Goal: Task Accomplishment & Management: Use online tool/utility

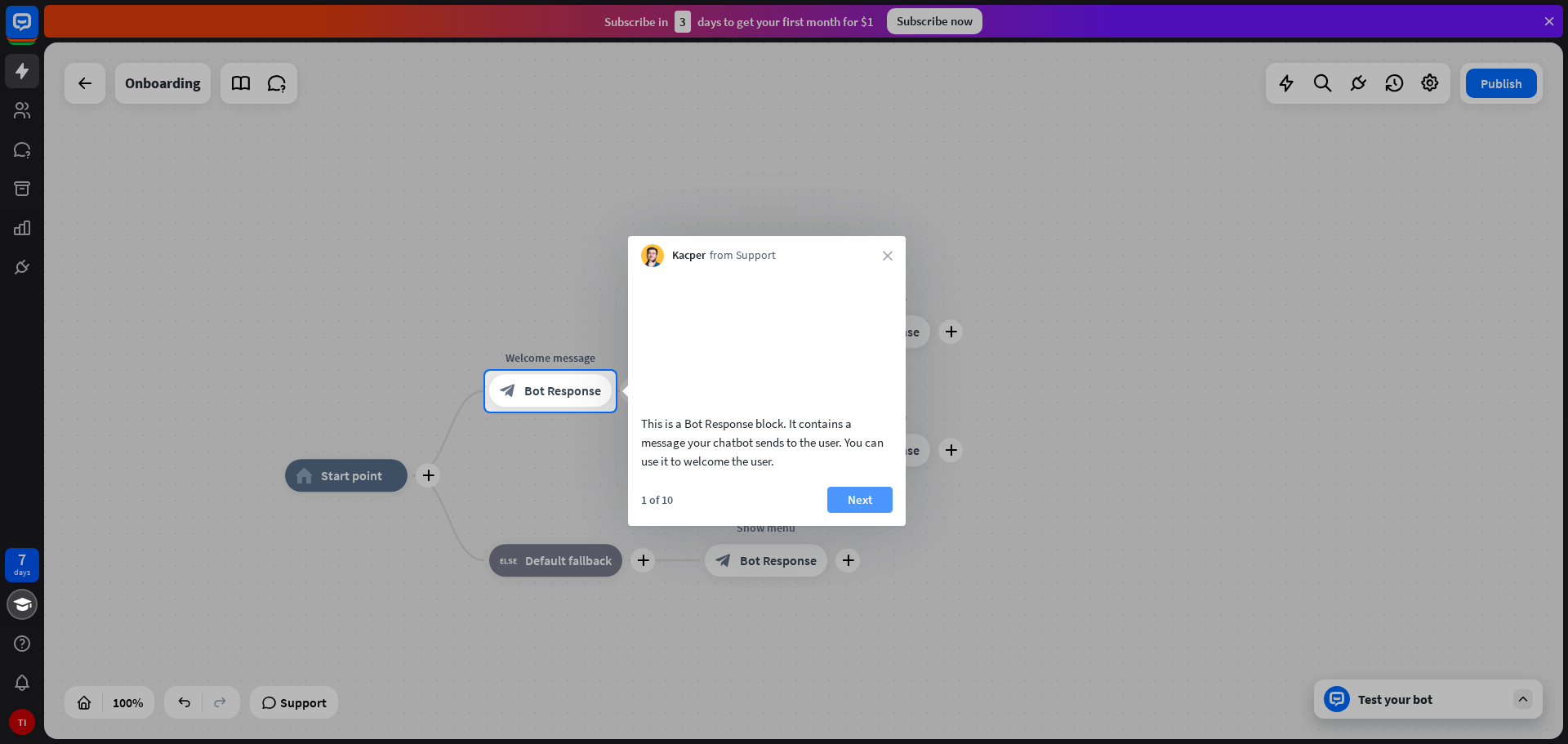
click at [863, 513] on button "Next" at bounding box center [860, 500] width 66 height 26
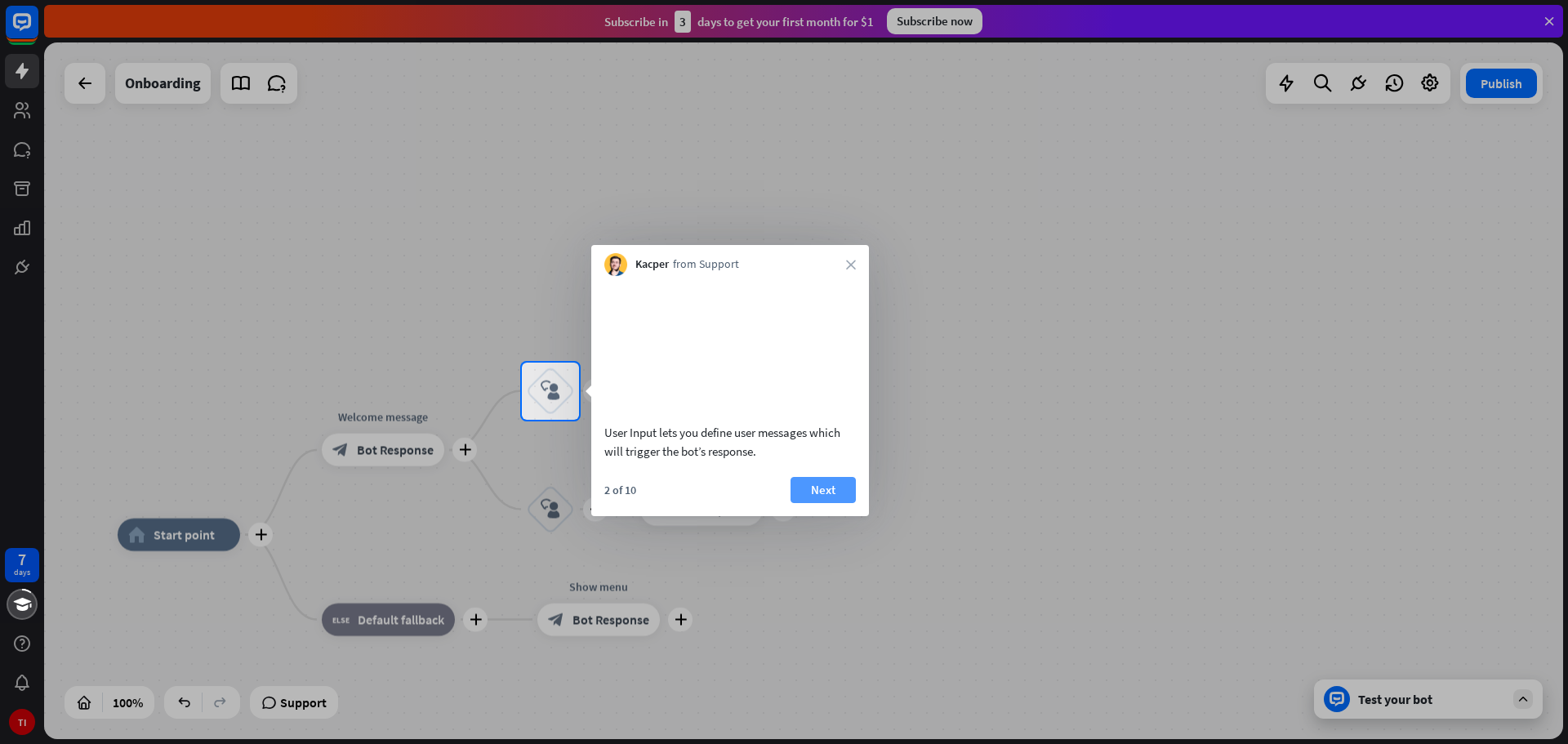
click at [822, 503] on button "Next" at bounding box center [824, 490] width 66 height 26
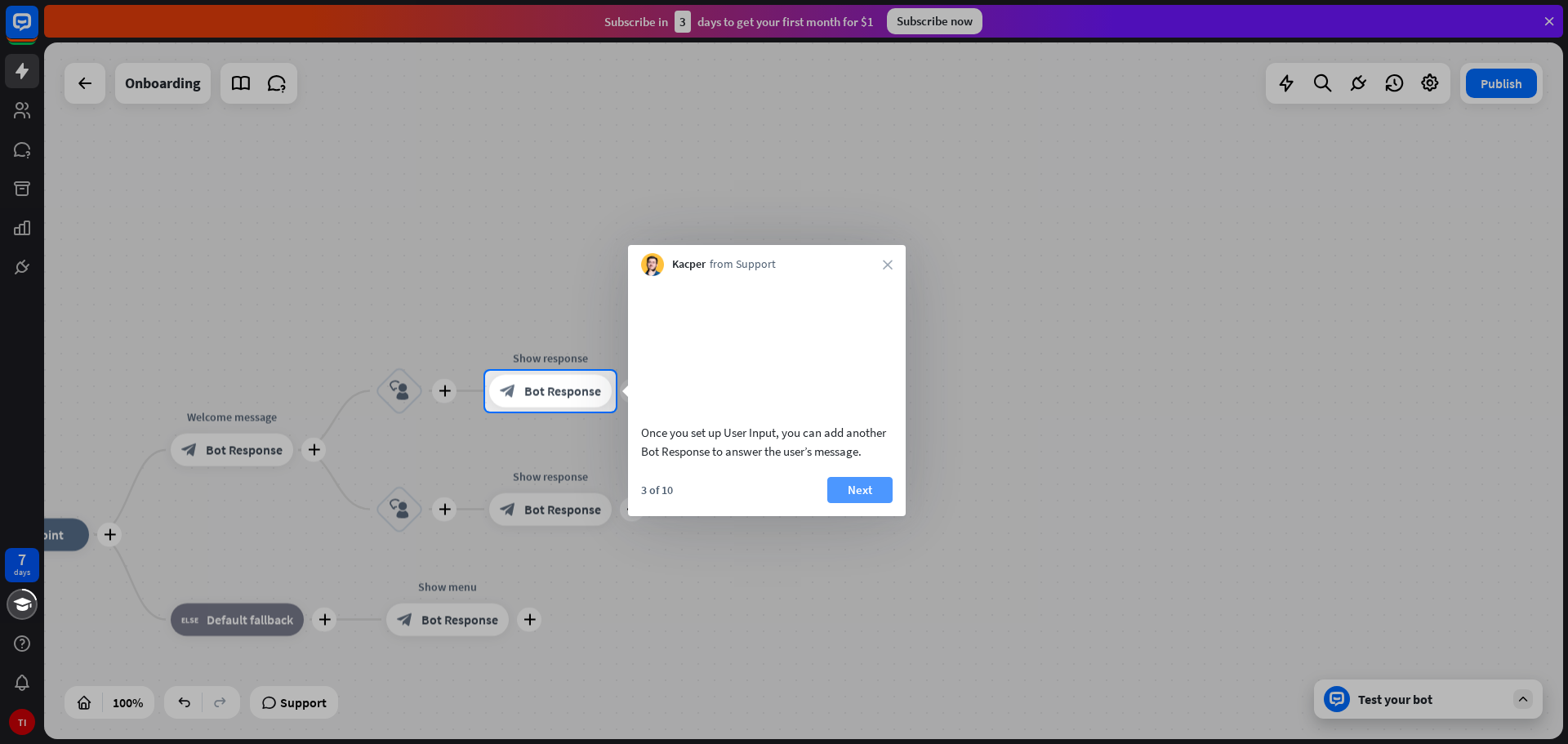
click at [860, 503] on button "Next" at bounding box center [860, 490] width 66 height 26
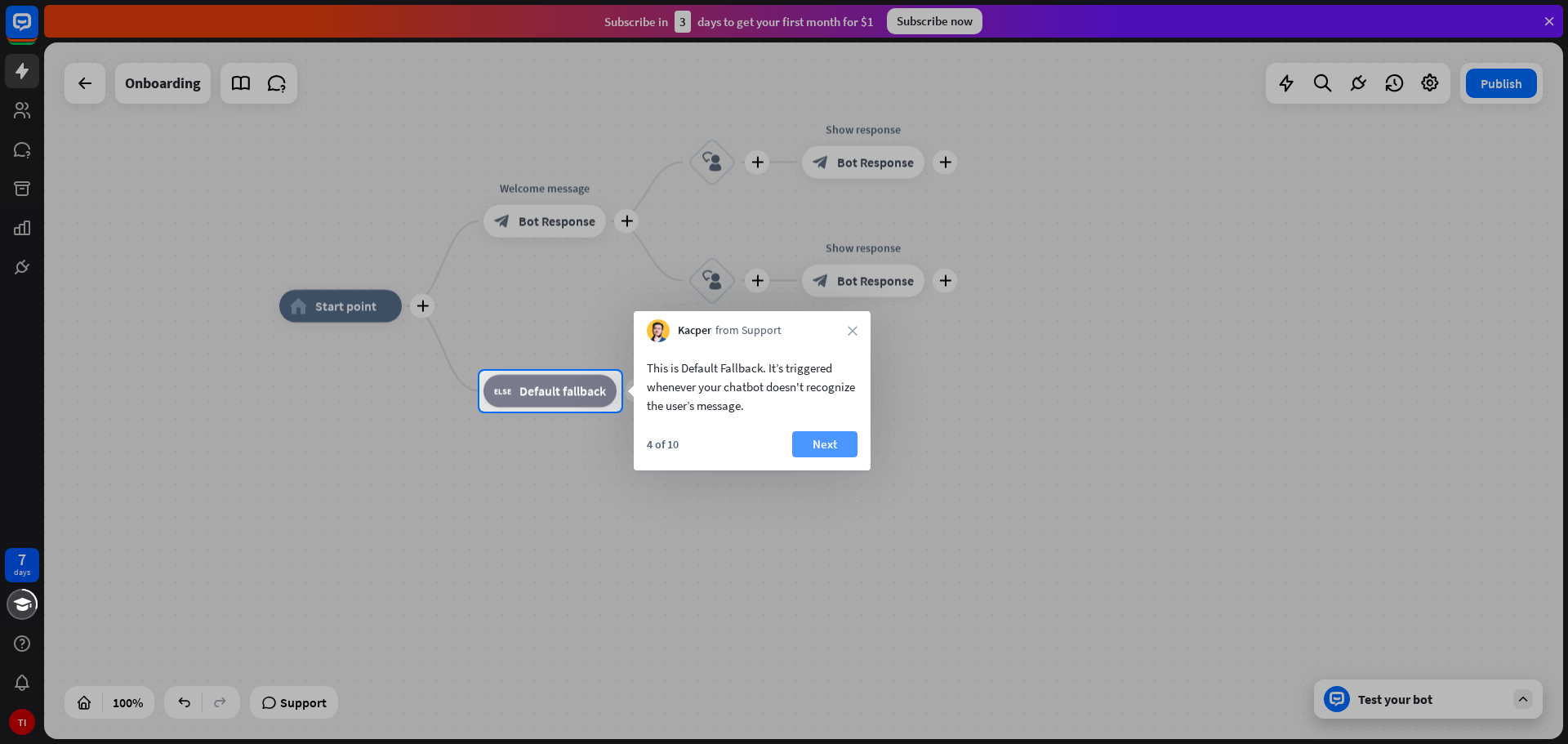
click at [830, 445] on button "Next" at bounding box center [825, 444] width 66 height 26
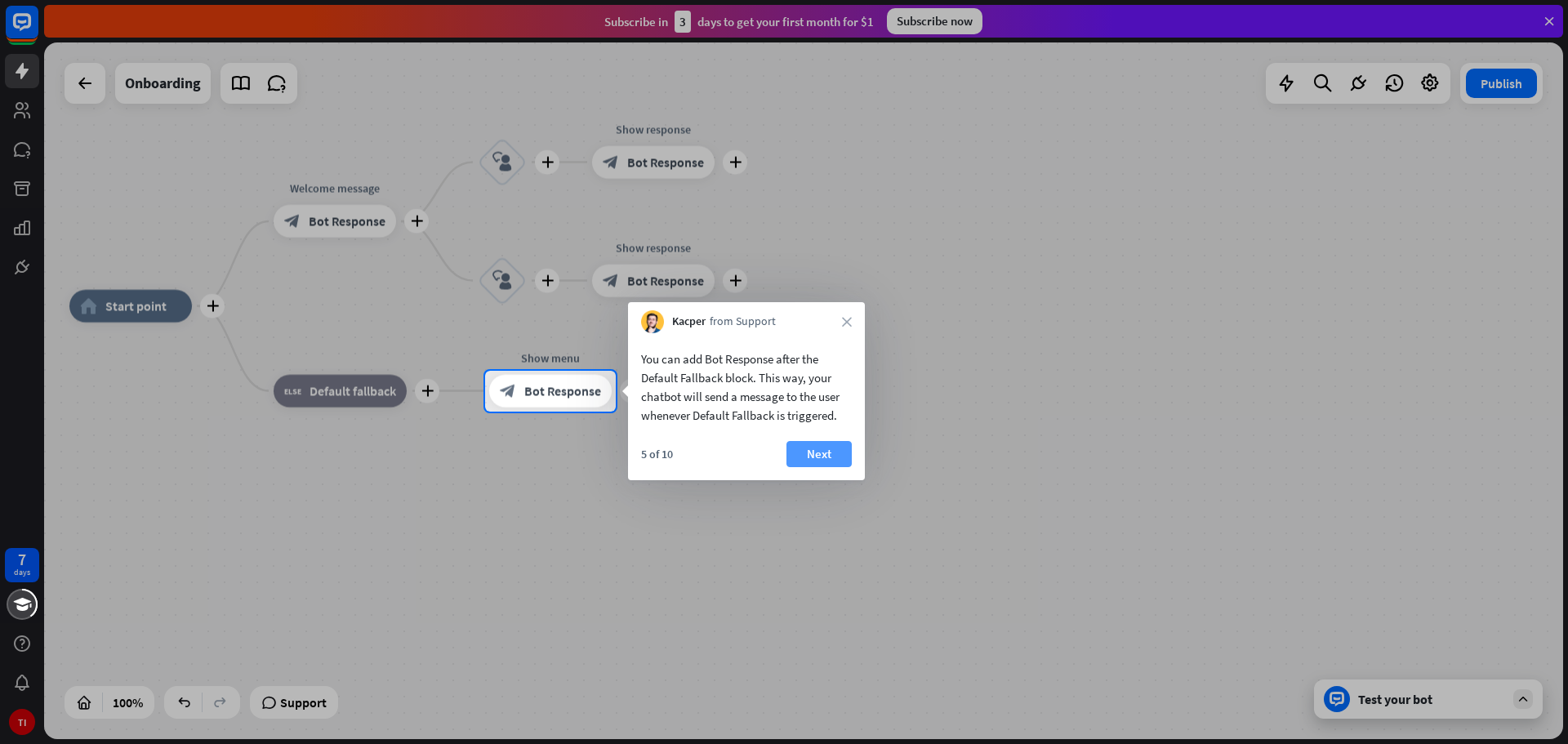
click at [827, 452] on button "Next" at bounding box center [819, 454] width 66 height 26
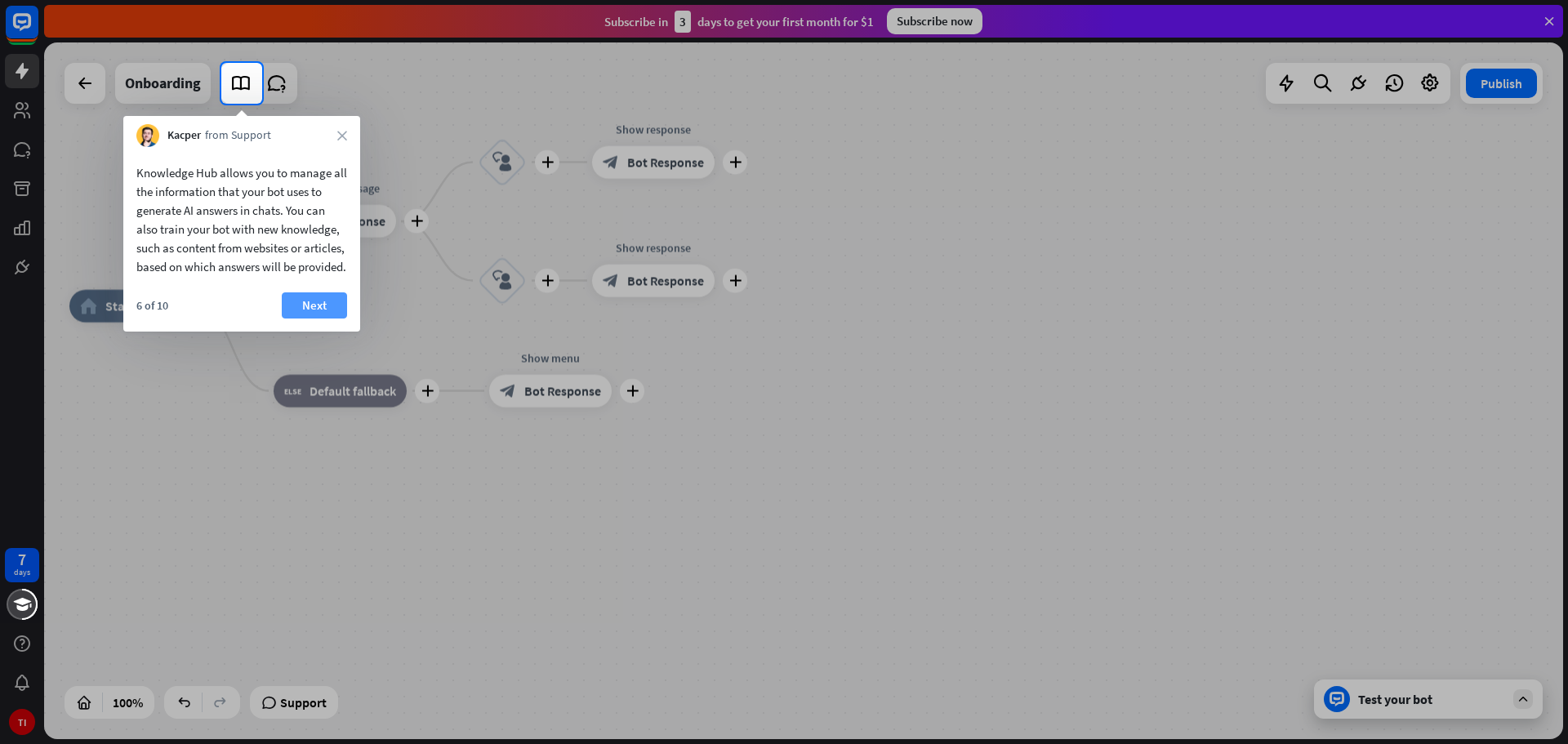
click at [344, 319] on button "Next" at bounding box center [315, 305] width 66 height 26
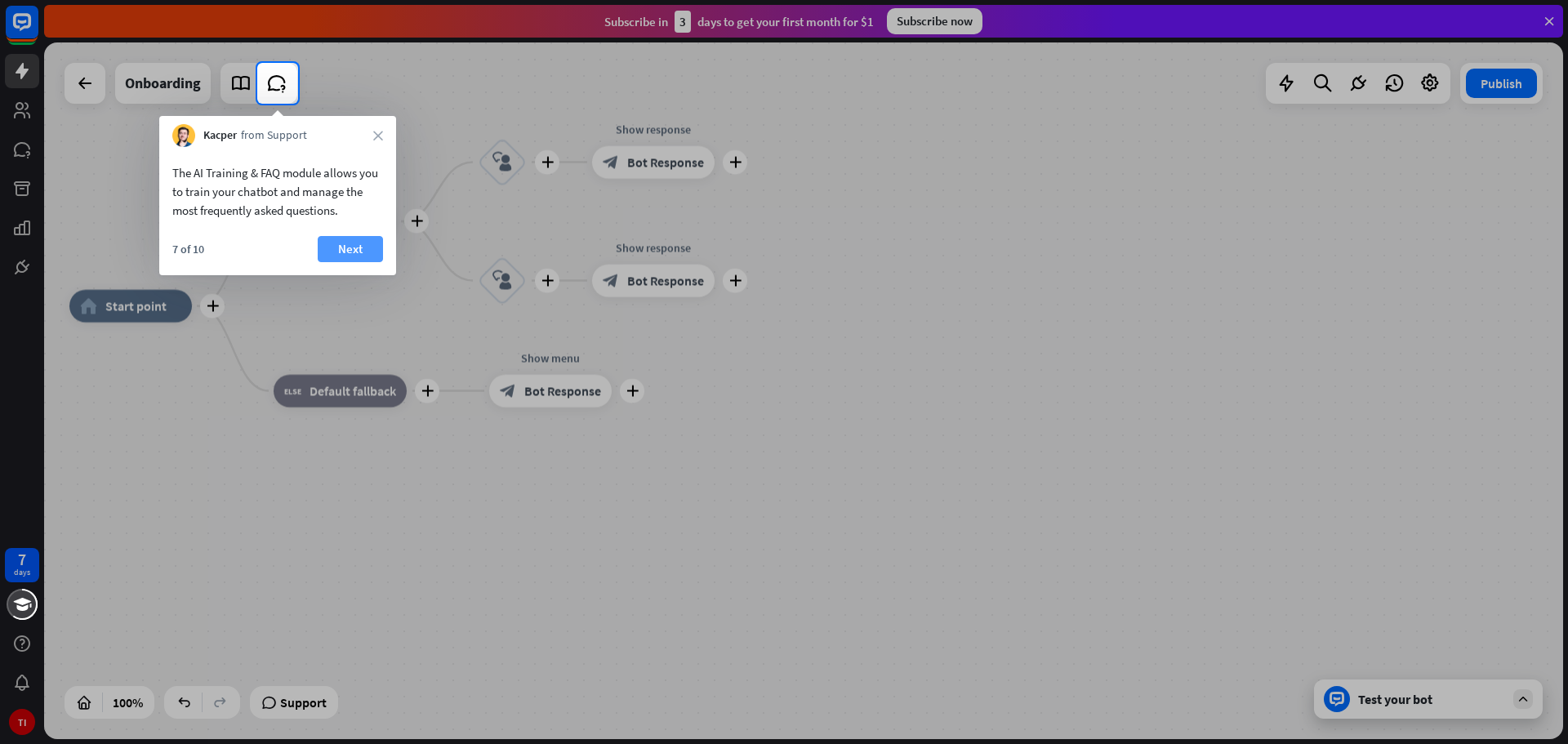
click at [353, 243] on button "Next" at bounding box center [351, 249] width 66 height 26
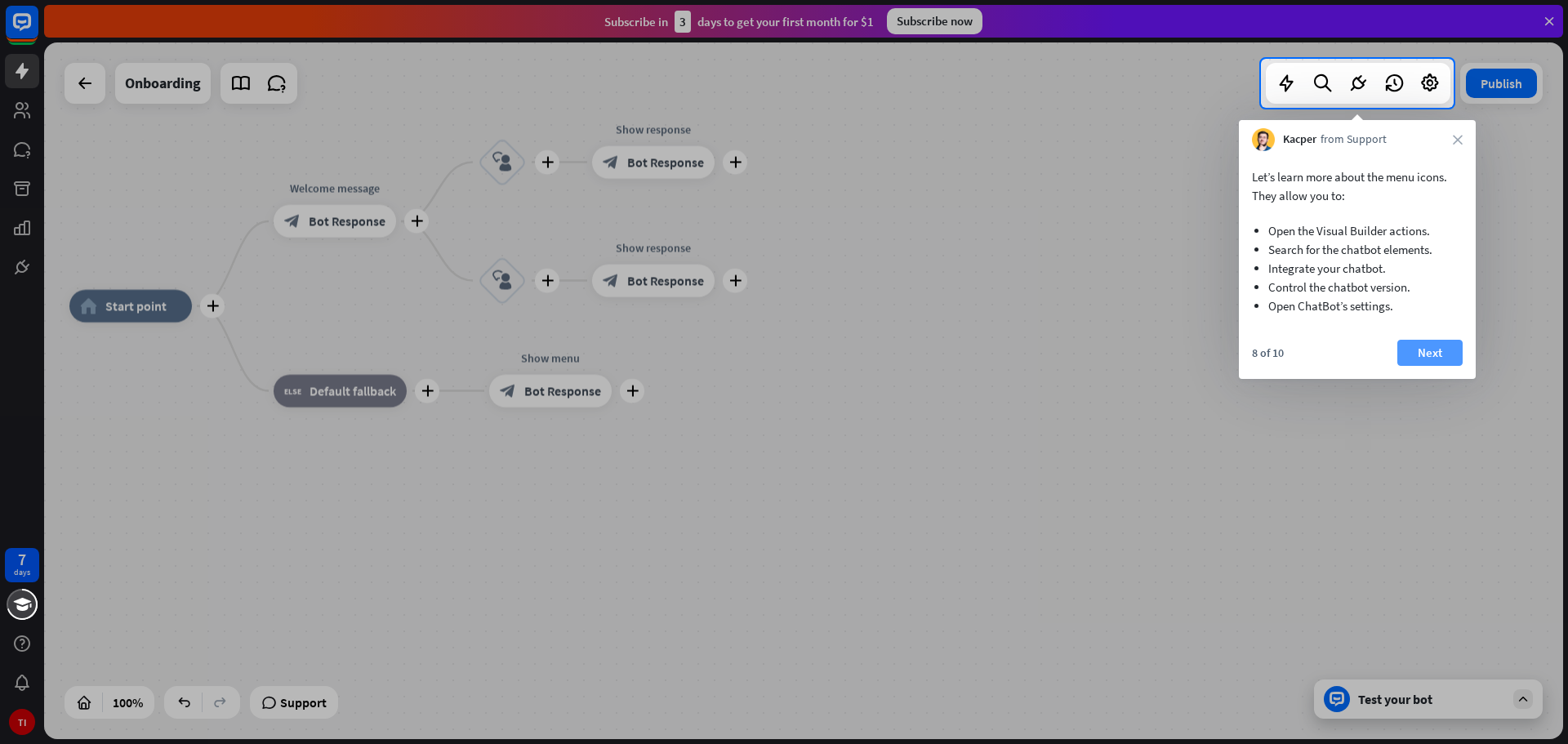
click at [1442, 357] on button "Next" at bounding box center [1431, 353] width 66 height 26
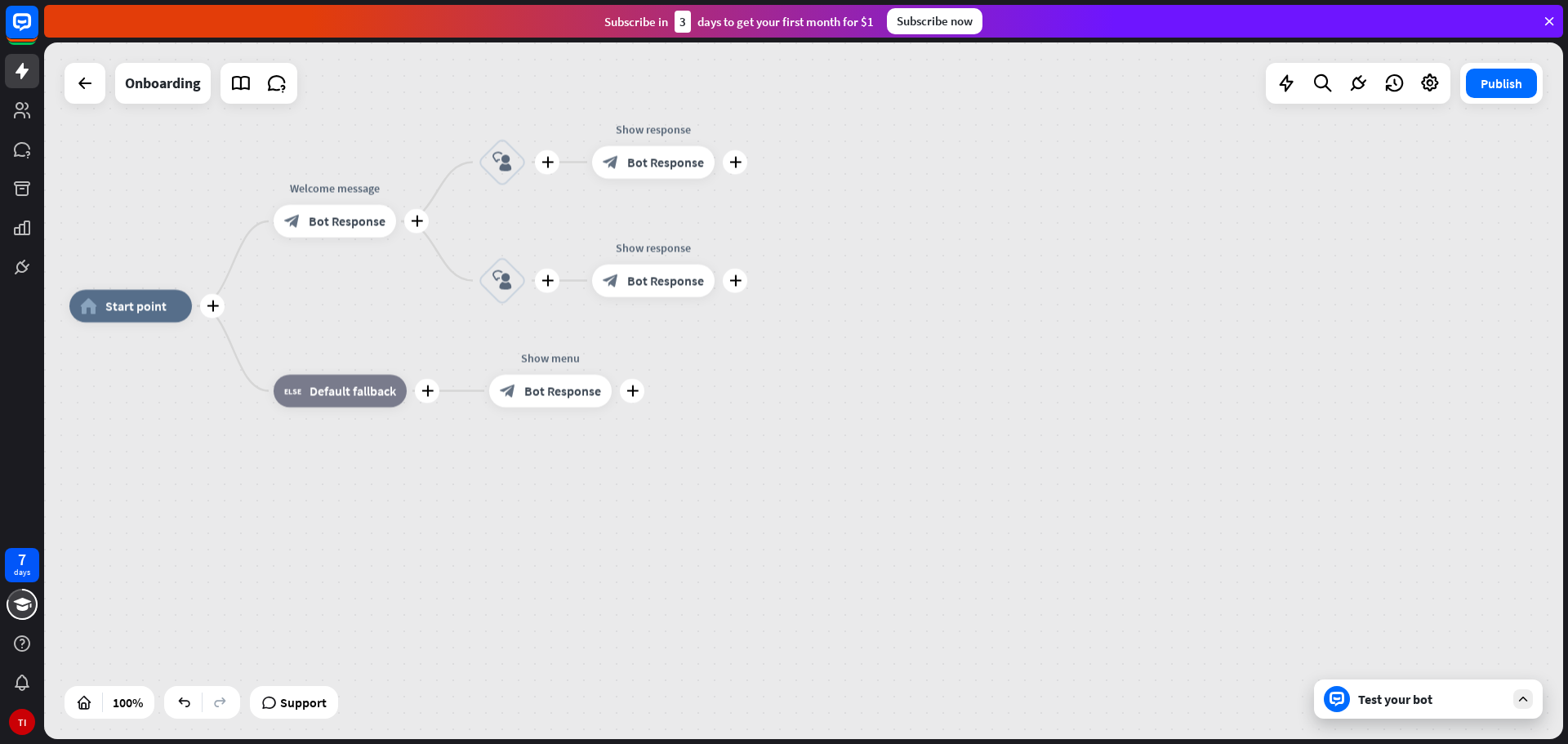
drag, startPoint x: 434, startPoint y: 534, endPoint x: 829, endPoint y: 543, distance: 395.1
click at [829, 543] on div "plus home_2 Start point plus Welcome message block_bot_response Bot Response pl…" at bounding box center [829, 653] width 1519 height 696
click at [113, 273] on span "Edit name" at bounding box center [116, 269] width 51 height 15
click at [122, 314] on span "Start point" at bounding box center [135, 306] width 61 height 16
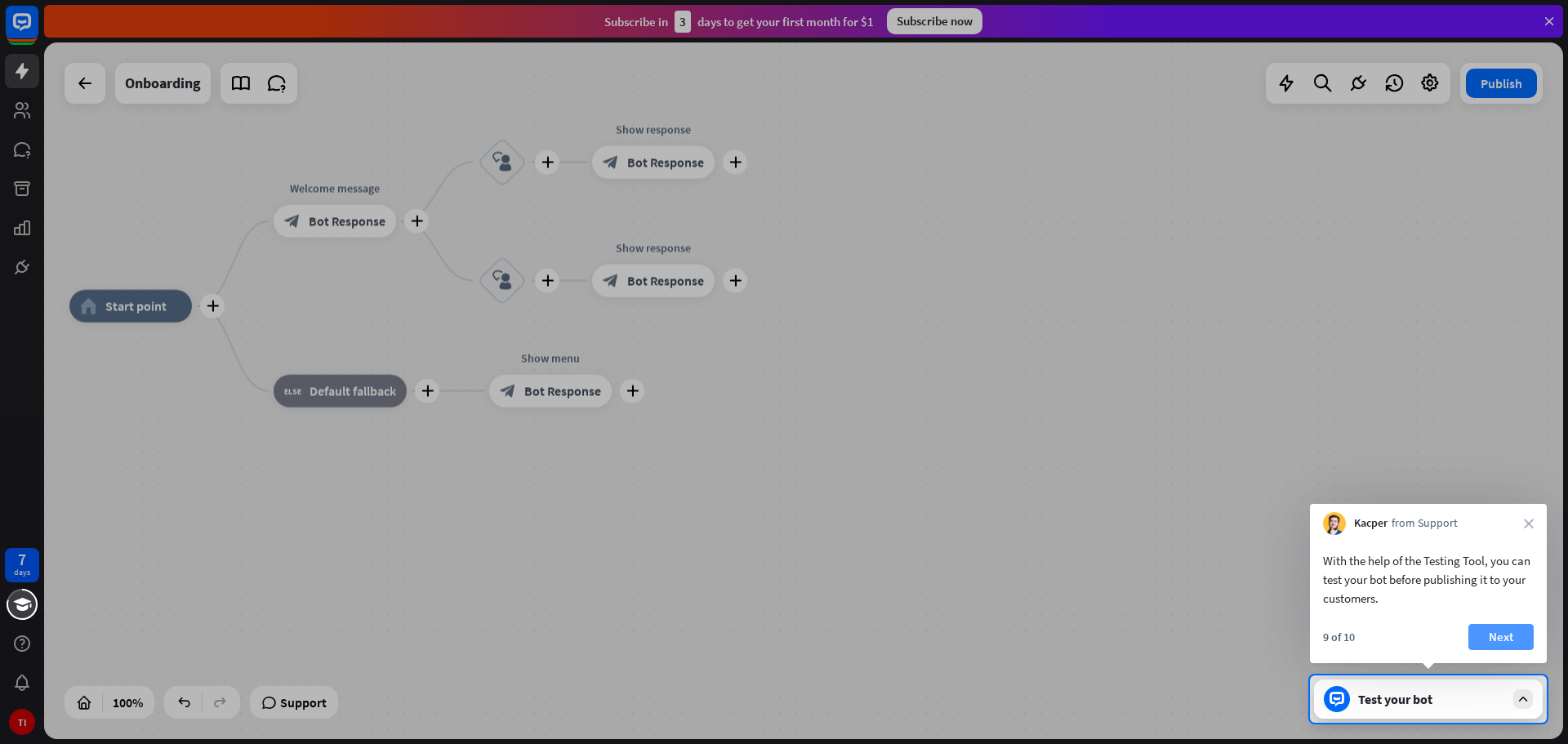
click at [1493, 631] on button "Next" at bounding box center [1501, 636] width 66 height 26
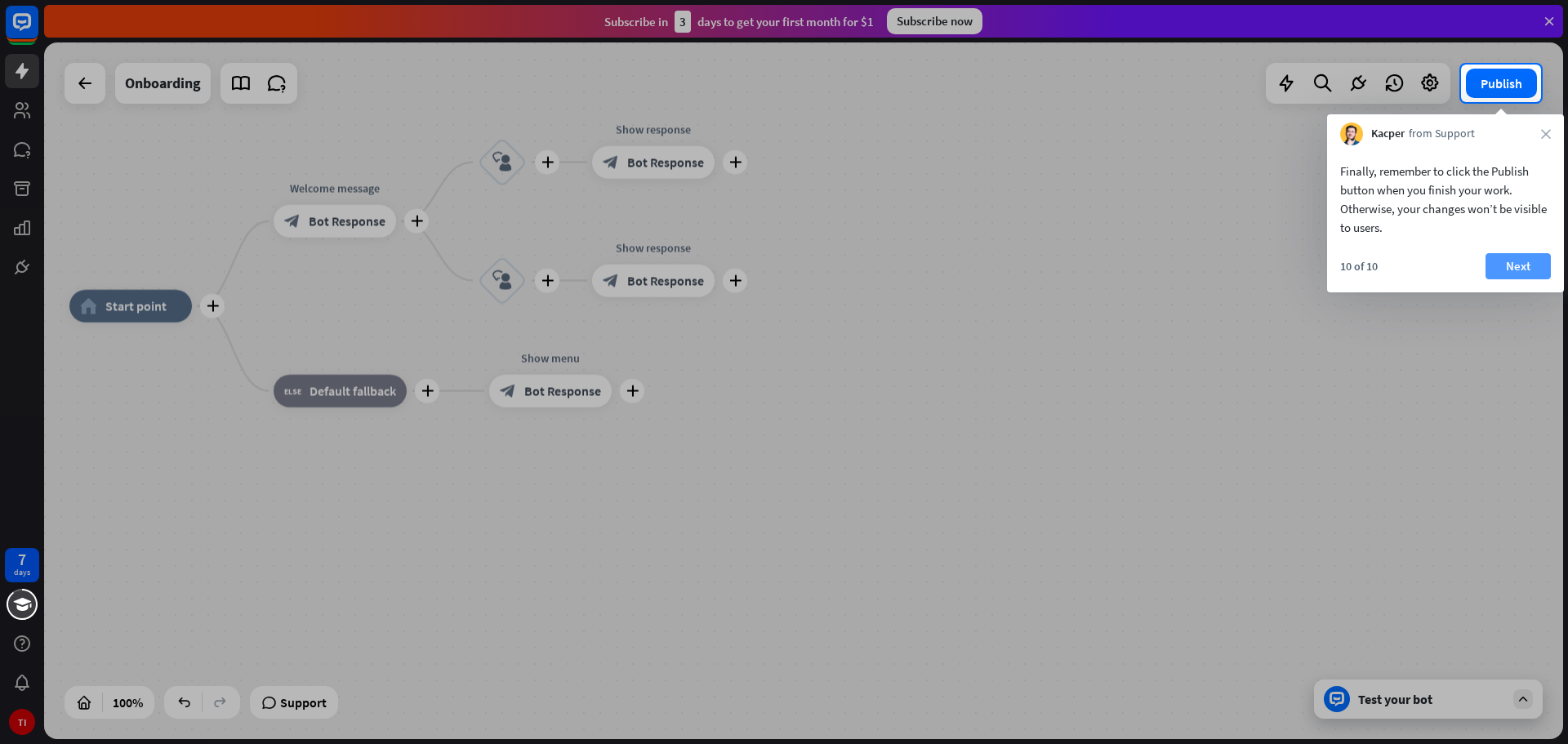
click at [1524, 261] on button "Next" at bounding box center [1518, 266] width 66 height 26
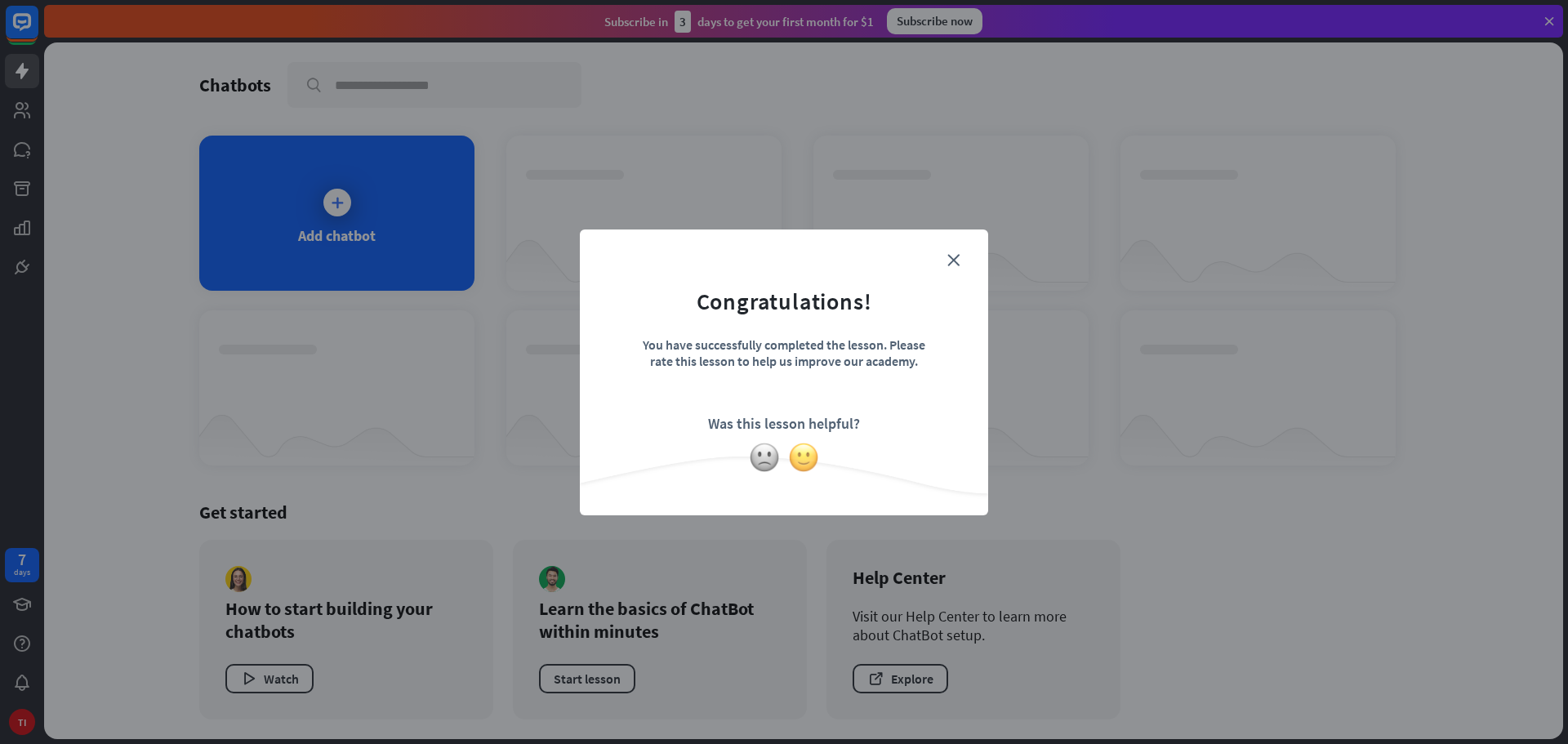
click at [800, 460] on img at bounding box center [803, 456] width 31 height 31
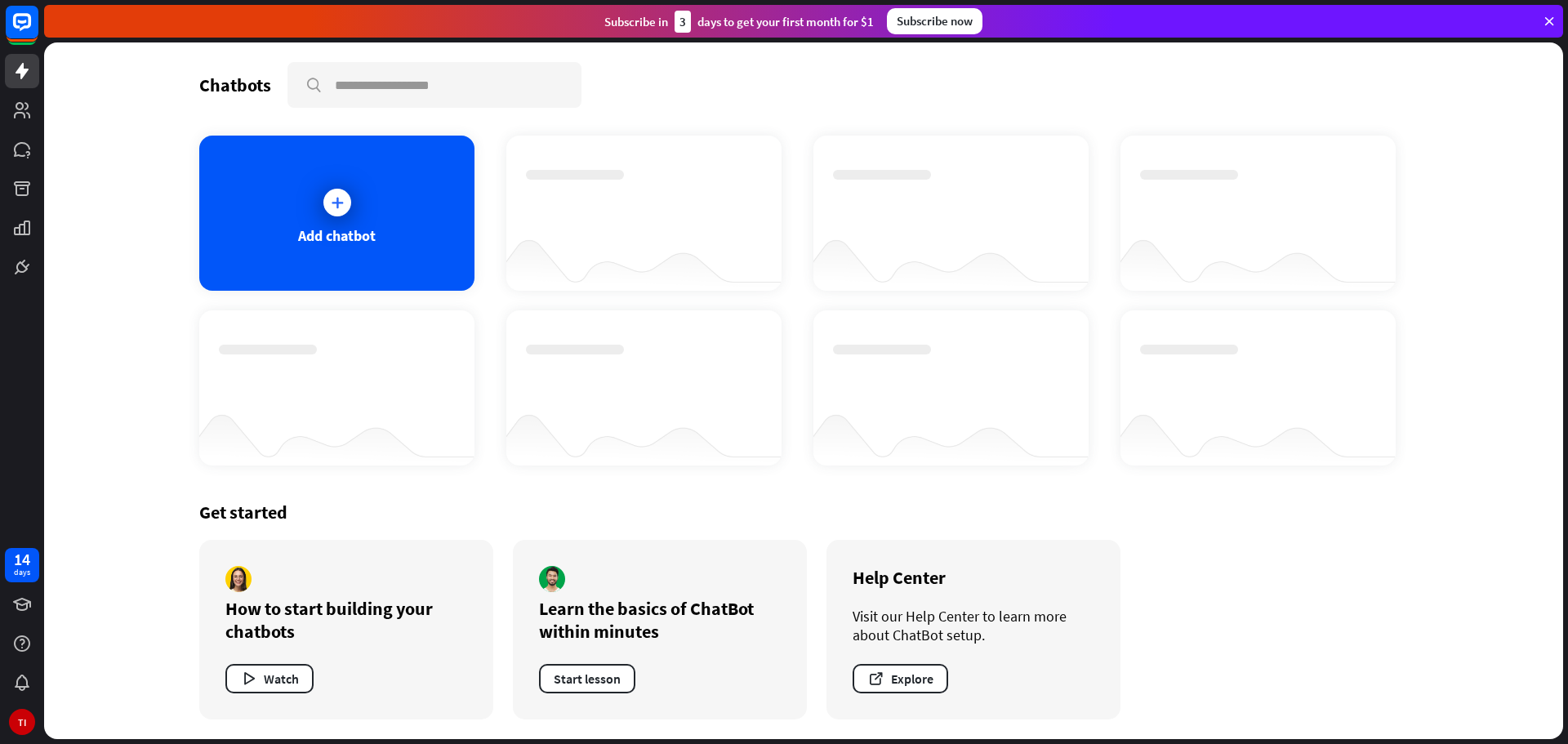
click at [388, 382] on div at bounding box center [337, 372] width 236 height 57
click at [352, 189] on div at bounding box center [337, 202] width 41 height 41
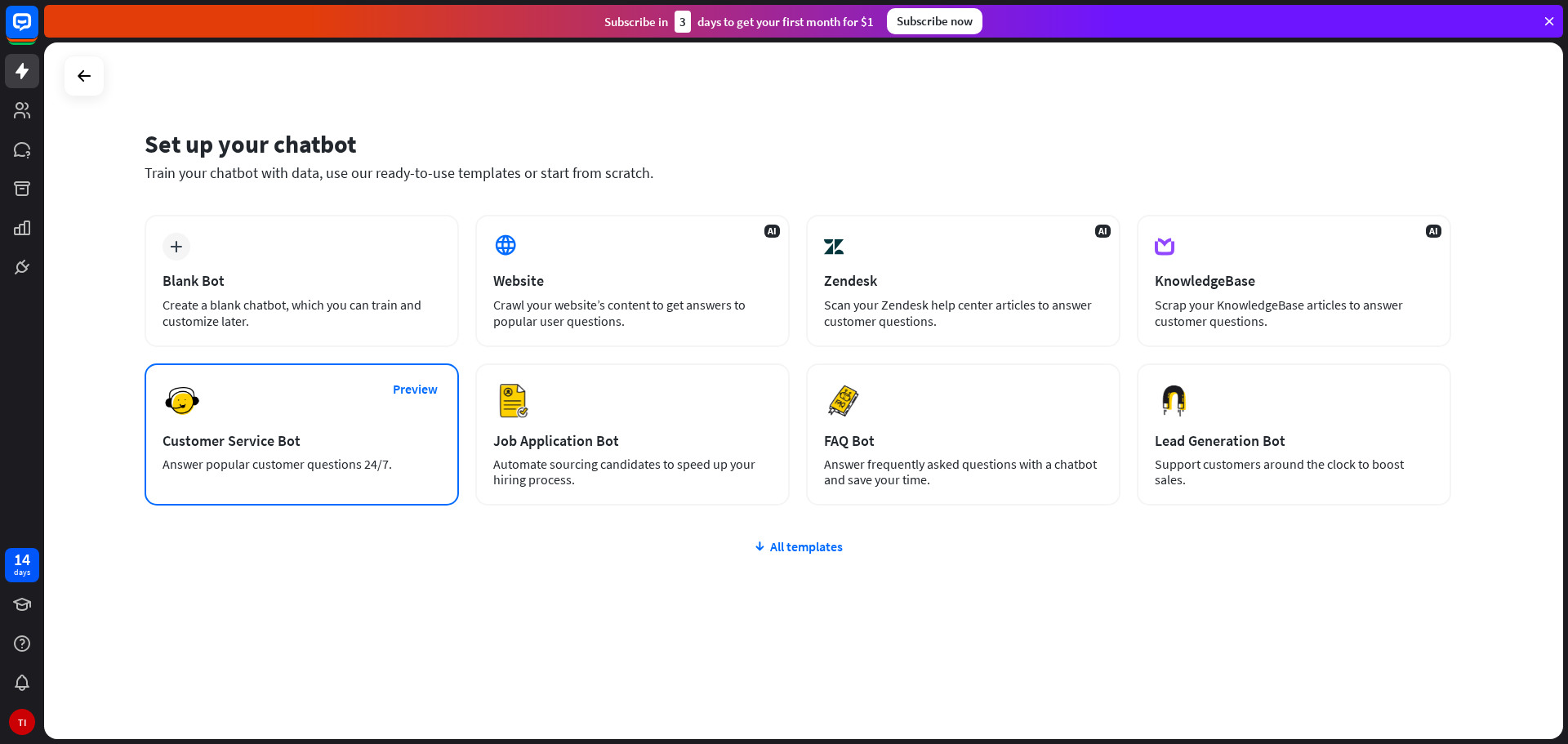
click at [268, 411] on div "Preview Customer Service Bot Answer popular customer questions 24/7." at bounding box center [302, 434] width 315 height 142
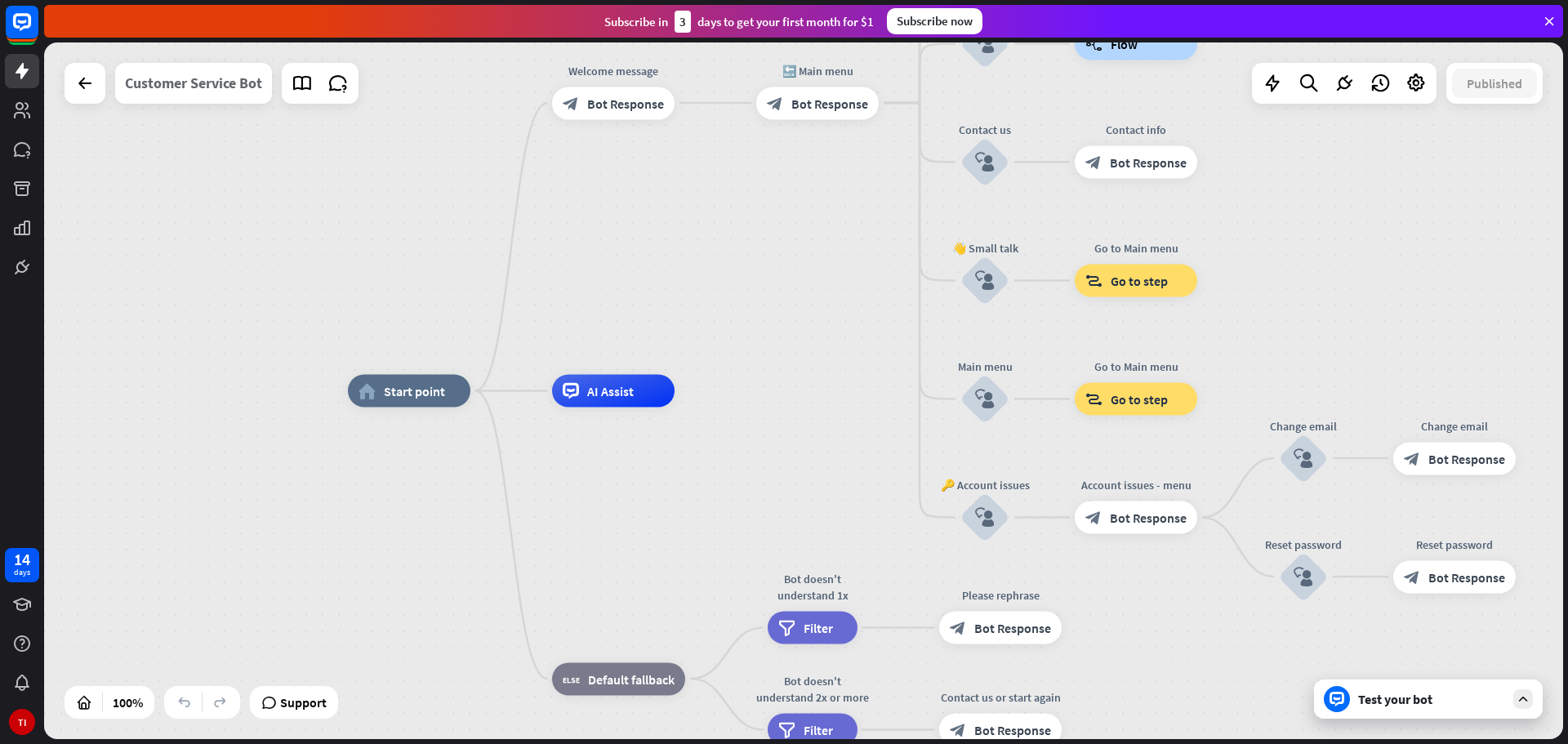
click at [211, 87] on div "Customer Service Bot" at bounding box center [193, 83] width 137 height 41
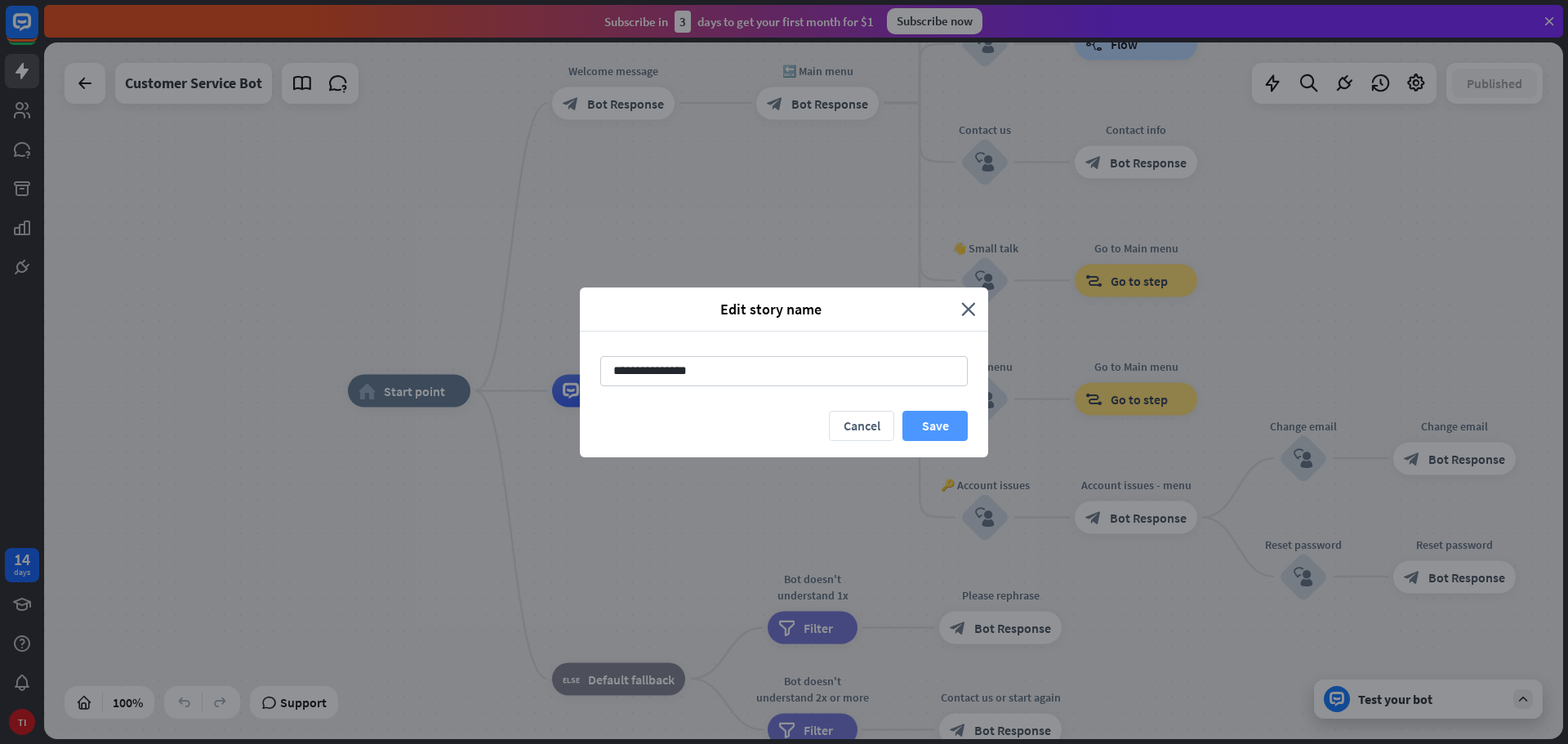
type input "**********"
click at [942, 423] on button "Save" at bounding box center [935, 425] width 66 height 30
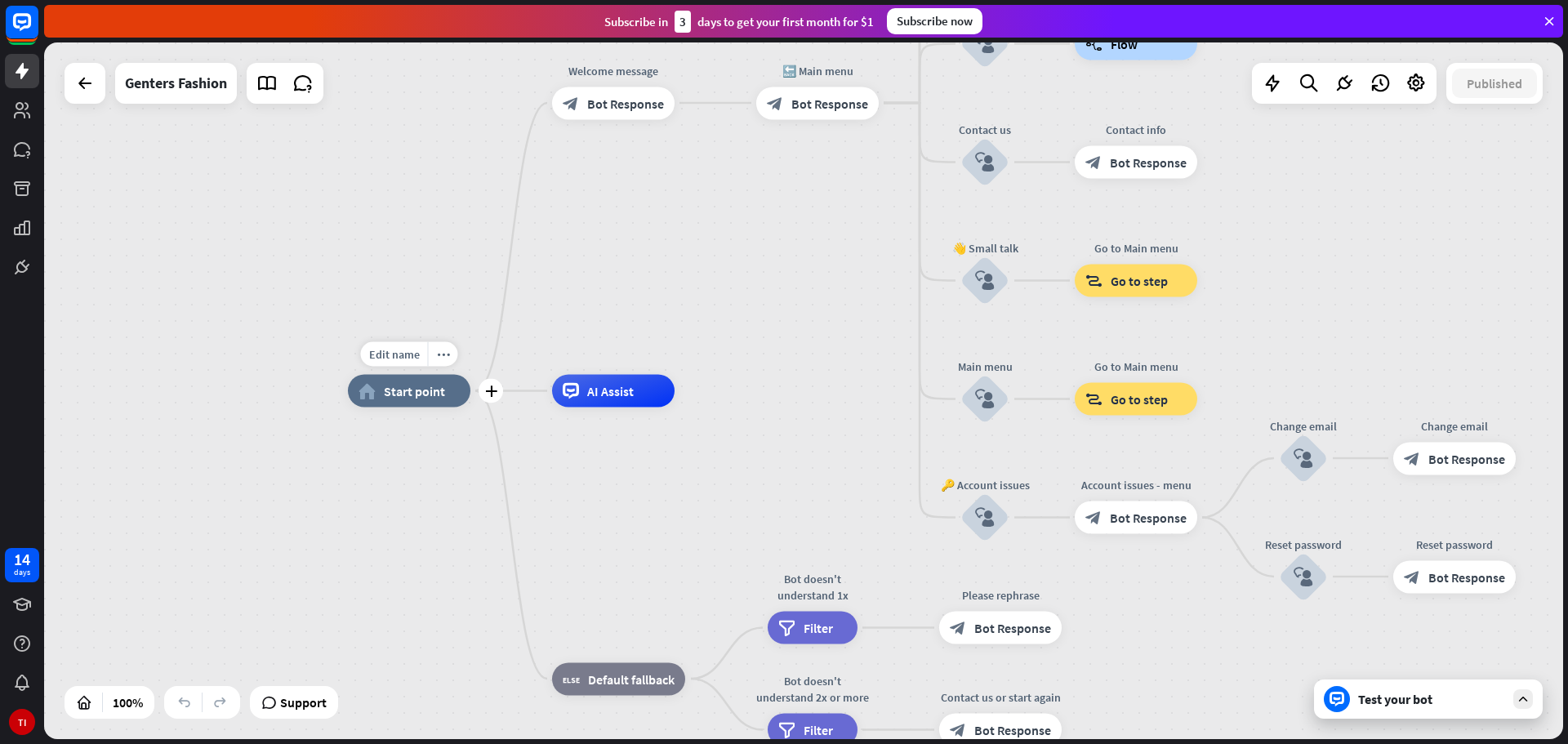
click at [389, 402] on div "home_2 Start point" at bounding box center [408, 390] width 123 height 33
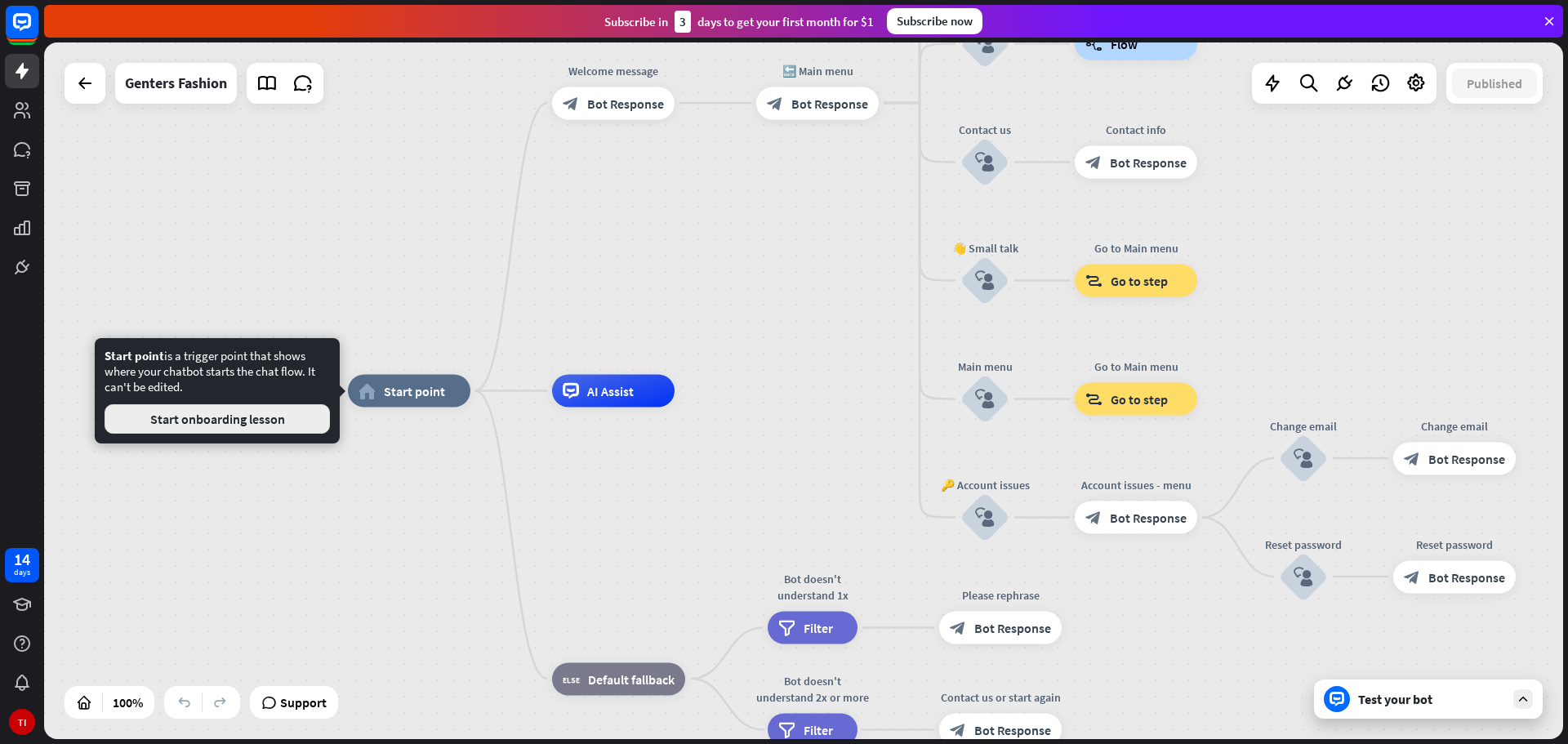
click at [228, 421] on button "Start onboarding lesson" at bounding box center [217, 419] width 225 height 30
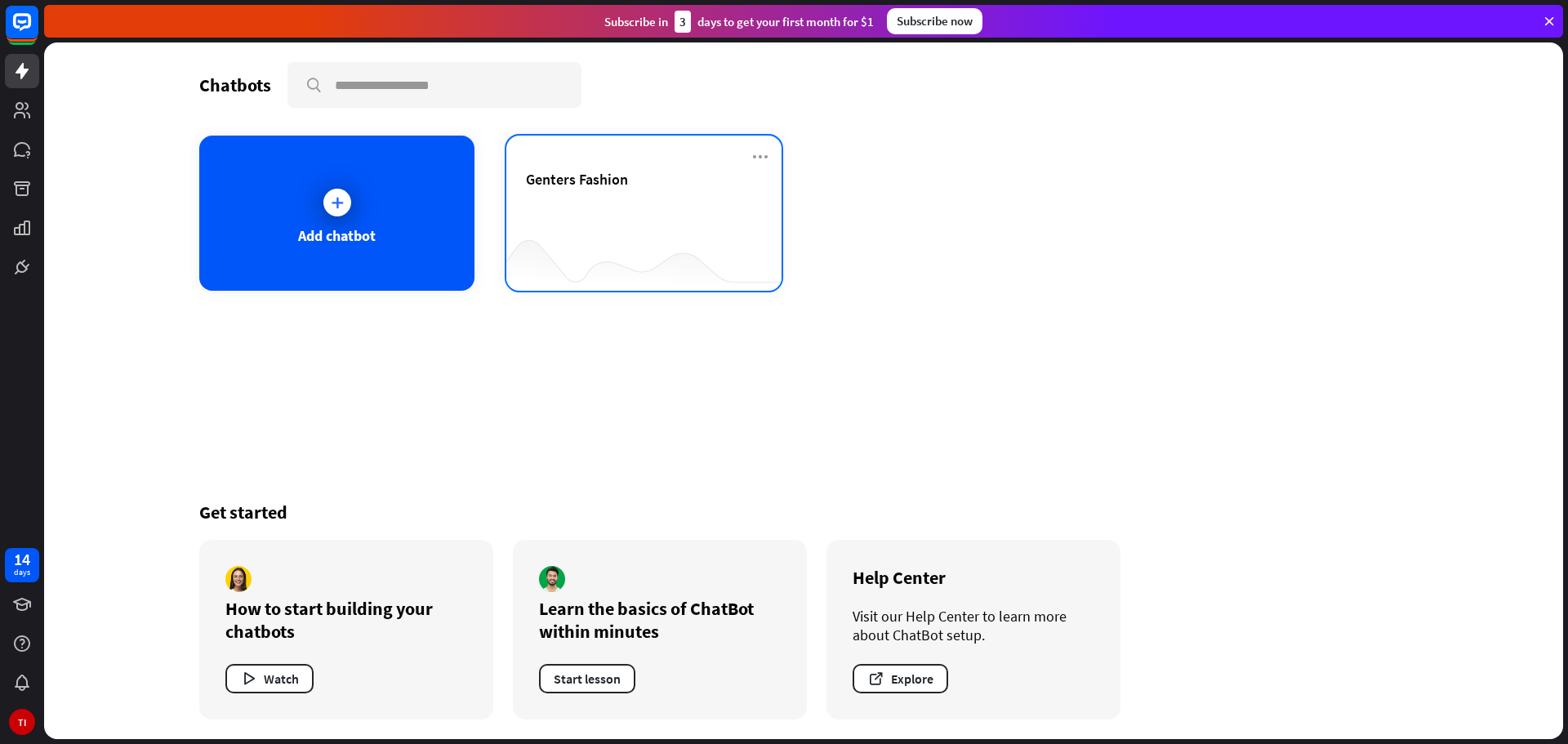
click at [612, 198] on div "Genters Fashion" at bounding box center [644, 198] width 236 height 57
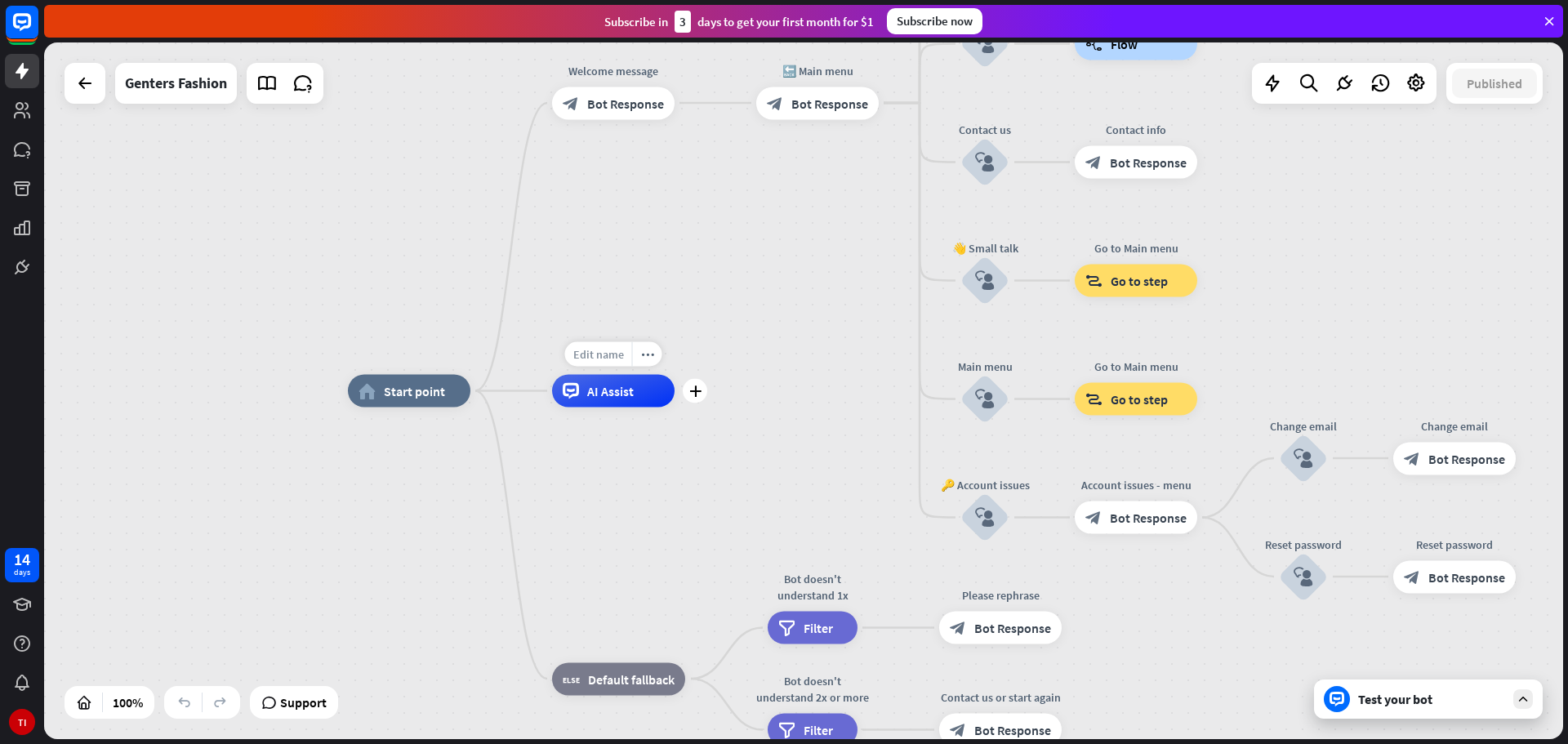
click at [608, 356] on span "Edit name" at bounding box center [598, 354] width 51 height 15
type input "*"
type input "****"
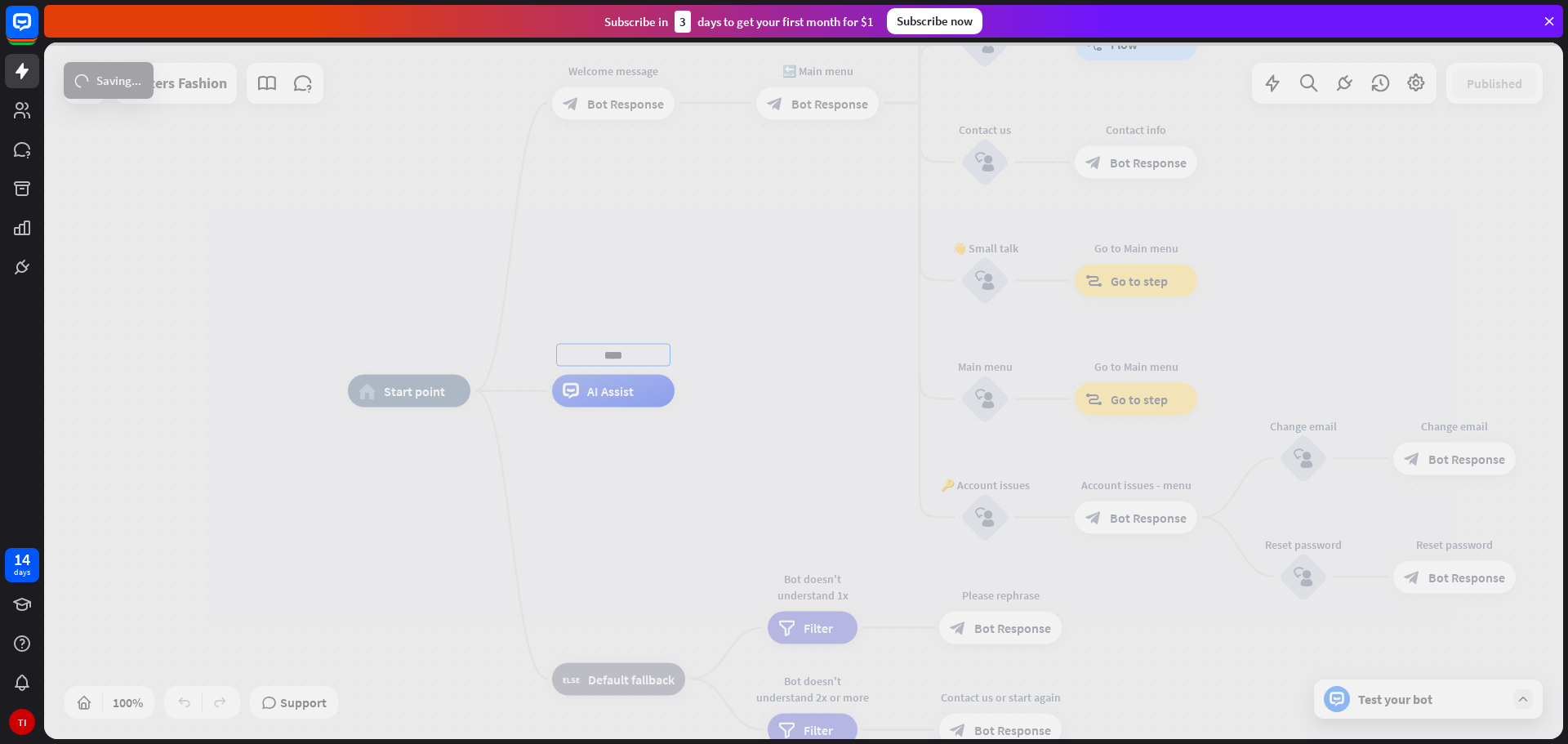
click at [816, 322] on div "home_2 Start point Welcome message block_bot_response Bot Response 🔙 Main menu …" at bounding box center [803, 390] width 1519 height 696
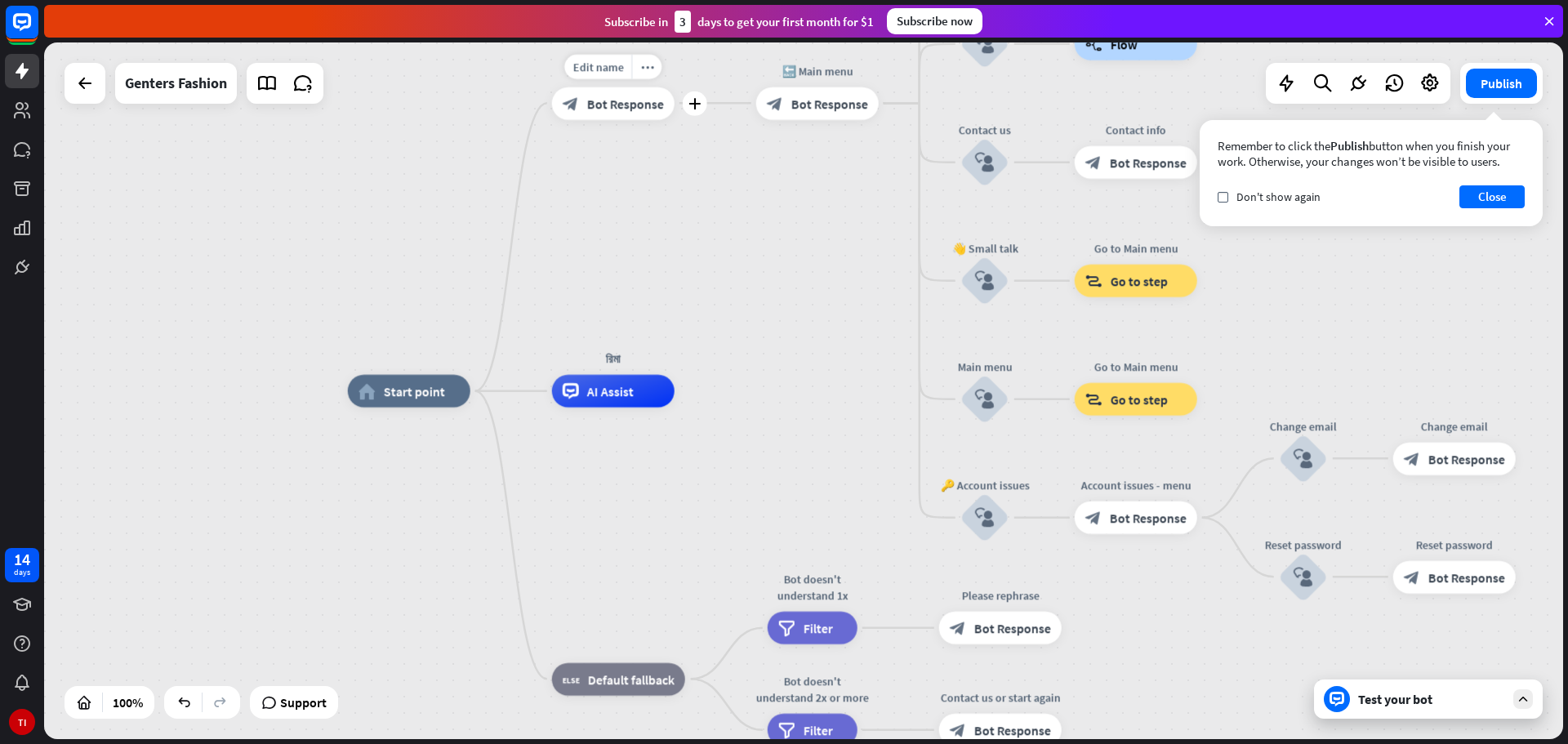
click at [609, 104] on span "Bot Response" at bounding box center [625, 103] width 77 height 16
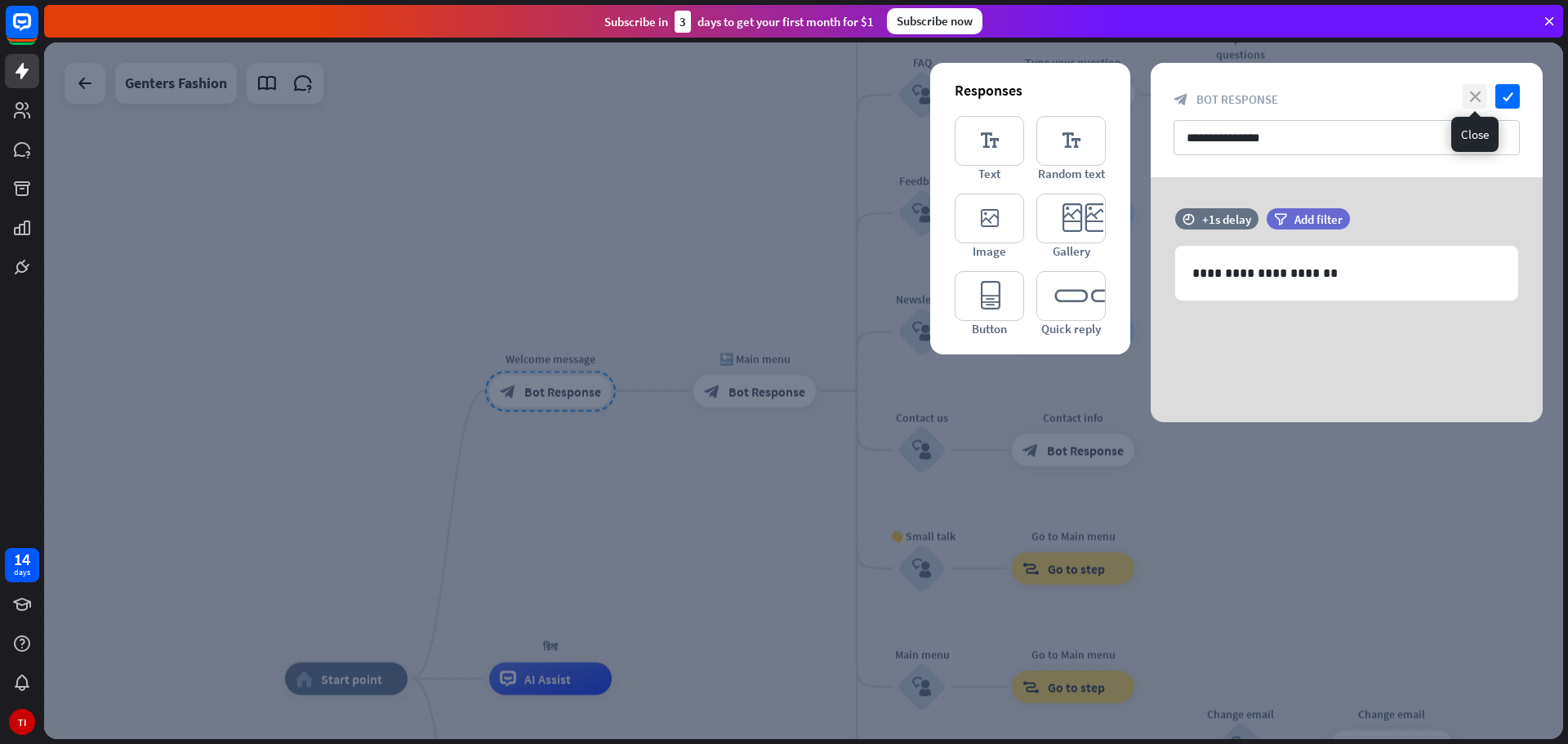
click at [1479, 96] on icon "close" at bounding box center [1474, 96] width 25 height 25
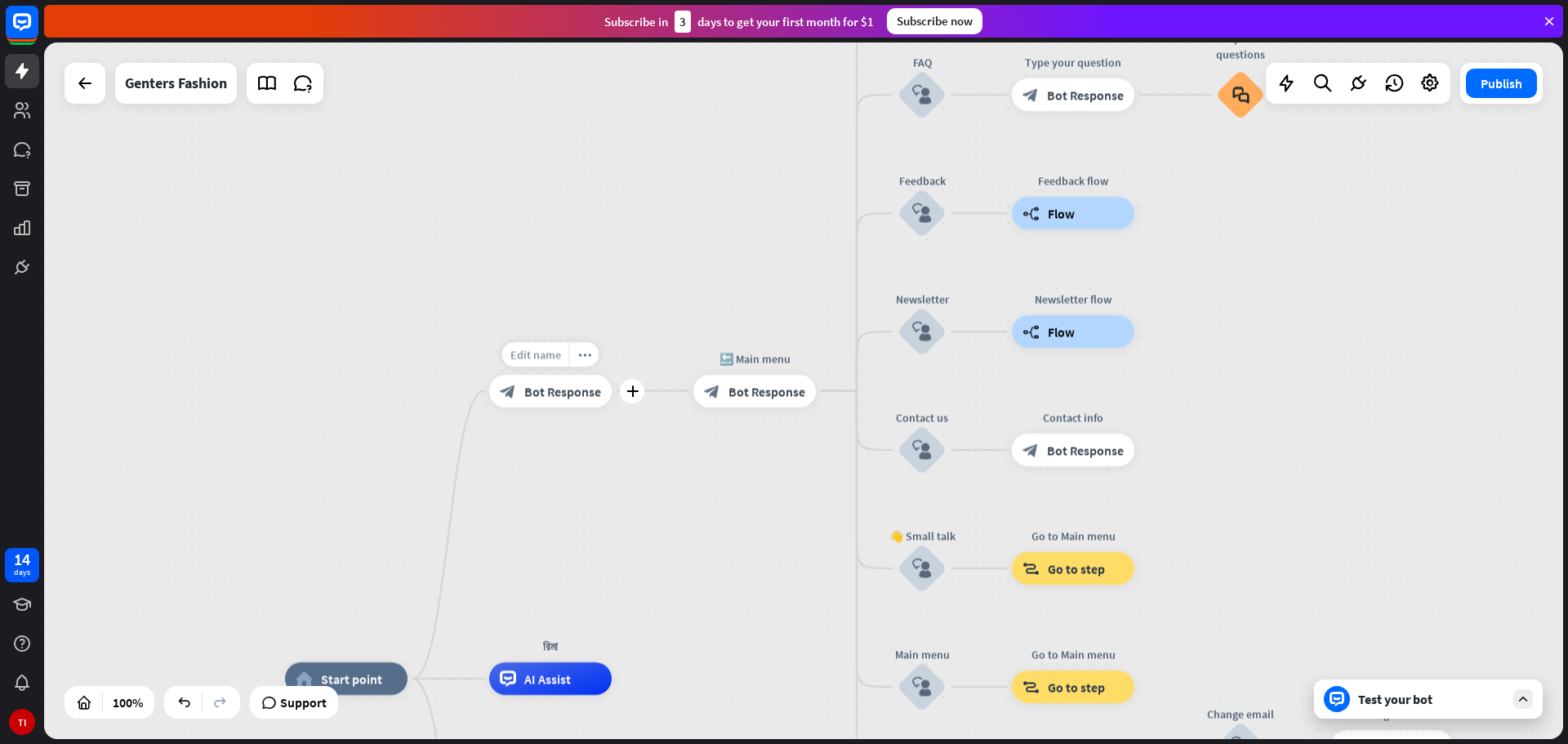
click at [538, 356] on span "Edit name" at bounding box center [535, 354] width 51 height 15
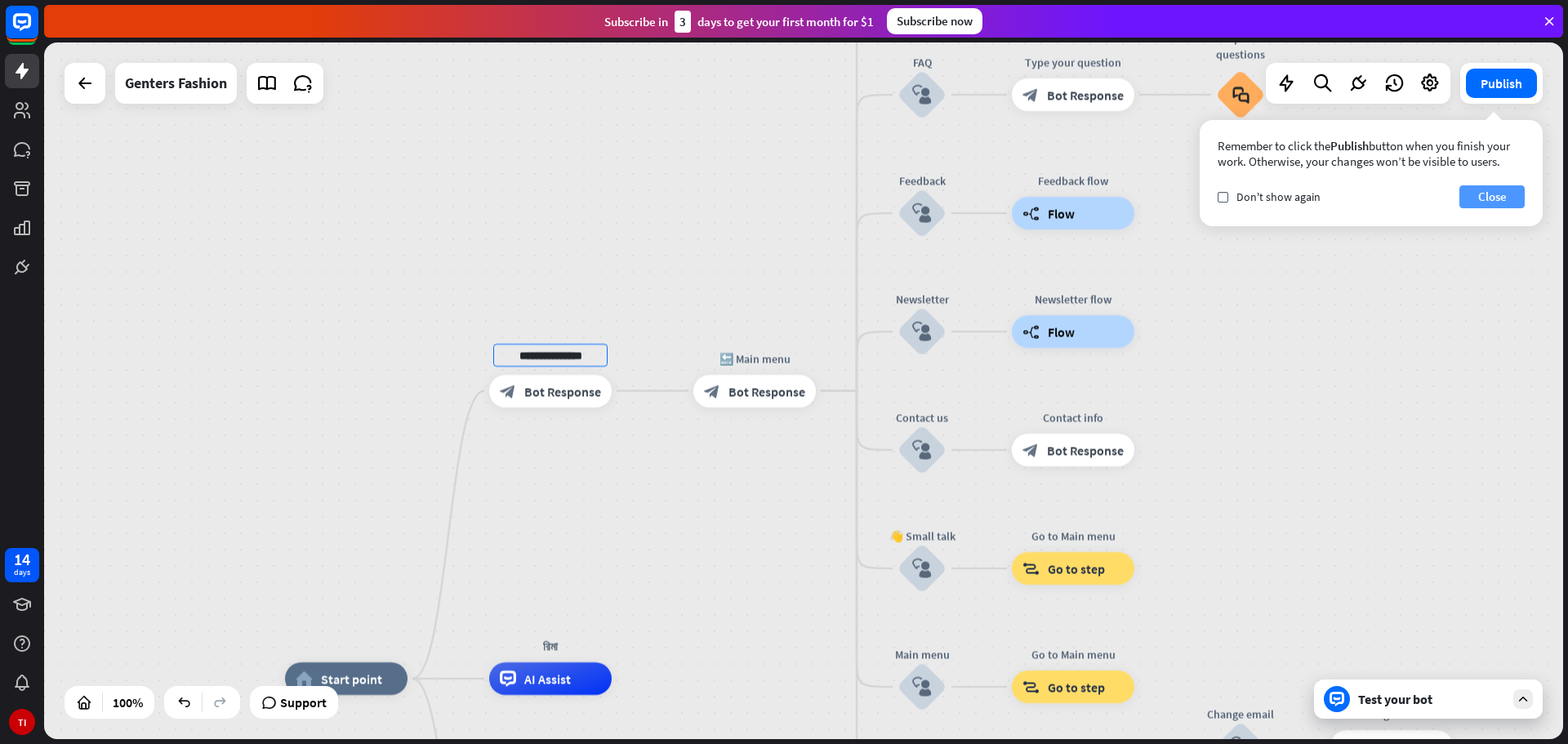
click at [1486, 194] on button "Close" at bounding box center [1492, 196] width 66 height 23
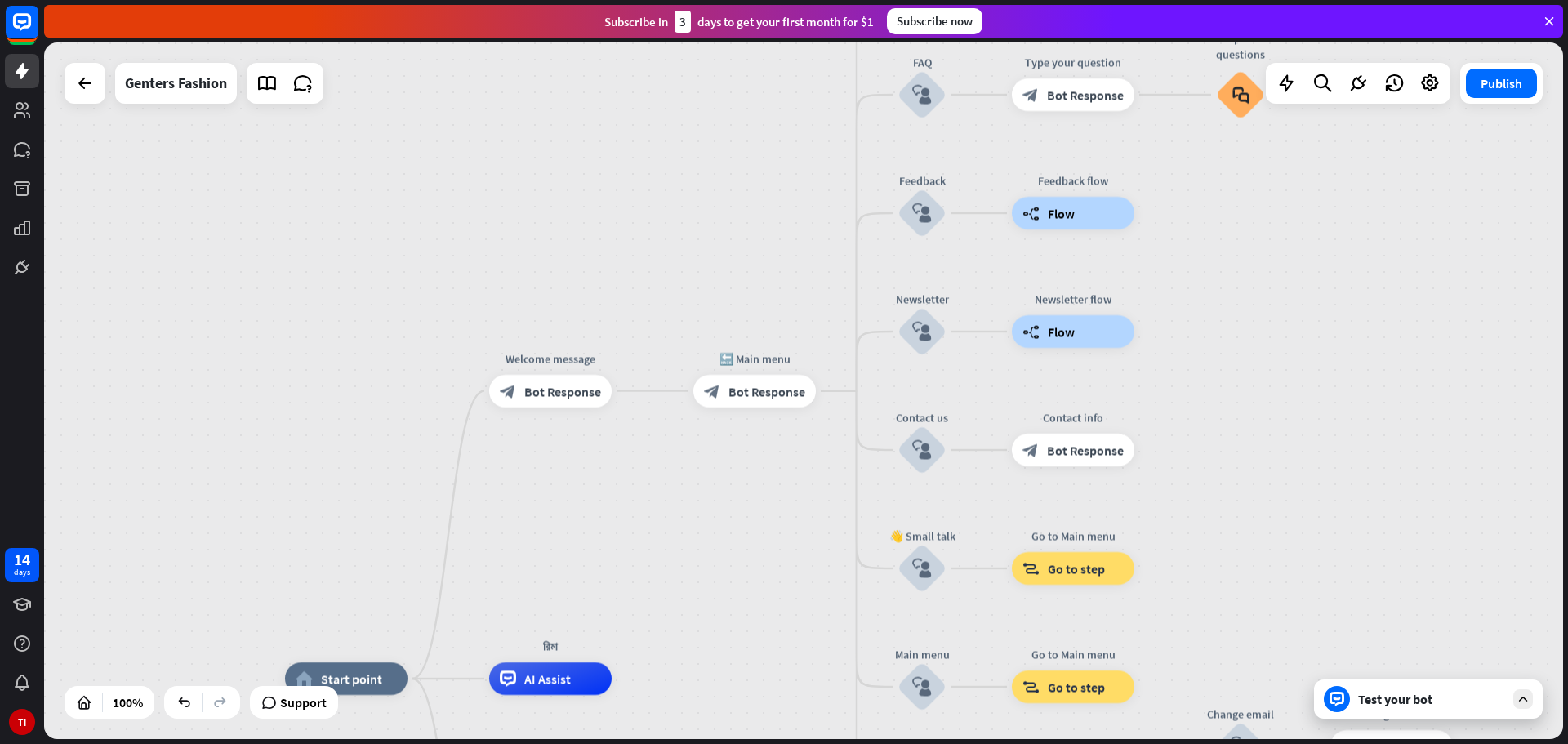
click at [592, 490] on div "home_2 Start point Welcome message block_bot_response Bot Response 🔙 Main menu …" at bounding box center [803, 390] width 1519 height 696
click at [628, 387] on icon "plus" at bounding box center [633, 390] width 12 height 11
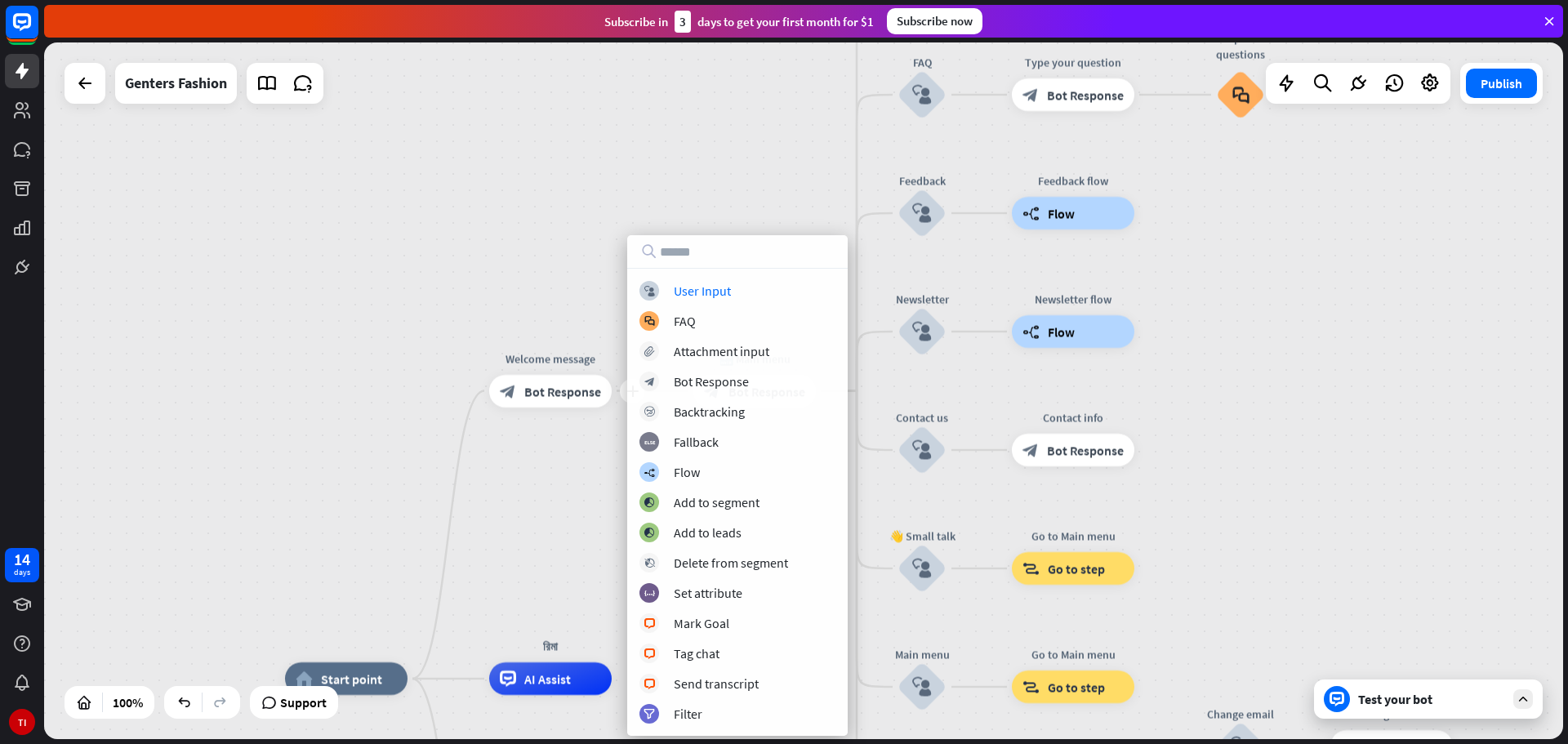
click at [541, 495] on div "home_2 Start point plus Welcome message block_bot_response Bot Response 🔙 Main …" at bounding box center [803, 390] width 1519 height 696
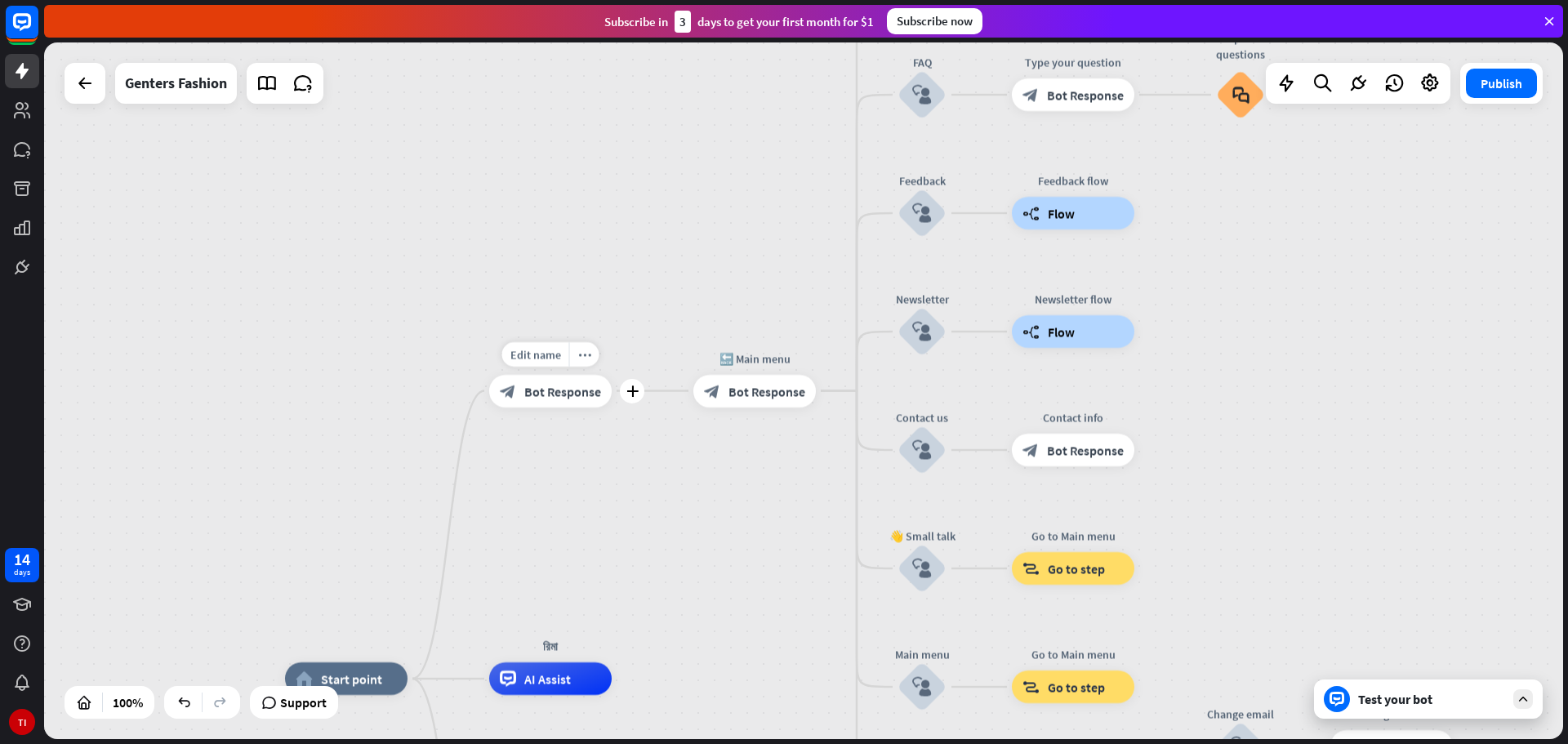
click at [547, 394] on span "Bot Response" at bounding box center [562, 390] width 77 height 16
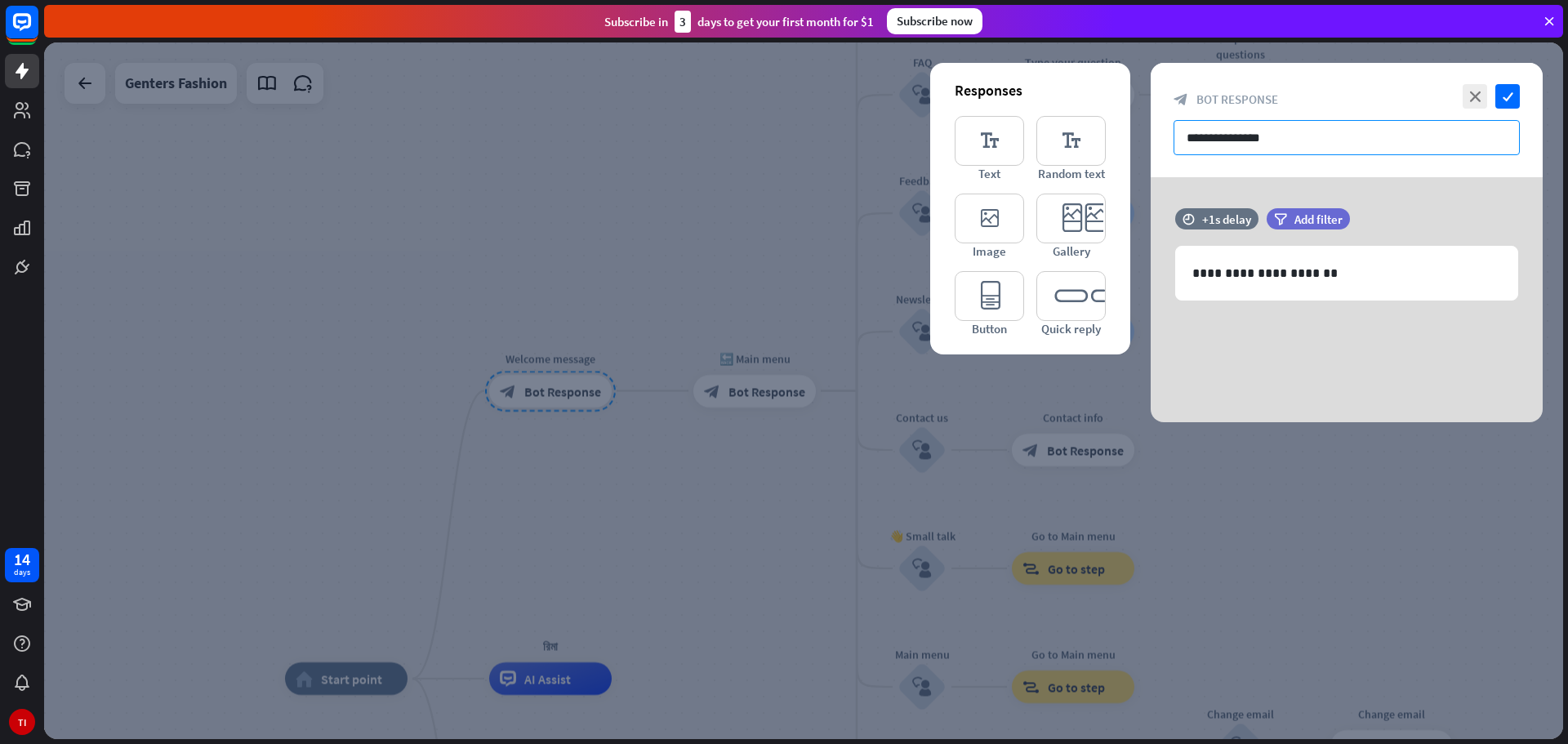
click at [1330, 129] on input "**********" at bounding box center [1347, 137] width 347 height 35
drag, startPoint x: 1354, startPoint y: 137, endPoint x: 1049, endPoint y: 148, distance: 305.2
click at [1151, 148] on div "**********" at bounding box center [1346, 242] width 392 height 360
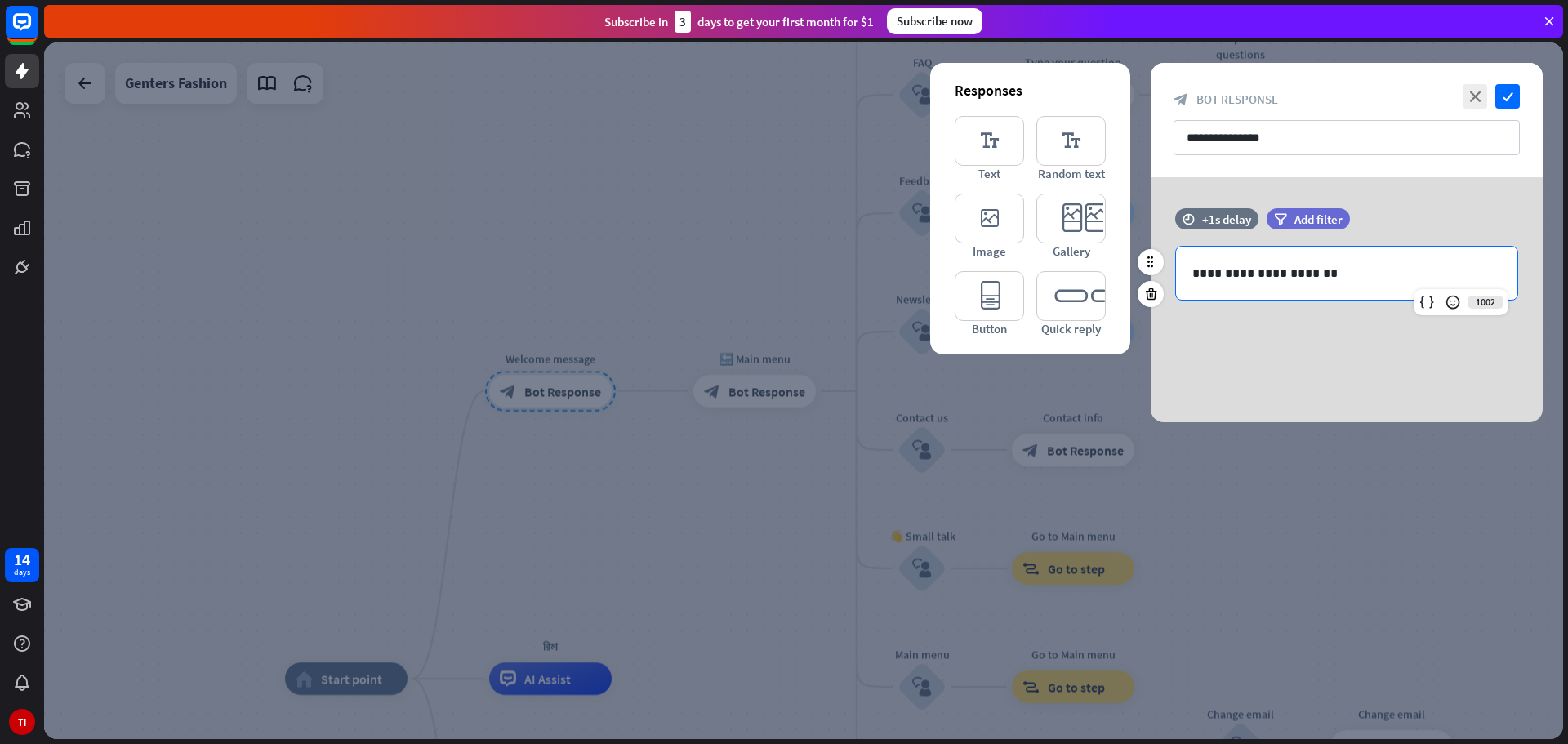
click at [1327, 277] on p "**********" at bounding box center [1347, 273] width 309 height 20
drag, startPoint x: 1320, startPoint y: 265, endPoint x: 1218, endPoint y: 270, distance: 102.1
click at [1218, 270] on p "**********" at bounding box center [1347, 273] width 309 height 20
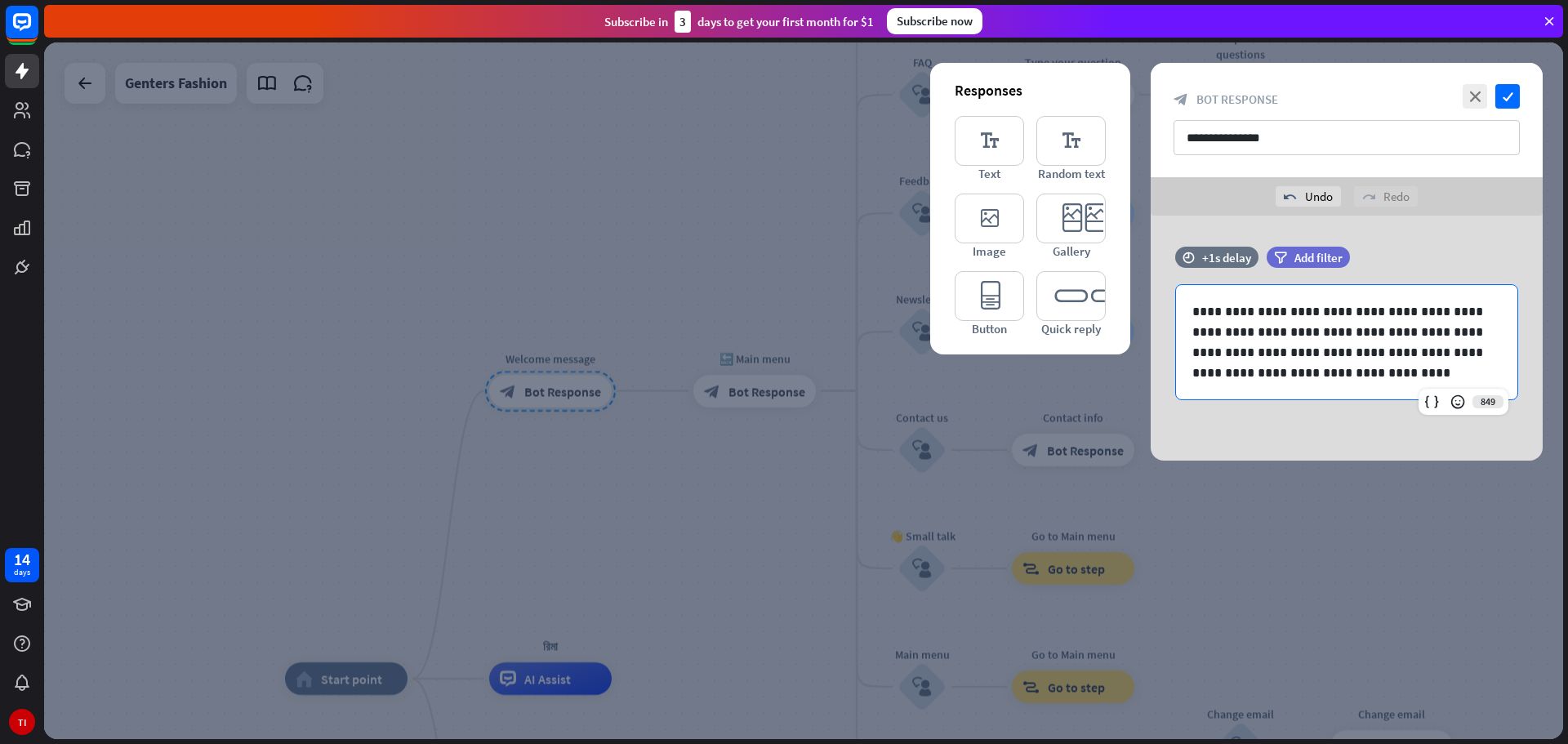
click at [1315, 433] on div "**********" at bounding box center [1346, 338] width 392 height 245
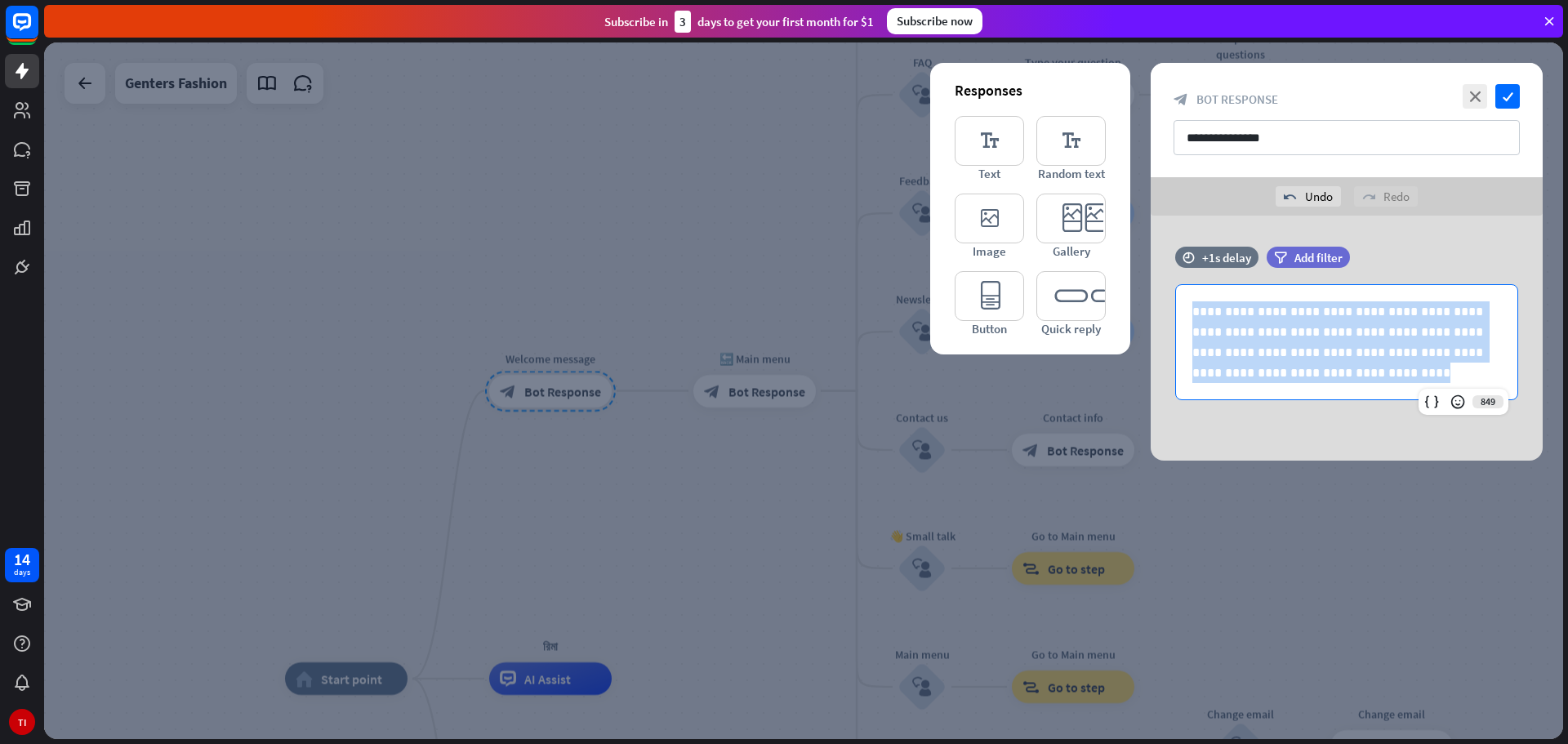
drag, startPoint x: 1434, startPoint y: 373, endPoint x: 1149, endPoint y: 270, distance: 303.0
click at [1149, 270] on div "**********" at bounding box center [1347, 338] width 432 height 245
copy p "**********"
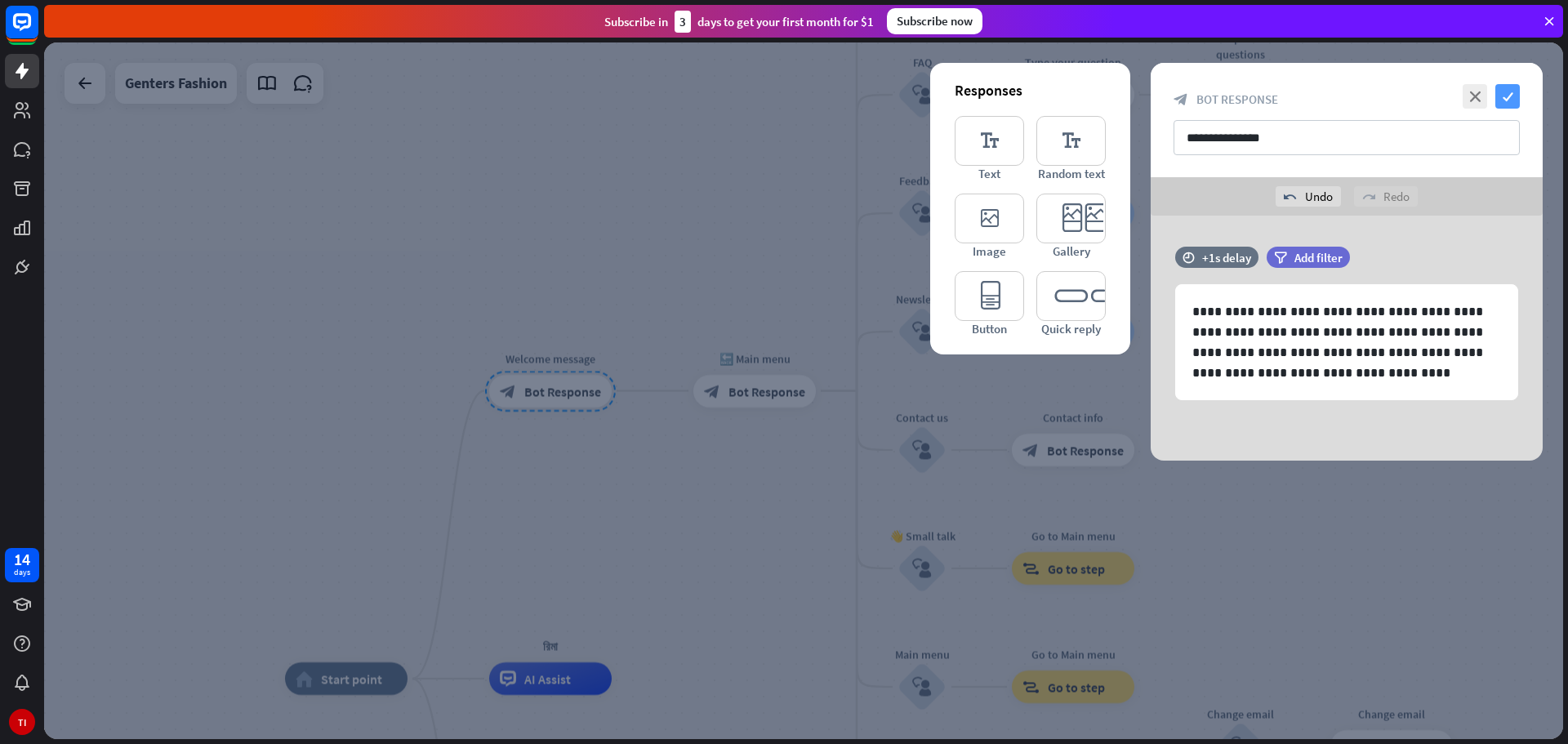
click at [1505, 96] on icon "check" at bounding box center [1507, 96] width 25 height 25
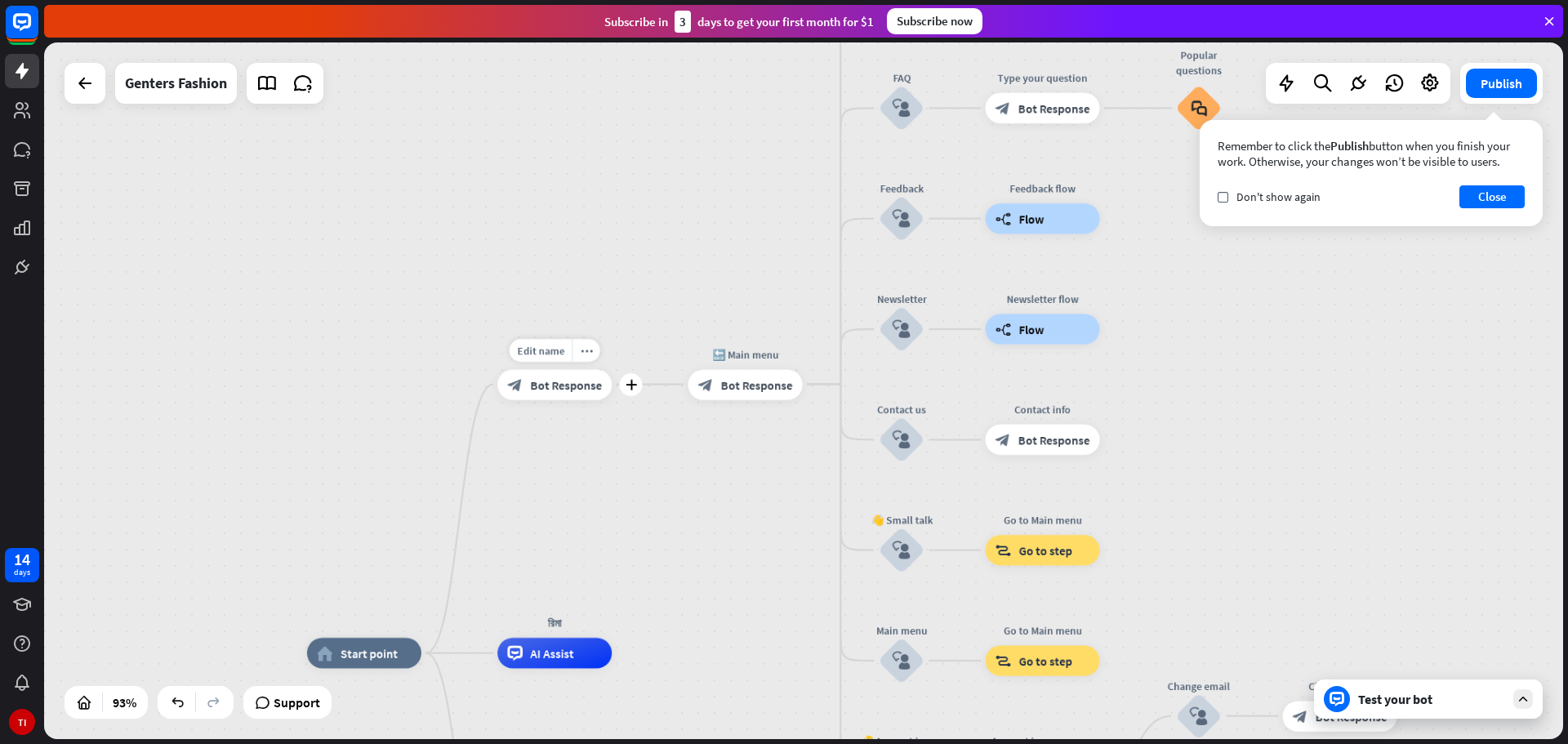
click at [560, 387] on span "Bot Response" at bounding box center [566, 384] width 72 height 16
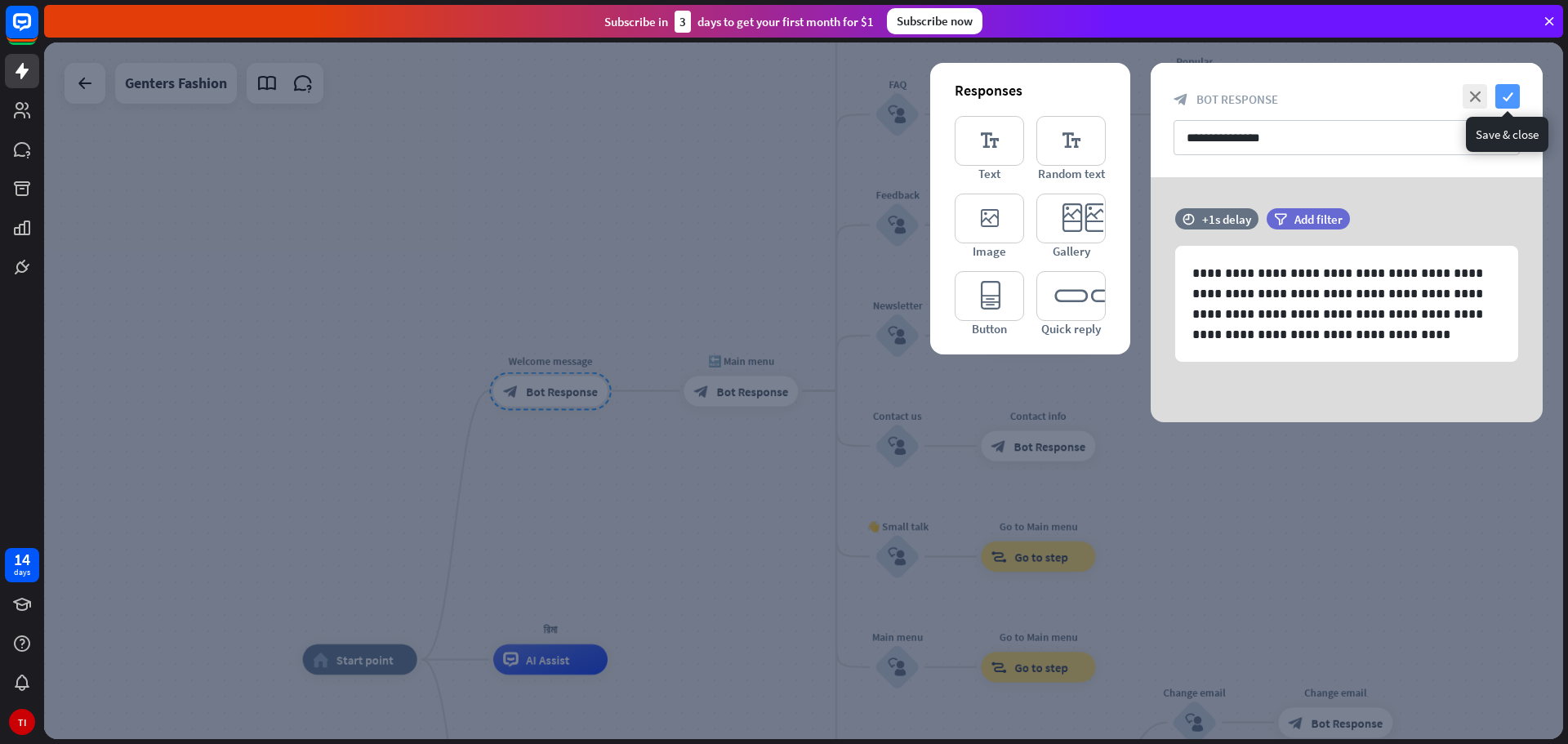
click at [1502, 93] on icon "check" at bounding box center [1507, 96] width 25 height 25
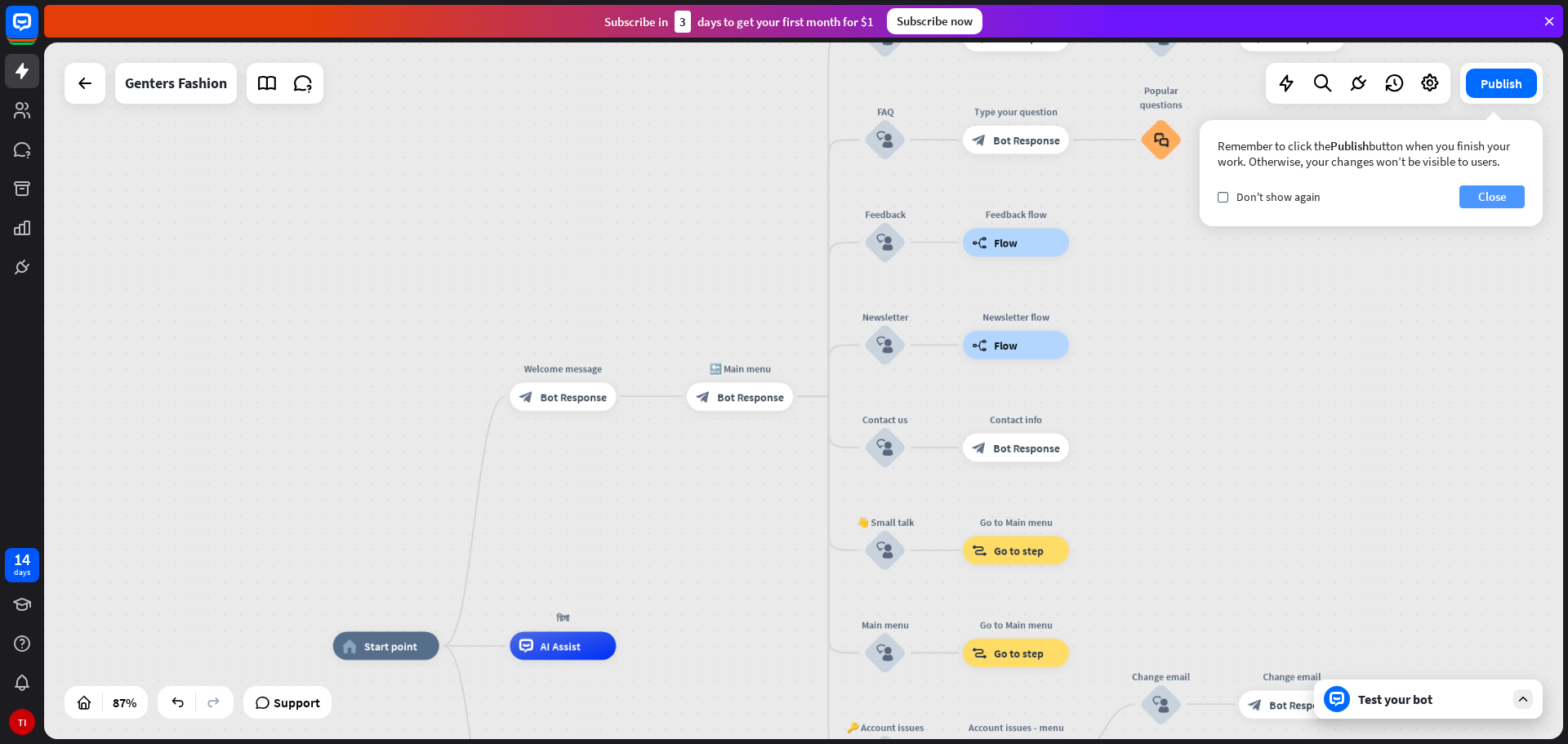
click at [1504, 197] on button "Close" at bounding box center [1492, 196] width 66 height 23
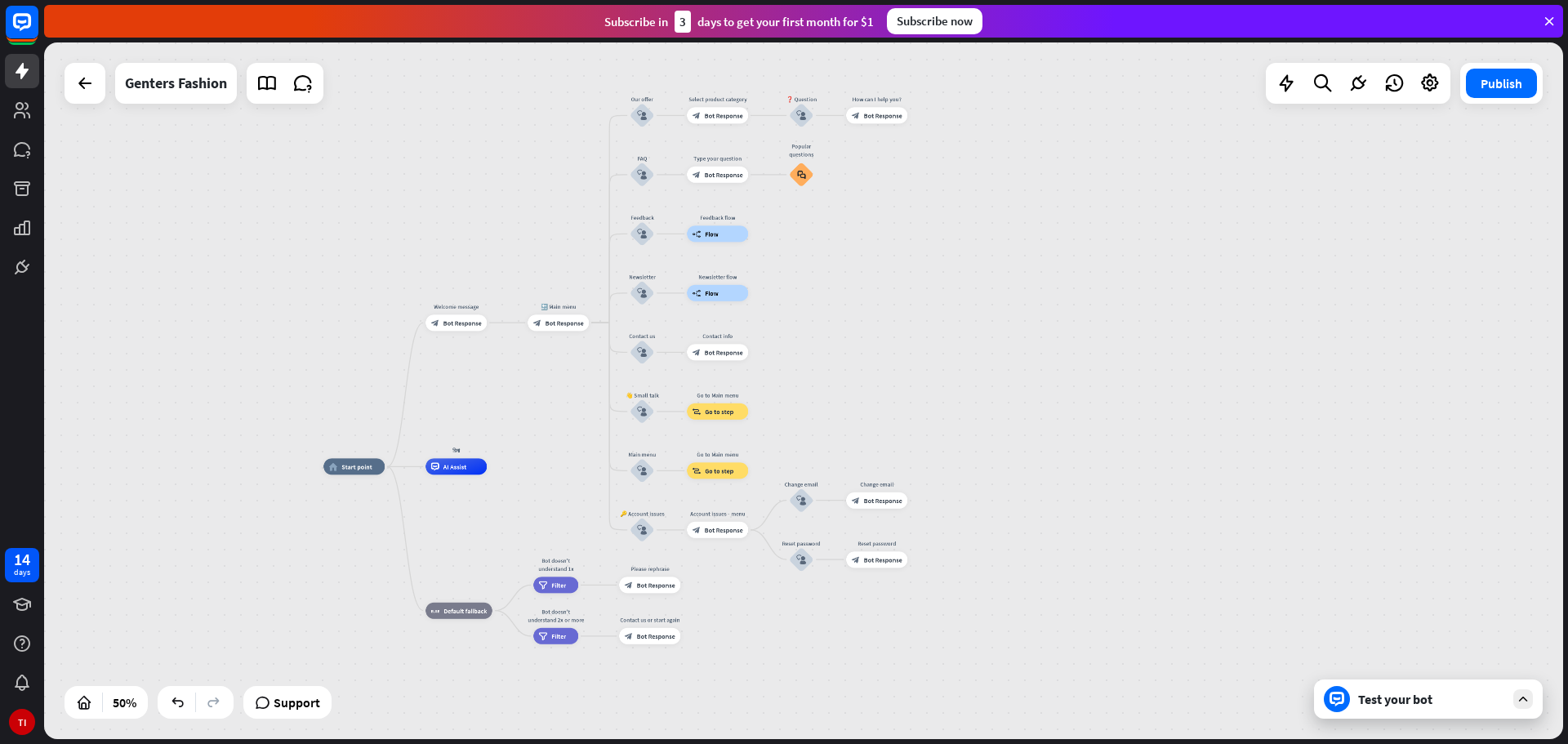
drag, startPoint x: 610, startPoint y: 517, endPoint x: 484, endPoint y: 418, distance: 160.2
click at [484, 418] on div "home_2 Start point Welcome message block_bot_response Bot Response 🔙 Main menu …" at bounding box center [803, 390] width 1519 height 696
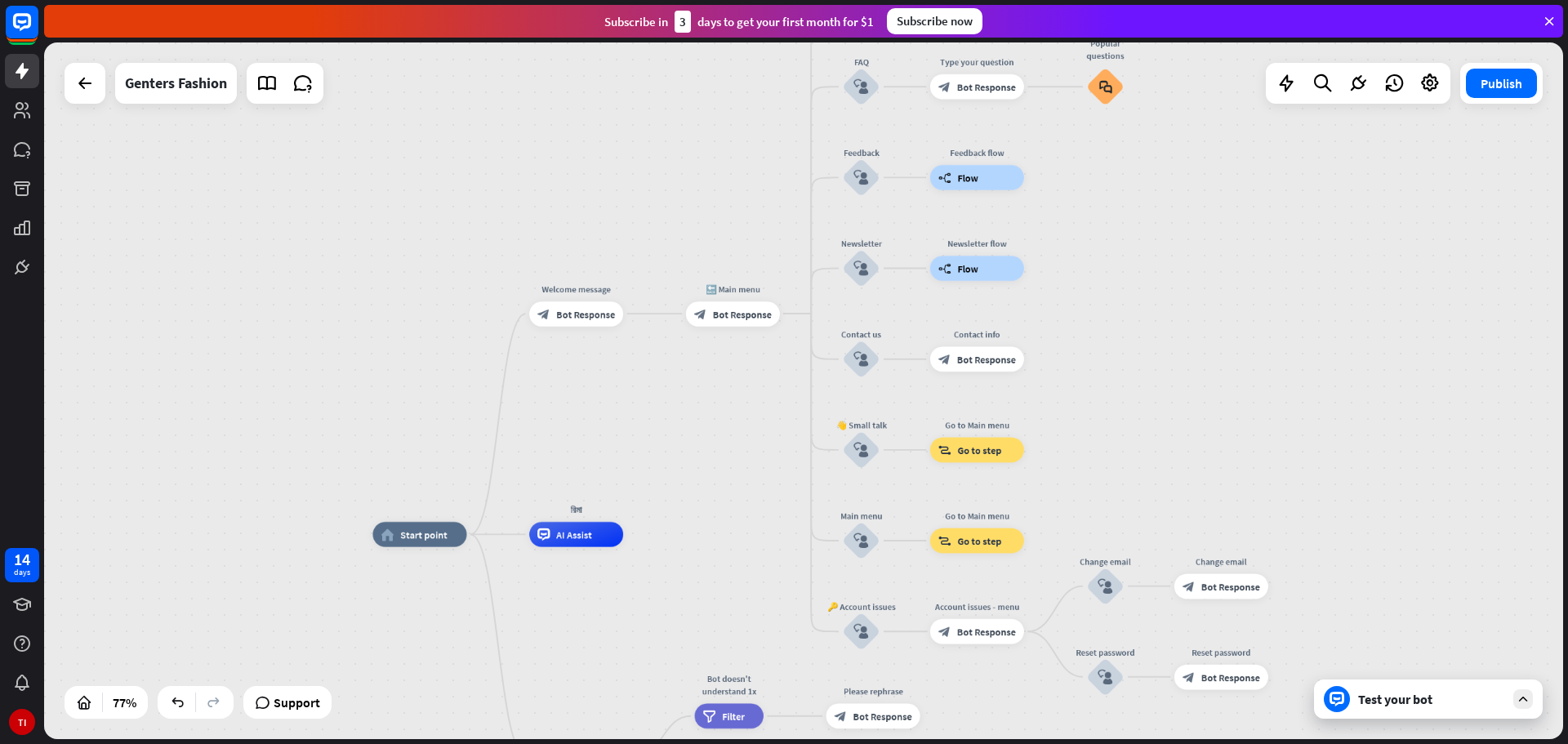
drag, startPoint x: 544, startPoint y: 419, endPoint x: 655, endPoint y: 475, distance: 124.3
click at [685, 454] on div "home_2 Start point Welcome message block_bot_response Bot Response 🔙 Main menu …" at bounding box center [803, 390] width 1519 height 696
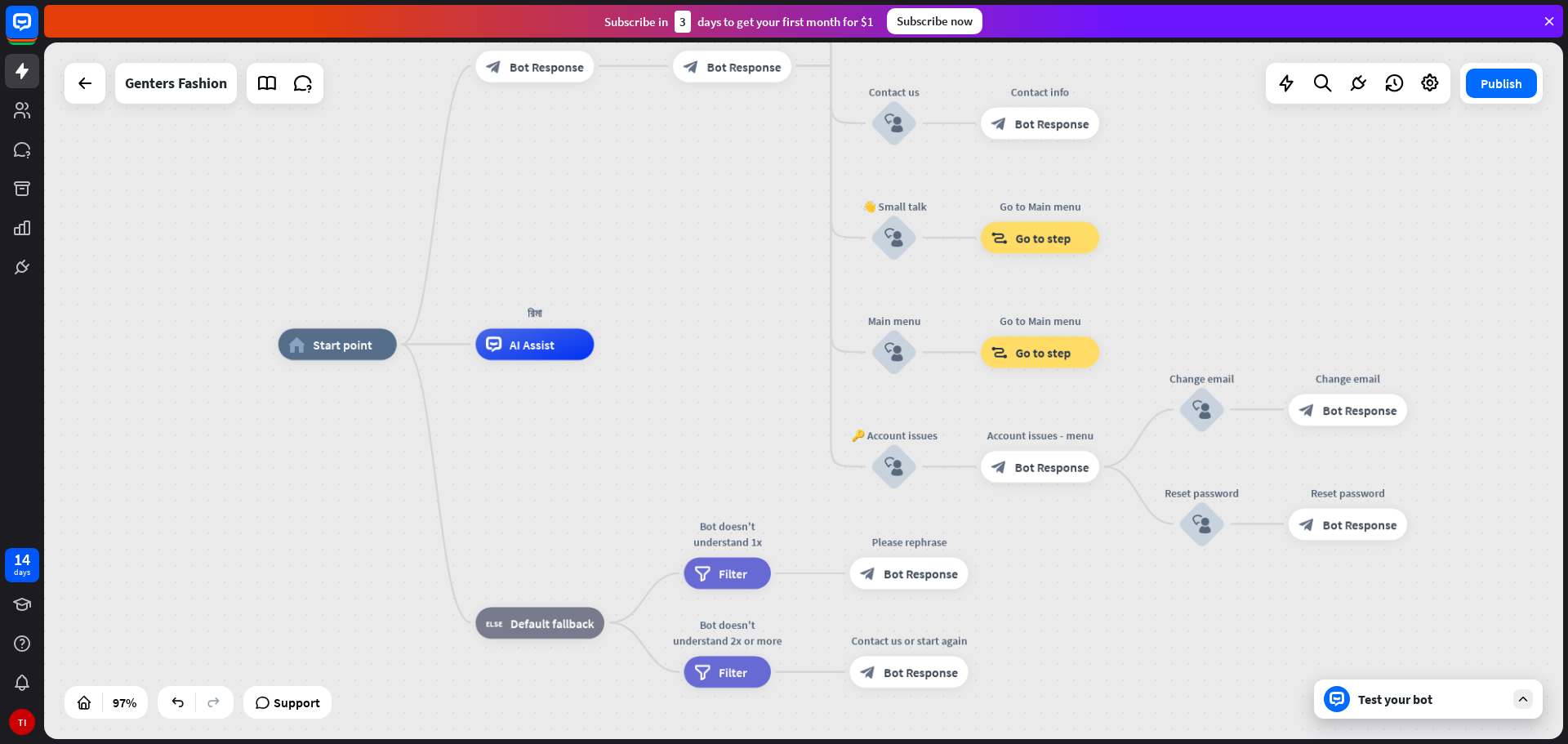
drag, startPoint x: 700, startPoint y: 496, endPoint x: 678, endPoint y: 296, distance: 201.2
click at [678, 296] on div "home_2 Start point Welcome message block_bot_response Bot Response 🔙 Main menu …" at bounding box center [803, 390] width 1519 height 696
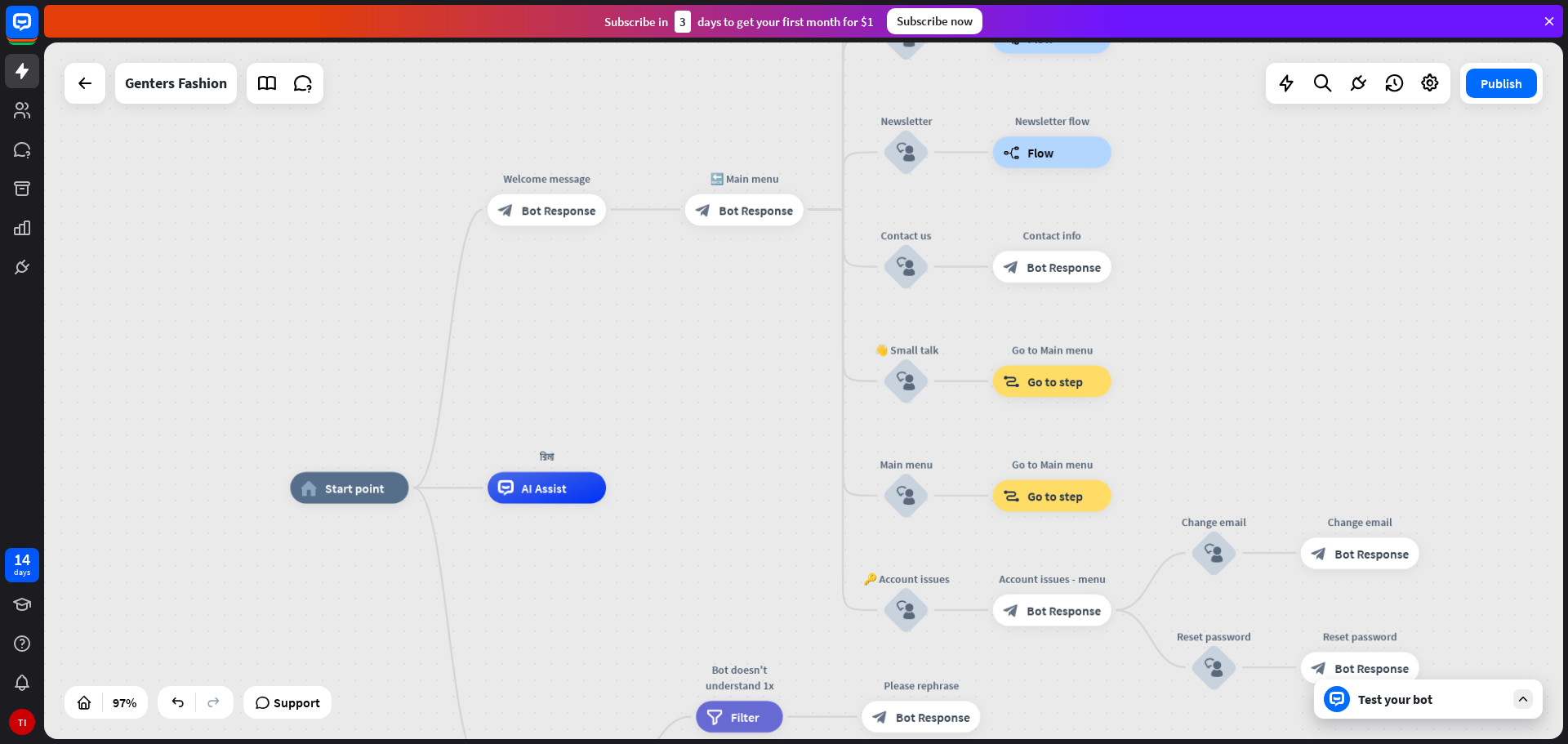
drag, startPoint x: 687, startPoint y: 232, endPoint x: 702, endPoint y: 384, distance: 152.7
click at [702, 384] on div "home_2 Start point Welcome message block_bot_response Bot Response 🔙 Main menu …" at bounding box center [803, 390] width 1519 height 696
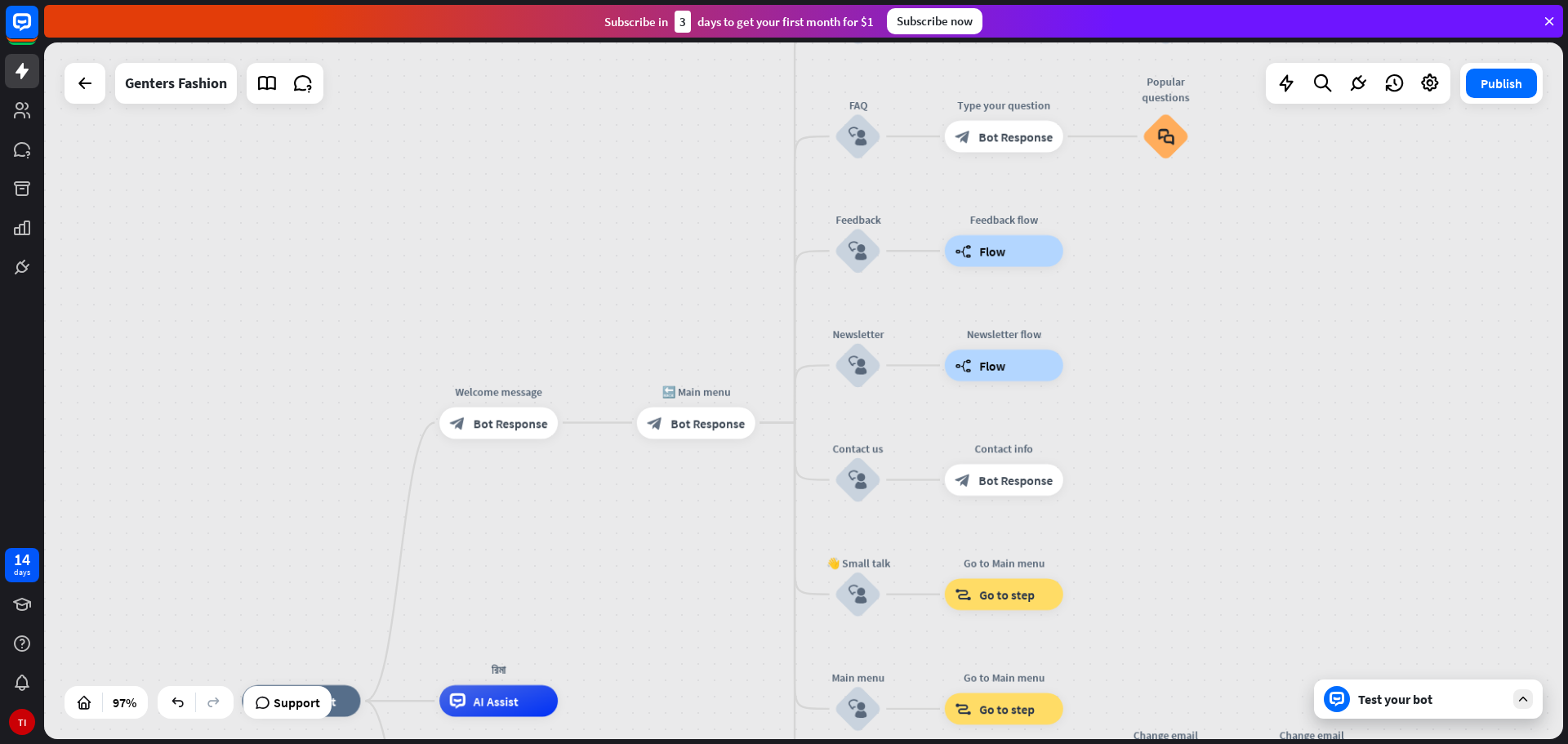
drag, startPoint x: 679, startPoint y: 363, endPoint x: 631, endPoint y: 562, distance: 204.7
click at [631, 562] on div "home_2 Start point Welcome message block_bot_response Bot Response 🔙 Main menu …" at bounding box center [803, 390] width 1519 height 696
click at [699, 430] on span "Bot Response" at bounding box center [707, 422] width 75 height 16
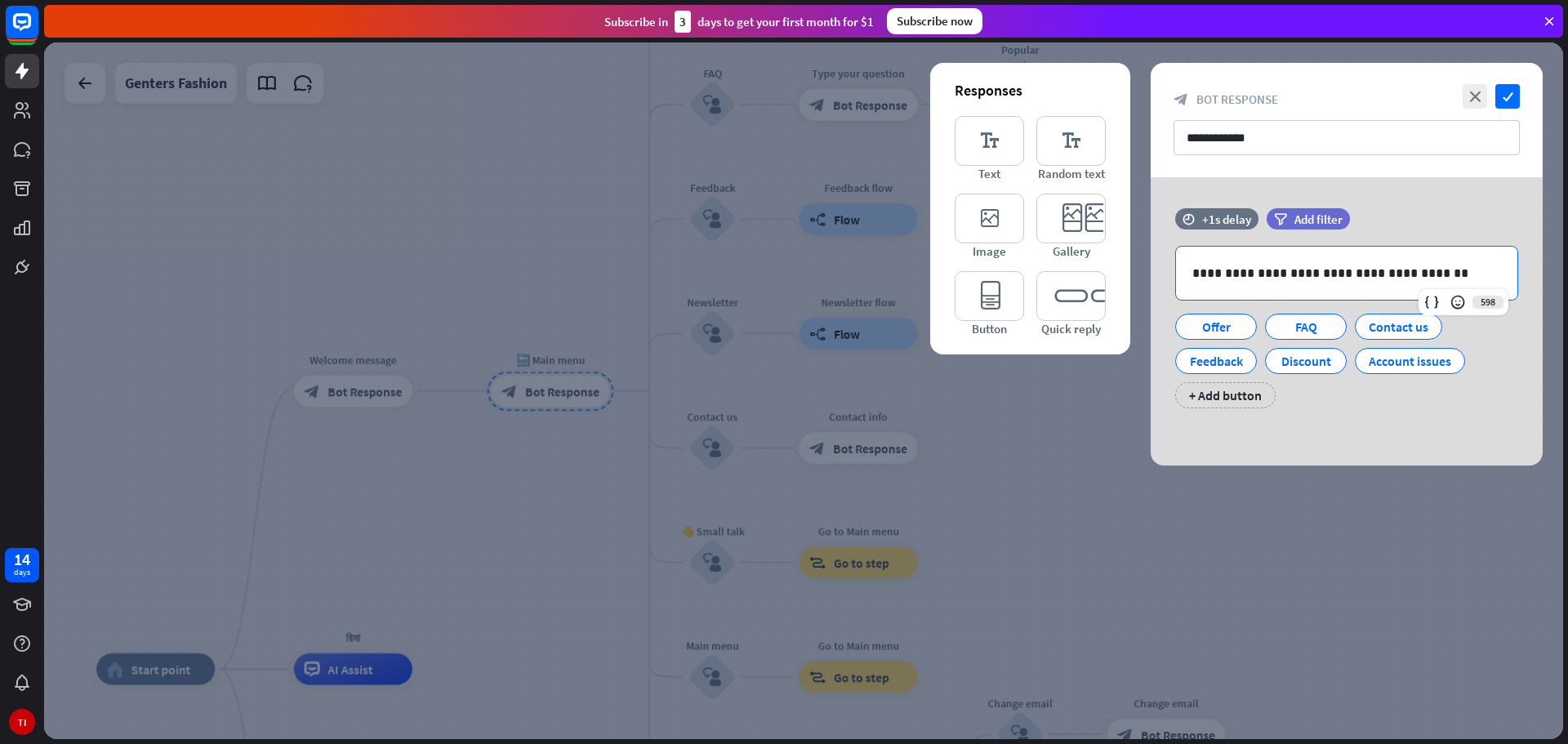
drag, startPoint x: 1454, startPoint y: 265, endPoint x: 1125, endPoint y: 295, distance: 330.4
click at [1151, 295] on div "**********" at bounding box center [1346, 321] width 392 height 288
drag, startPoint x: 1434, startPoint y: 276, endPoint x: 1188, endPoint y: 265, distance: 246.2
click at [1188, 265] on div "**********" at bounding box center [1346, 273] width 342 height 53
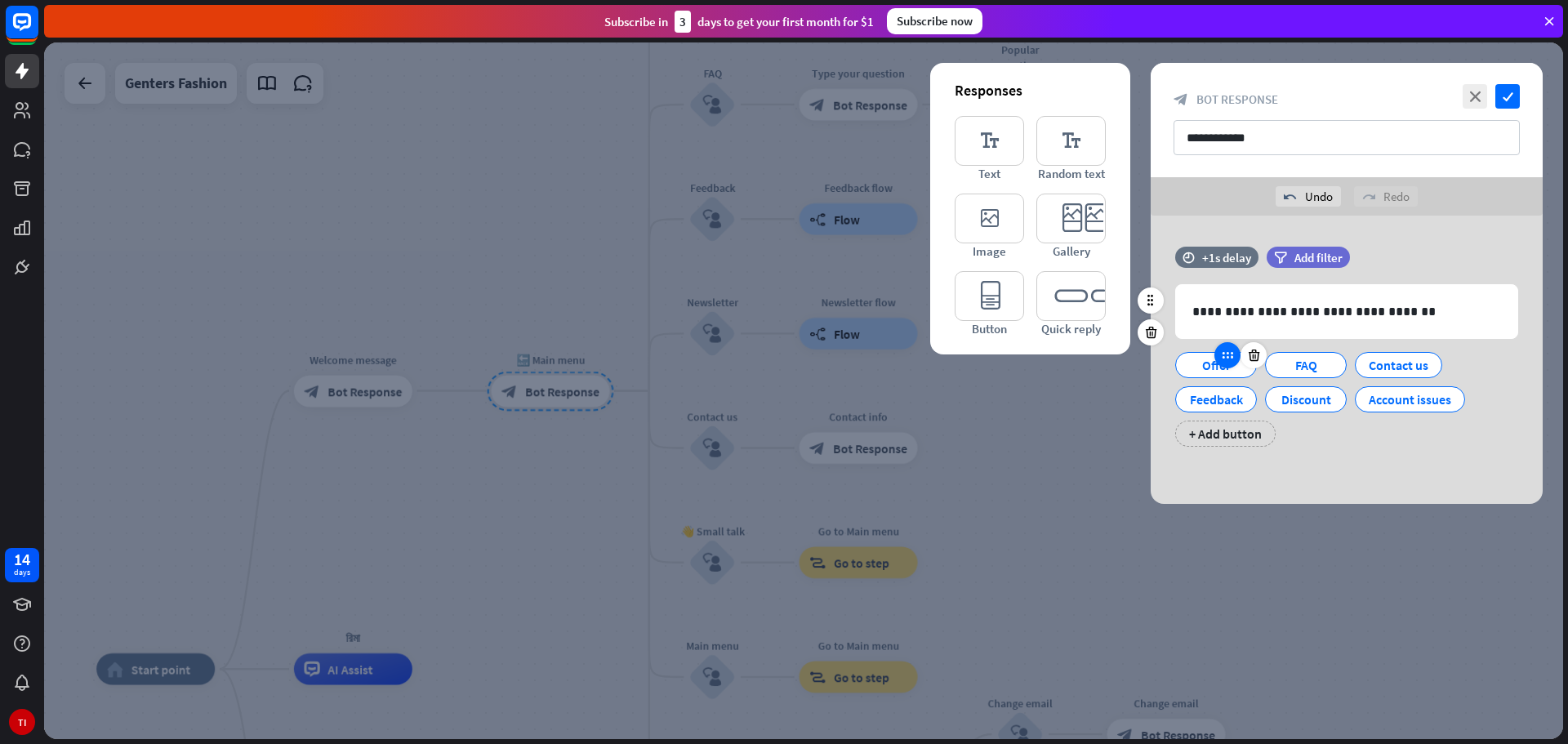
click at [1222, 365] on div at bounding box center [1227, 355] width 26 height 26
click at [1218, 369] on div "Offer" at bounding box center [1216, 365] width 54 height 25
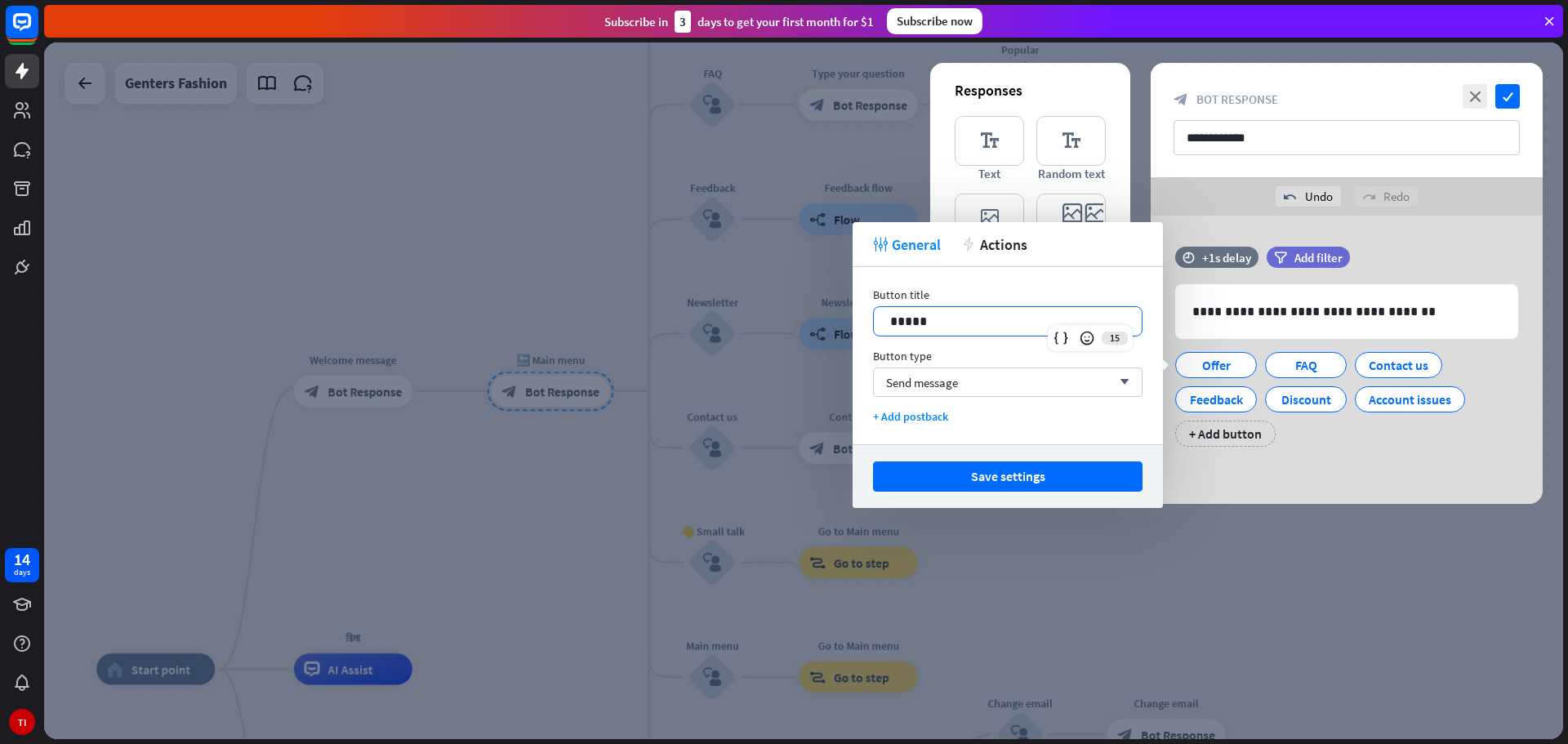
drag, startPoint x: 994, startPoint y: 322, endPoint x: 769, endPoint y: 327, distance: 225.1
click at [769, 327] on body "14 days TI close Product Help First steps Get started with ChatBot Help Center …" at bounding box center [784, 372] width 1568 height 744
drag, startPoint x: 945, startPoint y: 325, endPoint x: 848, endPoint y: 341, distance: 98.3
click at [848, 341] on body "14 days TI close Product Help First steps Get started with ChatBot Help Center …" at bounding box center [784, 372] width 1568 height 744
click at [1313, 366] on div "FAQ" at bounding box center [1306, 365] width 54 height 25
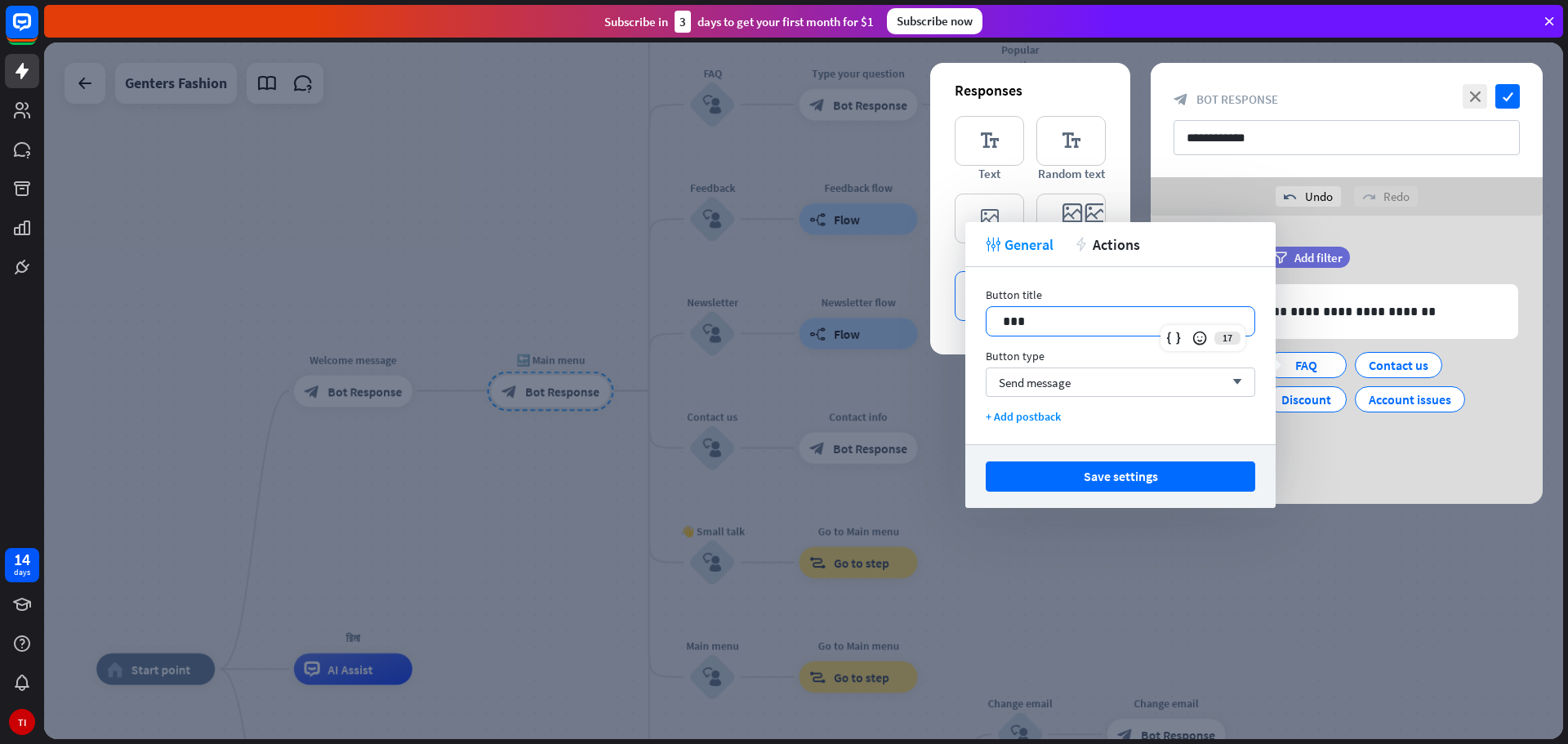
drag, startPoint x: 1088, startPoint y: 322, endPoint x: 956, endPoint y: 329, distance: 132.2
click at [956, 329] on body "14 days TI close Product Help First steps Get started with ChatBot Help Center …" at bounding box center [784, 372] width 1568 height 744
click at [1429, 364] on div "Contact us" at bounding box center [1399, 365] width 60 height 25
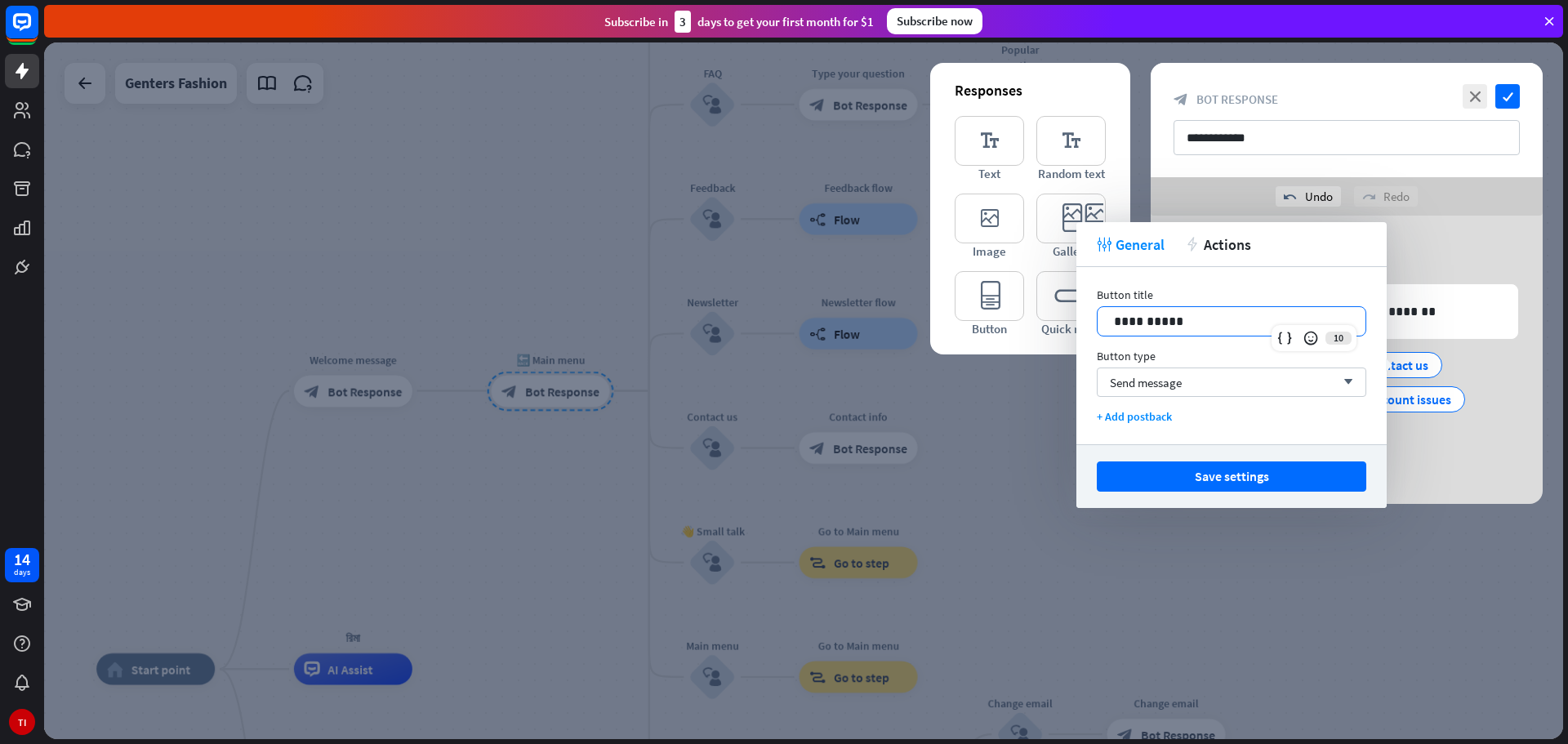
drag, startPoint x: 1216, startPoint y: 314, endPoint x: 1084, endPoint y: 339, distance: 134.3
click at [1084, 339] on div "**********" at bounding box center [1231, 356] width 311 height 177
drag, startPoint x: 1191, startPoint y: 320, endPoint x: 1097, endPoint y: 320, distance: 94.0
click at [1097, 320] on div "**********" at bounding box center [1231, 321] width 270 height 30
click at [1269, 476] on button "Save settings" at bounding box center [1231, 476] width 270 height 30
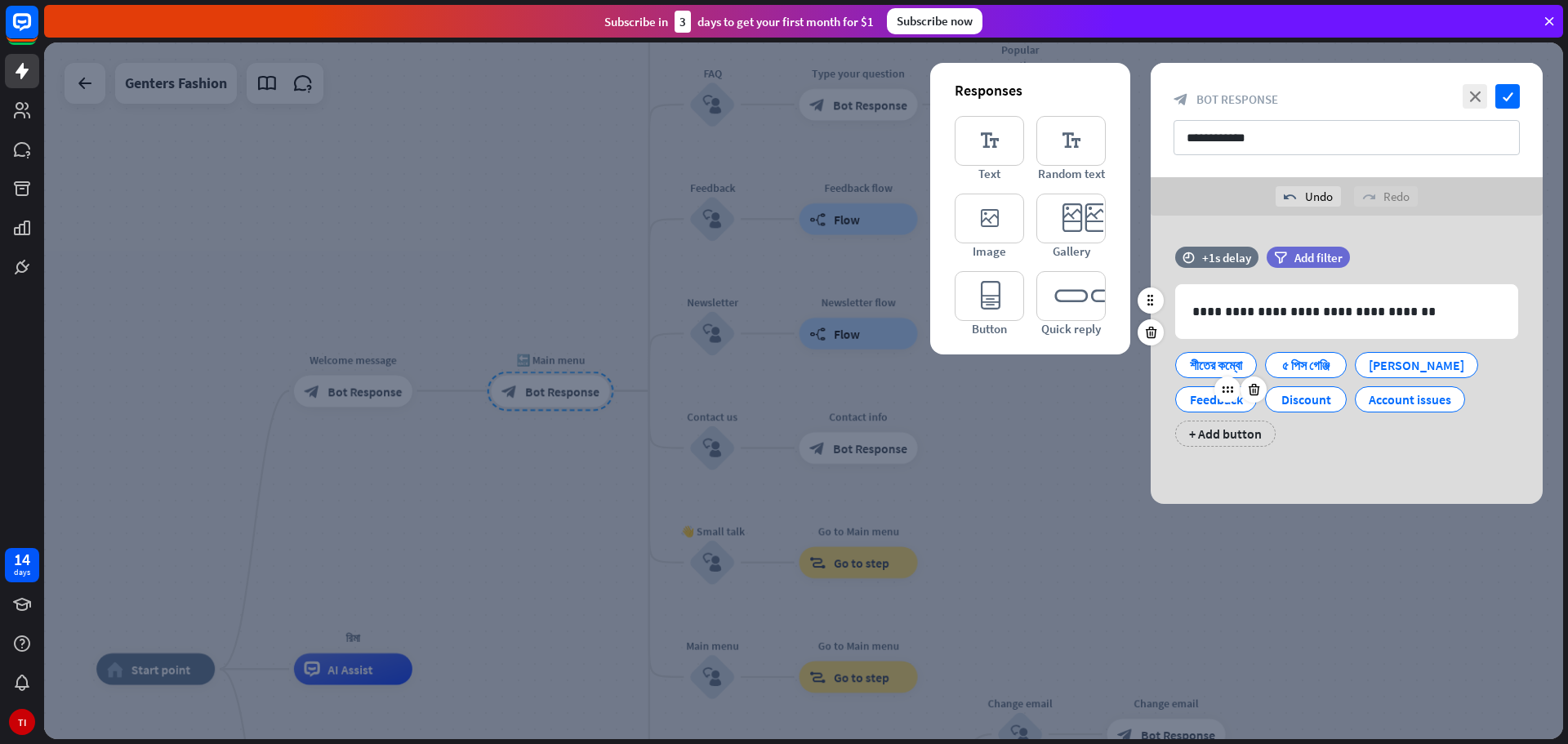
click at [1208, 399] on div "Feedback" at bounding box center [1216, 399] width 54 height 25
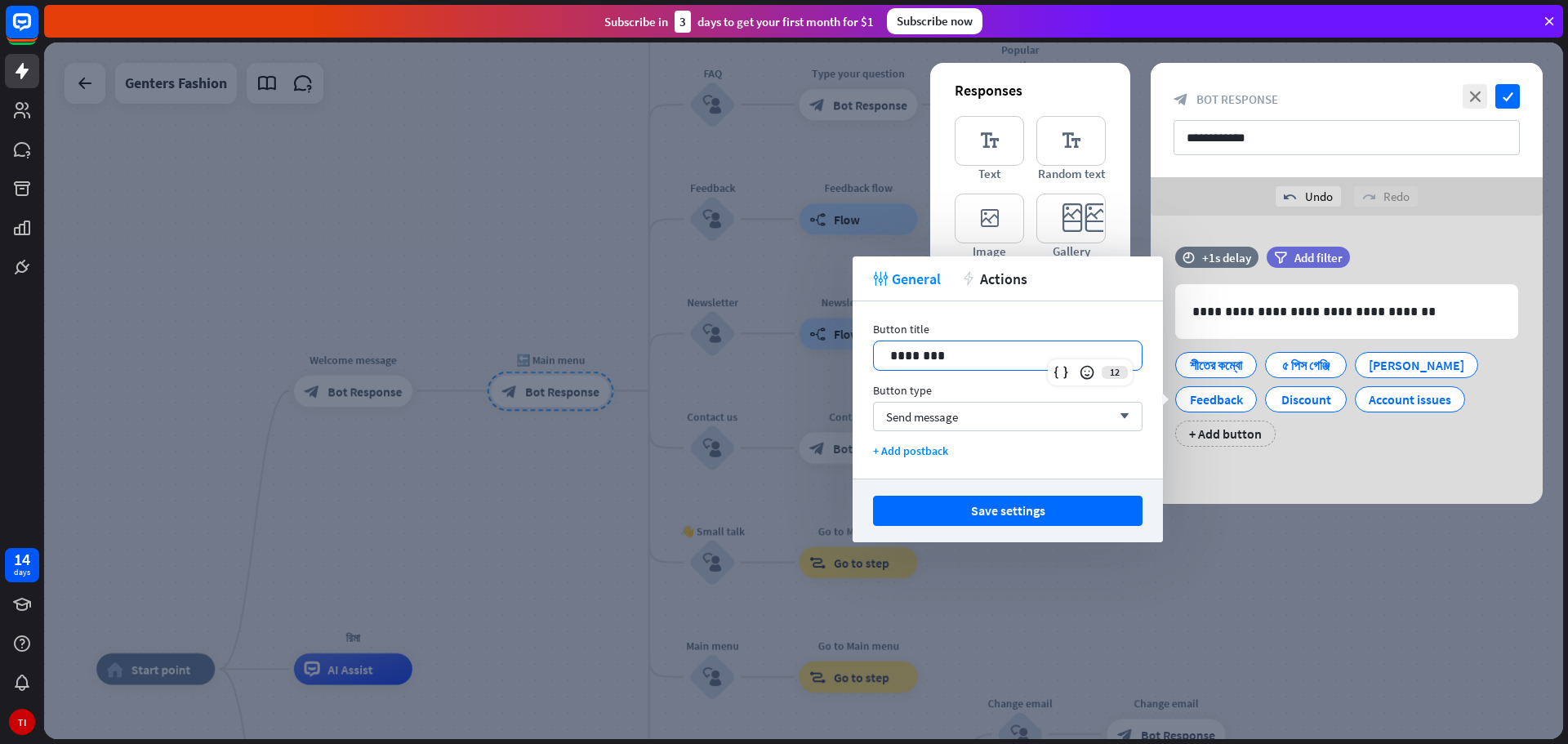
drag, startPoint x: 971, startPoint y: 348, endPoint x: 815, endPoint y: 365, distance: 156.9
click at [815, 365] on body "14 days TI close Product Help First steps Get started with ChatBot Help Center …" at bounding box center [784, 372] width 1568 height 744
drag, startPoint x: 962, startPoint y: 356, endPoint x: 857, endPoint y: 353, distance: 105.0
click at [857, 353] on div "Button title 12 ******** Button type Send message arrow_down + Add postback" at bounding box center [1008, 389] width 311 height 177
click at [1309, 396] on div "Discount" at bounding box center [1306, 399] width 54 height 25
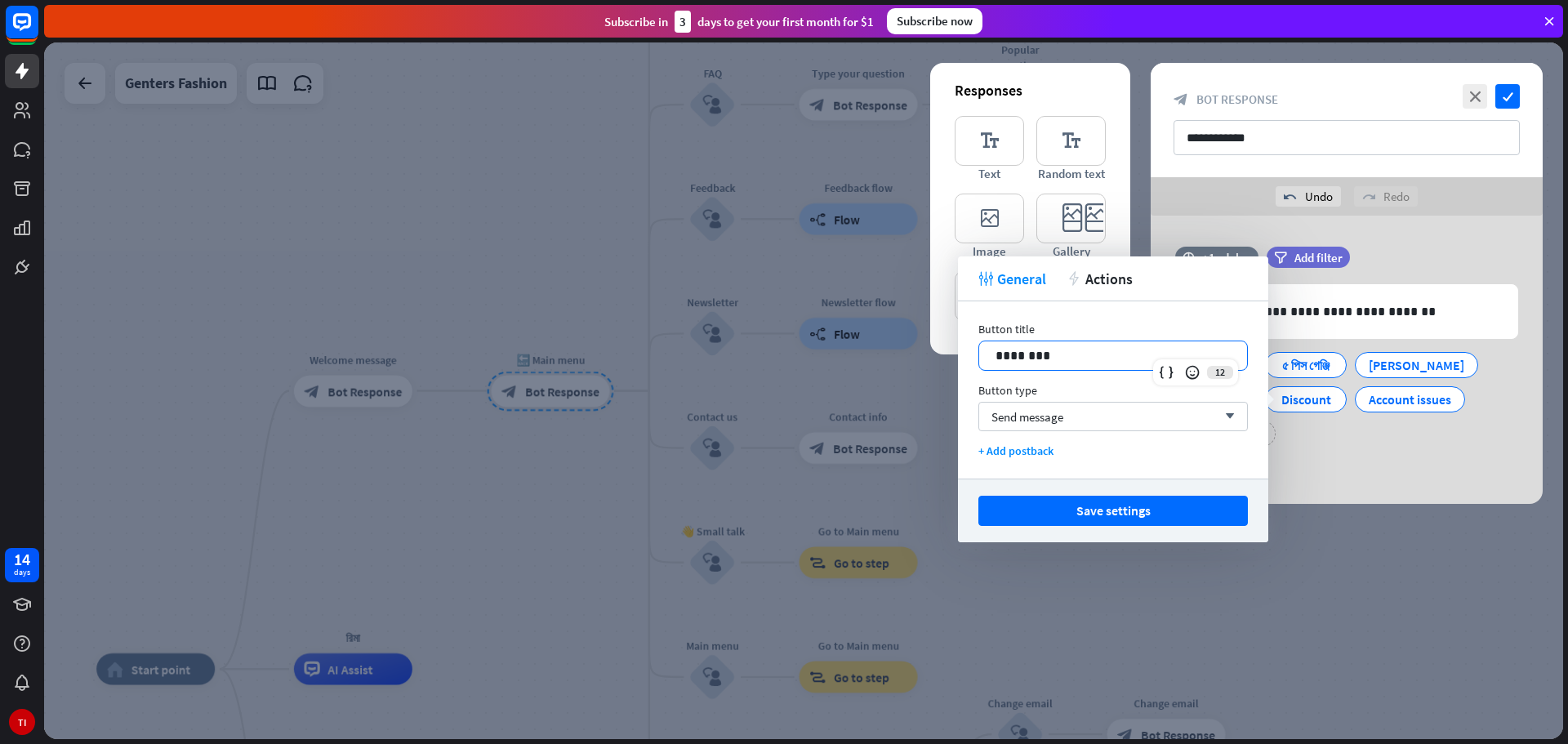
drag, startPoint x: 1090, startPoint y: 358, endPoint x: 763, endPoint y: 363, distance: 327.0
click at [763, 363] on body "14 days TI close Product Help First steps Get started with ChatBot Help Center …" at bounding box center [784, 372] width 1568 height 744
click at [1421, 396] on div "Account issues" at bounding box center [1410, 399] width 83 height 25
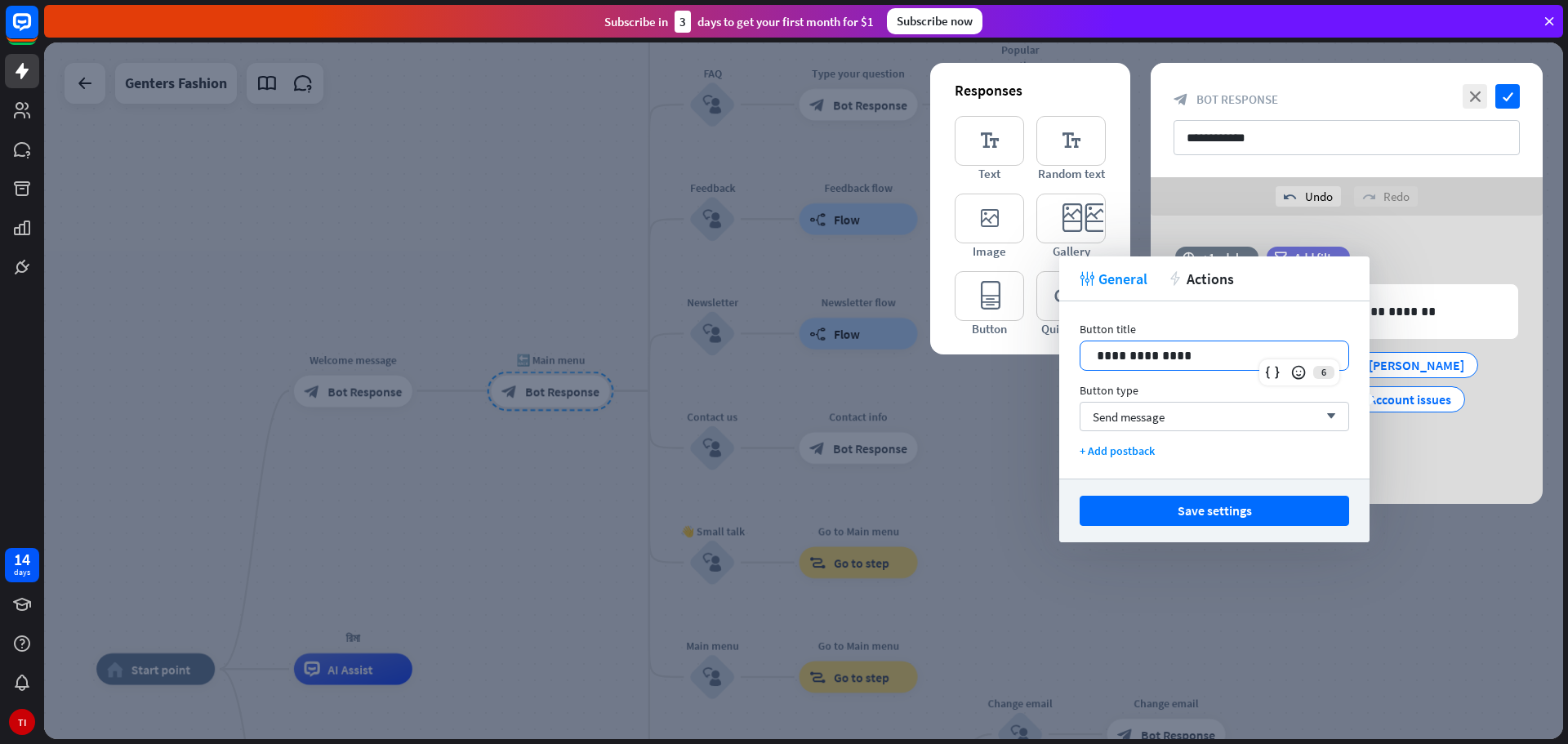
click at [1206, 353] on p "**********" at bounding box center [1214, 356] width 235 height 20
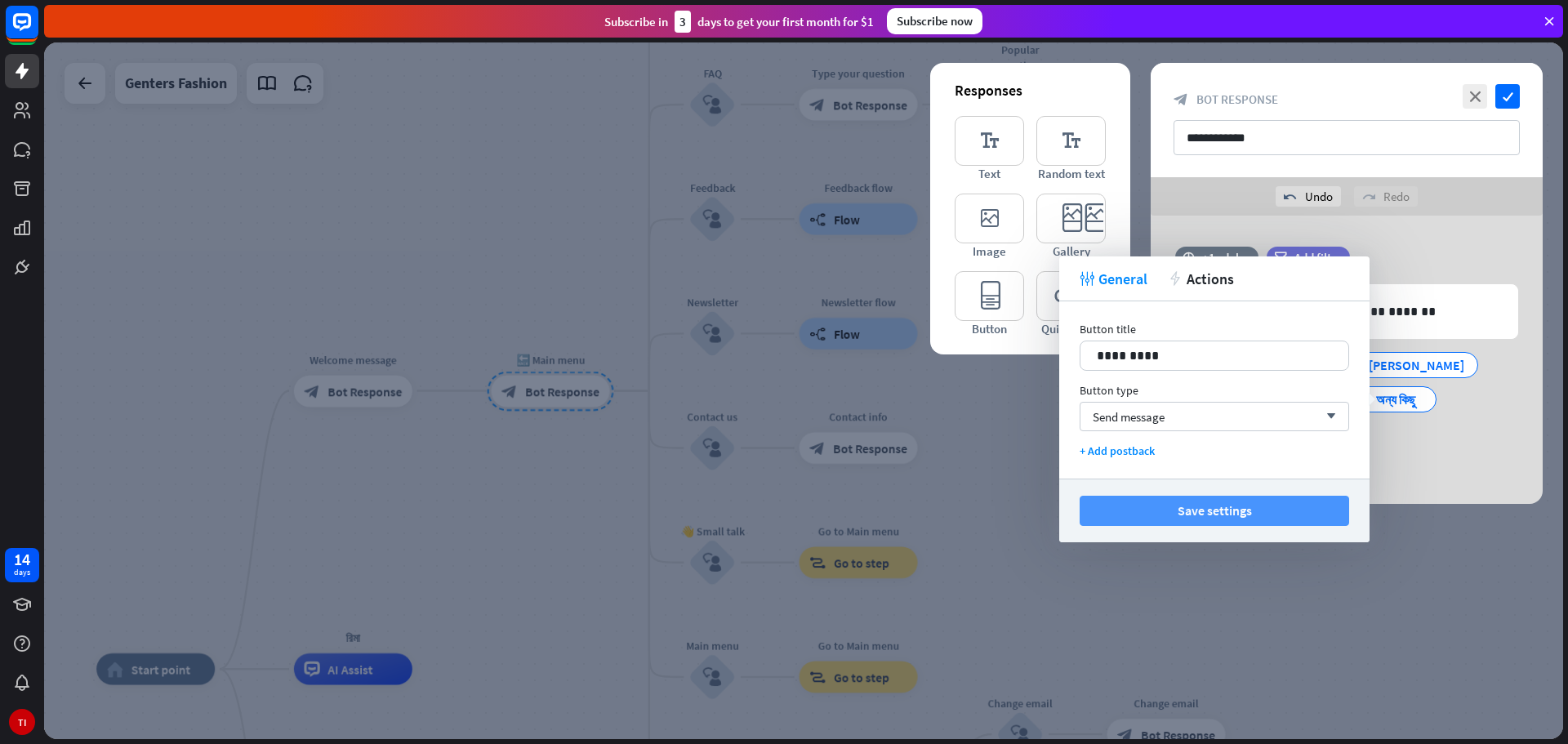
click at [1210, 507] on button "Save settings" at bounding box center [1214, 511] width 270 height 30
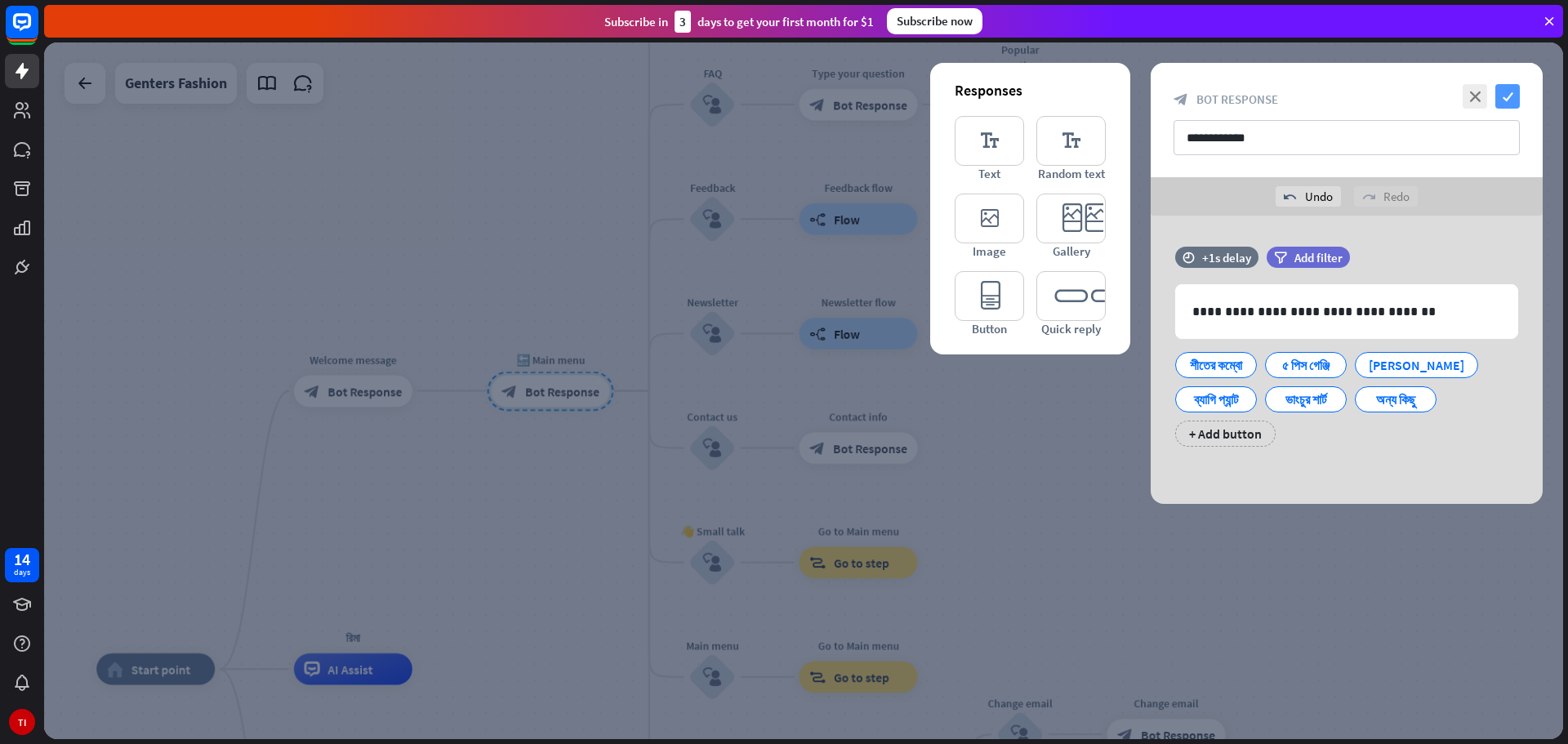
click at [1505, 103] on icon "check" at bounding box center [1507, 96] width 25 height 25
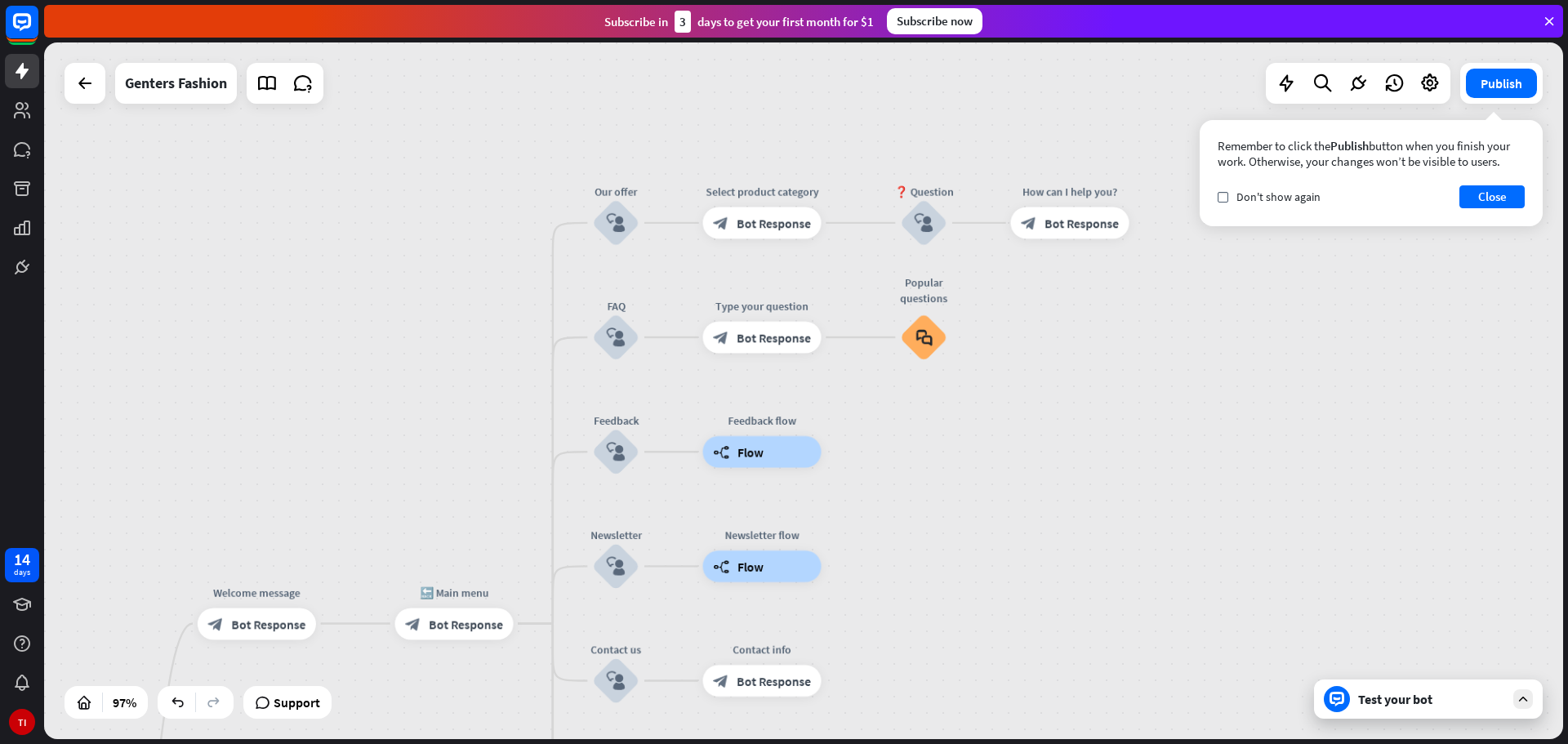
drag, startPoint x: 1008, startPoint y: 254, endPoint x: 913, endPoint y: 487, distance: 251.6
click at [913, 487] on div "home_2 Start point Welcome message block_bot_response Bot Response 🔙 Main menu …" at bounding box center [803, 390] width 1519 height 696
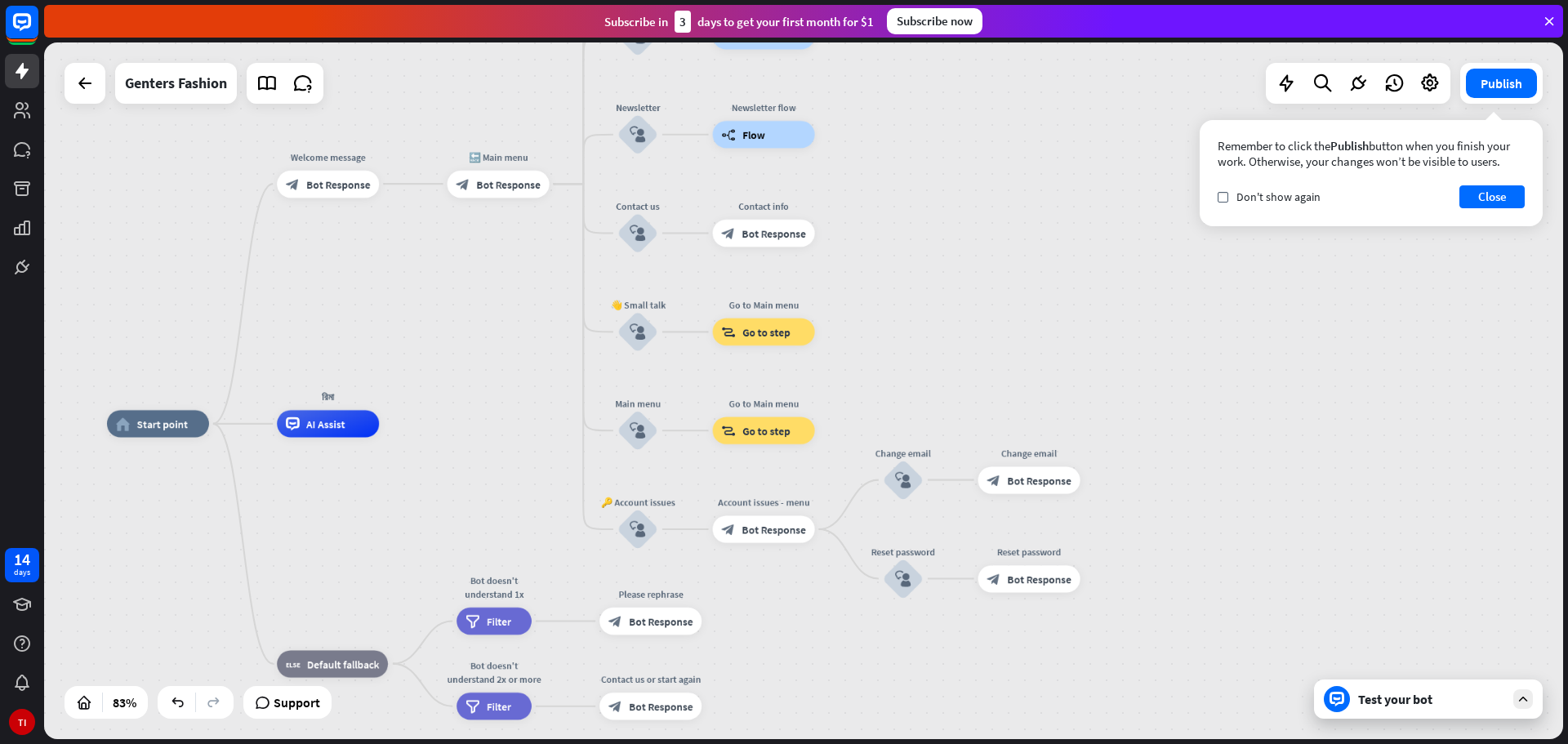
drag, startPoint x: 1044, startPoint y: 485, endPoint x: 1009, endPoint y: 87, distance: 399.5
click at [1009, 87] on div "home_2 Start point Welcome message block_bot_response Bot Response 🔙 Main menu …" at bounding box center [803, 390] width 1519 height 696
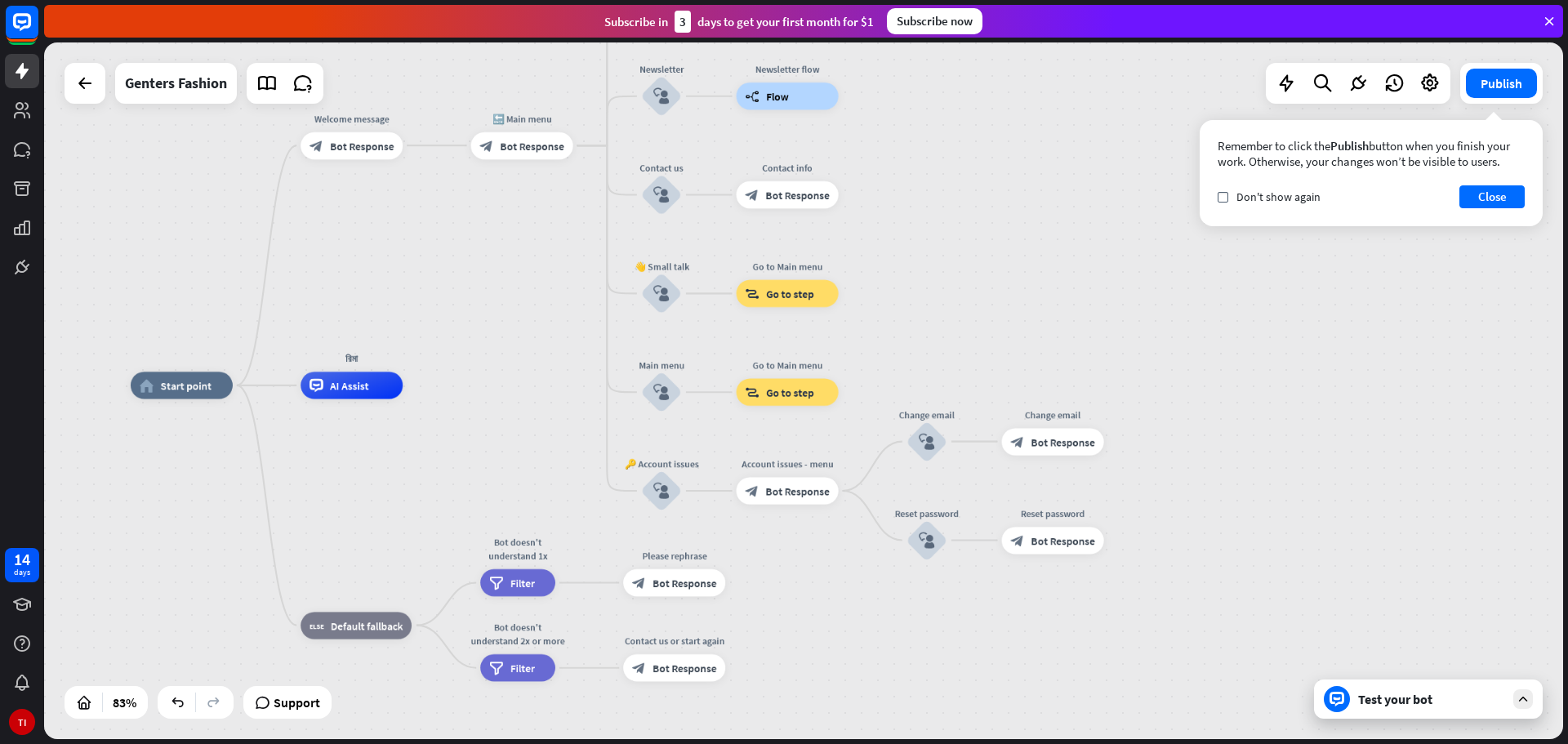
drag, startPoint x: 998, startPoint y: 371, endPoint x: 1014, endPoint y: 327, distance: 46.8
click at [1014, 327] on div "home_2 Start point Welcome message block_bot_response Bot Response 🔙 Main menu …" at bounding box center [803, 390] width 1519 height 696
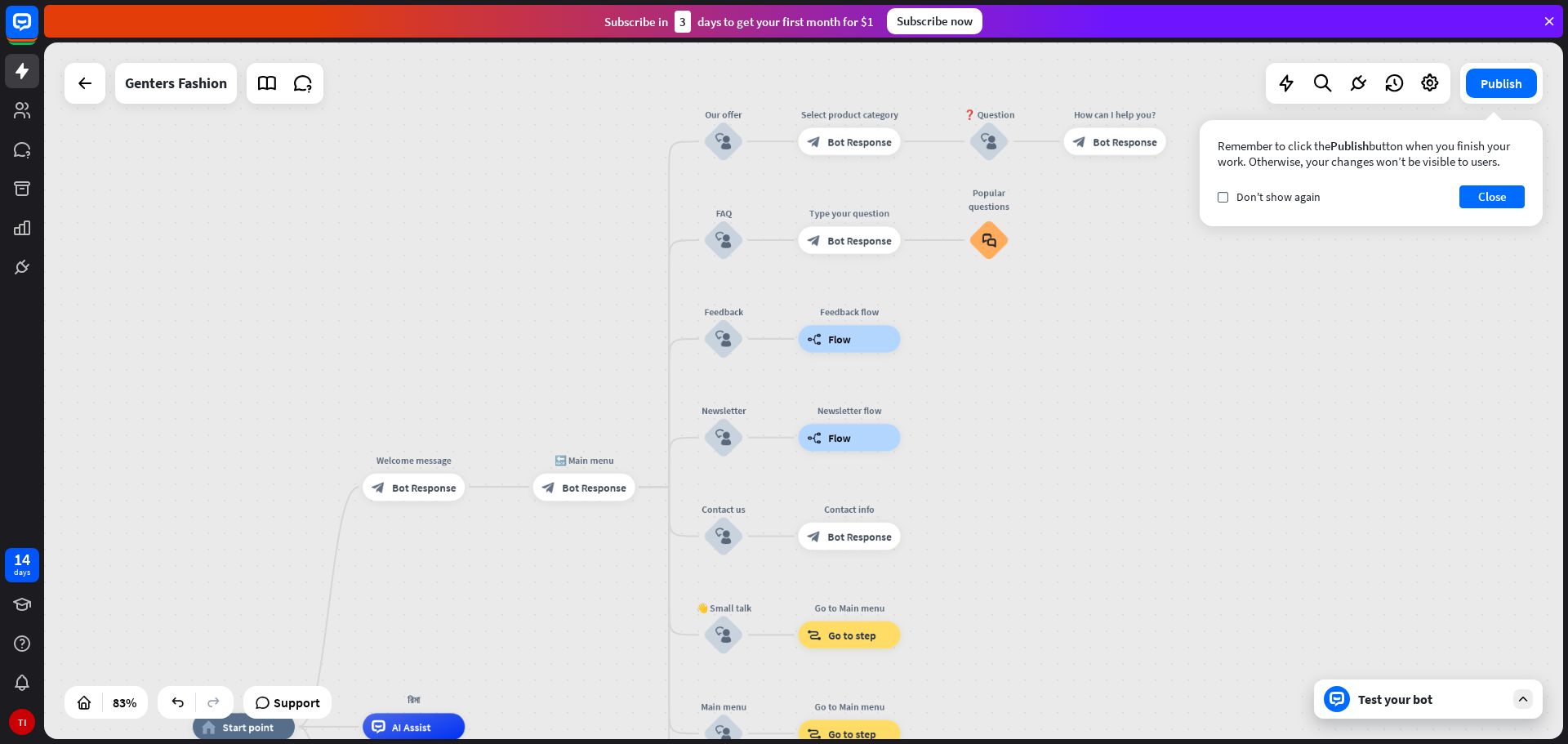
drag, startPoint x: 1000, startPoint y: 265, endPoint x: 1058, endPoint y: 579, distance: 319.3
click at [1063, 599] on div "home_2 Start point Welcome message block_bot_response Bot Response 🔙 Main menu …" at bounding box center [803, 390] width 1519 height 696
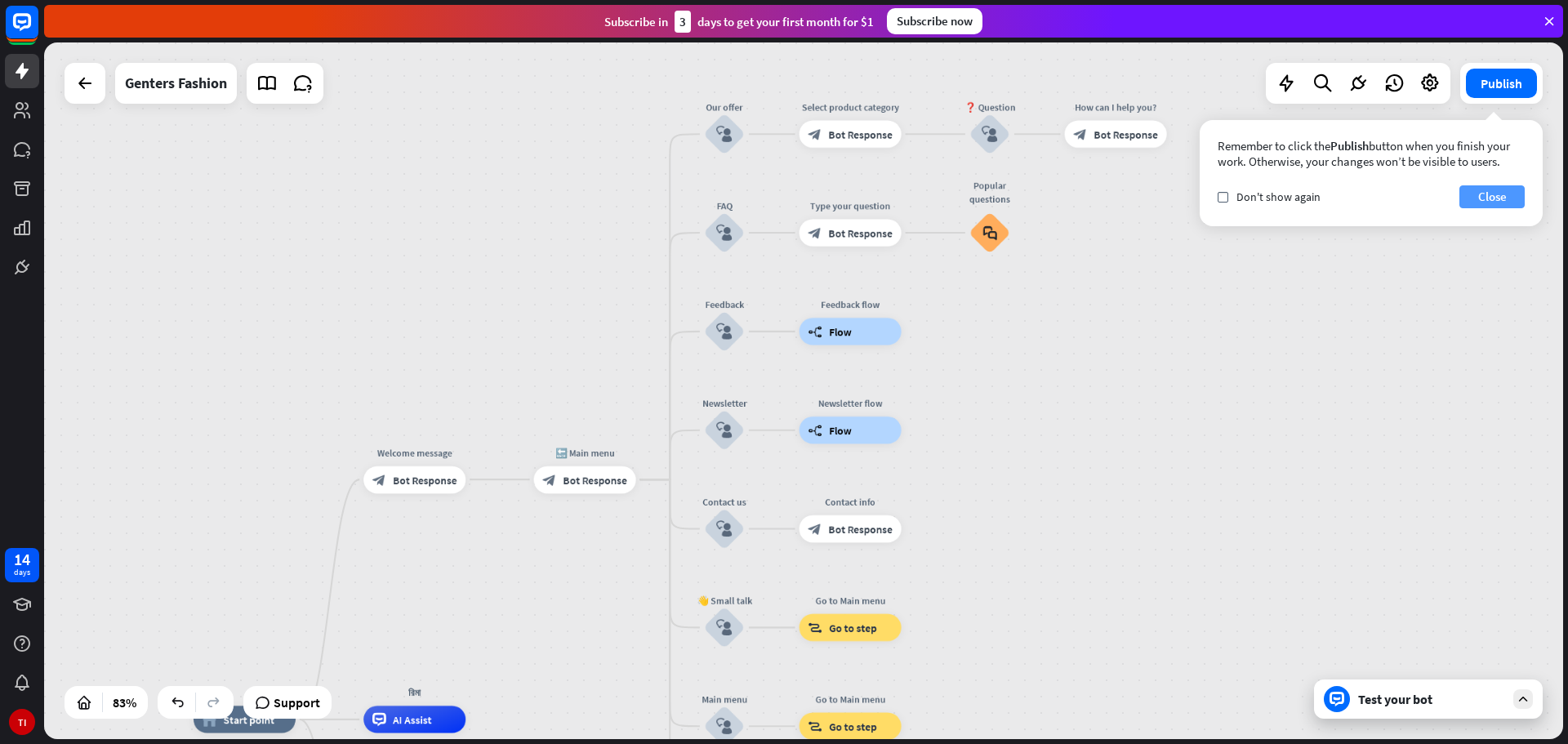
click at [1490, 195] on button "Close" at bounding box center [1492, 196] width 66 height 23
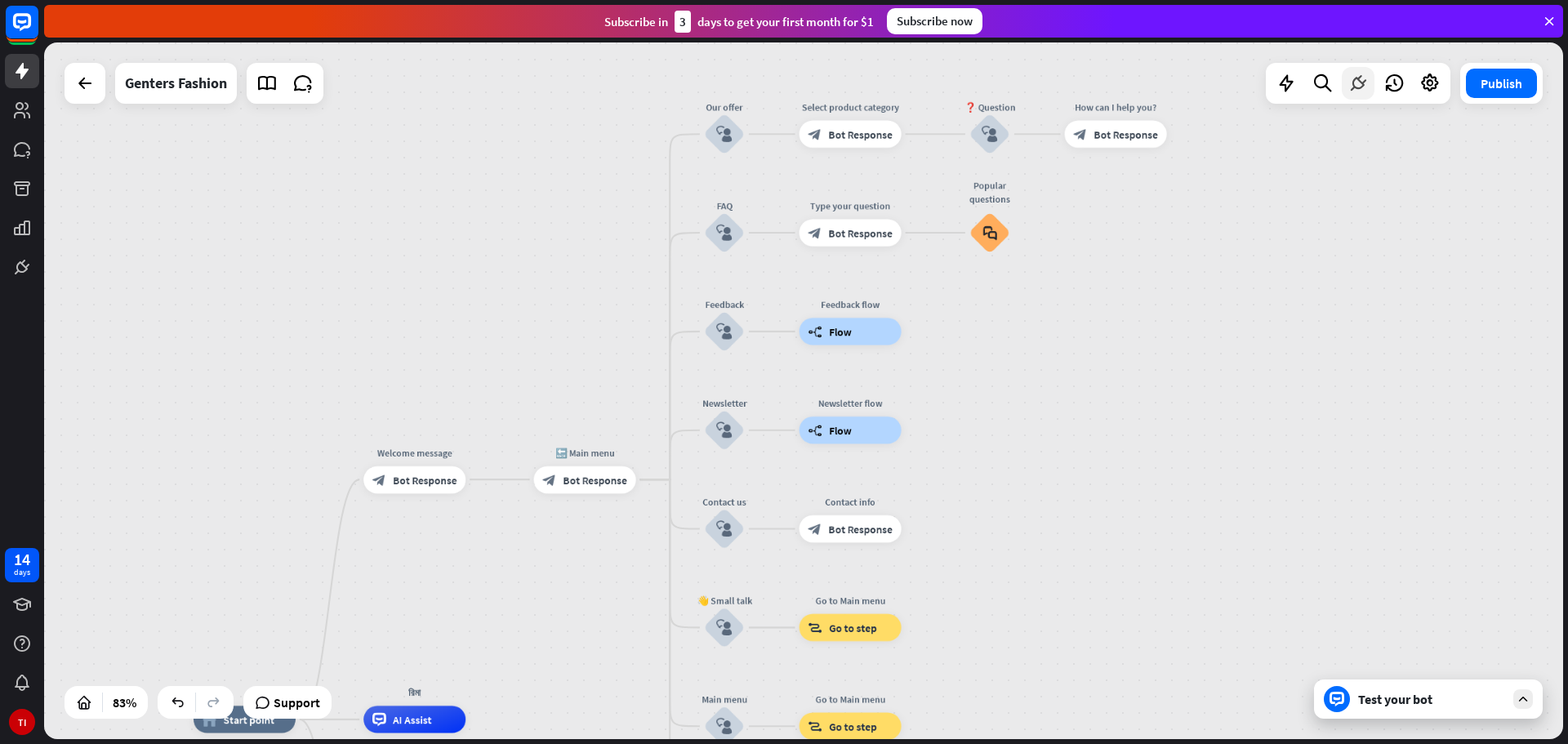
click at [1352, 86] on icon at bounding box center [1358, 83] width 21 height 21
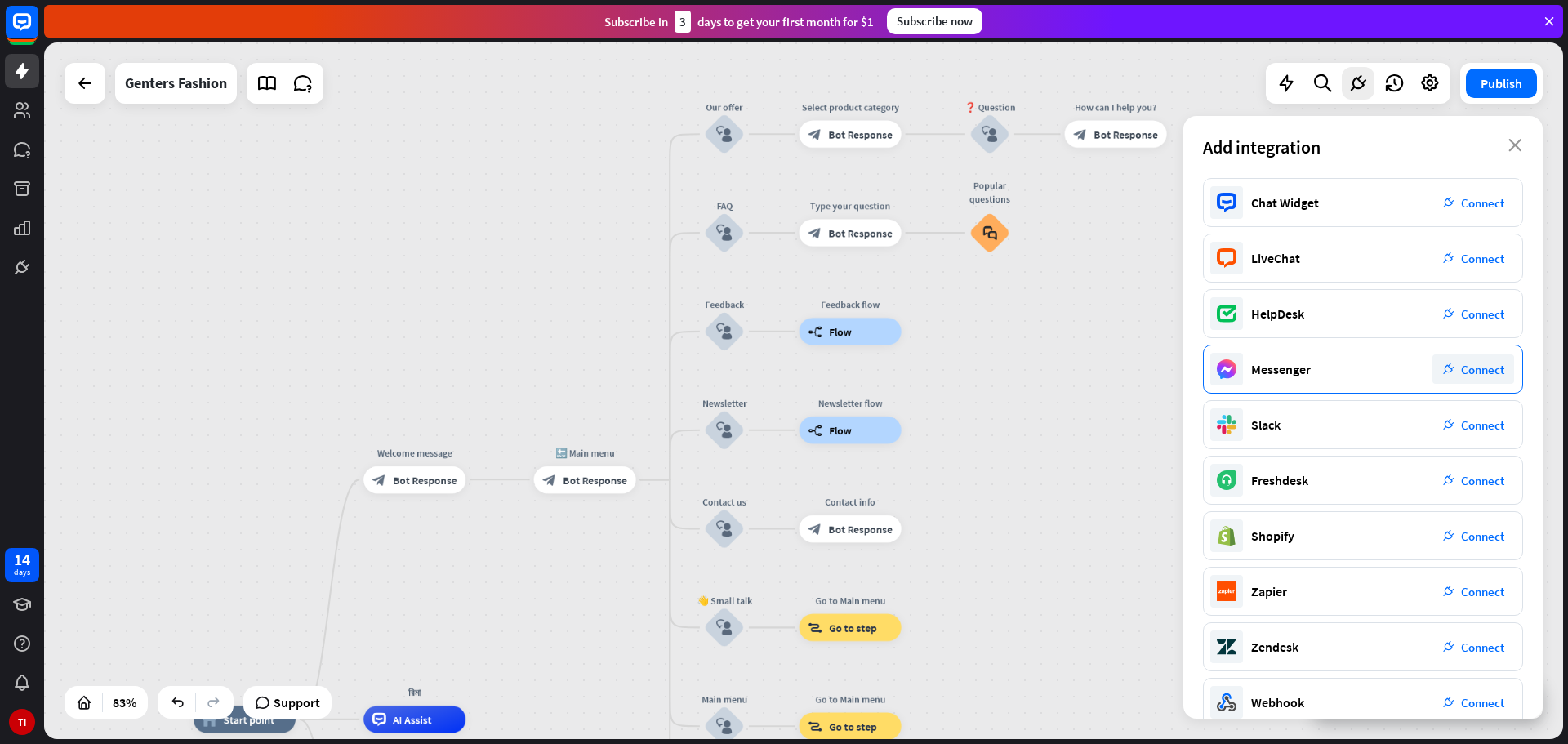
click at [1470, 371] on span "Connect" at bounding box center [1482, 370] width 43 height 16
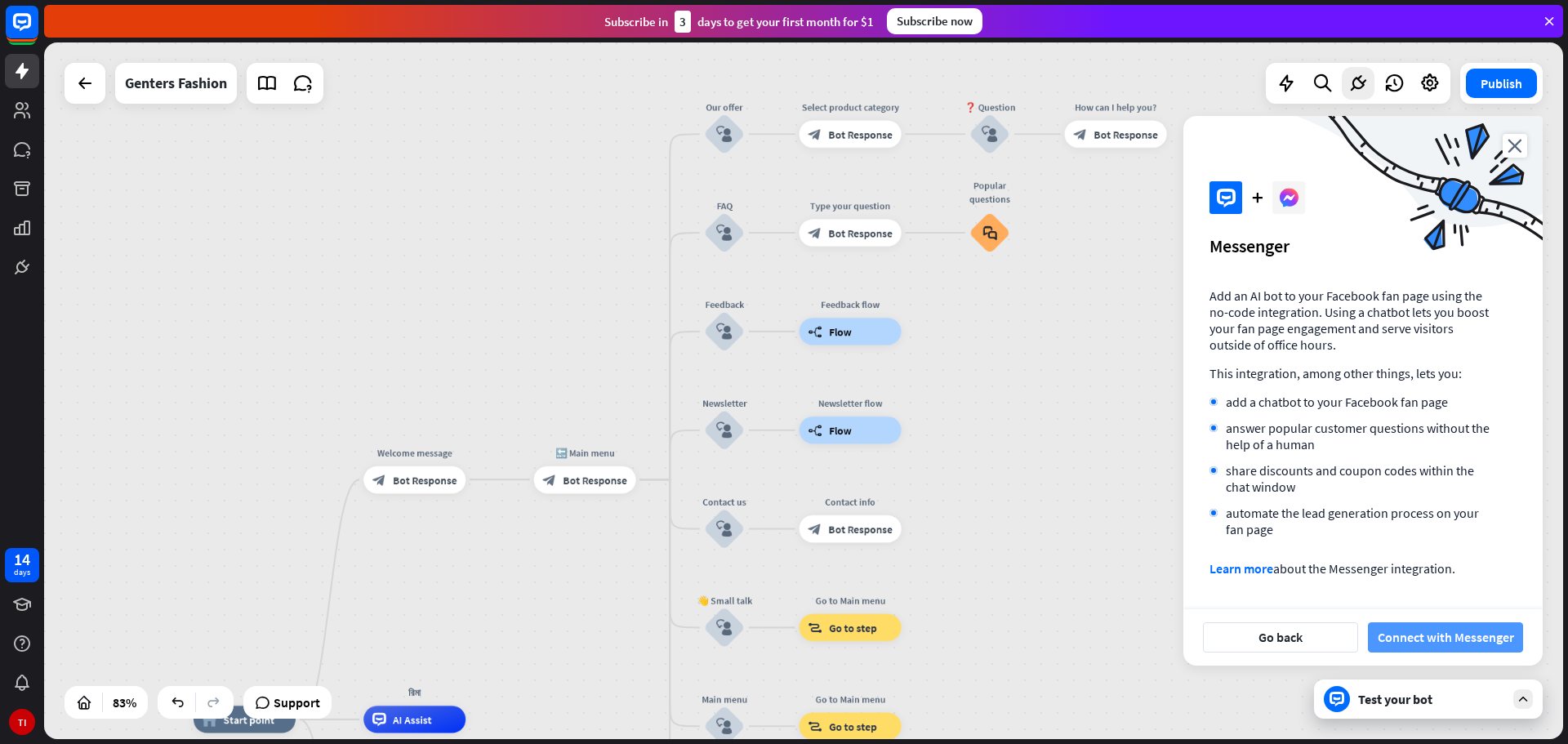
click at [1427, 639] on button "Connect with Messenger" at bounding box center [1445, 637] width 155 height 30
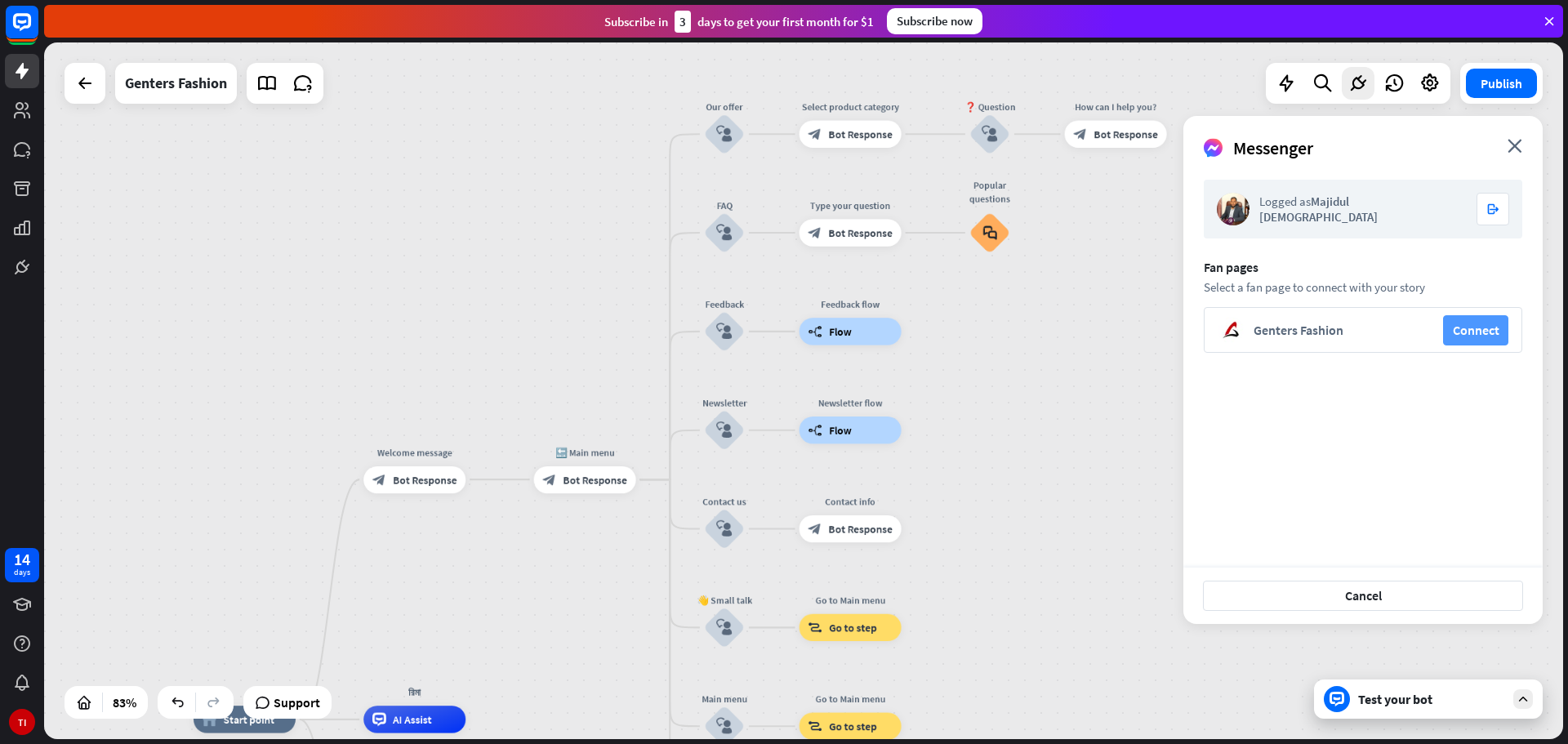
click at [1475, 331] on button "Connect" at bounding box center [1476, 330] width 66 height 30
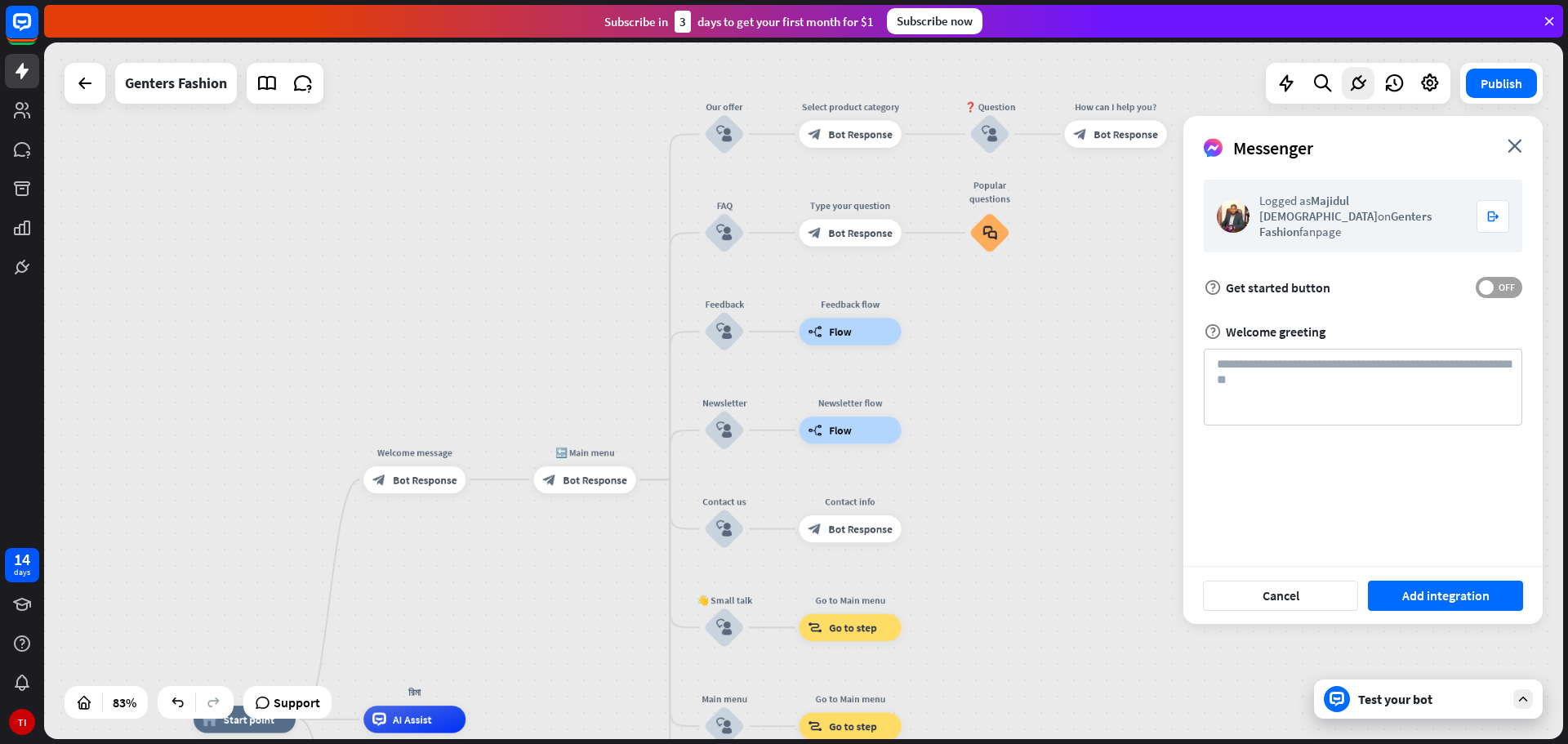
click at [1511, 281] on span "OFF" at bounding box center [1505, 287] width 25 height 13
click at [1260, 362] on textarea at bounding box center [1363, 386] width 319 height 77
paste textarea "**********"
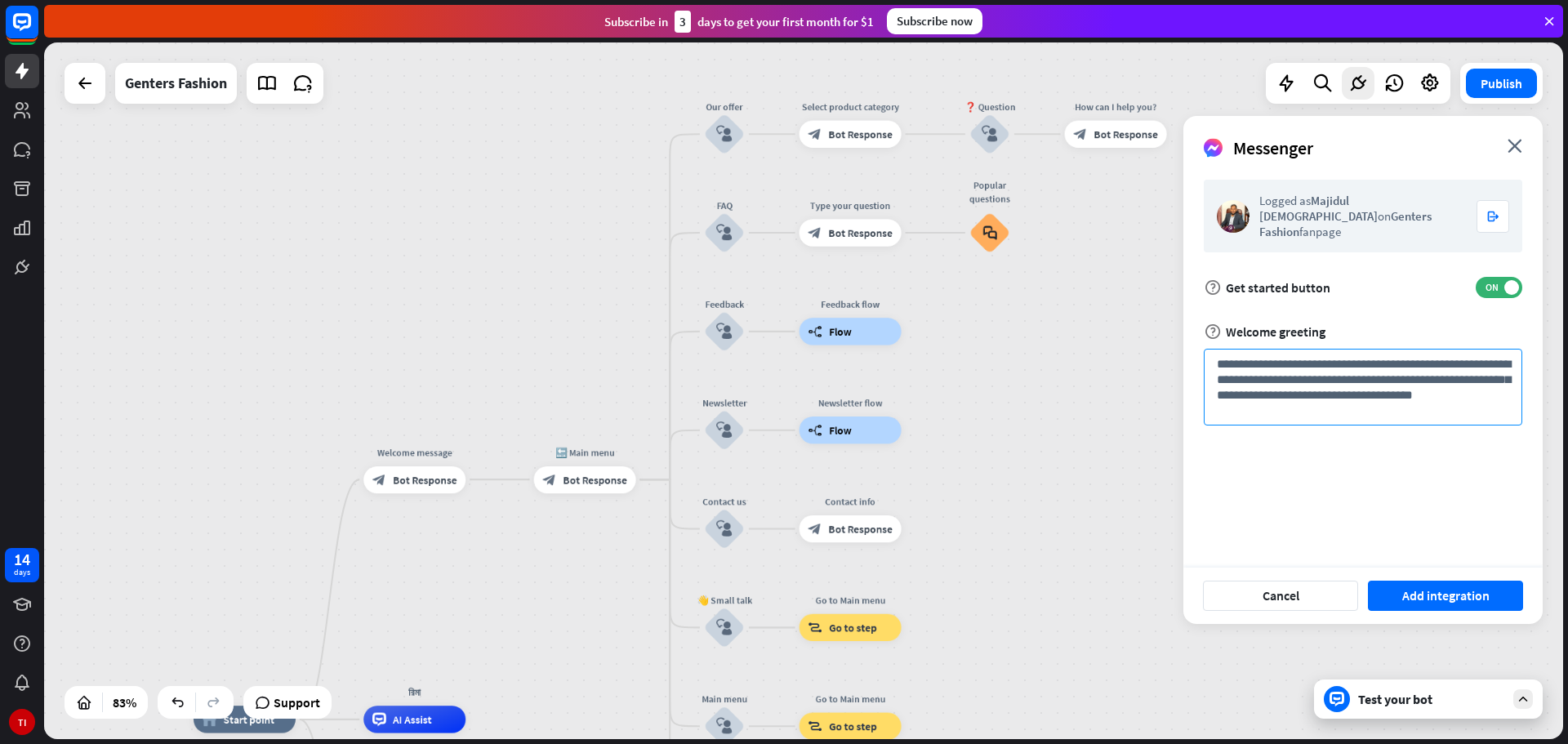
drag, startPoint x: 1348, startPoint y: 396, endPoint x: 1464, endPoint y: 380, distance: 117.1
click at [1464, 380] on textarea "**********" at bounding box center [1363, 386] width 319 height 77
type textarea "**********"
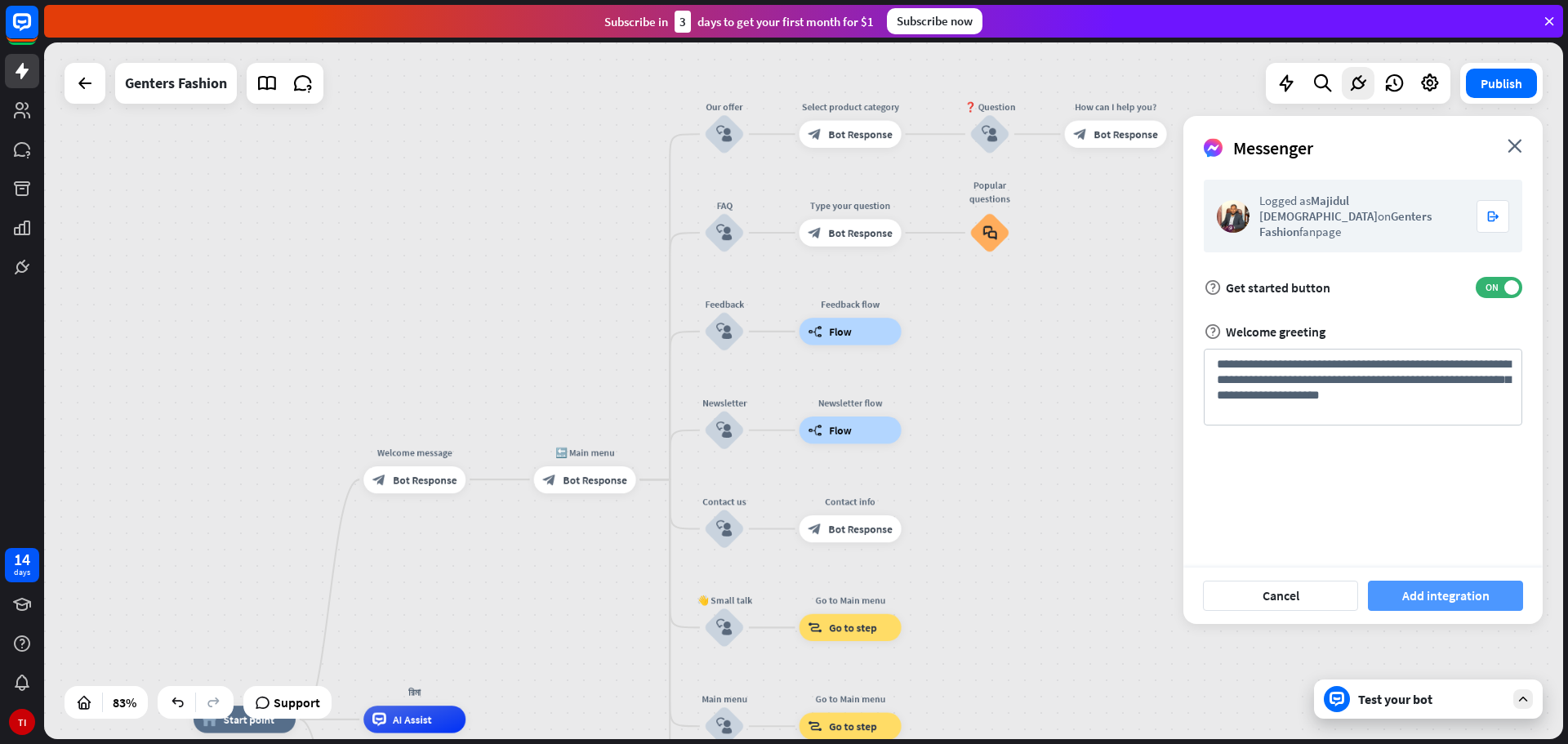
click at [1425, 588] on button "Add integration" at bounding box center [1445, 596] width 155 height 30
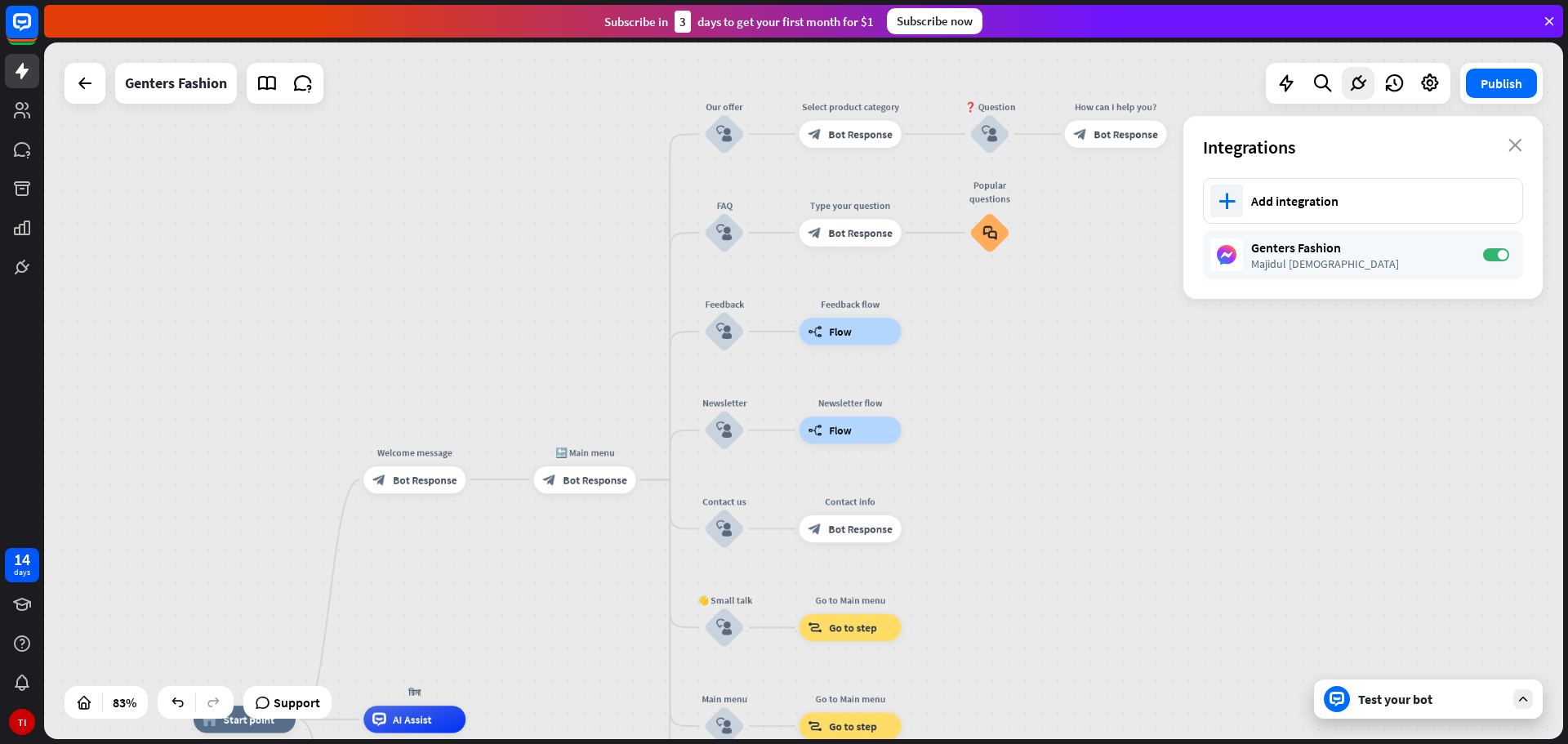
click at [1384, 701] on div "Test your bot" at bounding box center [1432, 699] width 147 height 16
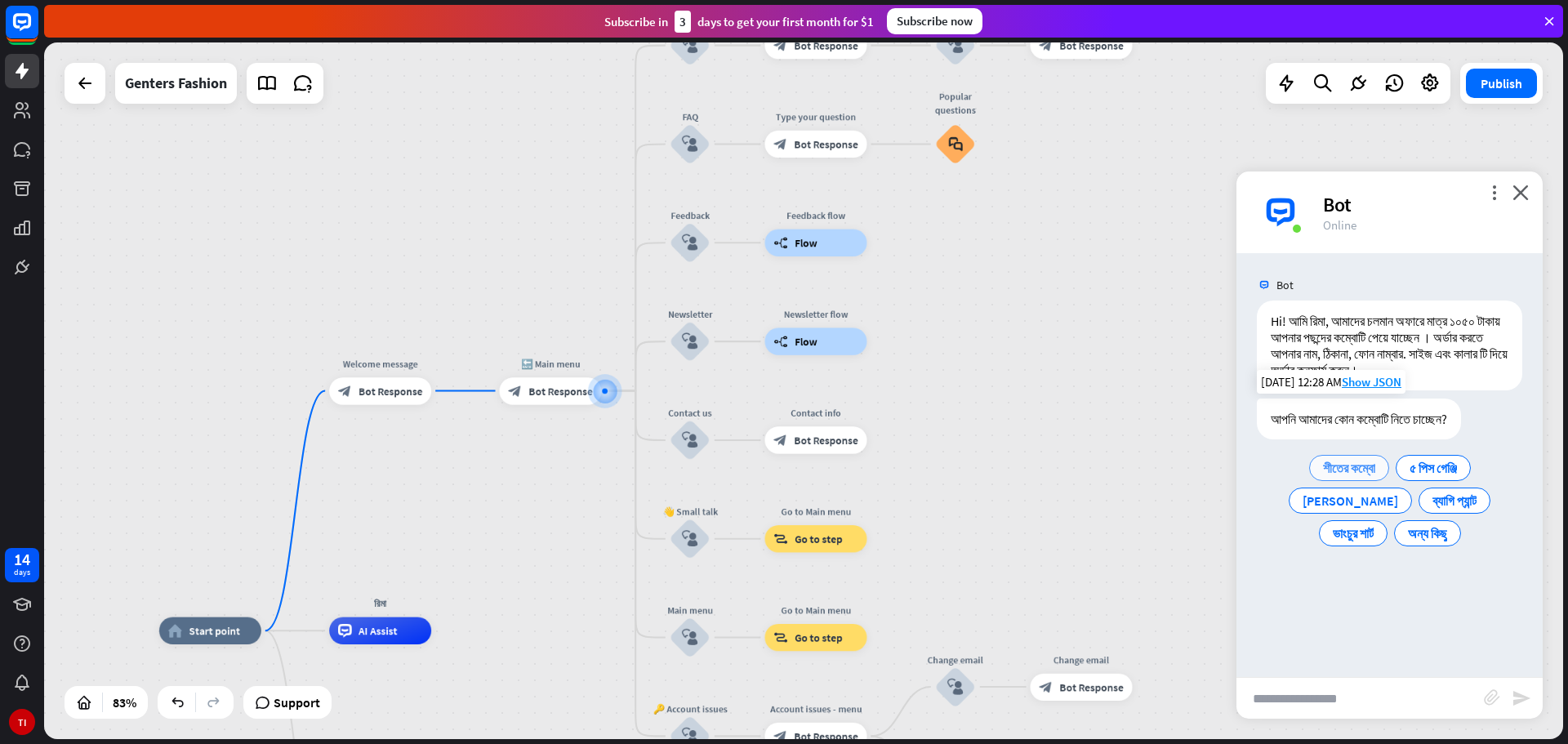
click at [1335, 476] on span "শীতের কম্বো" at bounding box center [1349, 468] width 52 height 16
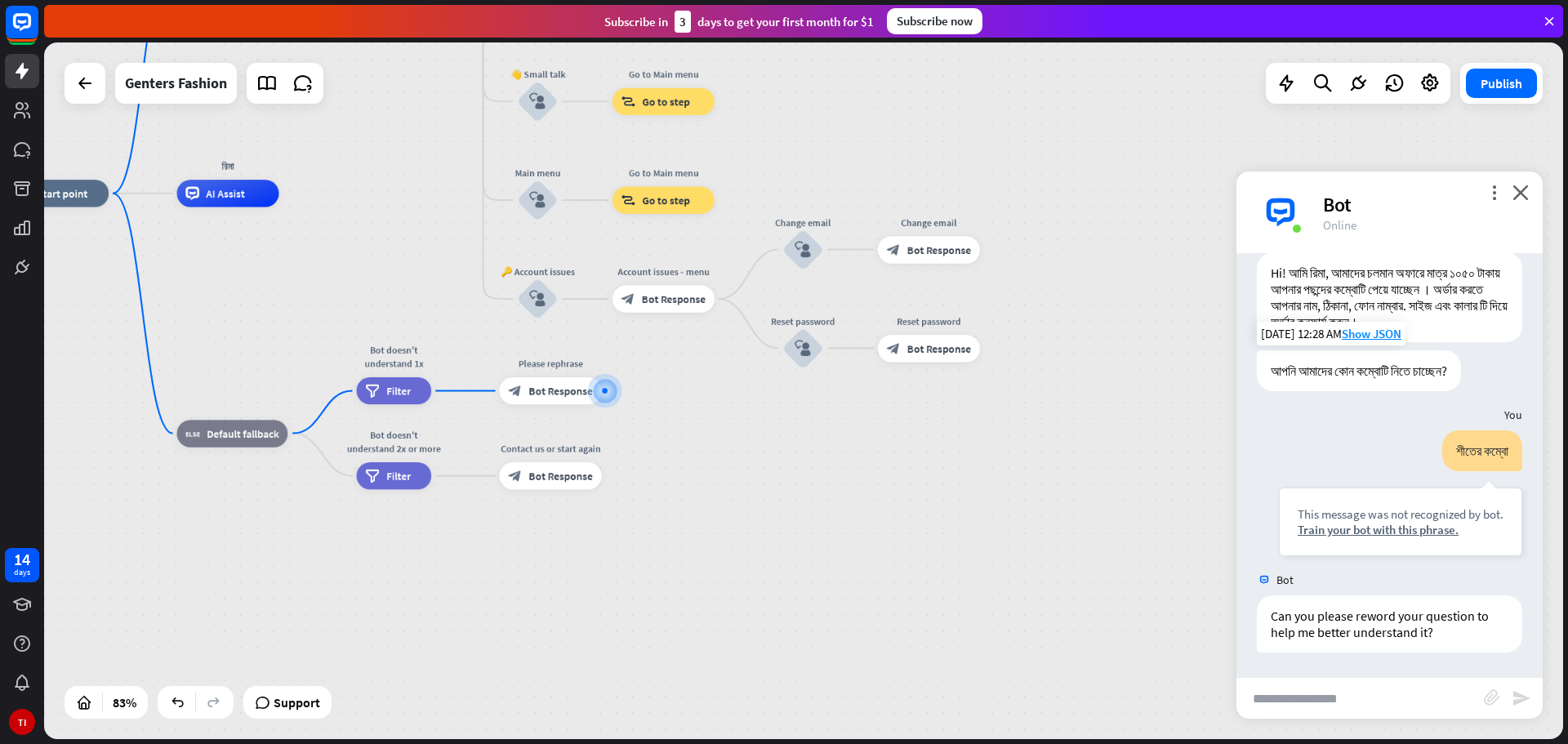
scroll to position [98, 0]
click at [223, 442] on div "block_fallback Default fallback" at bounding box center [232, 432] width 111 height 27
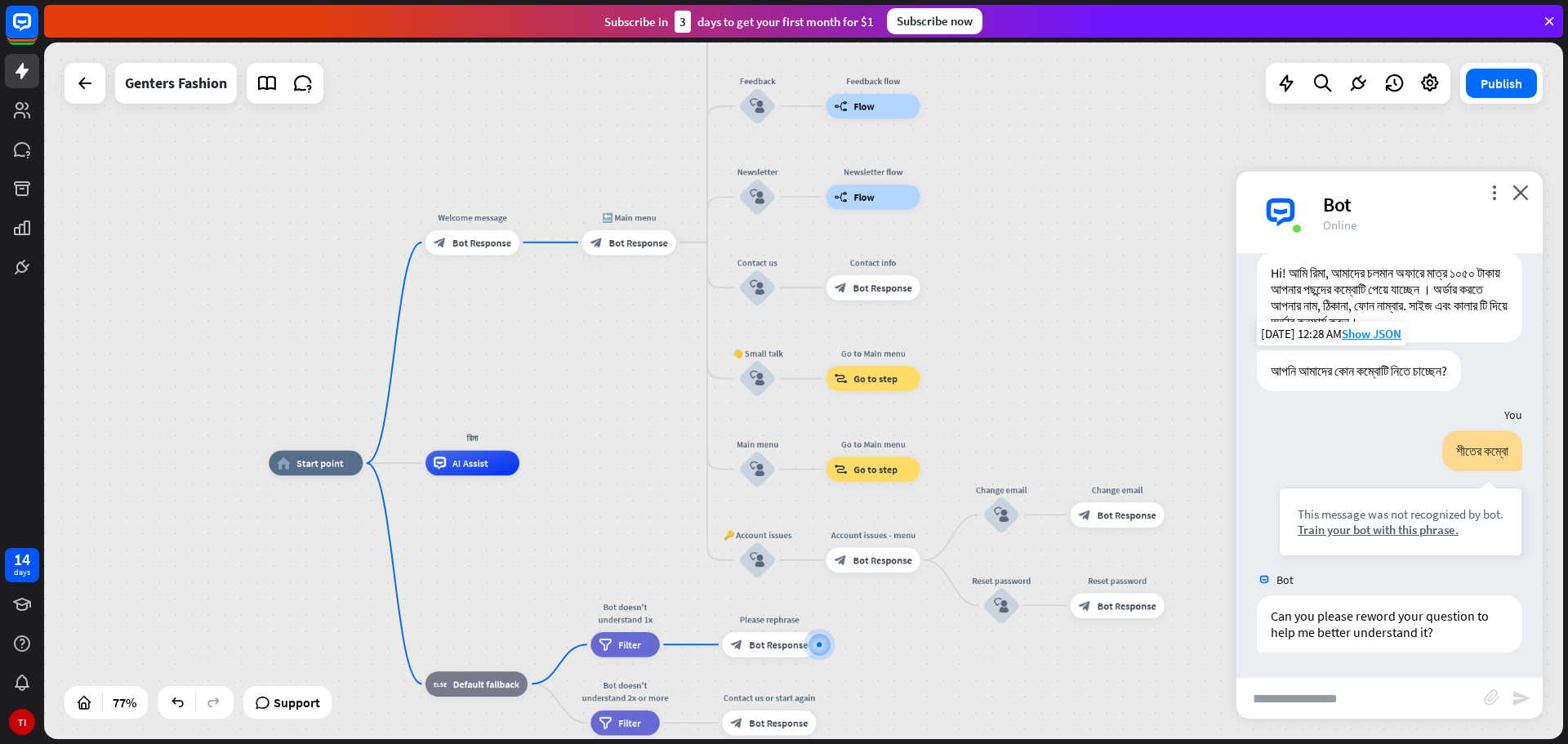
drag, startPoint x: 603, startPoint y: 361, endPoint x: 809, endPoint y: 601, distance: 316.3
click at [809, 601] on div "home_2 Start point Welcome message block_bot_response Bot Response 🔙 Main menu …" at bounding box center [851, 730] width 1165 height 534
click at [490, 238] on span "Bot Response" at bounding box center [481, 242] width 59 height 12
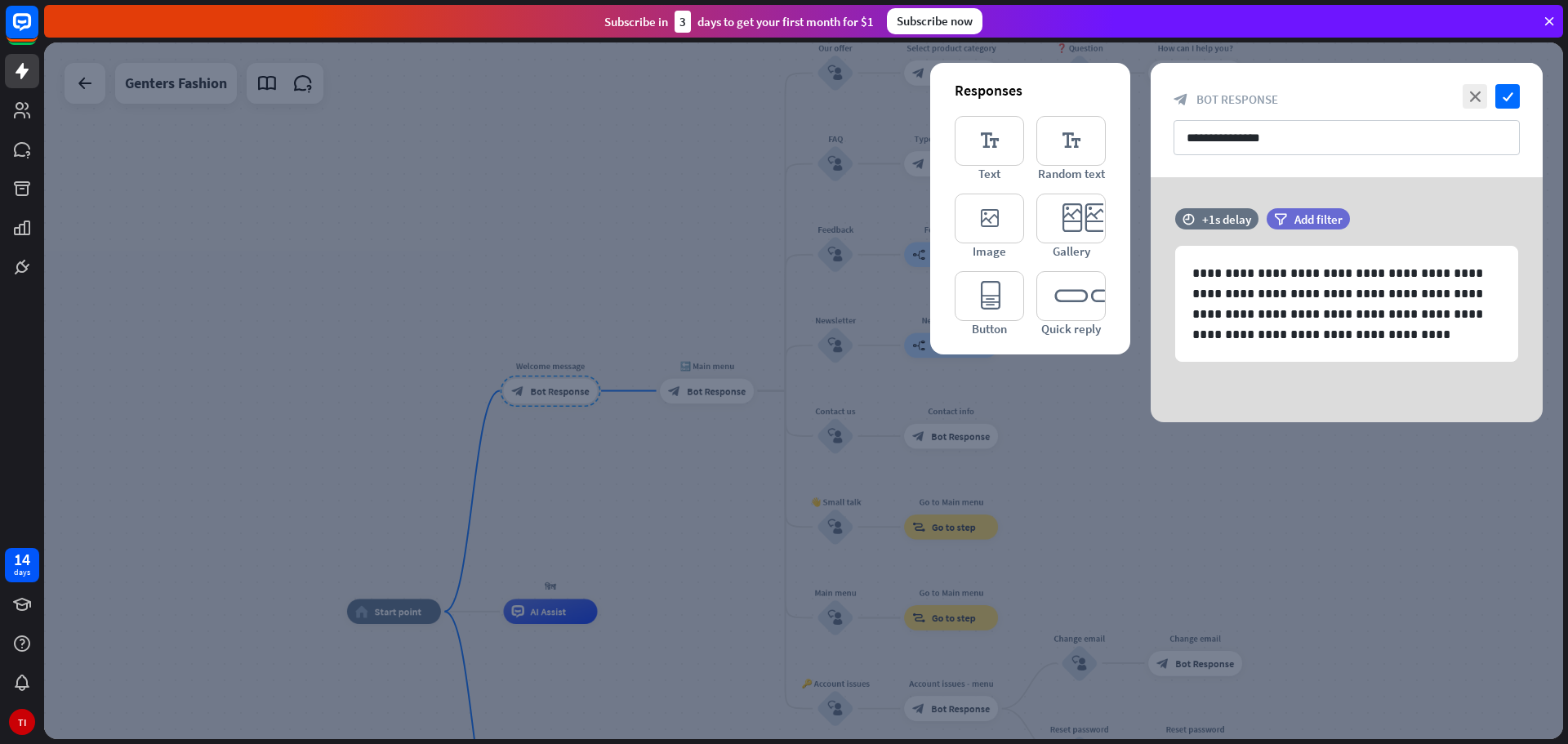
click at [704, 423] on div at bounding box center [803, 390] width 1519 height 696
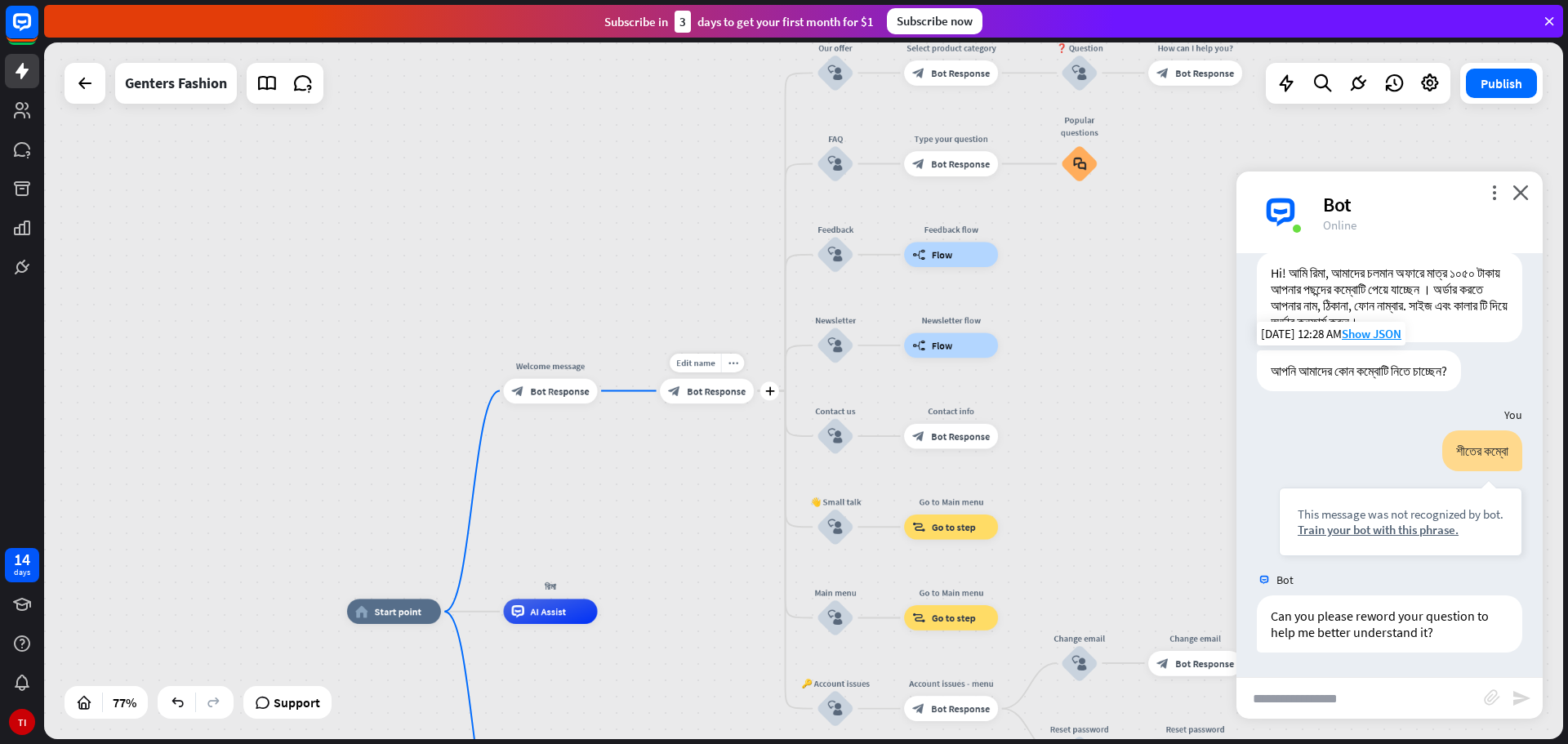
click at [704, 387] on span "Bot Response" at bounding box center [715, 390] width 59 height 12
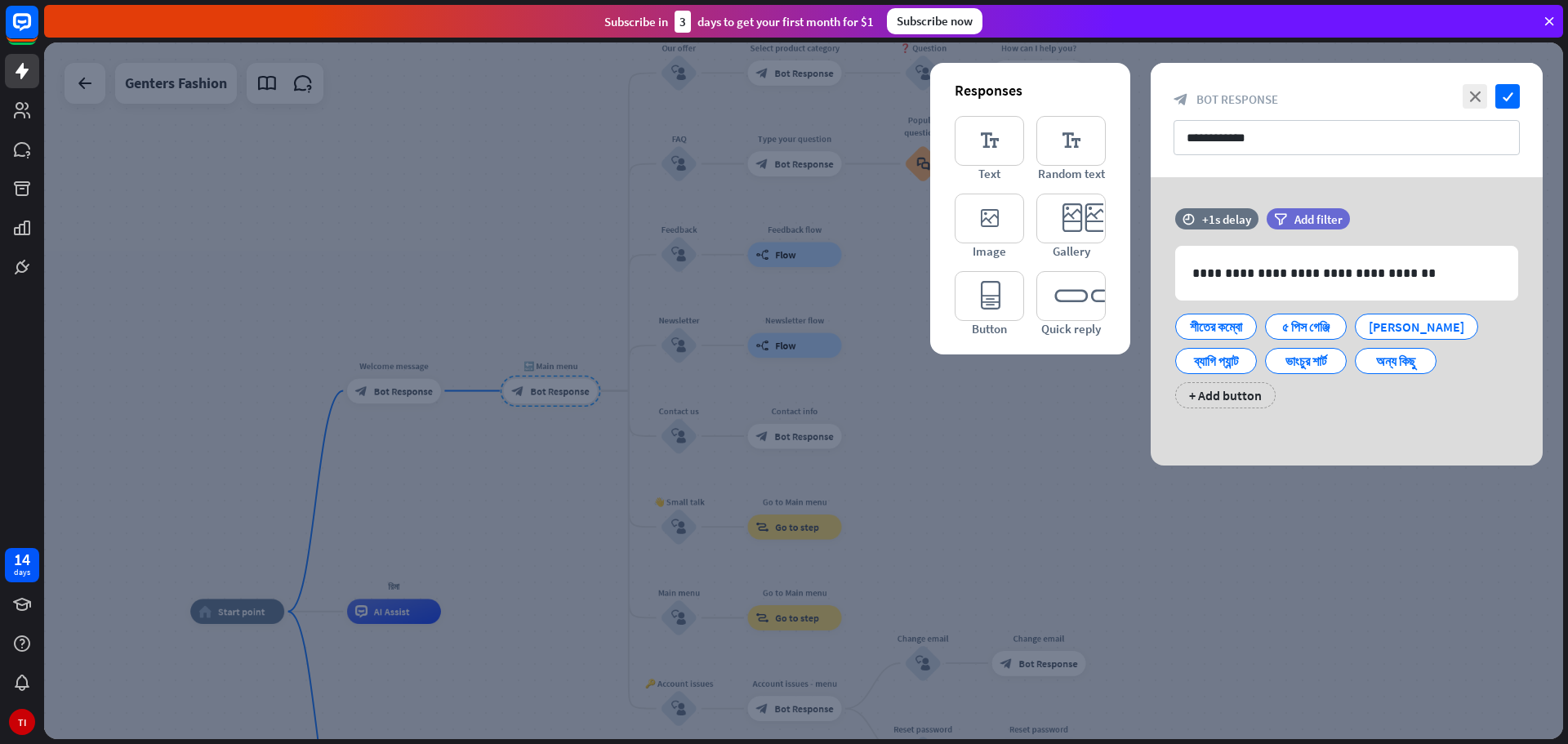
click at [1013, 458] on div at bounding box center [803, 390] width 1519 height 696
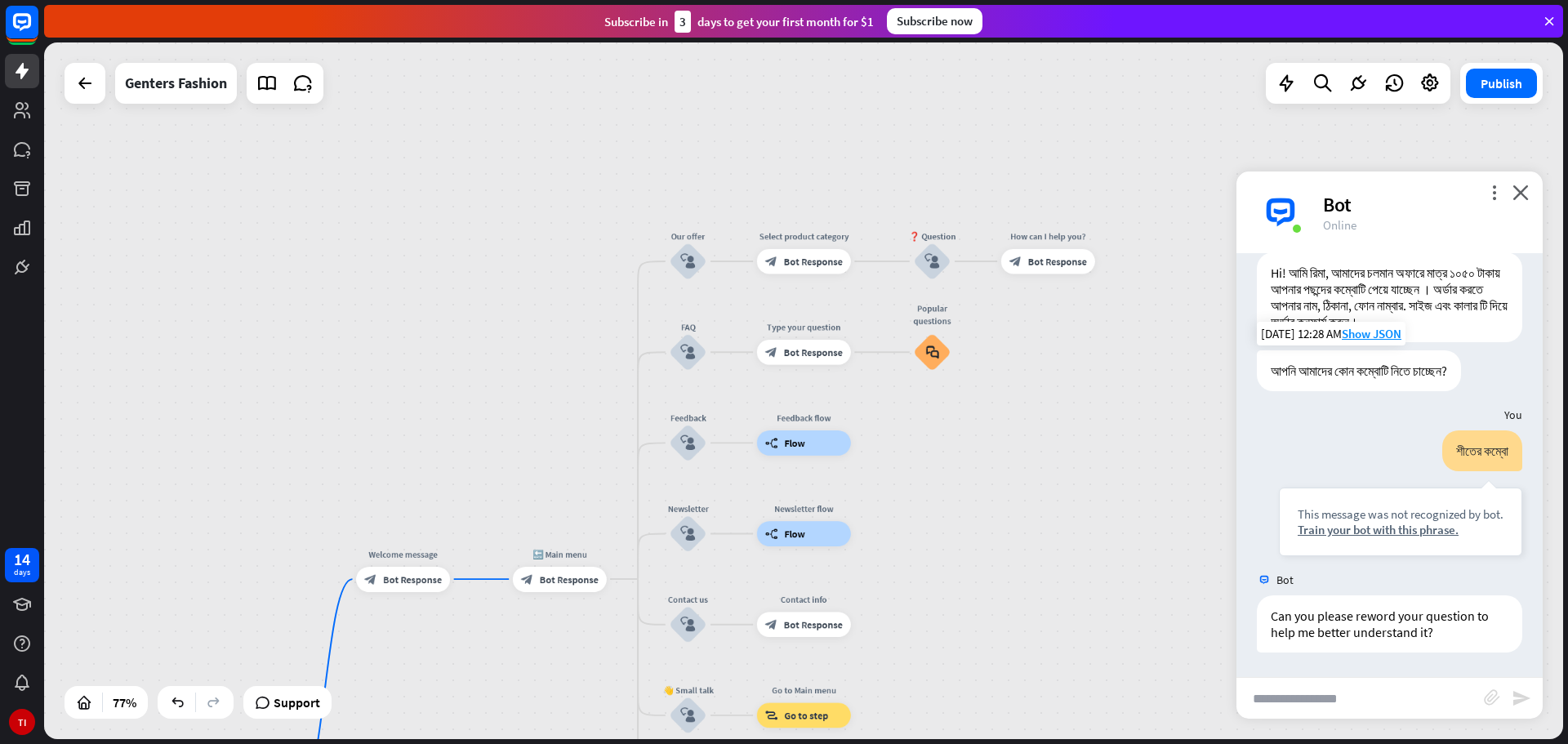
drag, startPoint x: 904, startPoint y: 242, endPoint x: 904, endPoint y: 446, distance: 204.0
click at [904, 446] on div "home_2 Start point Welcome message block_bot_response Bot Response 🔙 Main menu …" at bounding box center [803, 390] width 1519 height 696
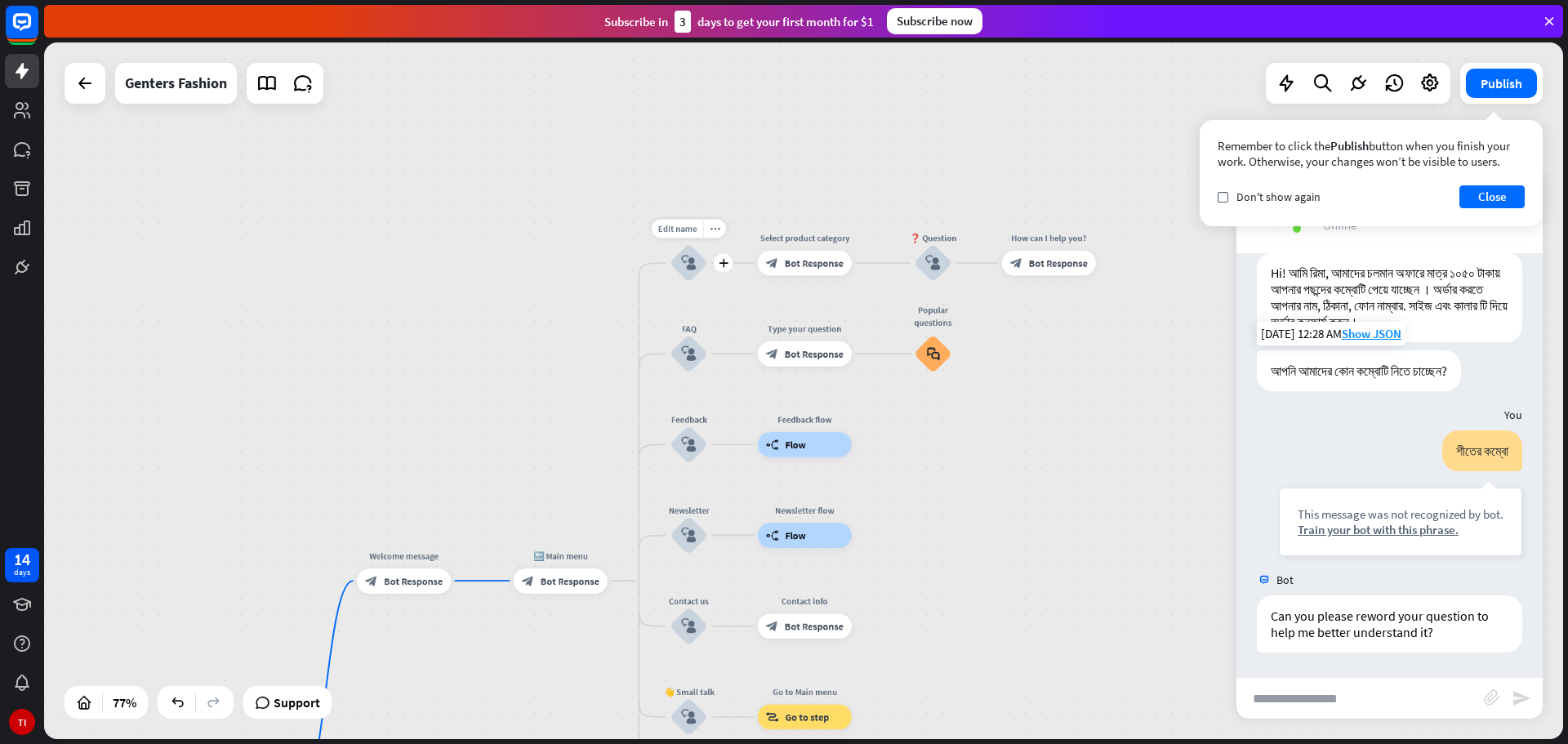
click at [684, 262] on icon "block_user_input" at bounding box center [688, 263] width 15 height 15
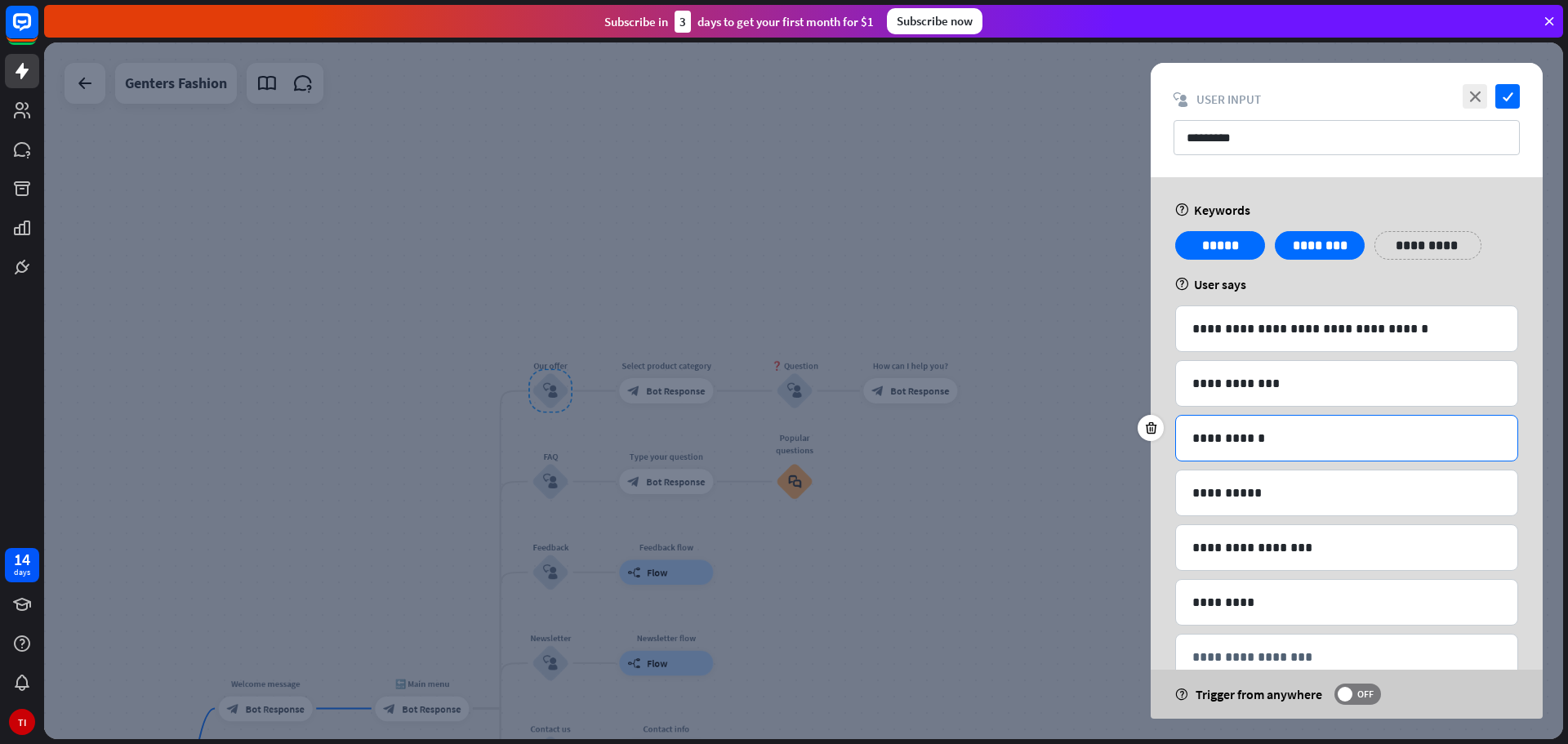
scroll to position [43, 0]
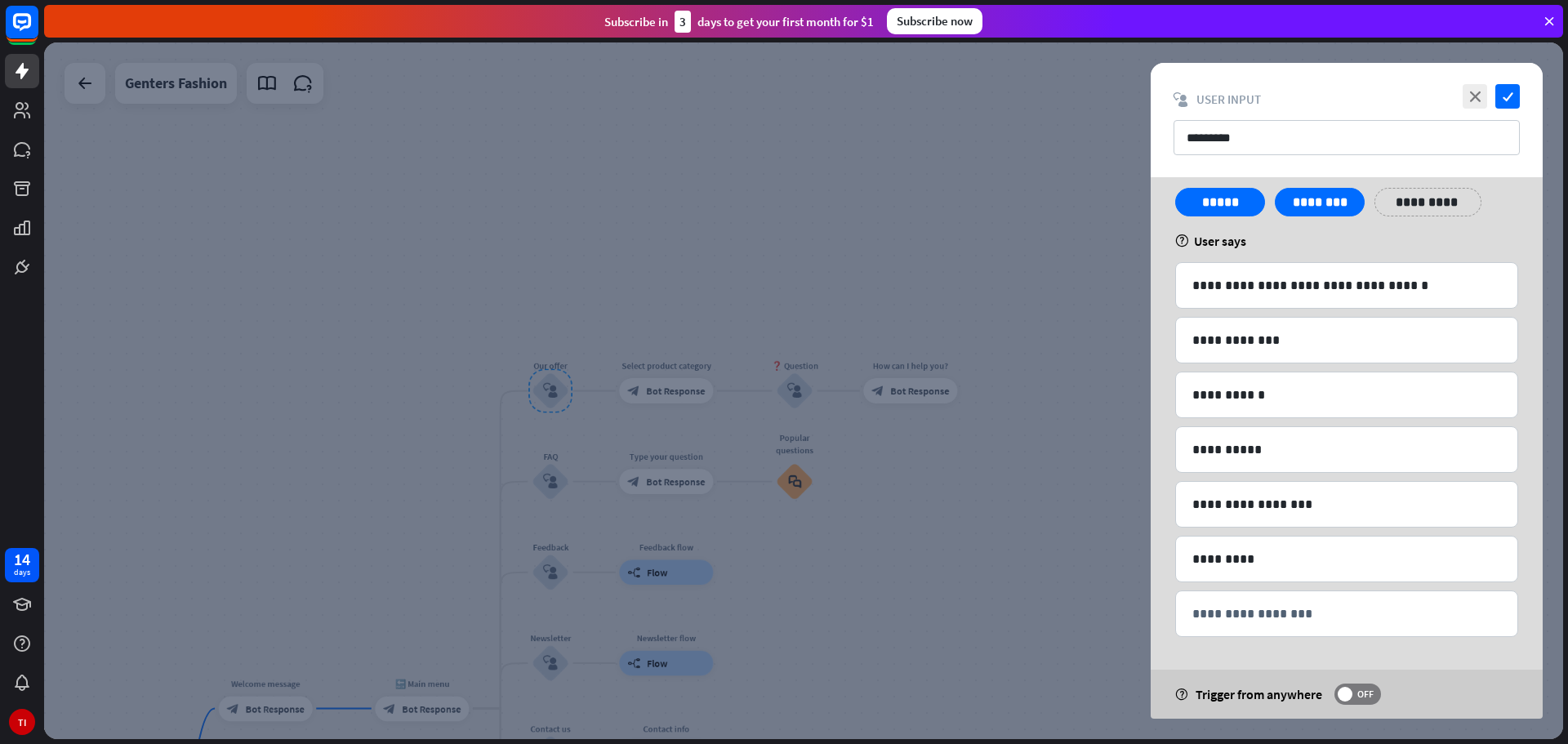
drag, startPoint x: 1014, startPoint y: 528, endPoint x: 1009, endPoint y: 417, distance: 111.1
click at [1009, 417] on div at bounding box center [803, 390] width 1519 height 696
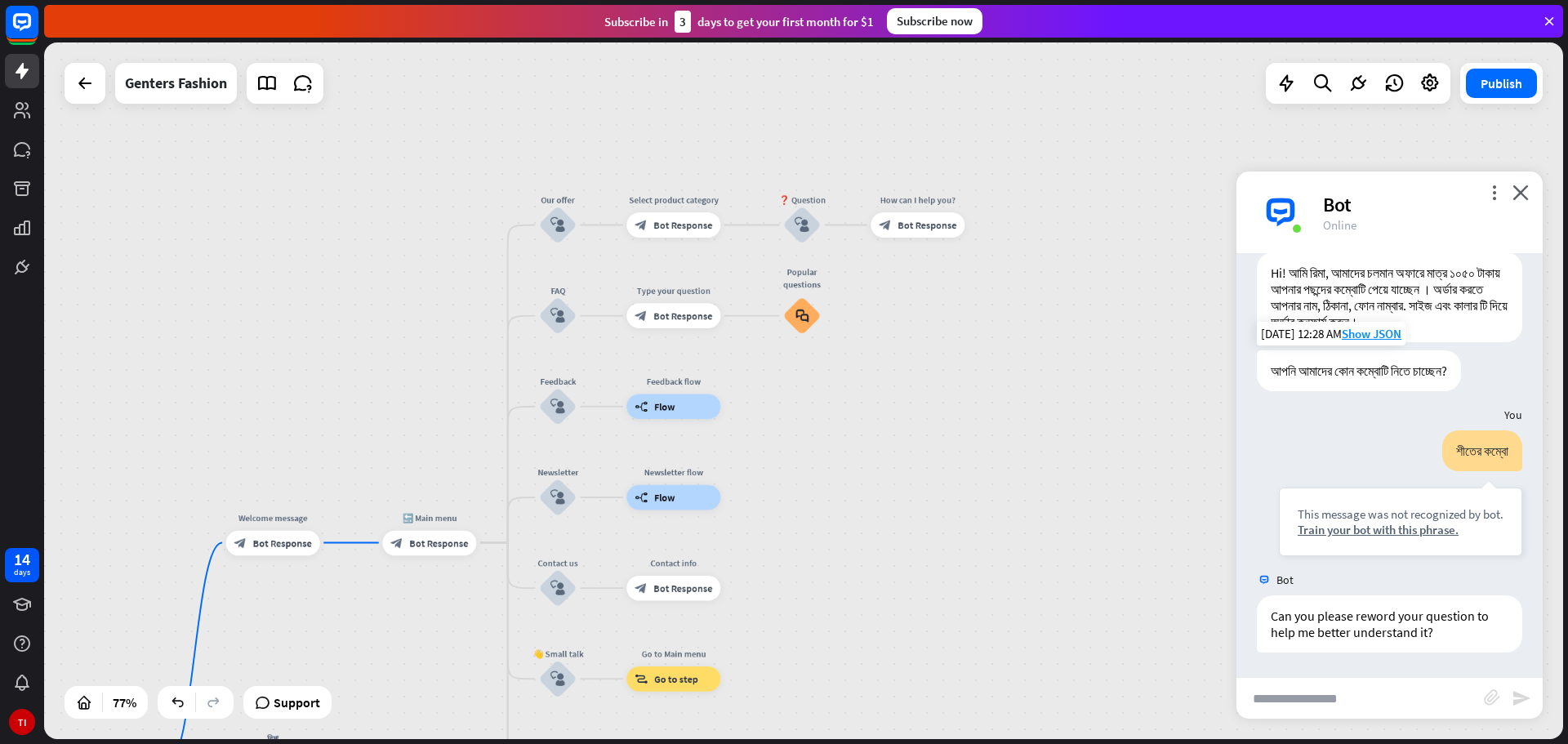
drag, startPoint x: 904, startPoint y: 554, endPoint x: 911, endPoint y: 387, distance: 167.1
click at [911, 387] on div "home_2 Start point Welcome message block_bot_response Bot Response 🔙 Main menu …" at bounding box center [803, 390] width 1519 height 696
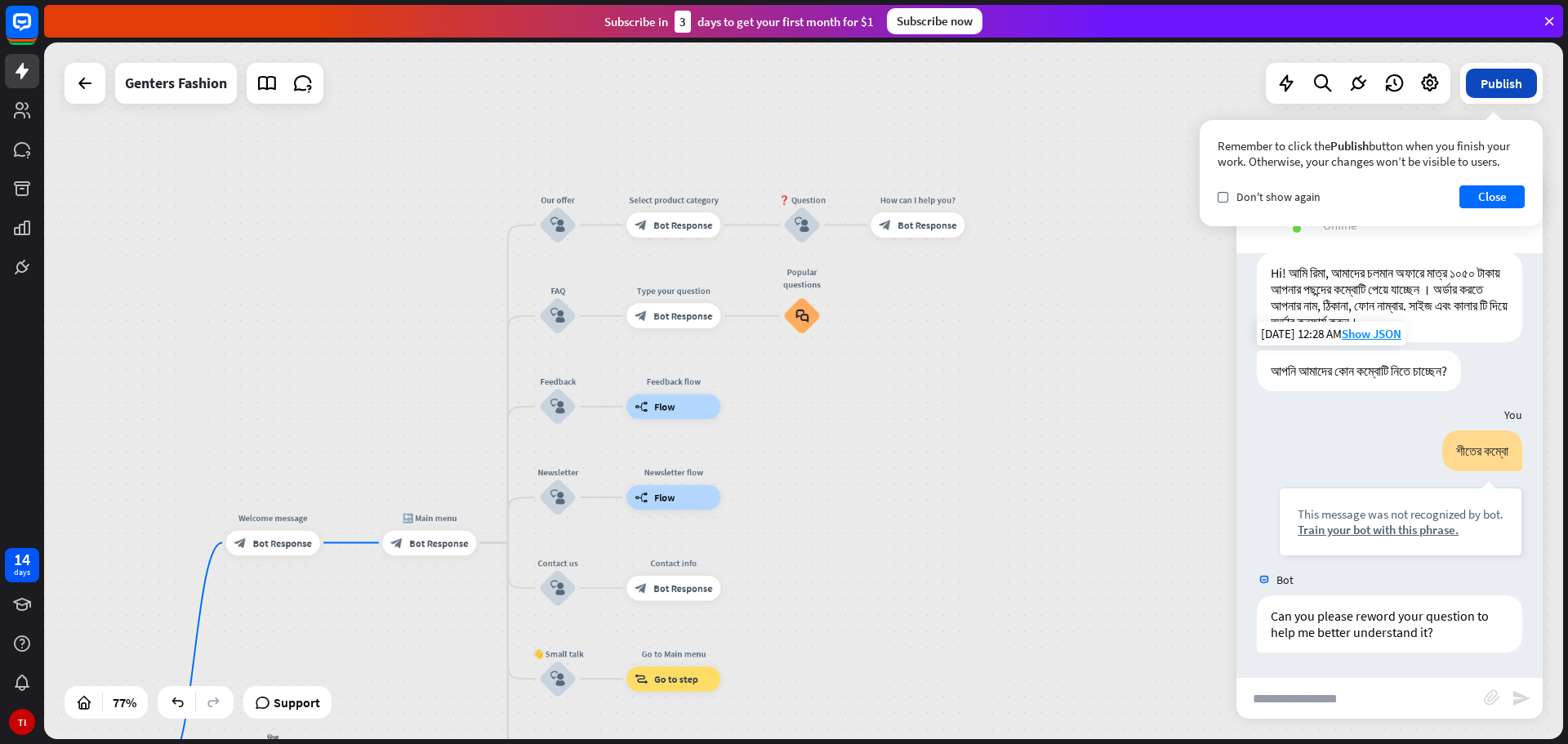
click at [1510, 74] on button "Publish" at bounding box center [1500, 84] width 71 height 30
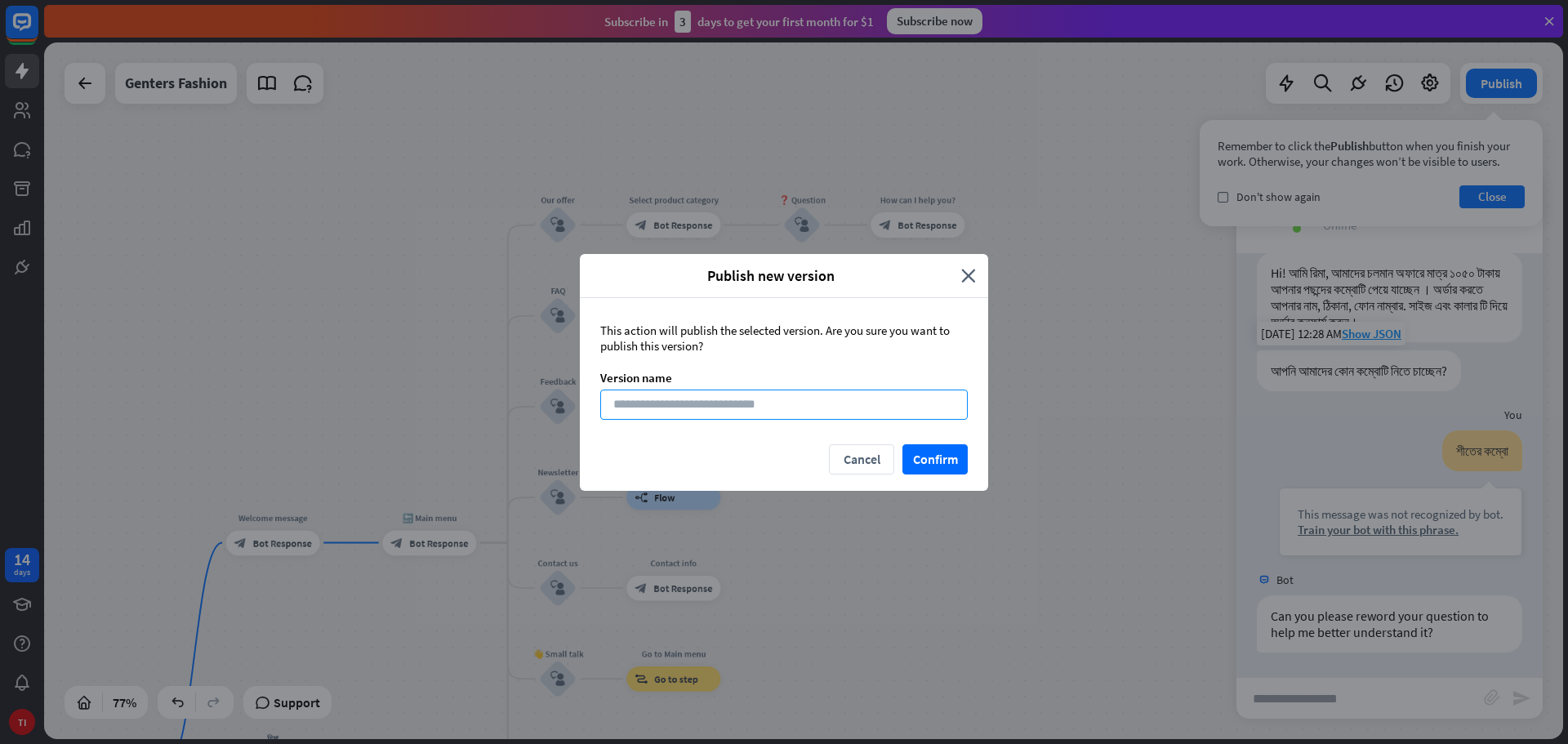
click at [754, 400] on input at bounding box center [784, 404] width 368 height 30
type input "*"
type input "*********"
click at [948, 458] on button "Confirm" at bounding box center [935, 459] width 66 height 30
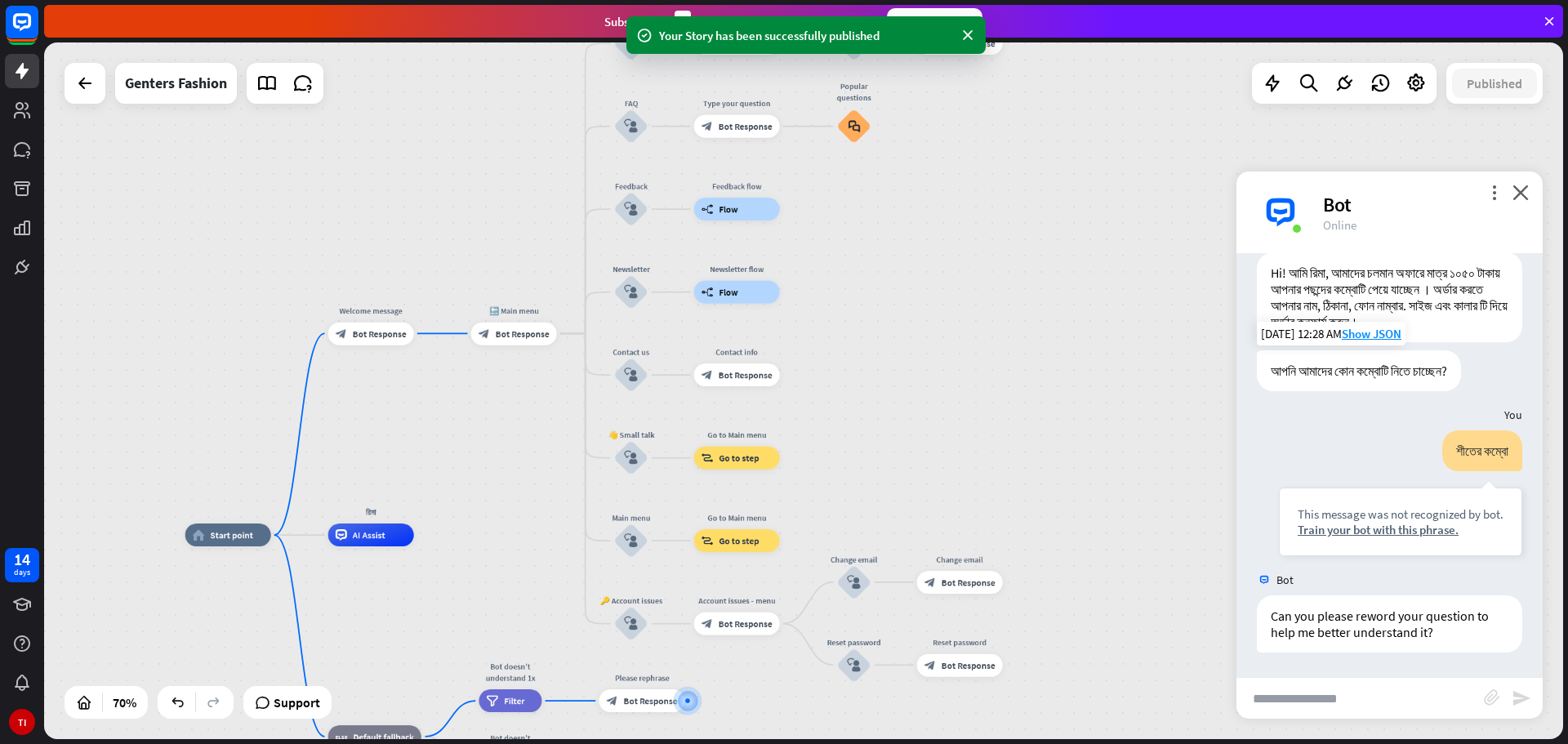
drag, startPoint x: 990, startPoint y: 508, endPoint x: 1024, endPoint y: 312, distance: 198.9
click at [1024, 312] on div "home_2 Start point Welcome message block_bot_response Bot Response 🔙 Main menu …" at bounding box center [803, 390] width 1519 height 696
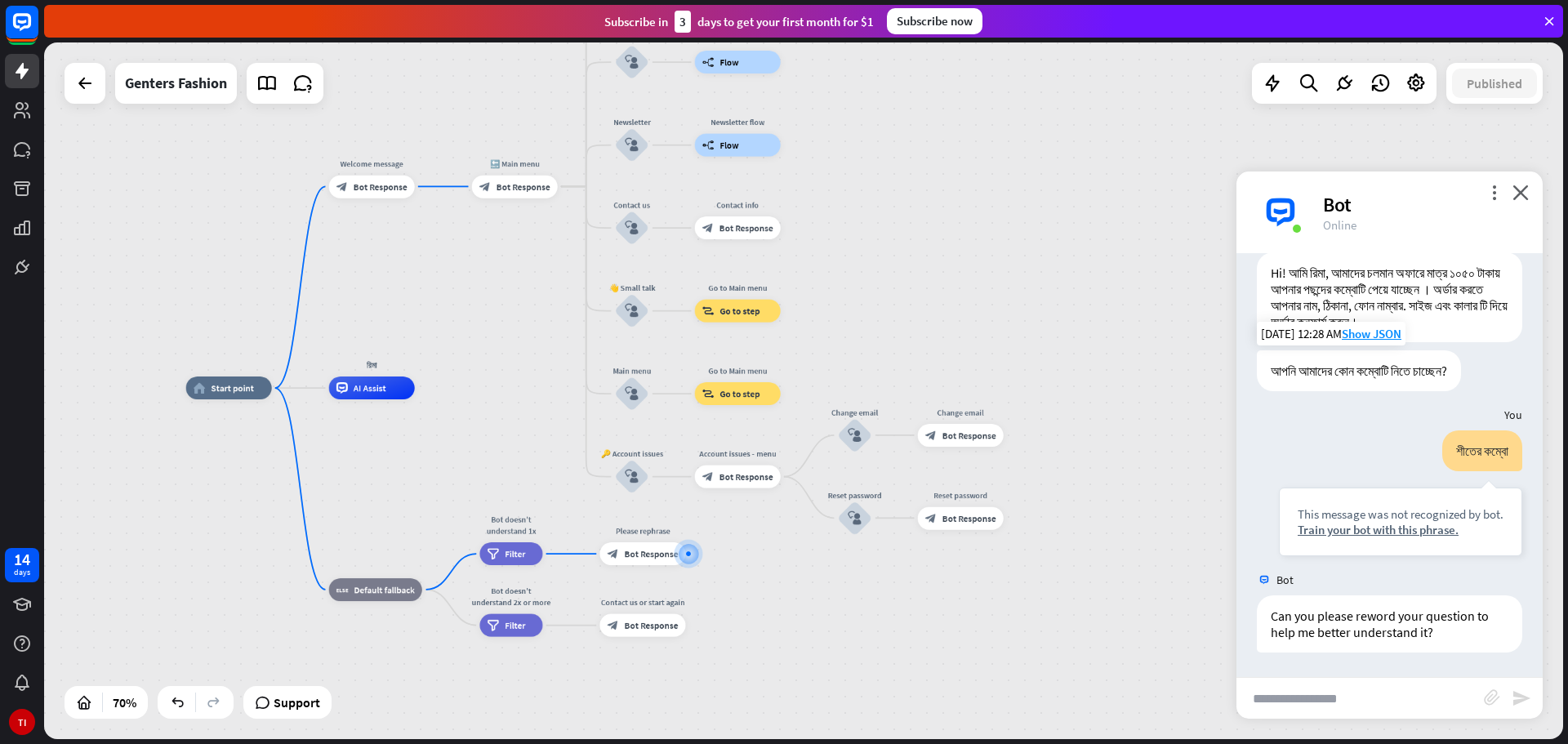
drag, startPoint x: 513, startPoint y: 469, endPoint x: 510, endPoint y: 363, distance: 106.0
click at [510, 363] on div "home_2 Start point Welcome message block_bot_response Bot Response 🔙 Main menu …" at bounding box center [803, 390] width 1519 height 696
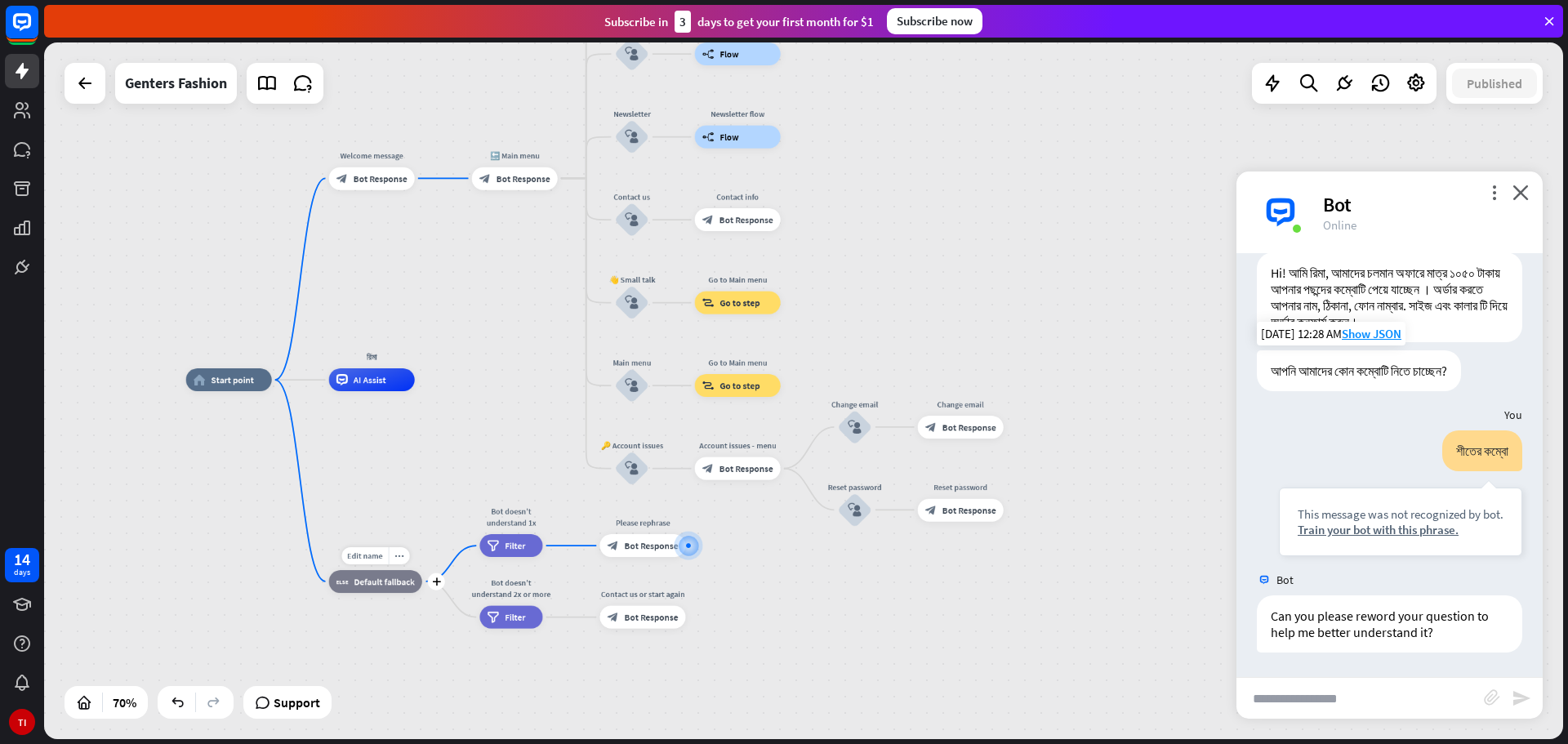
click at [378, 591] on div "block_fallback Default fallback" at bounding box center [375, 581] width 93 height 23
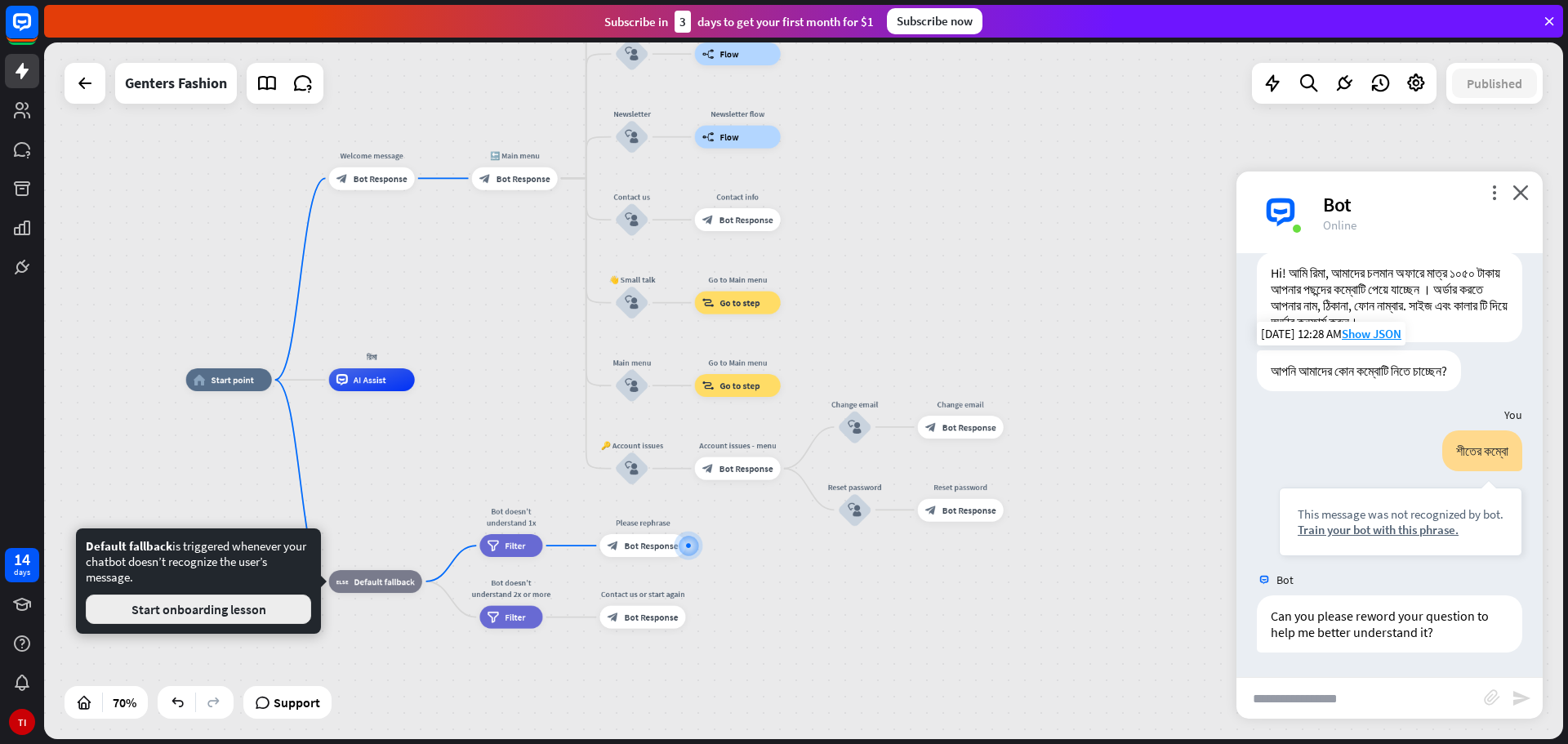
click at [207, 611] on button "Start onboarding lesson" at bounding box center [198, 610] width 225 height 30
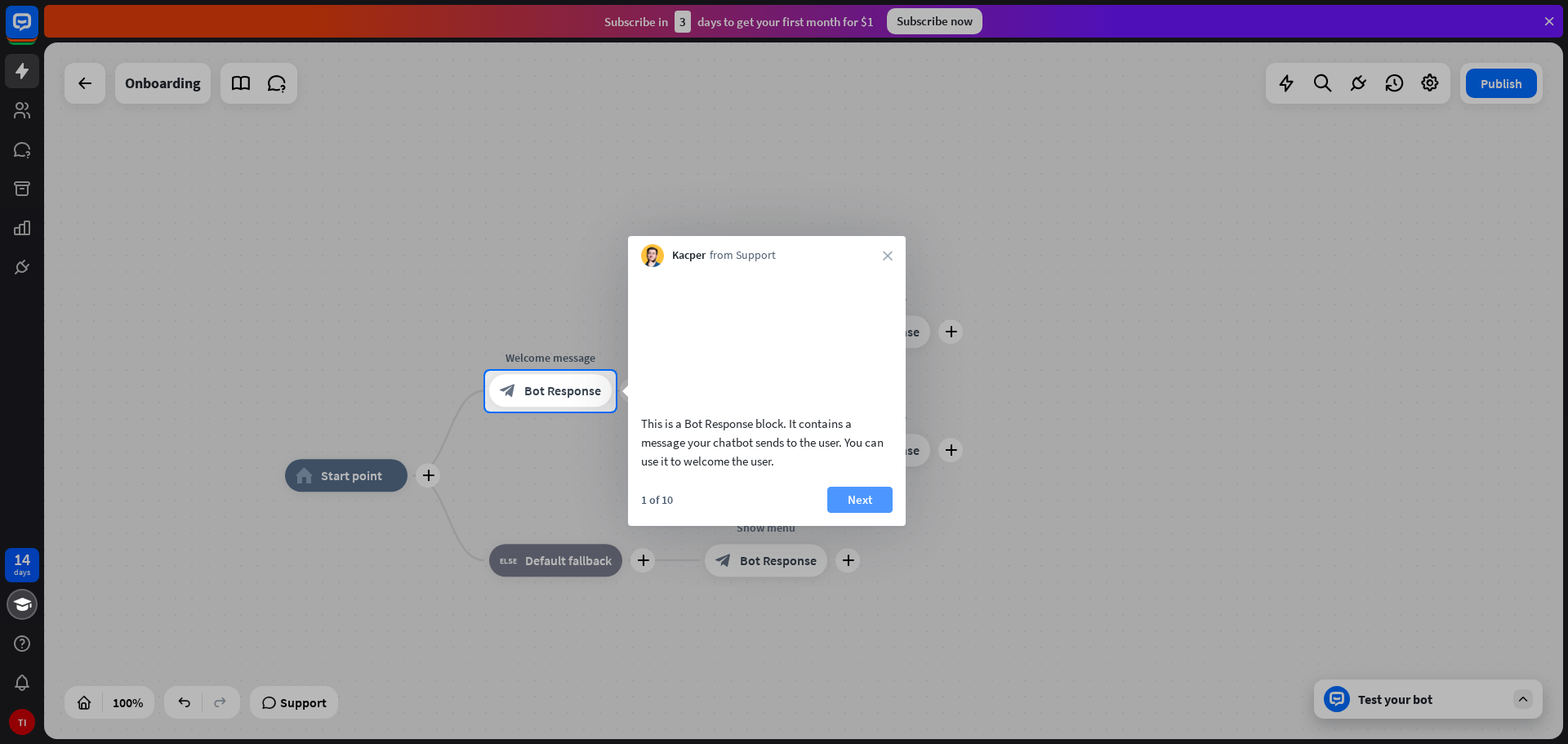
click at [871, 513] on button "Next" at bounding box center [860, 500] width 66 height 26
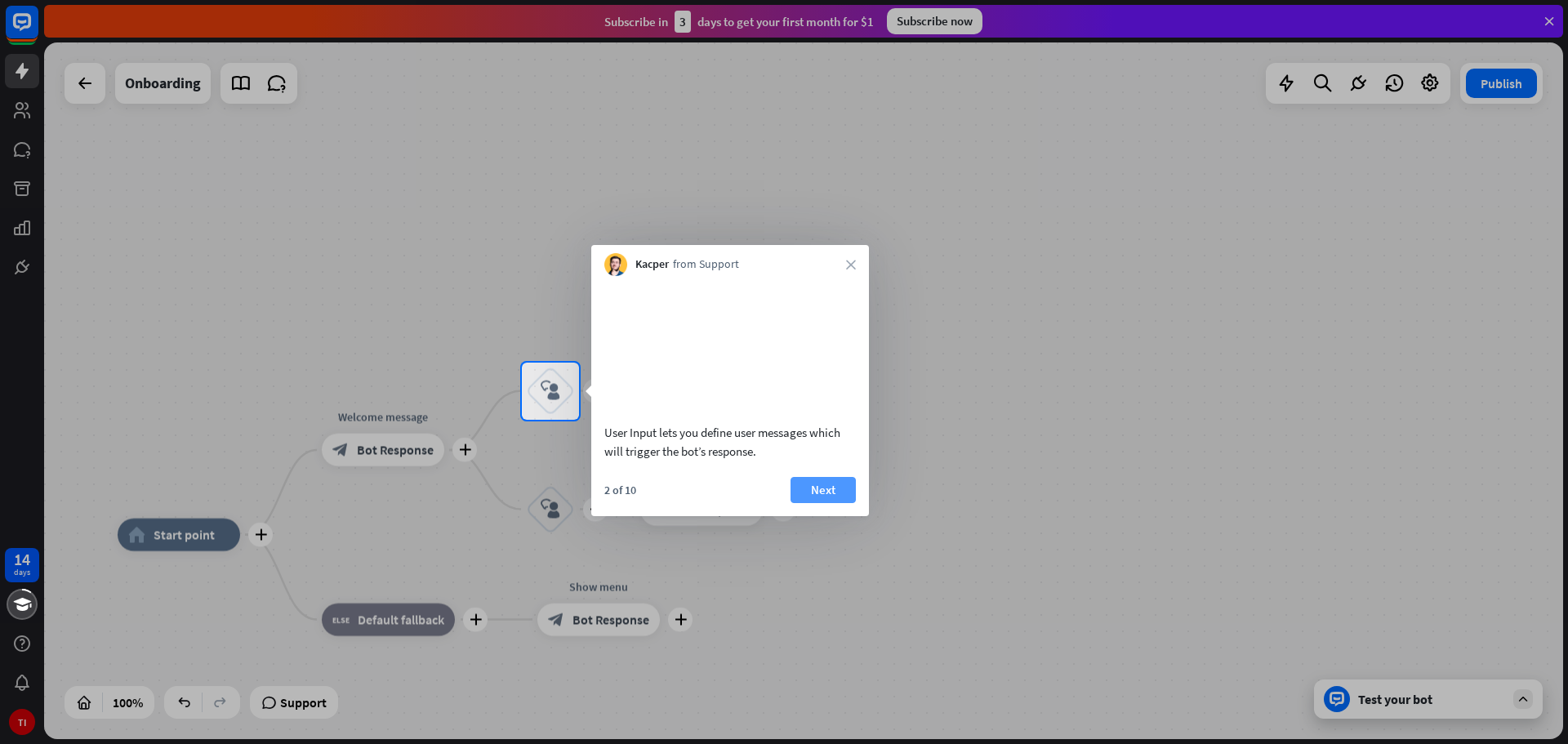
click at [828, 503] on button "Next" at bounding box center [824, 490] width 66 height 26
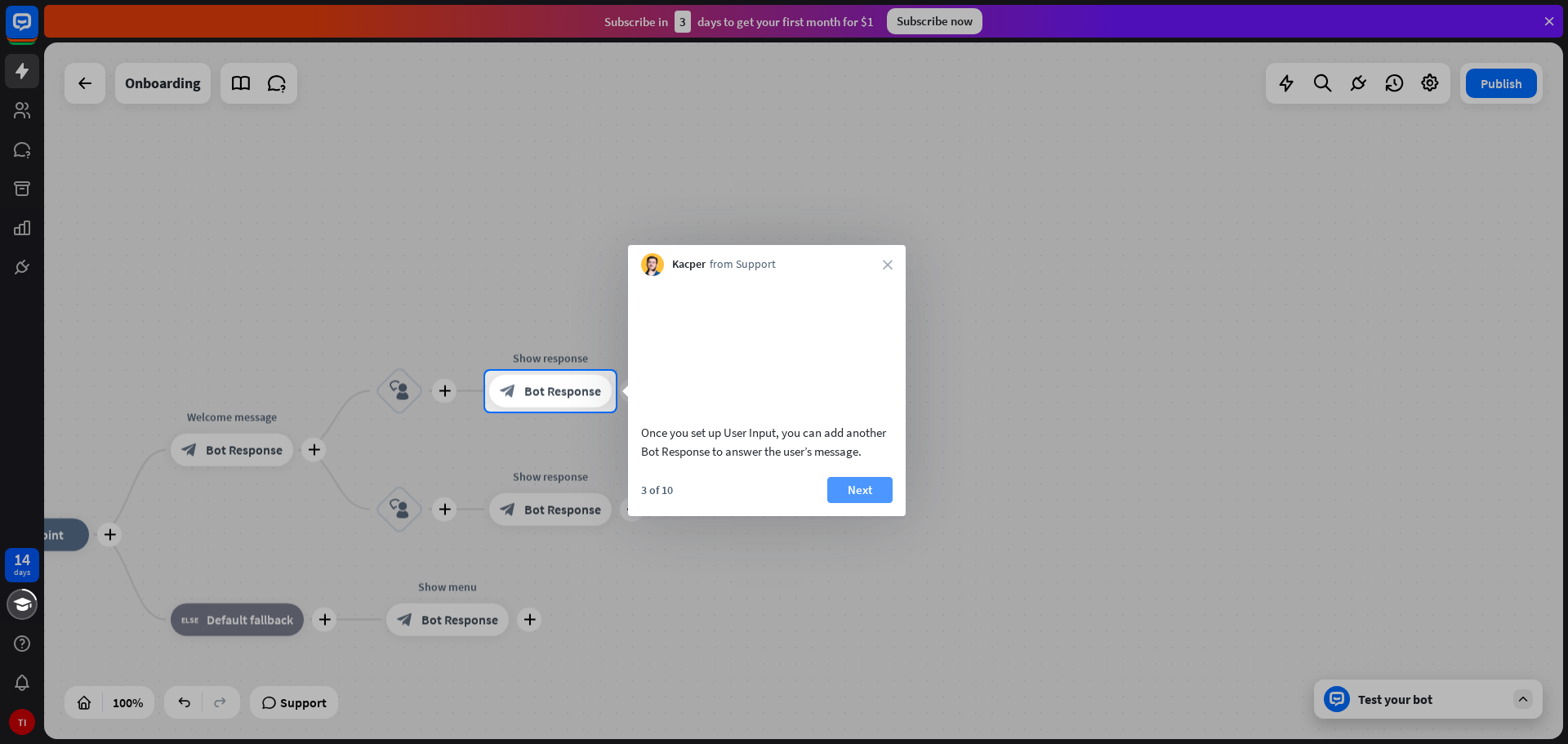
click at [846, 501] on button "Next" at bounding box center [860, 490] width 66 height 26
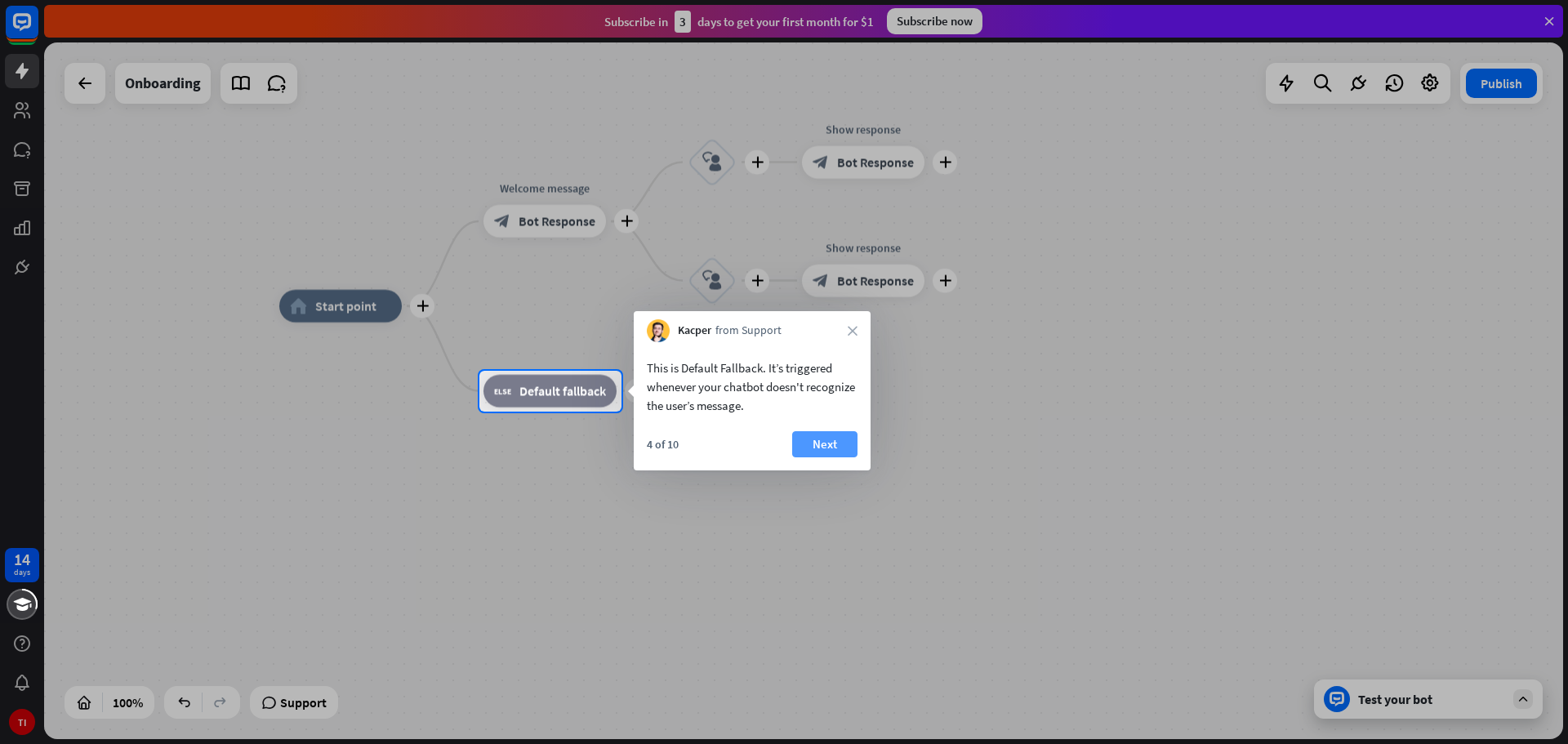
click at [827, 441] on button "Next" at bounding box center [825, 444] width 66 height 26
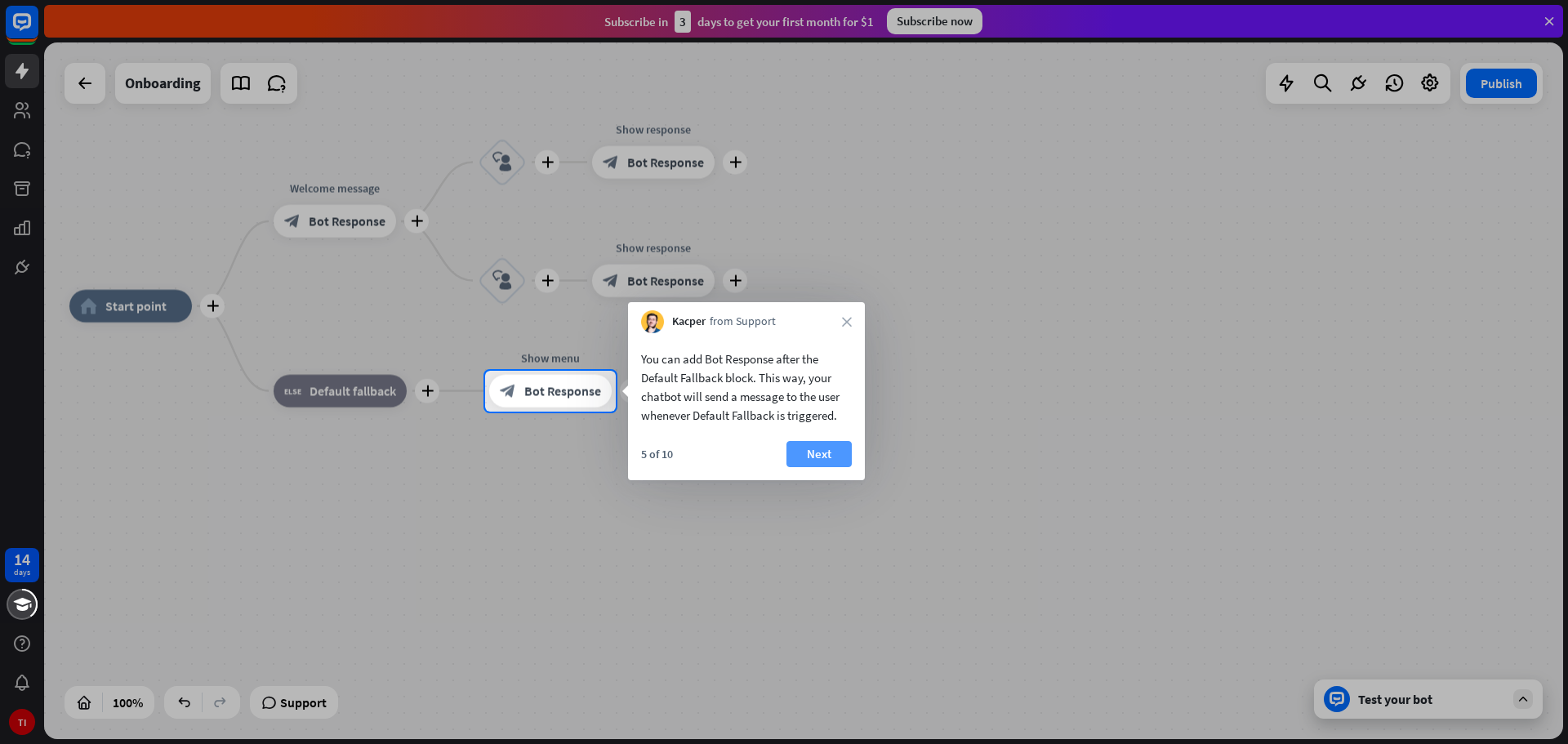
click at [821, 449] on button "Next" at bounding box center [819, 454] width 66 height 26
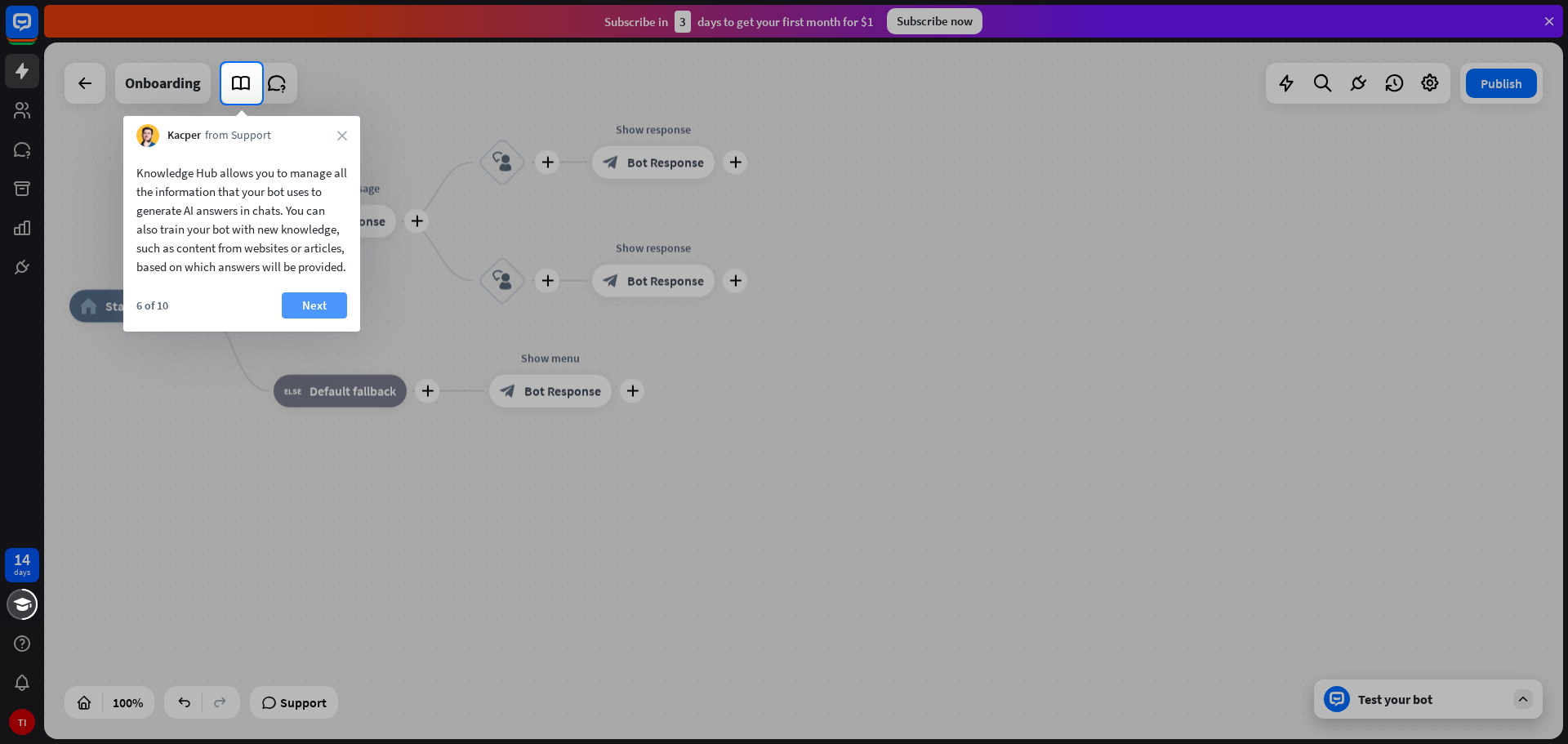
click at [313, 319] on button "Next" at bounding box center [315, 305] width 66 height 26
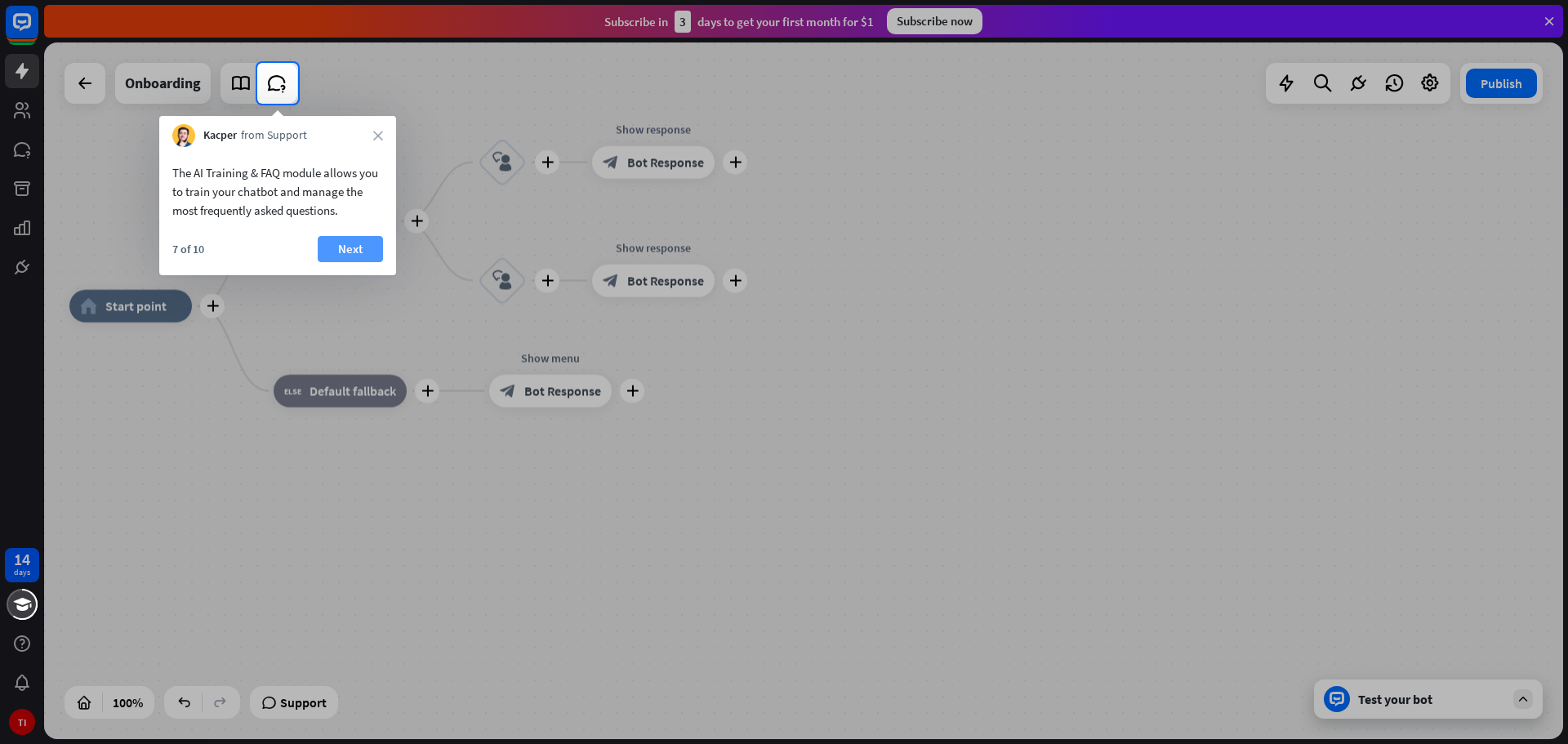
click at [360, 242] on button "Next" at bounding box center [351, 249] width 66 height 26
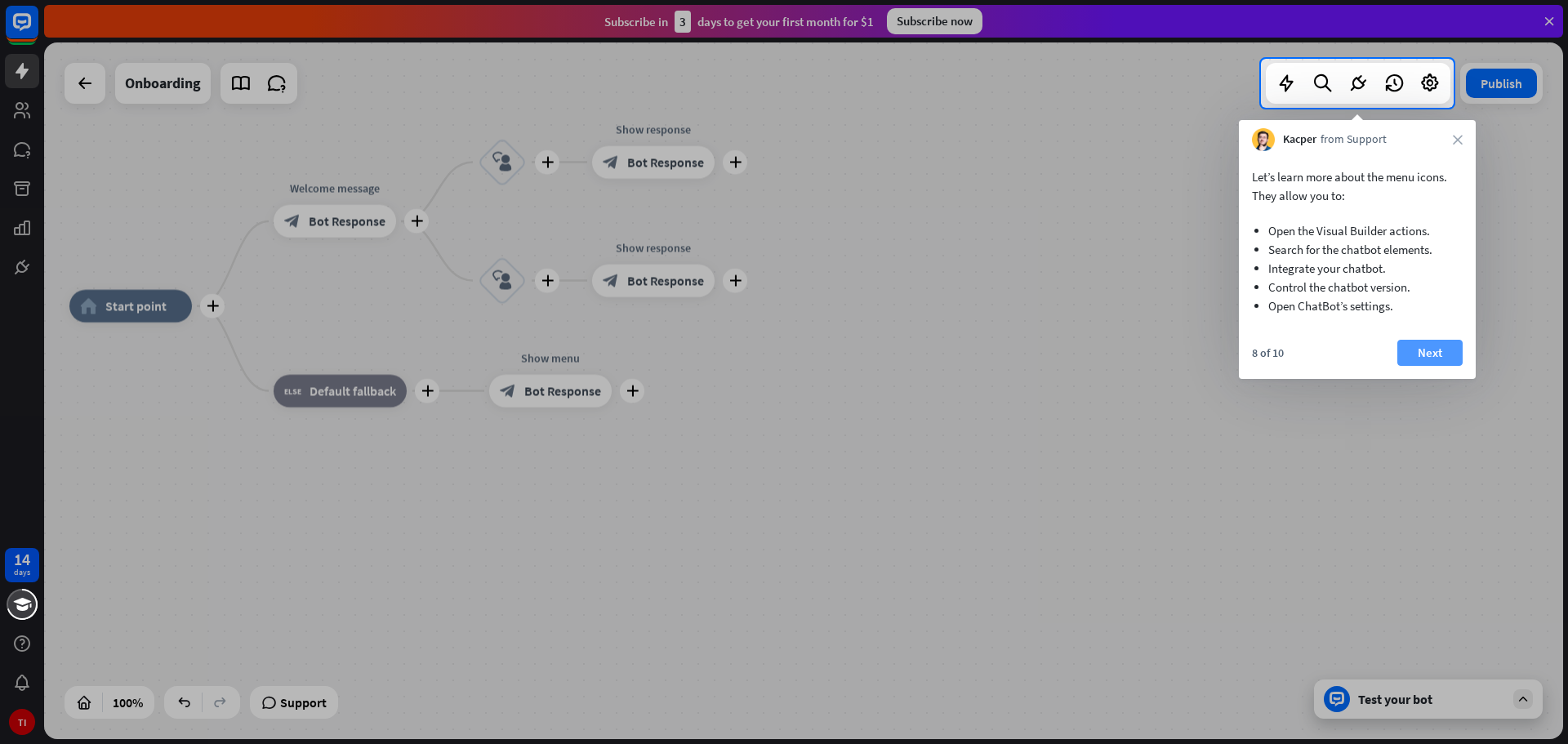
click at [1450, 349] on button "Next" at bounding box center [1431, 353] width 66 height 26
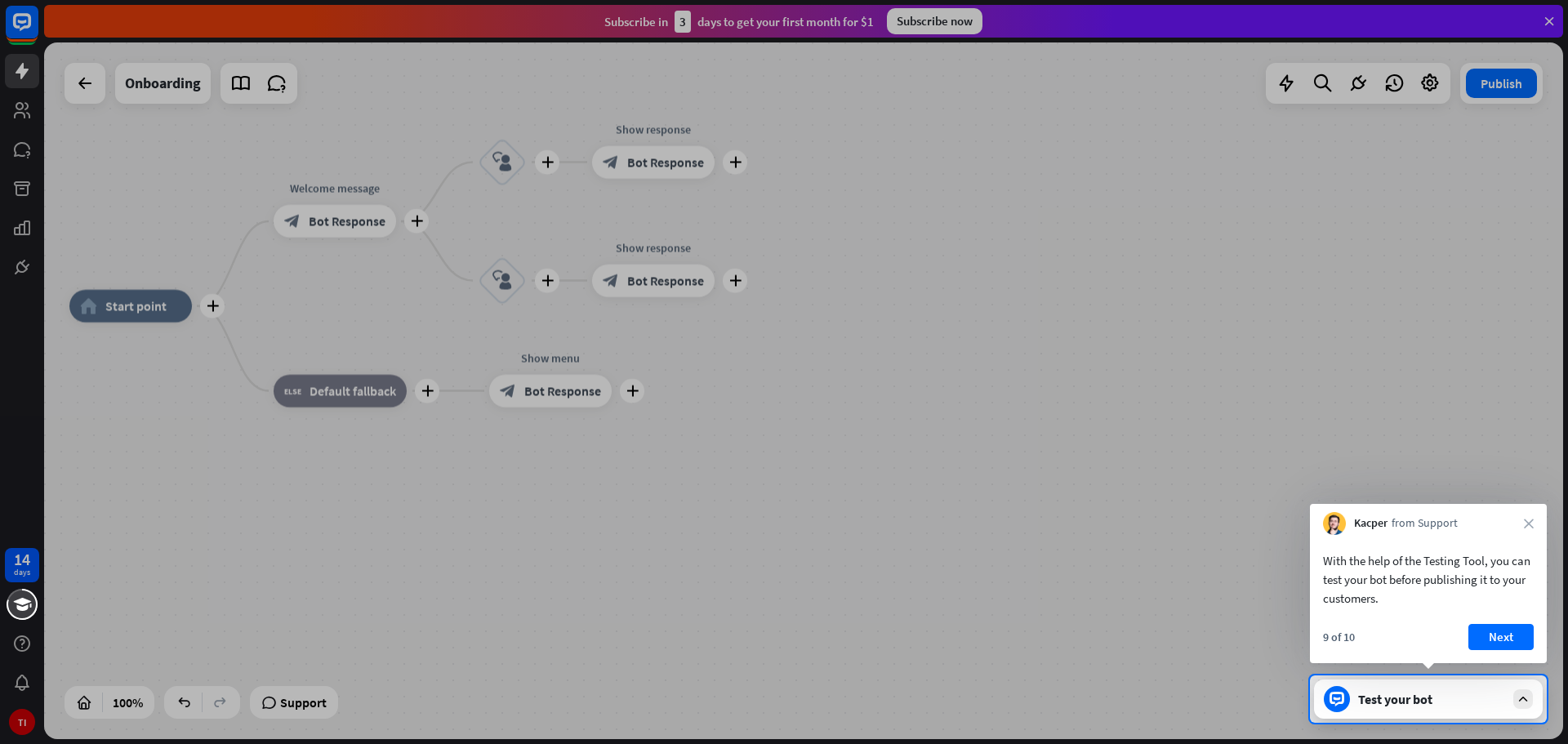
click at [1502, 619] on div "With the help of the Testing Tool, you can test your bot before publishing it t…" at bounding box center [1429, 599] width 237 height 128
click at [1508, 636] on button "Next" at bounding box center [1501, 636] width 66 height 26
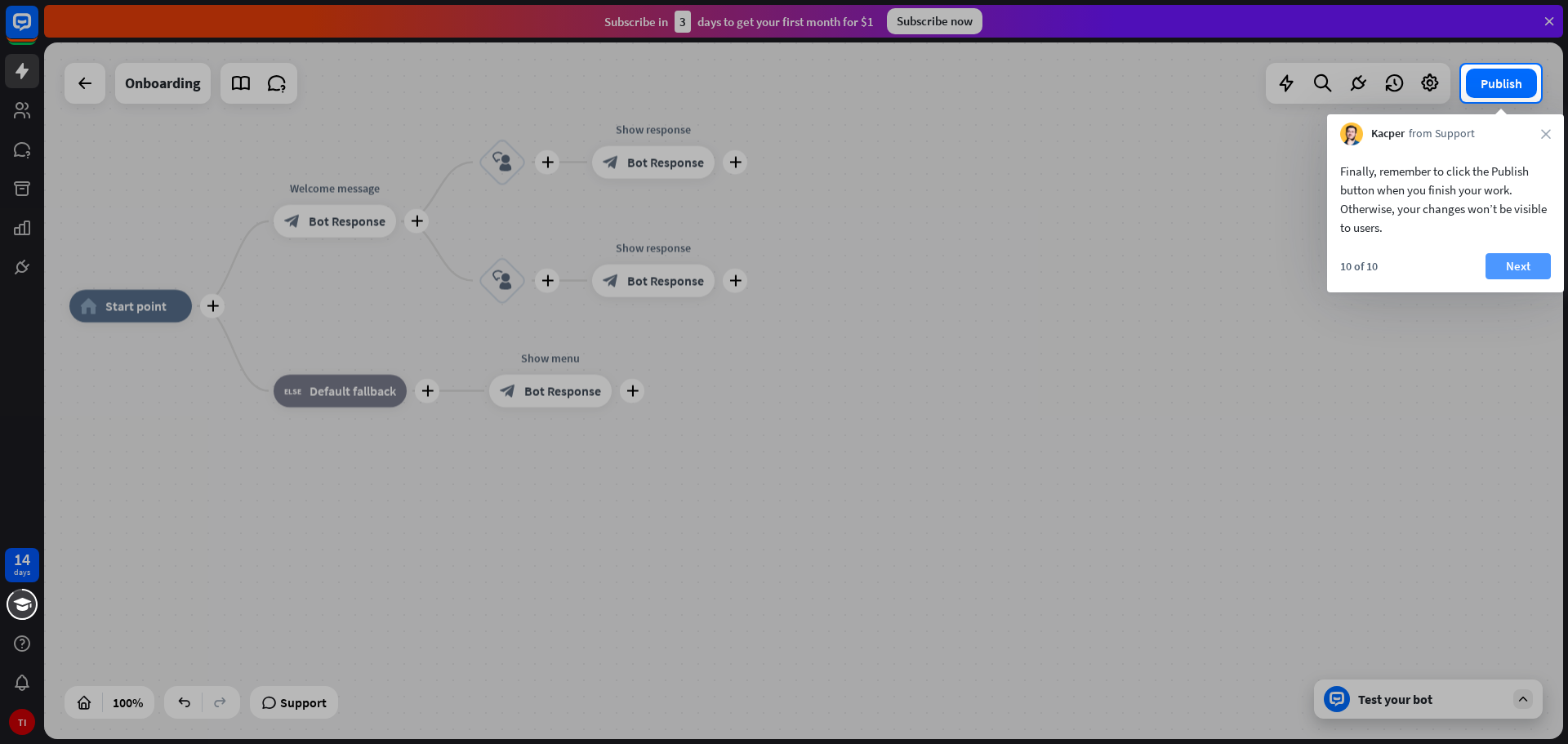
click at [1525, 256] on button "Next" at bounding box center [1518, 266] width 66 height 26
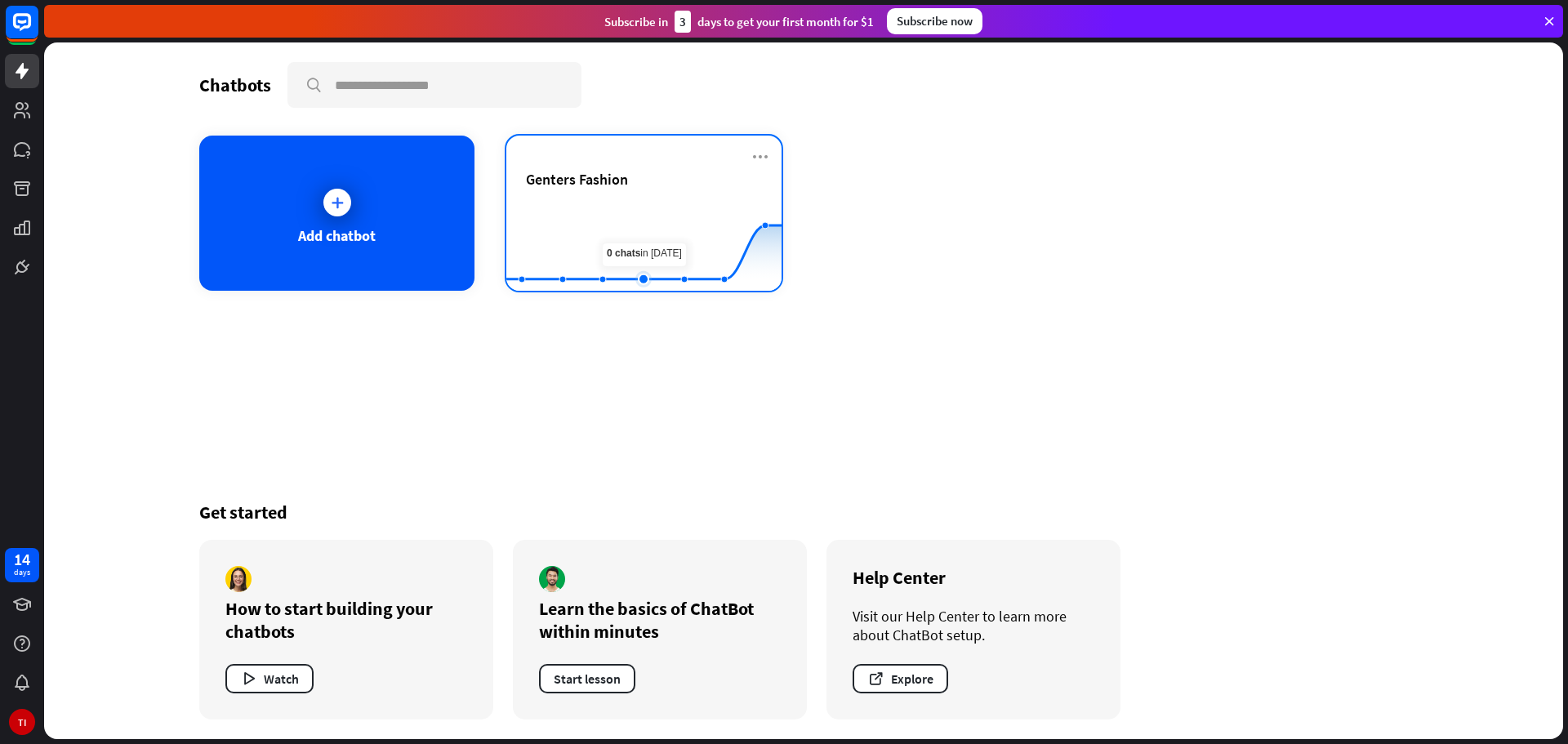
click at [628, 228] on rect at bounding box center [644, 250] width 275 height 102
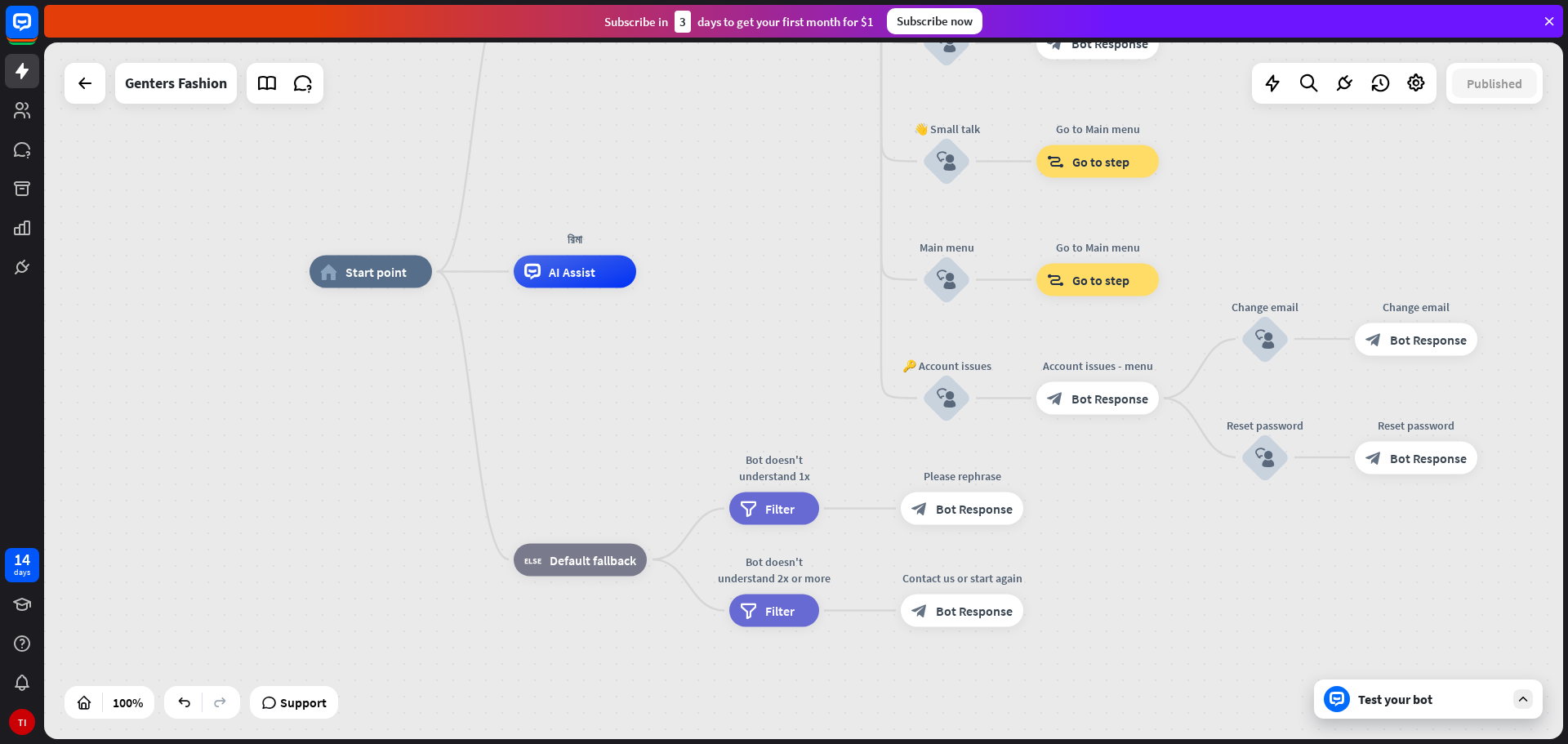
drag, startPoint x: 877, startPoint y: 495, endPoint x: 837, endPoint y: 360, distance: 140.8
click at [837, 360] on div "home_2 Start point Welcome message block_bot_response Bot Response 🔙 Main menu …" at bounding box center [1069, 620] width 1519 height 696
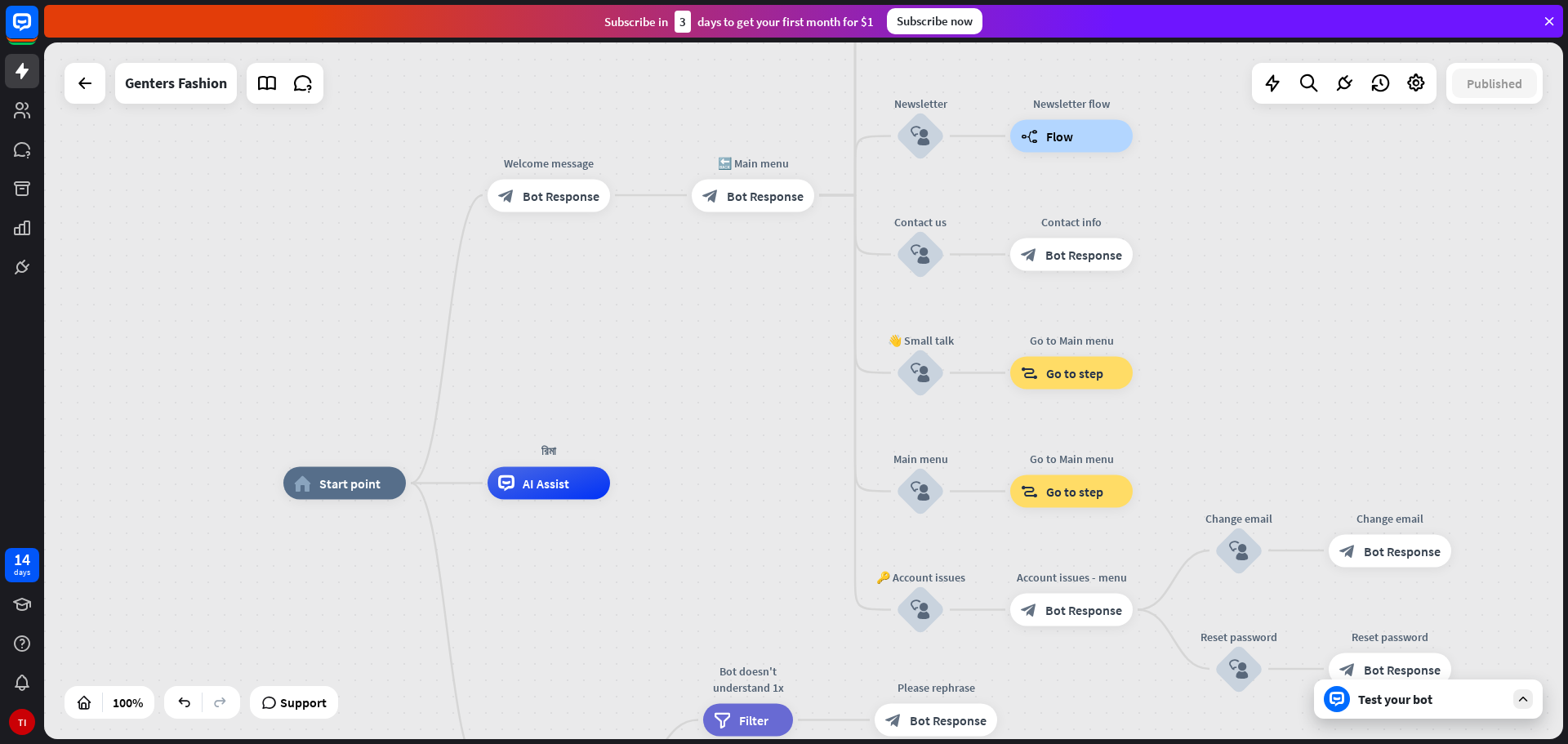
drag, startPoint x: 689, startPoint y: 355, endPoint x: 663, endPoint y: 582, distance: 228.5
click at [777, 194] on span "Bot Response" at bounding box center [765, 195] width 77 height 16
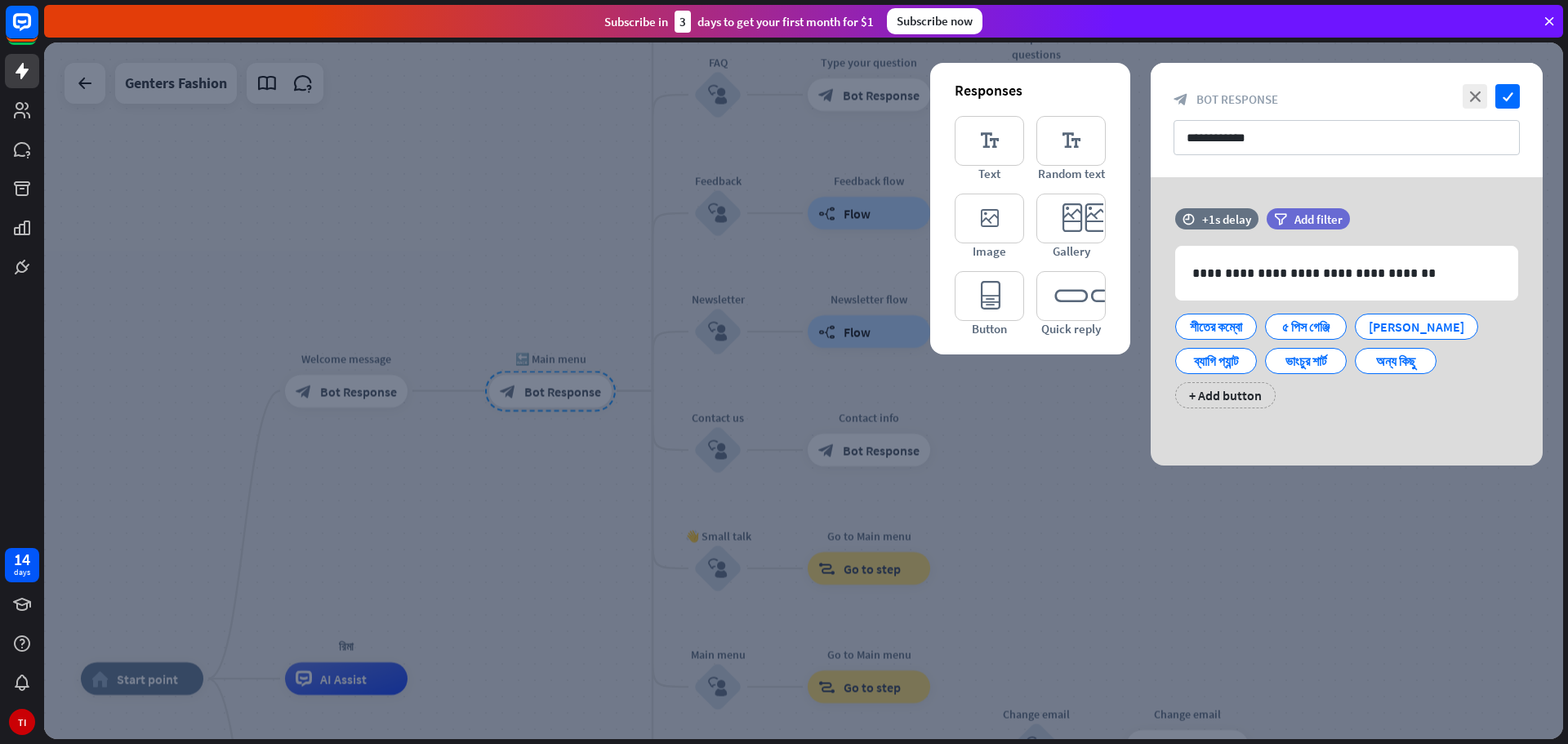
click at [596, 203] on div at bounding box center [803, 390] width 1519 height 696
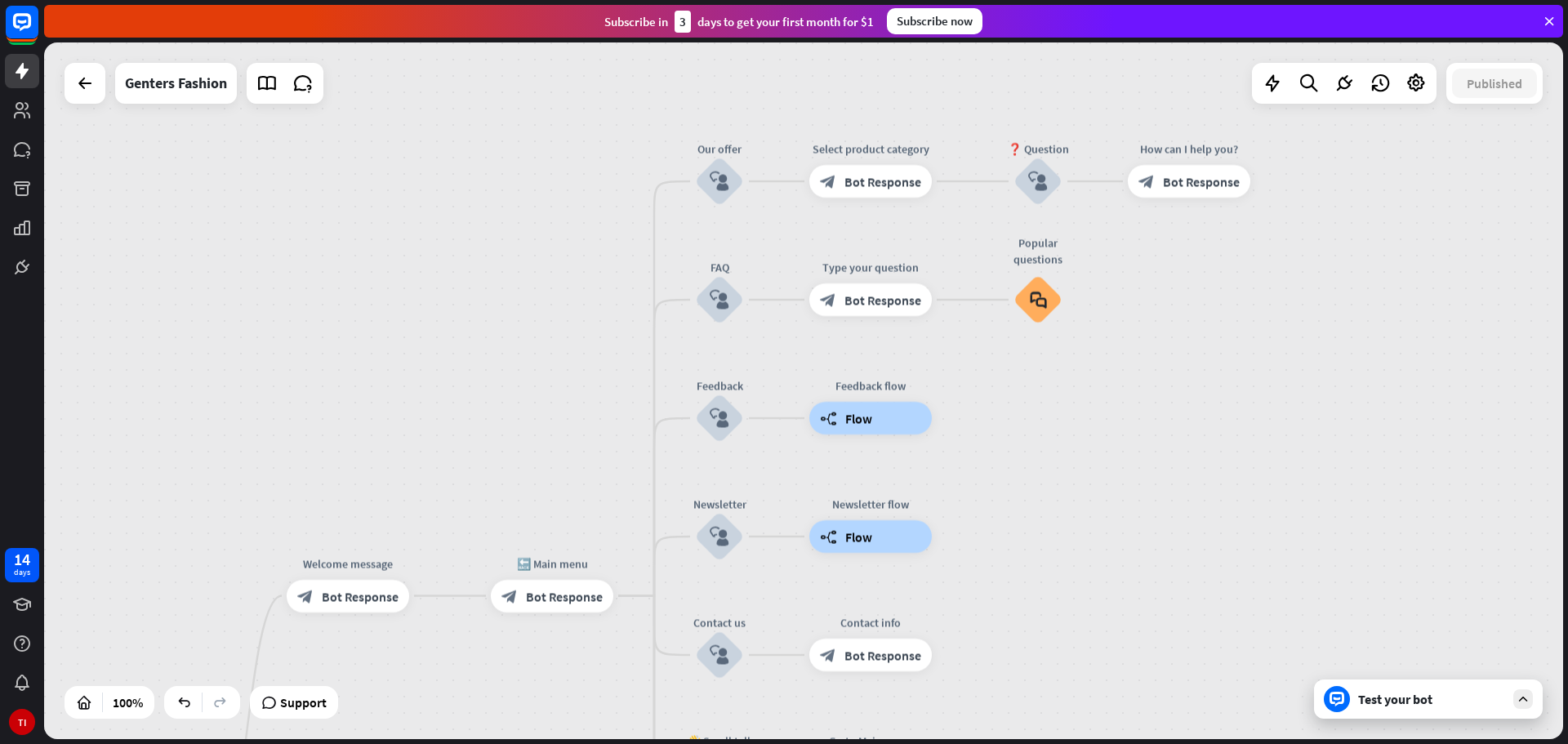
drag, startPoint x: 1030, startPoint y: 221, endPoint x: 1031, endPoint y: 423, distance: 202.0
click at [1031, 423] on div "home_2 Start point Welcome message block_bot_response Bot Response 🔙 Main menu …" at bounding box center [803, 390] width 1519 height 696
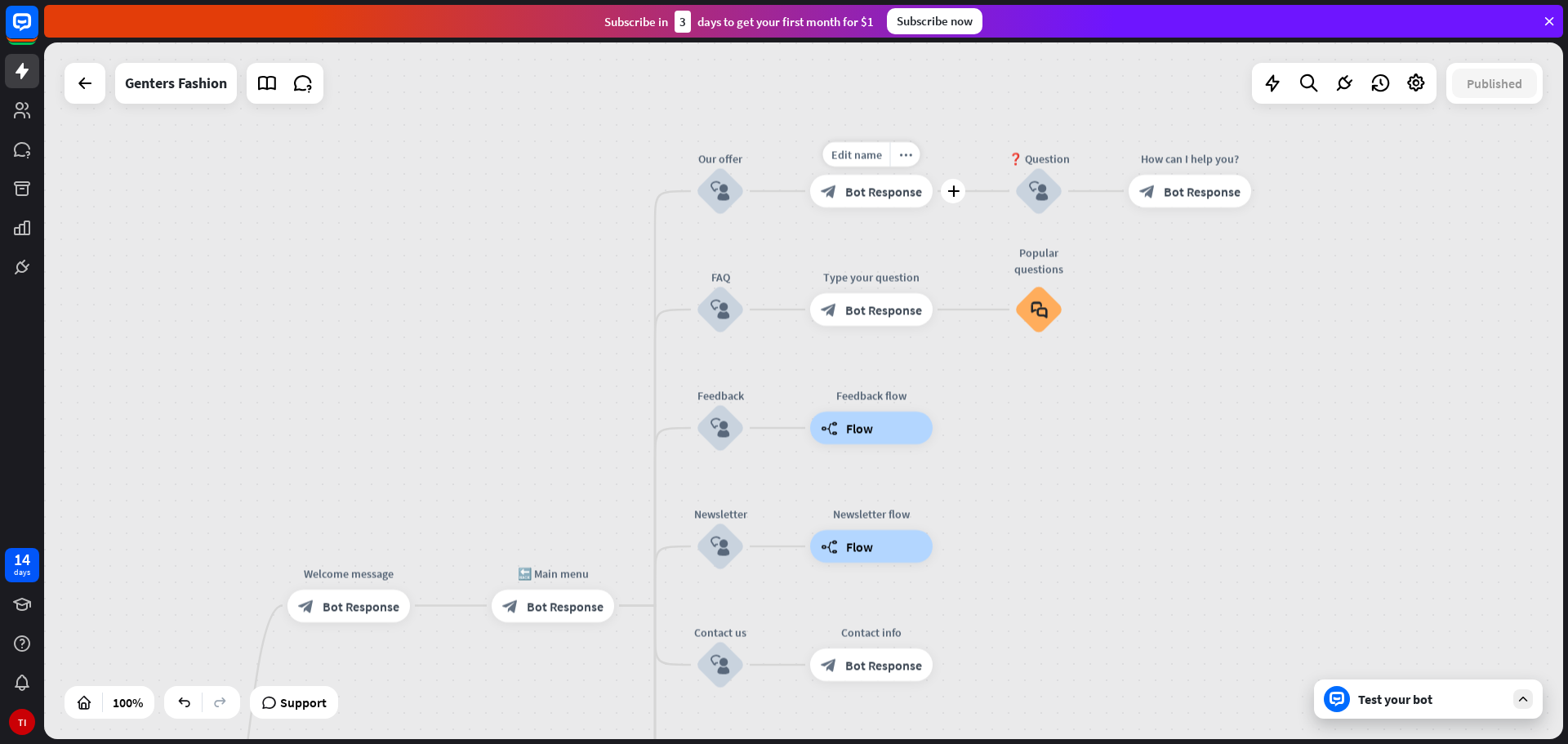
click at [888, 196] on span "Bot Response" at bounding box center [883, 191] width 77 height 16
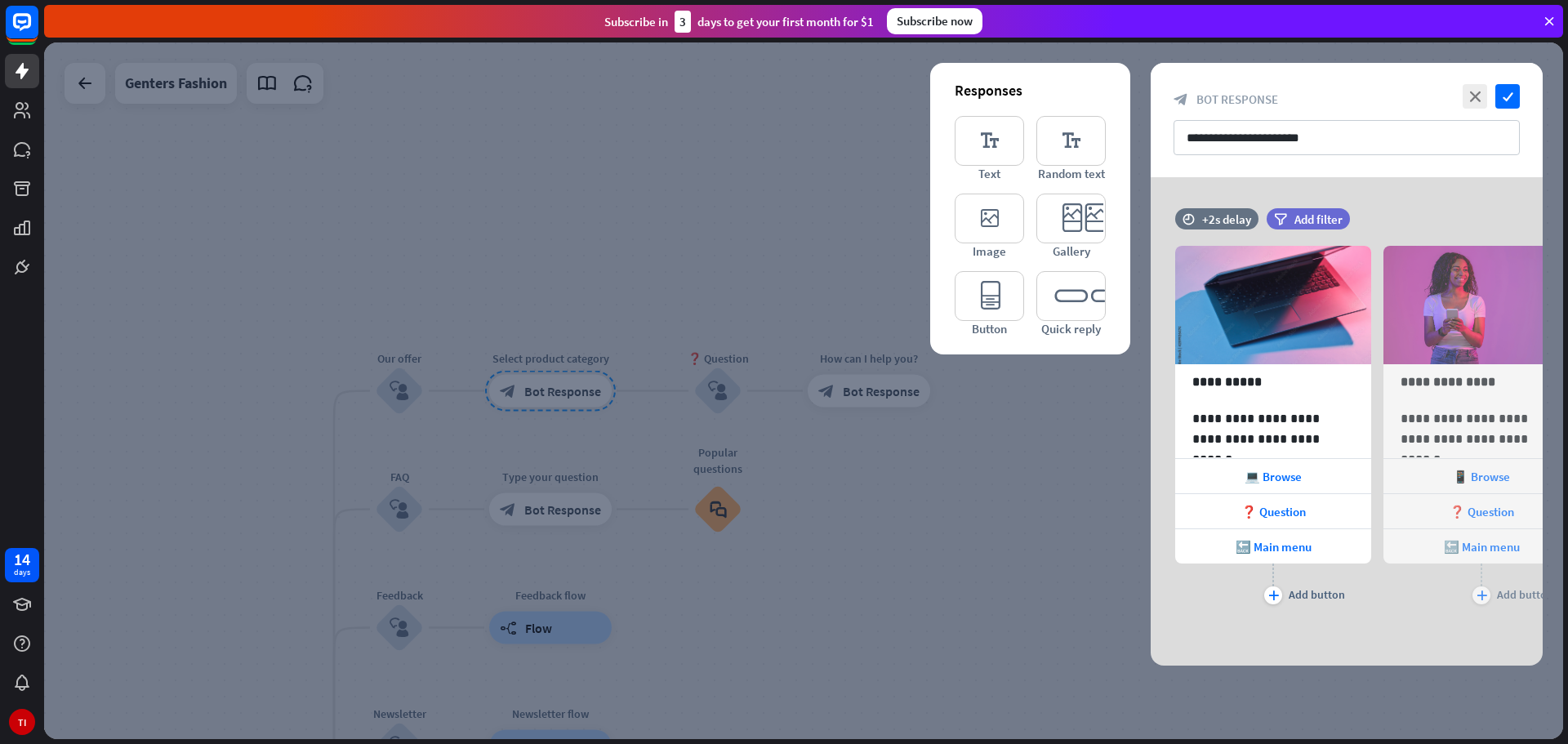
click at [981, 438] on div at bounding box center [803, 390] width 1519 height 696
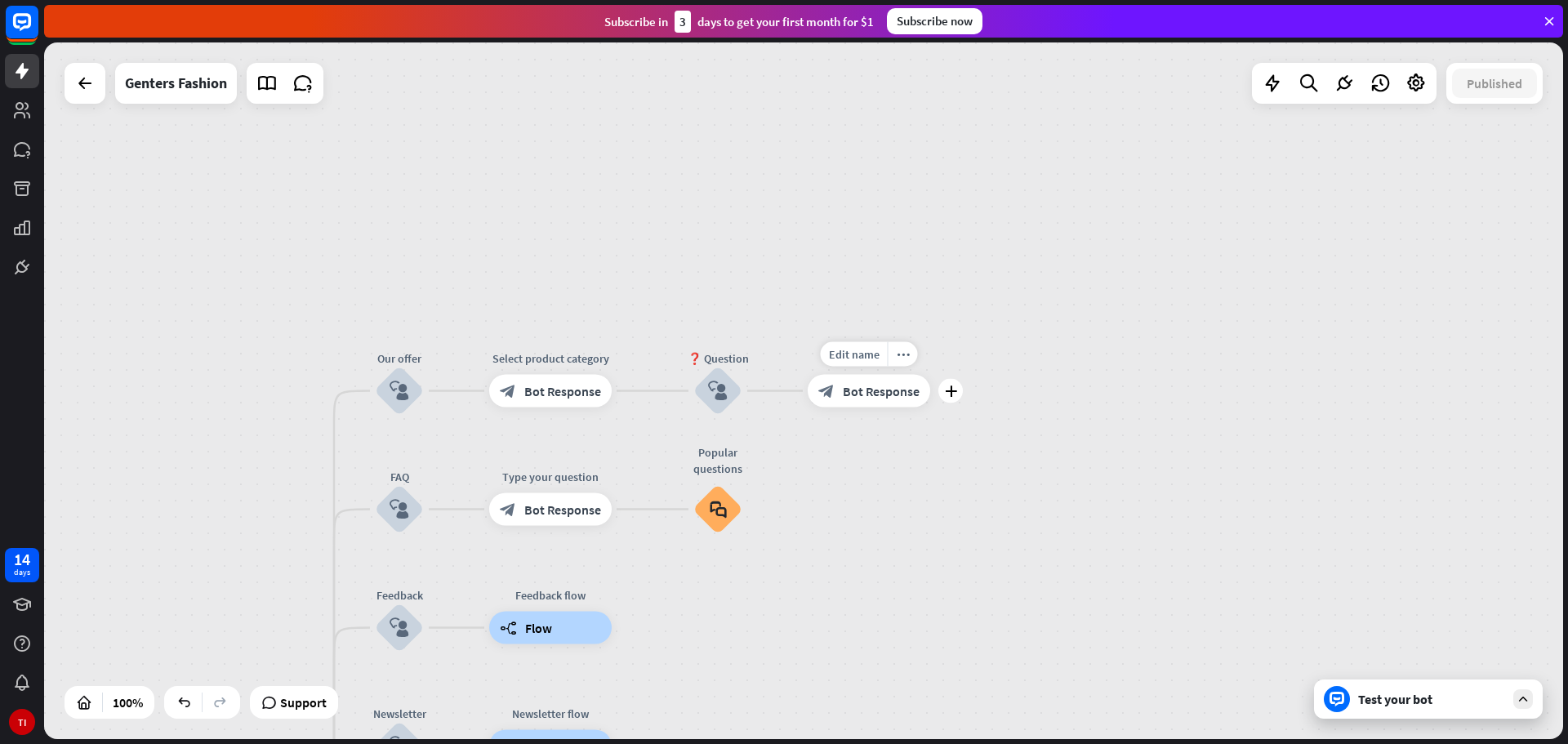
click at [881, 400] on div "block_bot_response Bot Response" at bounding box center [869, 390] width 123 height 33
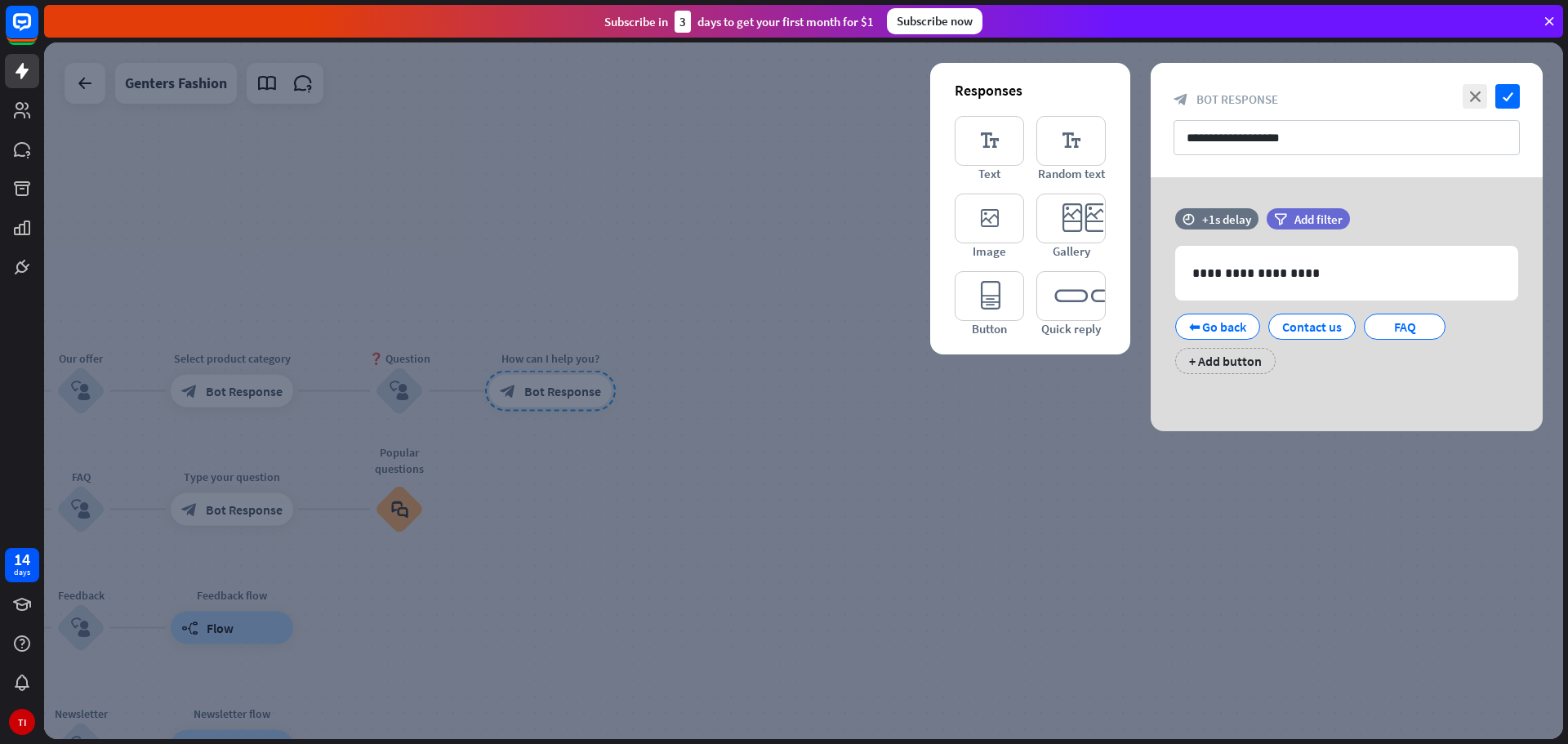
click at [905, 487] on div at bounding box center [803, 390] width 1519 height 696
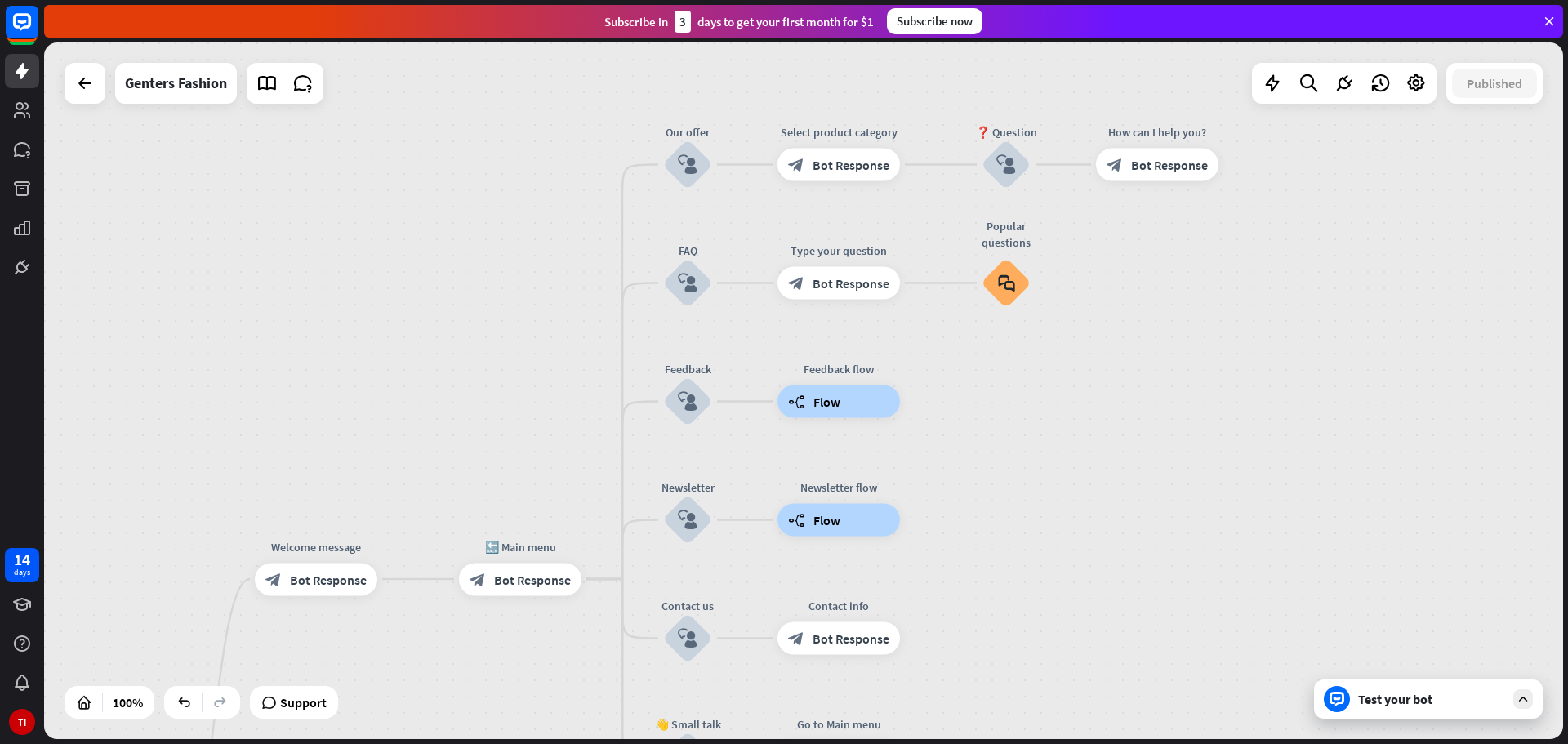
drag, startPoint x: 638, startPoint y: 496, endPoint x: 1231, endPoint y: 288, distance: 628.4
click at [1231, 288] on div "home_2 Start point Welcome message block_bot_response Bot Response 🔙 Main menu …" at bounding box center [803, 390] width 1519 height 696
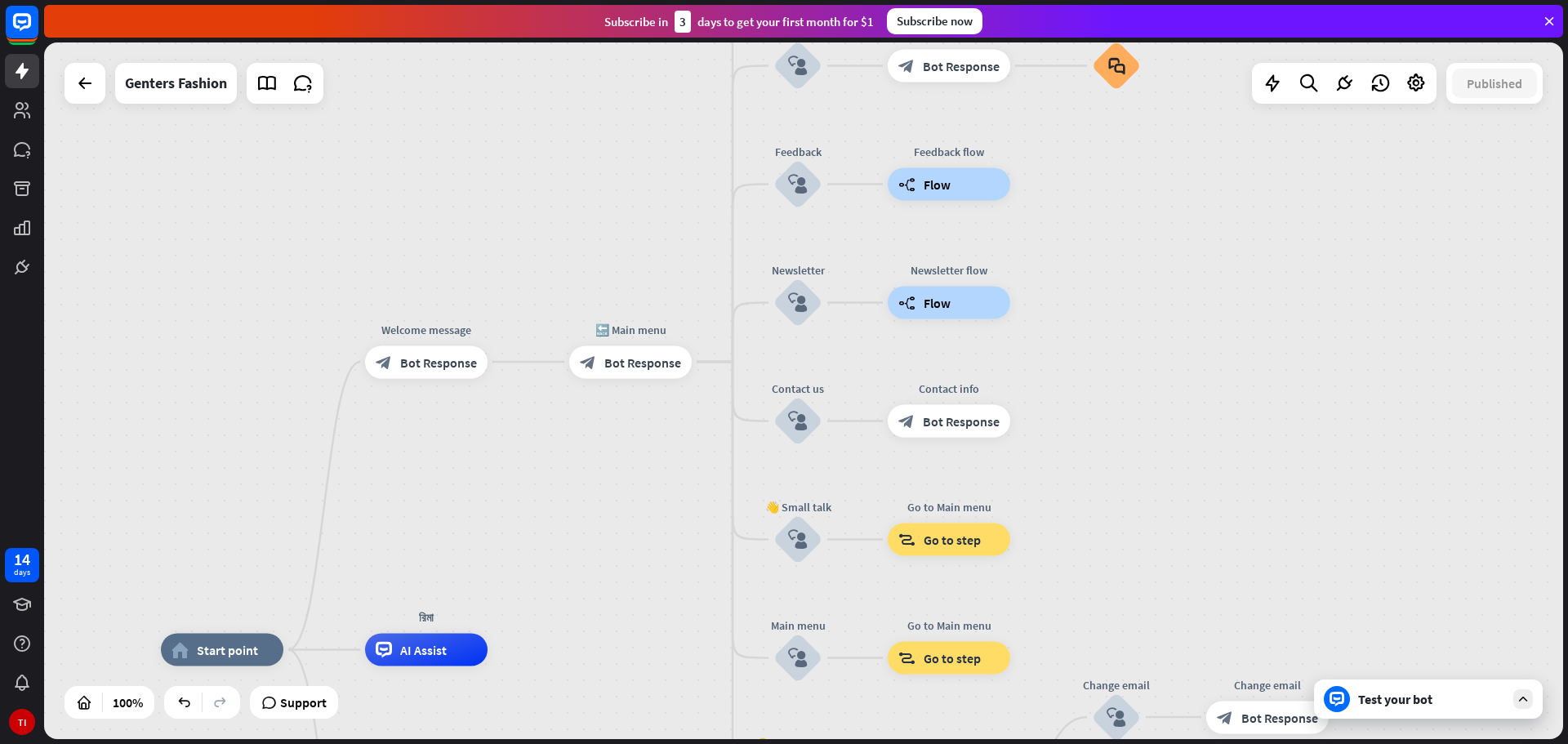
drag, startPoint x: 1125, startPoint y: 465, endPoint x: 1230, endPoint y: 285, distance: 208.4
click at [1230, 285] on div "home_2 Start point Welcome message block_bot_response Bot Response 🔙 Main menu …" at bounding box center [803, 390] width 1519 height 696
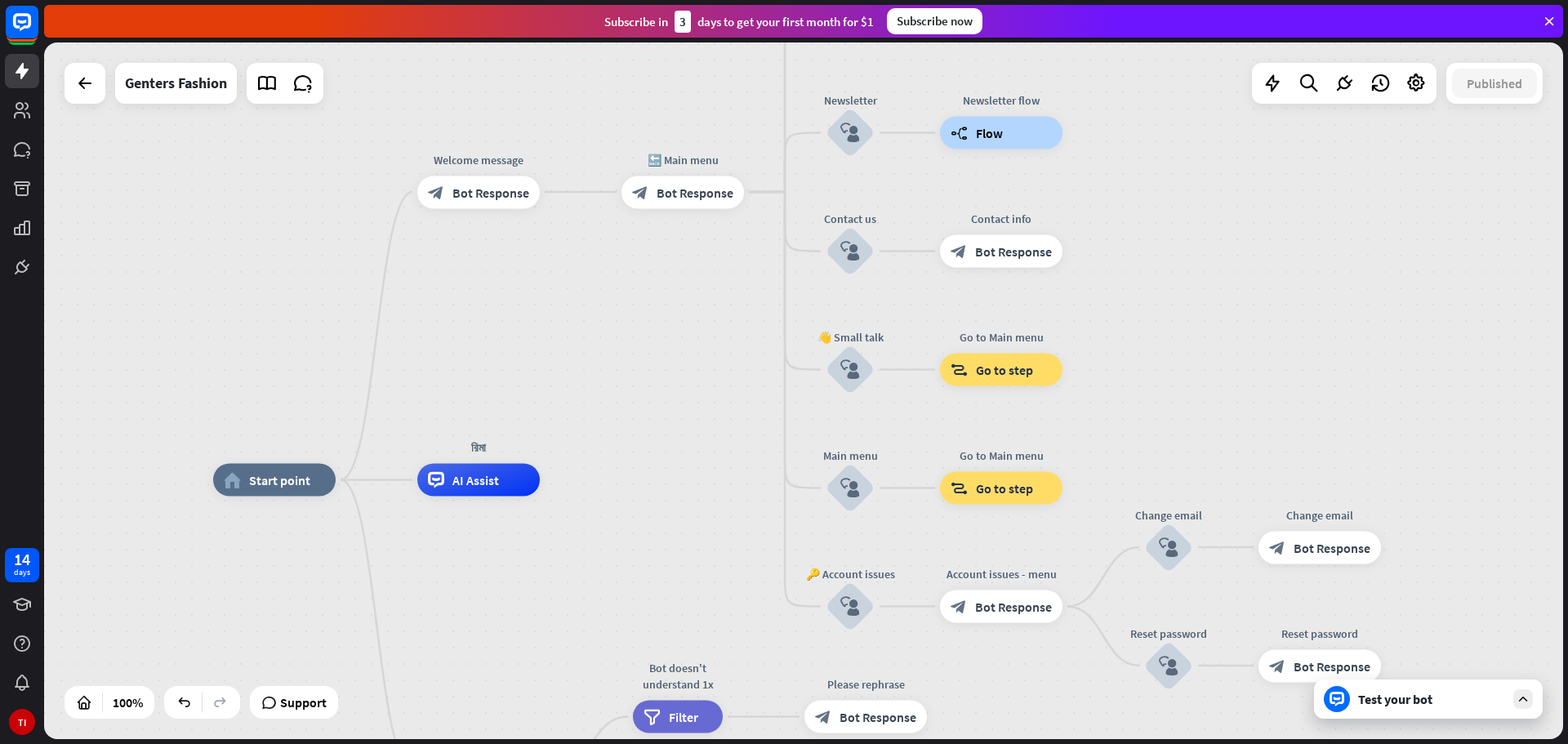
drag, startPoint x: 576, startPoint y: 537, endPoint x: 630, endPoint y: 363, distance: 182.2
click at [630, 363] on div "home_2 Start point Welcome message block_bot_response Bot Response 🔙 Main menu …" at bounding box center [803, 390] width 1519 height 696
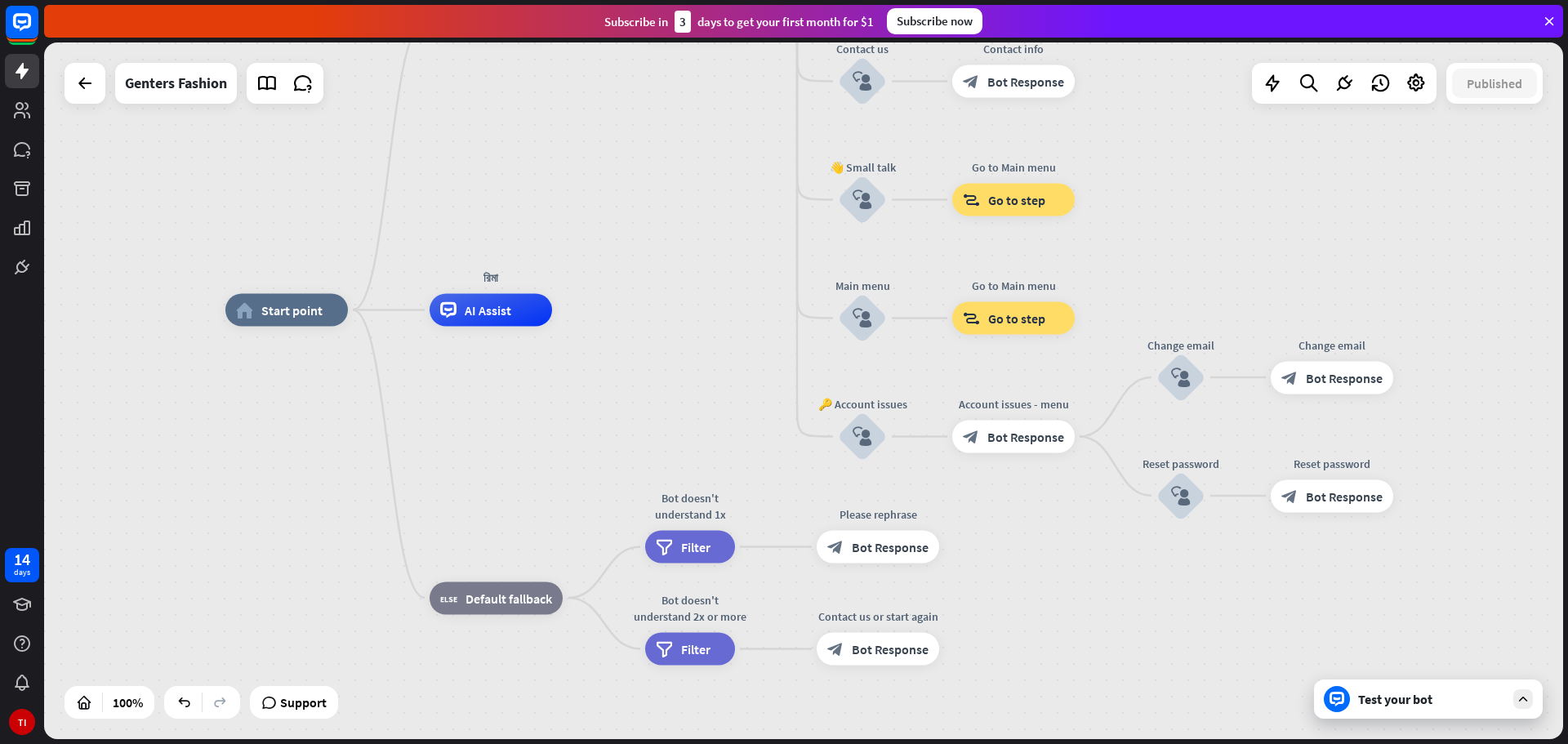
drag, startPoint x: 716, startPoint y: 565, endPoint x: 727, endPoint y: 400, distance: 165.4
click at [727, 400] on div "home_2 Start point Welcome message block_bot_response Bot Response 🔙 Main menu …" at bounding box center [984, 658] width 1519 height 696
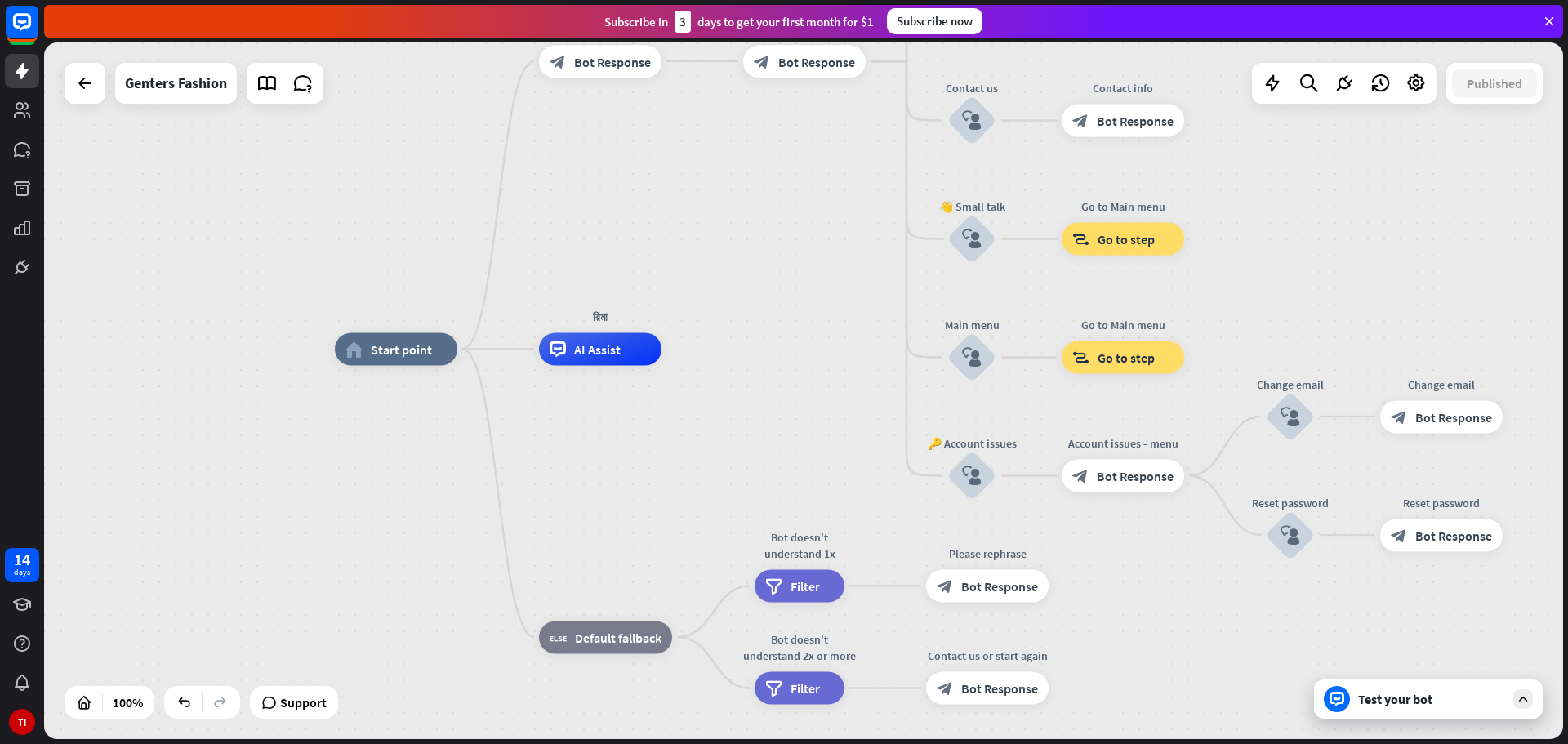
drag, startPoint x: 587, startPoint y: 460, endPoint x: 696, endPoint y: 500, distance: 116.1
click at [696, 500] on div "home_2 Start point Welcome message block_bot_response Bot Response 🔙 Main menu …" at bounding box center [1094, 697] width 1519 height 696
click at [614, 359] on div "AI Assist" at bounding box center [600, 349] width 123 height 33
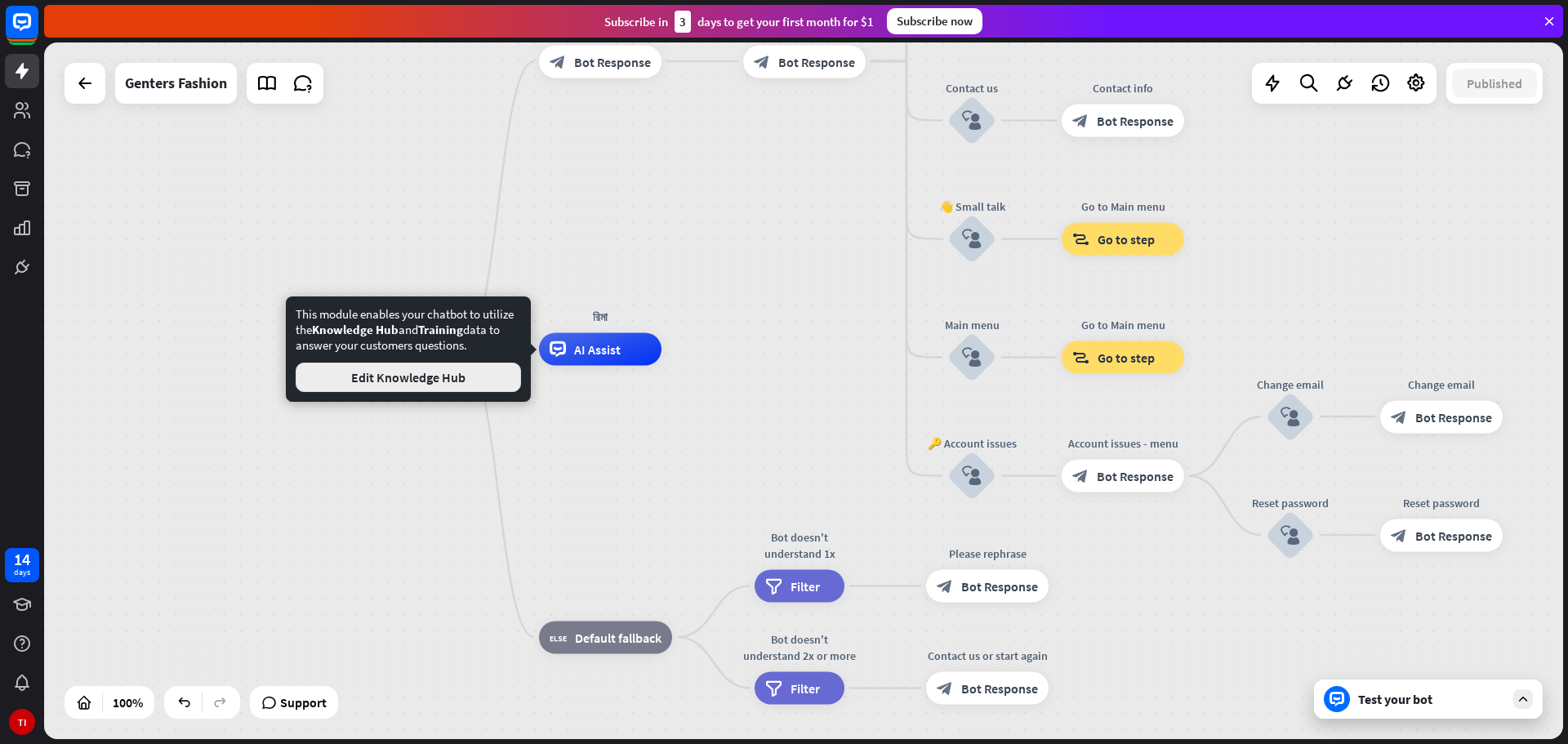
click at [418, 378] on button "Edit Knowledge Hub" at bounding box center [408, 377] width 225 height 30
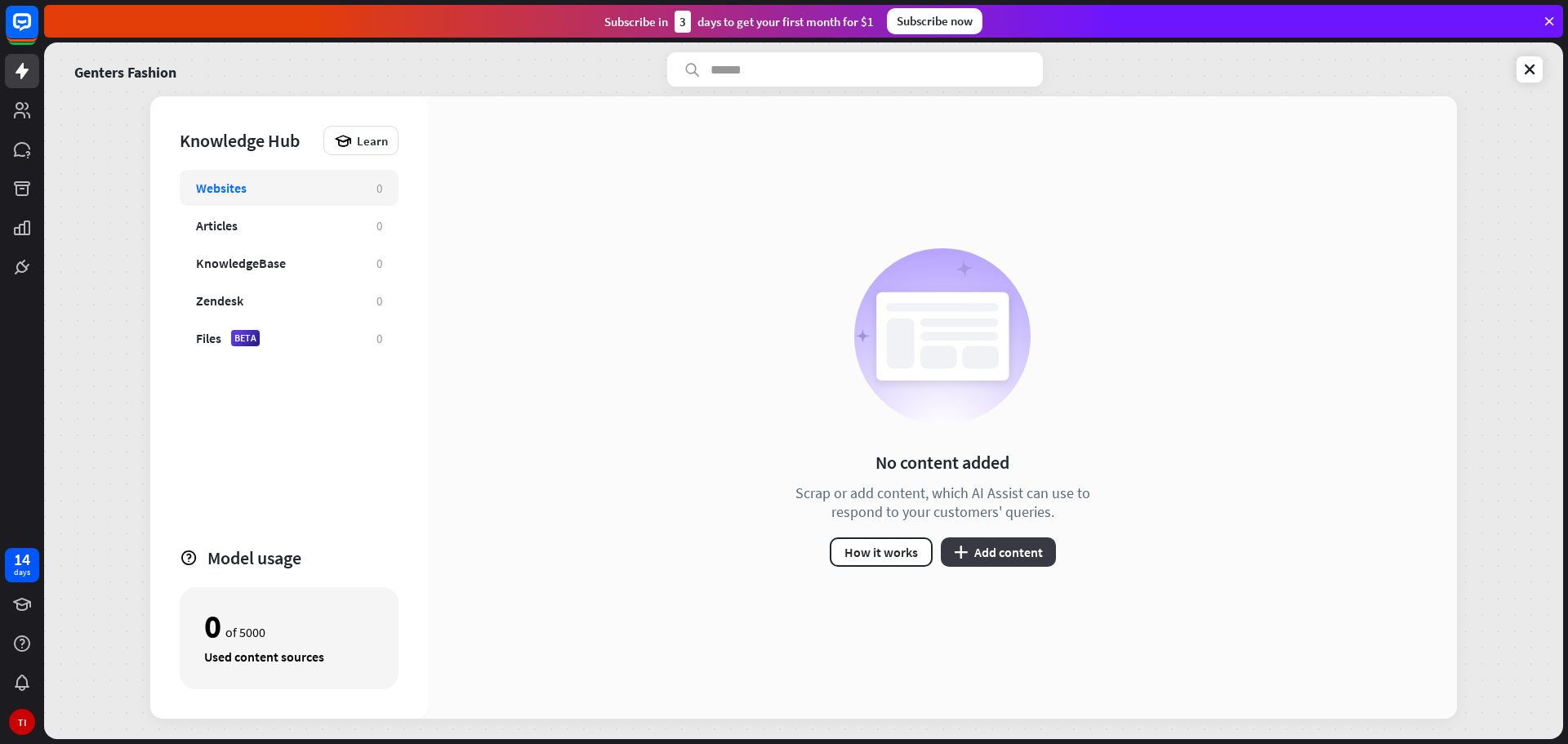
click at [998, 555] on button "plus Add content" at bounding box center [998, 552] width 116 height 30
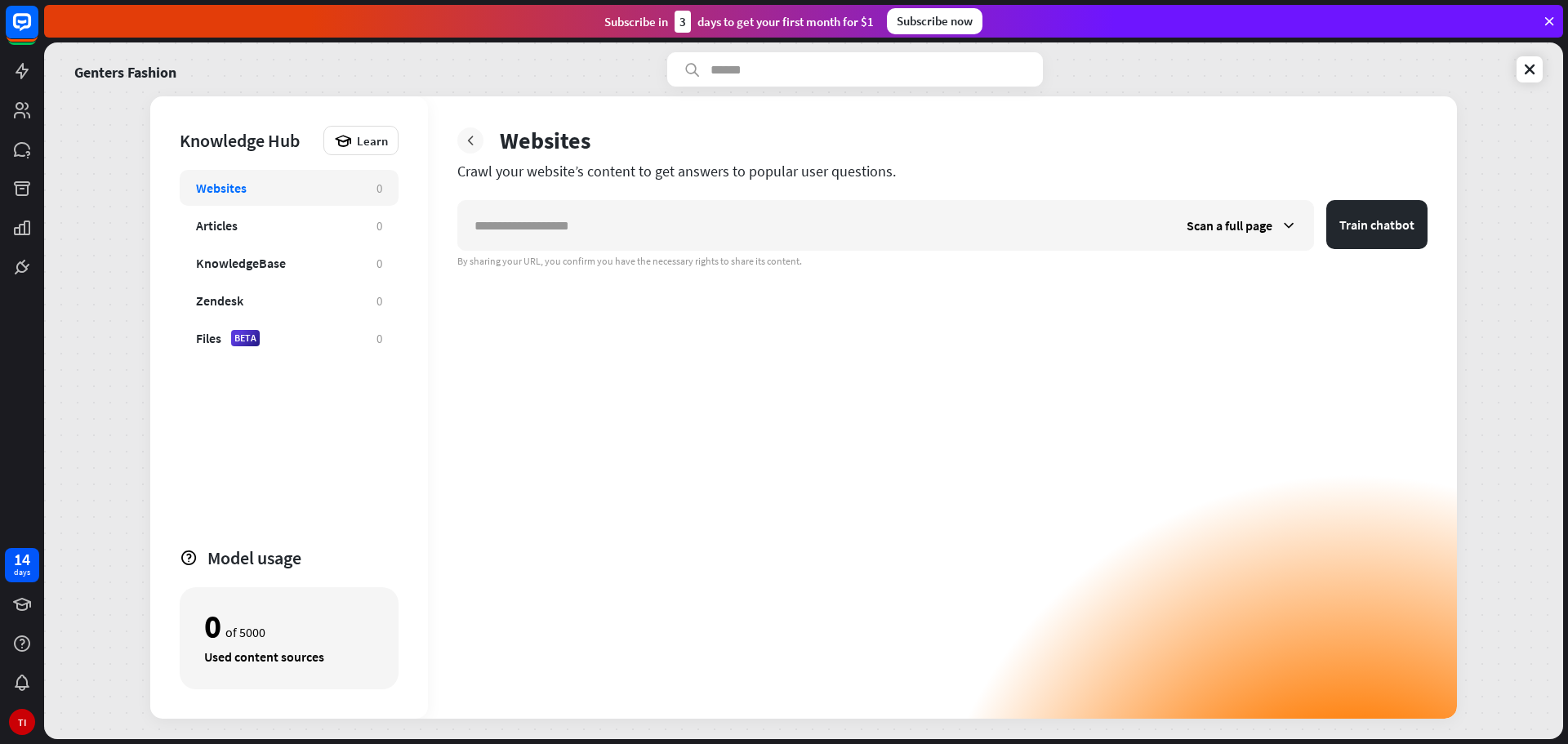
click at [479, 139] on div at bounding box center [470, 140] width 26 height 26
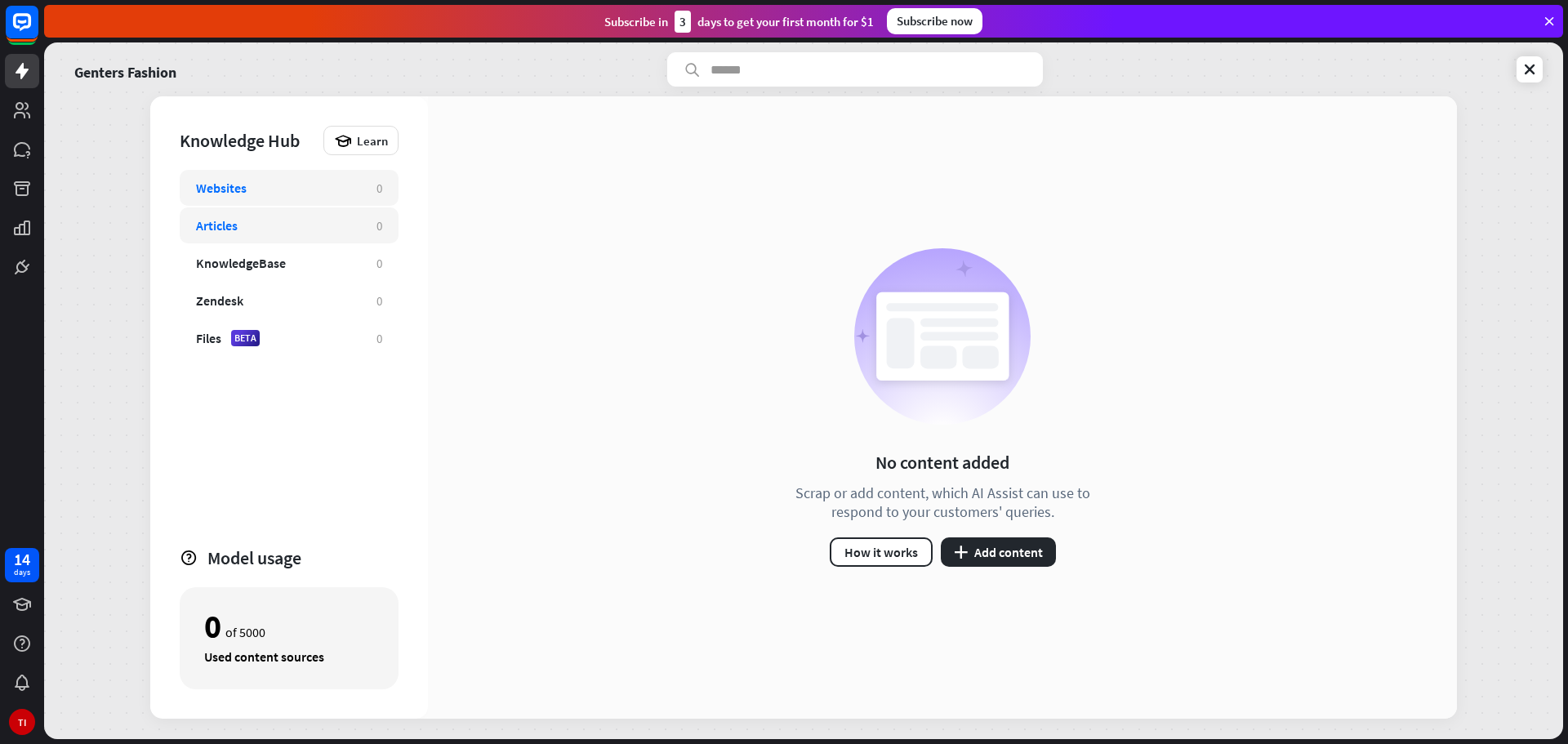
click at [284, 216] on div "Articles 0" at bounding box center [289, 225] width 219 height 36
click at [1527, 71] on icon at bounding box center [1529, 69] width 16 height 16
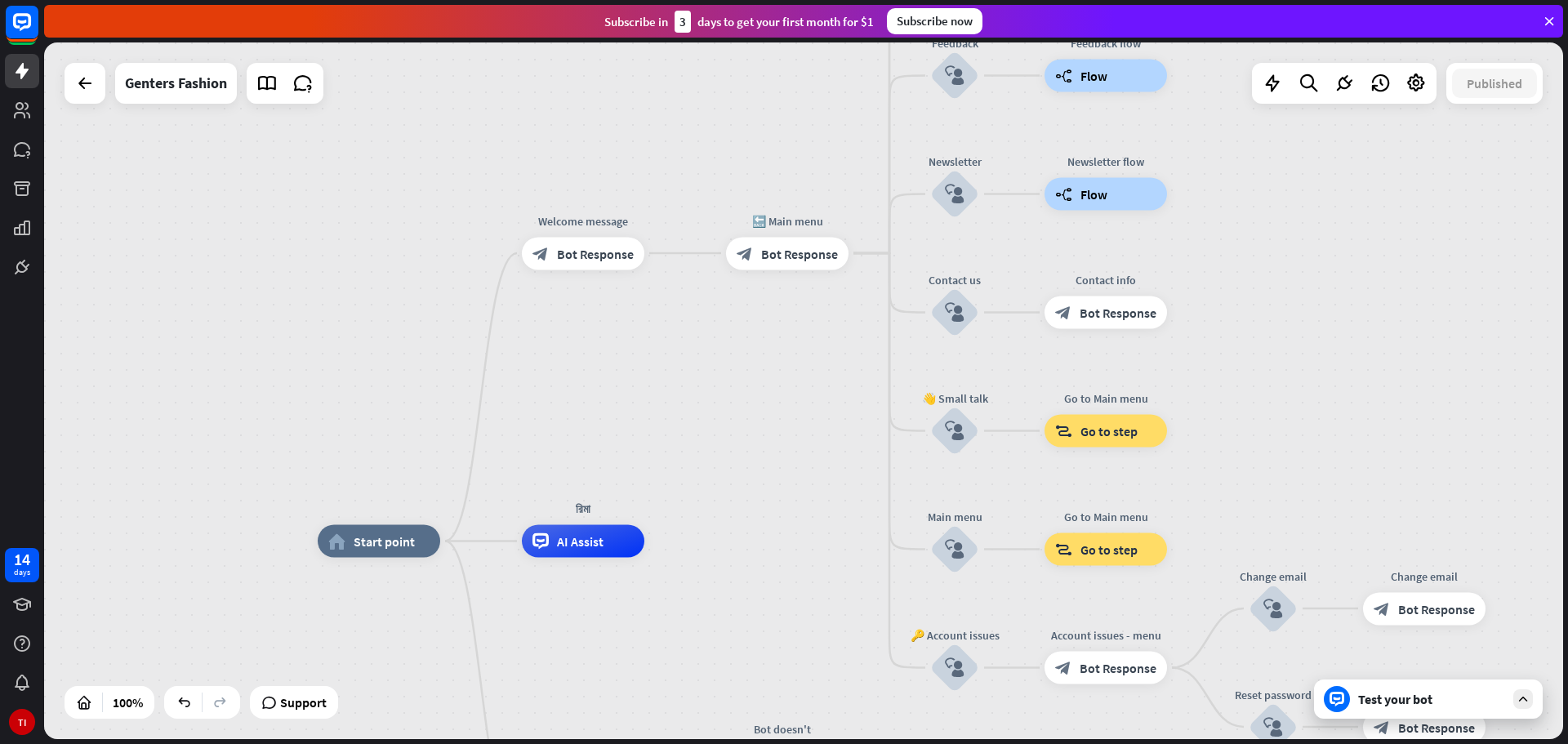
drag, startPoint x: 729, startPoint y: 331, endPoint x: 691, endPoint y: 498, distance: 171.3
click at [691, 498] on div "home_2 Start point Welcome message block_bot_response Bot Response 🔙 Main menu …" at bounding box center [803, 390] width 1519 height 696
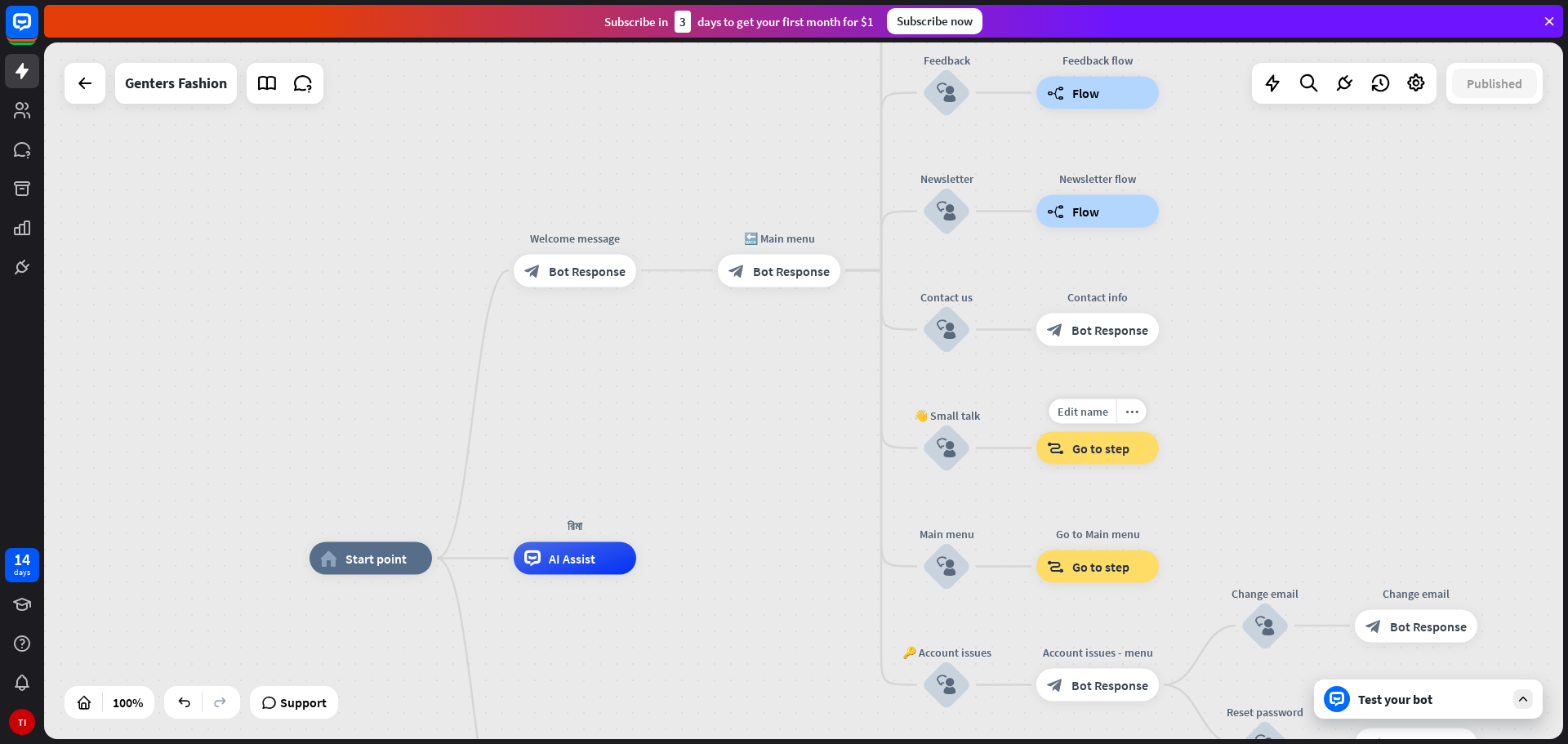
click at [1102, 447] on span "Go to step" at bounding box center [1100, 448] width 57 height 16
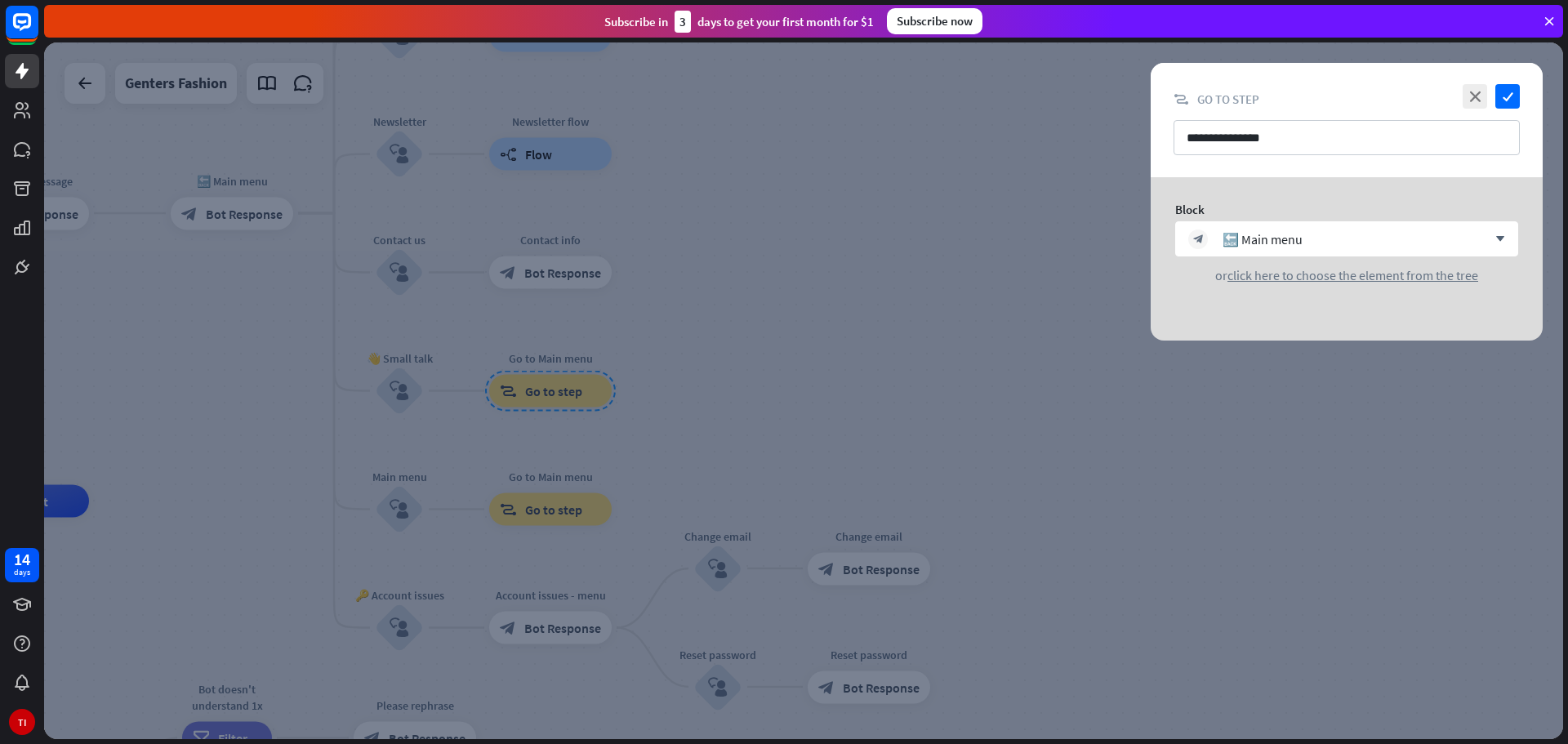
click at [971, 382] on div at bounding box center [803, 390] width 1519 height 696
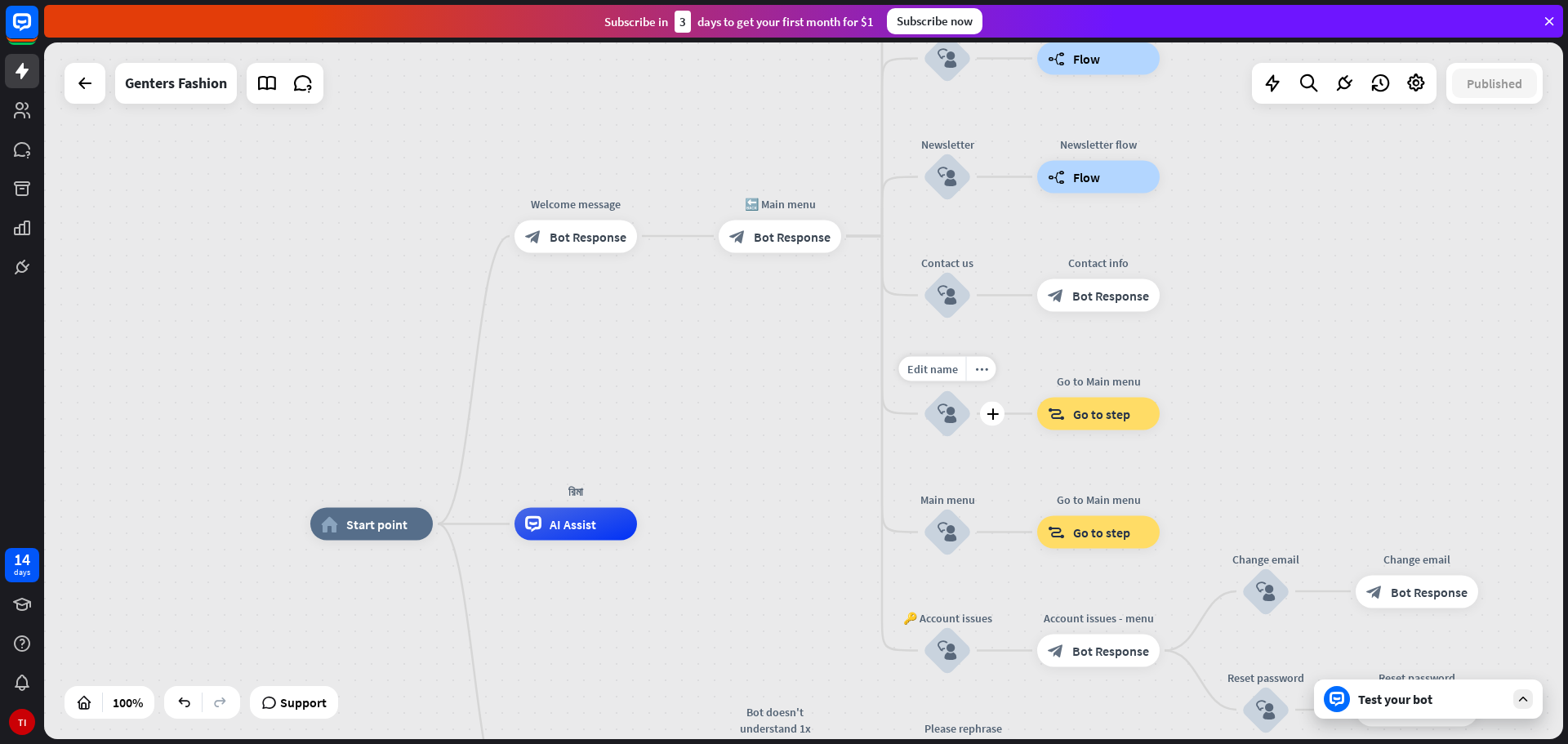
drag, startPoint x: 446, startPoint y: 420, endPoint x: 994, endPoint y: 443, distance: 548.5
click at [972, 438] on div "Edit name more_horiz plus block_user_input" at bounding box center [946, 413] width 49 height 49
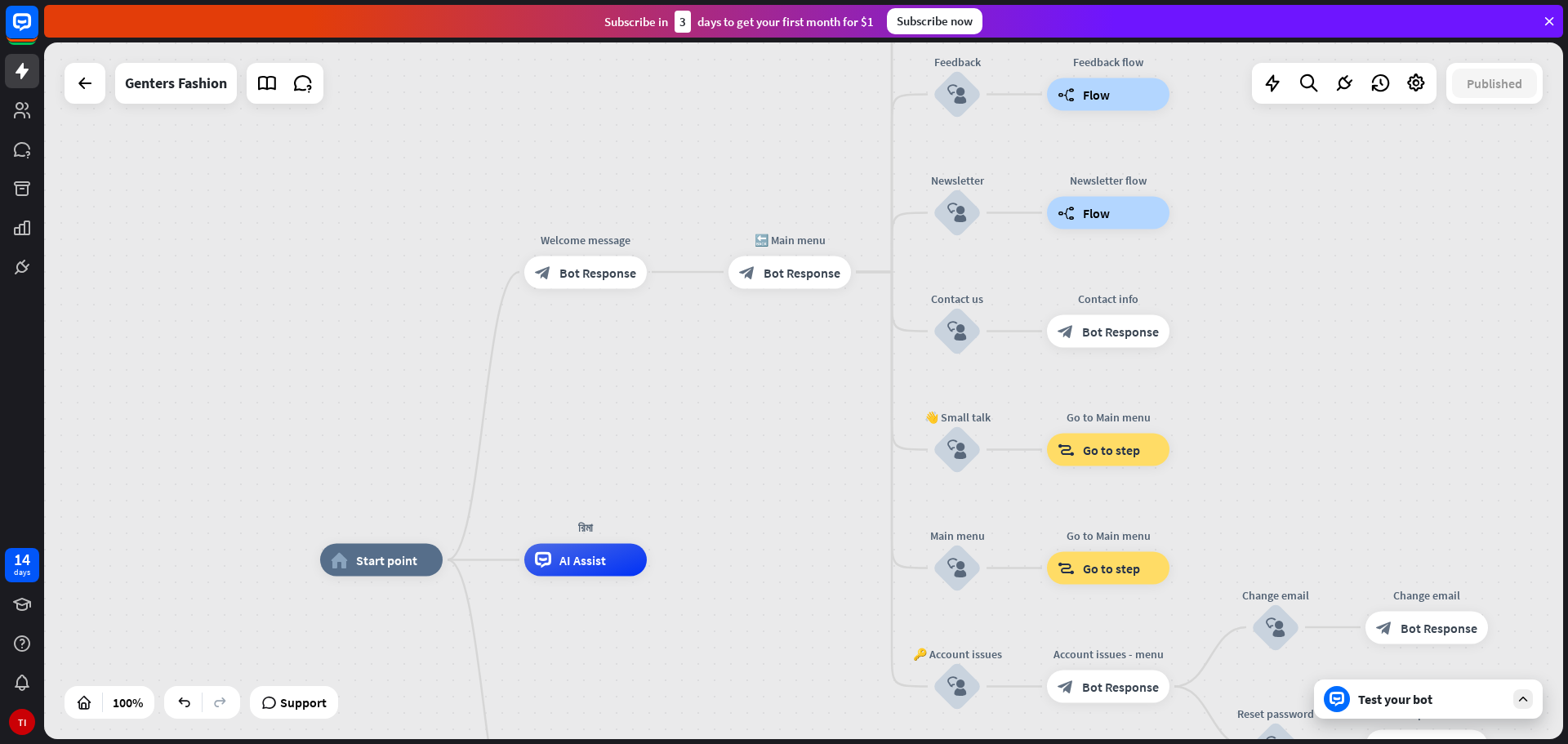
drag, startPoint x: 613, startPoint y: 341, endPoint x: 623, endPoint y: 376, distance: 36.4
click at [623, 376] on div "home_2 Start point Welcome message block_bot_response Bot Response 🔙 Main menu …" at bounding box center [803, 390] width 1519 height 696
click at [786, 275] on span "Bot Response" at bounding box center [801, 272] width 77 height 16
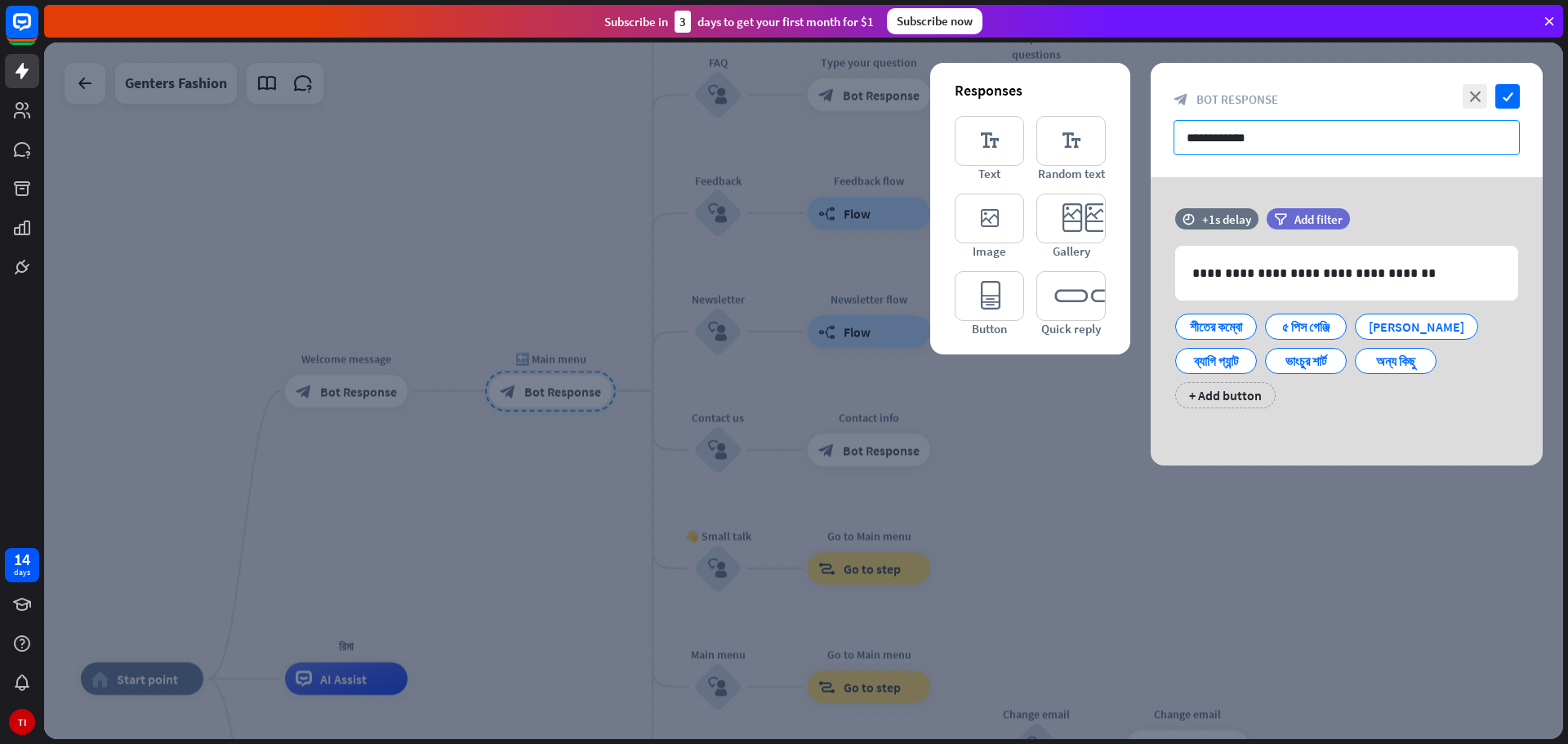
click at [1310, 136] on input "**********" at bounding box center [1347, 137] width 347 height 35
drag, startPoint x: 1320, startPoint y: 138, endPoint x: 1058, endPoint y: 164, distance: 263.3
click at [1151, 164] on div "**********" at bounding box center [1346, 264] width 392 height 402
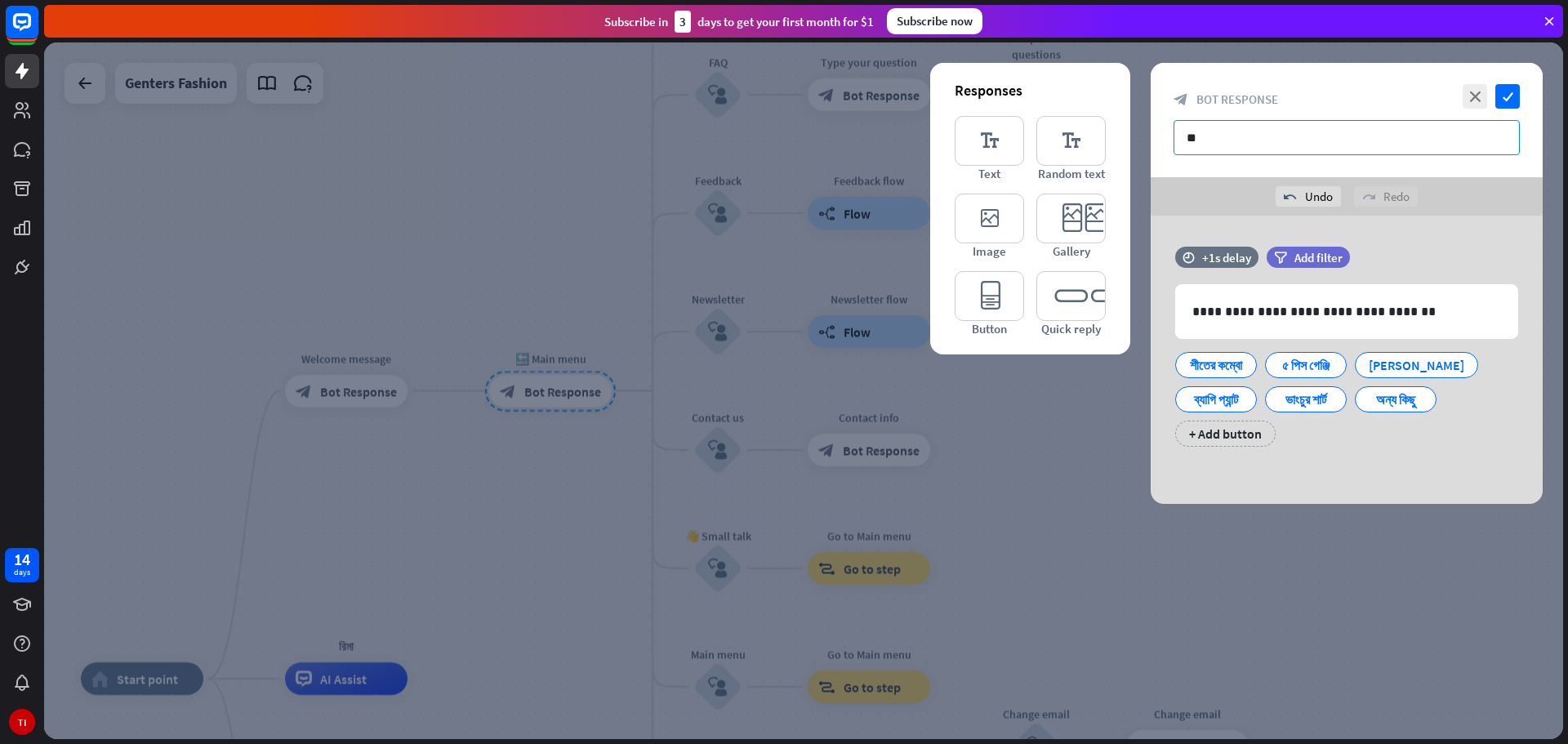
type input "*"
type input "**********"
click at [1512, 100] on icon "check" at bounding box center [1507, 96] width 25 height 25
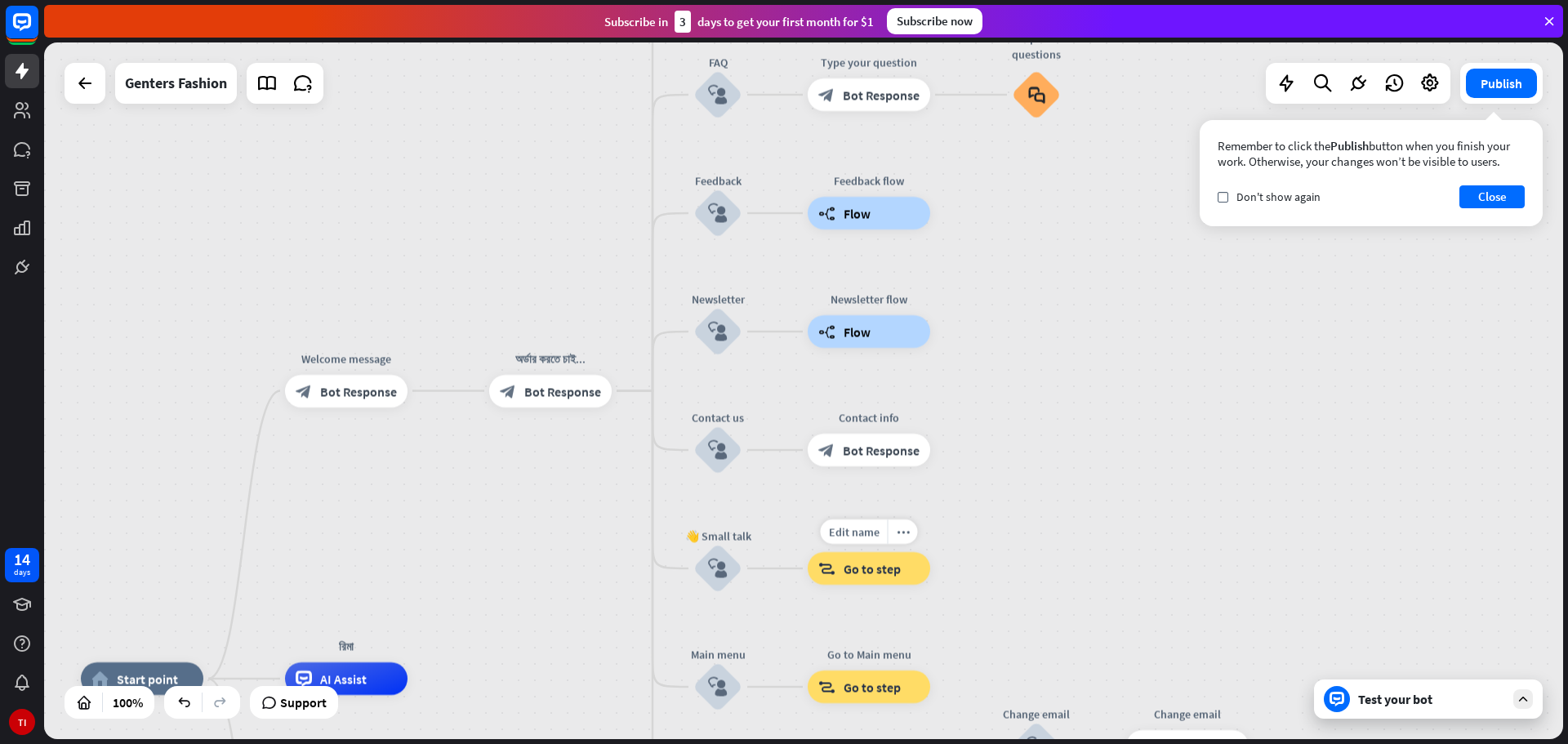
click at [872, 573] on span "Go to step" at bounding box center [872, 568] width 57 height 16
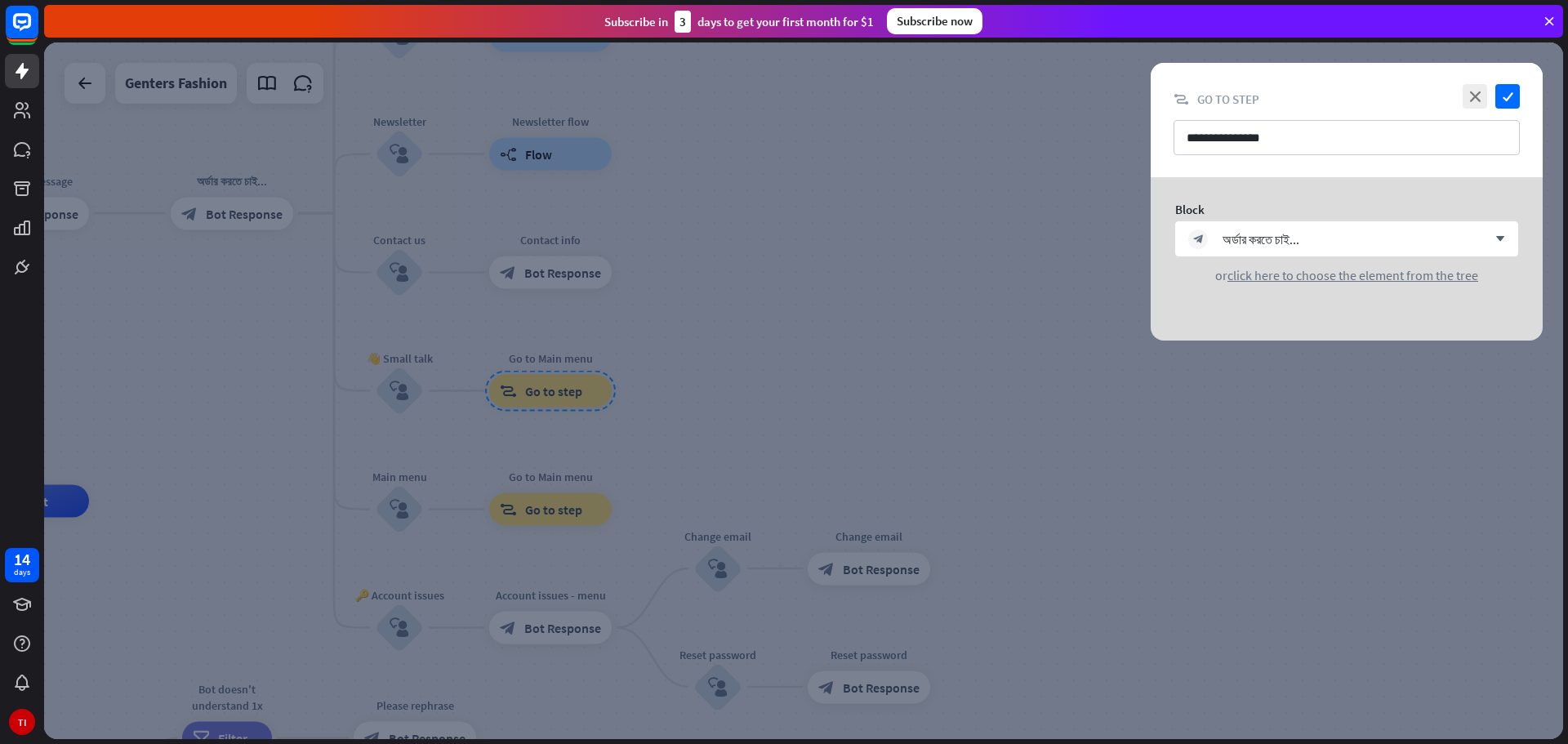
click at [380, 499] on div at bounding box center [803, 390] width 1519 height 696
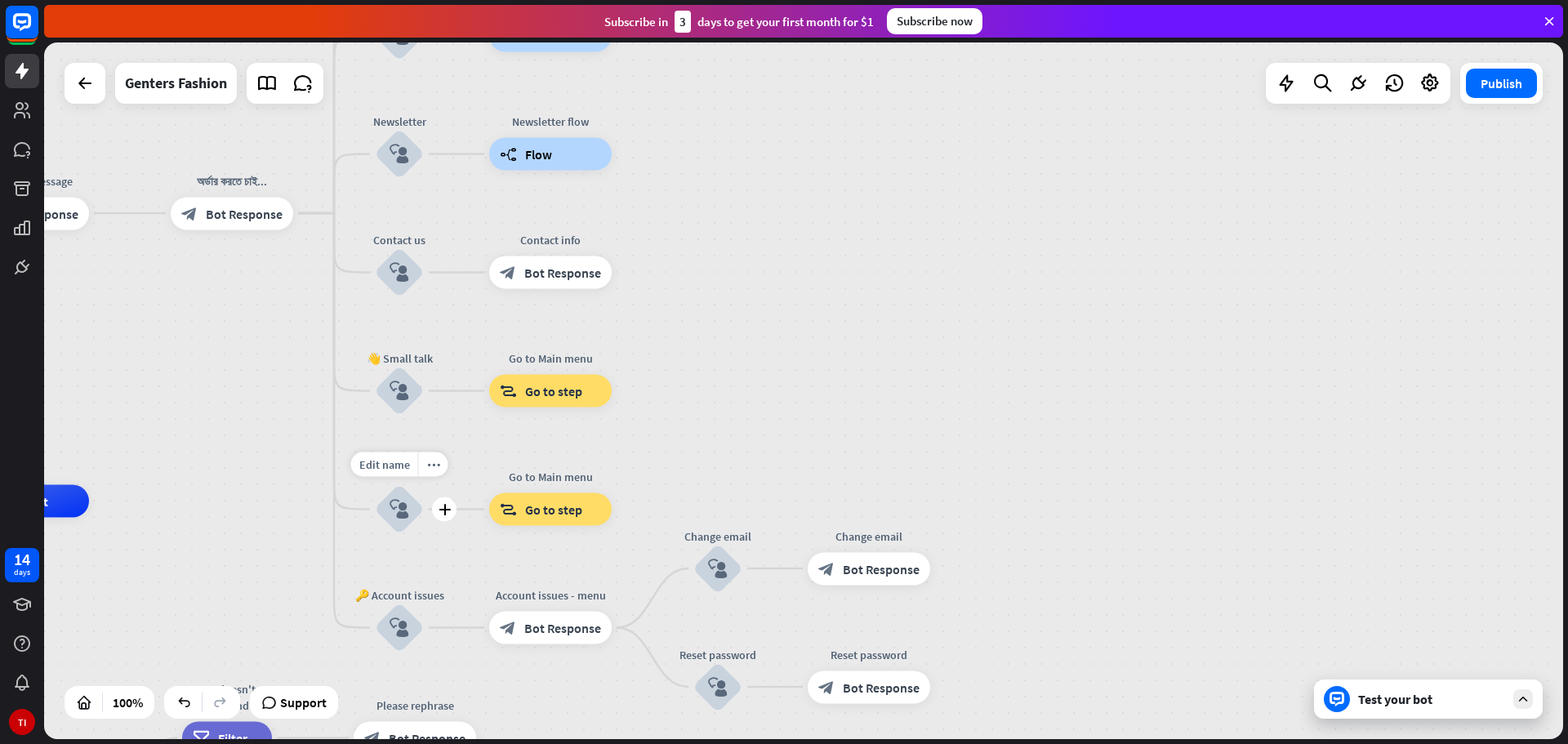
click at [389, 508] on div "block_user_input" at bounding box center [398, 509] width 49 height 49
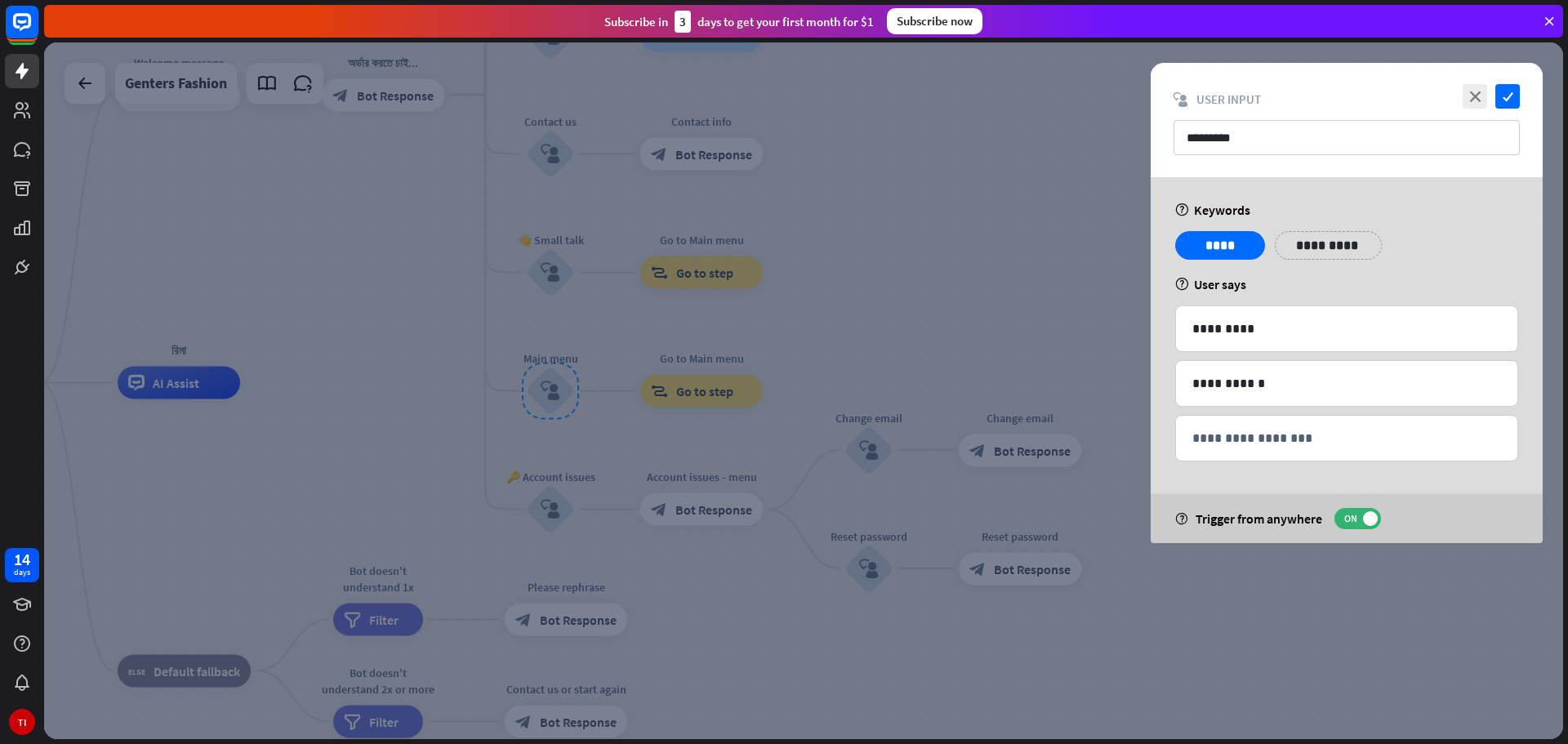
click at [1024, 453] on div at bounding box center [803, 390] width 1519 height 696
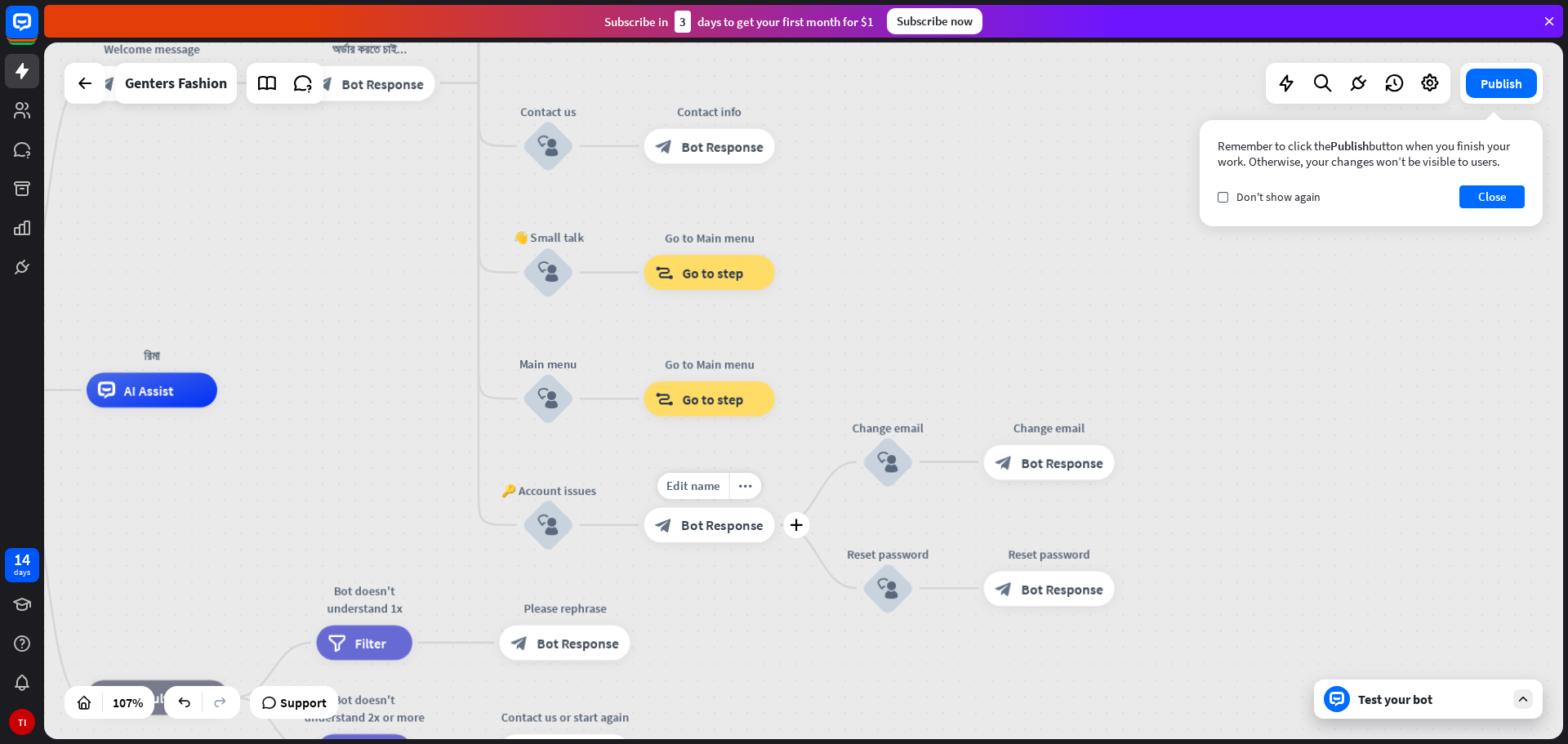
drag, startPoint x: 598, startPoint y: 423, endPoint x: 630, endPoint y: 592, distance: 172.0
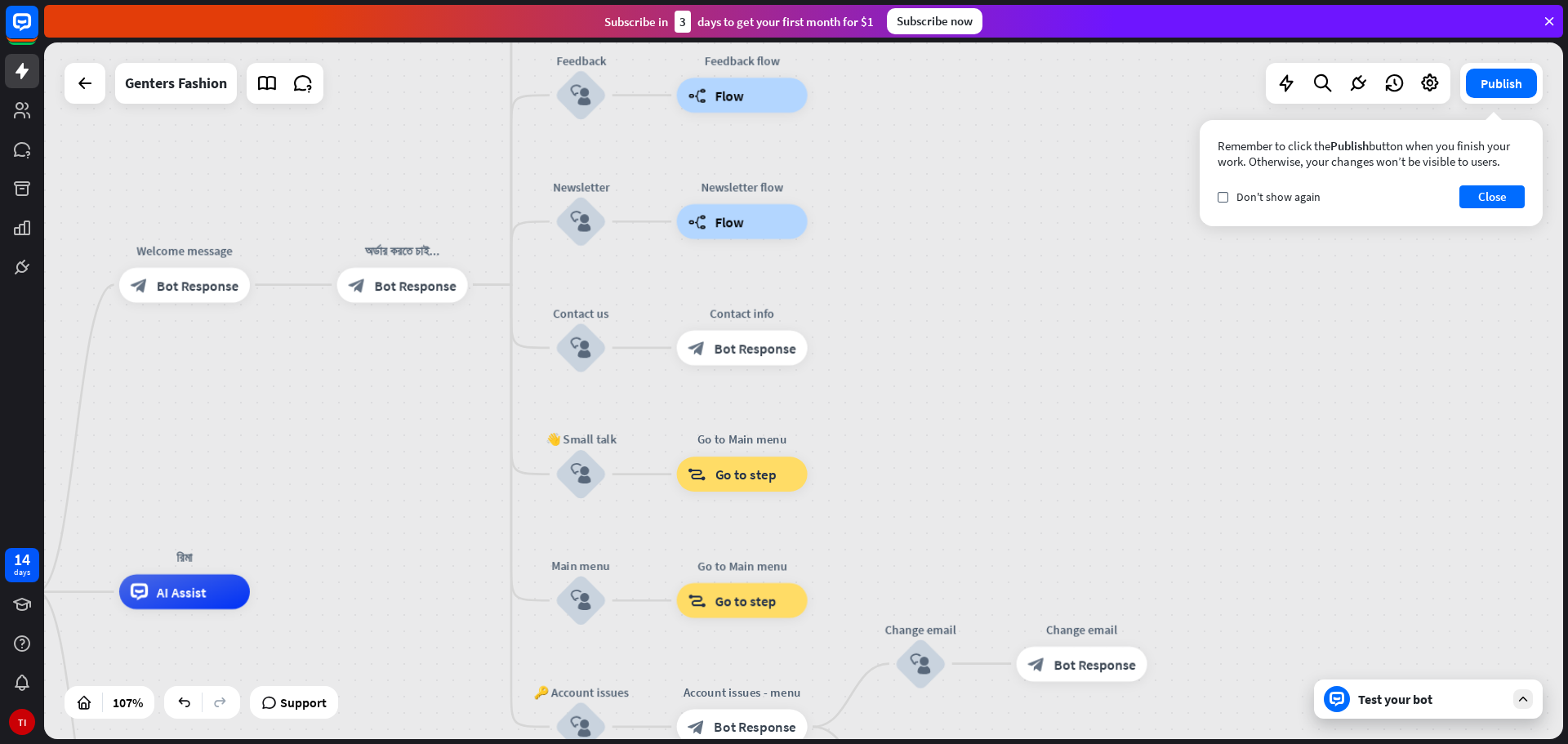
drag, startPoint x: 887, startPoint y: 203, endPoint x: 923, endPoint y: 415, distance: 215.0
click at [923, 415] on div "home_2 Start point Welcome message block_bot_response Bot Response অর্ডার করতে …" at bounding box center [803, 390] width 1519 height 696
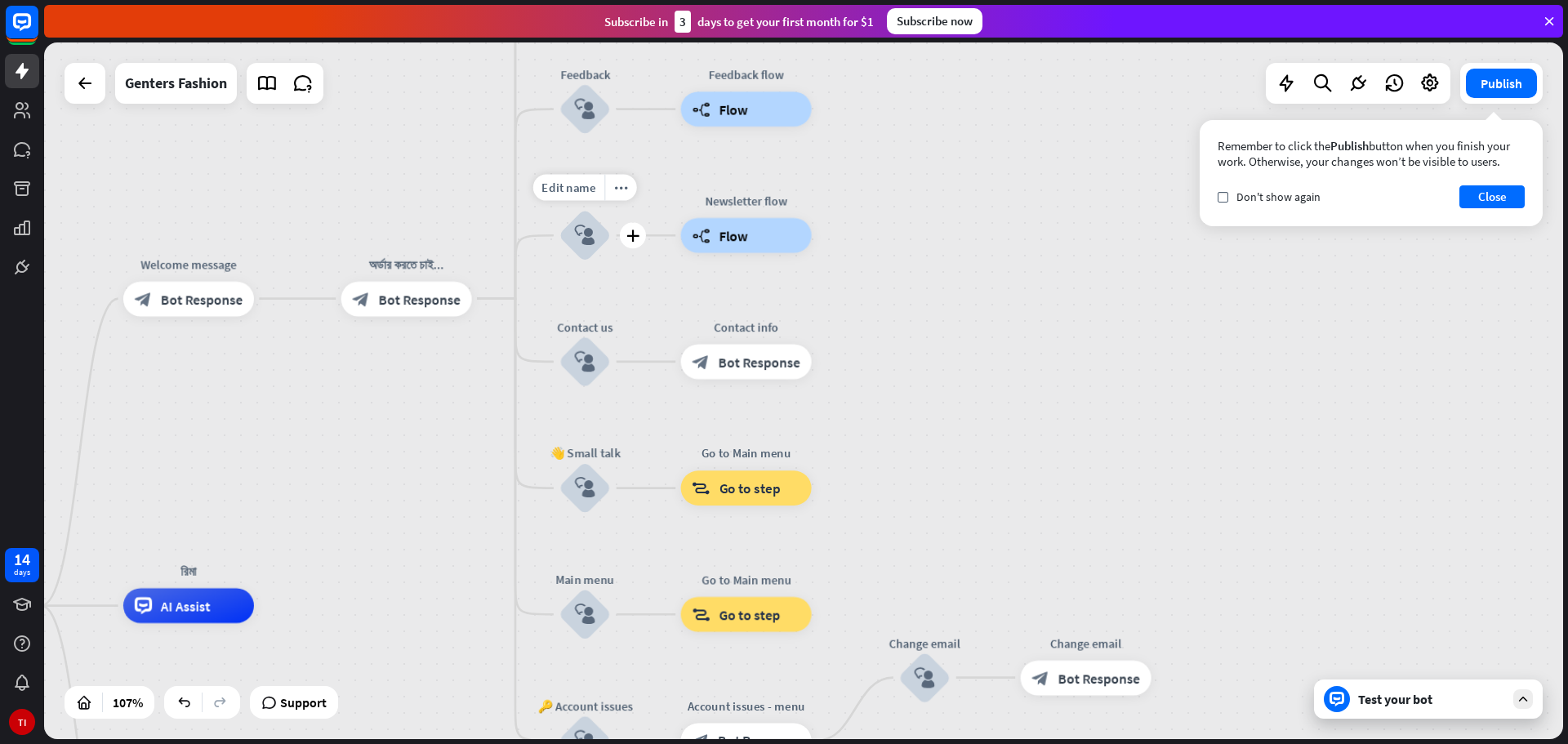
click at [586, 233] on icon "block_user_input" at bounding box center [584, 234] width 21 height 21
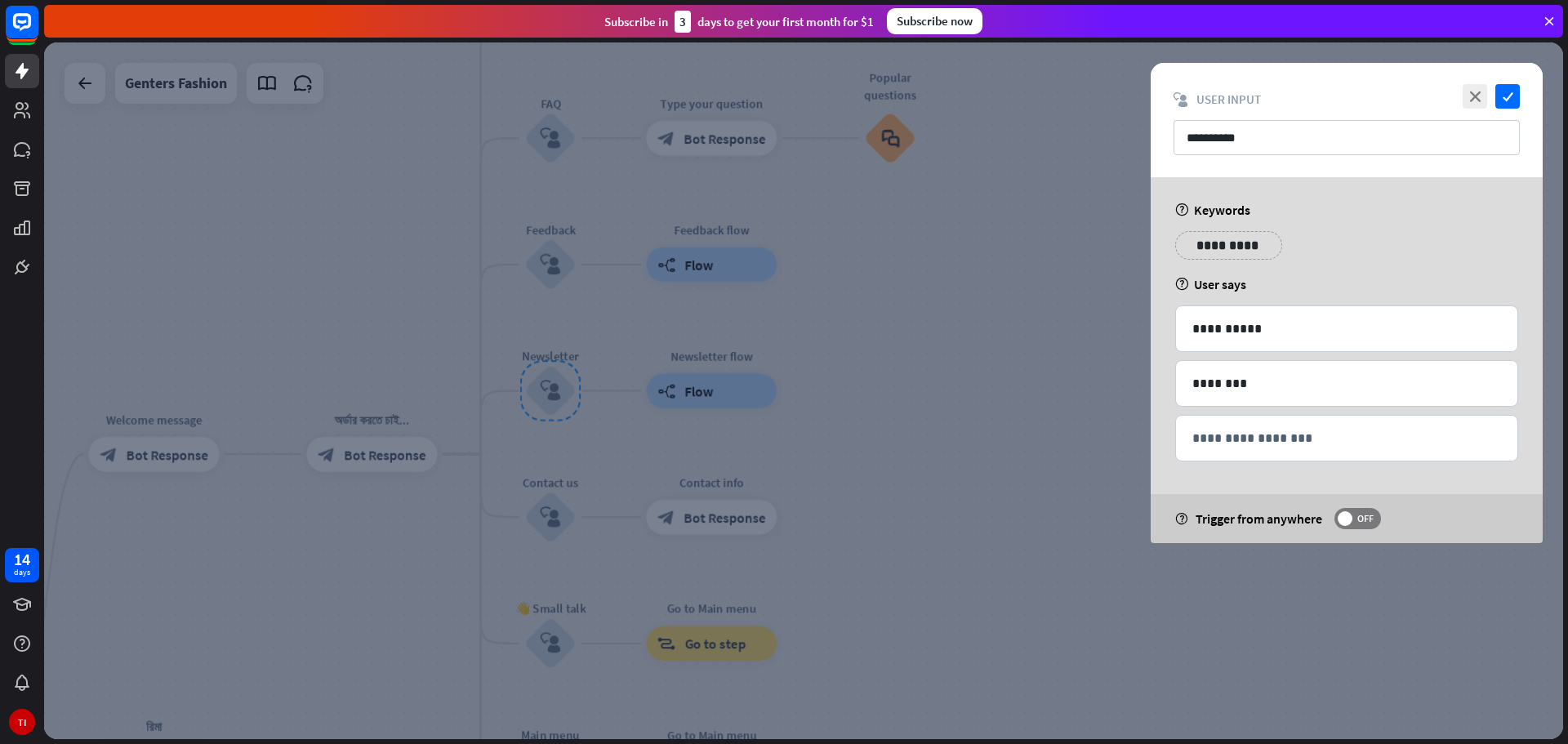
click at [564, 129] on div at bounding box center [803, 390] width 1519 height 696
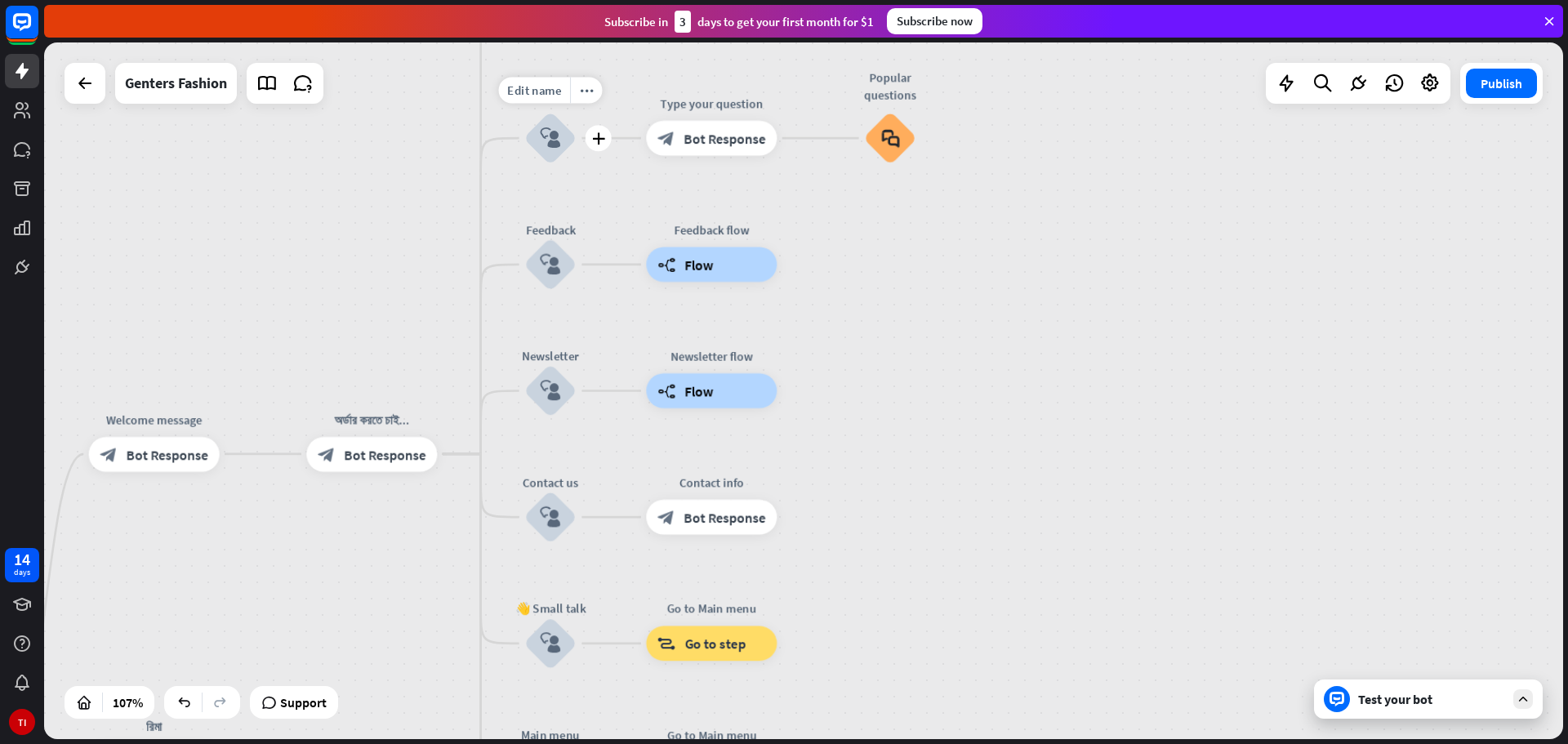
click at [538, 133] on div "block_user_input" at bounding box center [550, 137] width 52 height 52
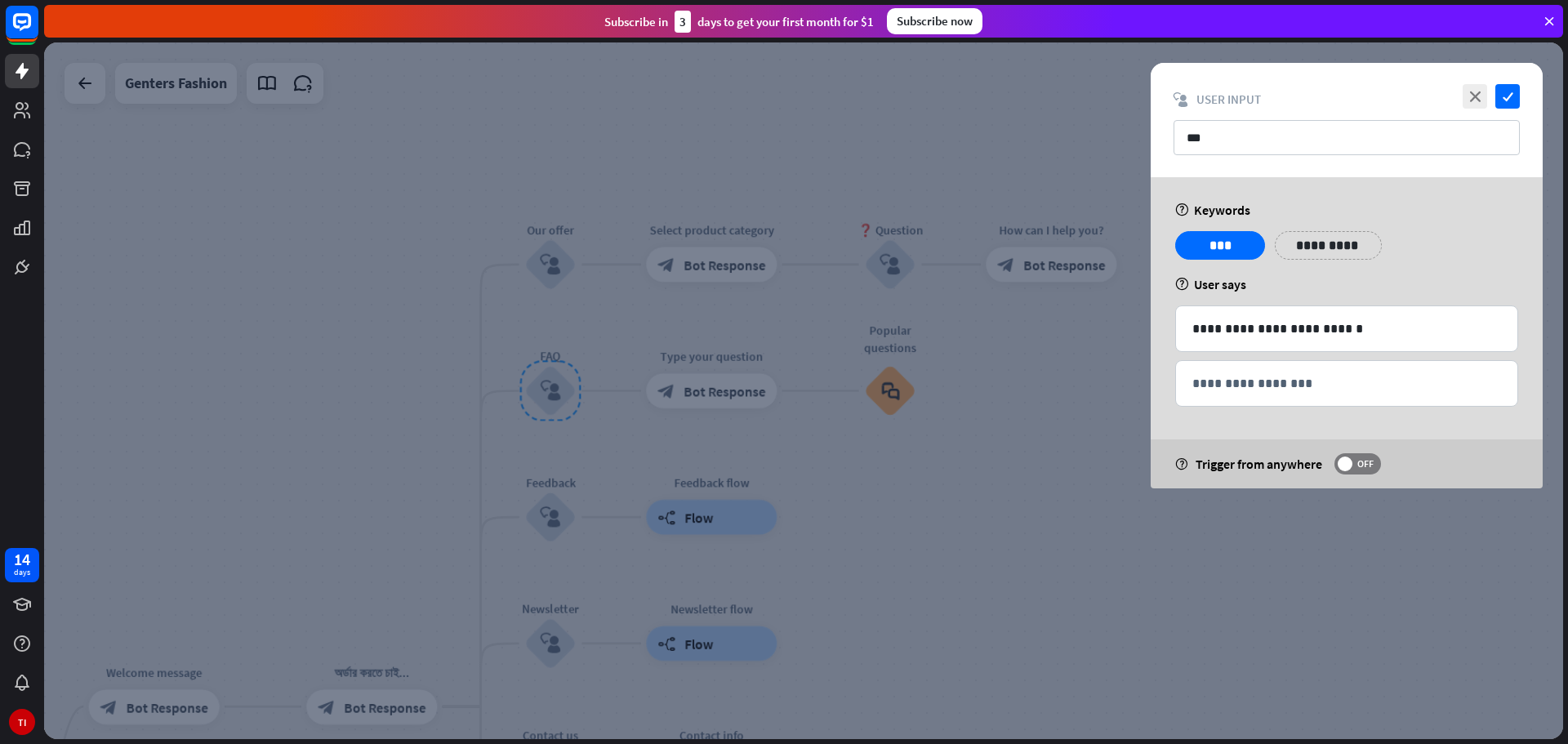
click at [578, 129] on div at bounding box center [803, 390] width 1519 height 696
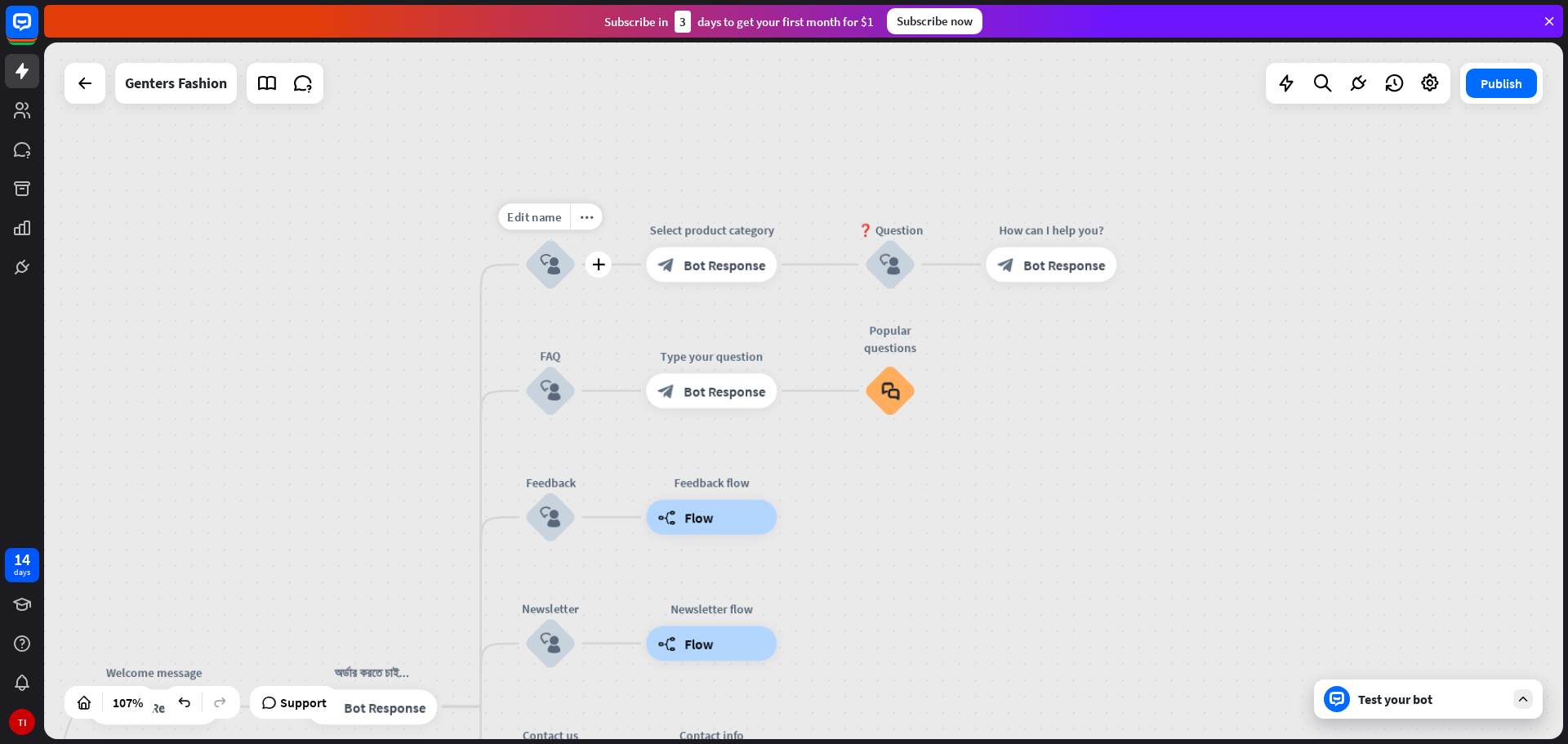
click at [544, 257] on icon "block_user_input" at bounding box center [550, 264] width 21 height 21
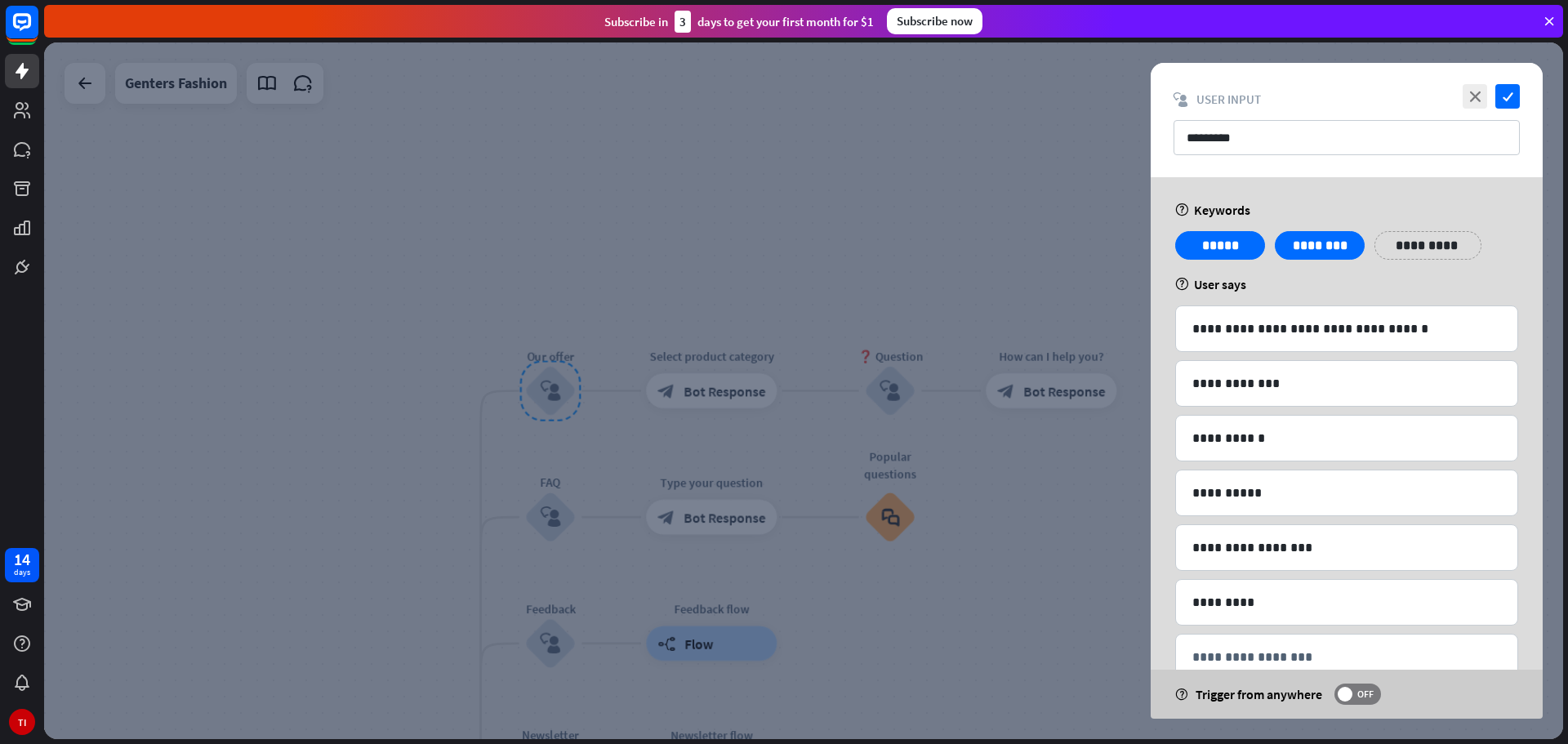
click at [661, 284] on div at bounding box center [803, 390] width 1519 height 696
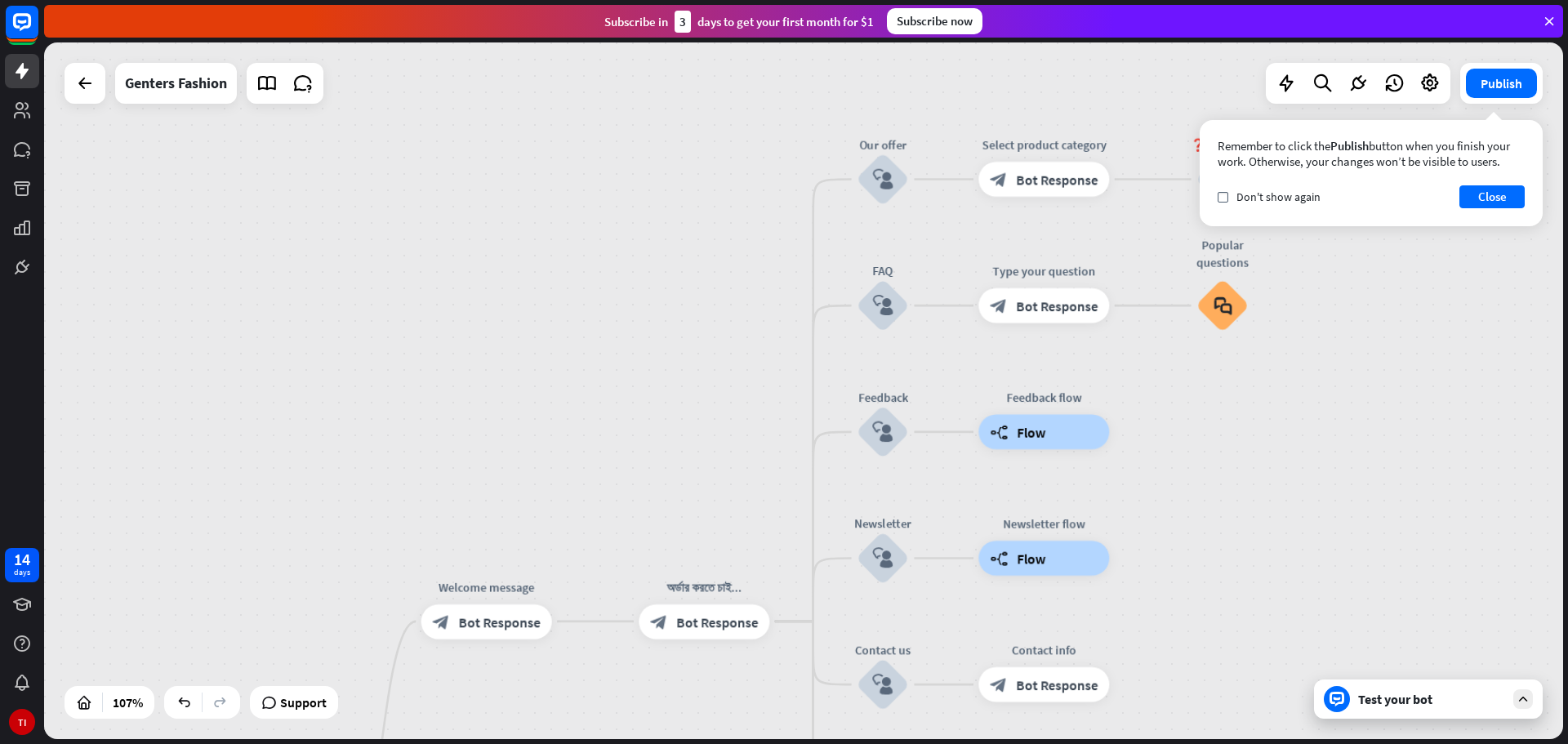
drag, startPoint x: 422, startPoint y: 459, endPoint x: 754, endPoint y: 247, distance: 393.9
click at [754, 247] on div "home_2 Start point Welcome message block_bot_response Bot Response অর্ডার করতে …" at bounding box center [803, 390] width 1519 height 696
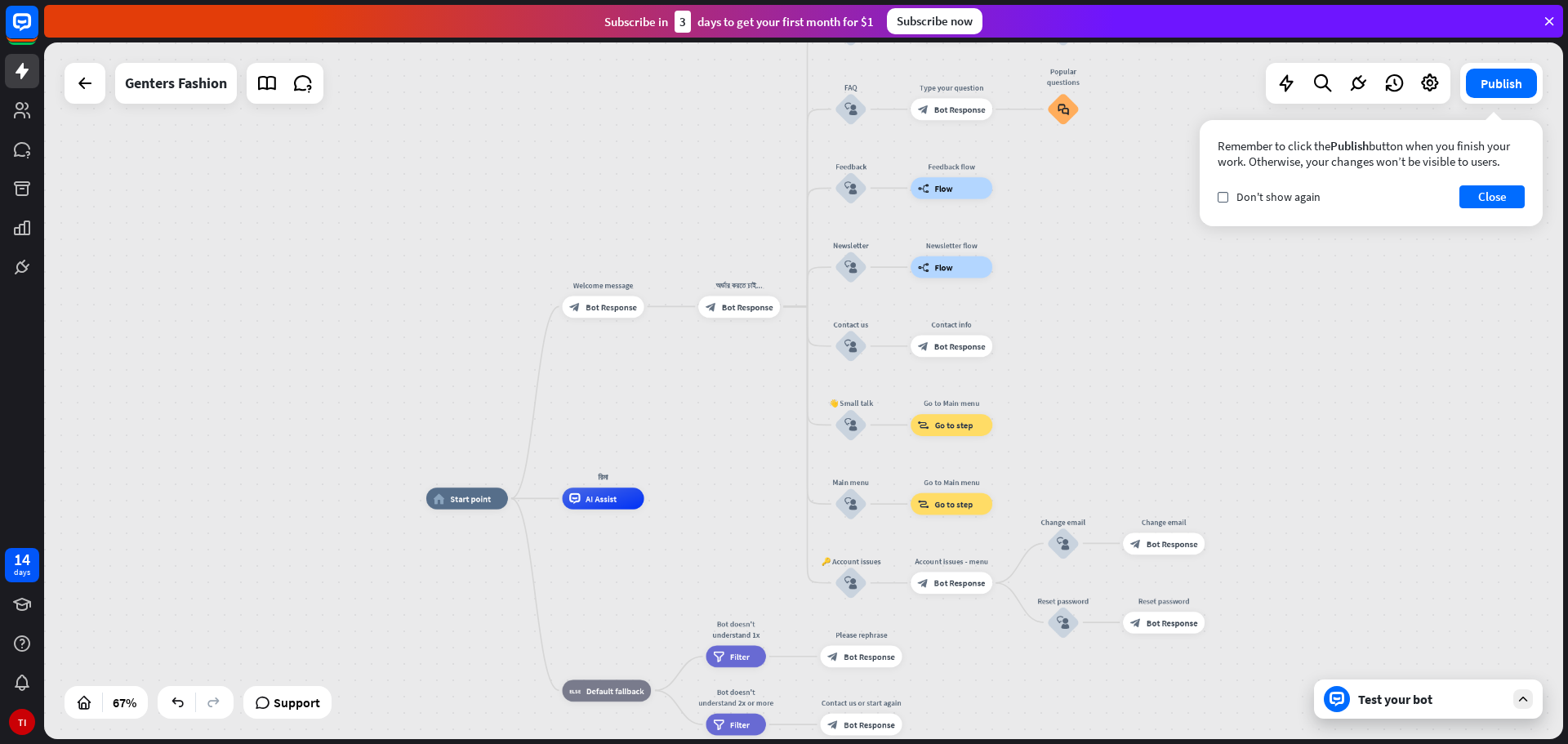
drag, startPoint x: 470, startPoint y: 347, endPoint x: 567, endPoint y: 181, distance: 192.3
click at [567, 181] on div "home_2 Start point Welcome message block_bot_response Bot Response অর্ডার করতে …" at bounding box center [803, 390] width 1519 height 696
click at [1491, 186] on button "Close" at bounding box center [1492, 196] width 66 height 23
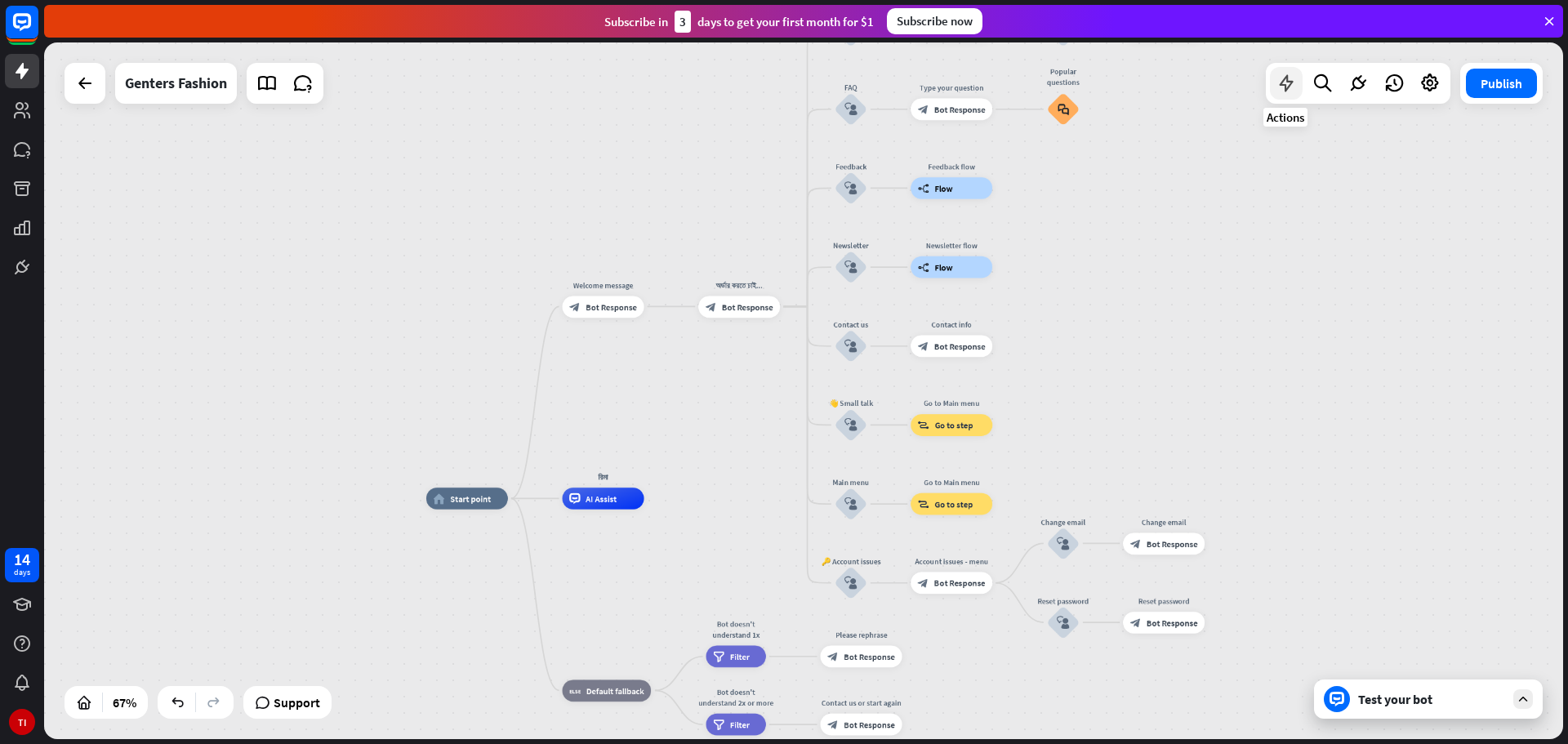
click at [1289, 80] on icon at bounding box center [1285, 83] width 21 height 21
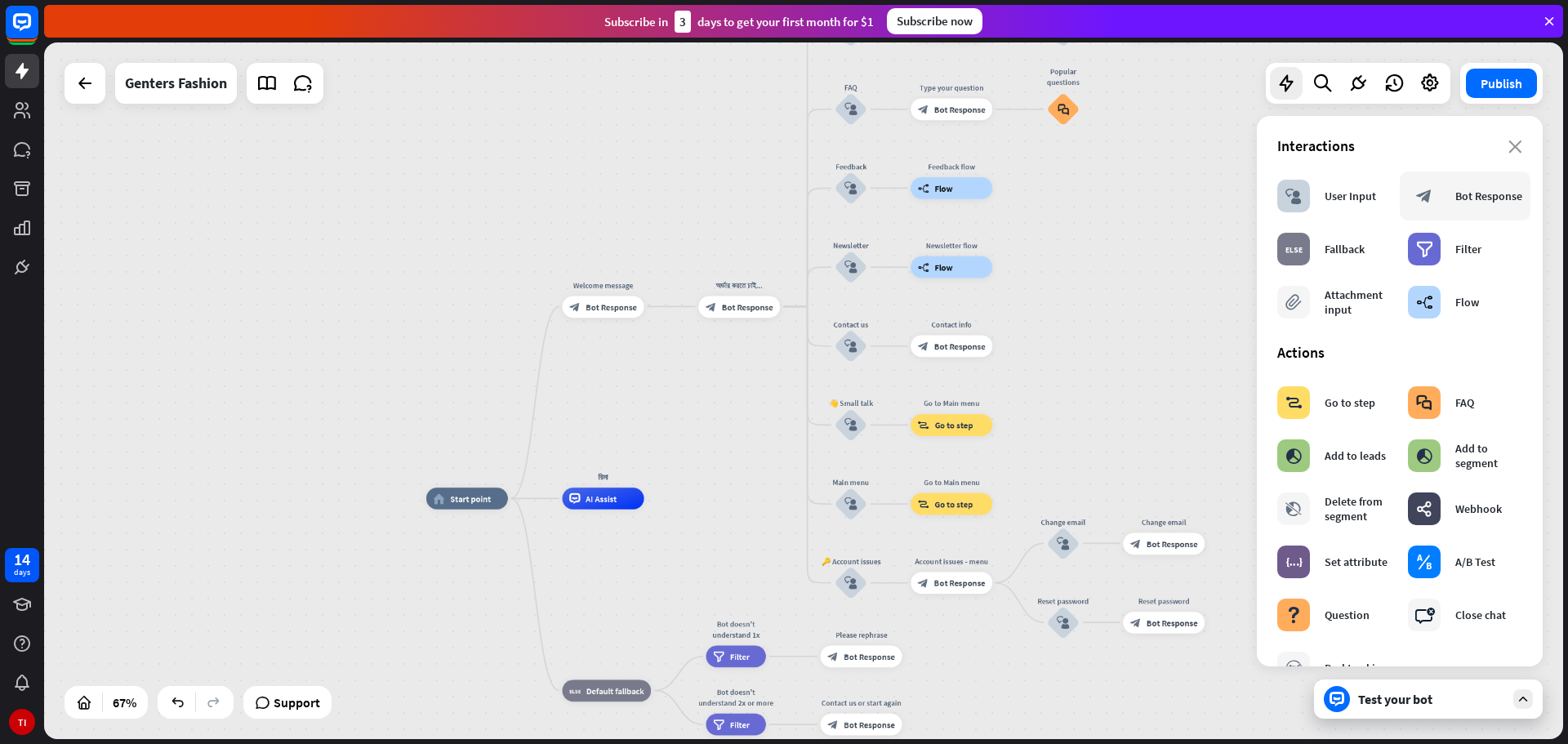
click at [1457, 197] on div "Bot Response" at bounding box center [1488, 195] width 67 height 15
click at [1455, 197] on div "Bot Response" at bounding box center [1488, 195] width 67 height 15
click at [1348, 207] on div "block_user_input User Input" at bounding box center [1326, 195] width 99 height 33
click at [1469, 201] on div "Bot Response" at bounding box center [1488, 195] width 67 height 15
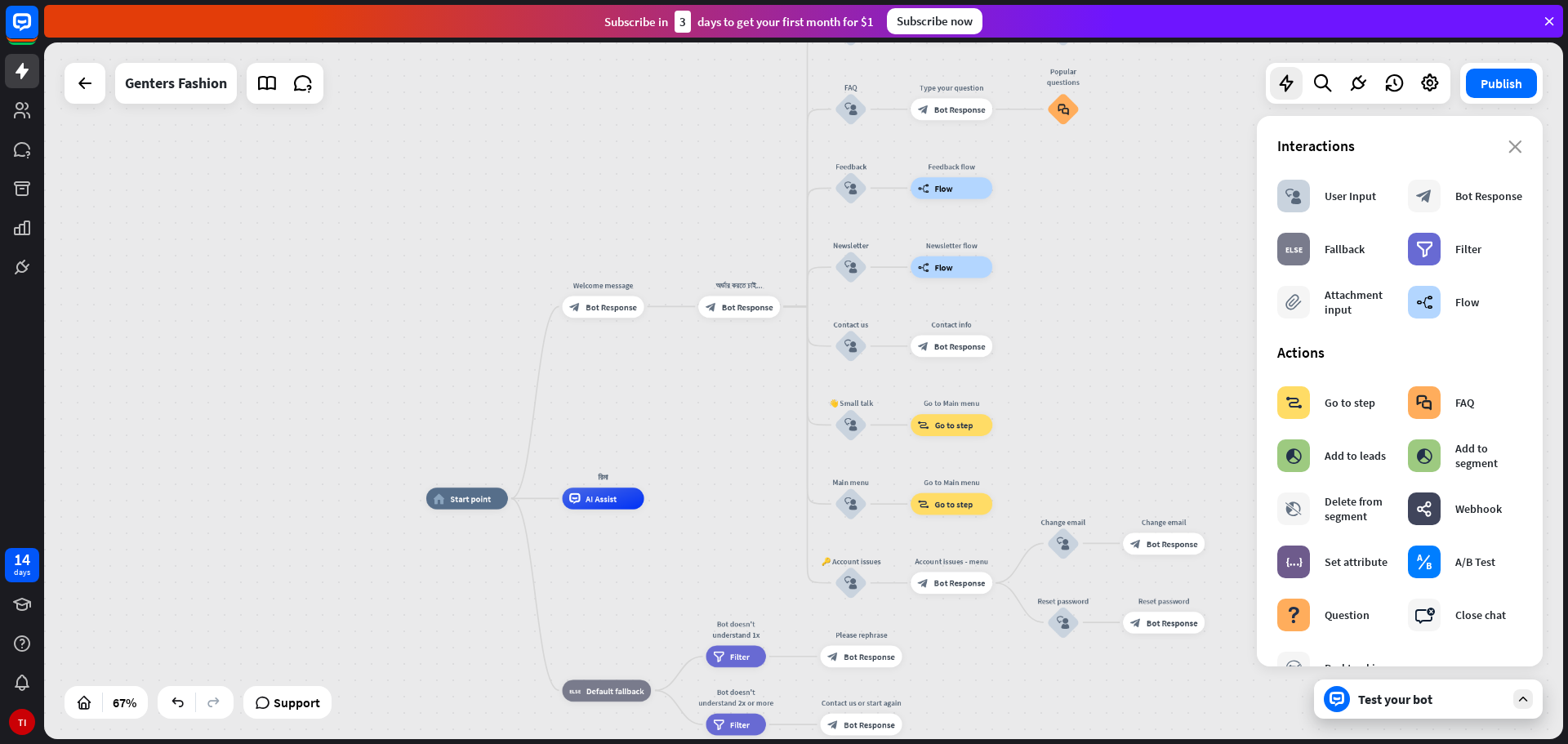
click at [576, 412] on div "home_2 Start point Welcome message block_bot_response Bot Response অর্ডার করতে …" at bounding box center [803, 390] width 1519 height 696
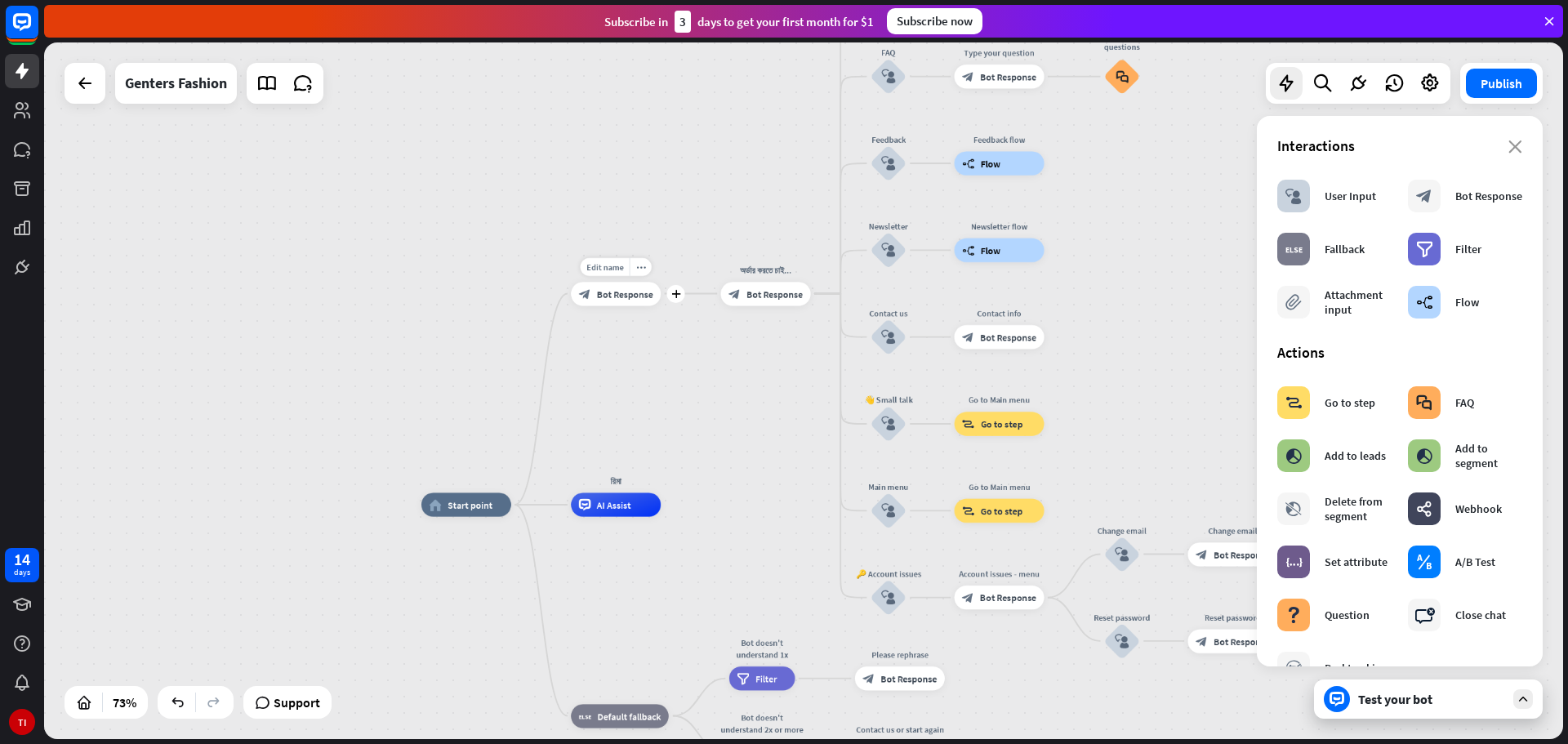
click at [623, 292] on span "Bot Response" at bounding box center [625, 294] width 57 height 12
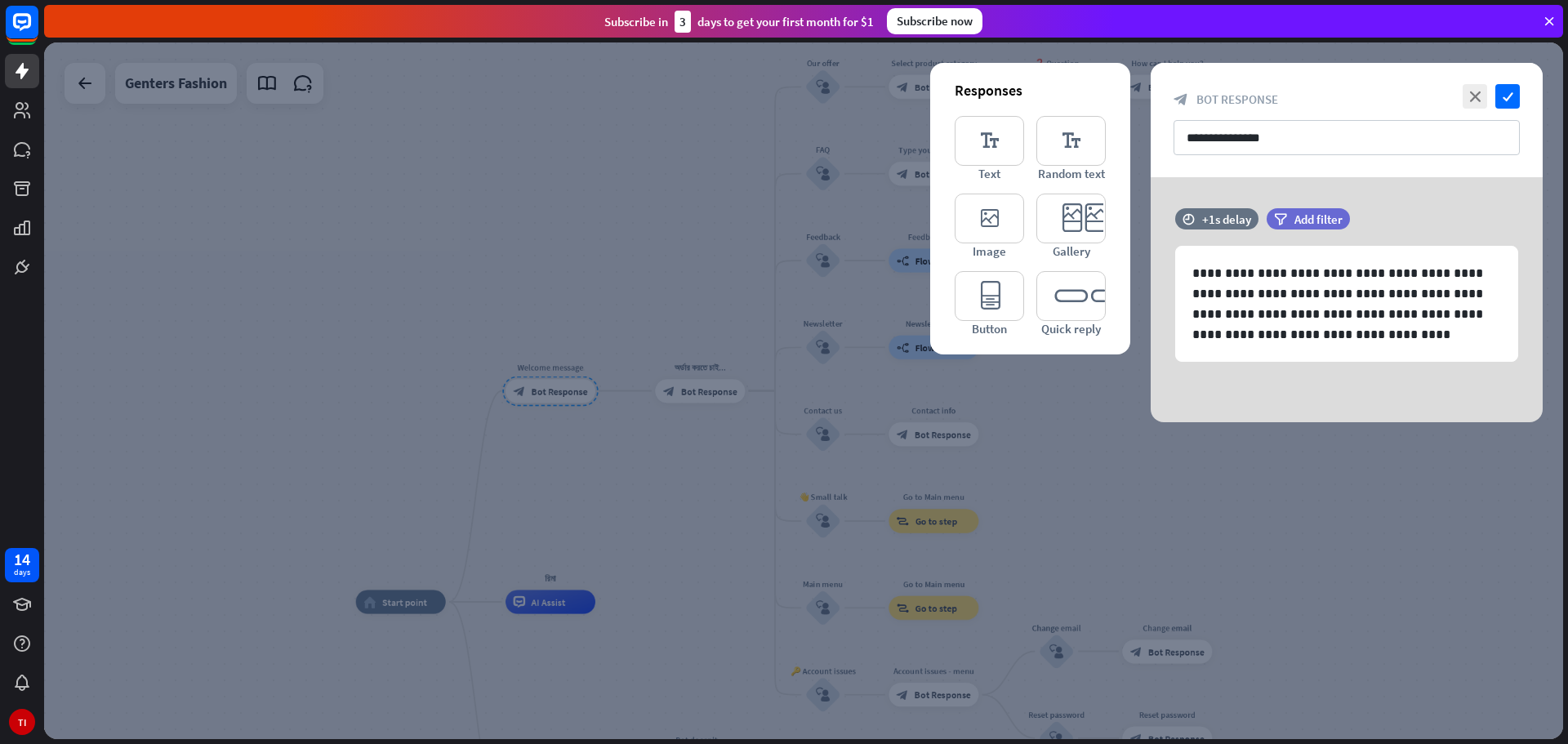
click at [1080, 89] on div "Responses" at bounding box center [1030, 90] width 151 height 19
click at [975, 142] on icon "editor_text" at bounding box center [989, 140] width 70 height 50
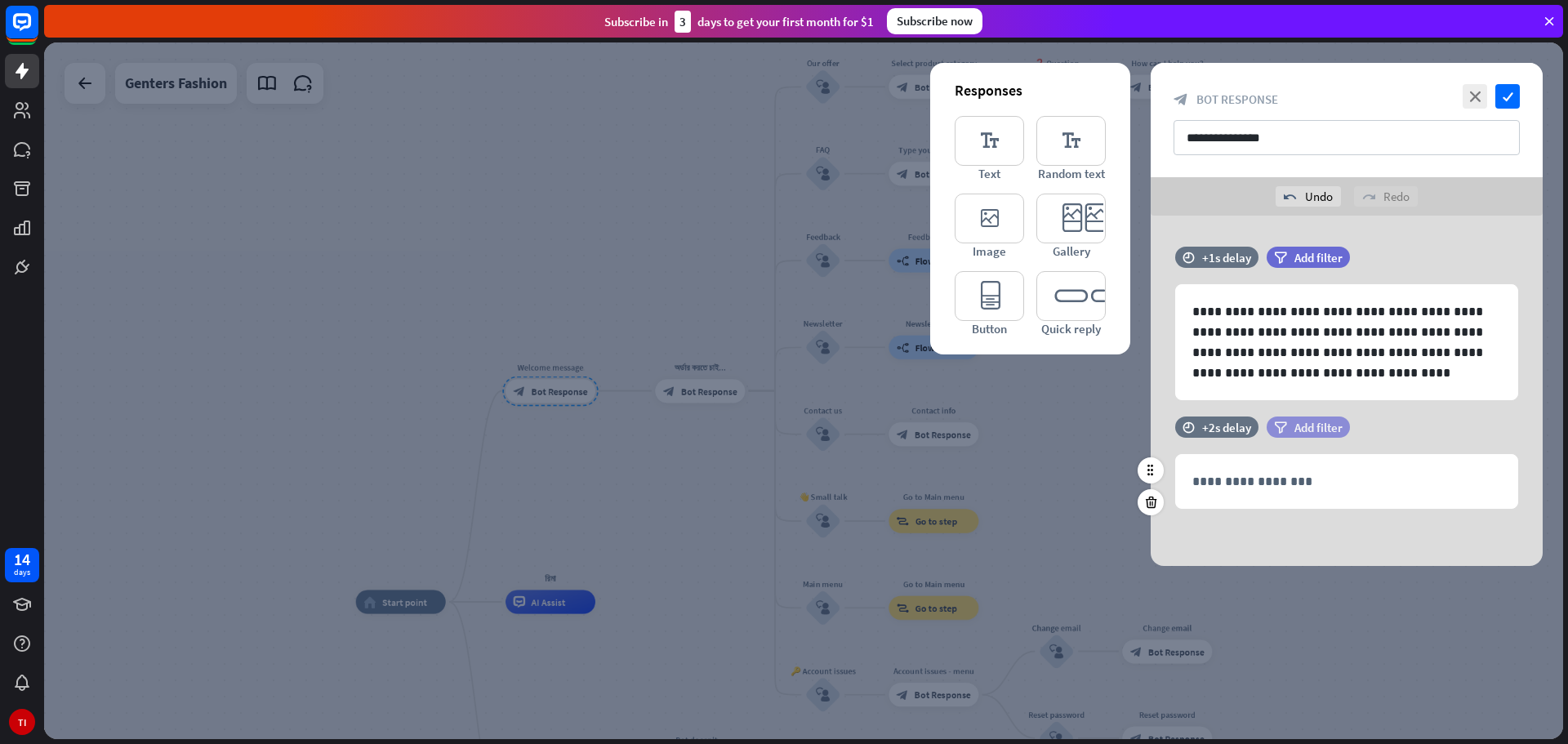
click at [1317, 424] on span "Add filter" at bounding box center [1318, 427] width 48 height 16
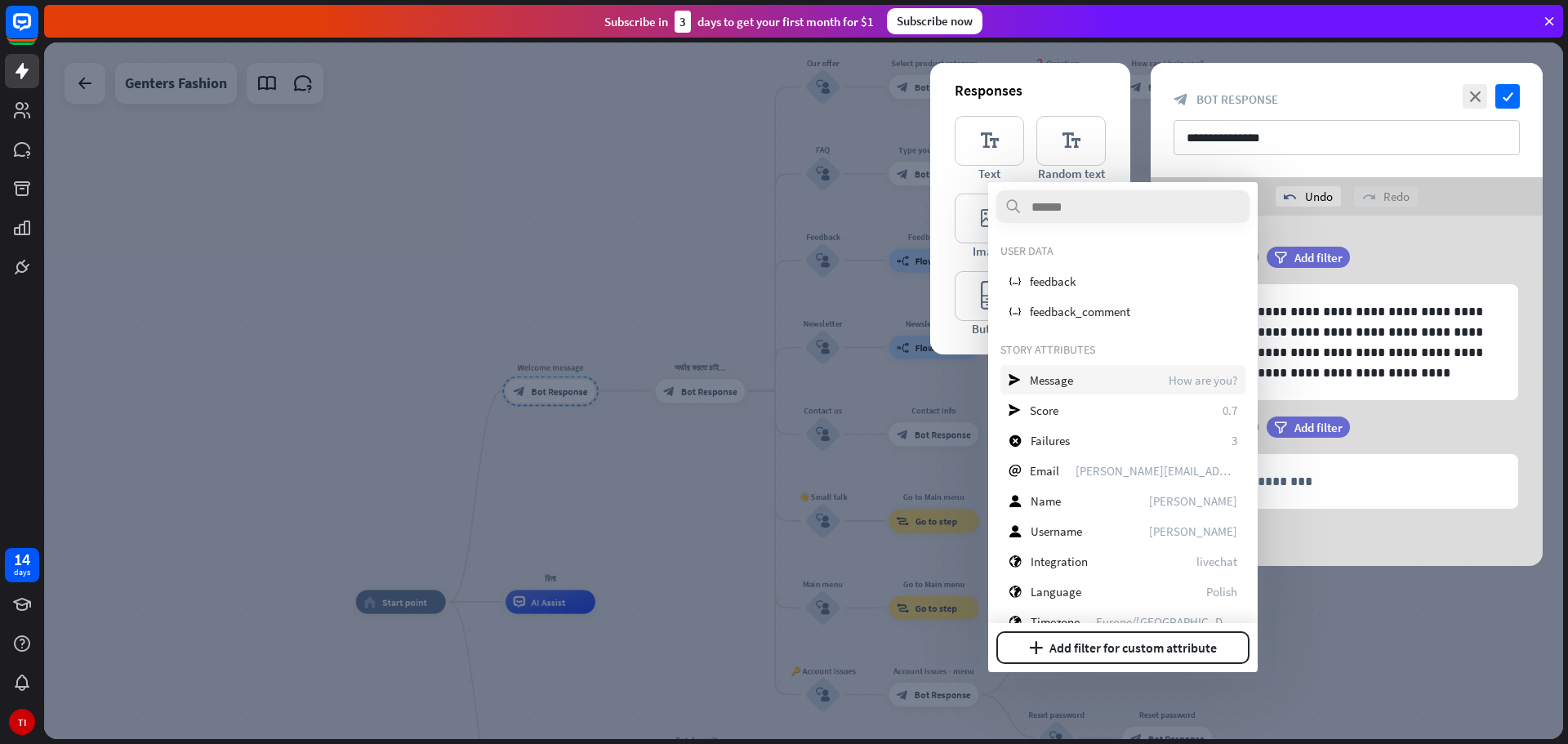
click at [1072, 372] on span "Message" at bounding box center [1051, 380] width 43 height 16
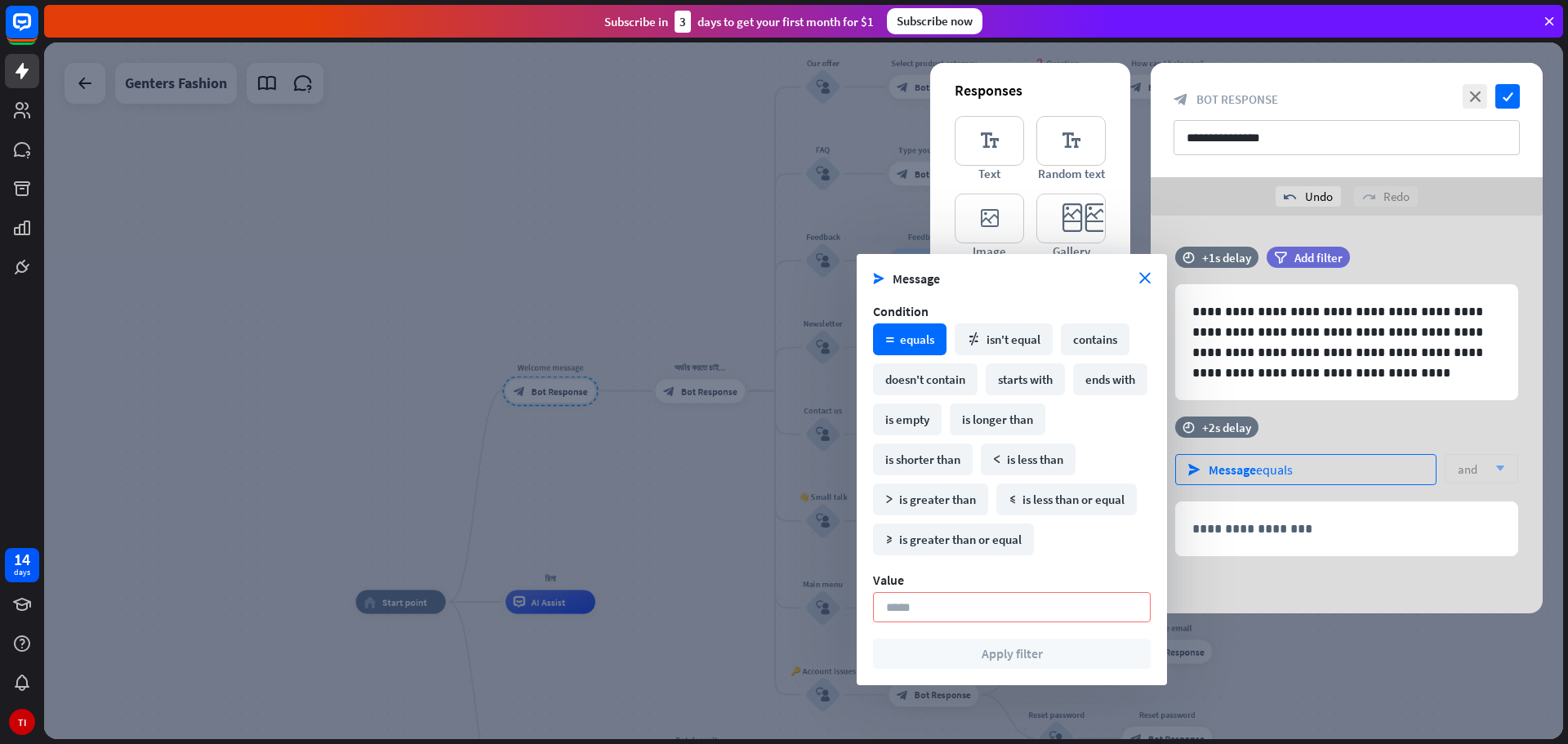
click at [1314, 470] on div "send Message equals" at bounding box center [1306, 469] width 261 height 31
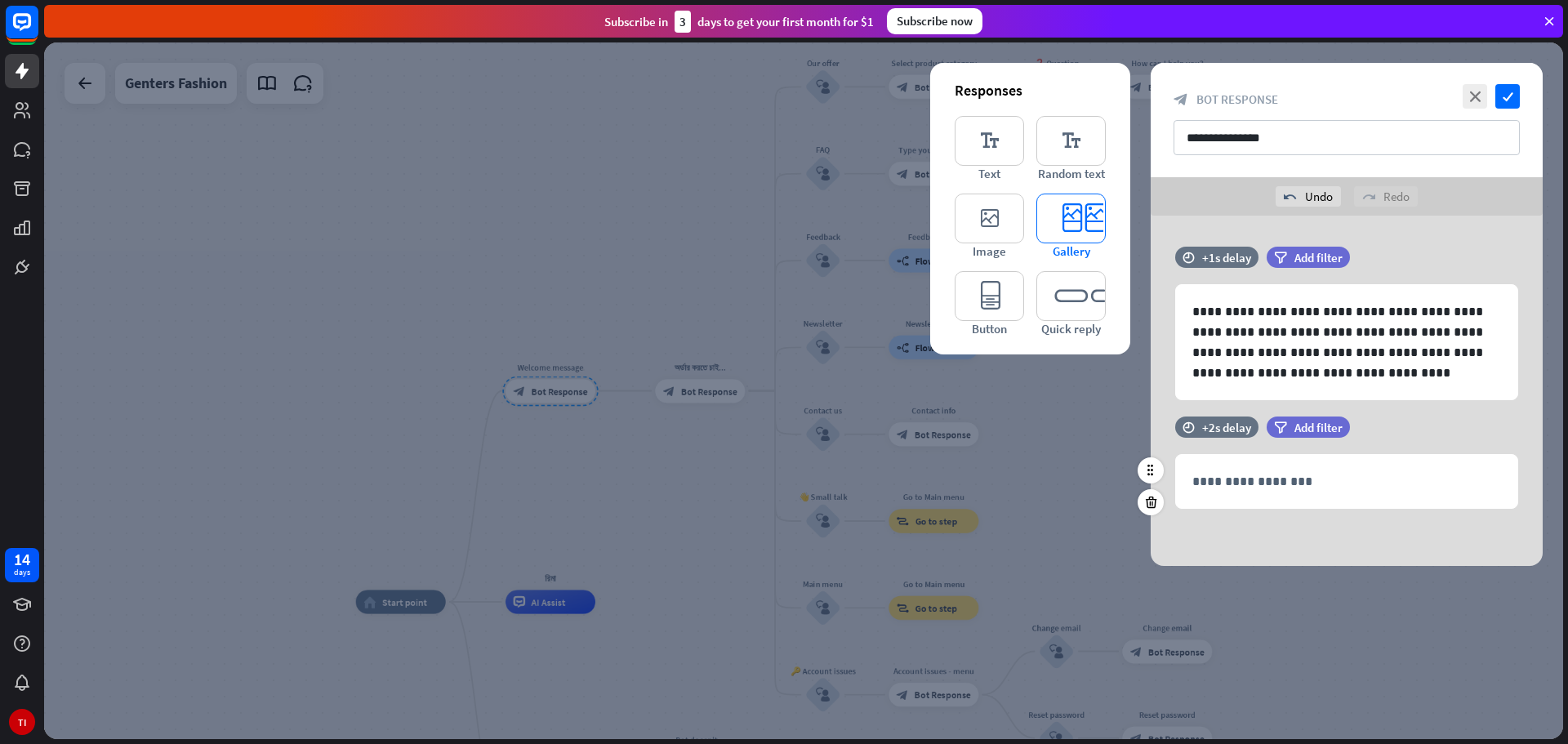
click at [1073, 227] on icon "editor_card" at bounding box center [1071, 218] width 70 height 50
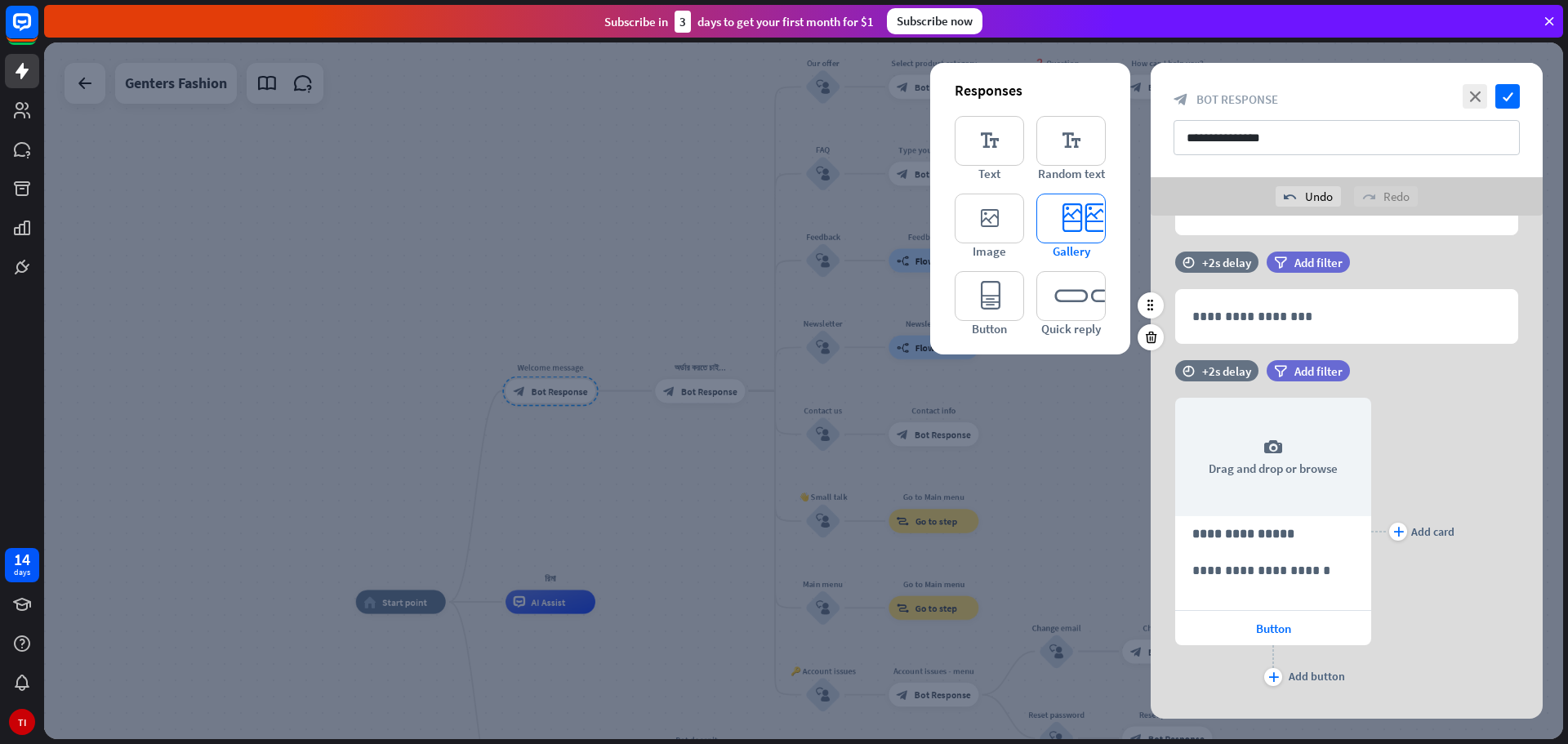
scroll to position [193, 0]
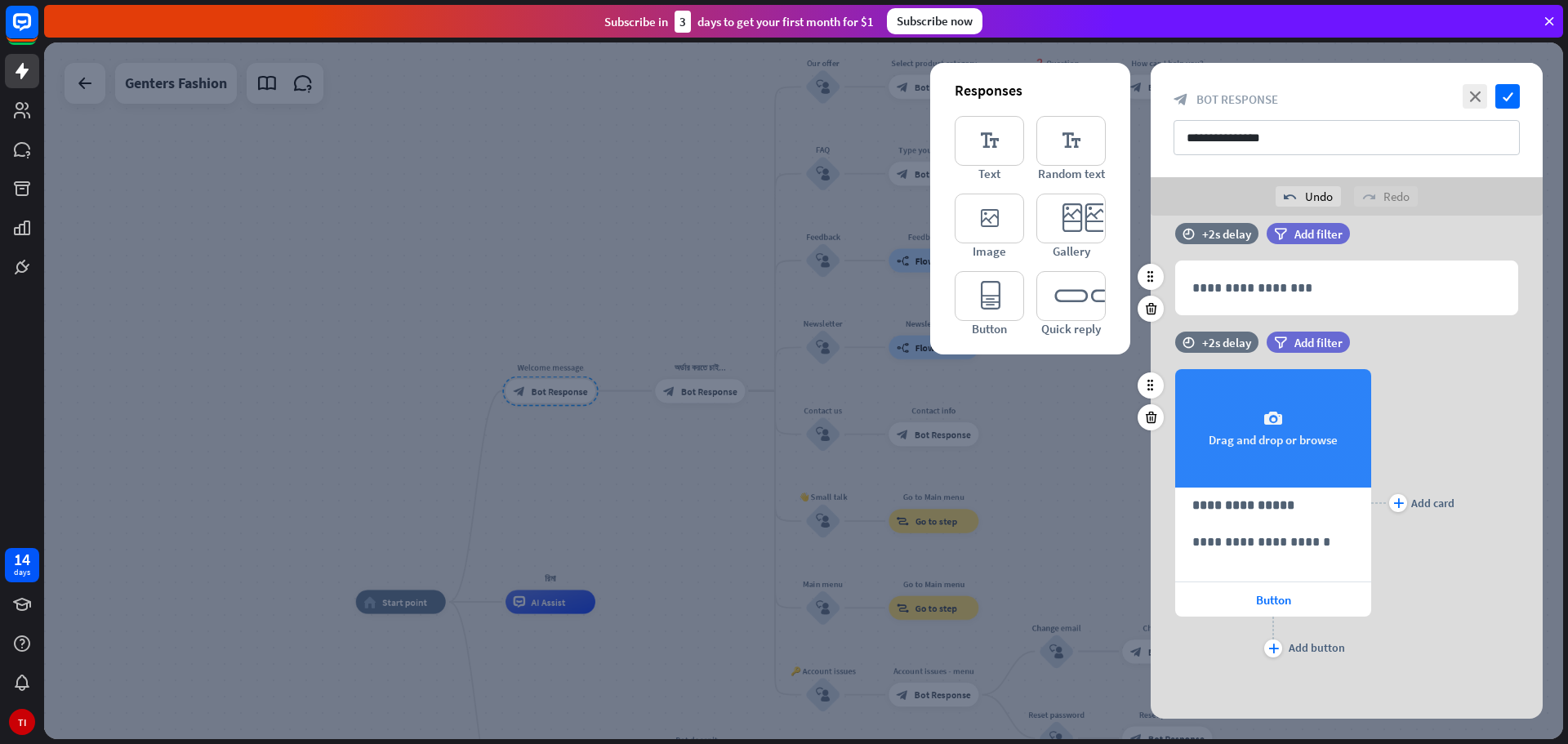
click at [1277, 417] on icon "camera" at bounding box center [1273, 419] width 20 height 20
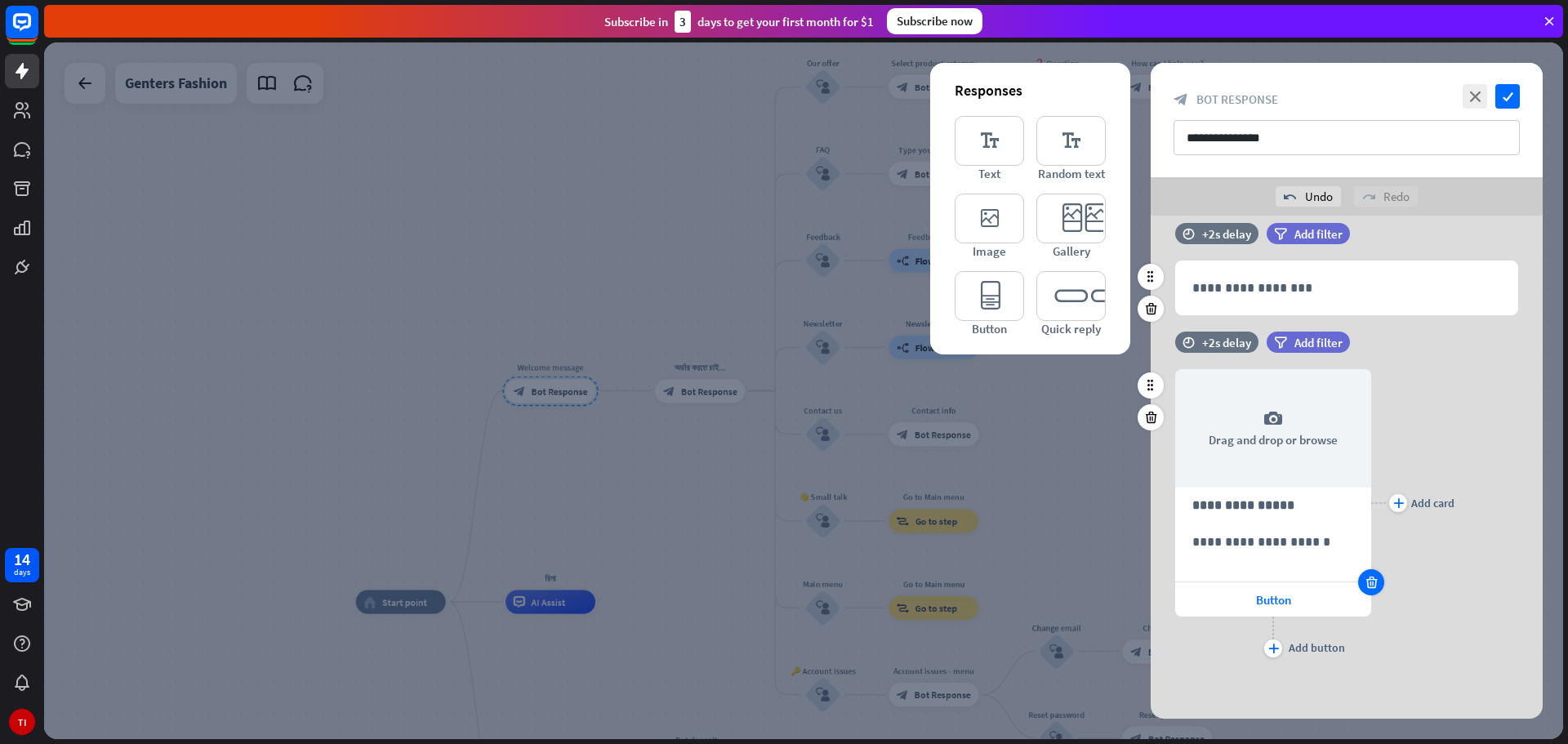
click at [1373, 573] on div at bounding box center [1371, 582] width 26 height 26
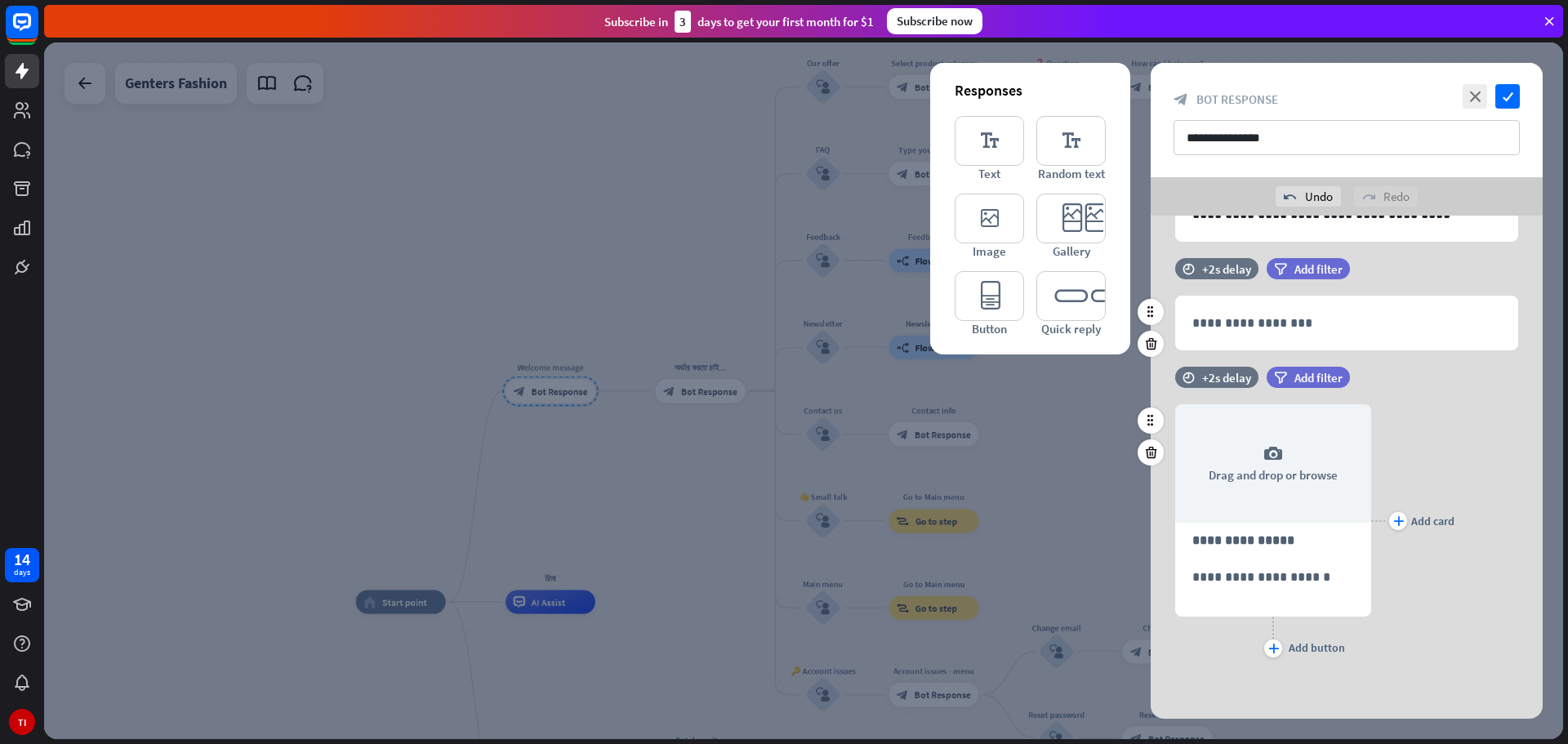
scroll to position [158, 0]
click at [1153, 458] on icon at bounding box center [1152, 452] width 16 height 15
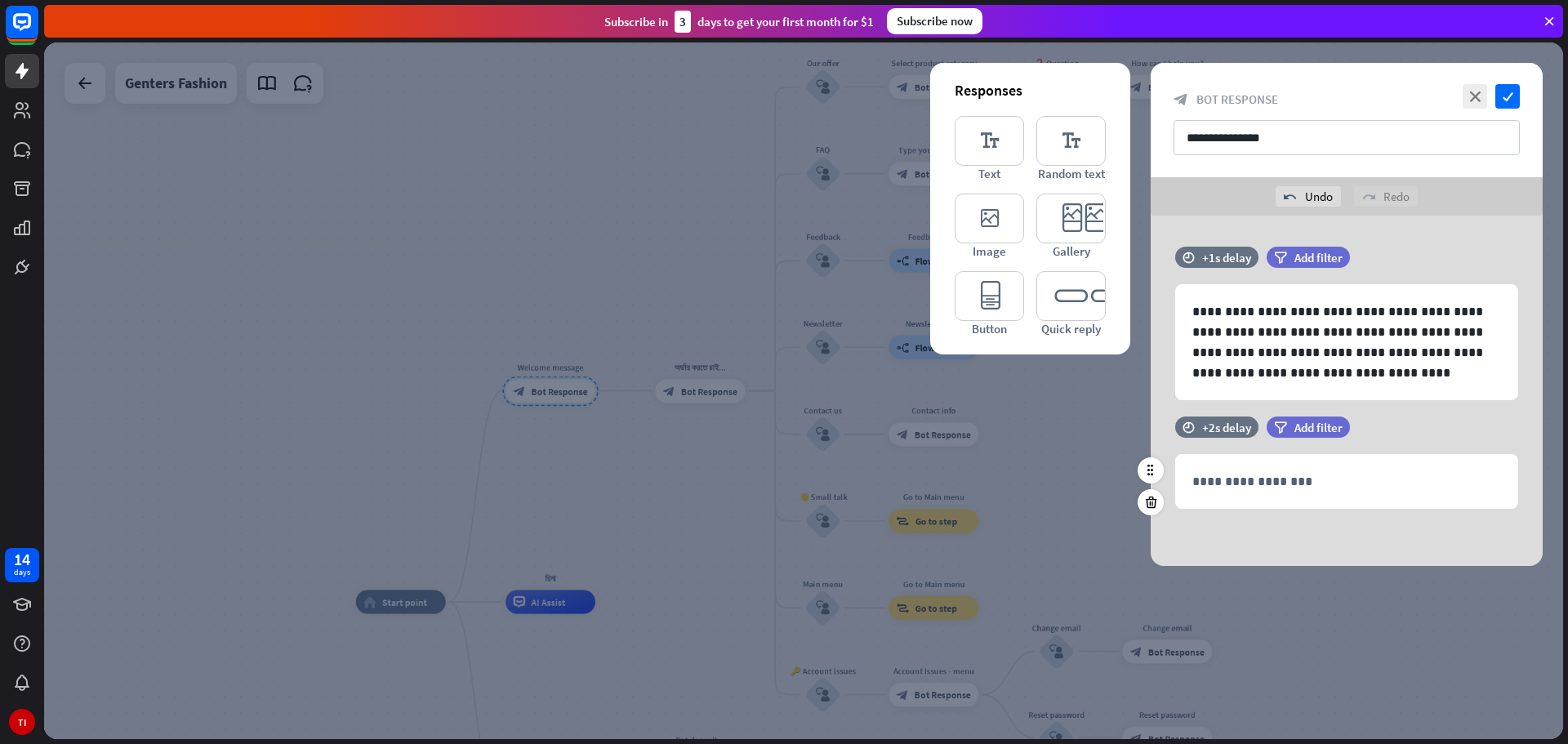
scroll to position [0, 0]
click at [1518, 88] on icon "check" at bounding box center [1507, 96] width 25 height 25
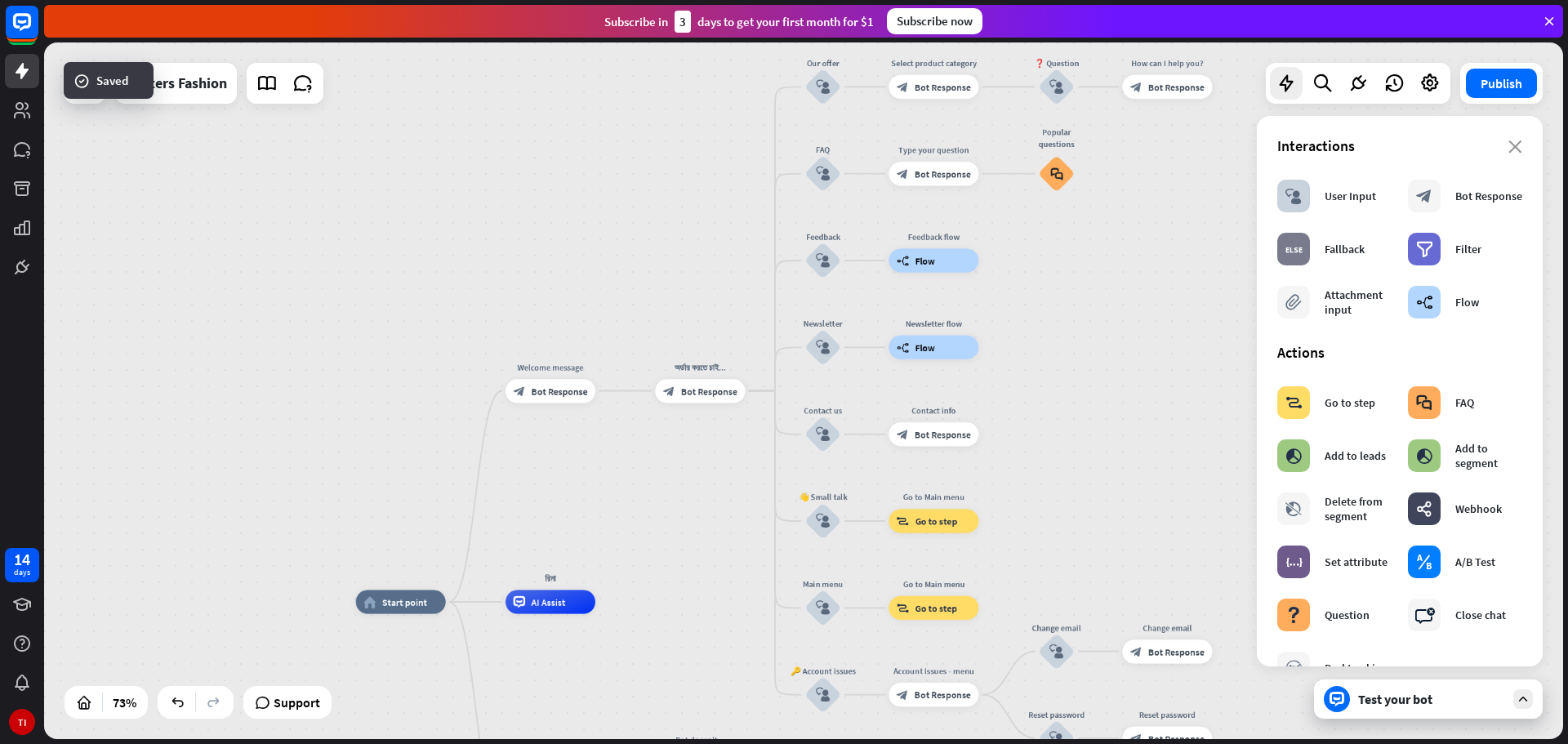
click at [1158, 340] on div "home_2 Start point Welcome message block_bot_response Bot Response অর্ডার করতে …" at bounding box center [803, 390] width 1519 height 696
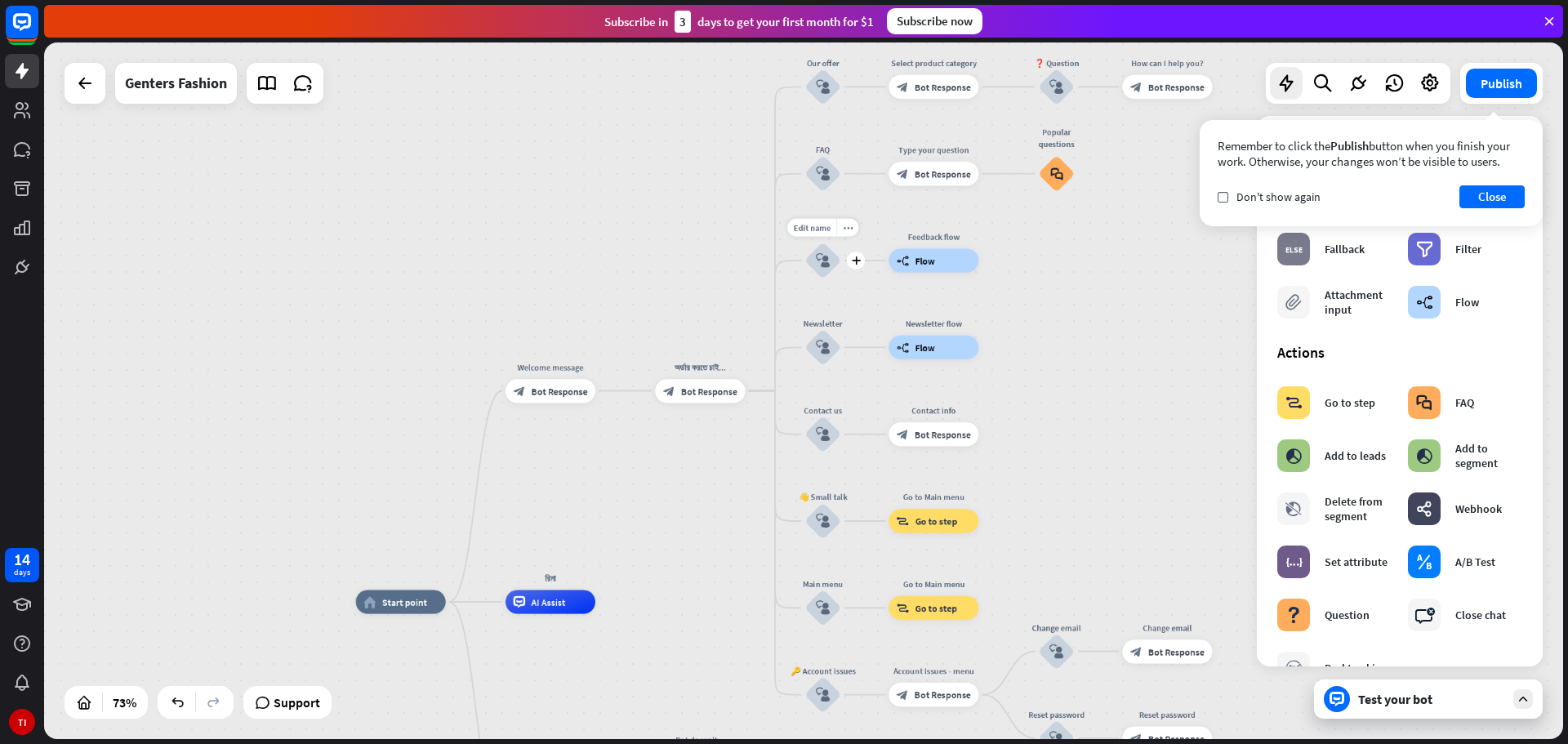
click at [832, 261] on div "block_user_input" at bounding box center [823, 260] width 36 height 36
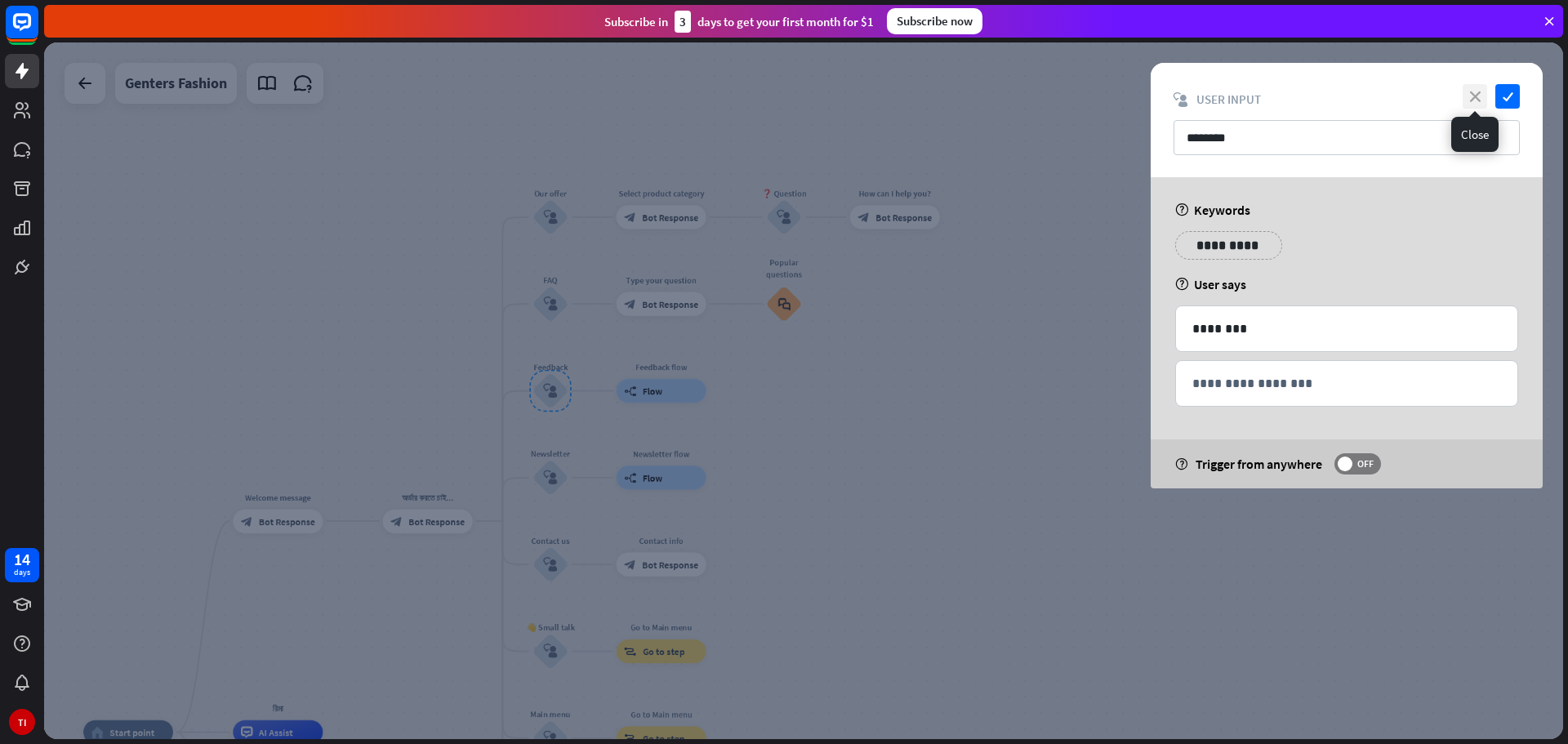
click at [1478, 94] on icon "close" at bounding box center [1474, 96] width 25 height 25
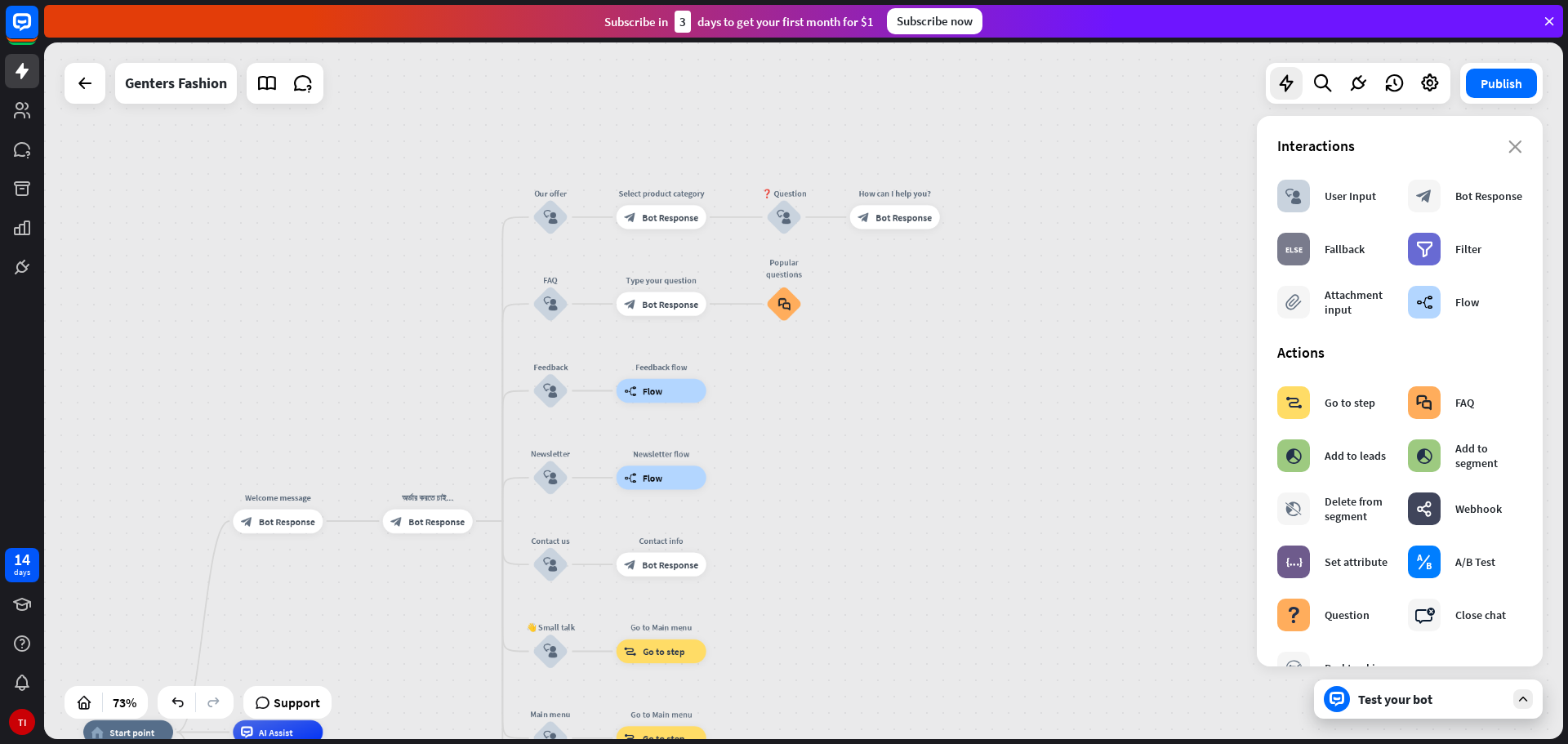
click at [945, 332] on div "home_2 Start point Welcome message block_bot_response Bot Response অর্ডার করতে …" at bounding box center [803, 390] width 1519 height 696
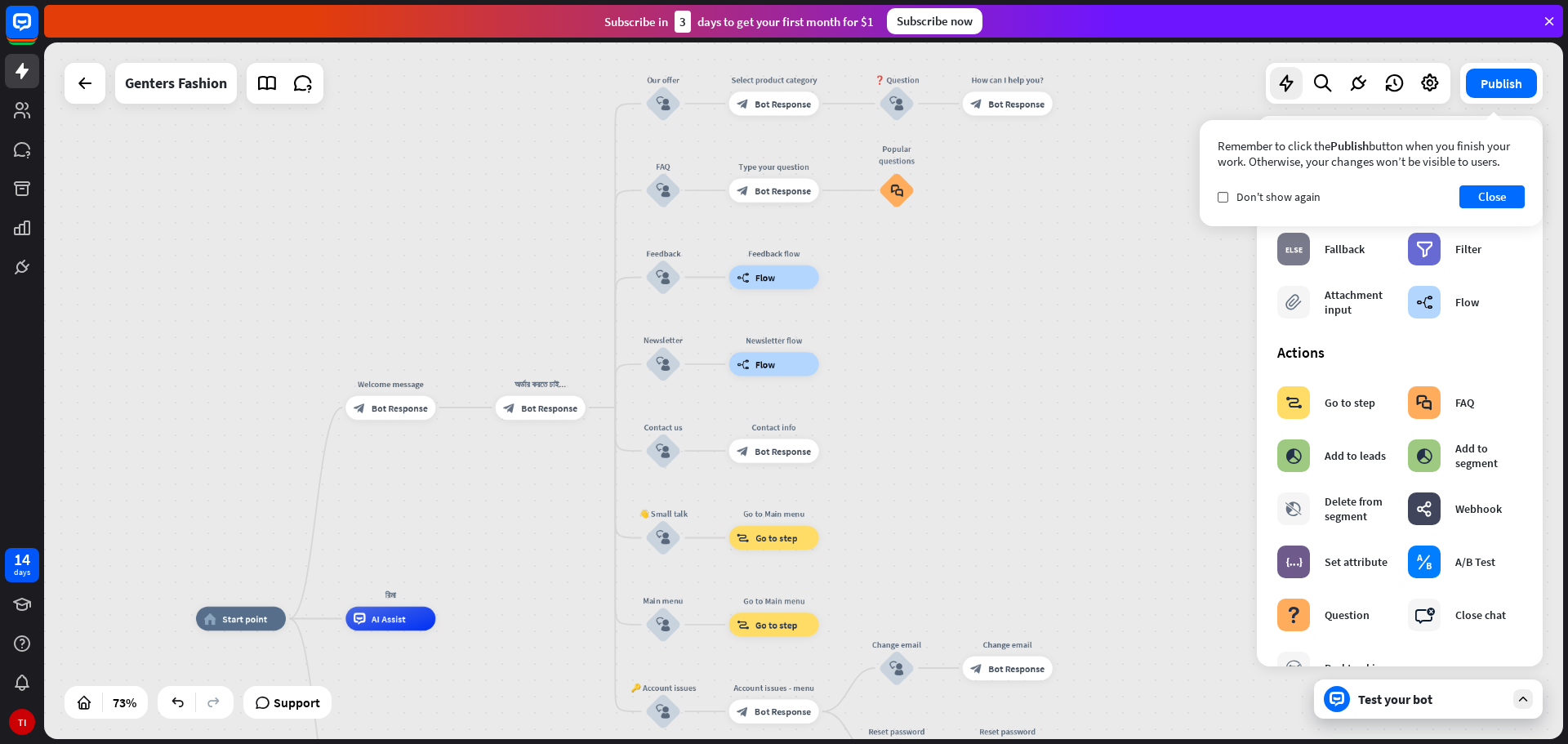
drag, startPoint x: 283, startPoint y: 421, endPoint x: 396, endPoint y: 308, distance: 159.8
click at [396, 308] on div "home_2 Start point Welcome message block_bot_response Bot Response অর্ডার করতে …" at bounding box center [803, 390] width 1519 height 696
click at [538, 409] on span "Bot Response" at bounding box center [549, 407] width 57 height 12
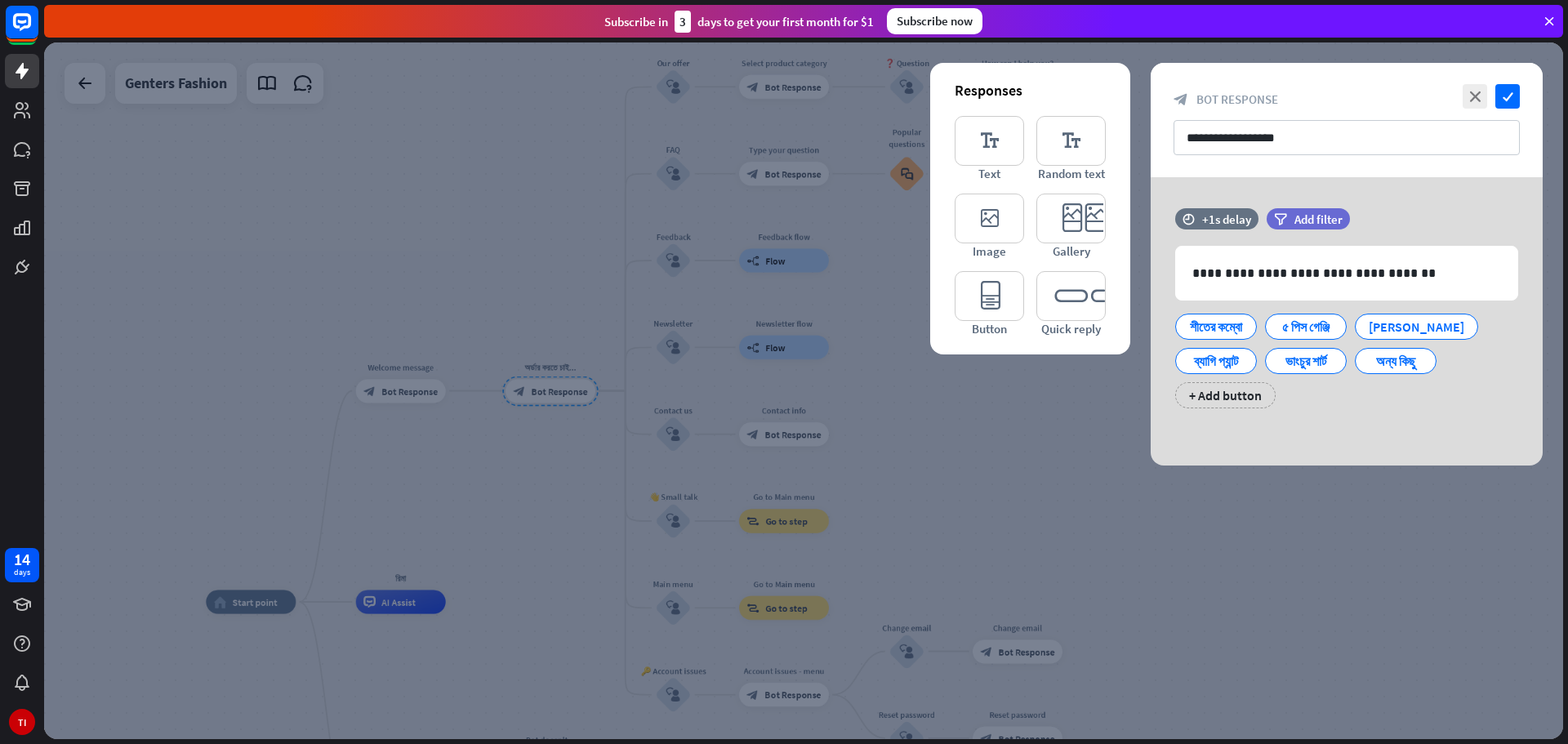
click at [514, 428] on div at bounding box center [803, 390] width 1519 height 696
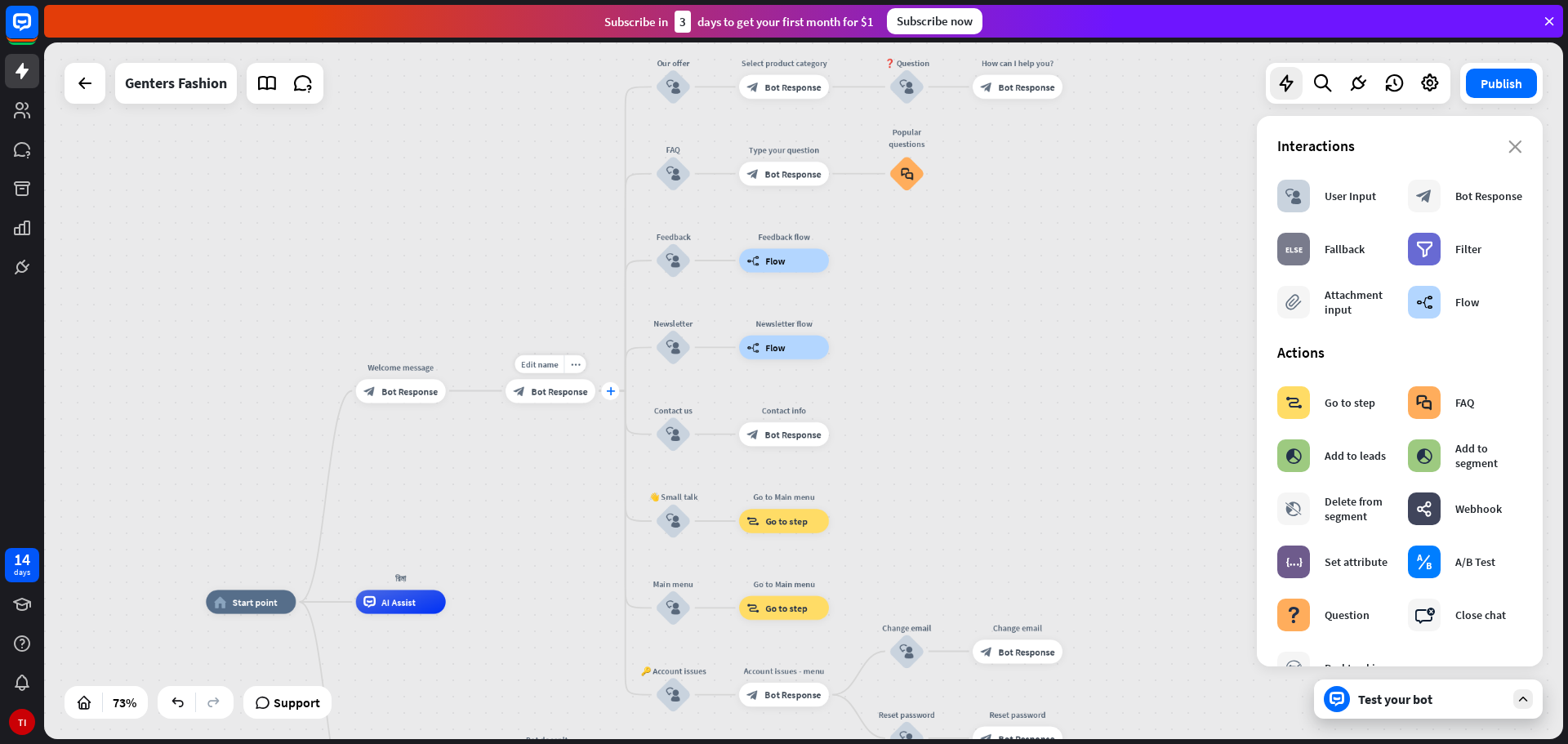
click at [612, 394] on icon "plus" at bounding box center [610, 390] width 9 height 8
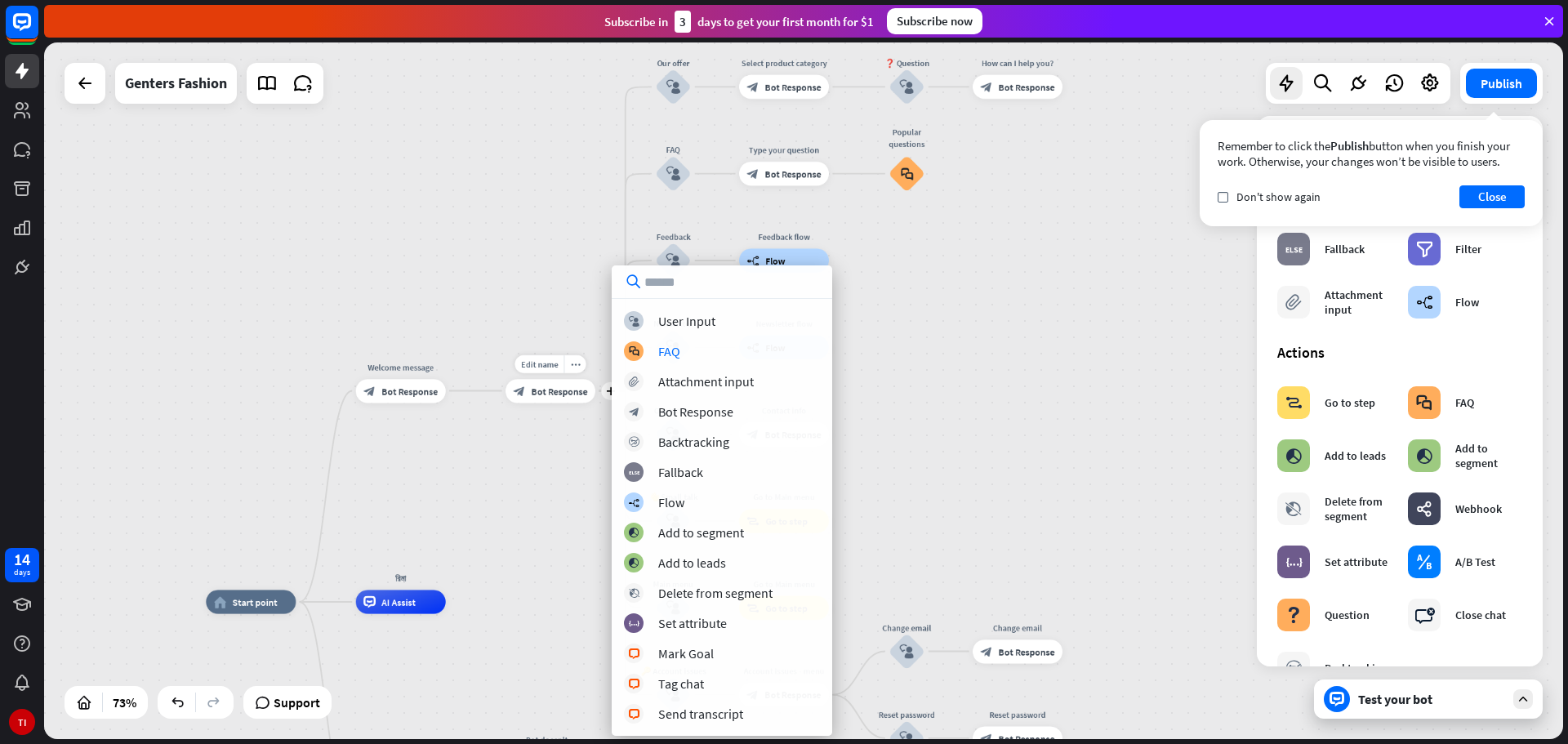
click at [563, 381] on div "block_bot_response Bot Response" at bounding box center [550, 390] width 90 height 24
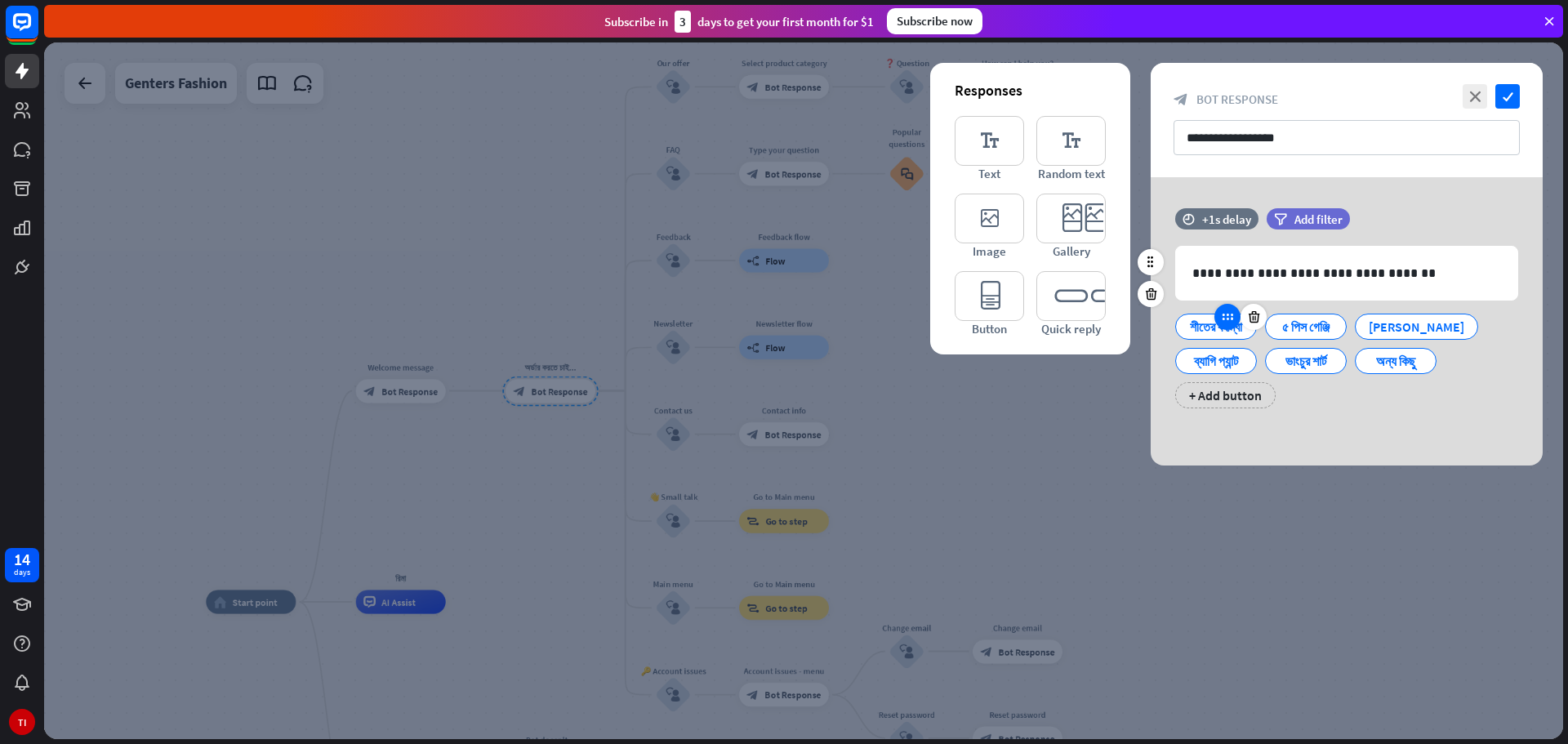
click at [1234, 315] on icon at bounding box center [1227, 317] width 15 height 15
click at [1212, 325] on div "শীতের কম্বো" at bounding box center [1216, 327] width 54 height 25
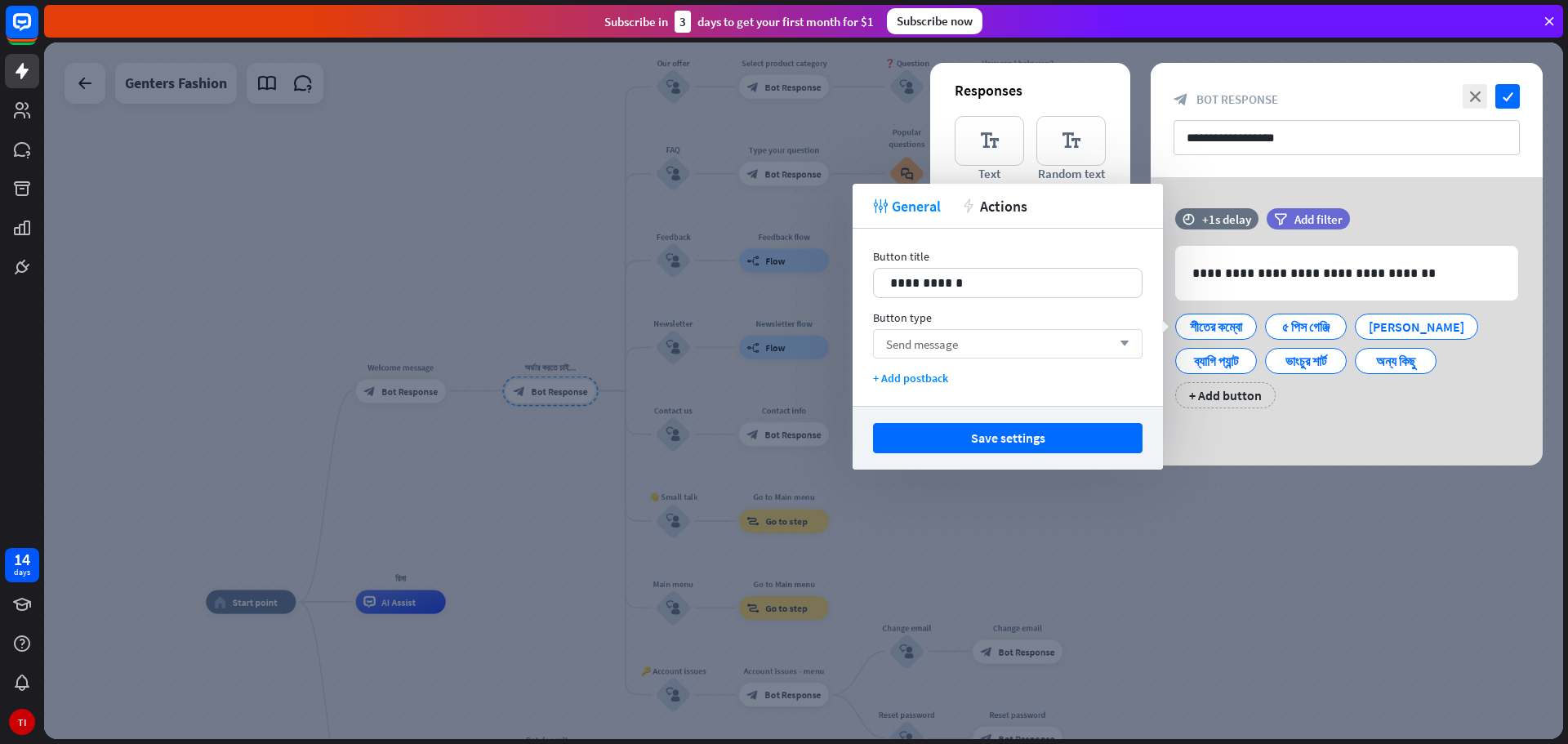
click at [991, 344] on div "Send message arrow_down" at bounding box center [1007, 344] width 270 height 30
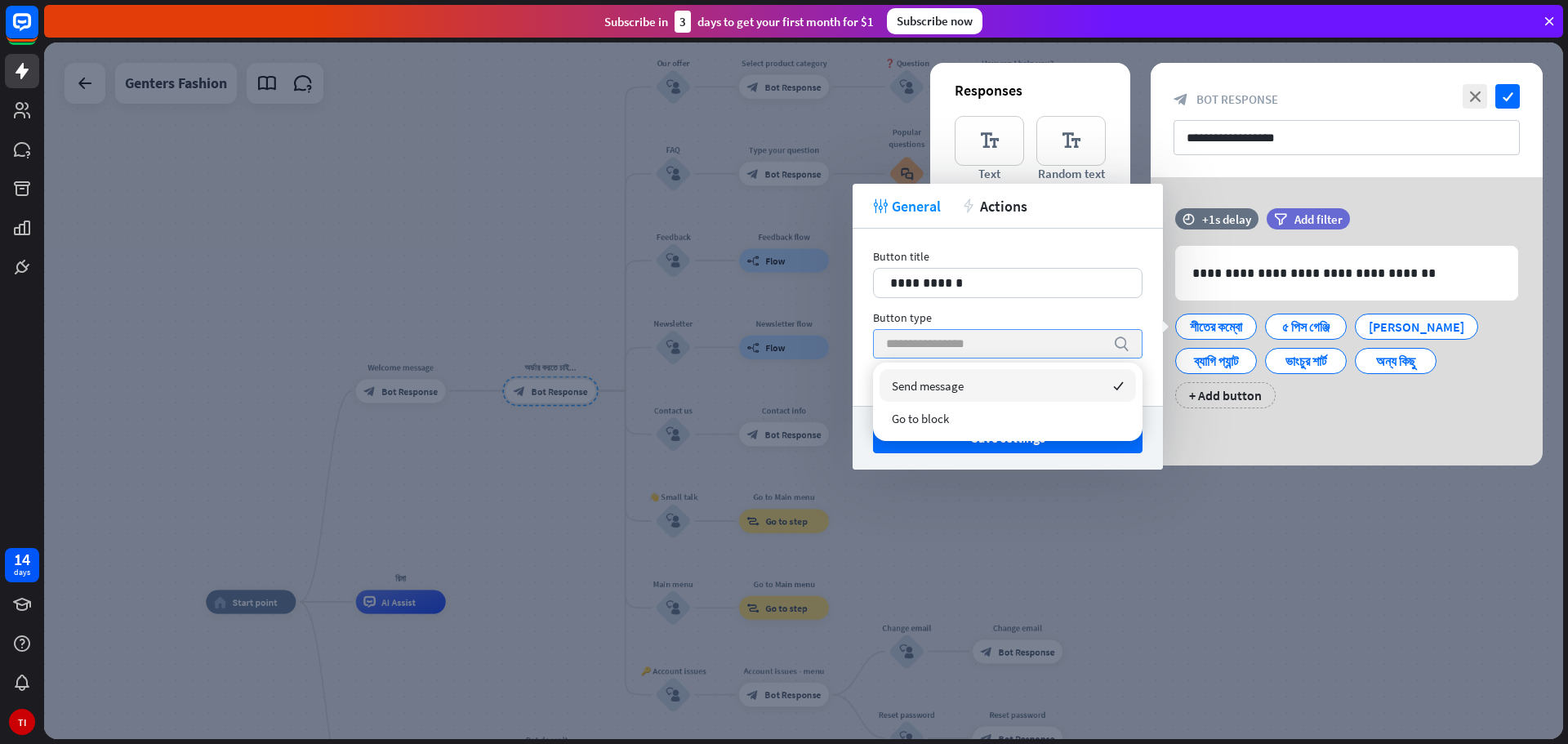
click at [991, 344] on input "search" at bounding box center [995, 344] width 219 height 28
click at [1012, 311] on div "Button type" at bounding box center [1007, 318] width 270 height 15
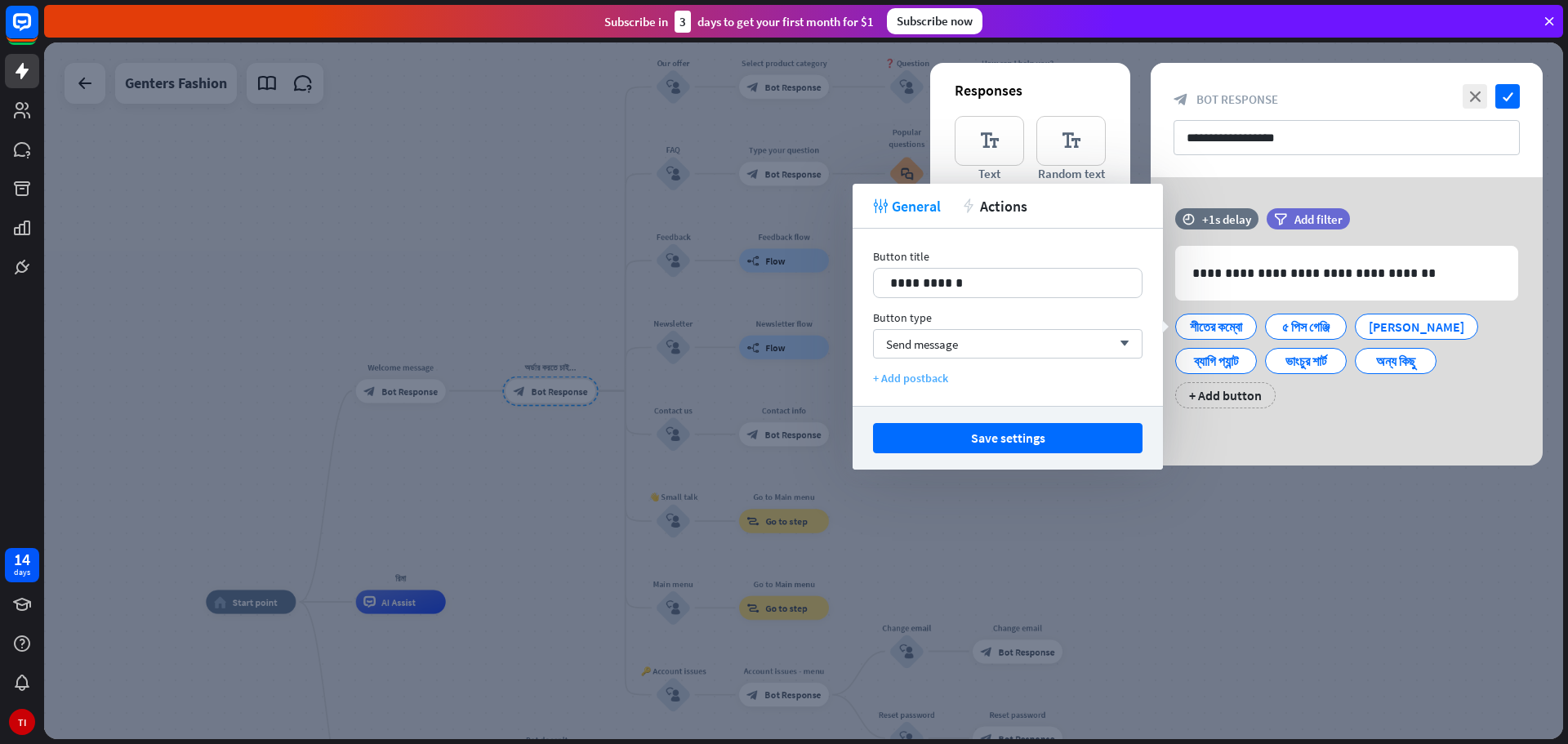
click at [891, 378] on div "+ Add postback" at bounding box center [1007, 377] width 270 height 15
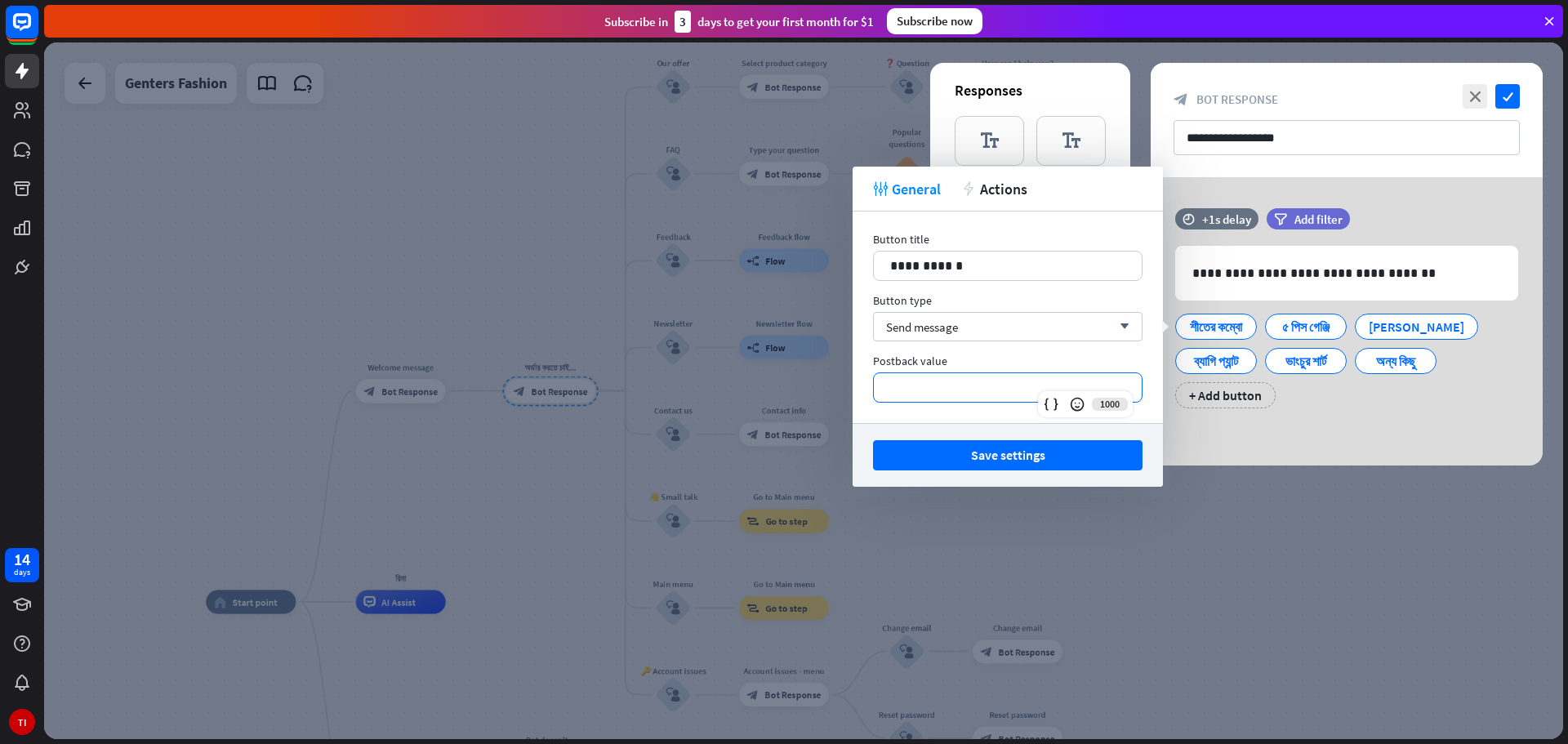
click at [990, 384] on p "**********" at bounding box center [1008, 387] width 235 height 20
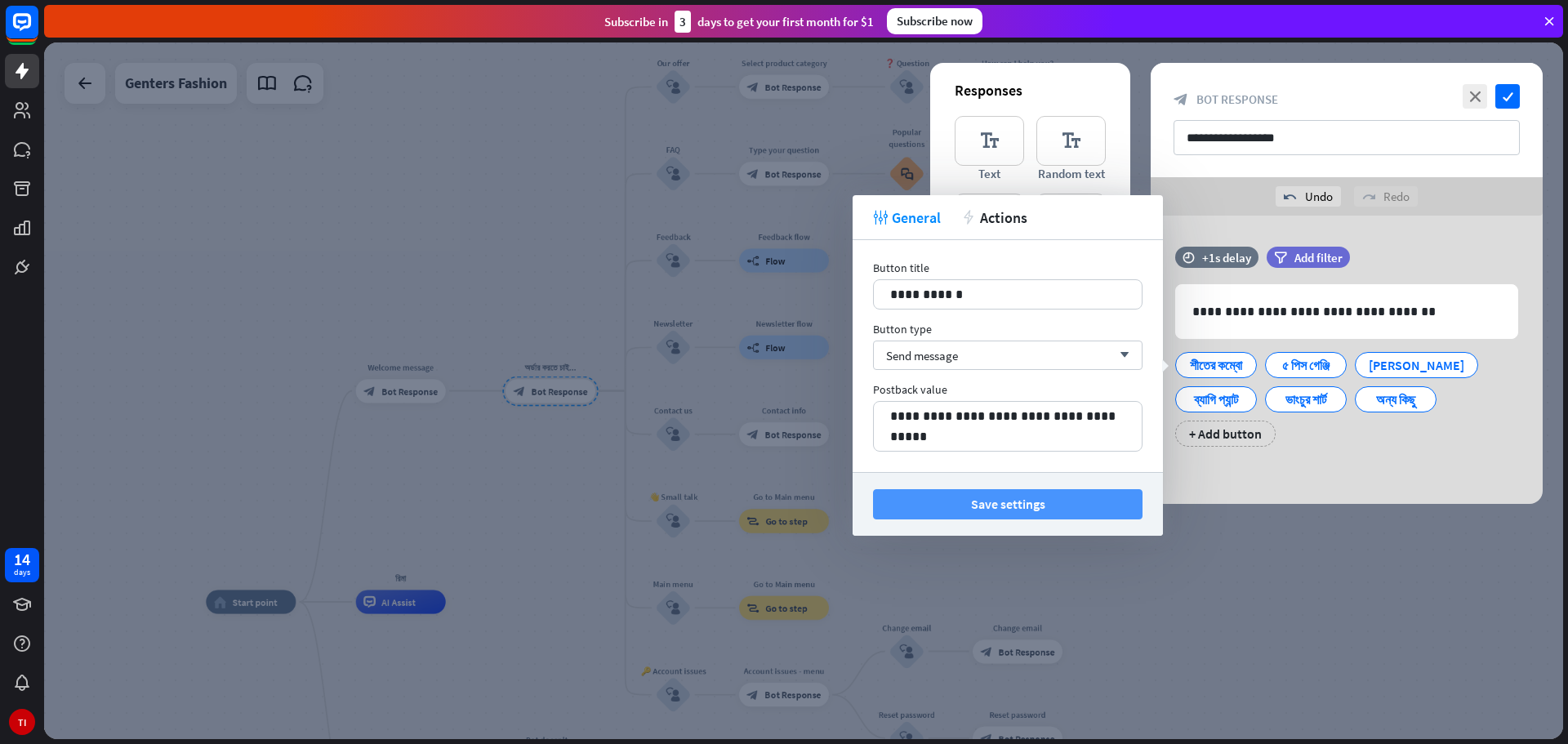
click at [1009, 491] on button "Save settings" at bounding box center [1007, 504] width 270 height 30
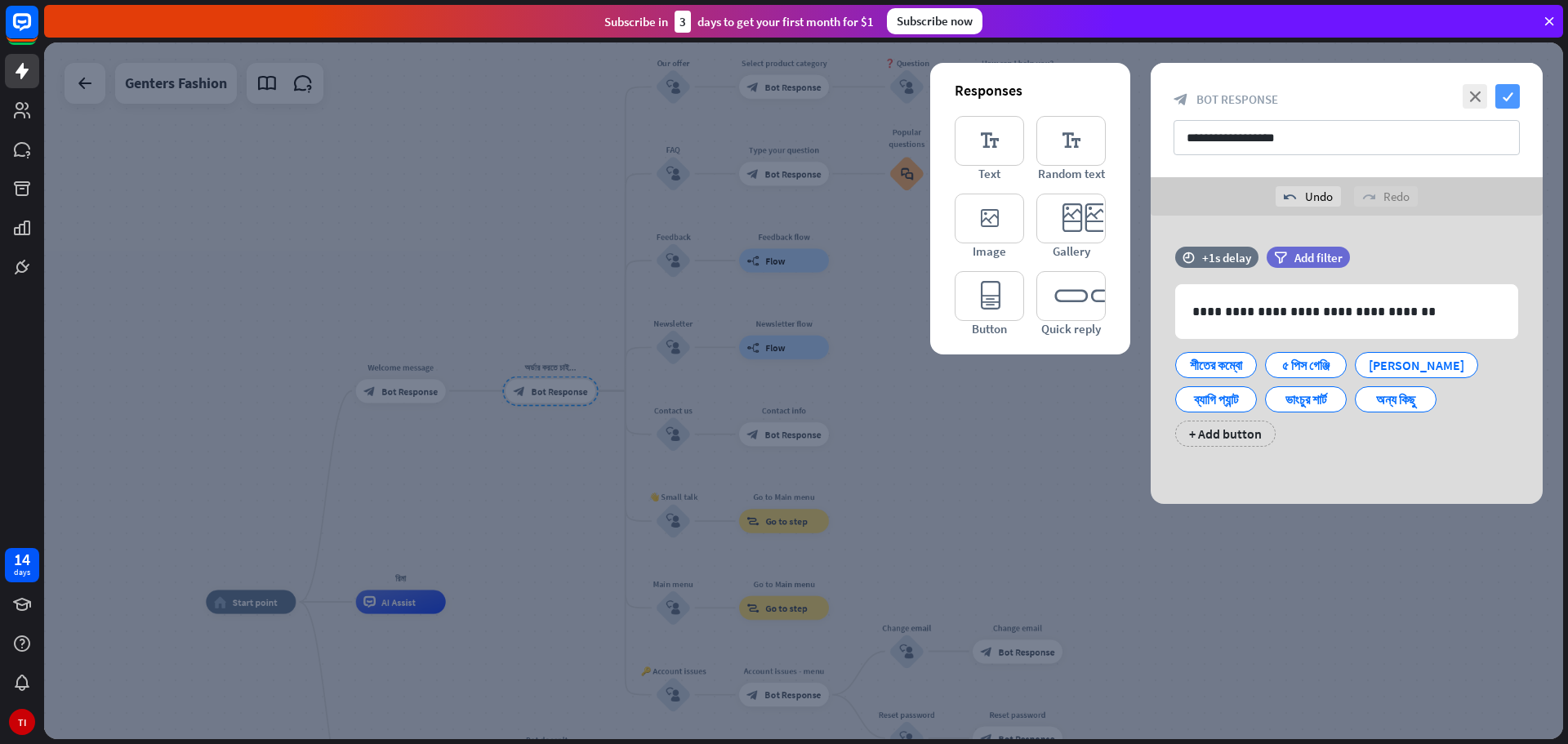
click at [1511, 86] on icon "check" at bounding box center [1507, 96] width 25 height 25
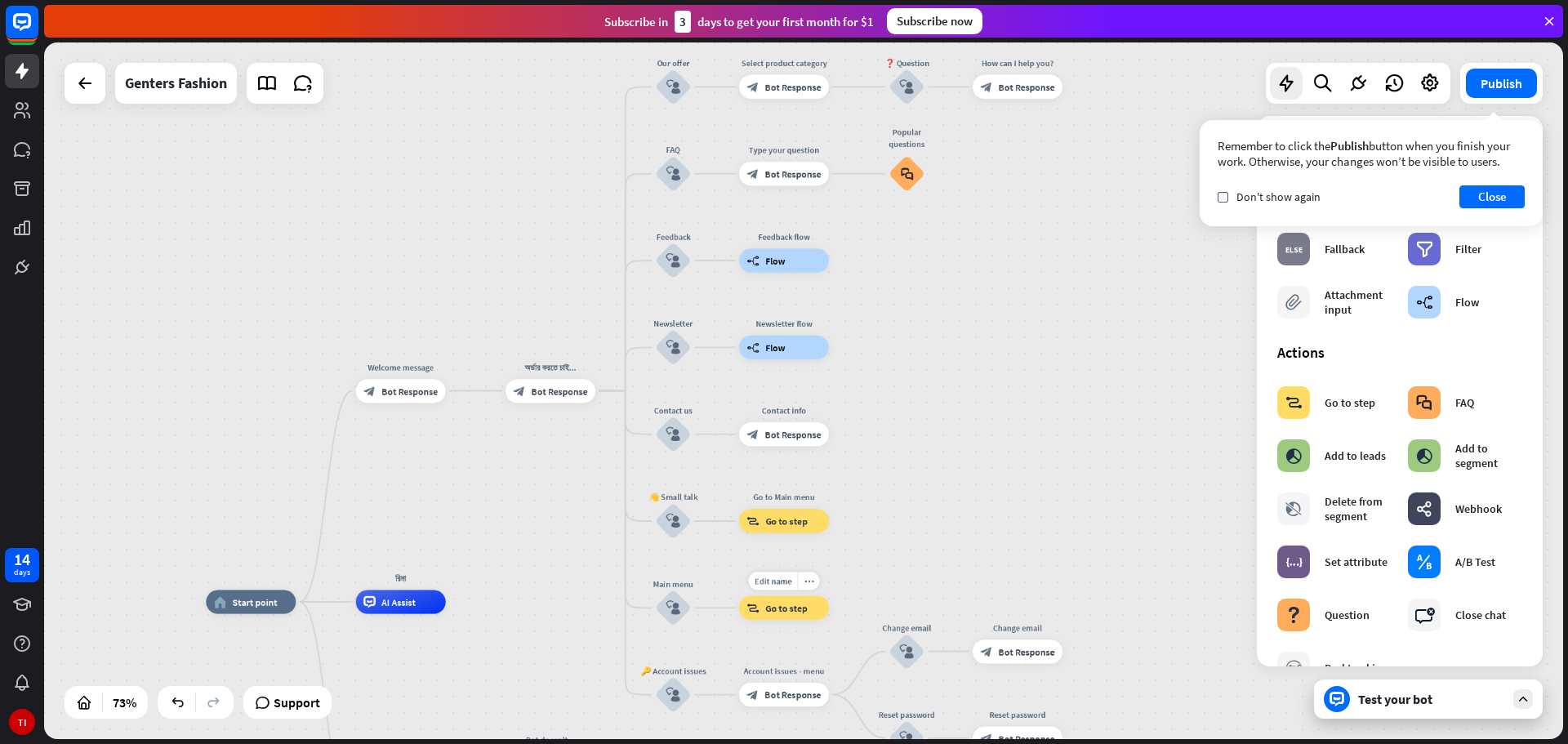
click at [784, 601] on div "block_goto Go to step" at bounding box center [784, 608] width 90 height 24
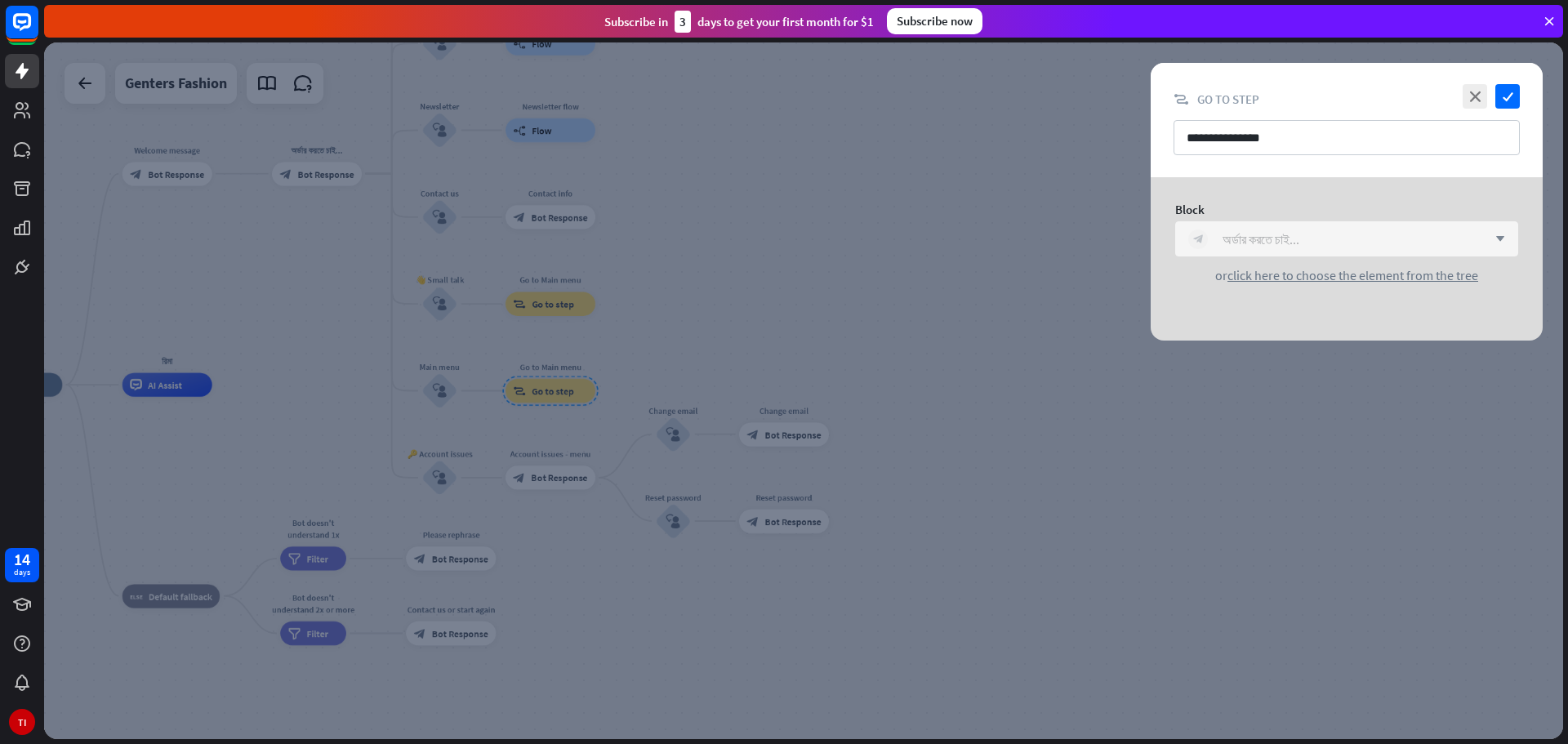
click at [1475, 245] on div "block_bot_response অর্ডার করতে চাই..." at bounding box center [1338, 239] width 299 height 20
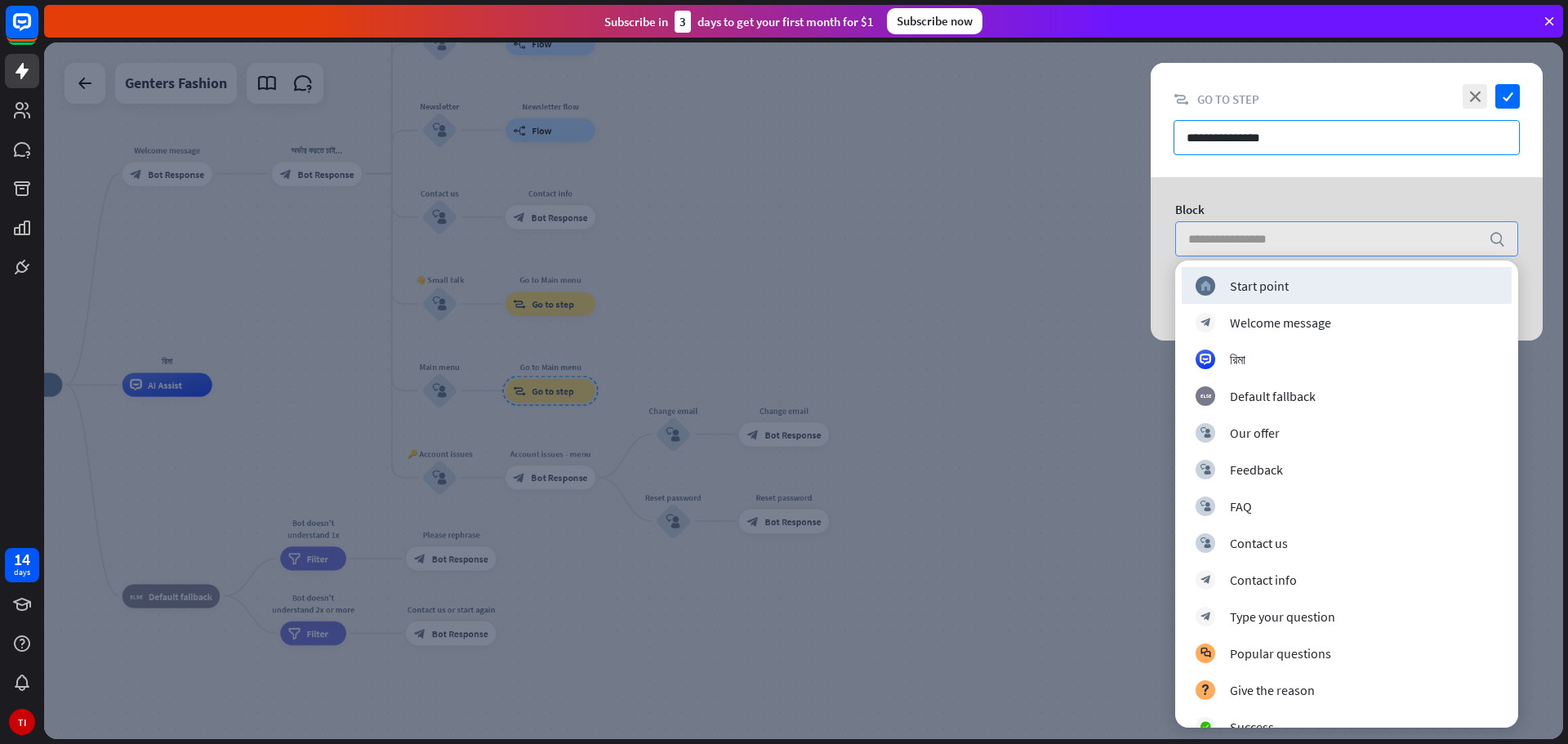
click at [1330, 133] on input "**********" at bounding box center [1347, 137] width 347 height 35
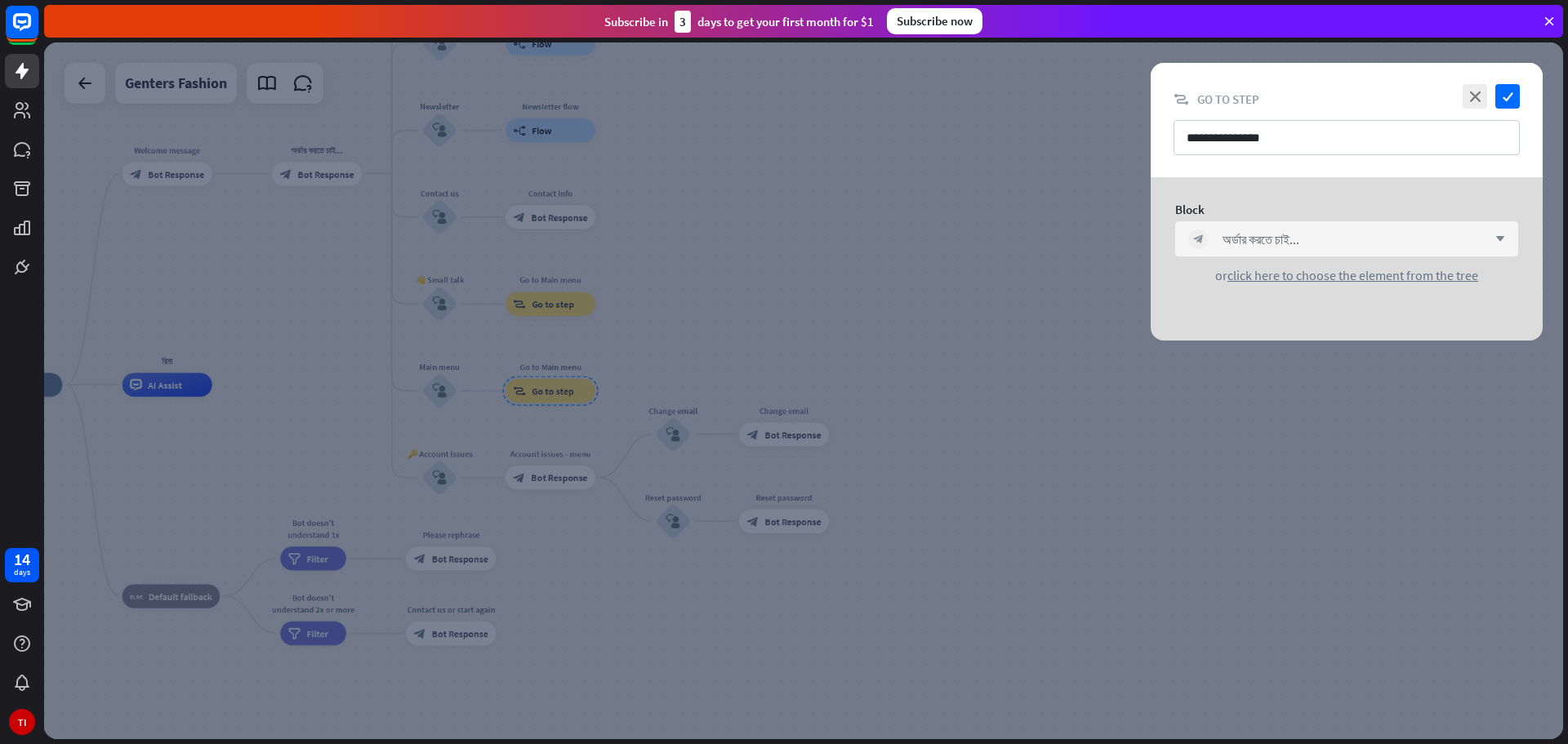
click at [1491, 239] on icon "arrow_down" at bounding box center [1496, 239] width 18 height 10
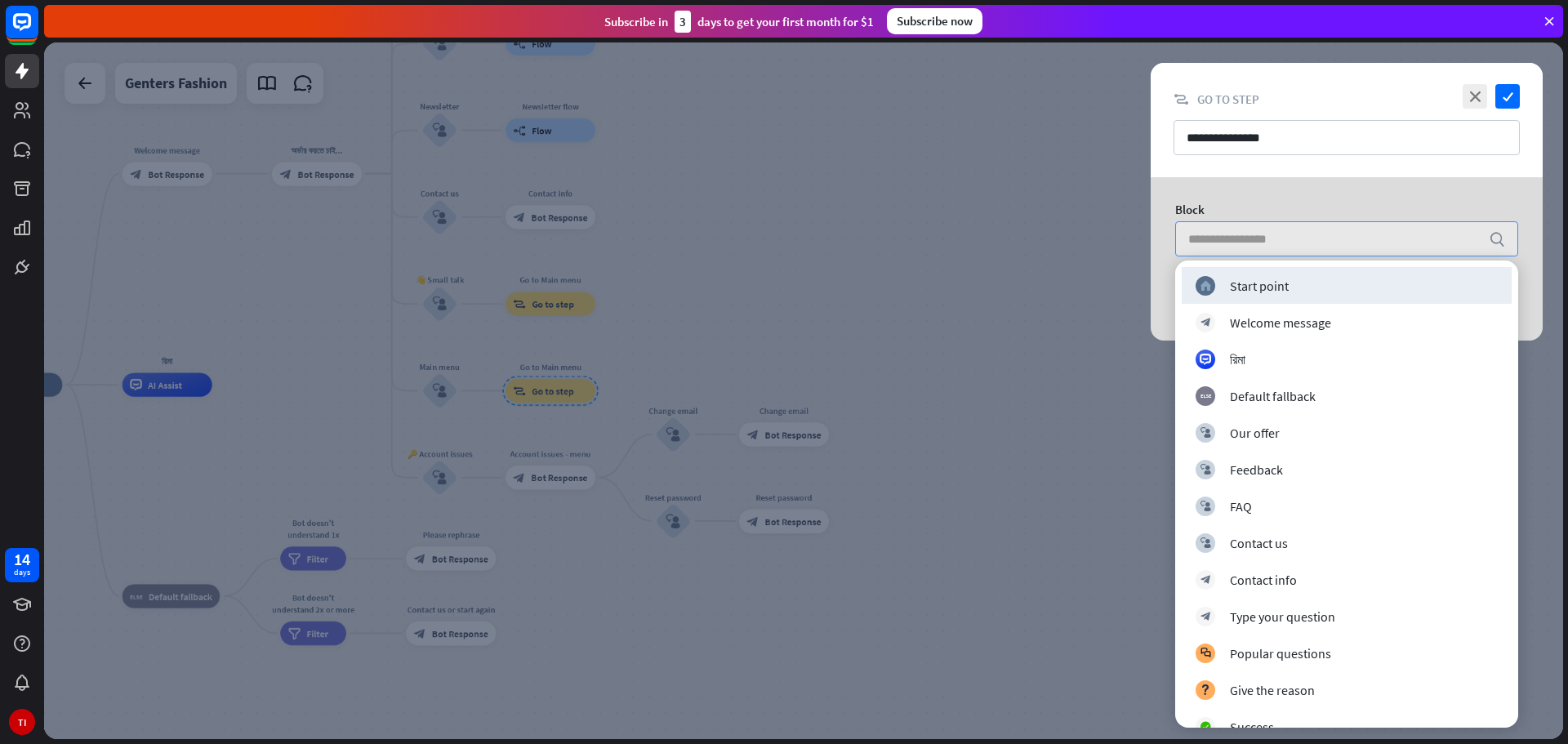
click at [1491, 239] on icon "search" at bounding box center [1496, 239] width 16 height 16
click at [1069, 247] on div at bounding box center [803, 390] width 1519 height 696
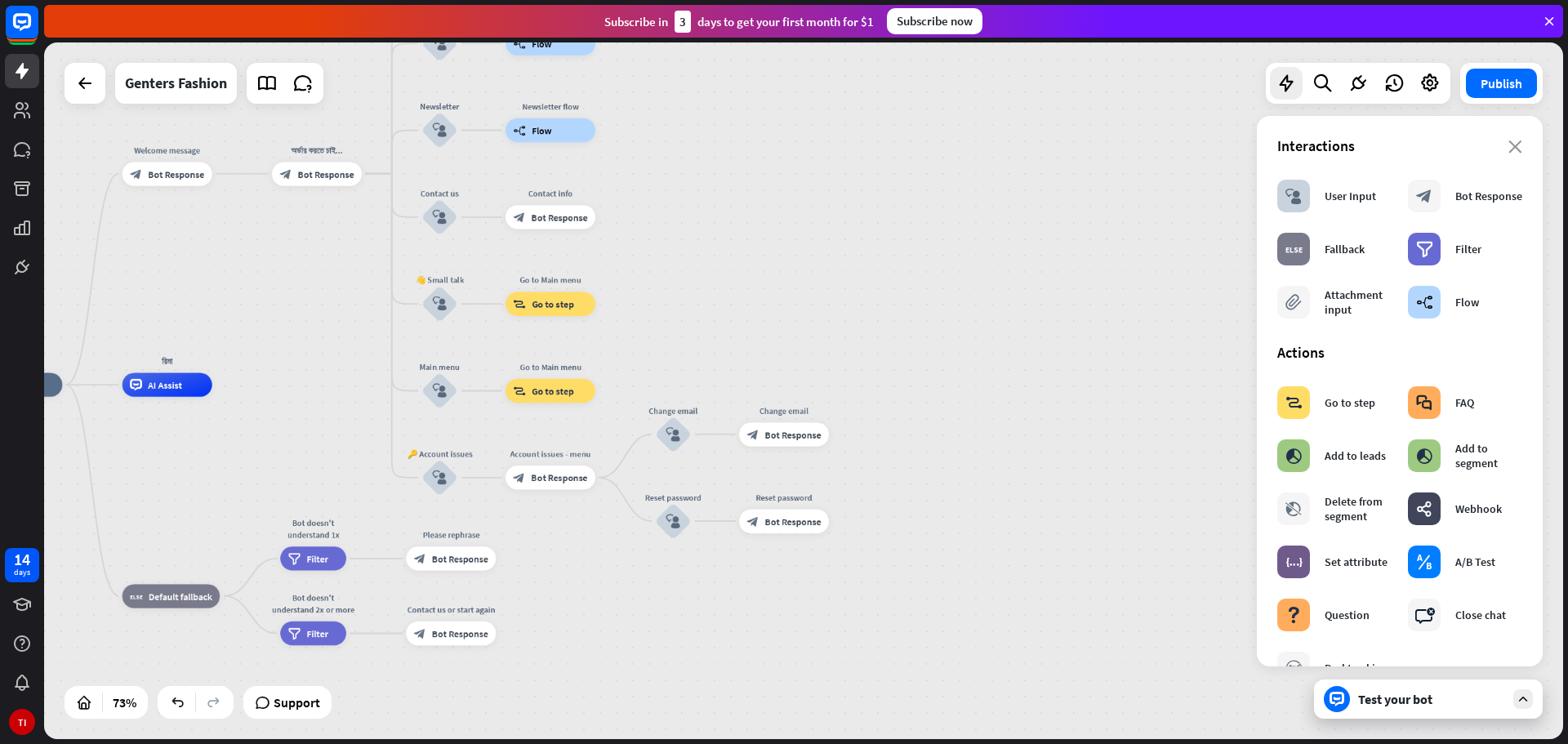
click at [1510, 144] on div "close Interactions block_user_input User Input block_bot_response Bot Response …" at bounding box center [1400, 390] width 286 height 551
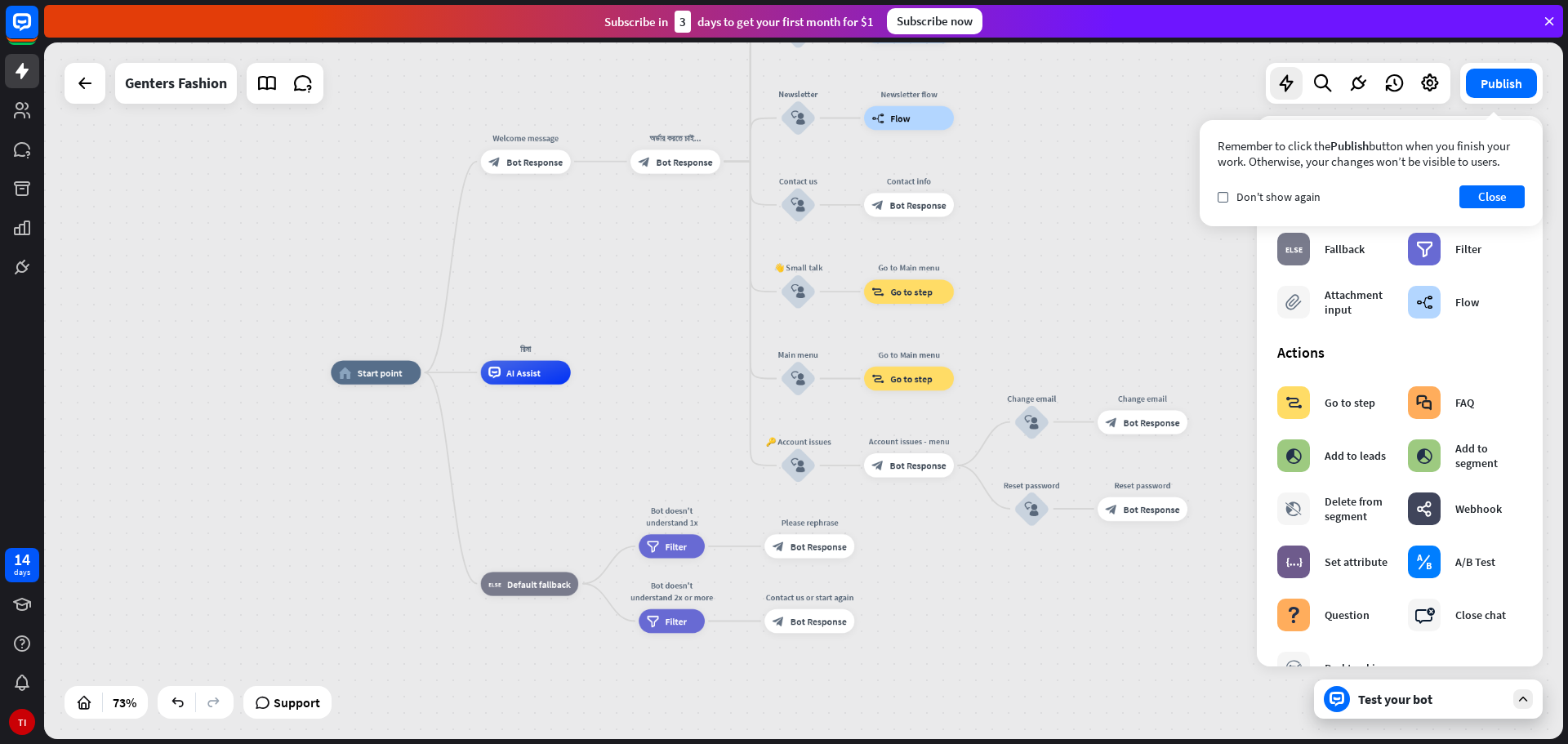
drag, startPoint x: 292, startPoint y: 444, endPoint x: 652, endPoint y: 455, distance: 360.2
click at [652, 455] on div "home_2 Start point Welcome message block_bot_response Bot Response অর্ডার করতে …" at bounding box center [888, 627] width 1114 height 511
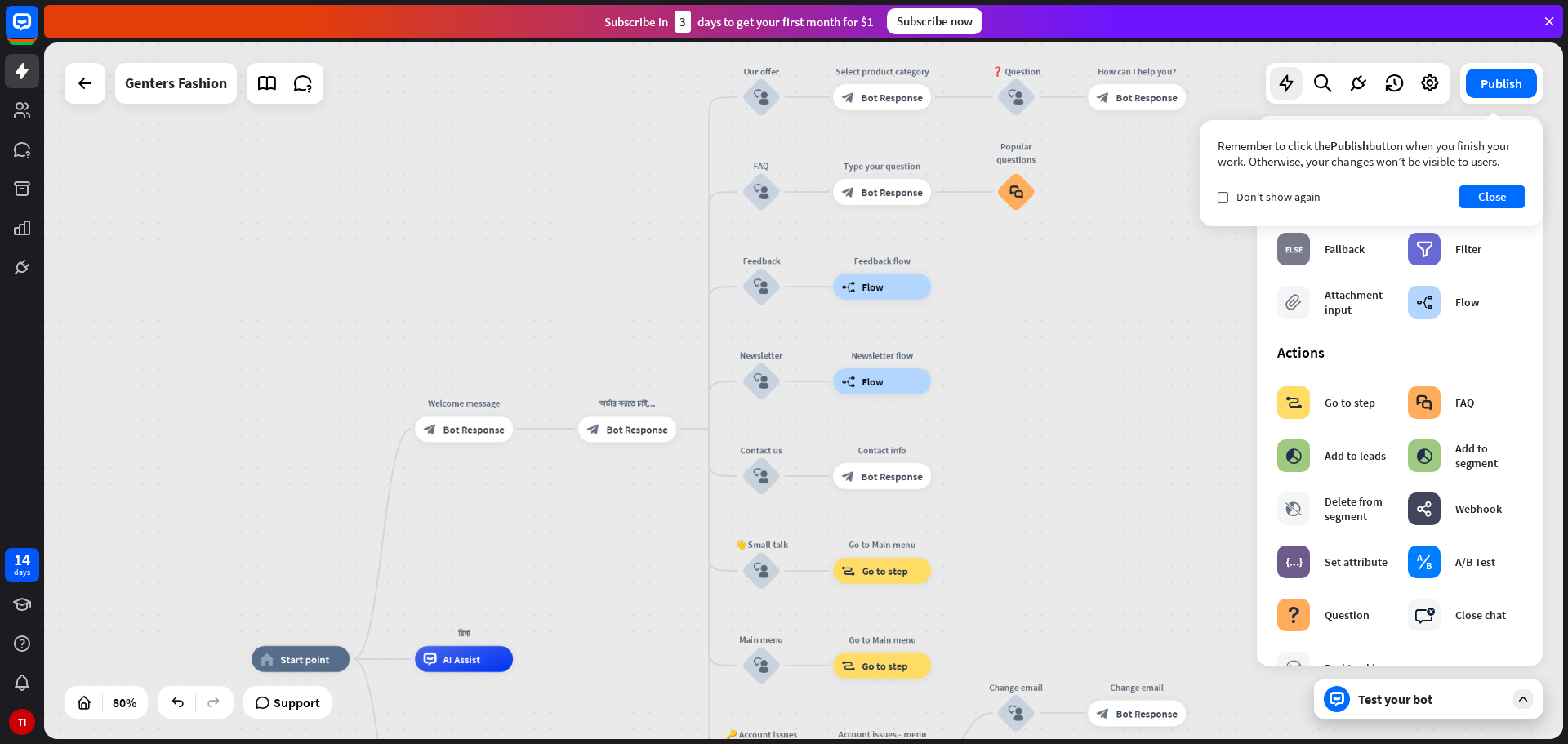
drag, startPoint x: 651, startPoint y: 300, endPoint x: 608, endPoint y: 549, distance: 252.7
click at [600, 560] on div "home_2 Start point Welcome message block_bot_response Bot Response অর্ডার করতে …" at bounding box center [803, 390] width 1519 height 696
click at [86, 81] on icon at bounding box center [85, 84] width 20 height 20
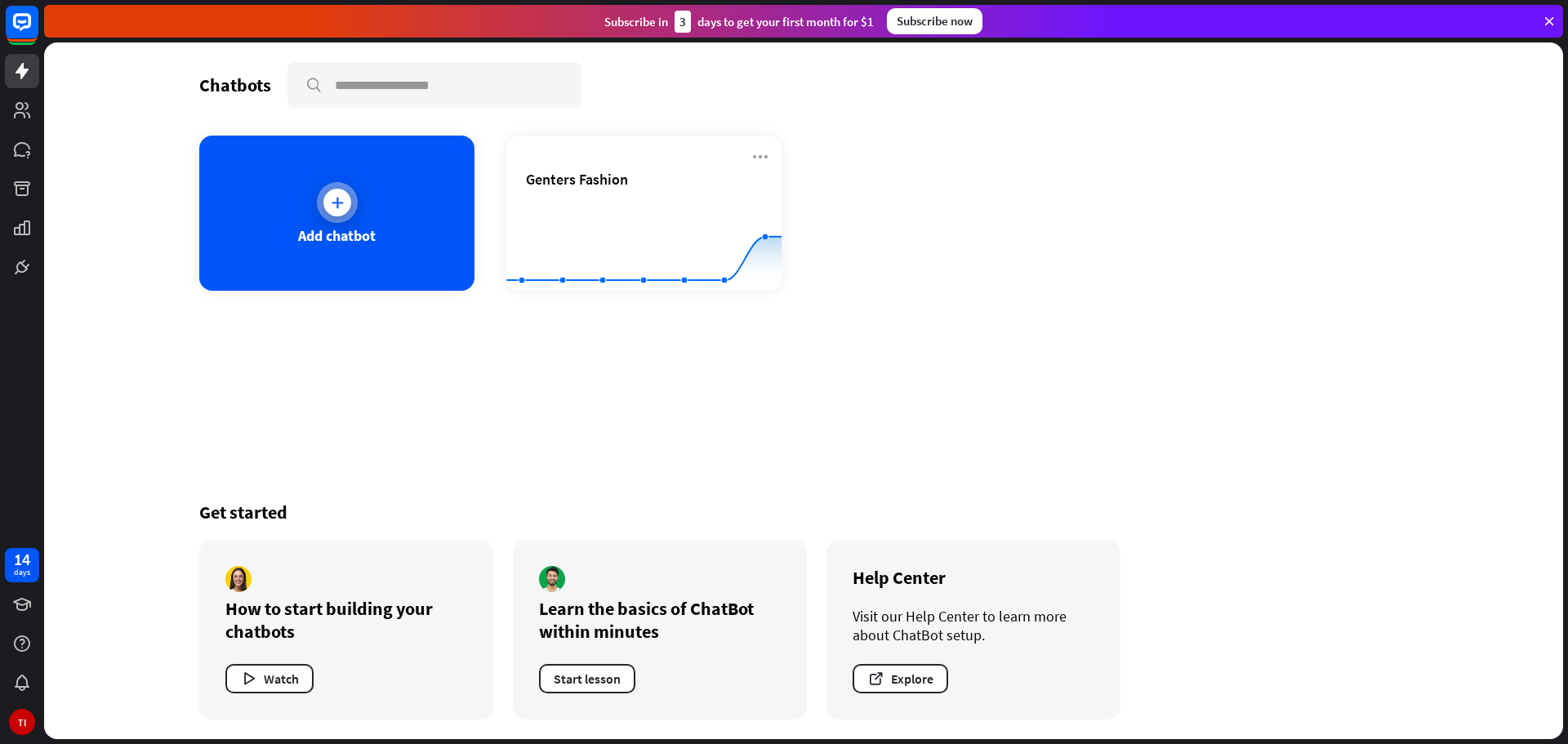
click at [348, 200] on div at bounding box center [338, 202] width 28 height 28
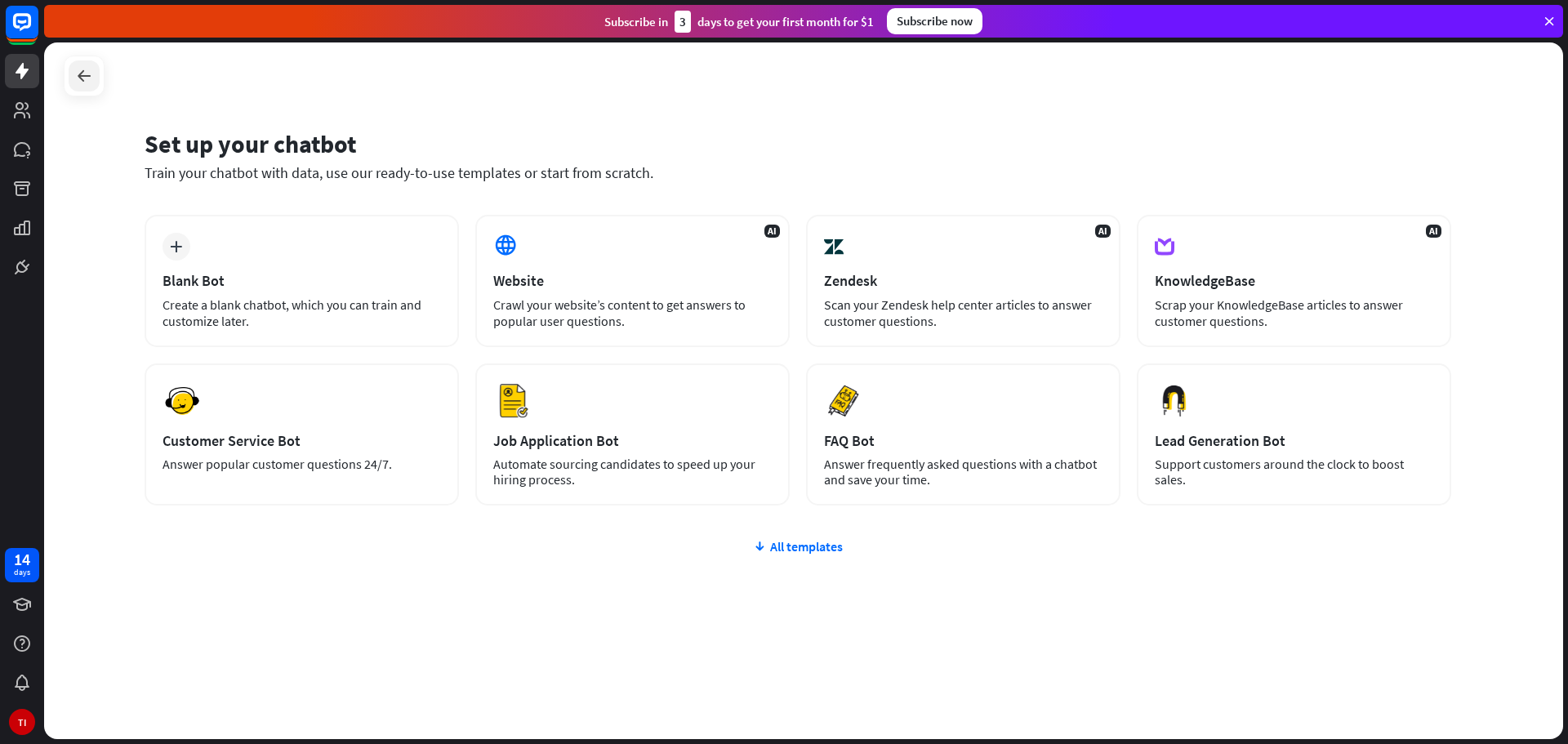
click at [84, 80] on icon at bounding box center [85, 76] width 20 height 20
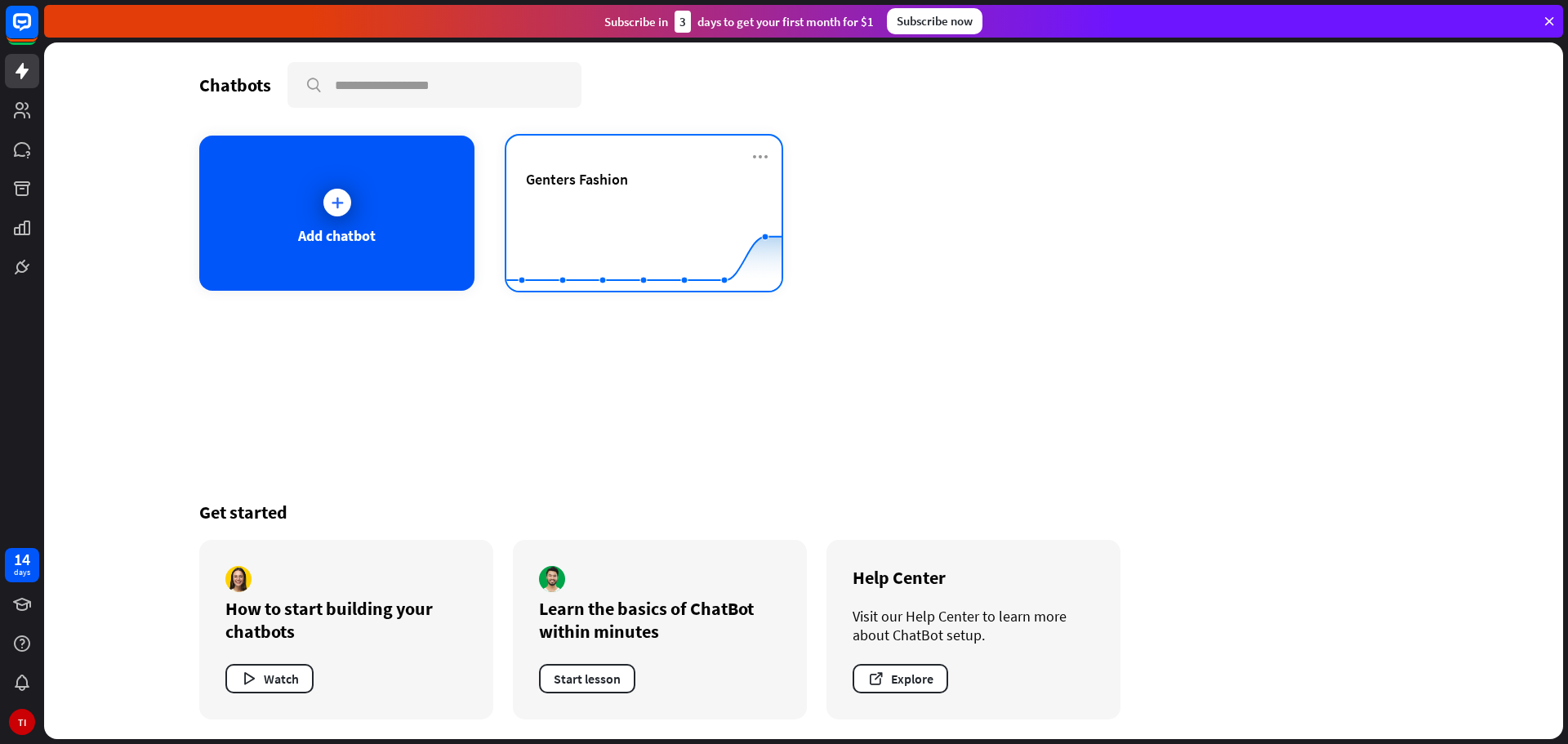
click at [602, 203] on rect at bounding box center [644, 250] width 275 height 102
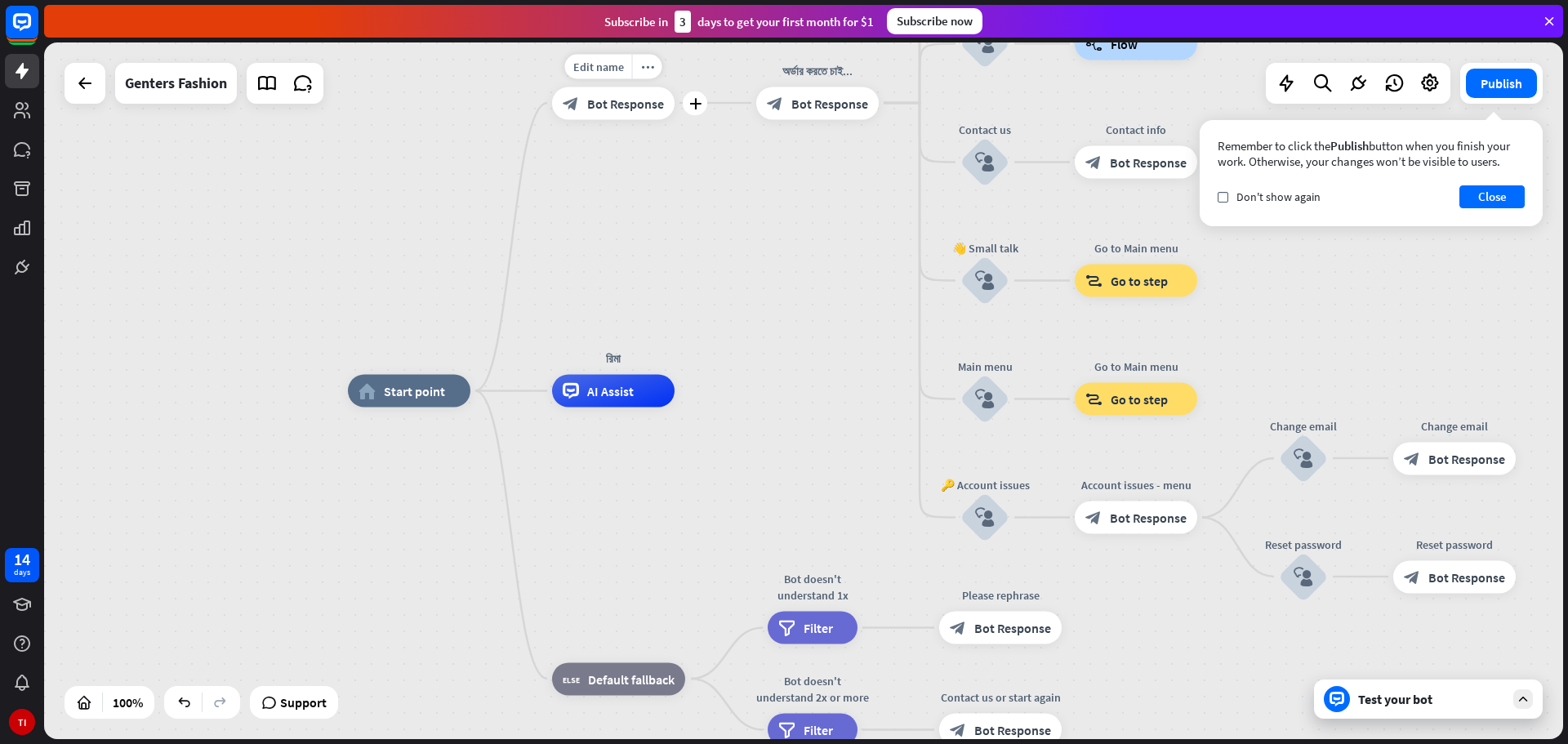
click at [602, 105] on span "Bot Response" at bounding box center [625, 103] width 77 height 16
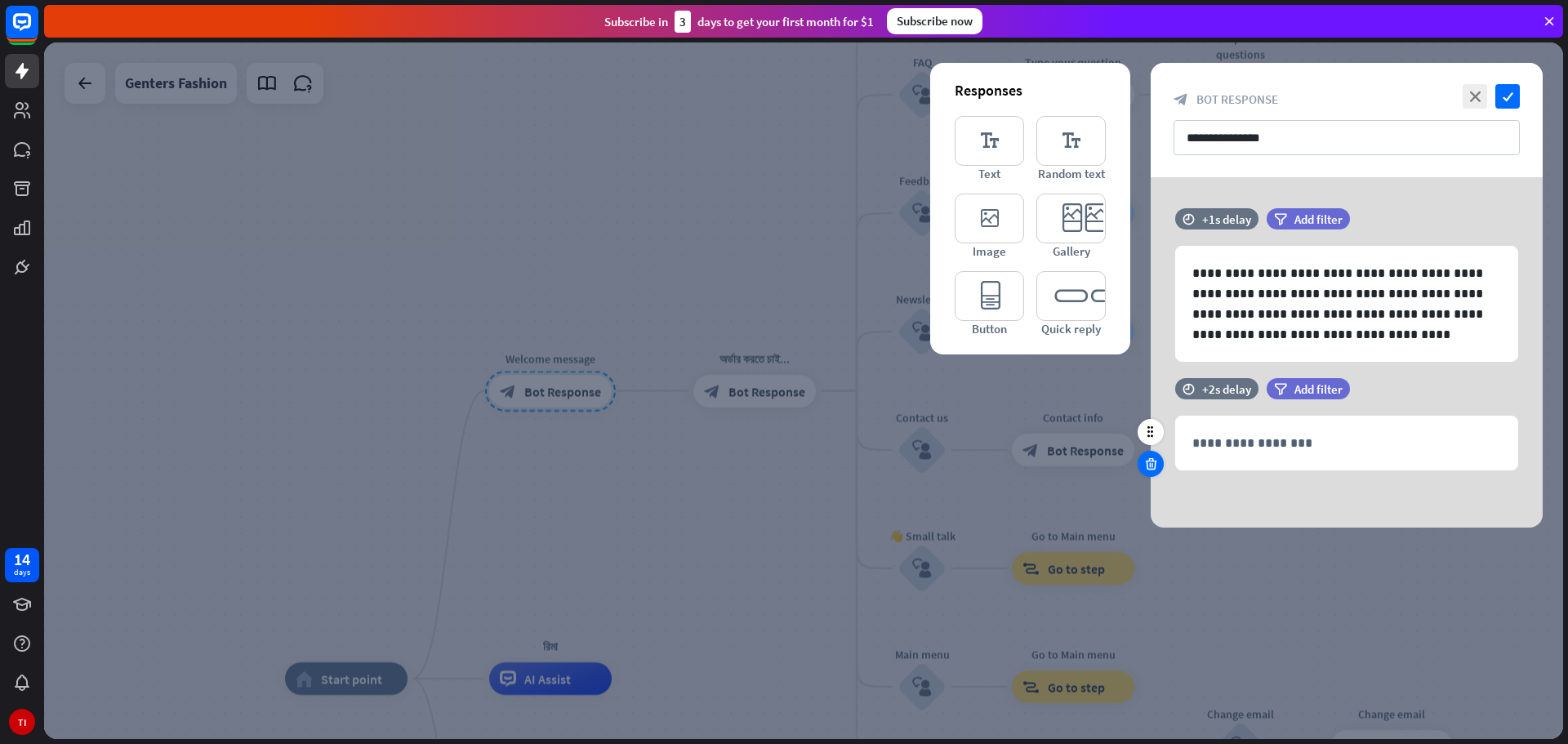
click at [1150, 458] on icon at bounding box center [1152, 463] width 16 height 15
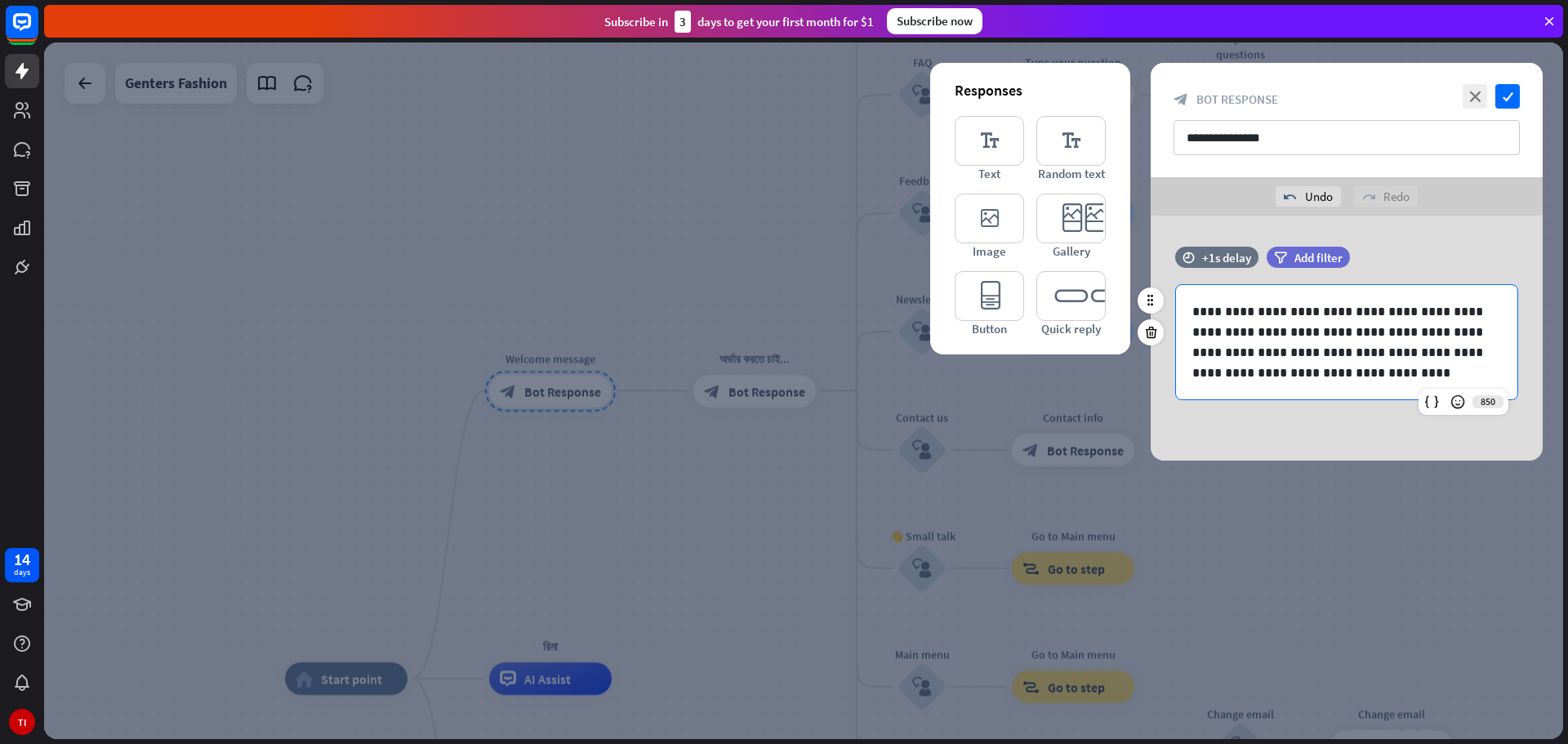
click at [1411, 388] on div "**********" at bounding box center [1346, 342] width 342 height 115
click at [1261, 439] on div "**********" at bounding box center [1346, 338] width 392 height 245
click at [1151, 300] on icon at bounding box center [1151, 300] width 15 height 15
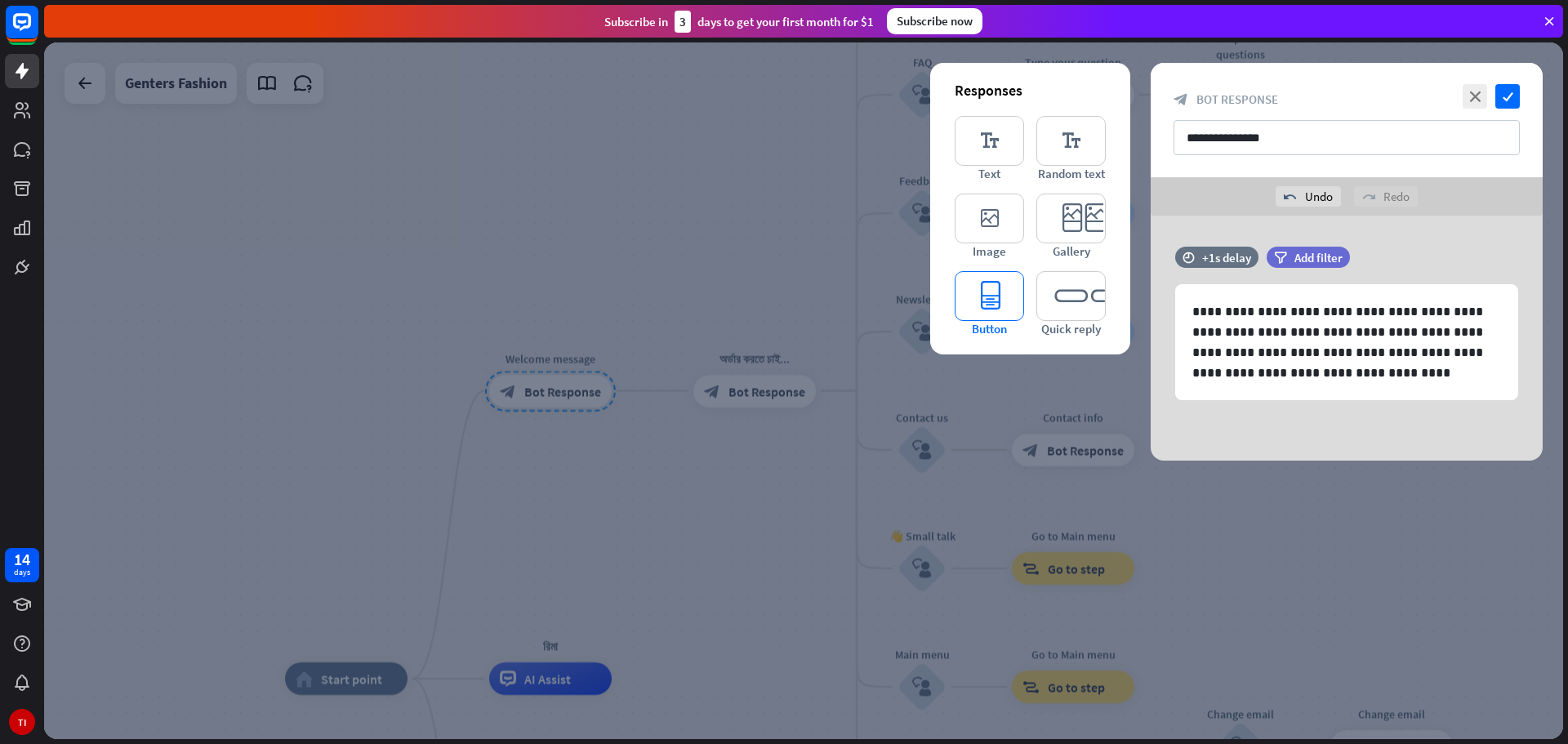
click at [990, 301] on icon "editor_button" at bounding box center [989, 296] width 70 height 50
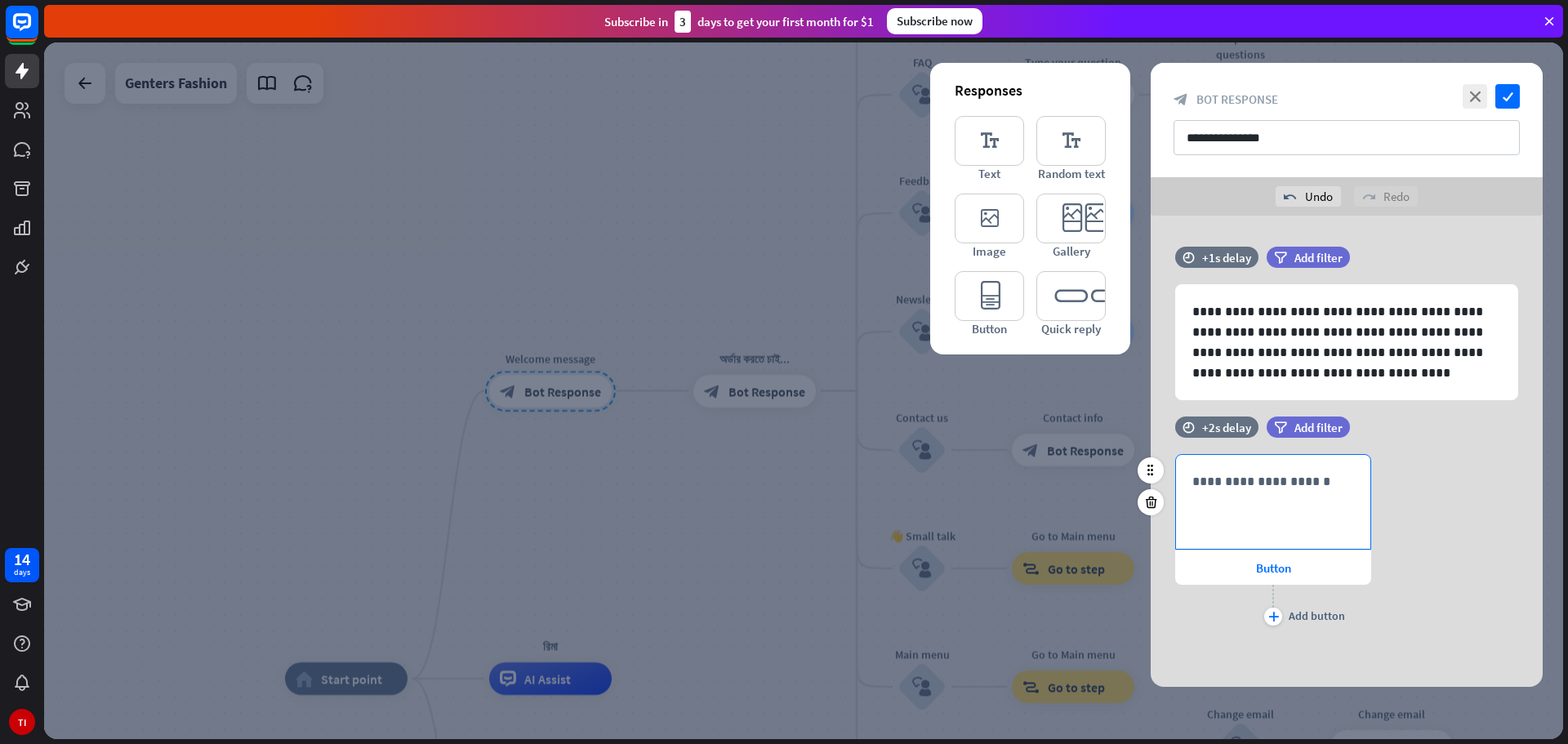
click at [1292, 484] on p "**********" at bounding box center [1273, 481] width 161 height 20
click at [1435, 501] on div "**********" at bounding box center [1346, 542] width 392 height 175
click at [1262, 565] on span "Button" at bounding box center [1273, 568] width 35 height 16
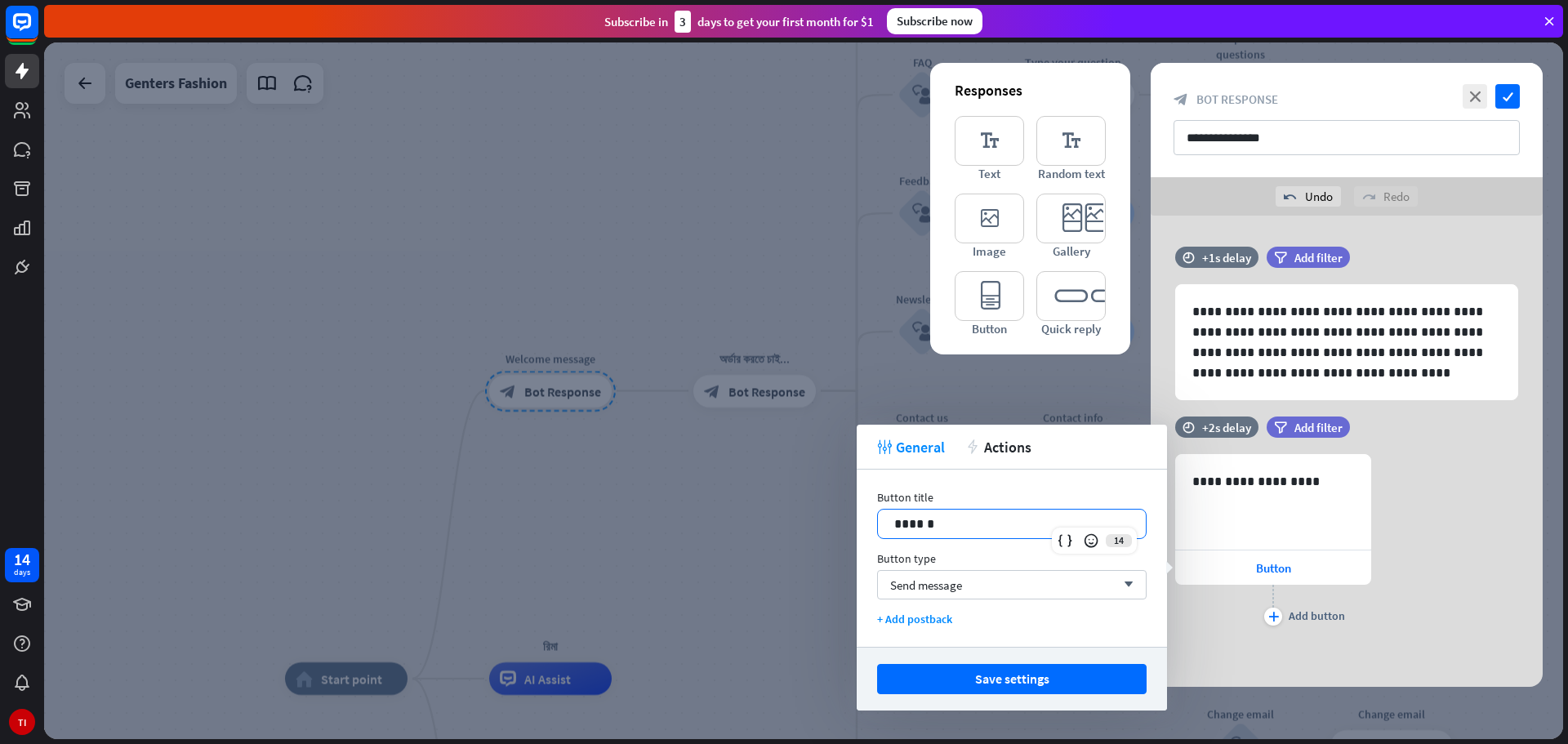
drag, startPoint x: 1019, startPoint y: 522, endPoint x: 860, endPoint y: 544, distance: 160.5
click at [860, 544] on div "Button title 14 ****** Button type Send message arrow_down + Add postback" at bounding box center [1012, 558] width 311 height 177
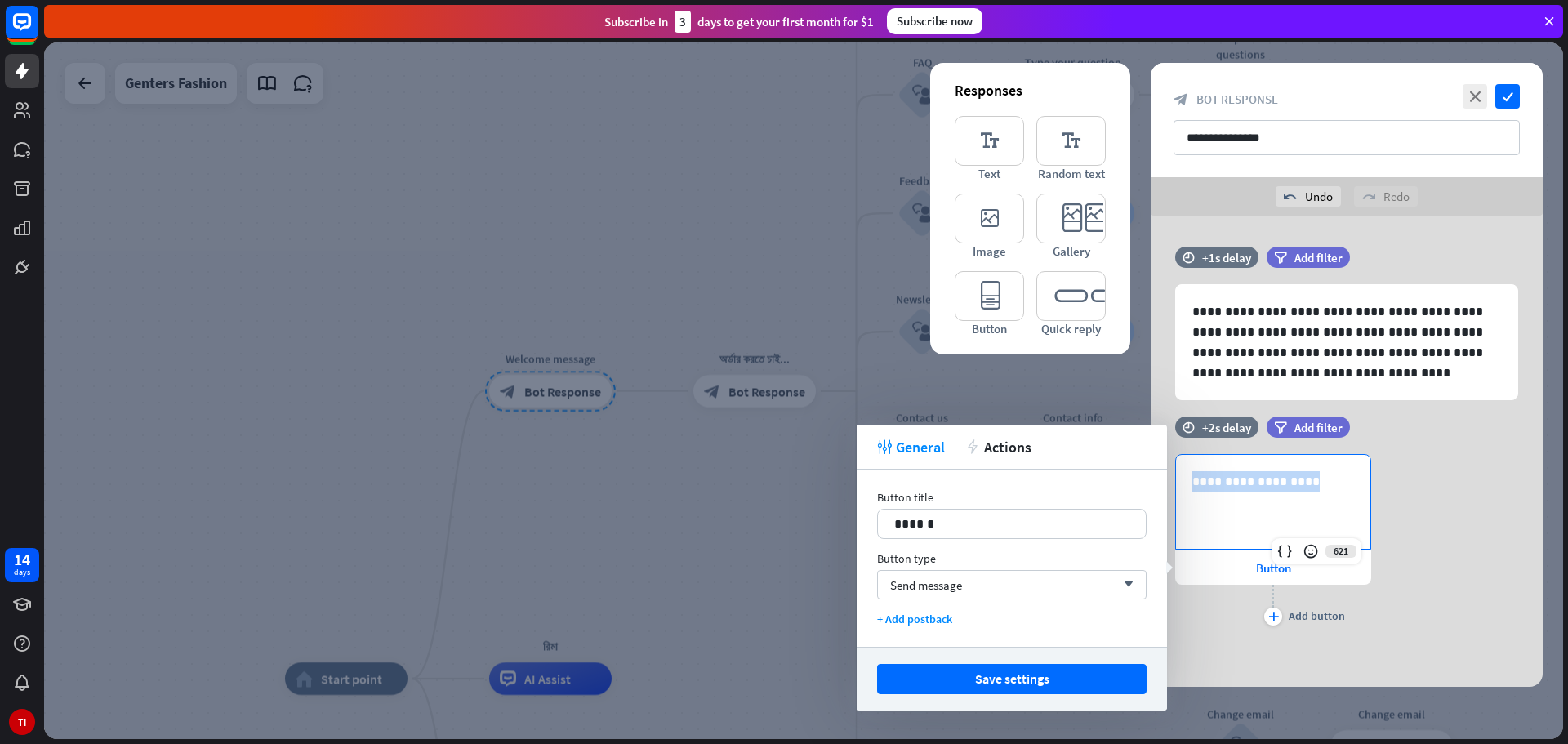
drag, startPoint x: 1346, startPoint y: 473, endPoint x: 1175, endPoint y: 485, distance: 171.4
click at [1175, 485] on div "**********" at bounding box center [1346, 542] width 392 height 175
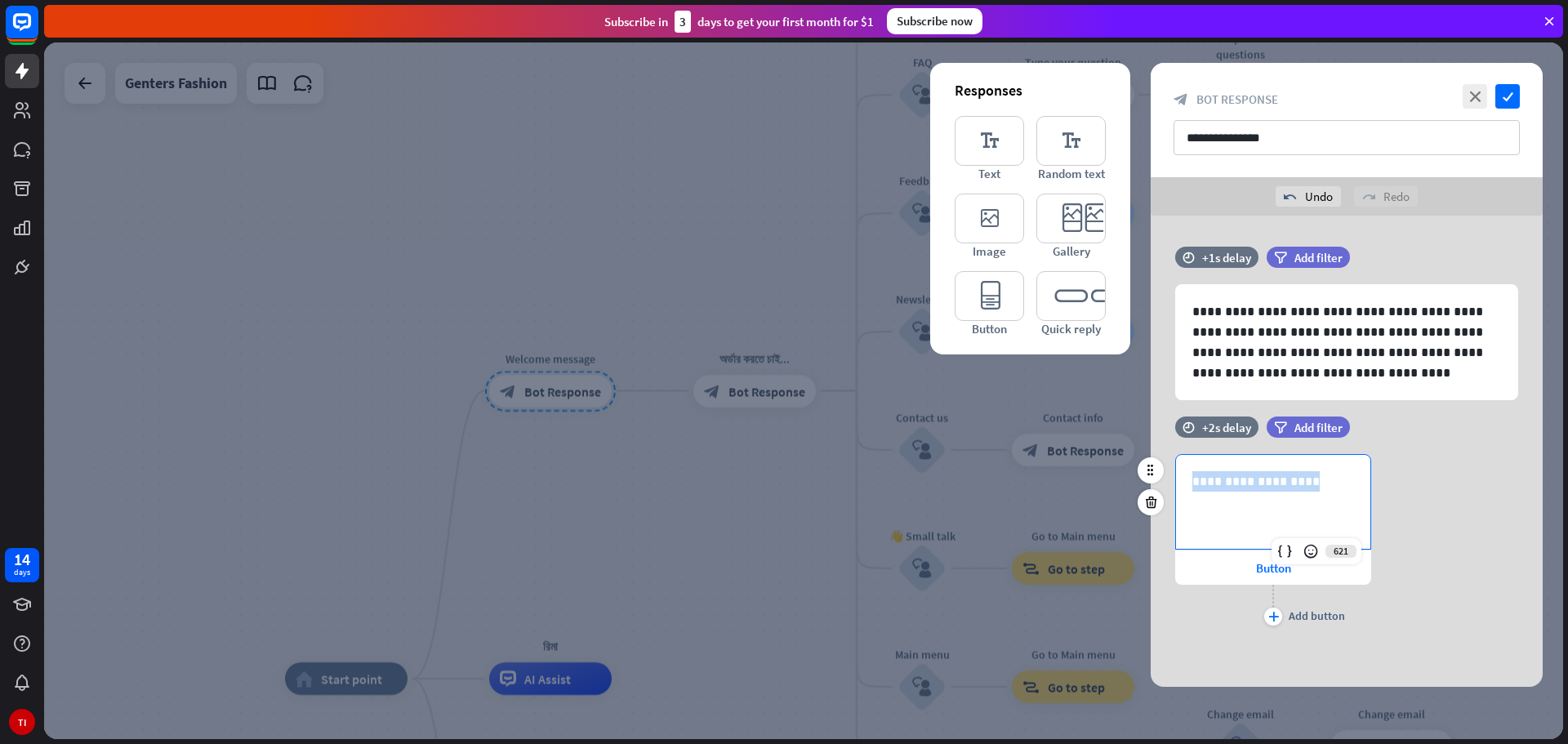
copy p "**********"
click at [1262, 569] on span "Button" at bounding box center [1273, 568] width 35 height 16
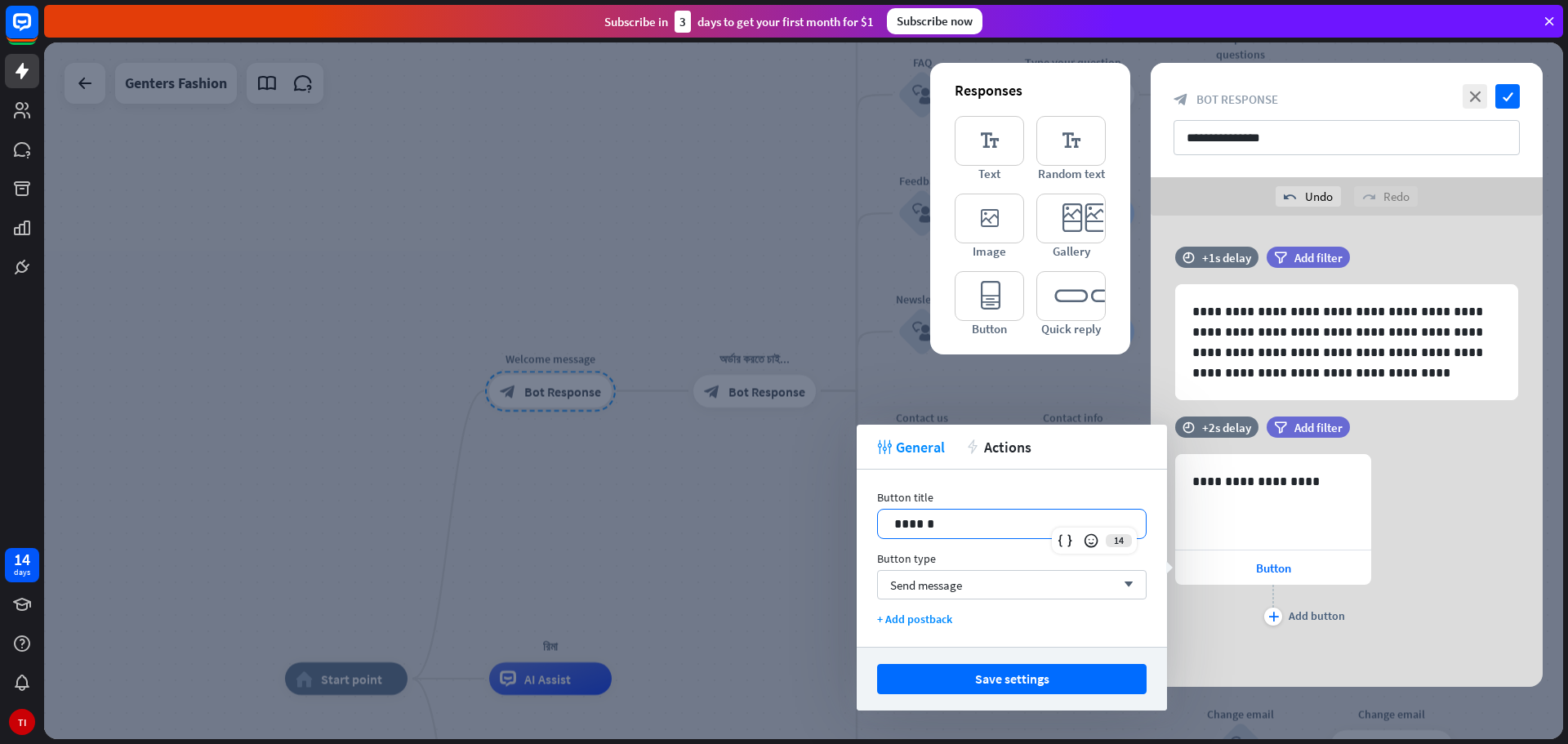
drag, startPoint x: 978, startPoint y: 520, endPoint x: 818, endPoint y: 527, distance: 160.2
click at [818, 527] on body "14 days TI close Product Help First steps Get started with ChatBot Help Center …" at bounding box center [784, 372] width 1568 height 744
click at [1408, 513] on div "**********" at bounding box center [1346, 542] width 392 height 175
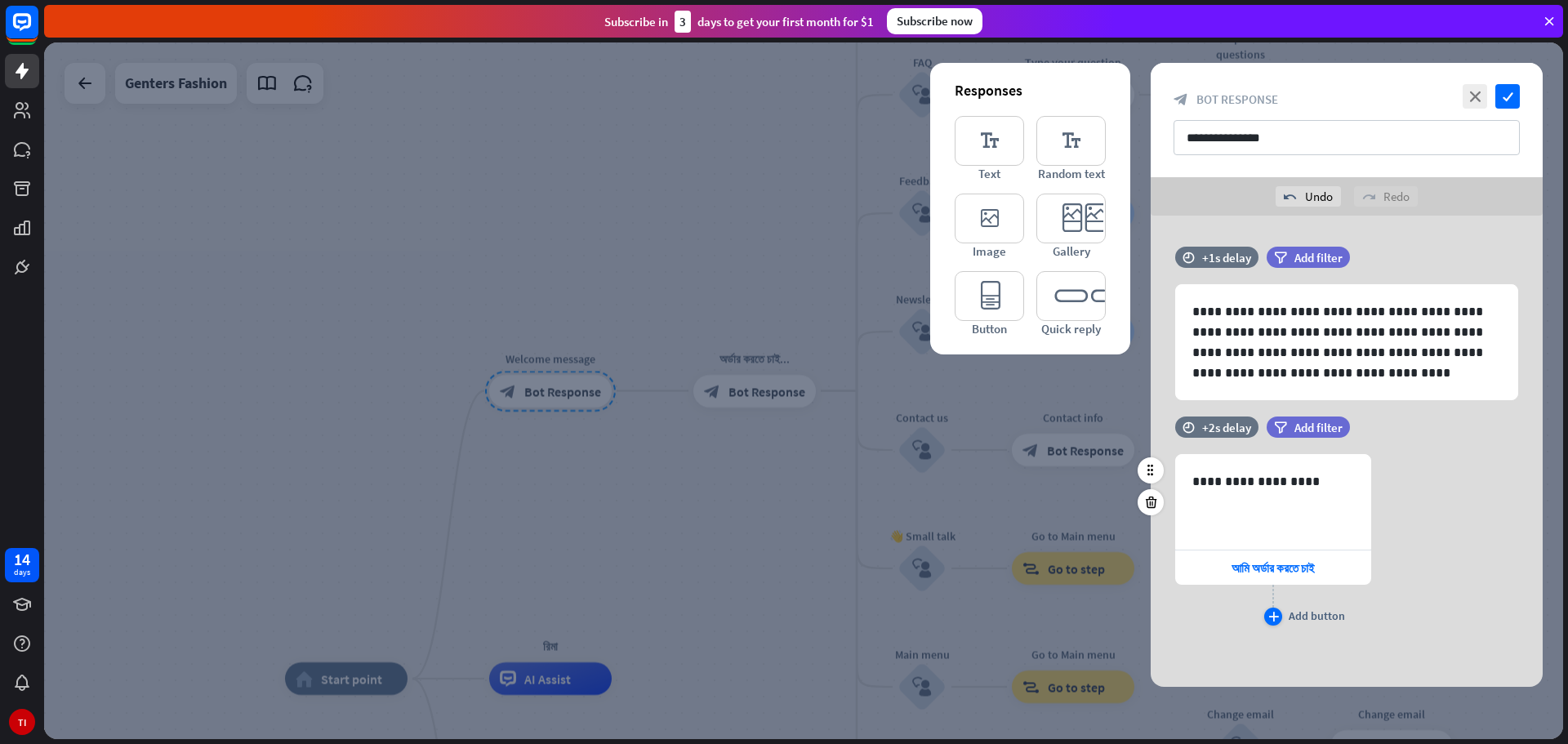
click at [1275, 614] on icon "plus" at bounding box center [1273, 617] width 11 height 10
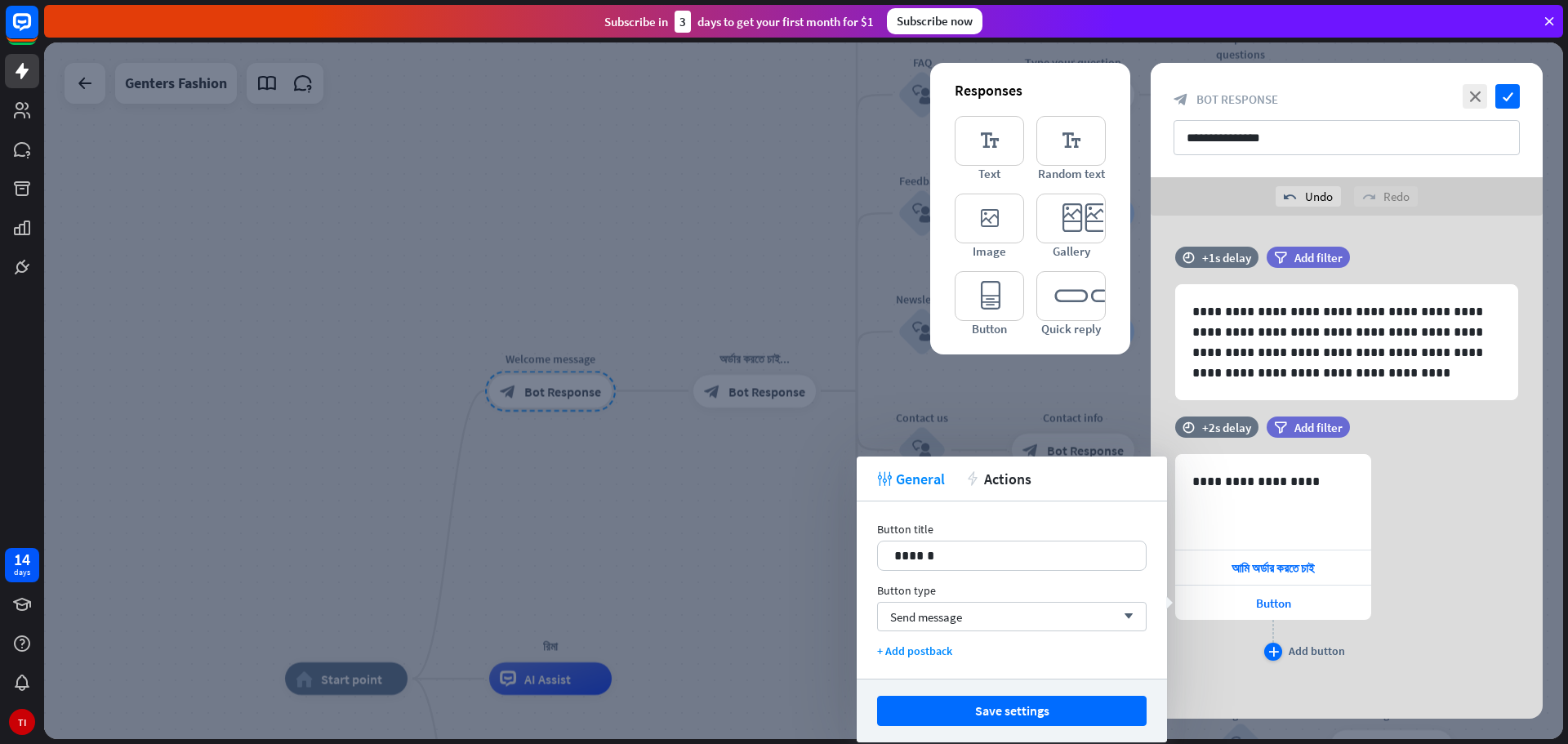
click at [1280, 654] on div "plus" at bounding box center [1273, 651] width 18 height 18
click at [1309, 480] on p "**********" at bounding box center [1273, 481] width 161 height 20
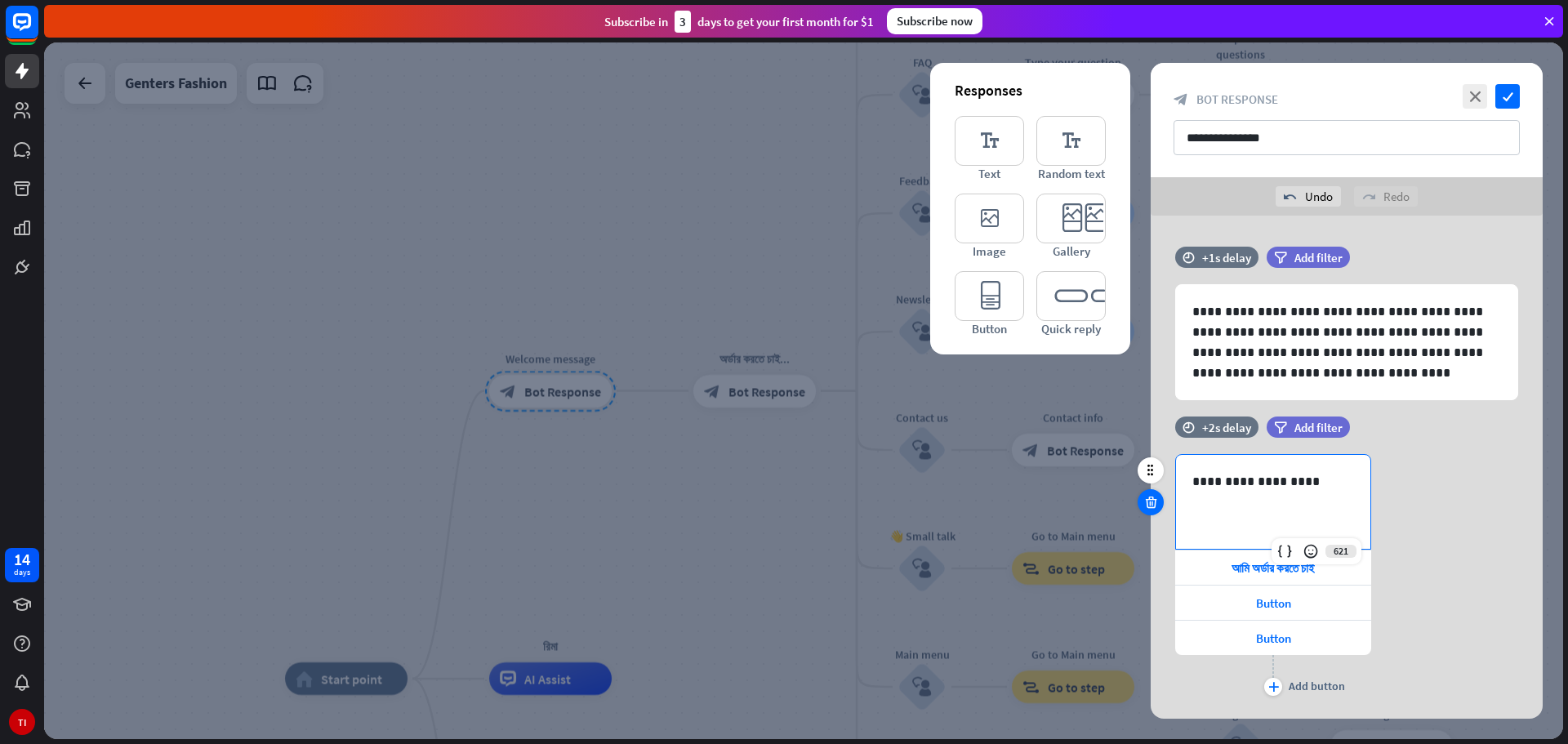
drag, startPoint x: 1346, startPoint y: 476, endPoint x: 1146, endPoint y: 491, distance: 200.6
click at [1151, 491] on div "**********" at bounding box center [1346, 566] width 392 height 300
drag, startPoint x: 1286, startPoint y: 473, endPoint x: 1198, endPoint y: 479, distance: 88.2
click at [1198, 479] on p "**********" at bounding box center [1273, 481] width 161 height 20
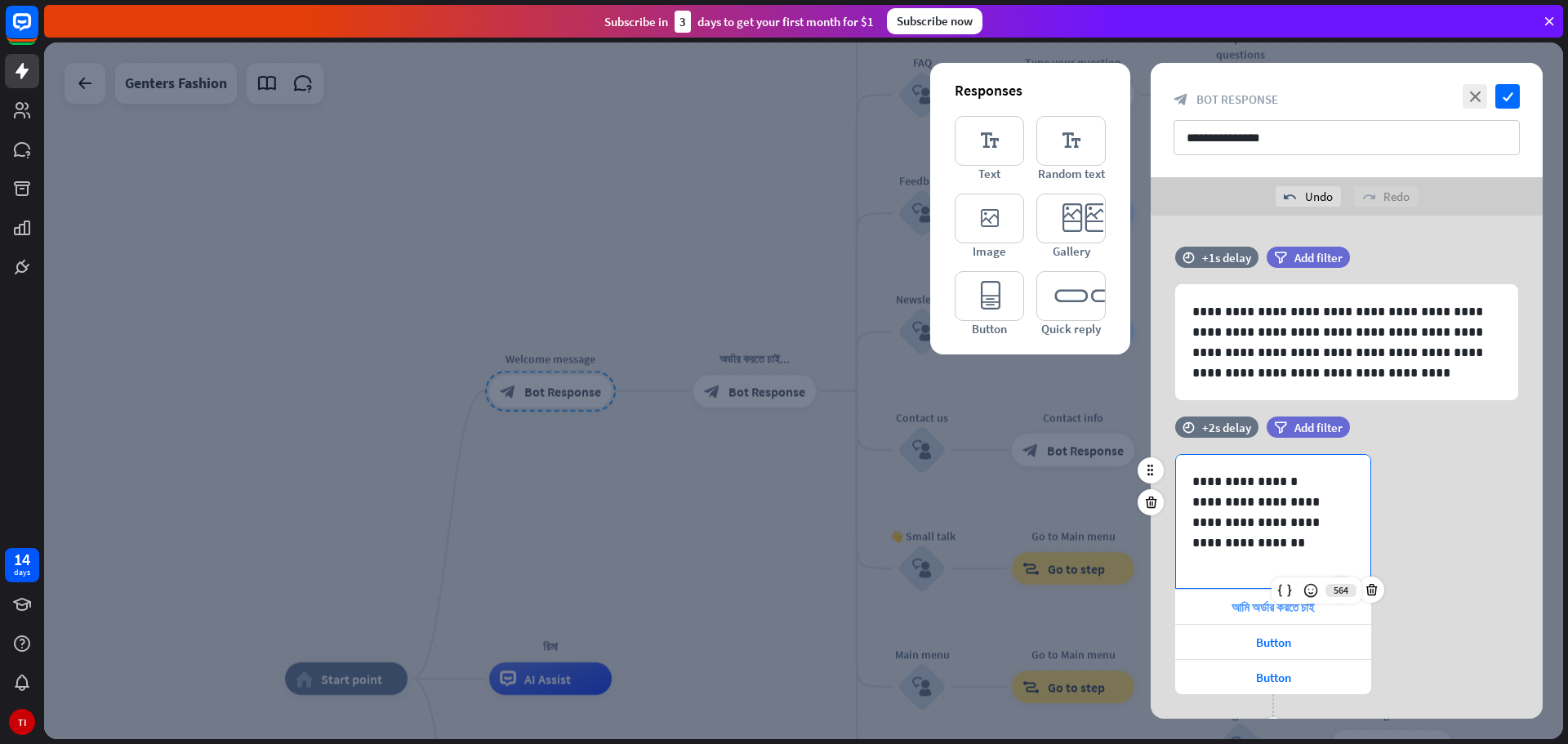
click at [1338, 607] on div "**********" at bounding box center [1273, 597] width 196 height 285
click at [1309, 606] on span "আমি অর্ডার করতে চাই" at bounding box center [1273, 608] width 84 height 16
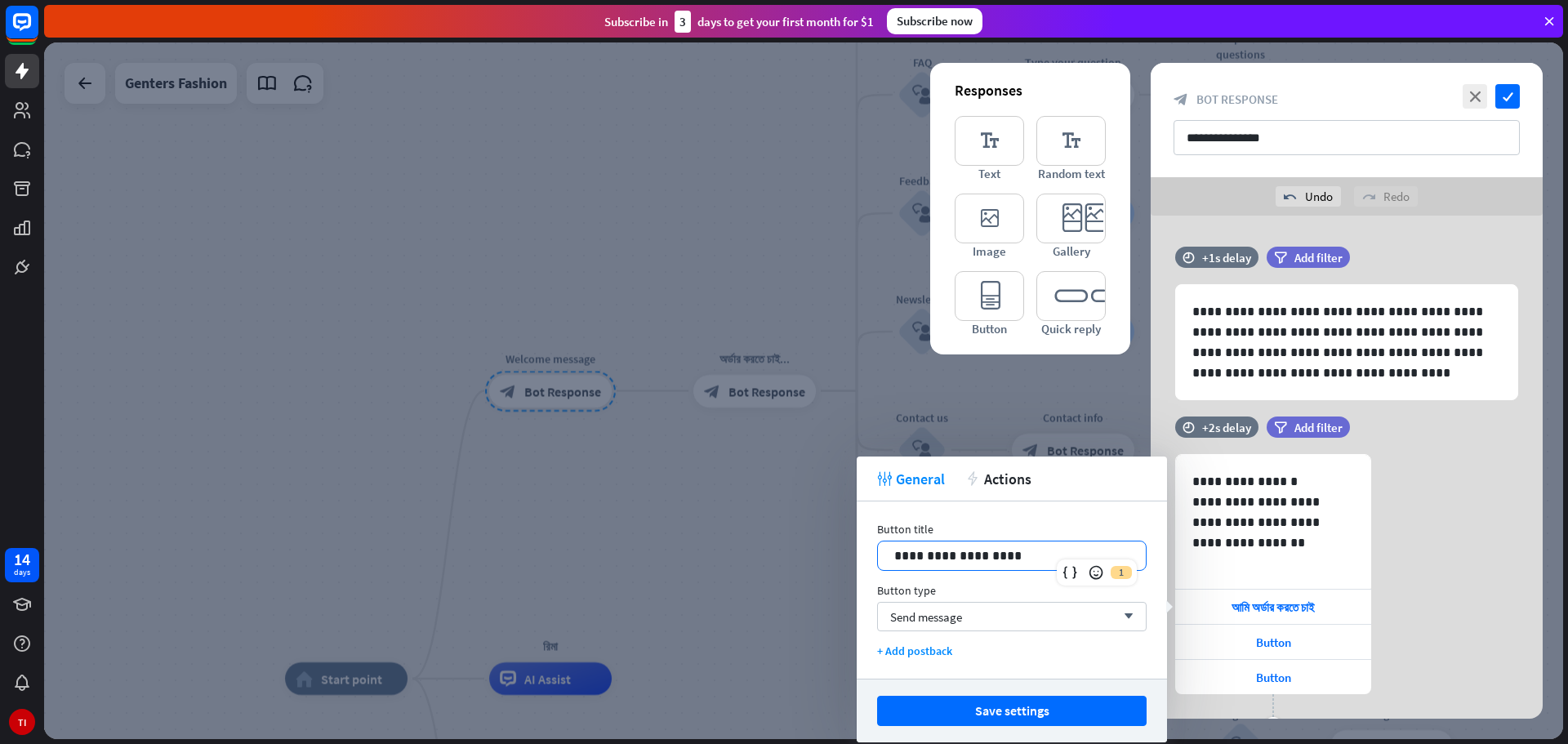
drag, startPoint x: 1066, startPoint y: 555, endPoint x: 813, endPoint y: 555, distance: 253.0
click at [813, 555] on body "14 days TI close Product Help First steps Get started with ChatBot Help Center …" at bounding box center [784, 372] width 1568 height 744
click at [1277, 645] on span "Button" at bounding box center [1273, 642] width 35 height 16
click at [1018, 555] on p "******" at bounding box center [1012, 556] width 235 height 20
click at [1271, 634] on span "ডেলিভারি চার্জ কত?" at bounding box center [1273, 642] width 75 height 16
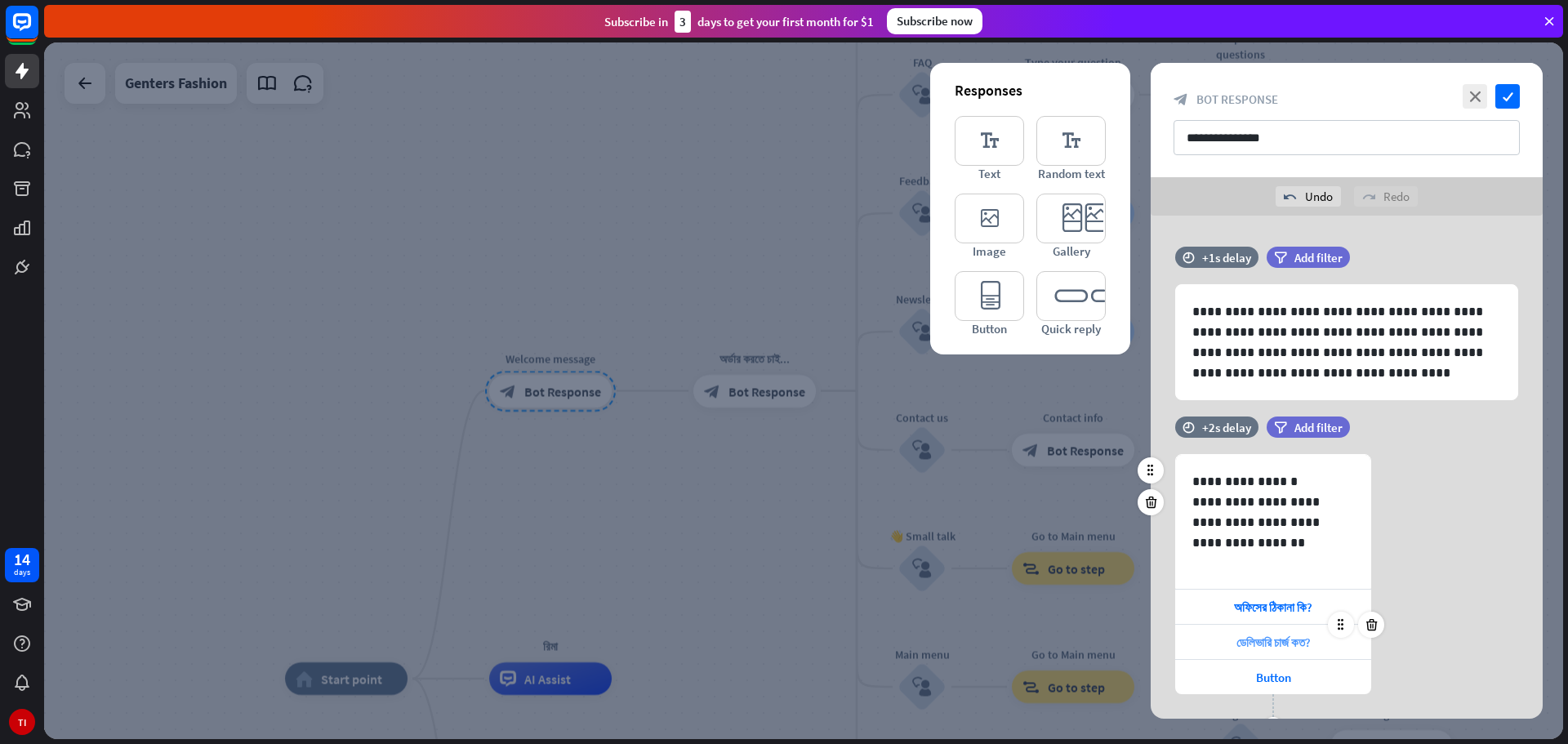
click at [1271, 634] on span "ডেলিভারি চার্জ কত?" at bounding box center [1273, 642] width 75 height 16
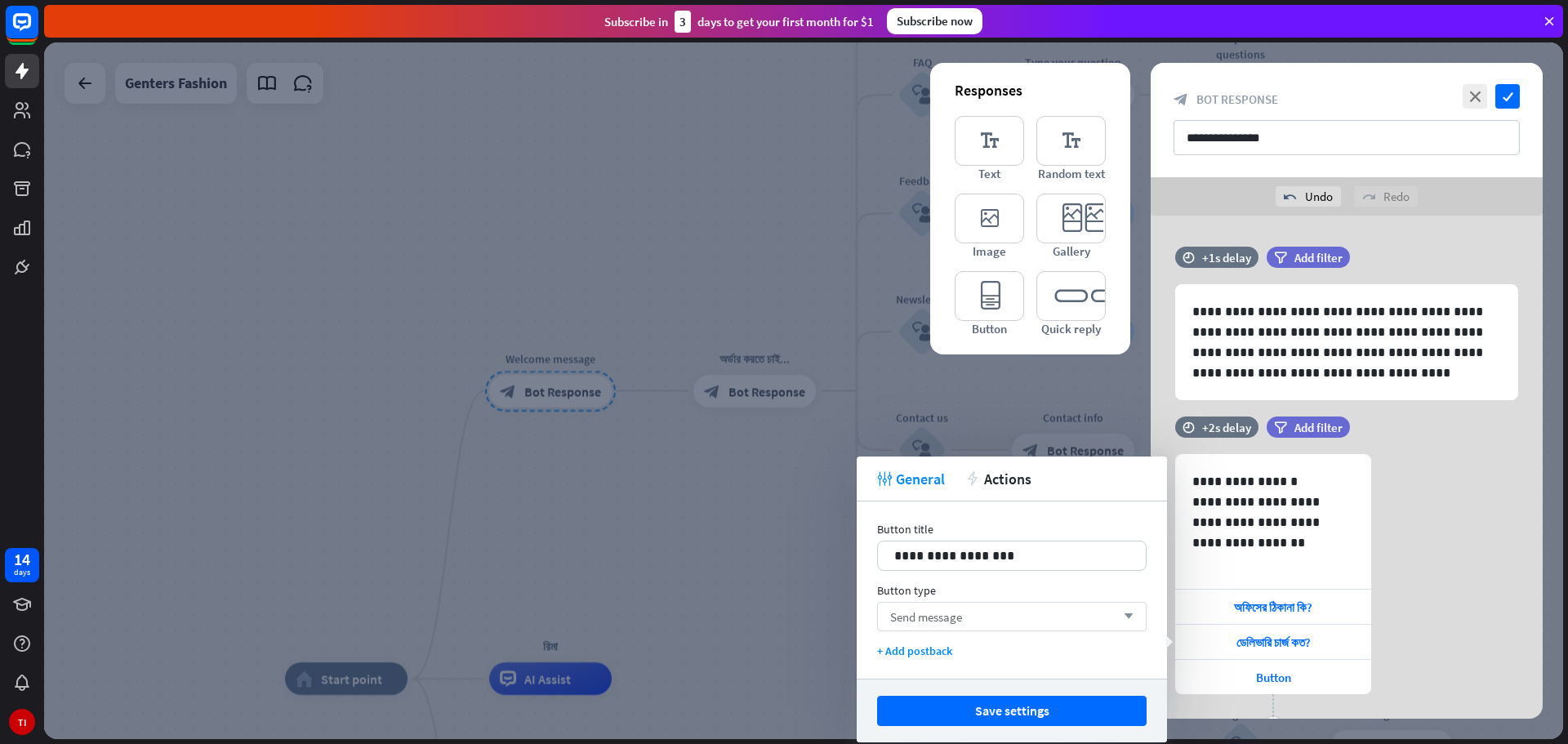
click at [999, 616] on div "Send message arrow_down" at bounding box center [1011, 617] width 270 height 30
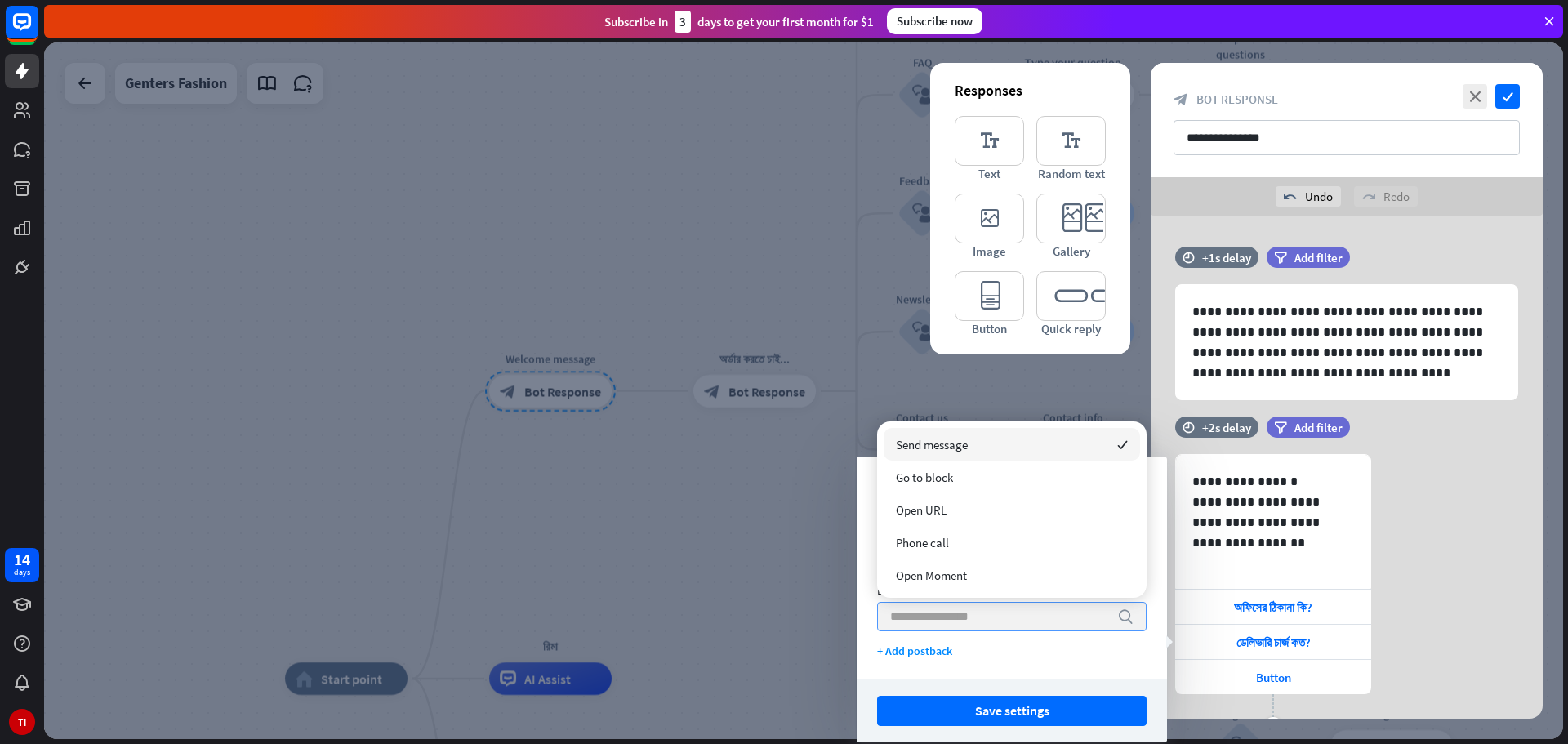
click at [999, 616] on input "search" at bounding box center [1000, 617] width 219 height 28
click at [1048, 669] on div "**********" at bounding box center [1012, 590] width 311 height 177
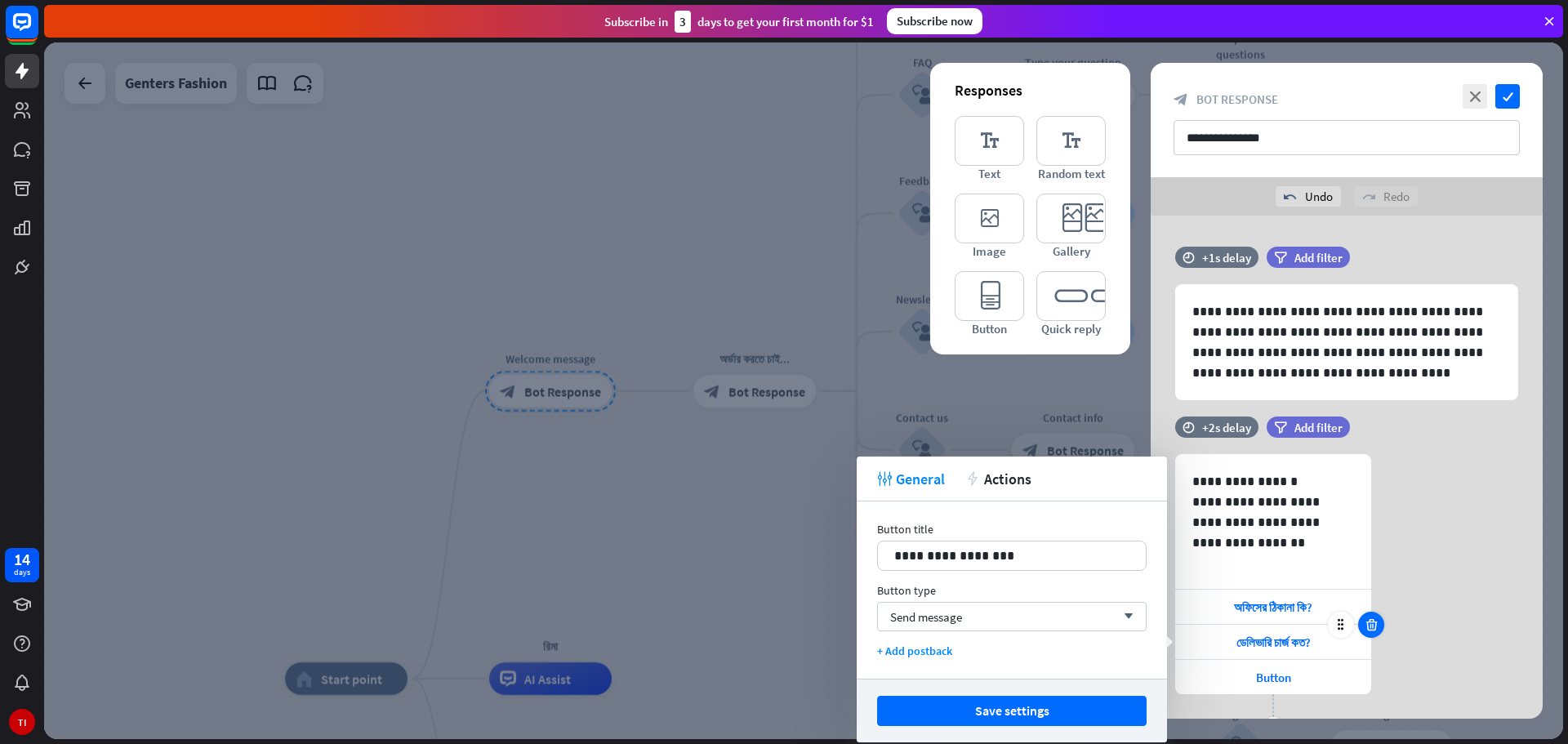
click at [1376, 625] on icon at bounding box center [1372, 624] width 16 height 15
click at [1372, 625] on icon at bounding box center [1372, 624] width 16 height 15
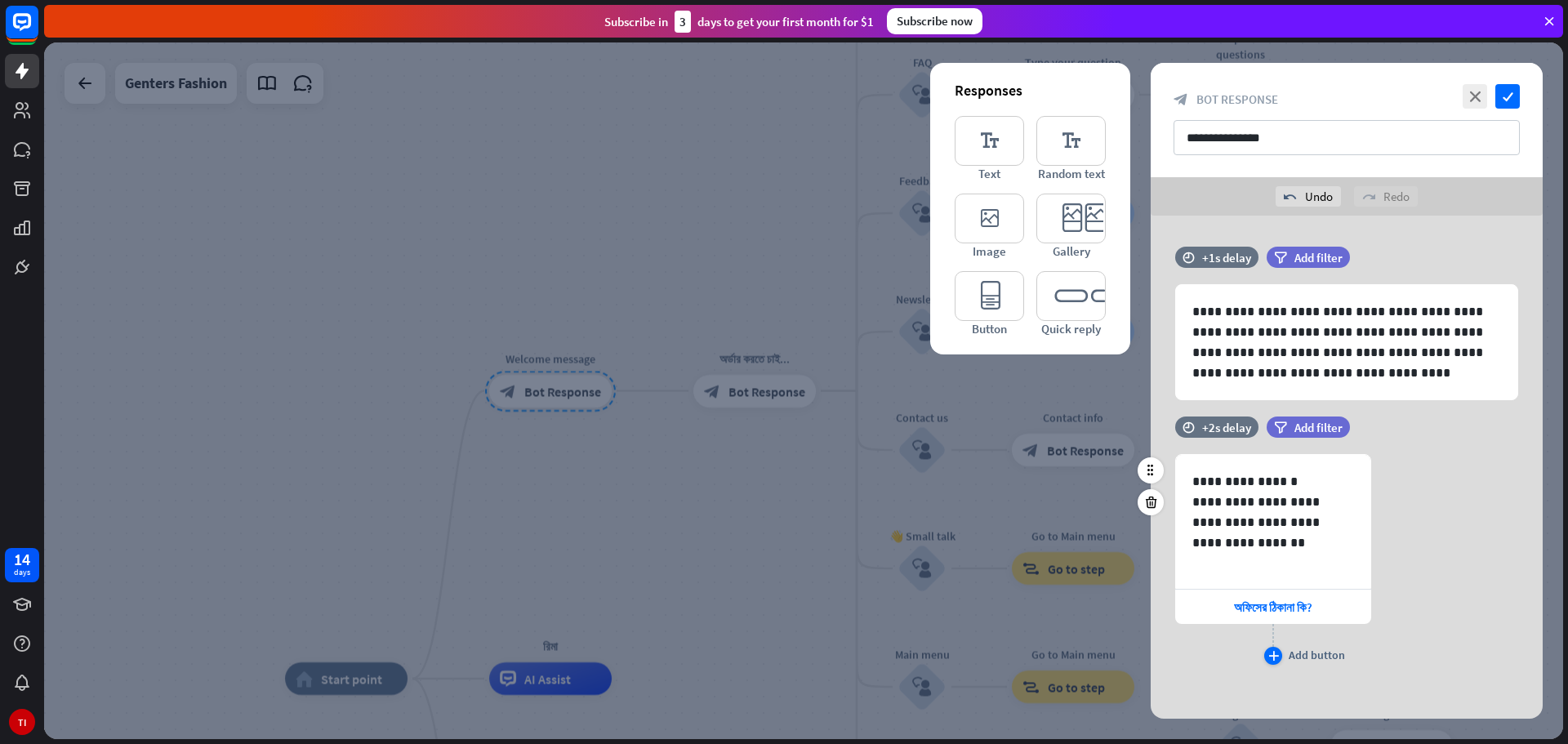
click at [1275, 654] on icon "plus" at bounding box center [1273, 655] width 11 height 10
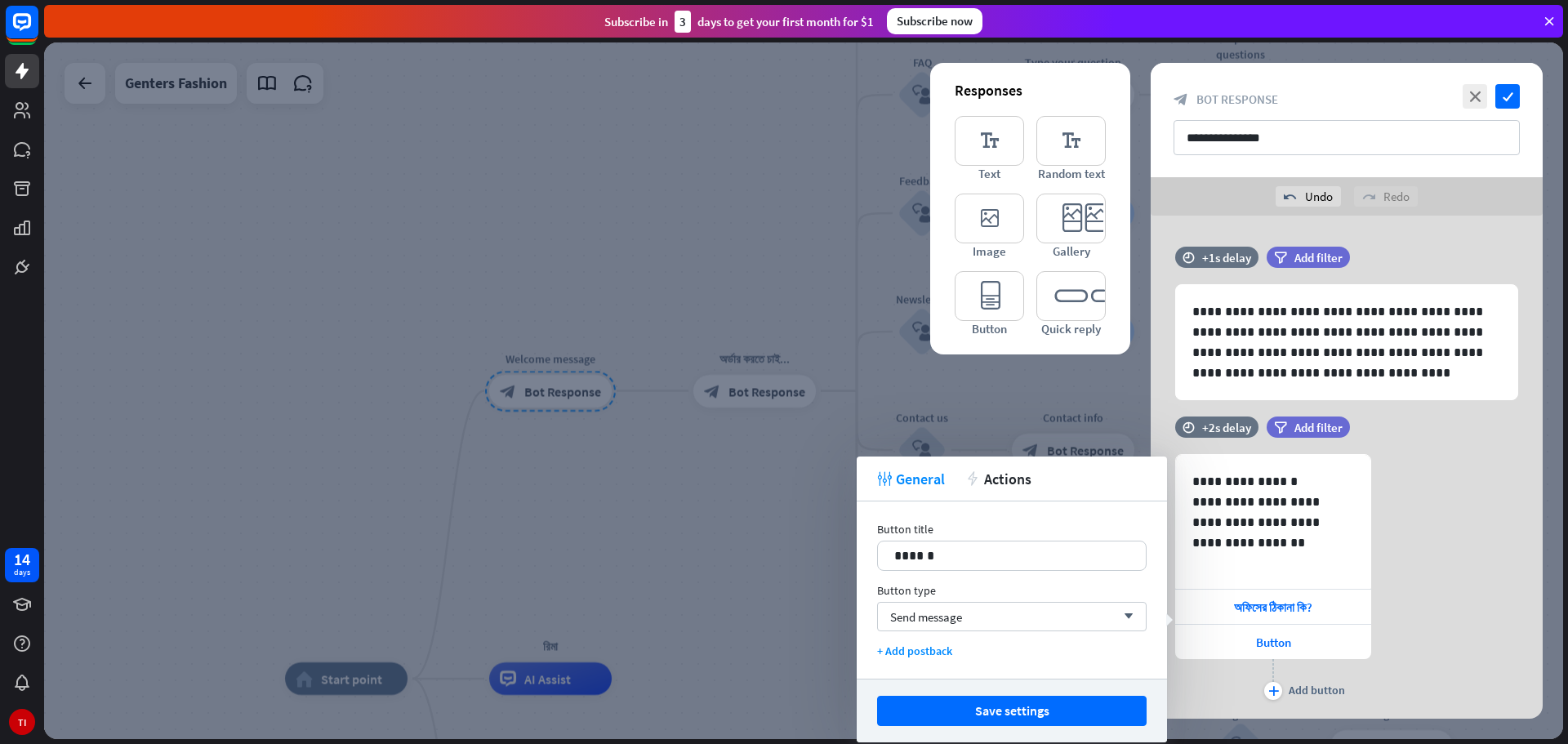
scroll to position [43, 0]
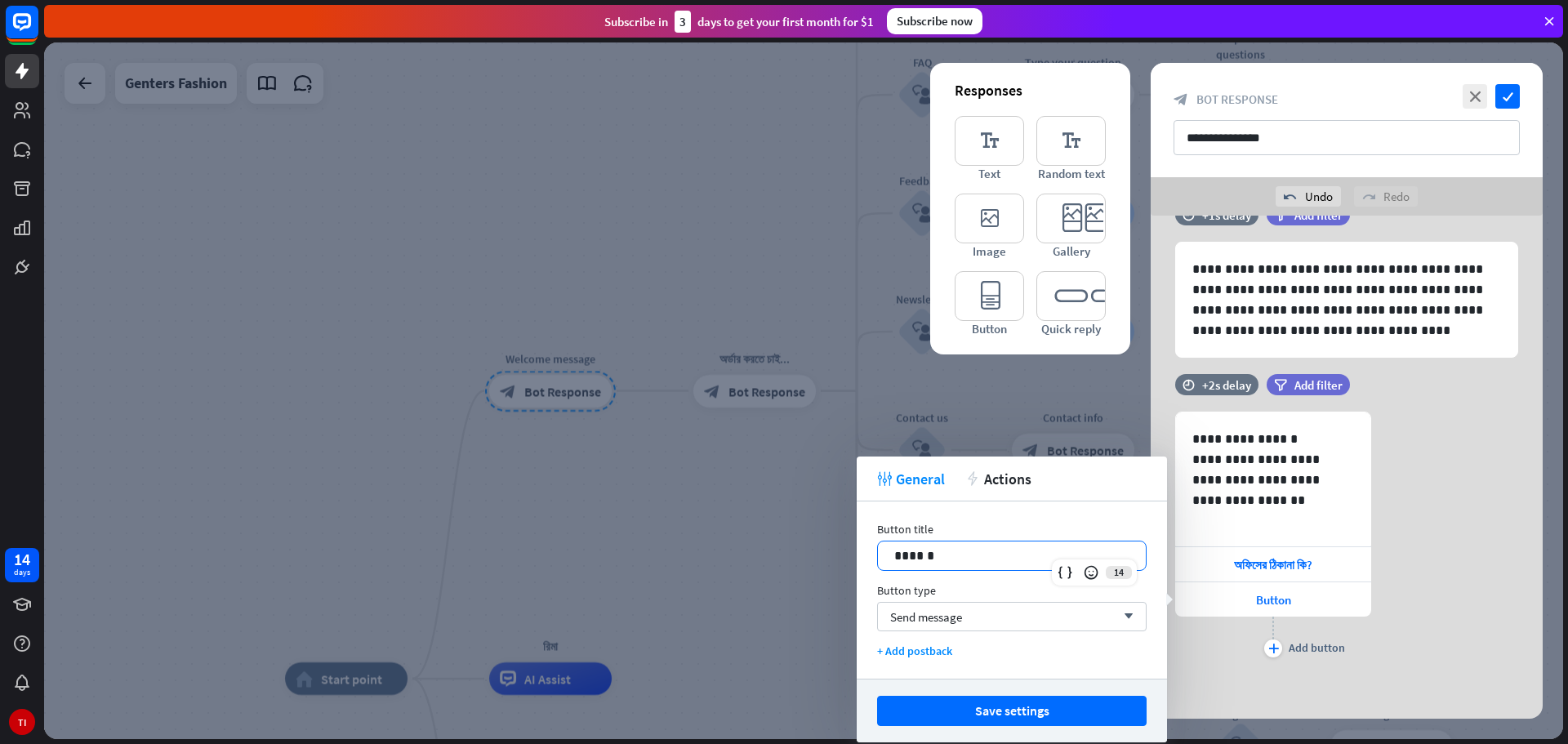
click at [974, 559] on p "******" at bounding box center [1012, 556] width 235 height 20
click at [1266, 601] on span "Button" at bounding box center [1273, 600] width 35 height 16
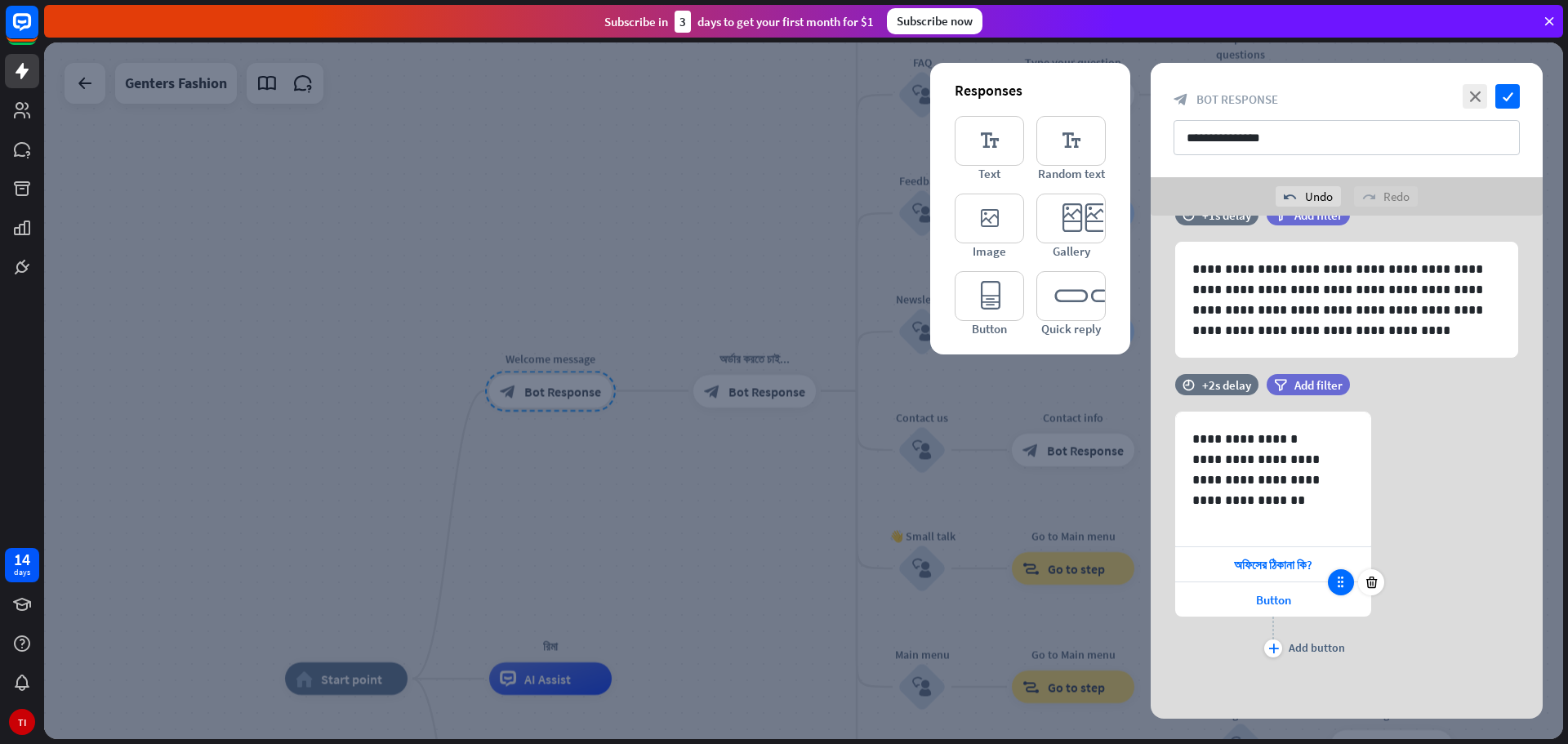
click at [1351, 589] on div at bounding box center [1341, 582] width 26 height 26
drag, startPoint x: 1275, startPoint y: 606, endPoint x: 1211, endPoint y: 588, distance: 66.5
click at [1211, 588] on div "Button" at bounding box center [1273, 599] width 196 height 34
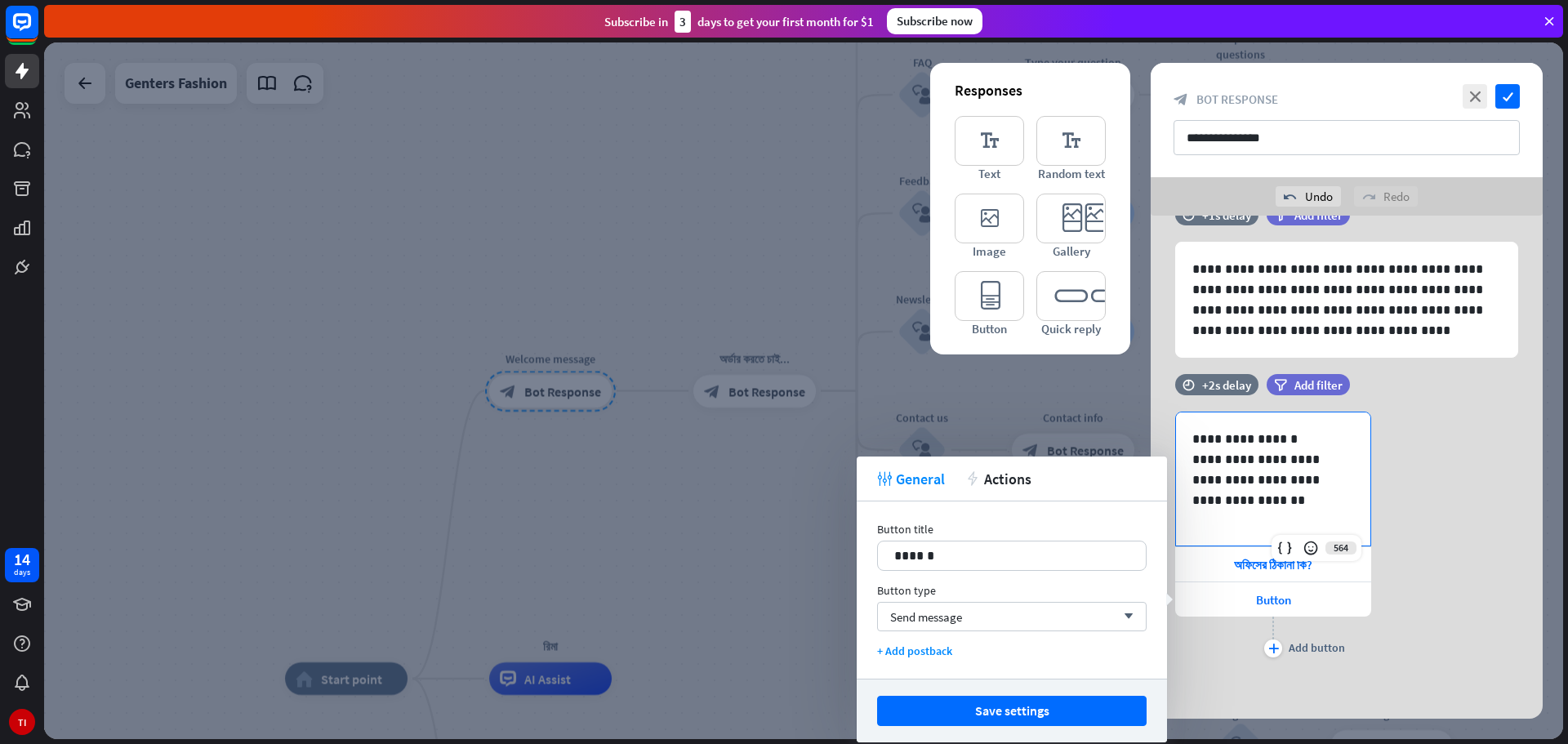
click at [1284, 477] on p "**********" at bounding box center [1266, 479] width 147 height 61
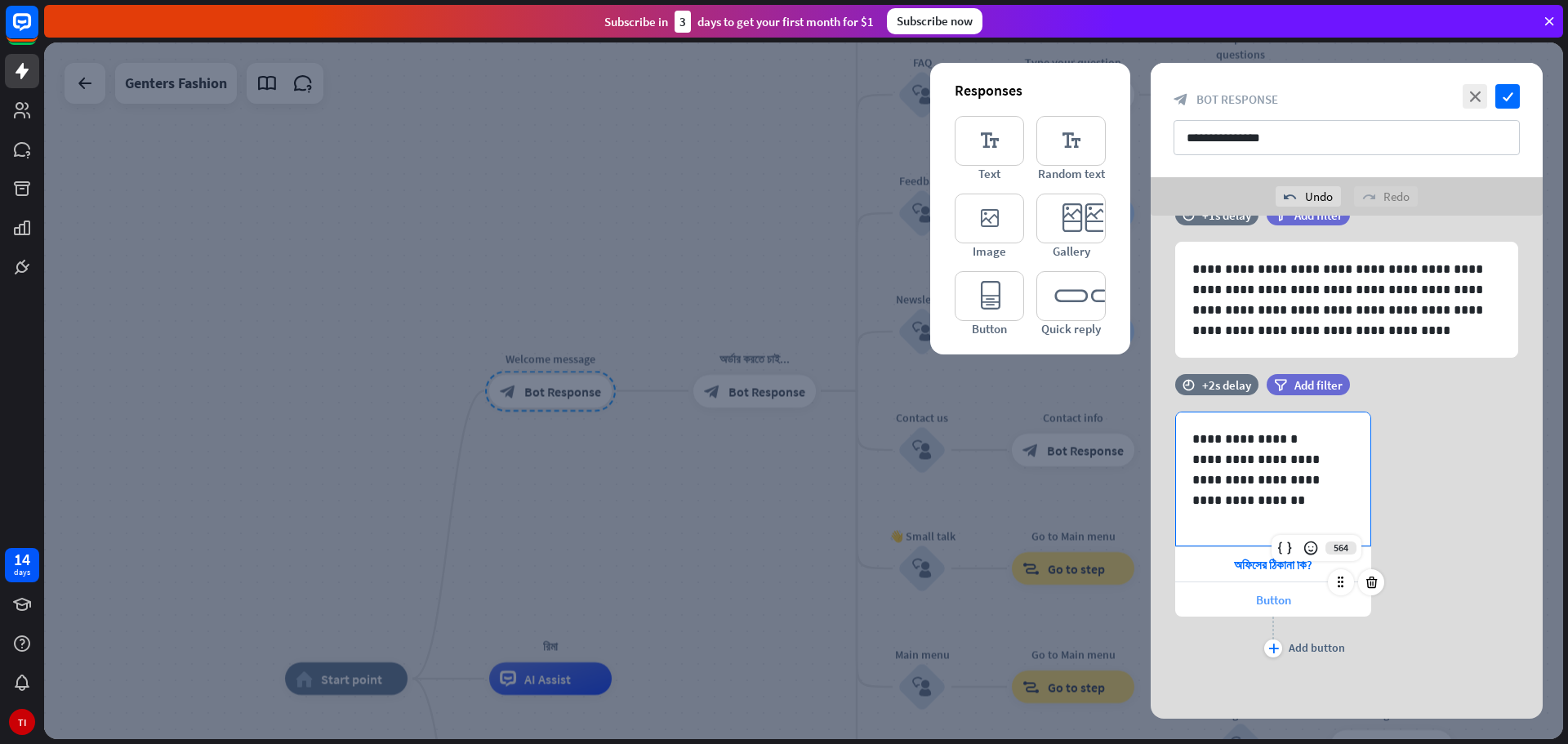
click at [1282, 601] on span "Button" at bounding box center [1273, 600] width 35 height 16
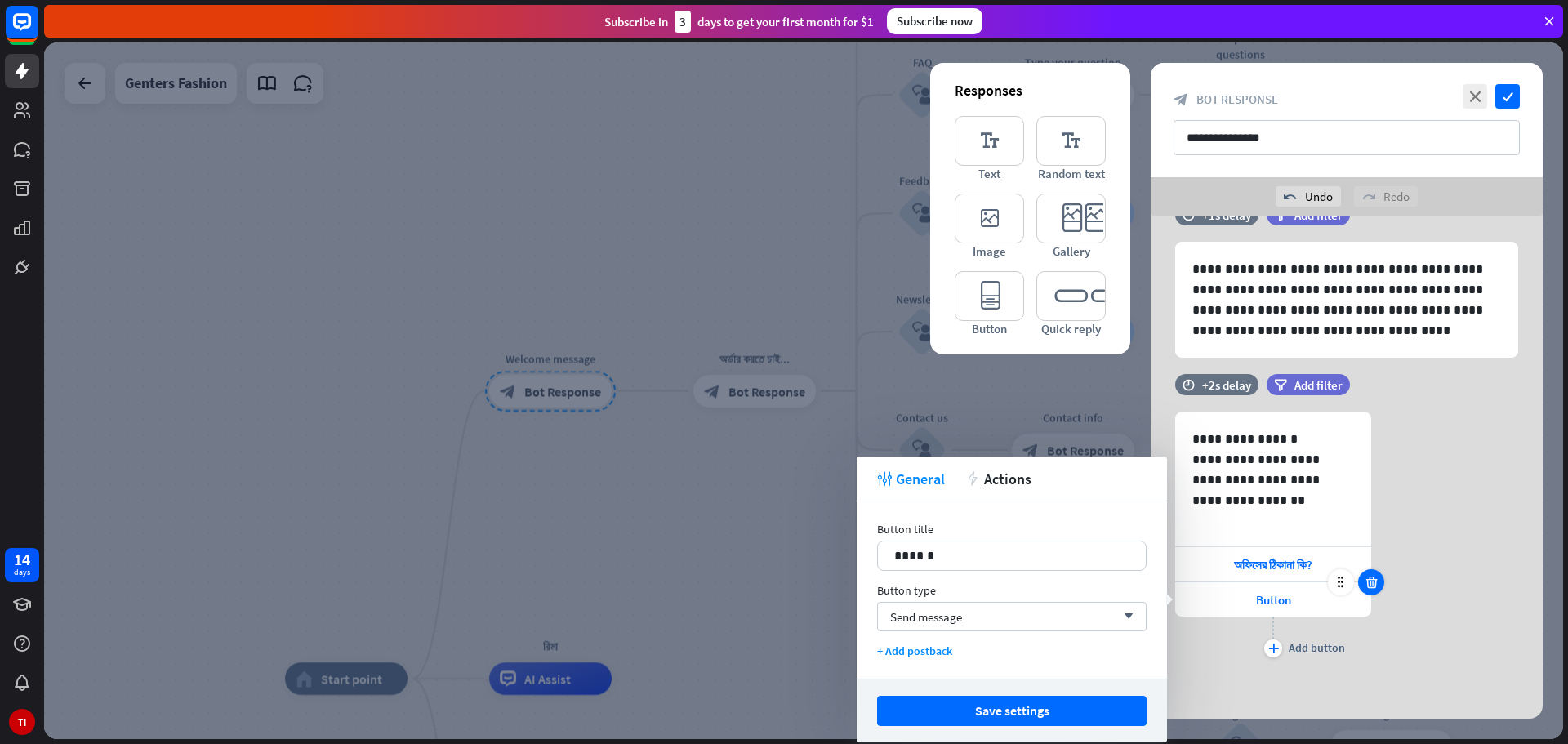
click at [1374, 584] on icon at bounding box center [1372, 582] width 16 height 15
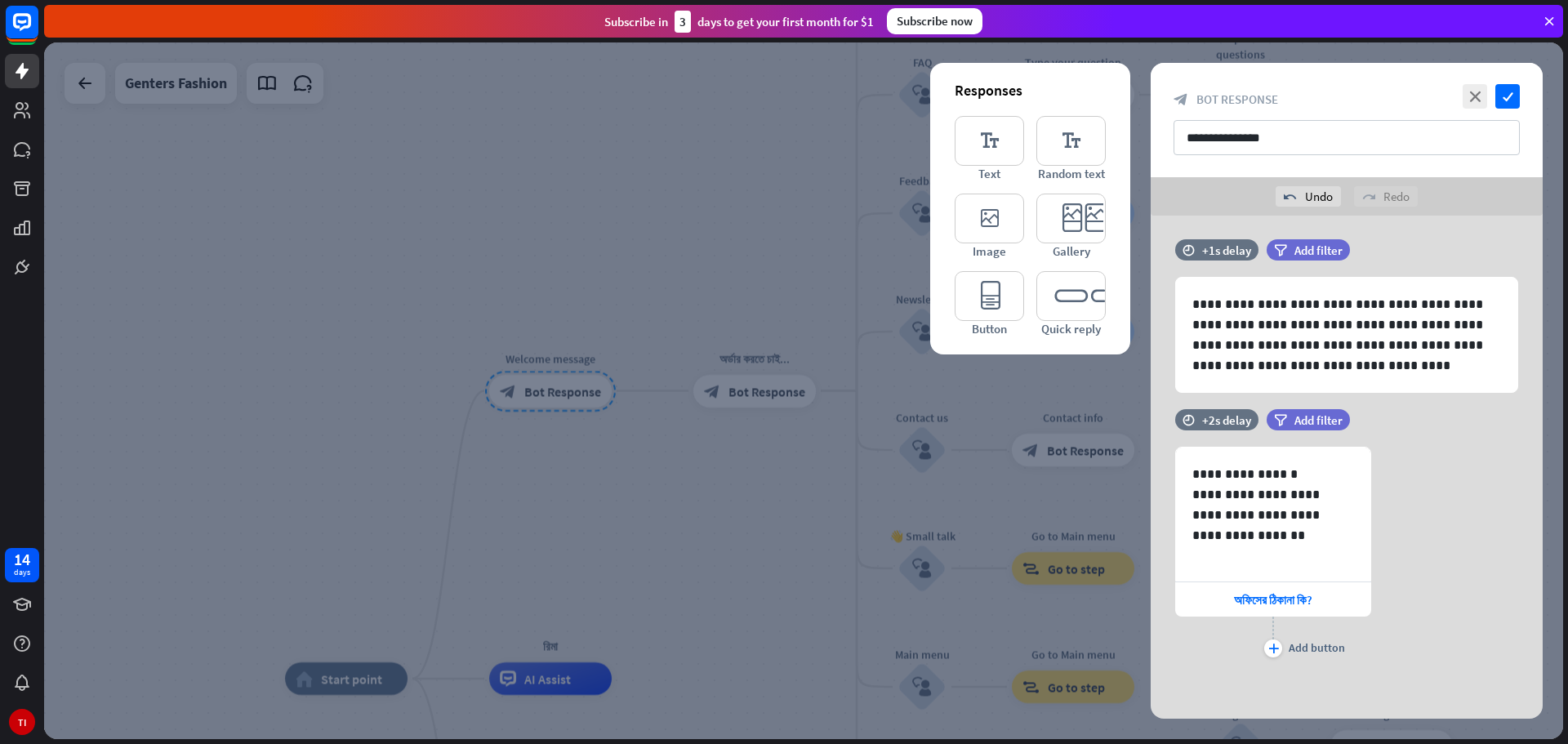
scroll to position [7, 0]
click at [1445, 543] on div "**********" at bounding box center [1346, 554] width 392 height 215
click at [1151, 464] on icon at bounding box center [1151, 462] width 15 height 15
click at [1421, 612] on div "**********" at bounding box center [1346, 554] width 392 height 215
click at [985, 286] on icon "editor_button" at bounding box center [989, 296] width 70 height 50
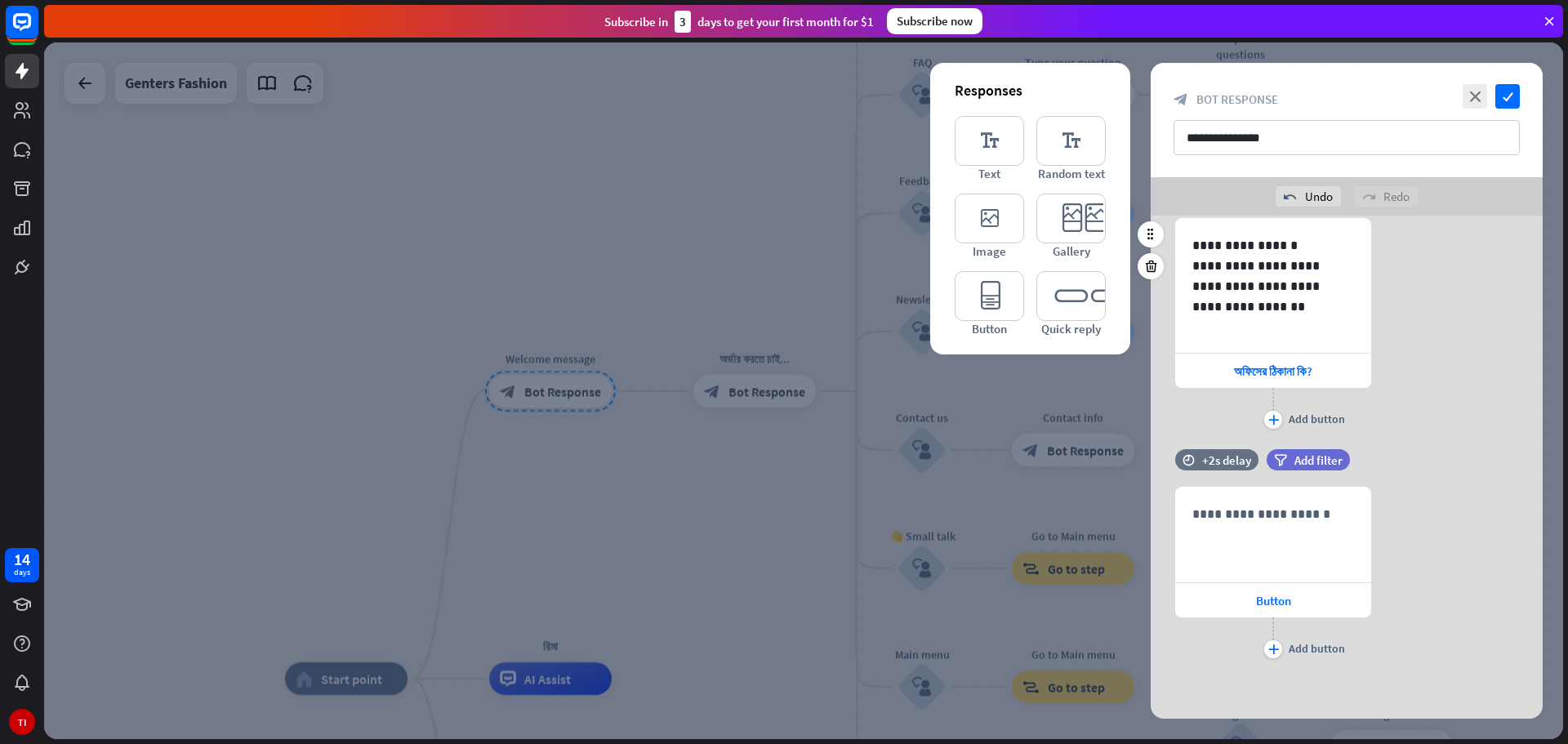
scroll to position [237, 0]
click at [1276, 532] on div "**********" at bounding box center [1272, 534] width 194 height 94
click at [1279, 598] on div "**********" at bounding box center [1273, 574] width 196 height 175
click at [1266, 597] on span "Button" at bounding box center [1273, 600] width 35 height 16
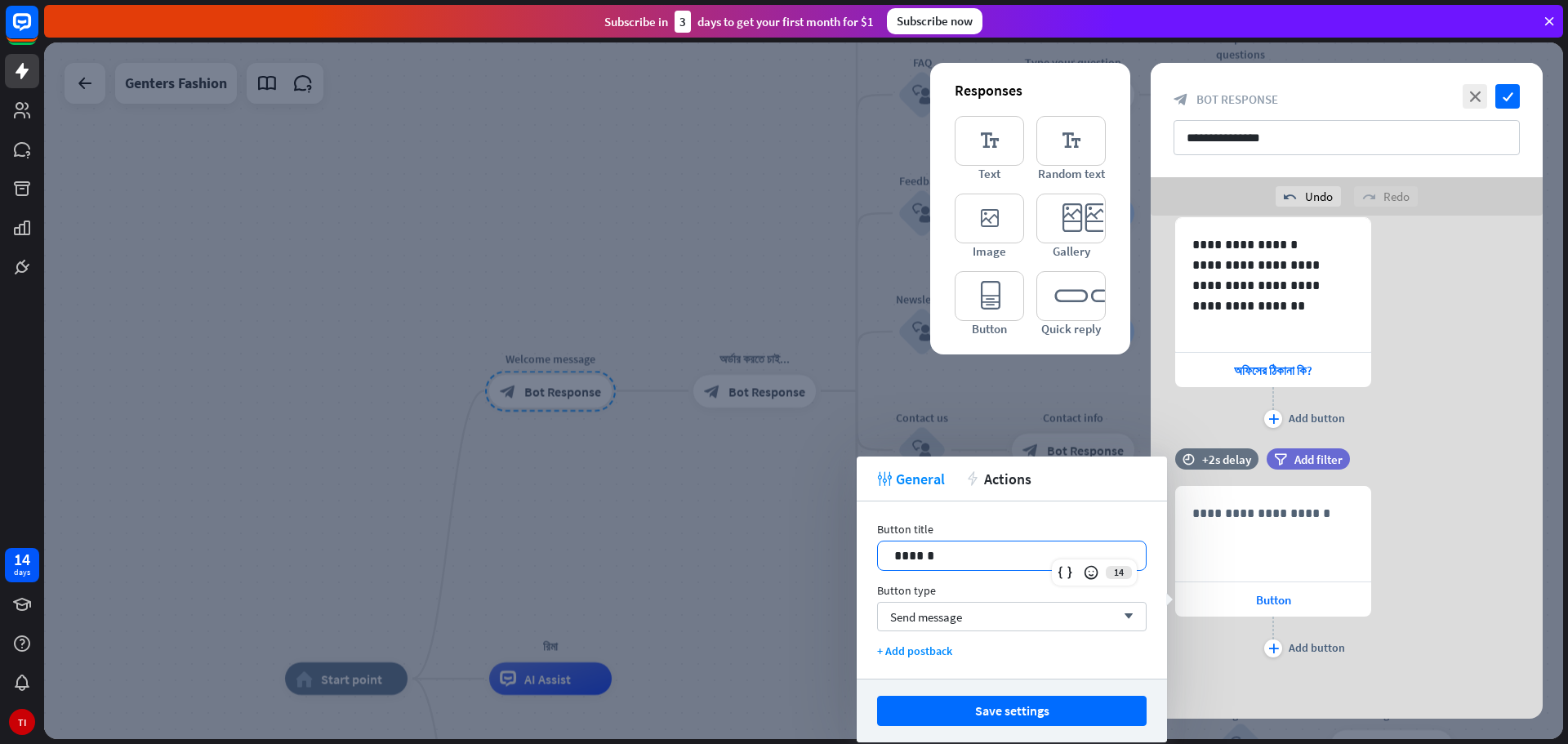
drag, startPoint x: 981, startPoint y: 552, endPoint x: 716, endPoint y: 550, distance: 265.0
click at [716, 550] on body "14 days TI close Product Help First steps Get started with ChatBot Help Center …" at bounding box center [784, 372] width 1568 height 744
paste div
click at [1309, 527] on div "**********" at bounding box center [1272, 534] width 194 height 94
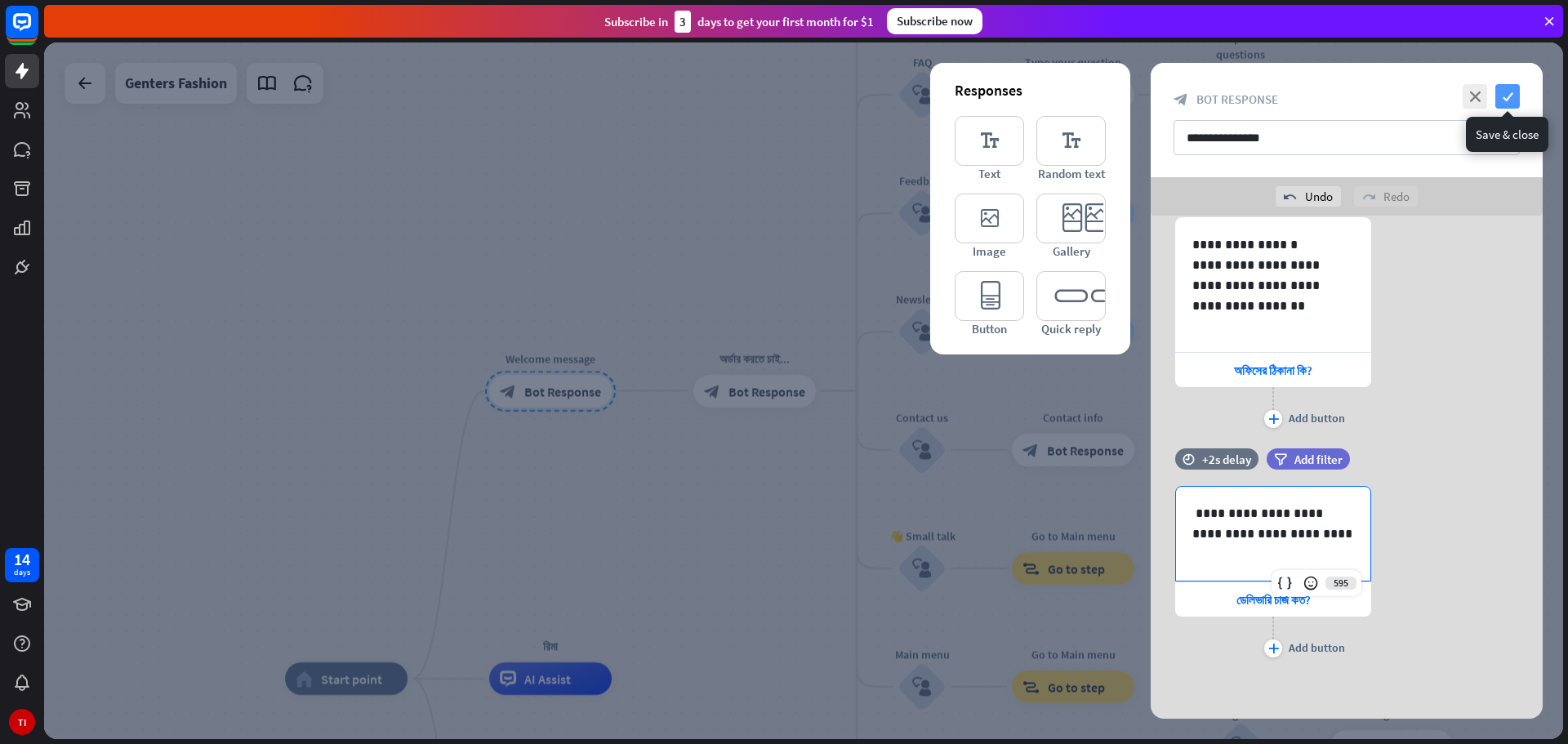
click at [1513, 95] on icon "check" at bounding box center [1507, 96] width 25 height 25
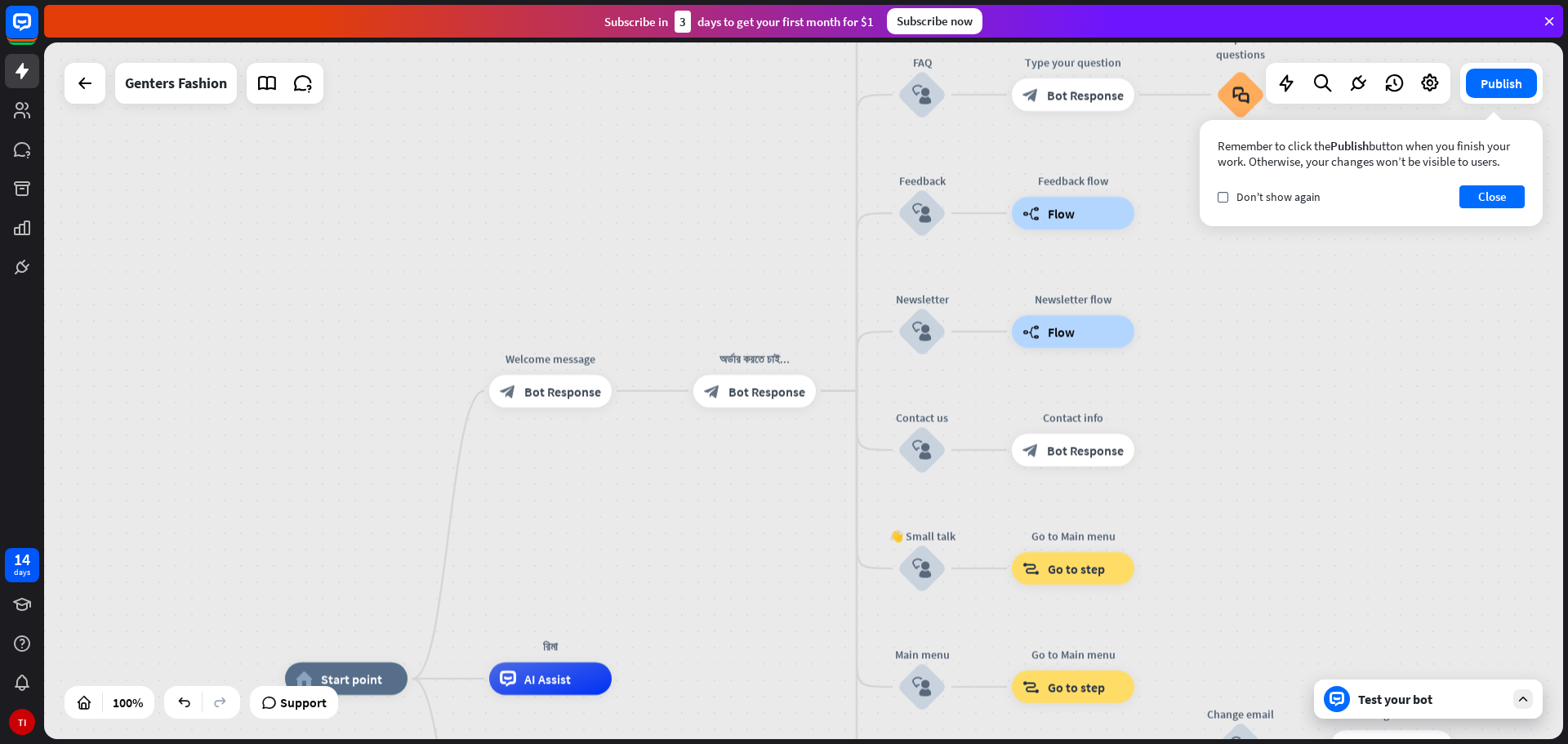
click at [1383, 695] on div "Test your bot" at bounding box center [1432, 699] width 147 height 16
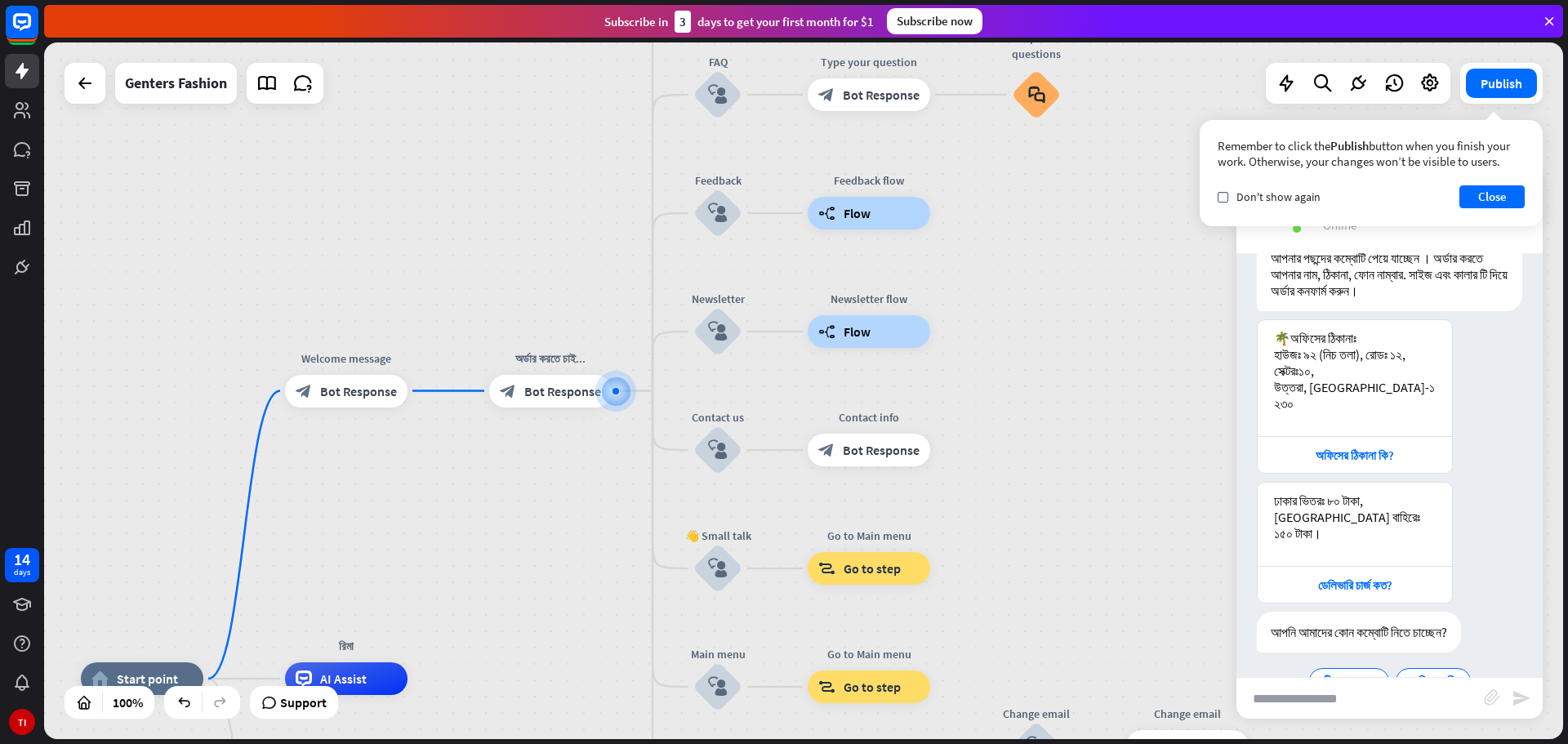
scroll to position [206, 0]
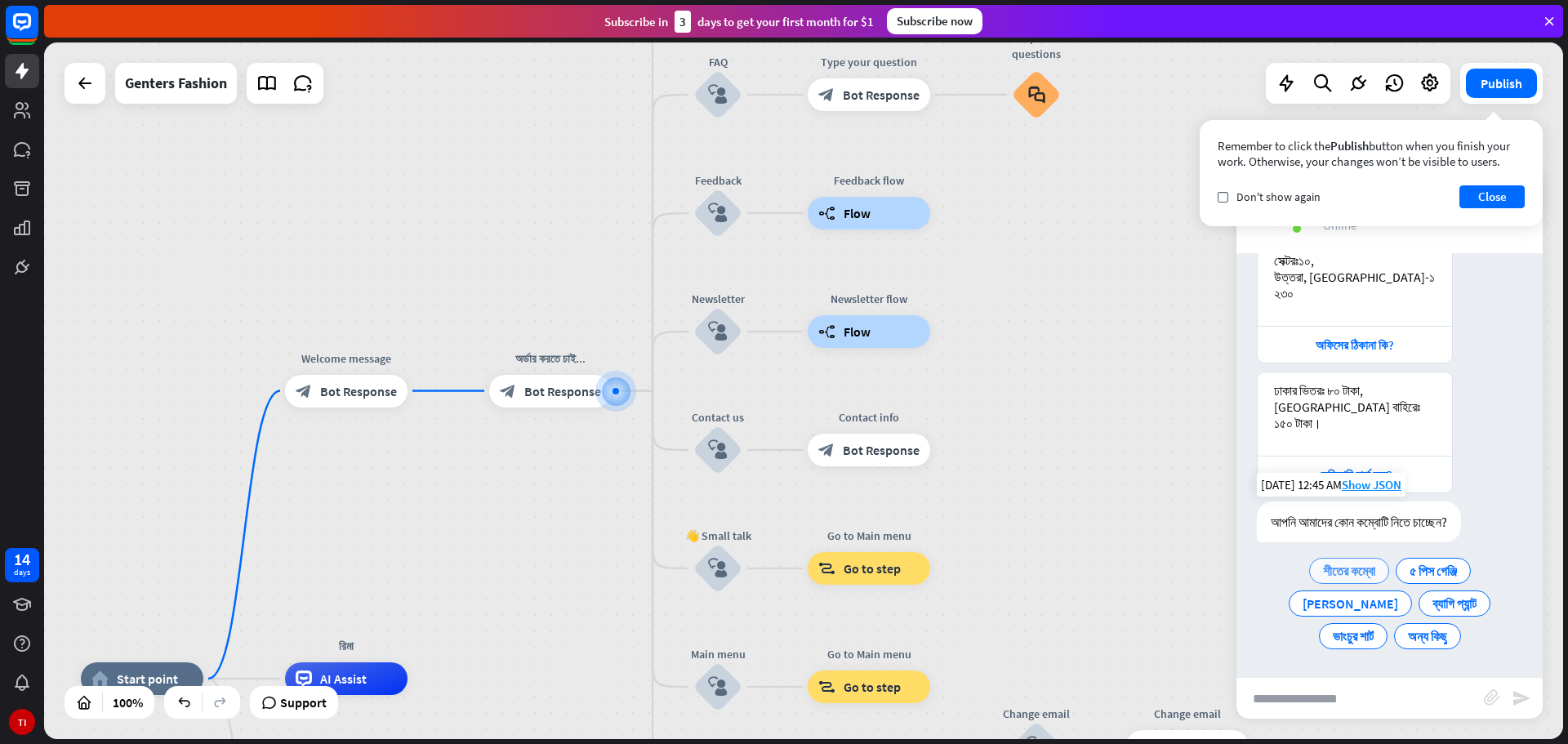
click at [1335, 573] on span "শীতের কম্বো" at bounding box center [1349, 571] width 52 height 16
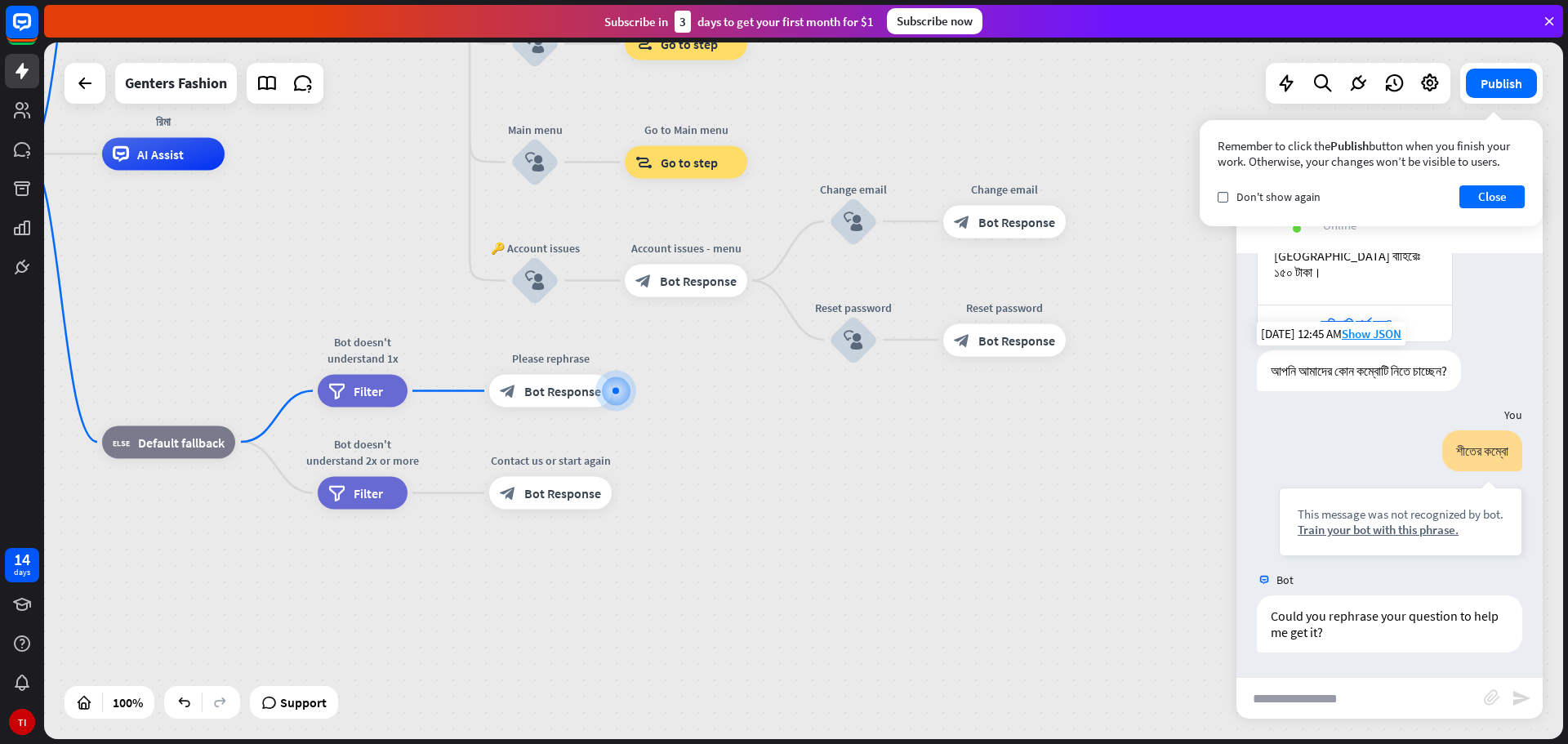
scroll to position [357, 0]
click at [538, 388] on span "Bot Response" at bounding box center [562, 390] width 77 height 16
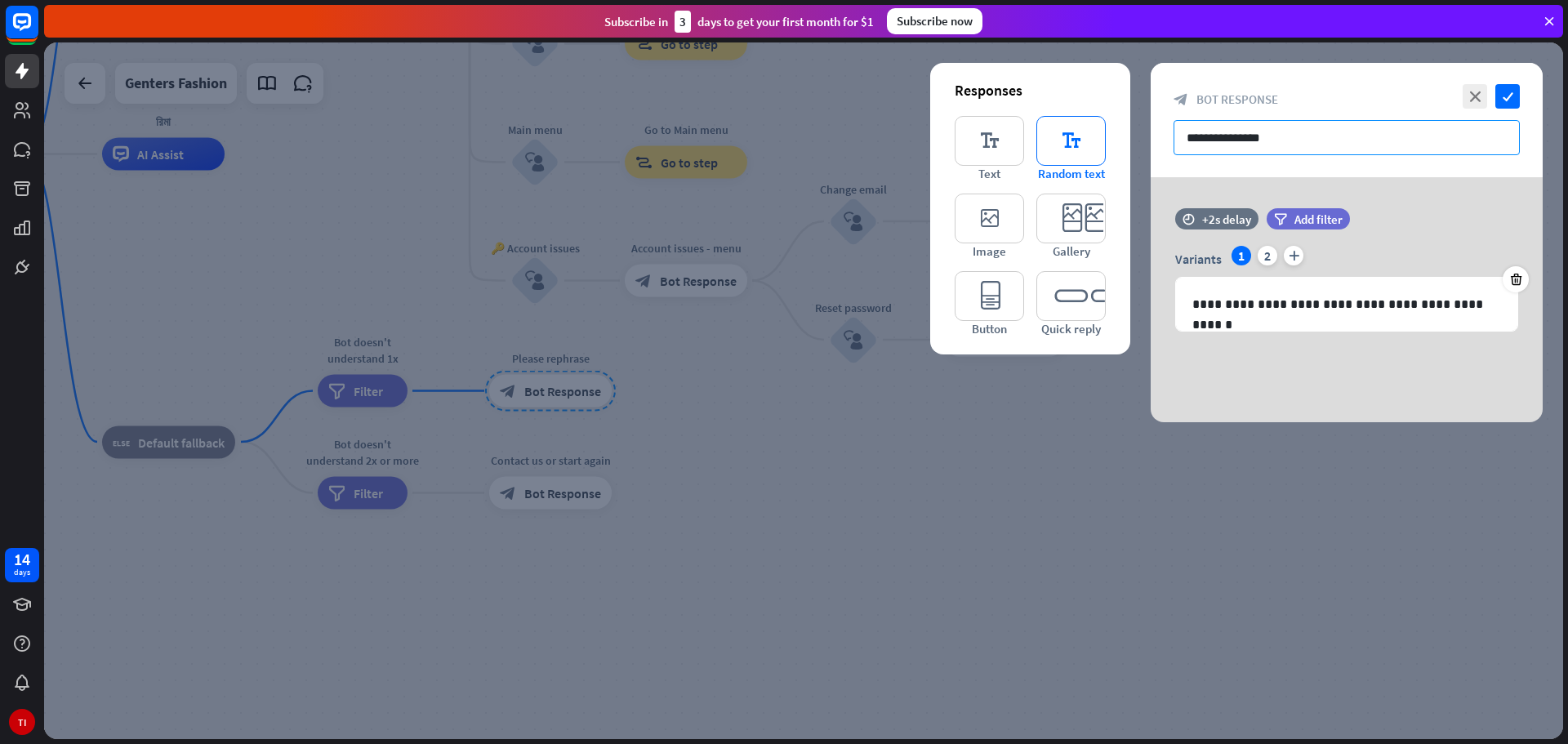
drag, startPoint x: 1310, startPoint y: 133, endPoint x: 1069, endPoint y: 156, distance: 242.1
click at [1151, 156] on div "**********" at bounding box center [1346, 242] width 392 height 360
type input "*"
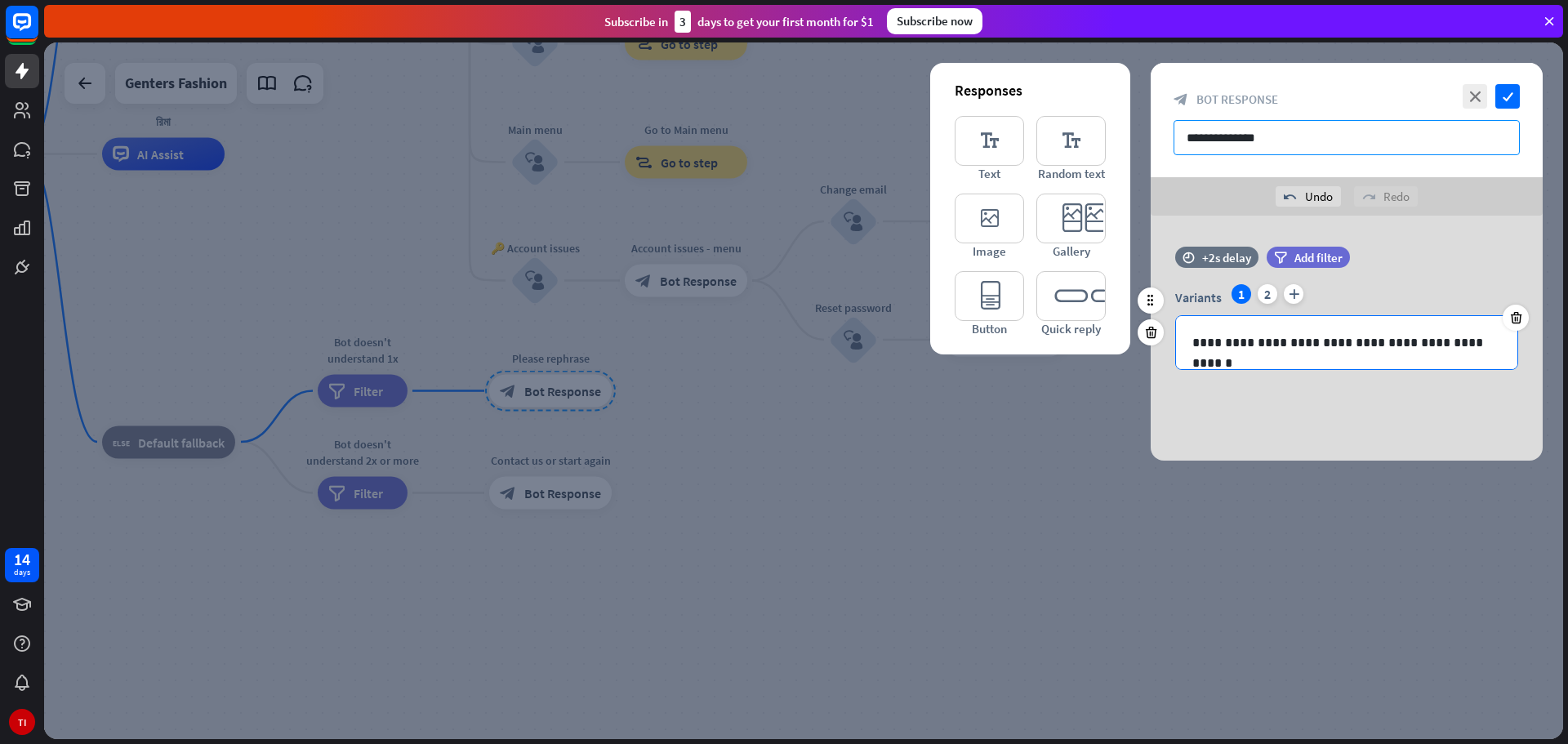
type input "**********"
click at [1332, 342] on p "**********" at bounding box center [1347, 343] width 309 height 20
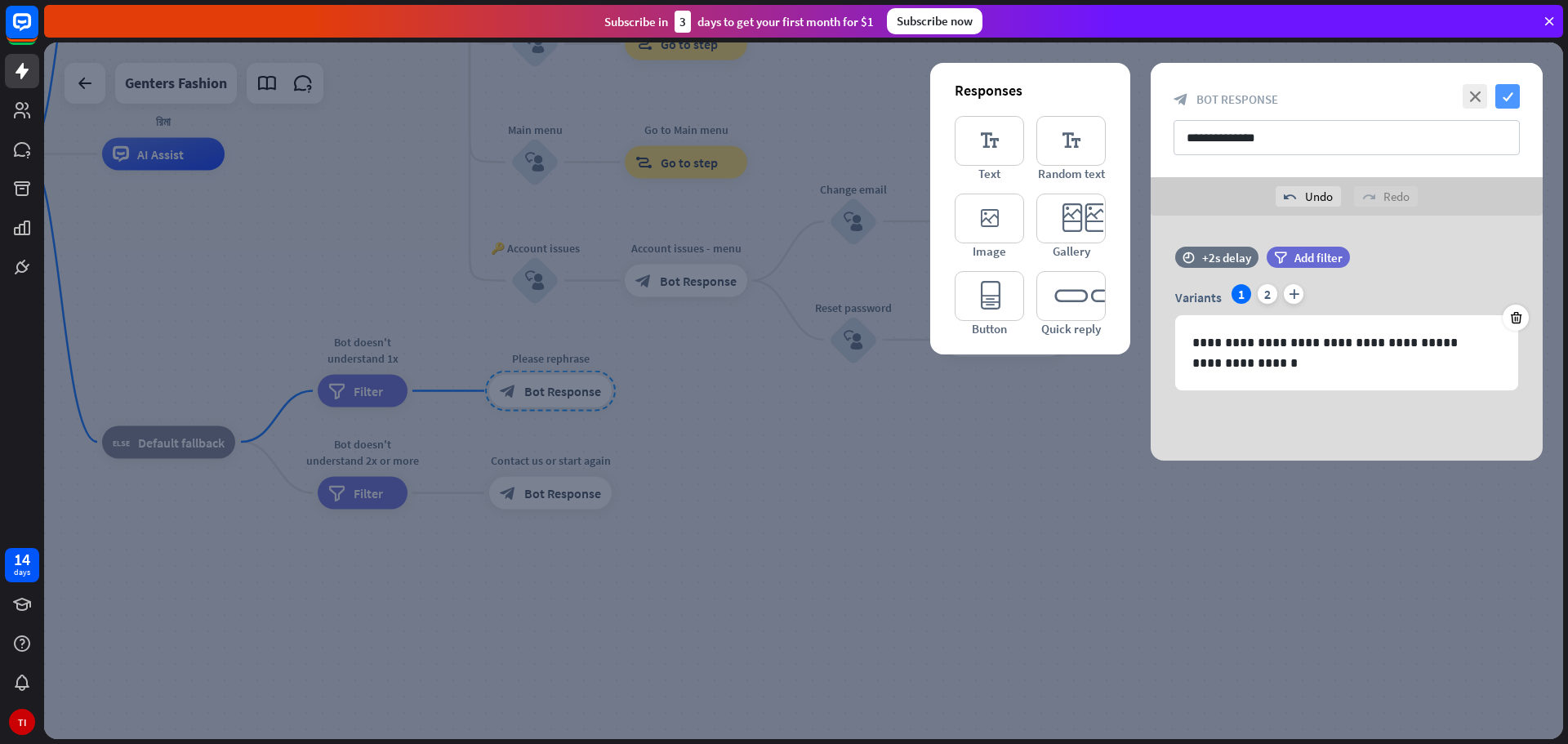
click at [1509, 90] on icon "check" at bounding box center [1507, 96] width 25 height 25
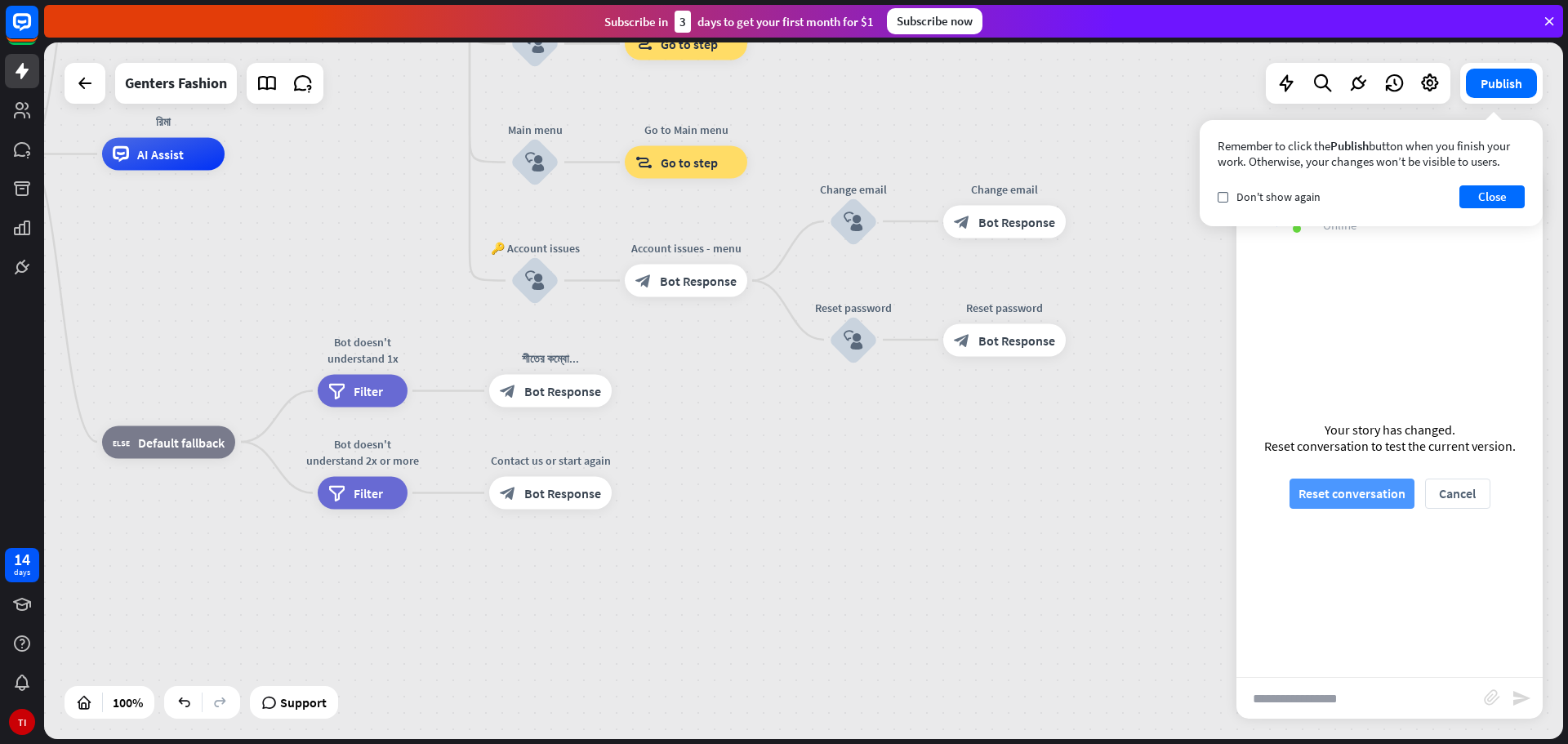
click at [1364, 492] on button "Reset conversation" at bounding box center [1351, 493] width 125 height 30
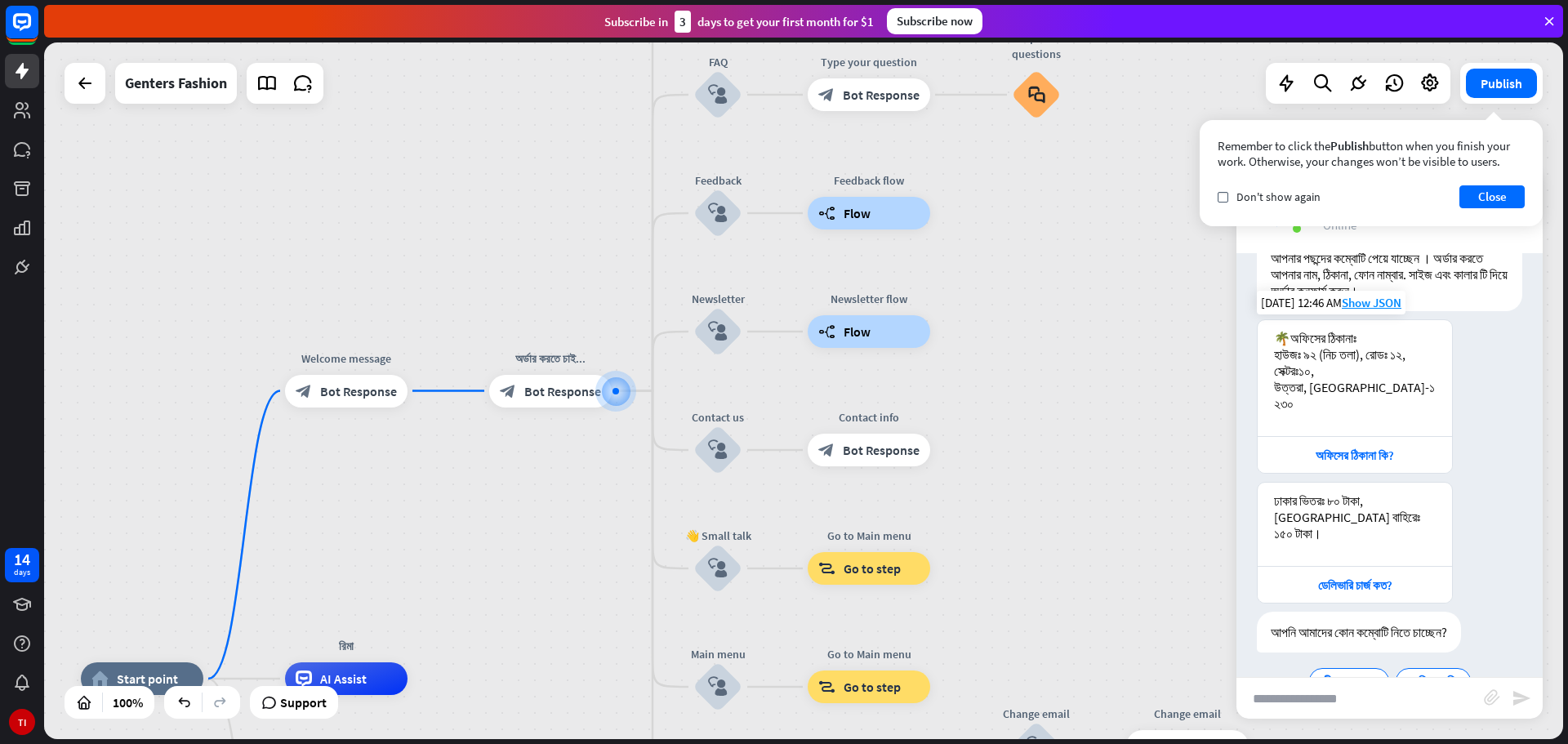
scroll to position [206, 0]
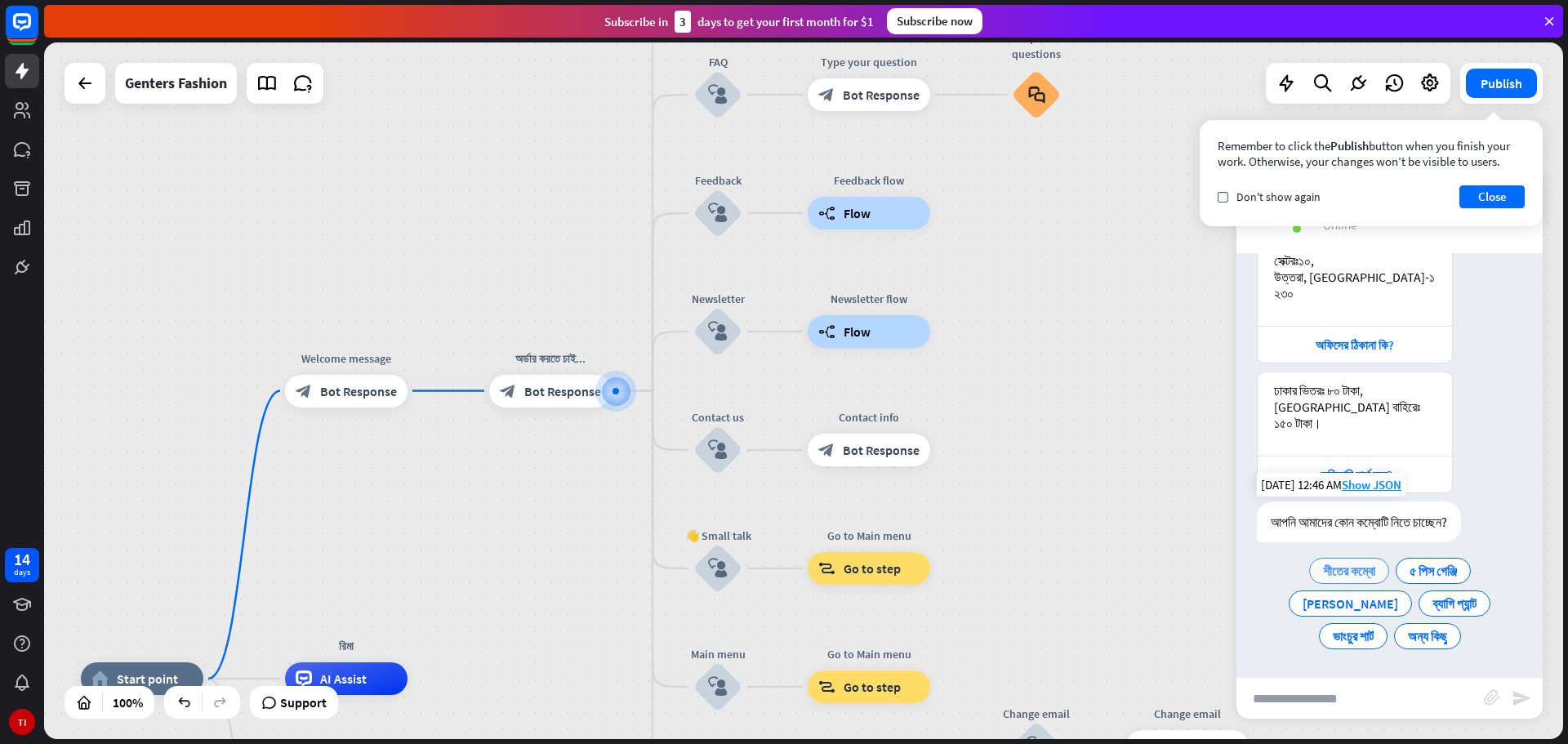
click at [1345, 572] on span "শীতের কম্বো" at bounding box center [1349, 571] width 52 height 16
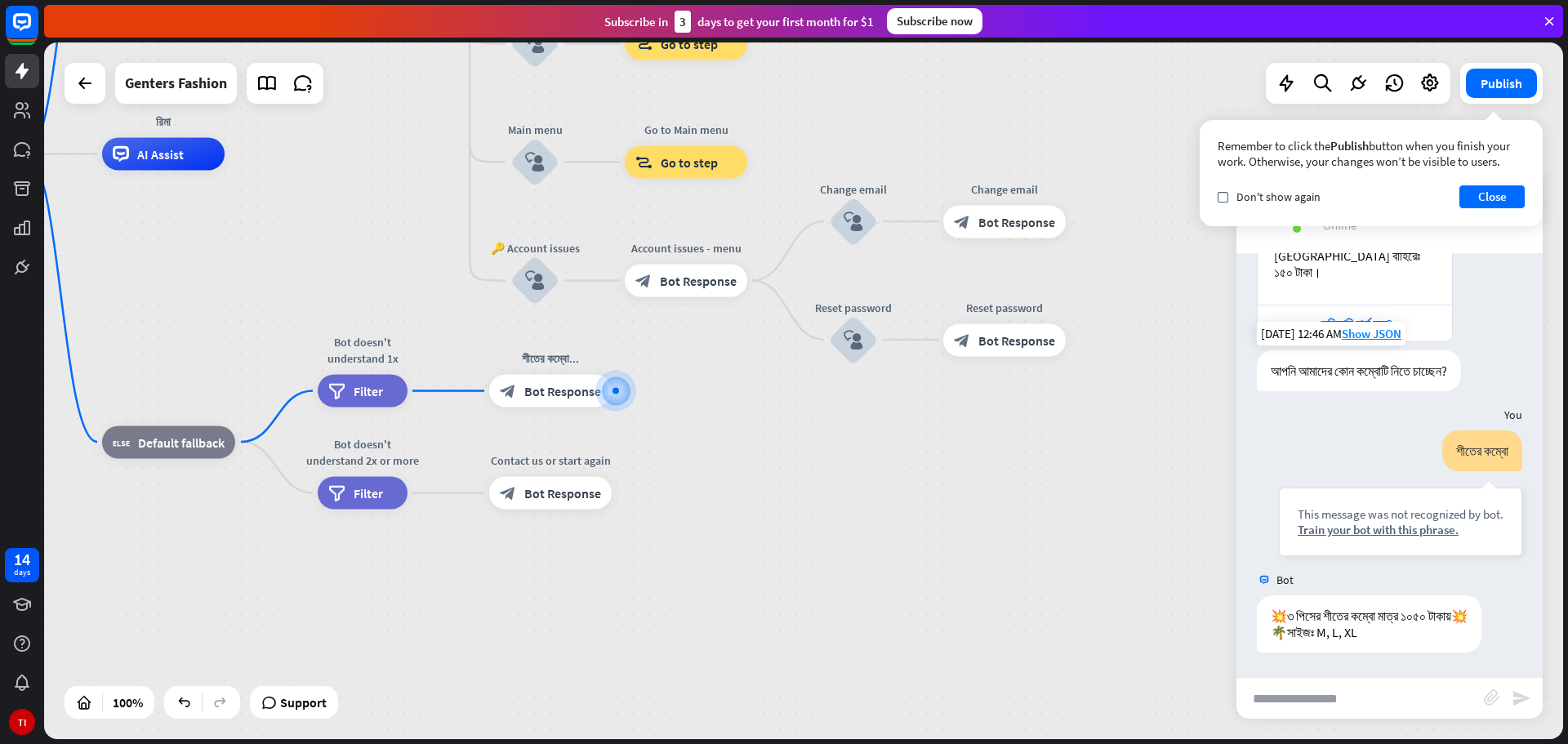
scroll to position [373, 0]
click at [1351, 522] on div "Train your bot with this phrase." at bounding box center [1401, 530] width 206 height 16
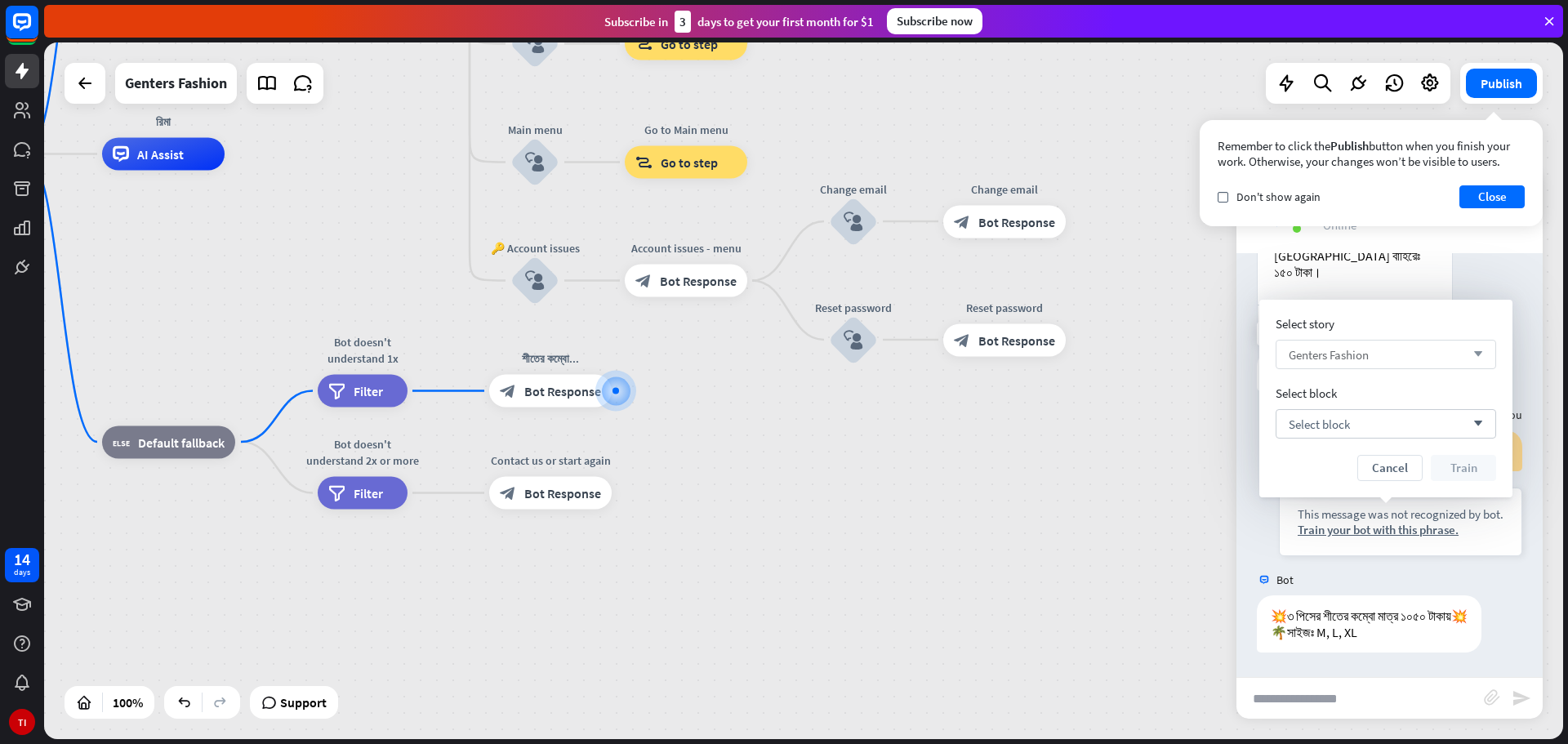
click at [1443, 350] on div "Genters Fashion arrow_down" at bounding box center [1385, 355] width 220 height 30
click at [1399, 399] on div "Genters Fashion checked" at bounding box center [1386, 395] width 207 height 33
click at [1406, 419] on div "Select block arrow_down" at bounding box center [1385, 424] width 220 height 30
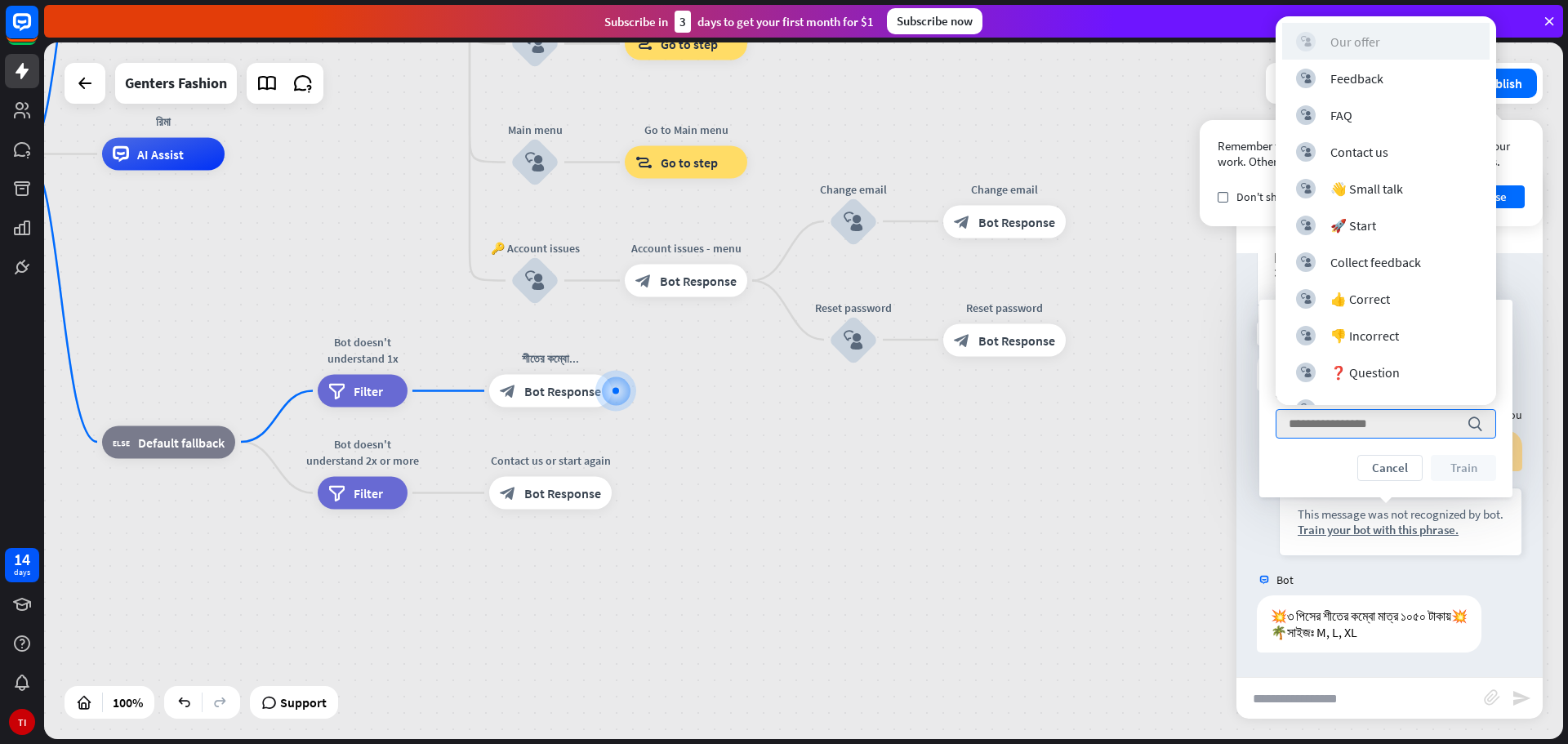
click at [1372, 46] on div "Our offer" at bounding box center [1355, 42] width 50 height 16
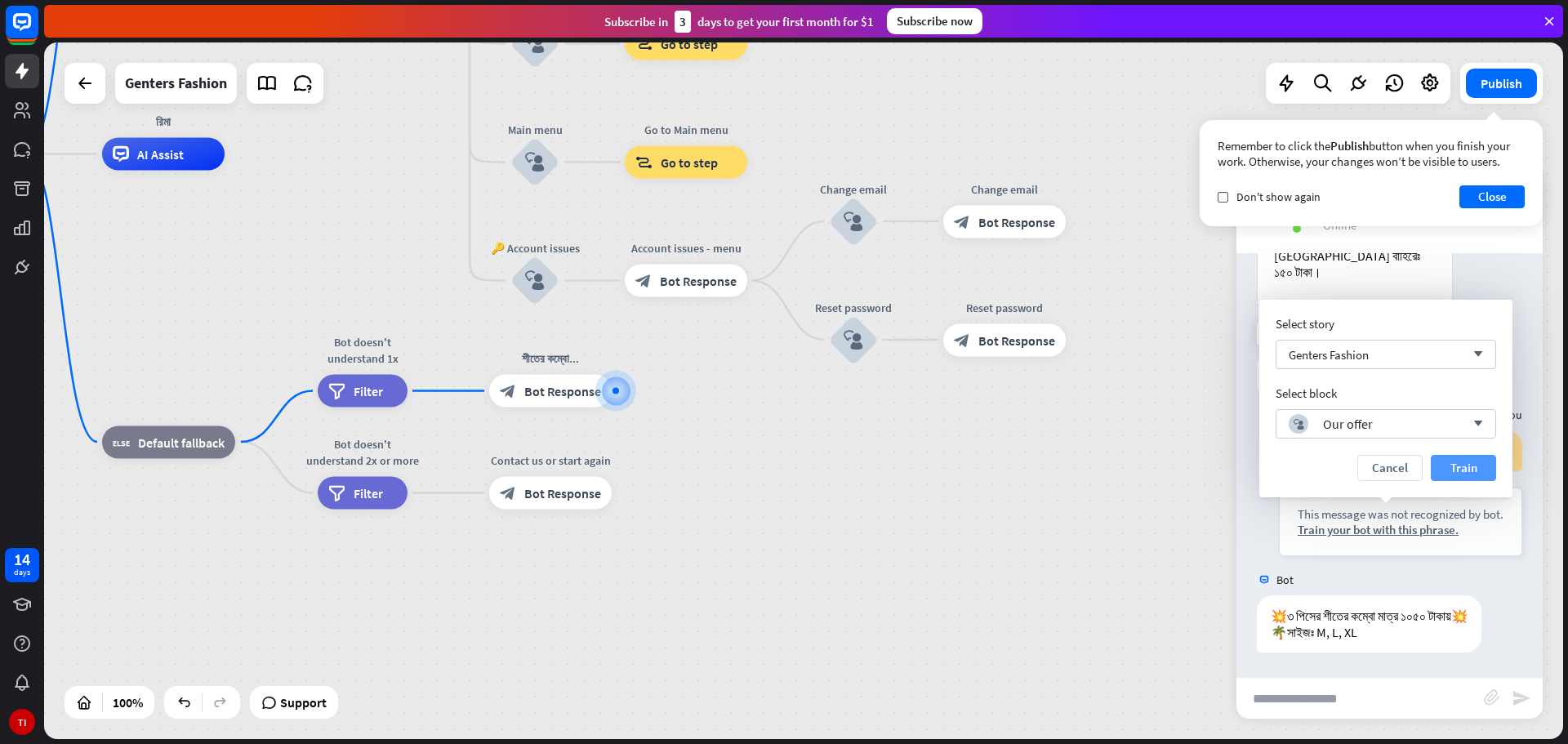
click at [1467, 457] on button "Train" at bounding box center [1463, 468] width 66 height 26
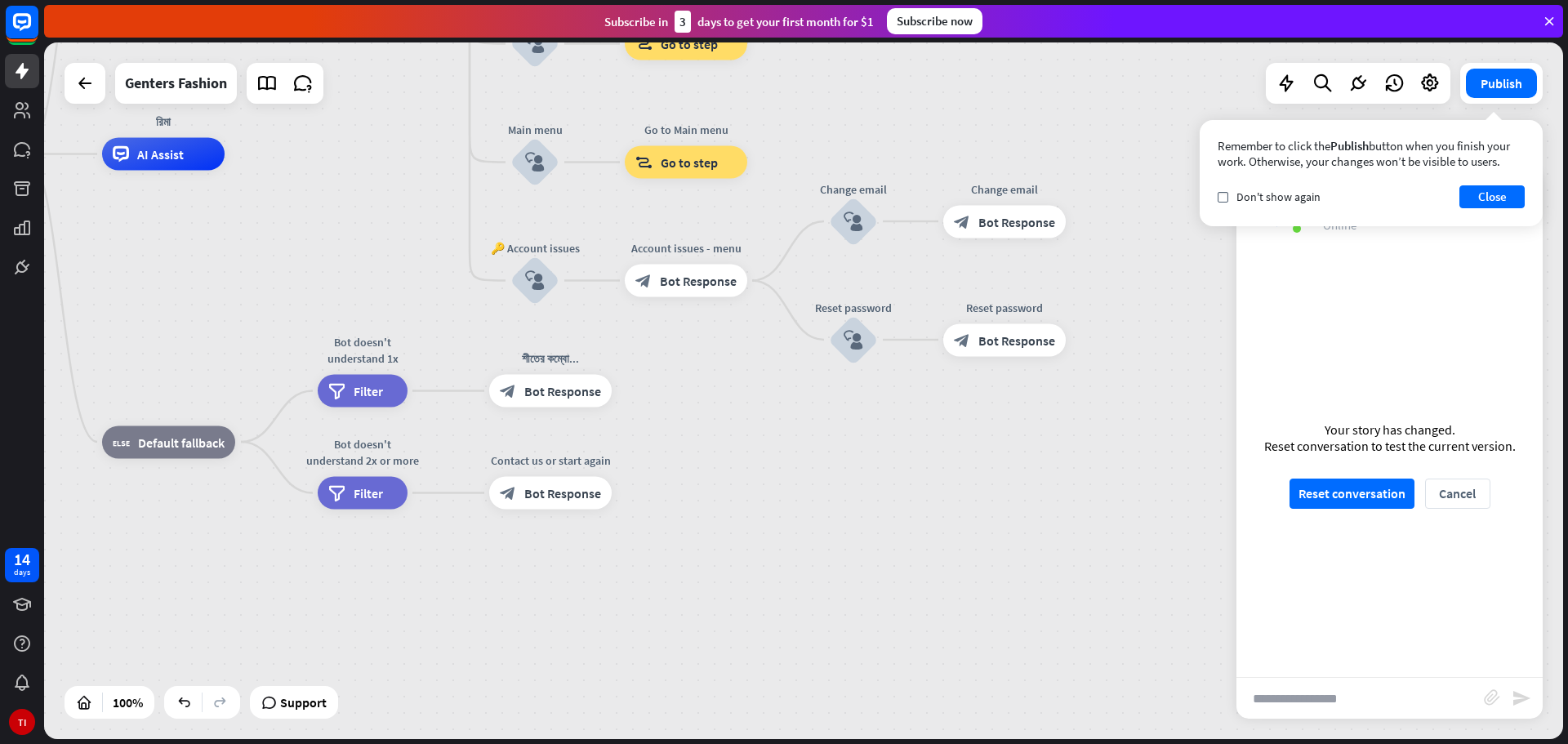
scroll to position [358, 0]
click at [1362, 501] on button "Reset conversation" at bounding box center [1351, 493] width 125 height 30
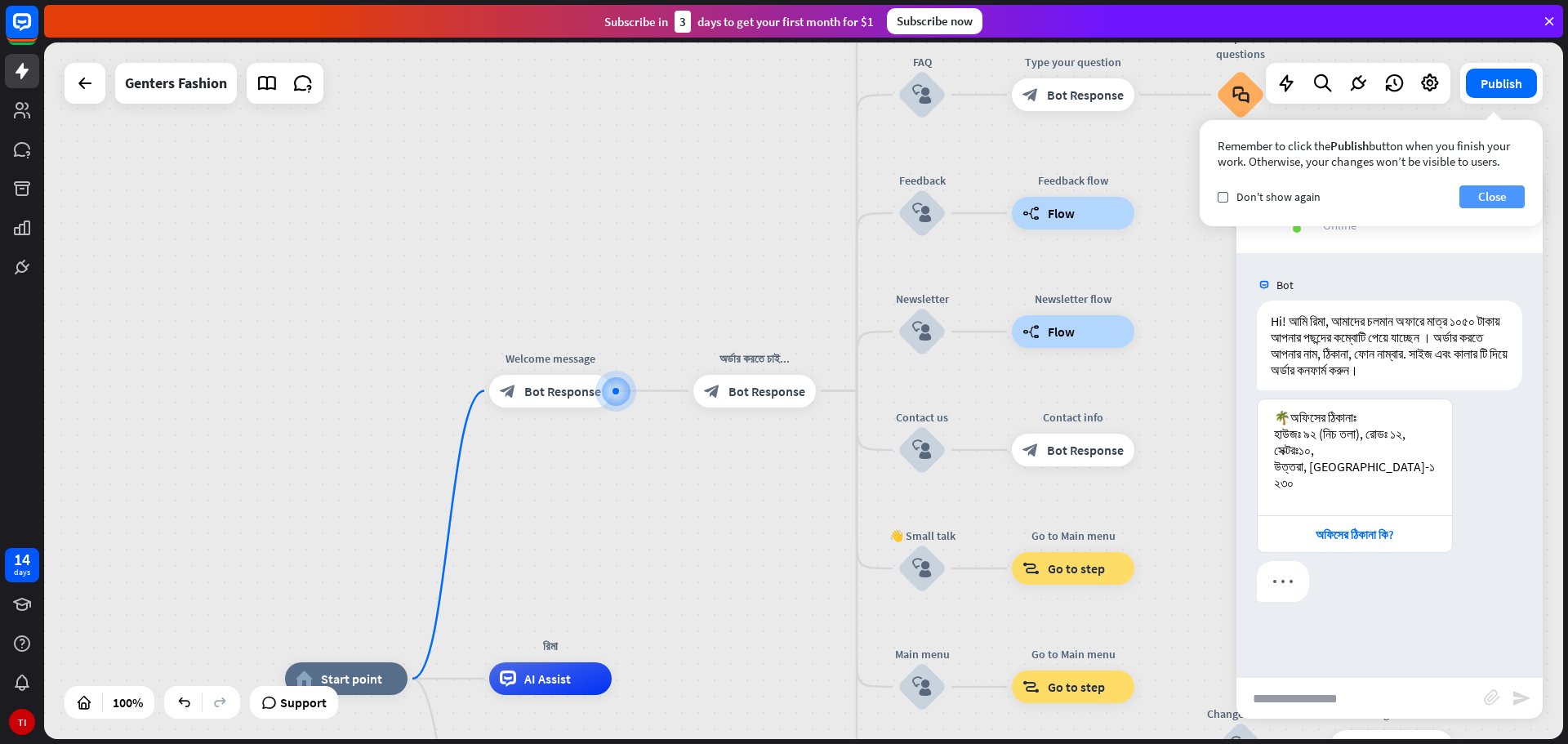
click at [1492, 196] on button "Close" at bounding box center [1492, 196] width 66 height 23
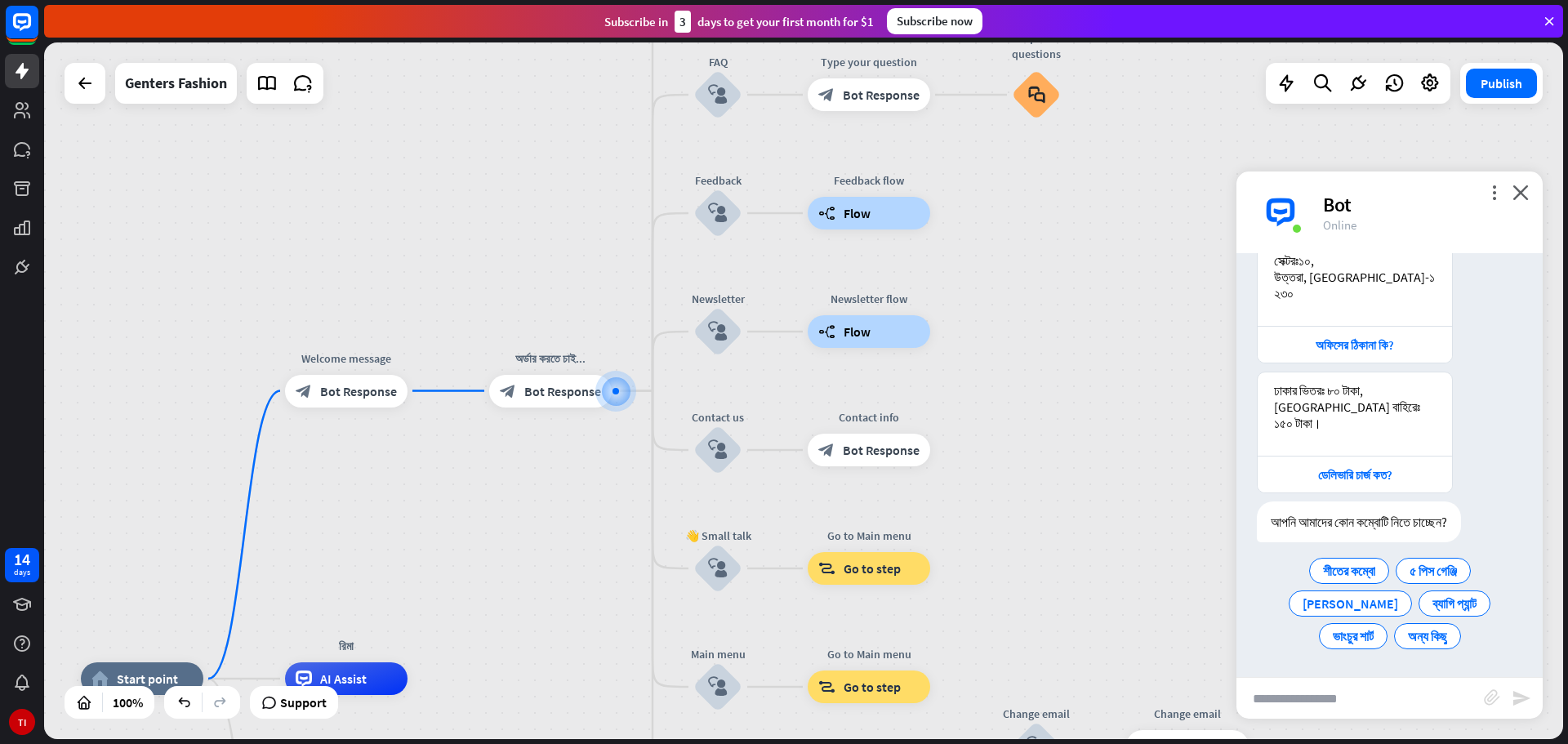
scroll to position [206, 0]
click at [1345, 566] on span "শীতের কম্বো" at bounding box center [1349, 571] width 52 height 16
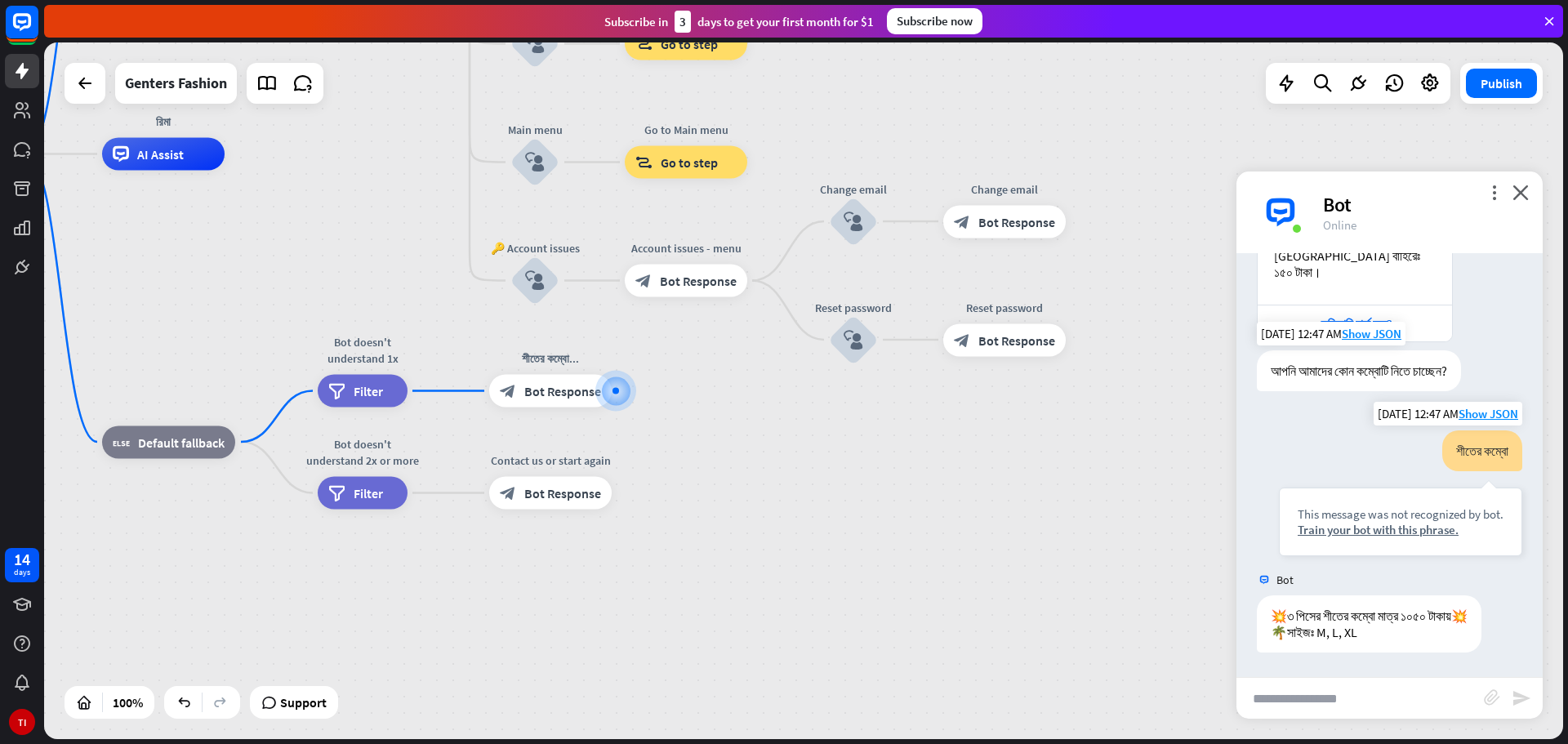
scroll to position [373, 0]
click at [547, 405] on div "block_bot_response Bot Response" at bounding box center [550, 390] width 123 height 33
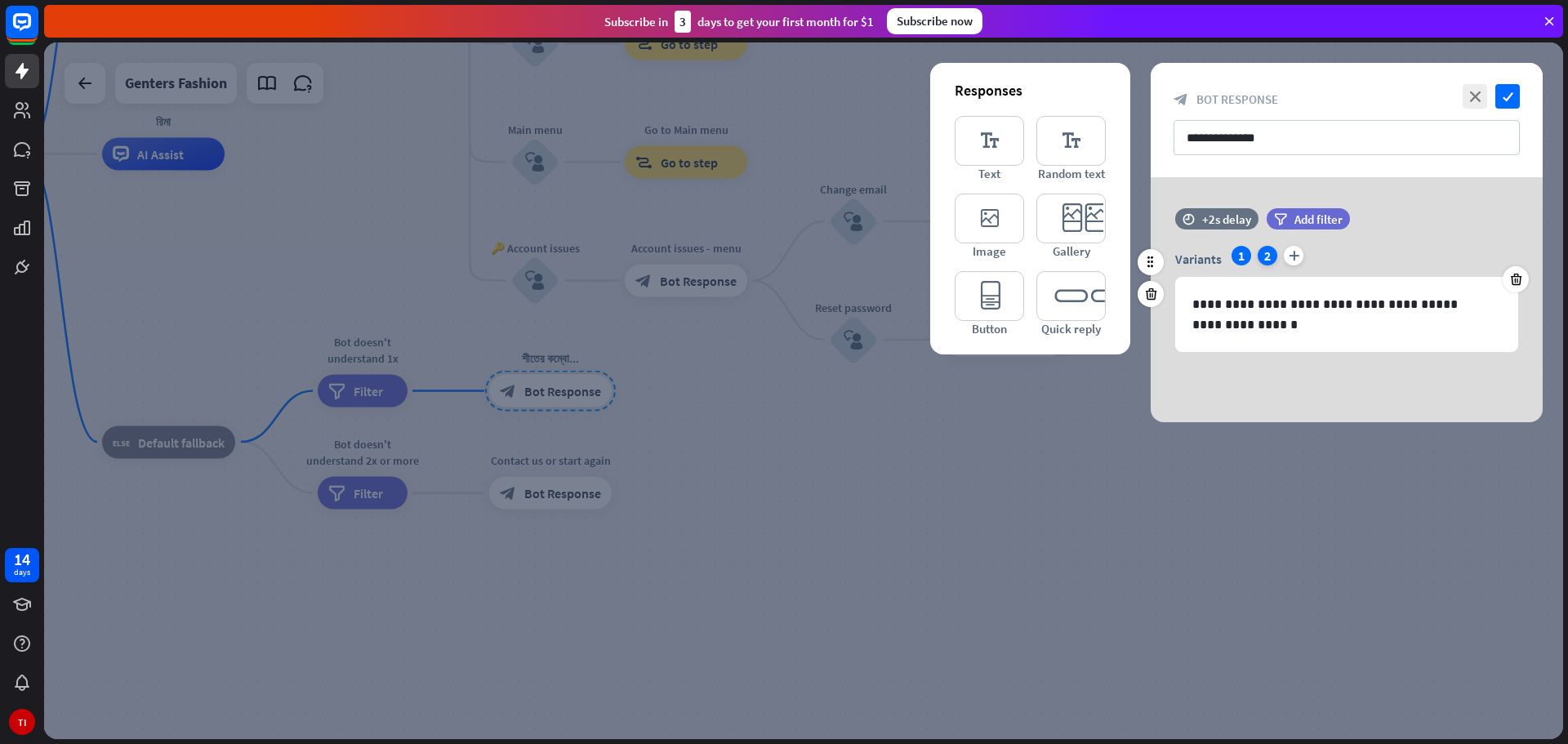
click at [1264, 254] on div "2" at bounding box center [1267, 256] width 20 height 20
click at [1287, 324] on p "**********" at bounding box center [1347, 314] width 309 height 41
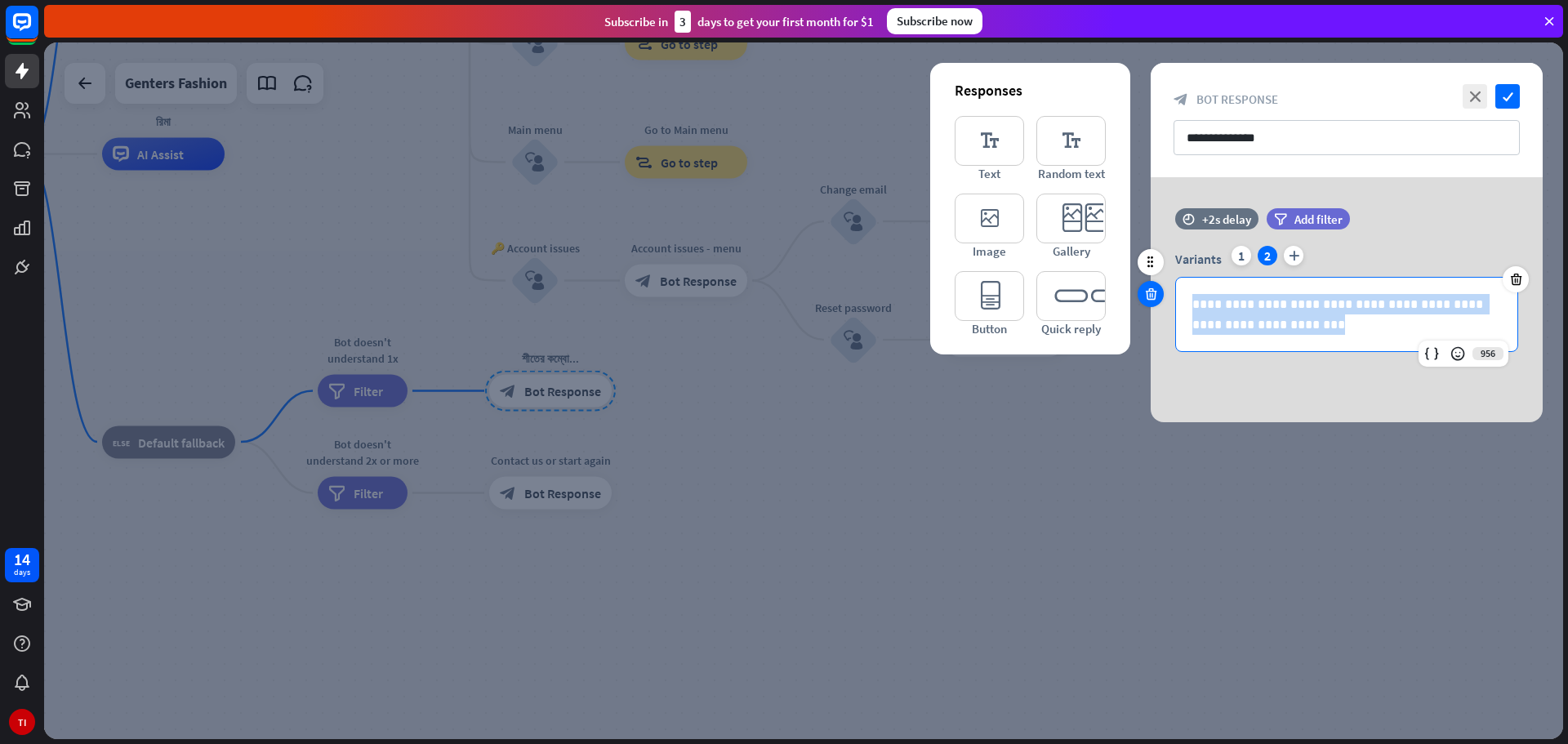
drag, startPoint x: 1309, startPoint y: 324, endPoint x: 1158, endPoint y: 293, distance: 154.1
click at [1158, 293] on div "**********" at bounding box center [1346, 288] width 392 height 160
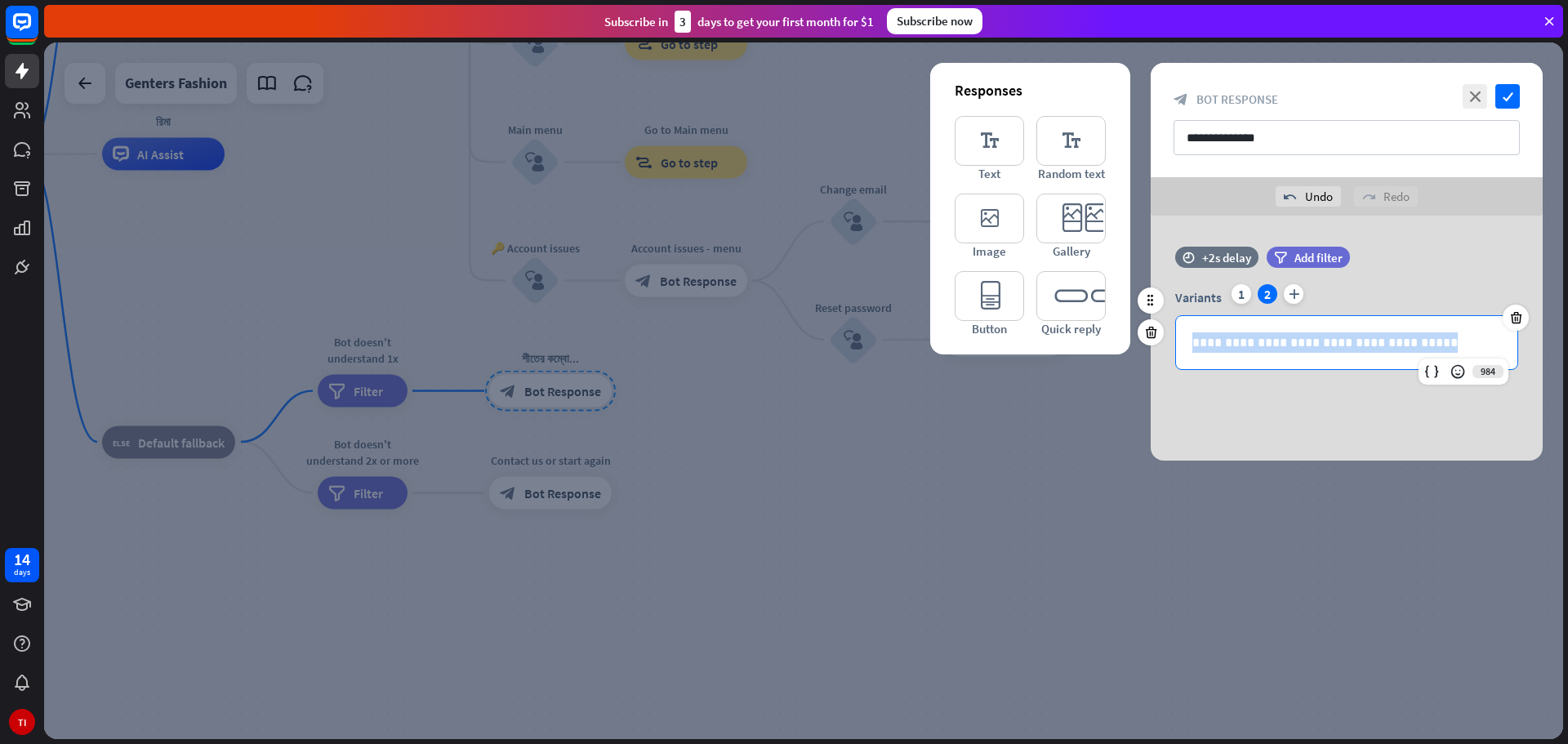
drag, startPoint x: 1448, startPoint y: 326, endPoint x: 1186, endPoint y: 347, distance: 262.8
click at [1186, 347] on div "**********" at bounding box center [1346, 342] width 342 height 53
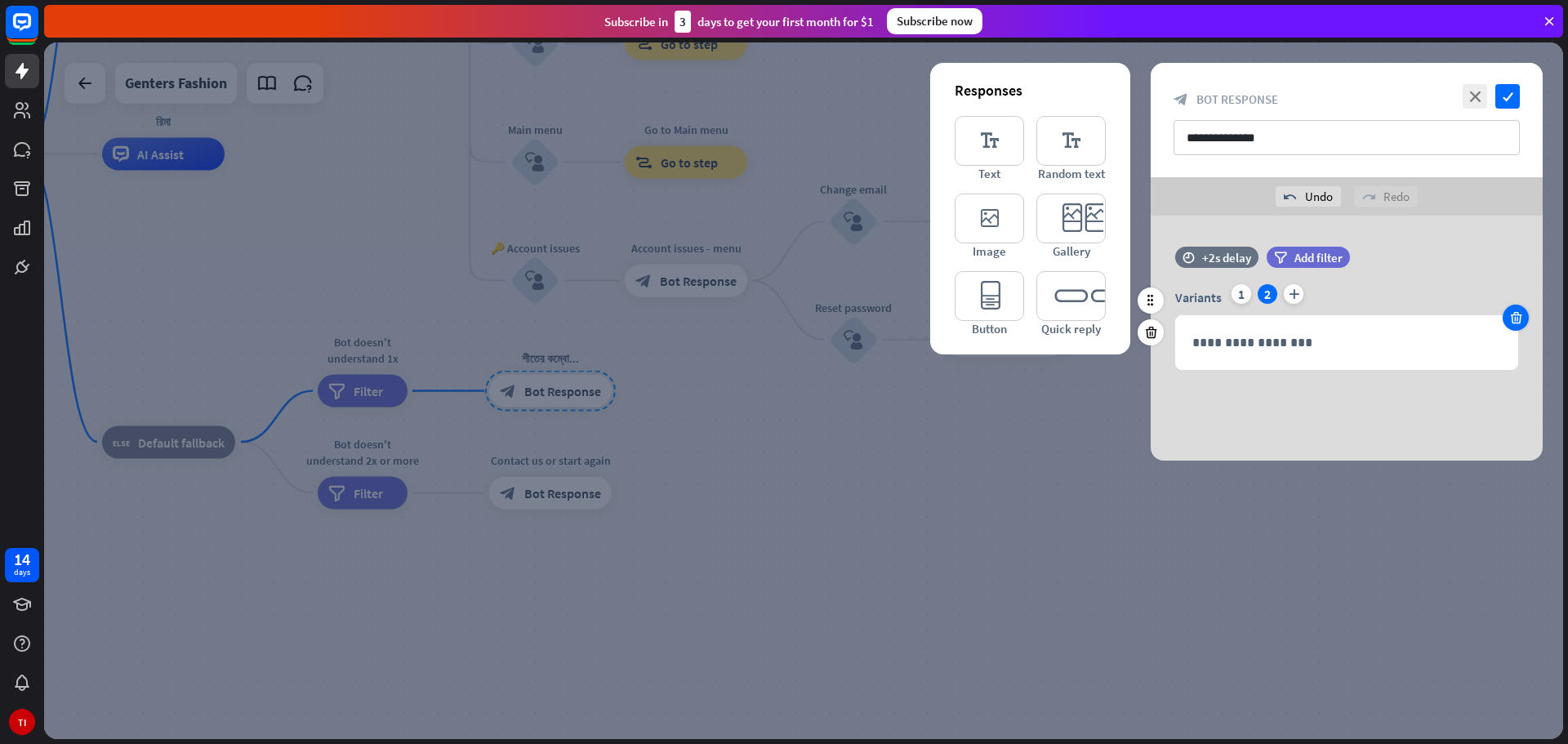
click at [1519, 322] on icon at bounding box center [1516, 318] width 16 height 15
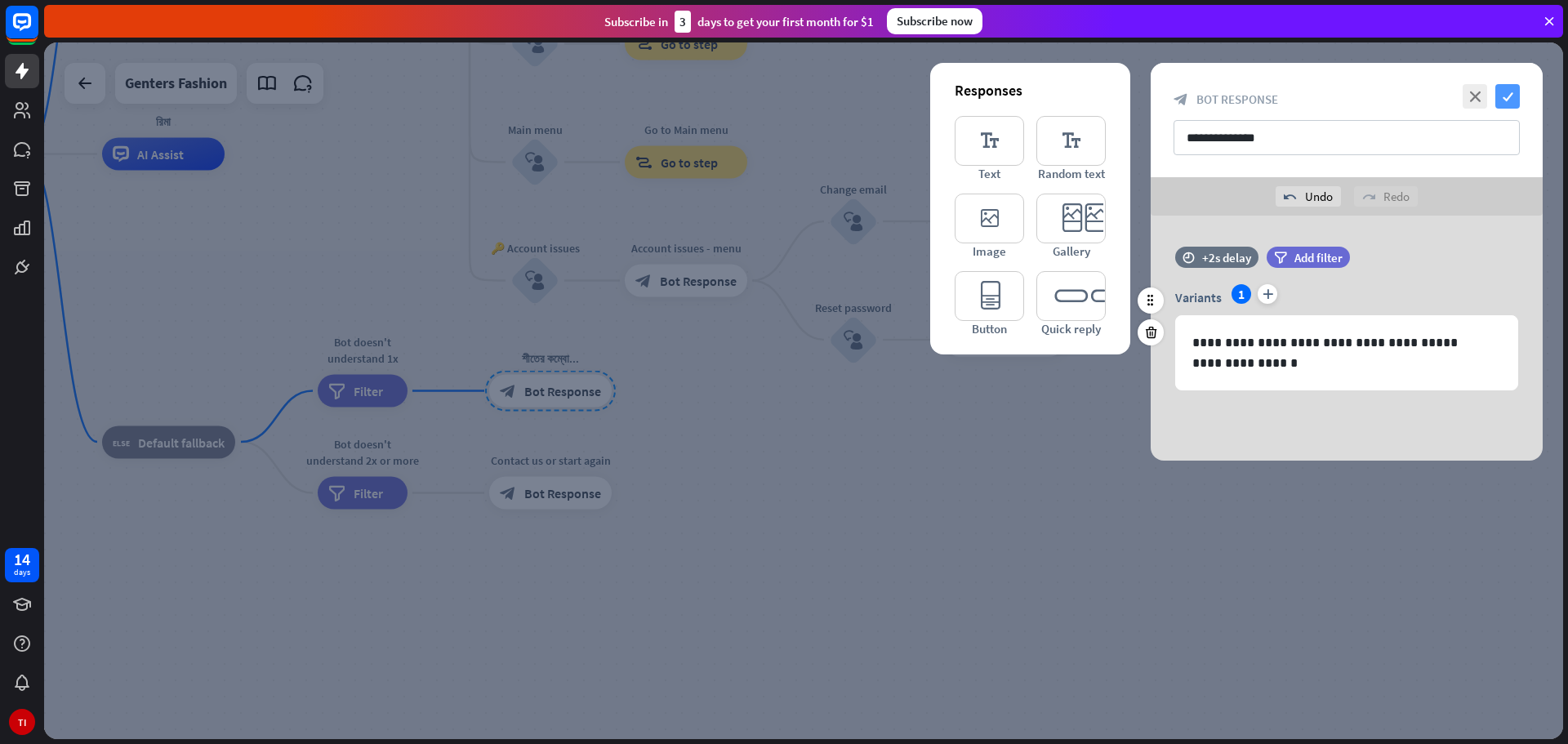
click at [1511, 91] on icon "check" at bounding box center [1507, 96] width 25 height 25
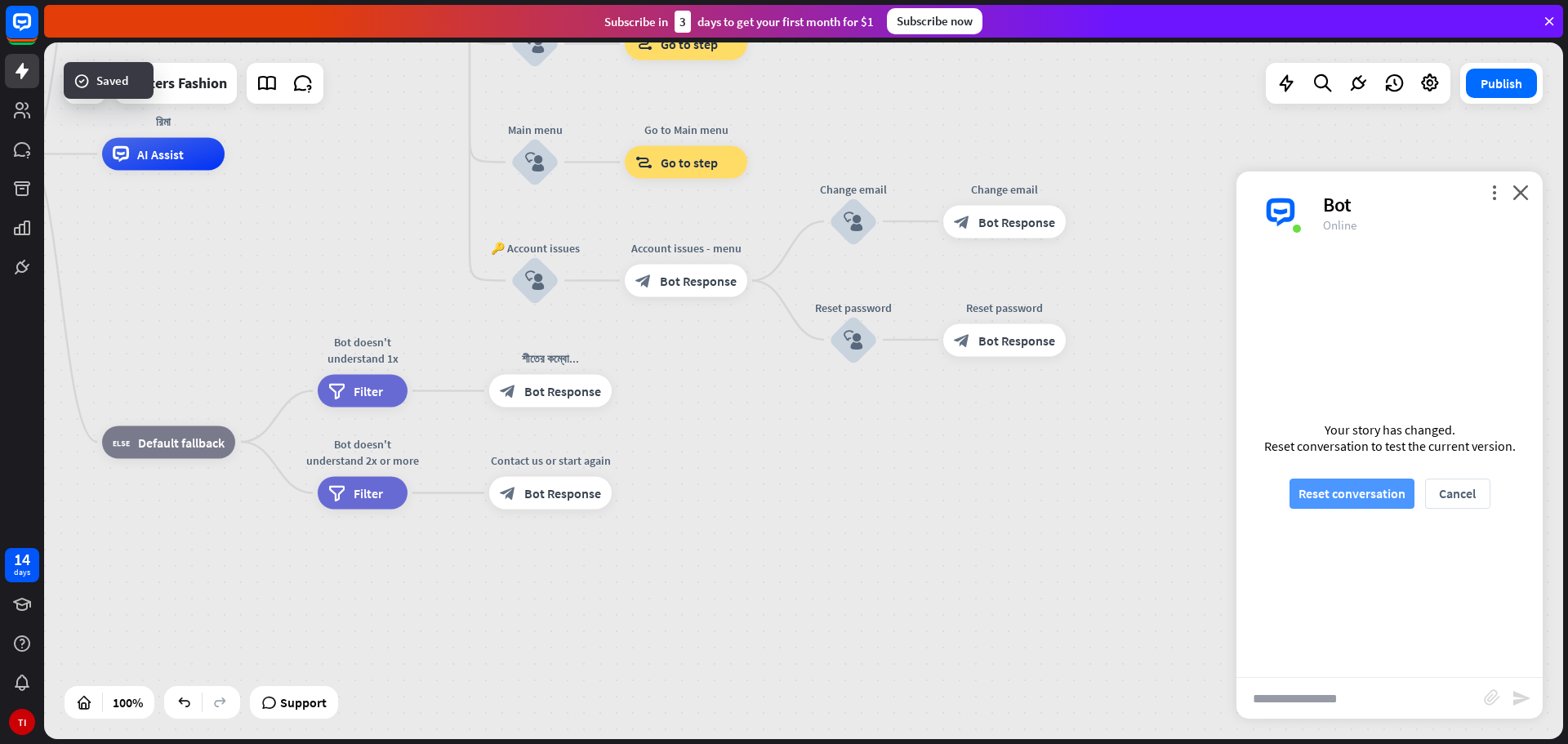
click at [1335, 480] on button "Reset conversation" at bounding box center [1351, 493] width 125 height 30
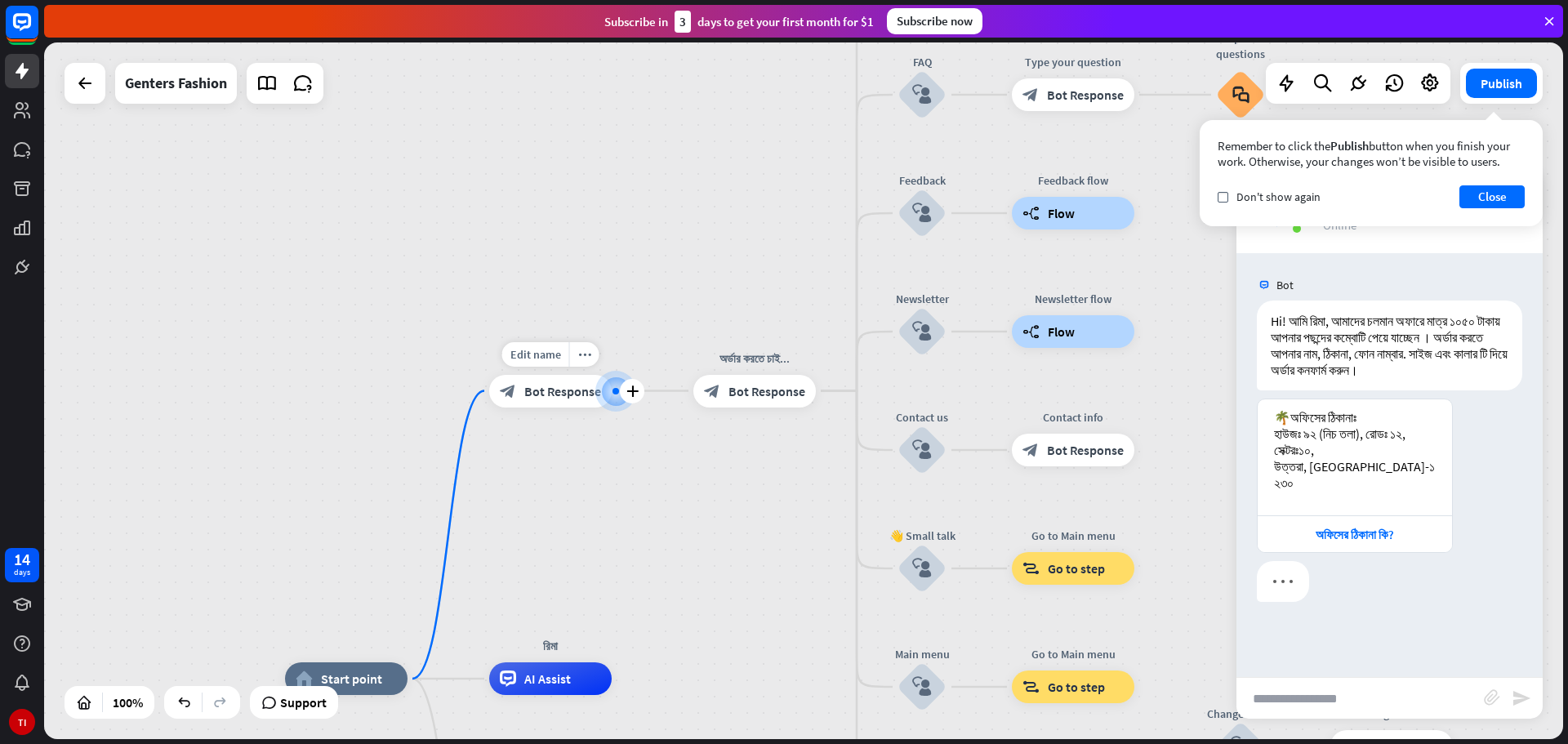
click at [548, 391] on span "Bot Response" at bounding box center [562, 390] width 77 height 16
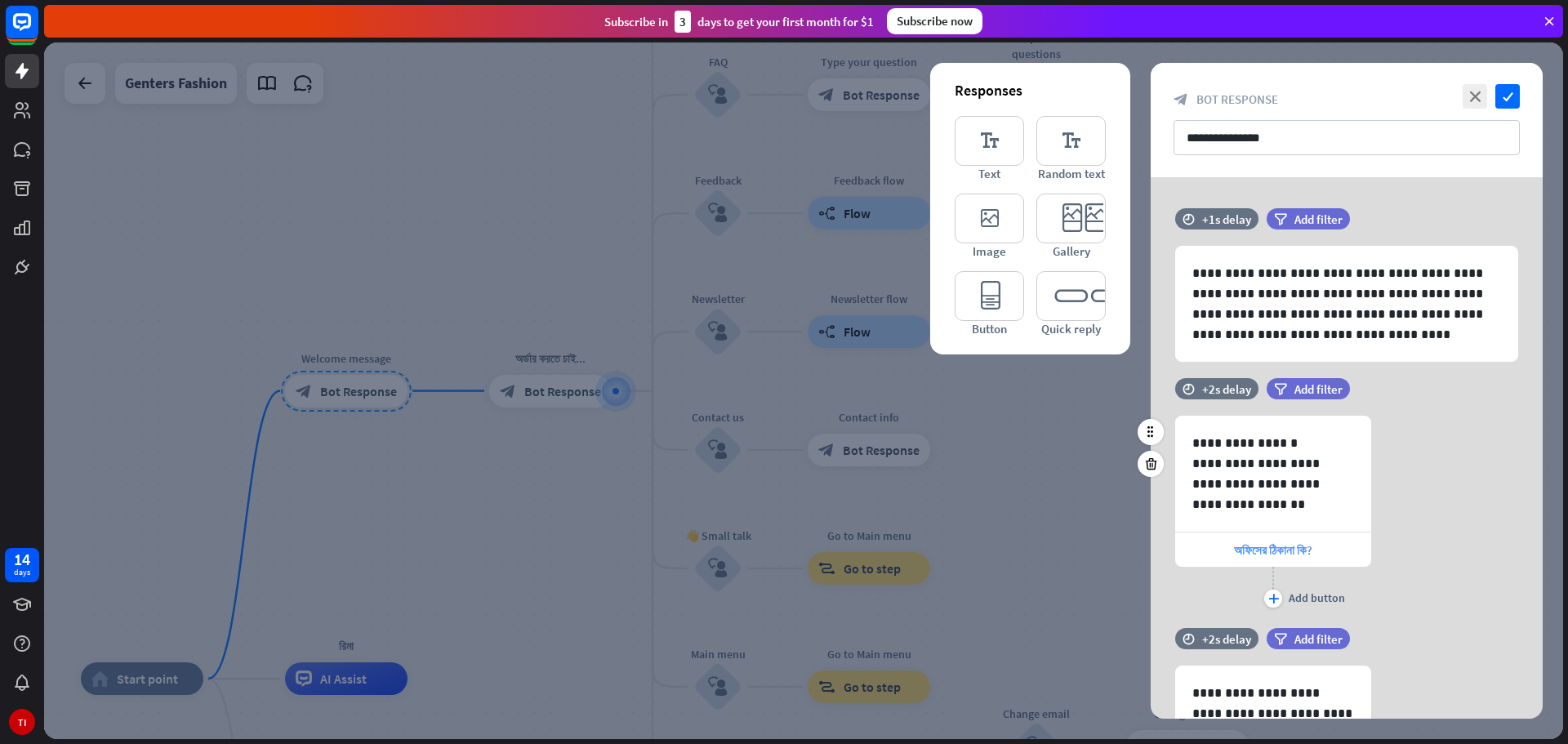
click at [1336, 552] on div "অফিসের ঠিকানা কি?" at bounding box center [1273, 549] width 196 height 34
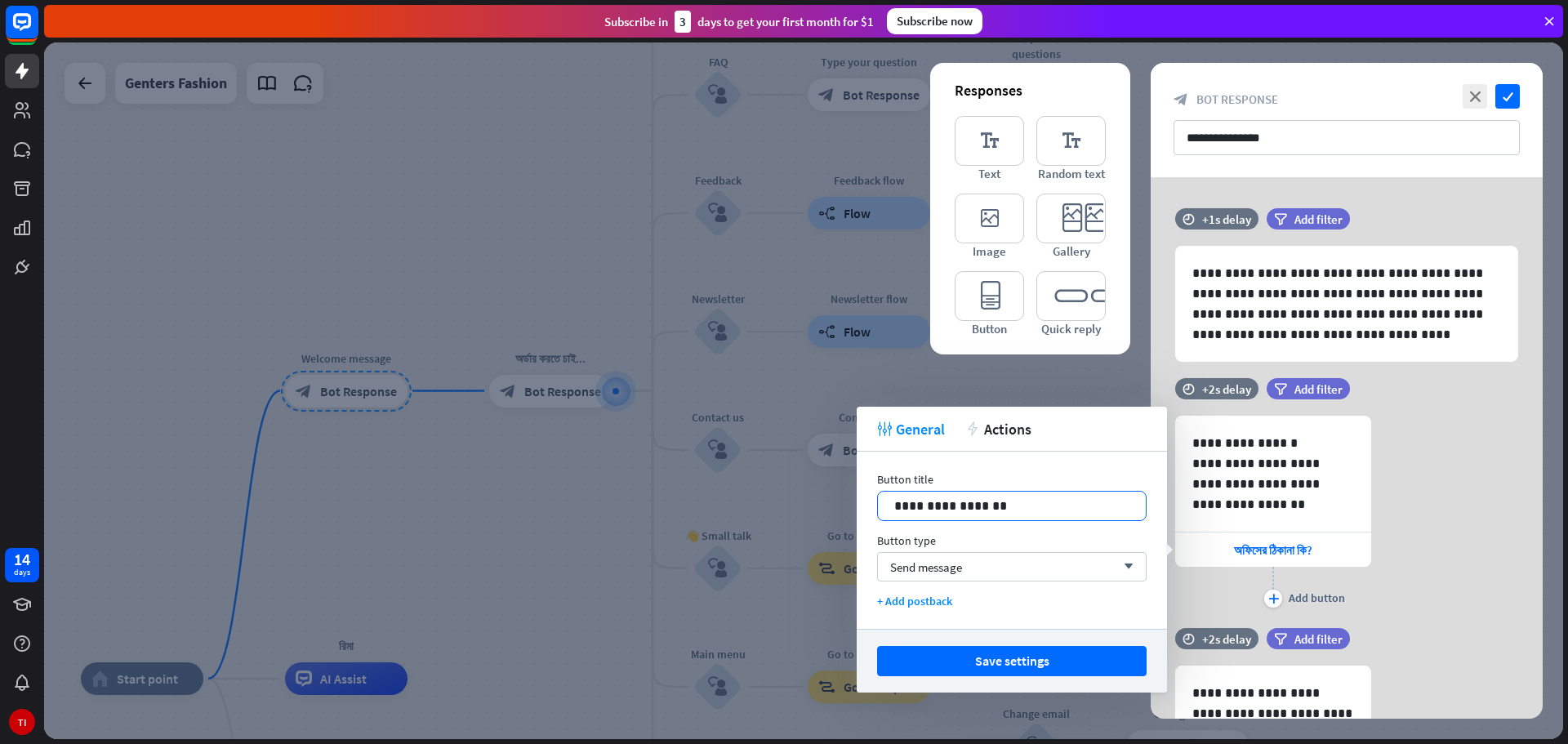
click at [1054, 513] on p "**********" at bounding box center [1012, 506] width 235 height 20
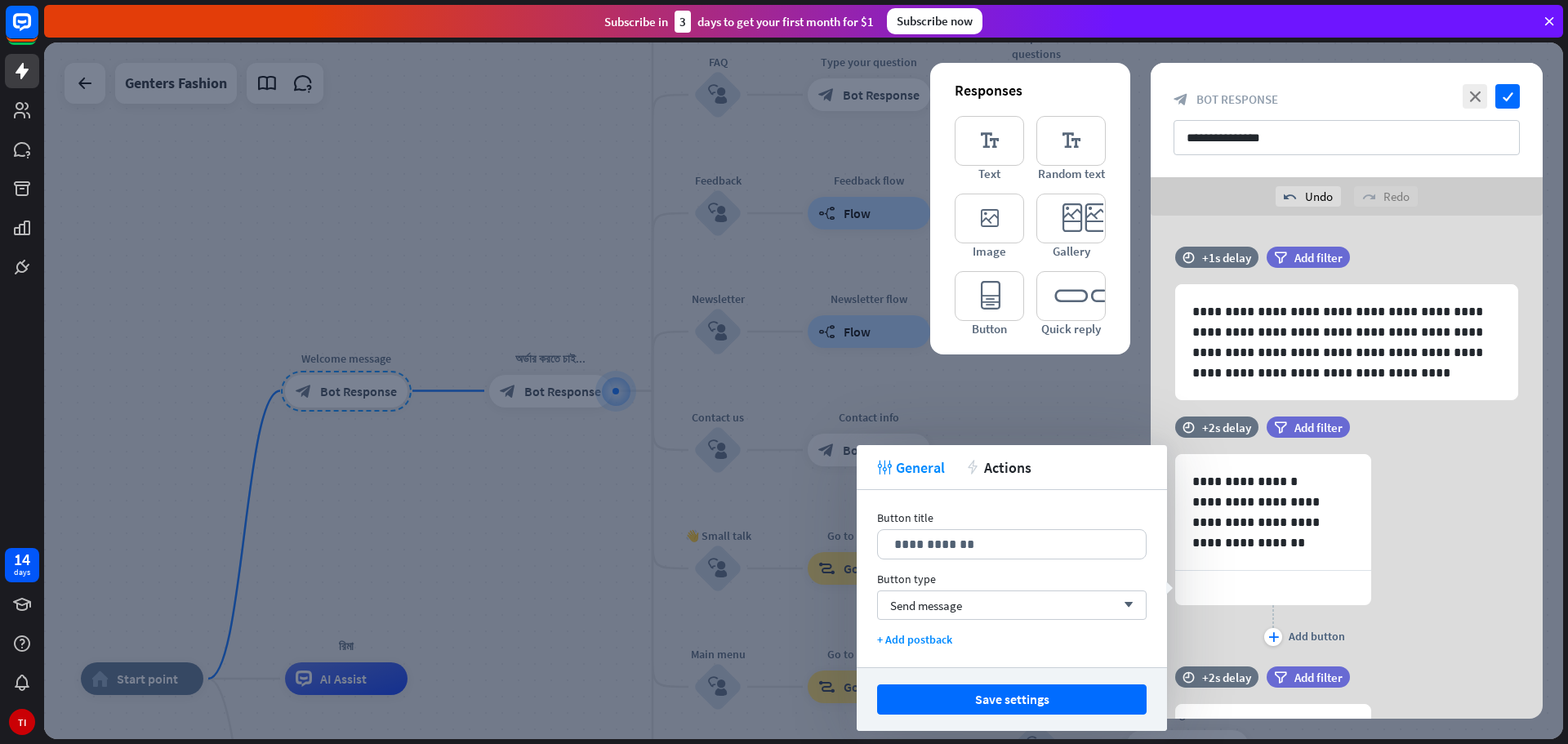
click at [1003, 696] on button "Save settings" at bounding box center [1011, 699] width 270 height 30
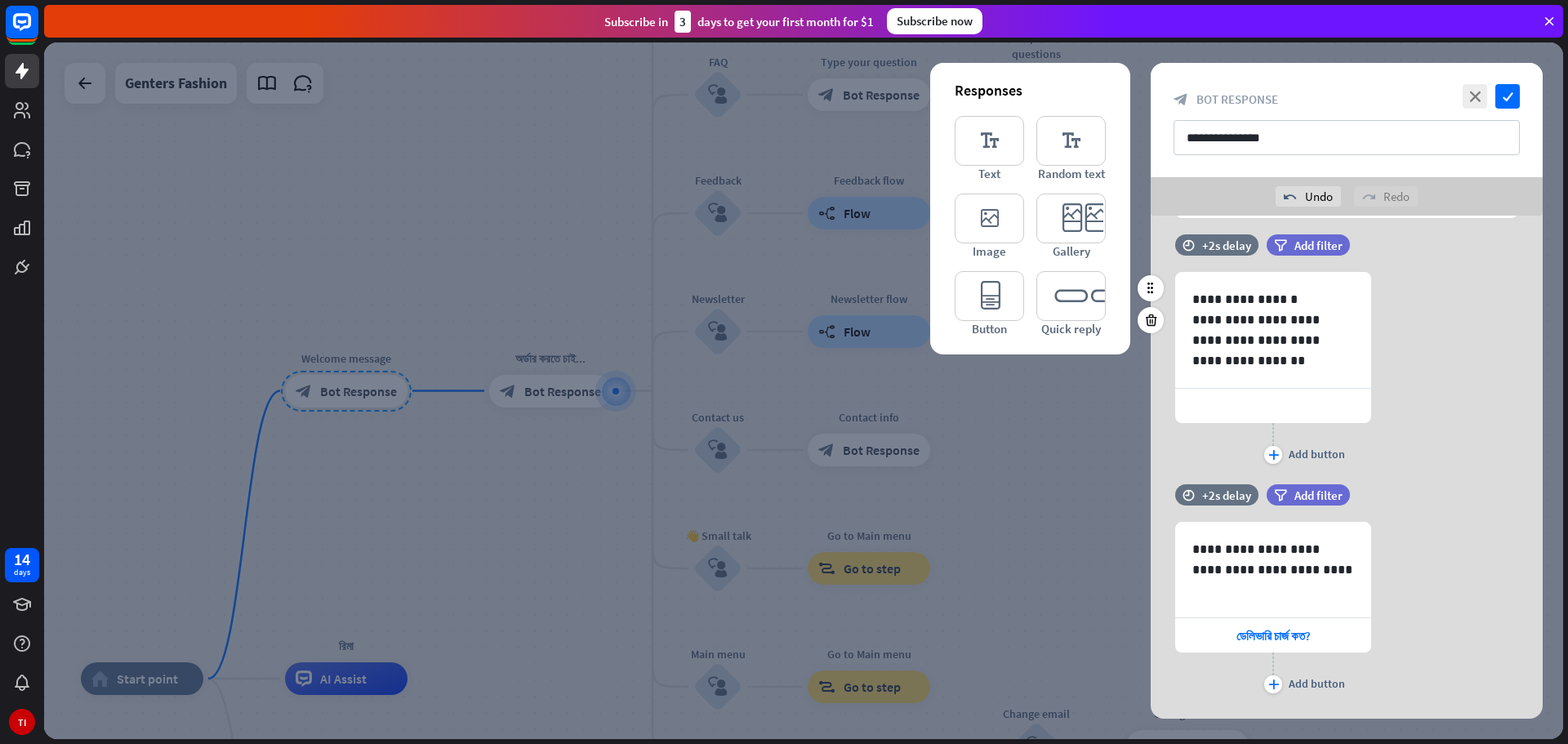
scroll to position [218, 0]
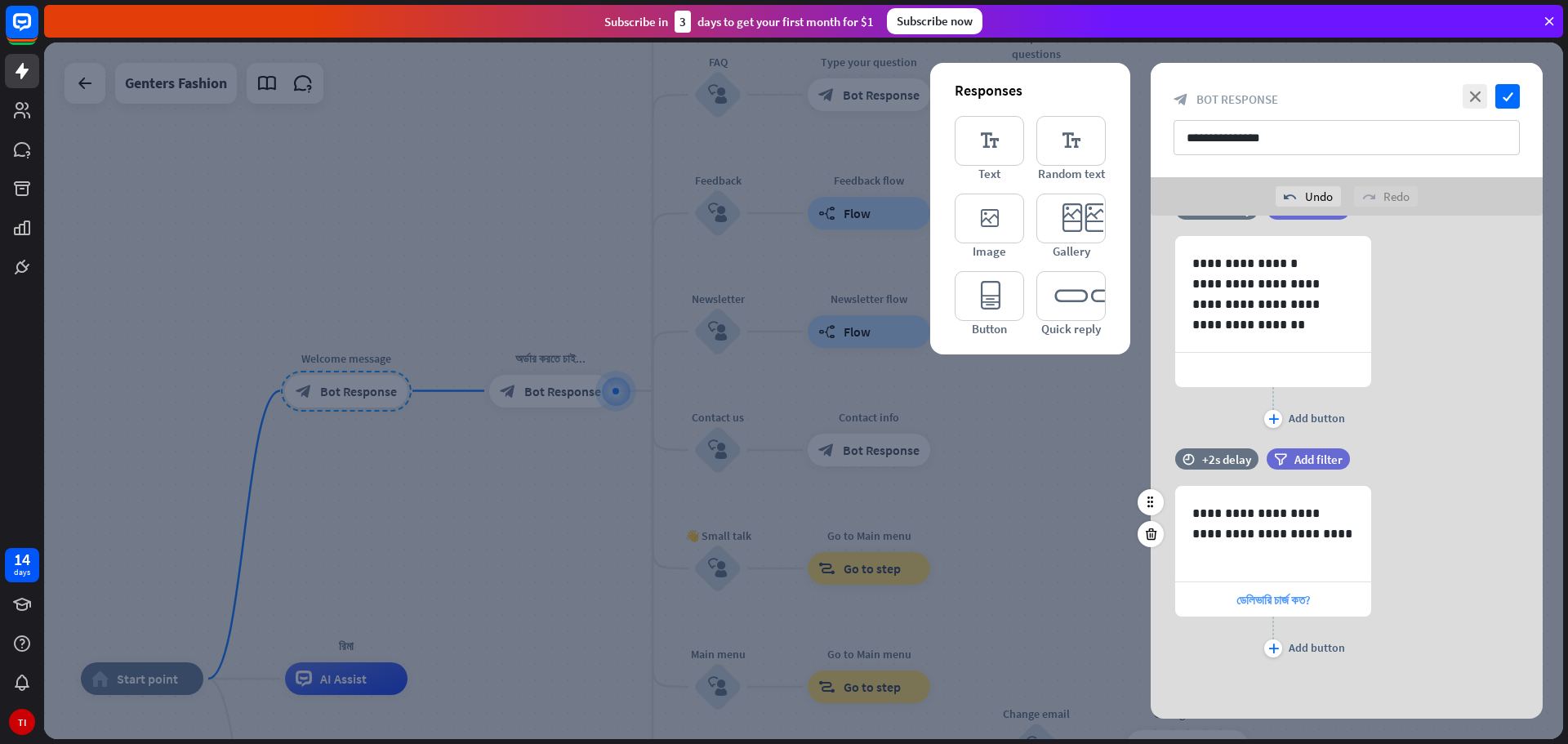
click at [1305, 606] on span "ডেলিভারি চার্জ কত?" at bounding box center [1273, 600] width 75 height 16
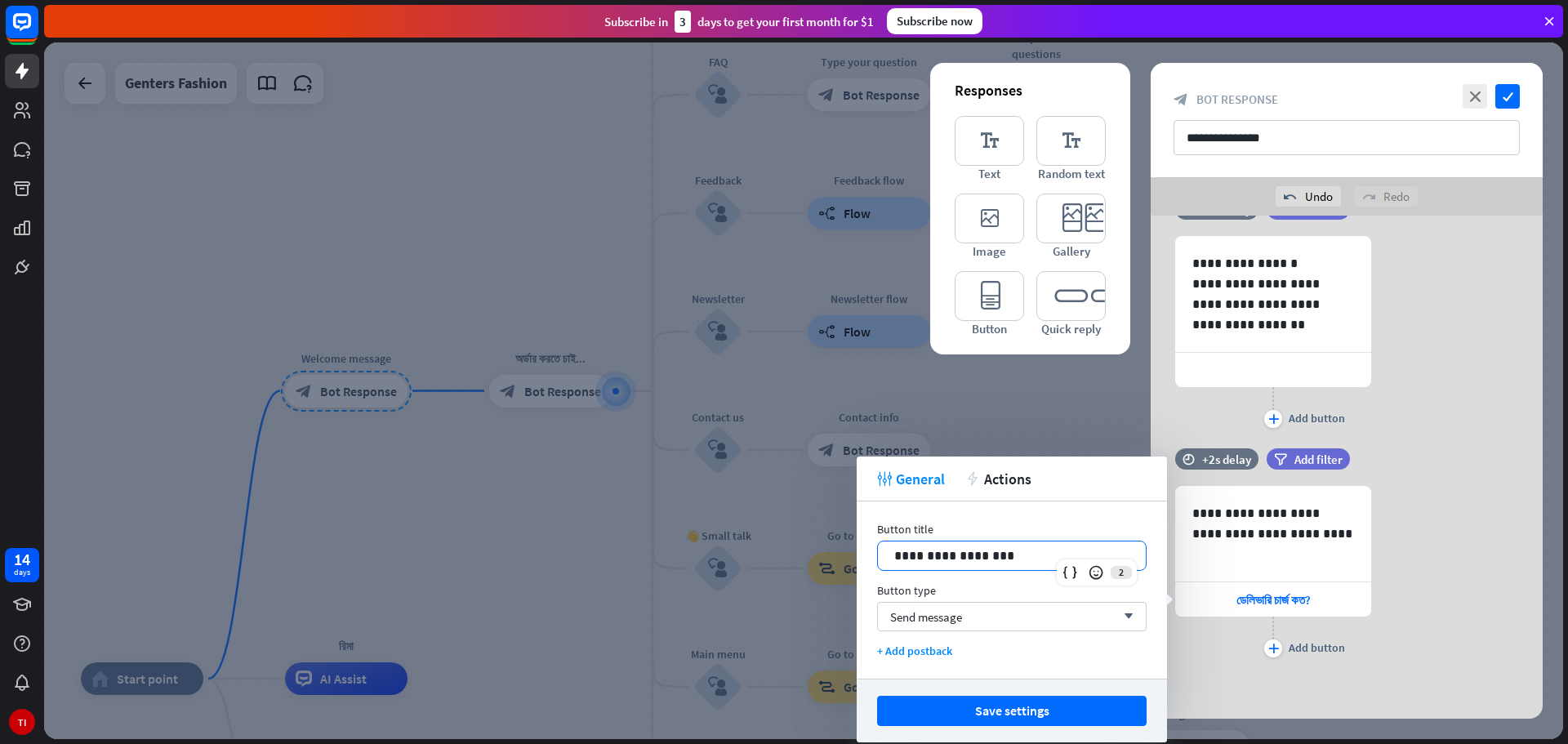
drag, startPoint x: 1040, startPoint y: 556, endPoint x: 833, endPoint y: 565, distance: 207.2
click at [833, 565] on body "14 days TI close Product Help First steps Get started with ChatBot Help Center …" at bounding box center [784, 372] width 1568 height 744
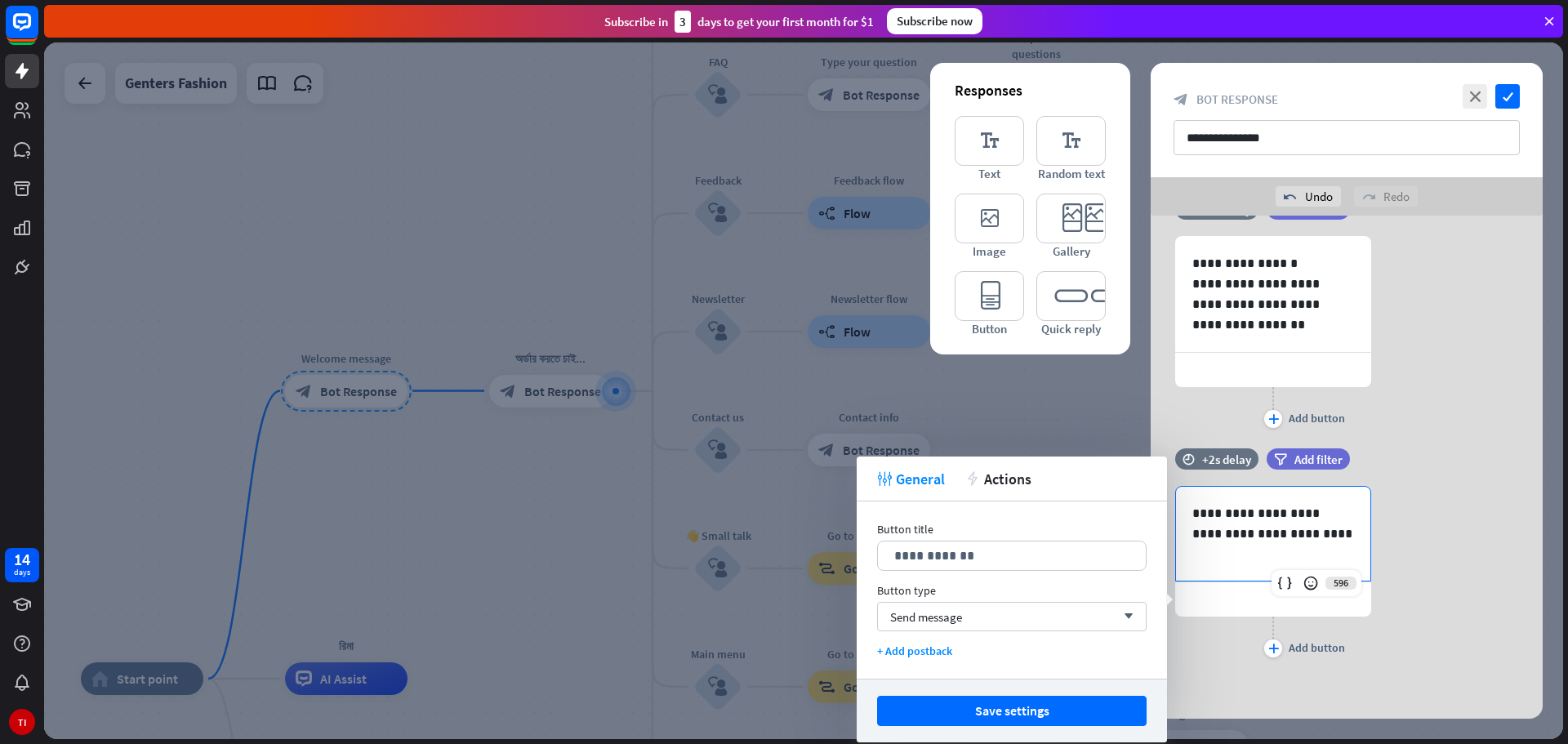
click at [1191, 510] on div "**********" at bounding box center [1272, 534] width 194 height 94
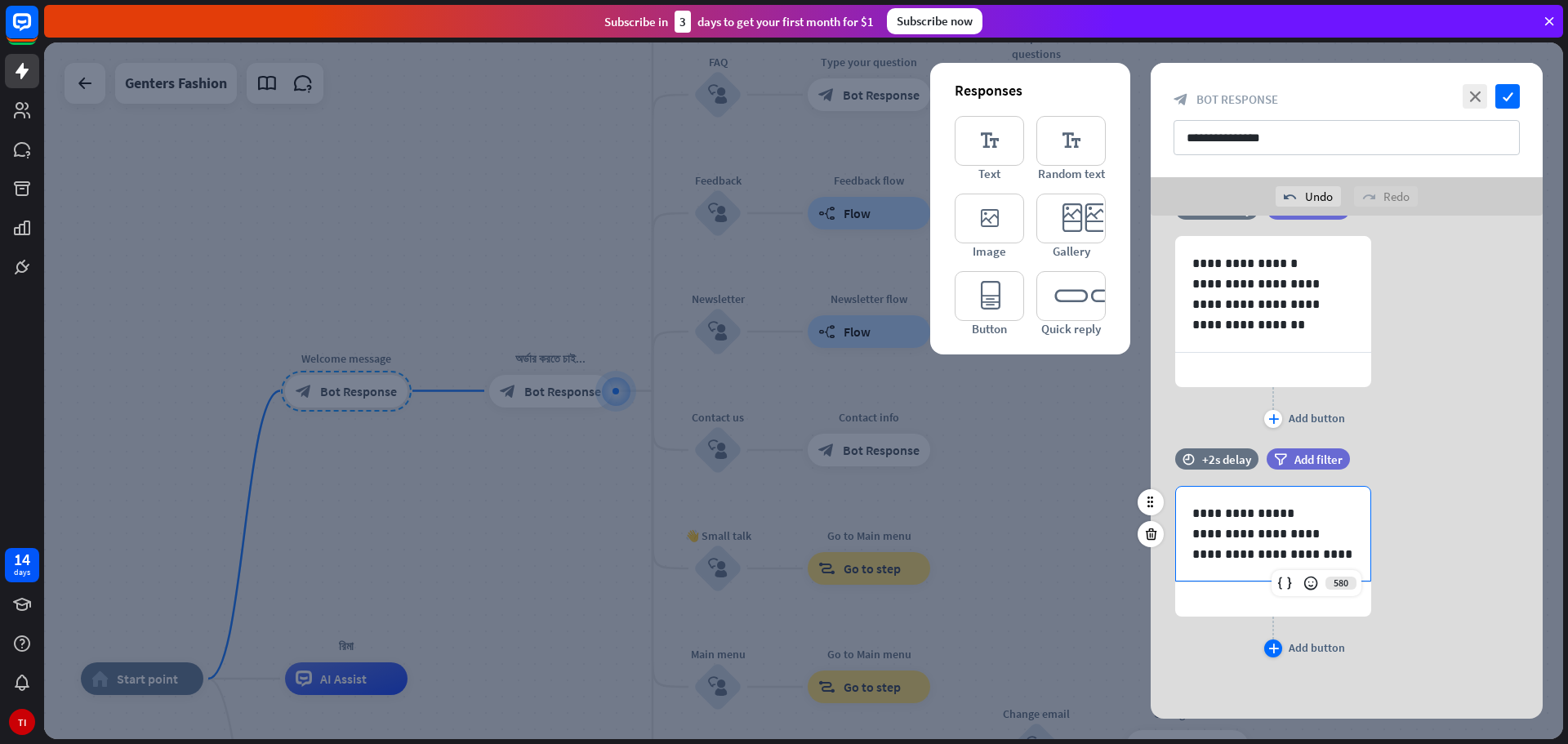
click at [1275, 650] on icon "plus" at bounding box center [1273, 648] width 11 height 10
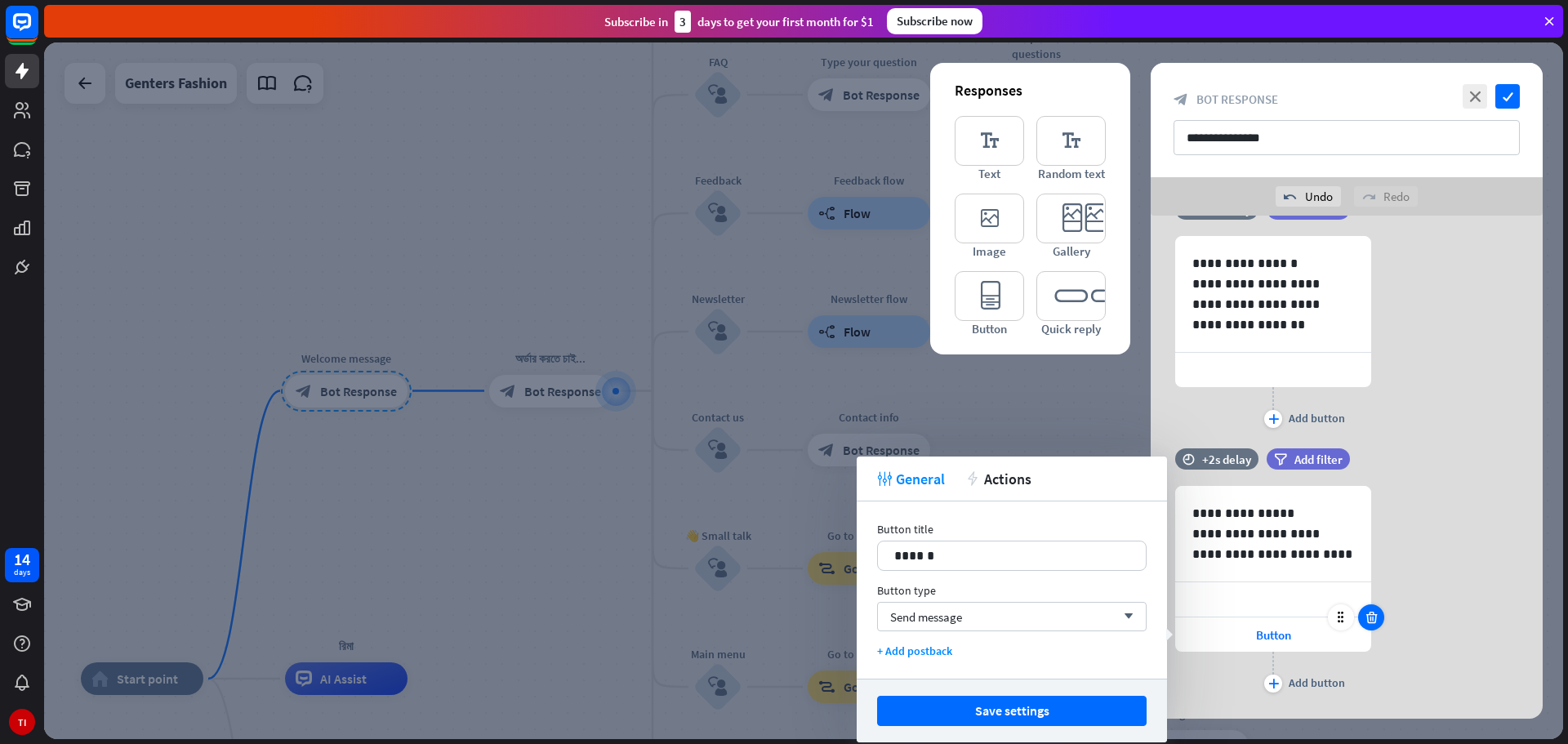
click at [1375, 618] on icon at bounding box center [1372, 617] width 16 height 15
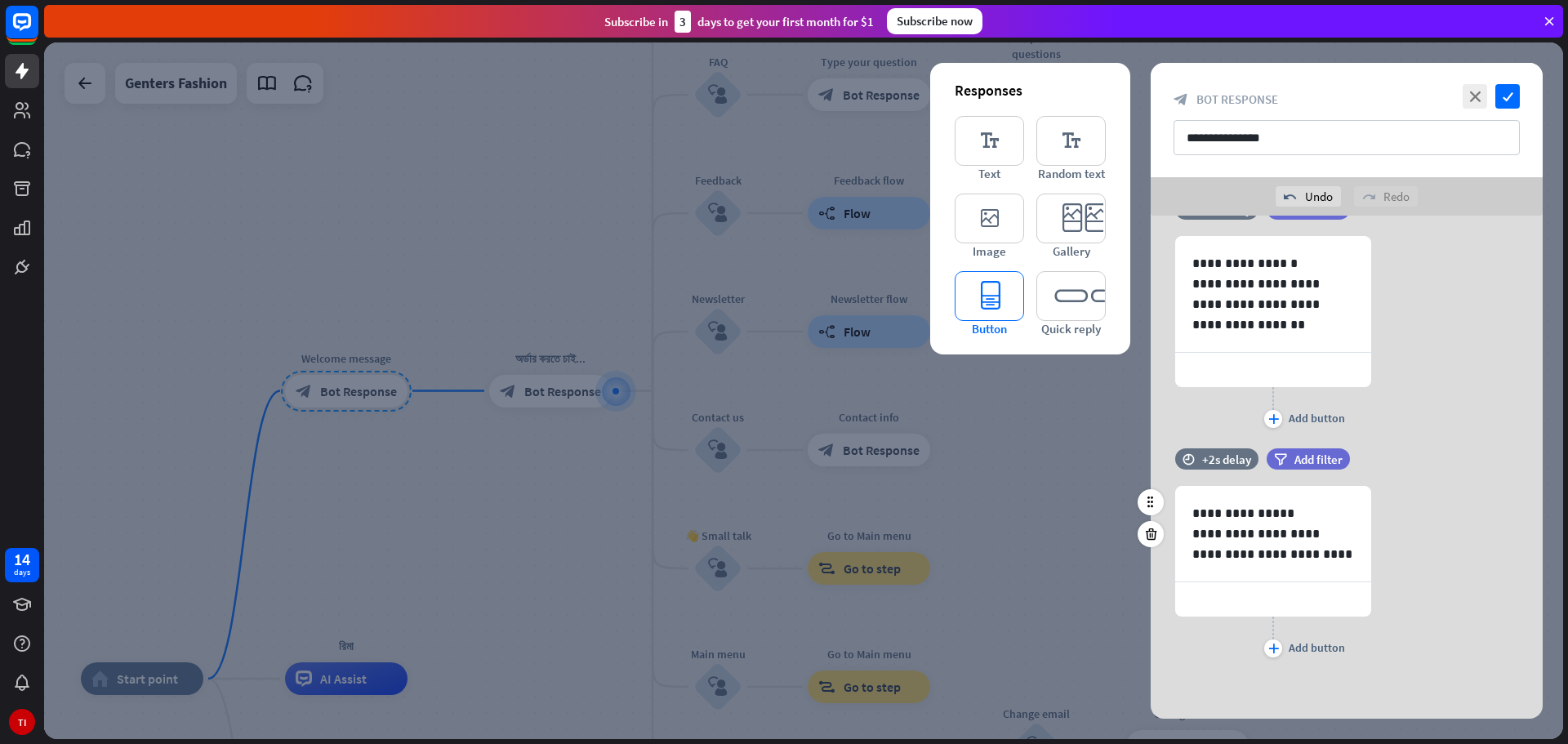
click at [976, 291] on icon "editor_button" at bounding box center [989, 296] width 70 height 50
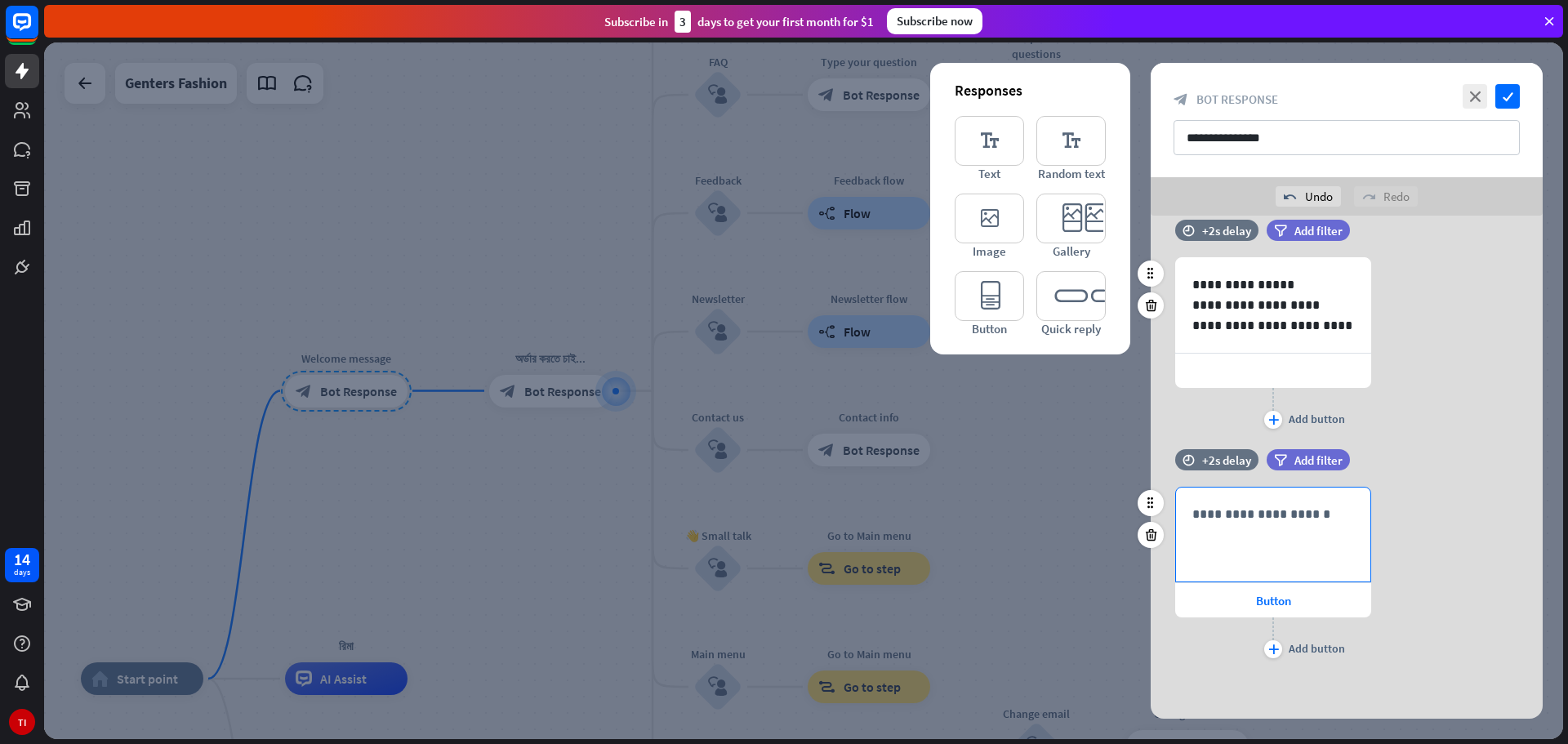
scroll to position [447, 0]
click at [1255, 529] on div "**********" at bounding box center [1272, 534] width 194 height 94
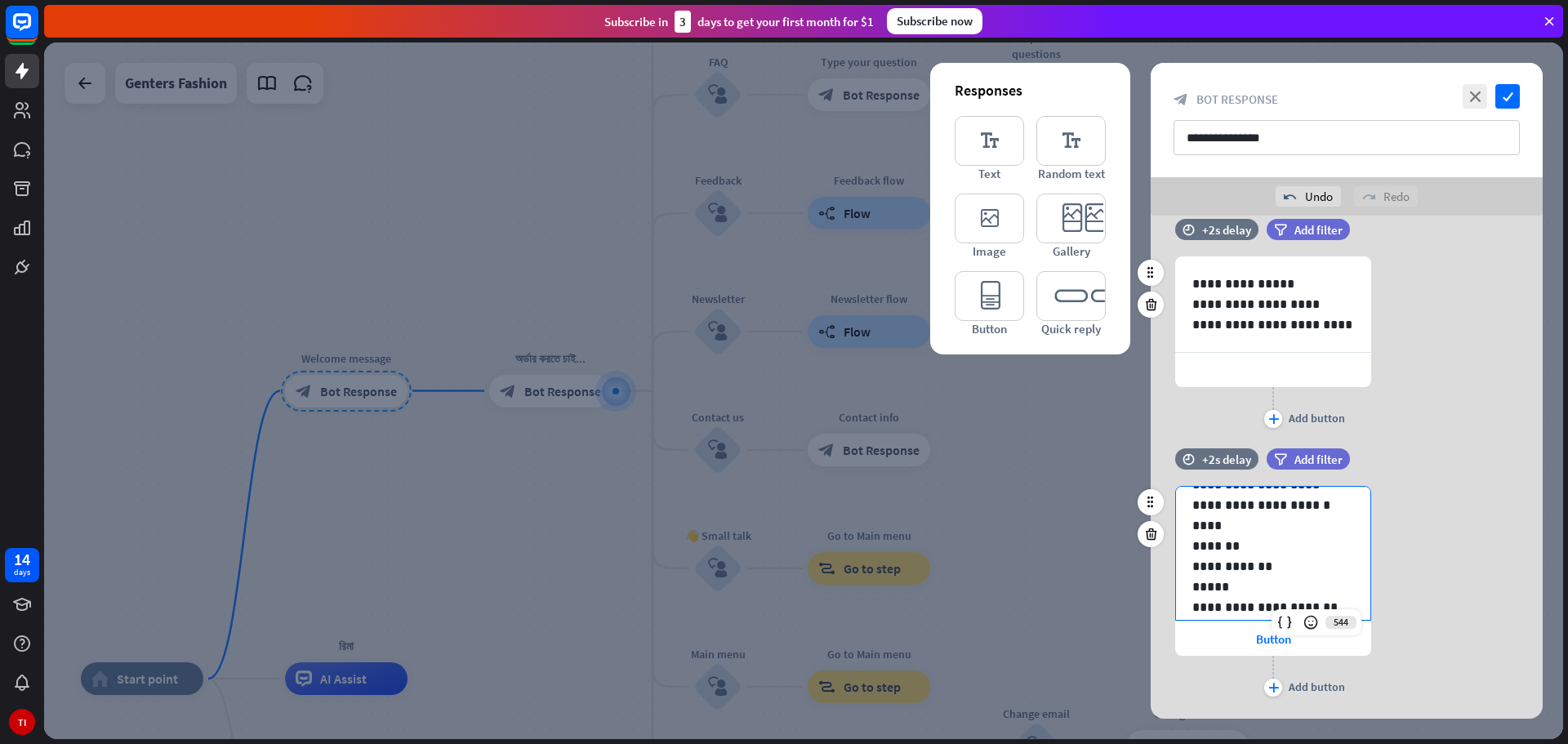
scroll to position [49, 0]
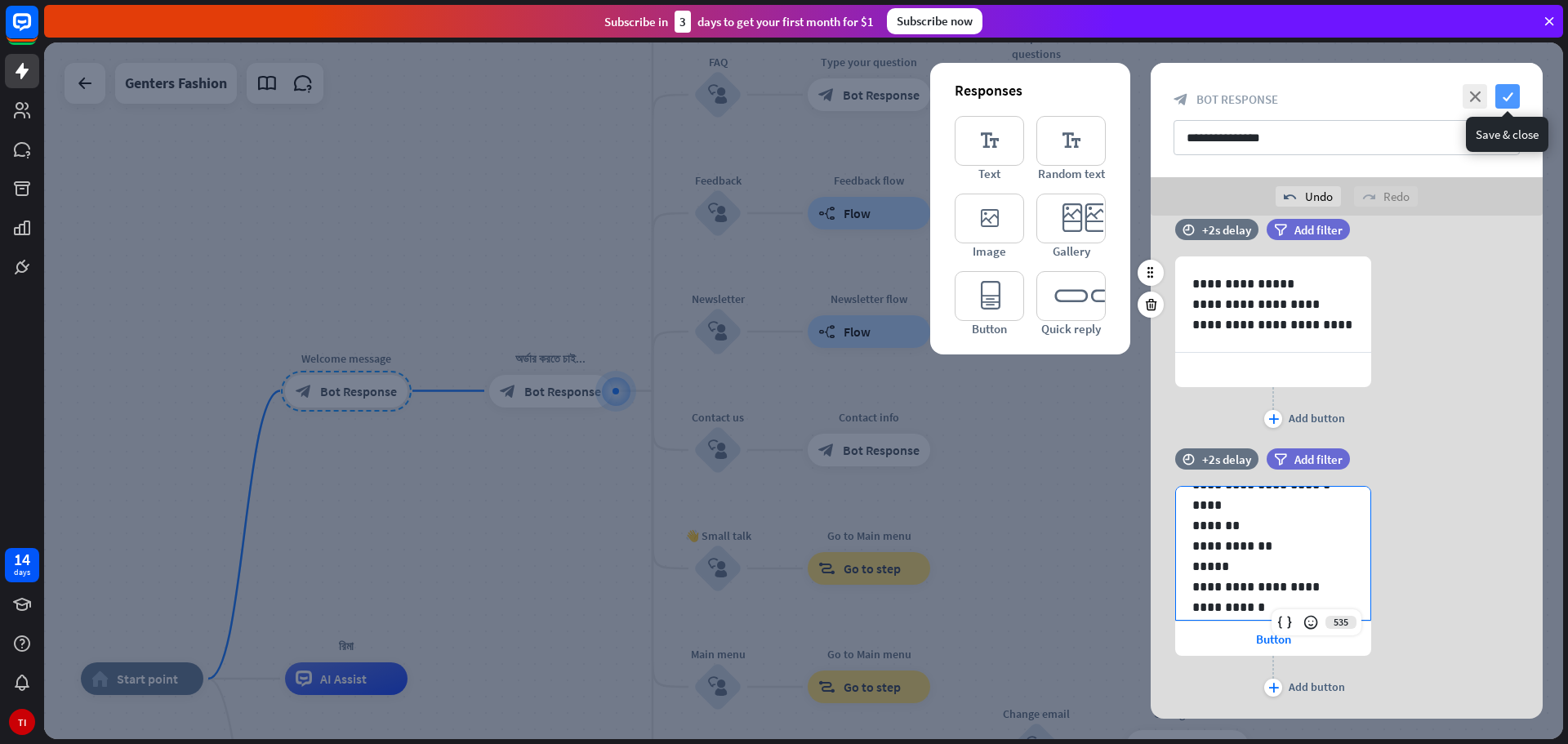
click at [1509, 96] on icon "check" at bounding box center [1507, 96] width 25 height 25
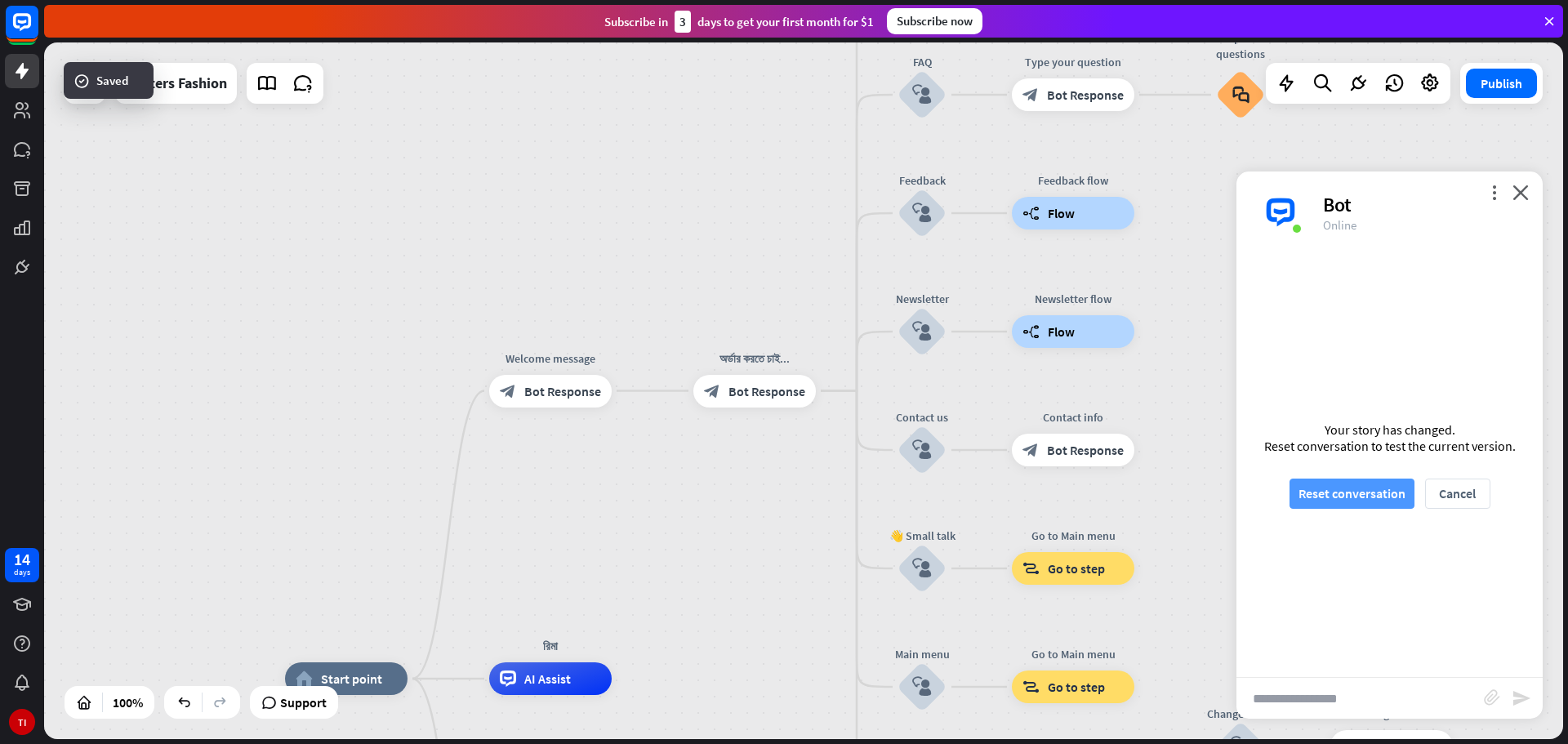
click at [1334, 501] on button "Reset conversation" at bounding box center [1351, 493] width 125 height 30
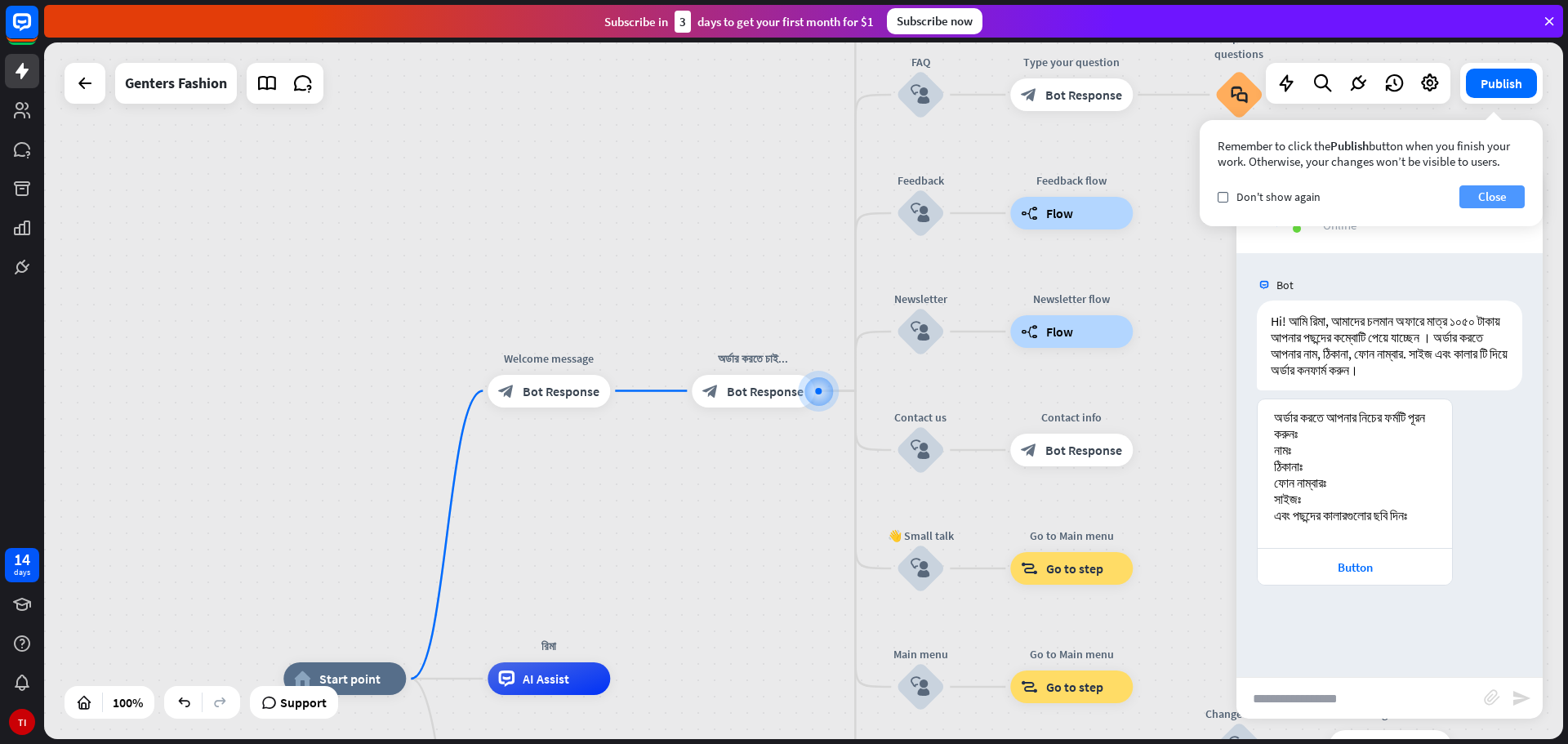
click at [1488, 200] on button "Close" at bounding box center [1492, 196] width 66 height 23
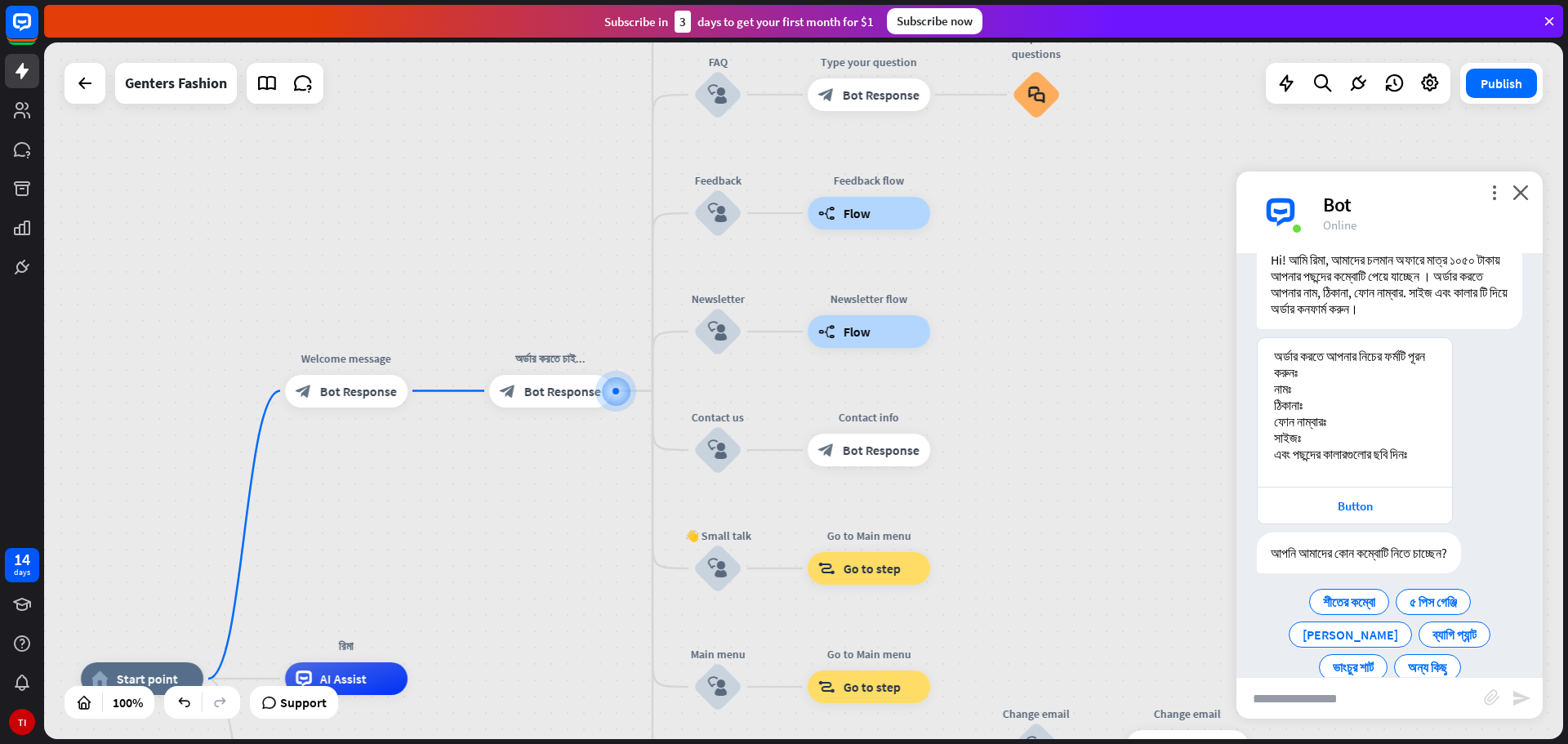
scroll to position [109, 0]
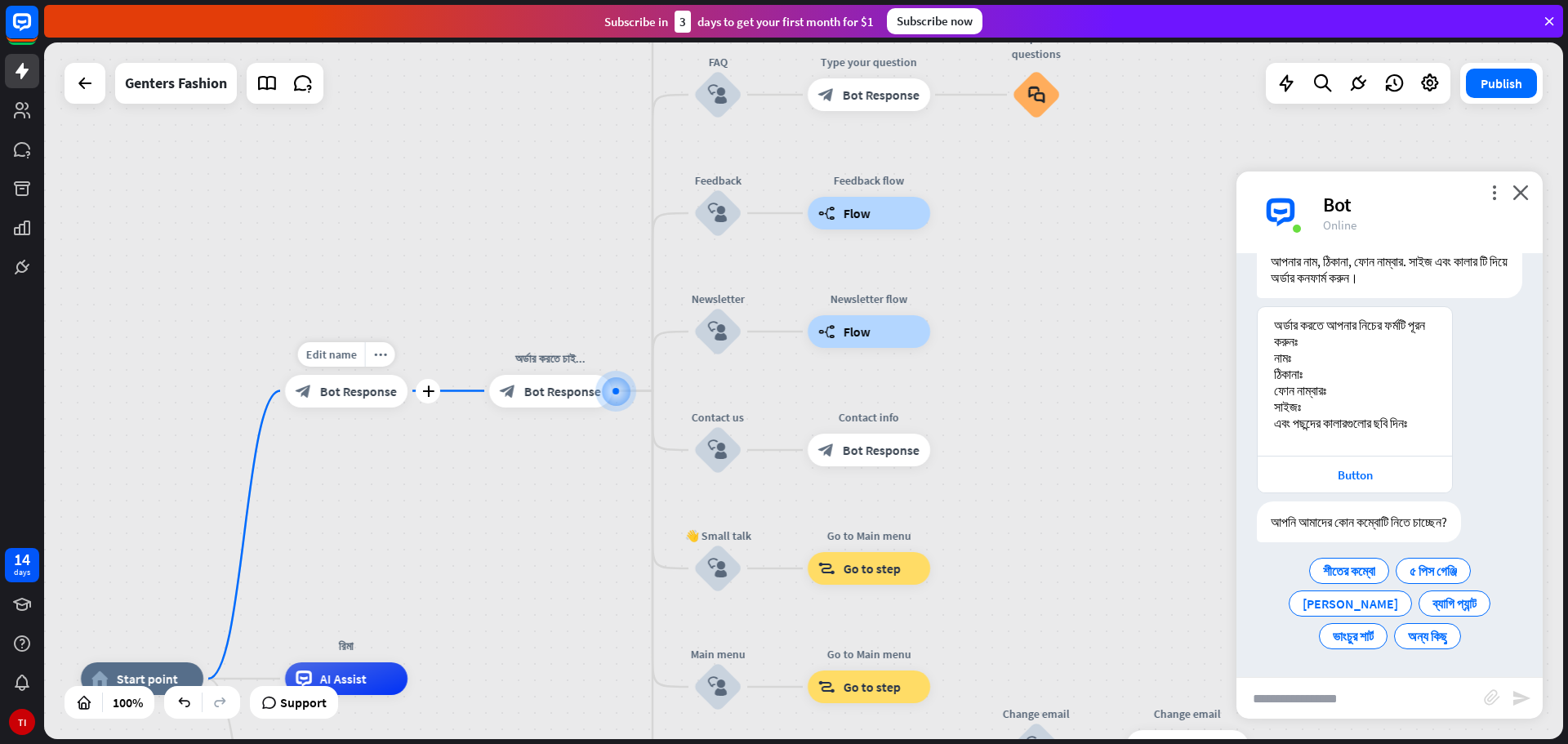
click at [364, 401] on div "block_bot_response Bot Response" at bounding box center [346, 390] width 123 height 33
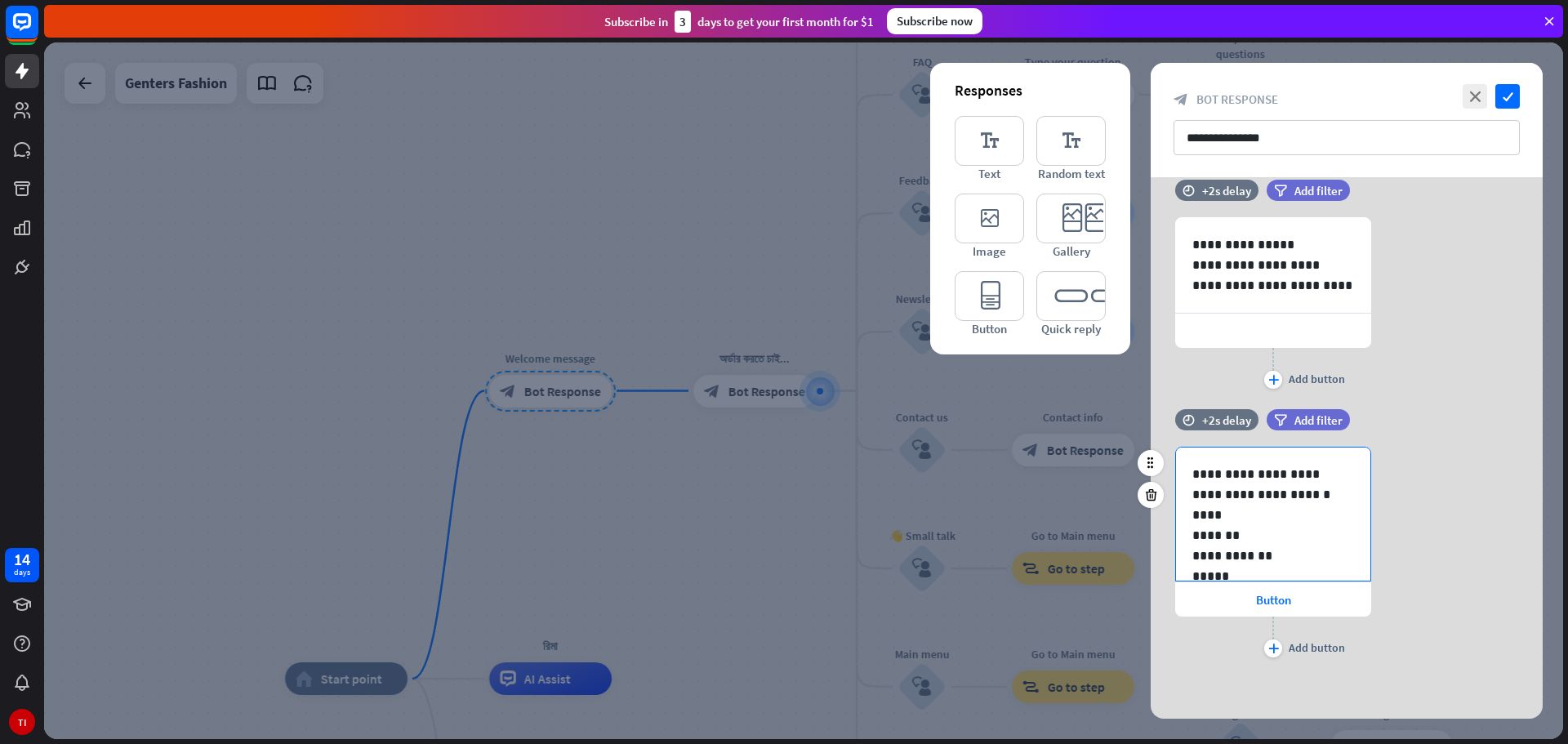
click at [1292, 472] on p "**********" at bounding box center [1266, 484] width 147 height 41
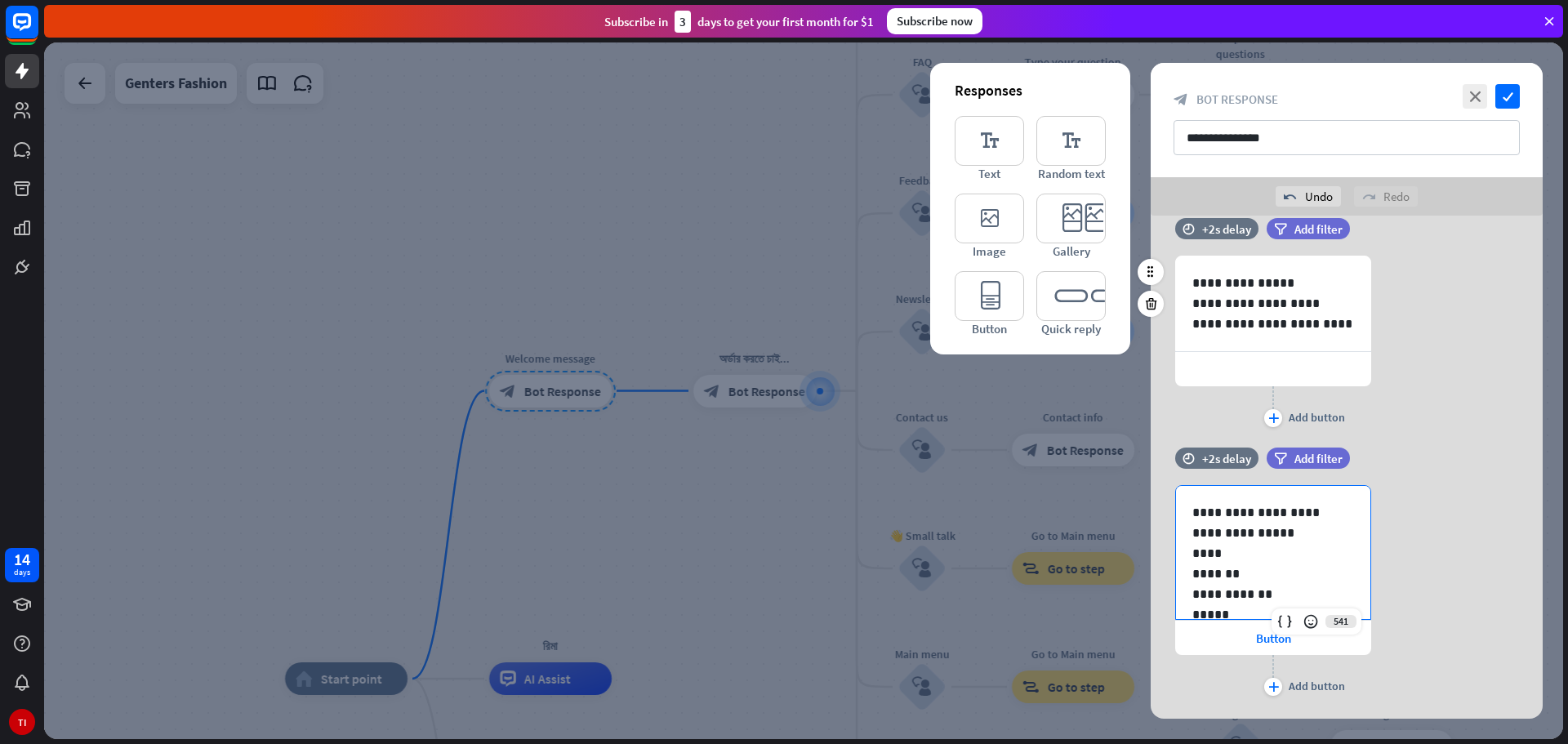
click at [1271, 367] on div at bounding box center [1273, 369] width 196 height 34
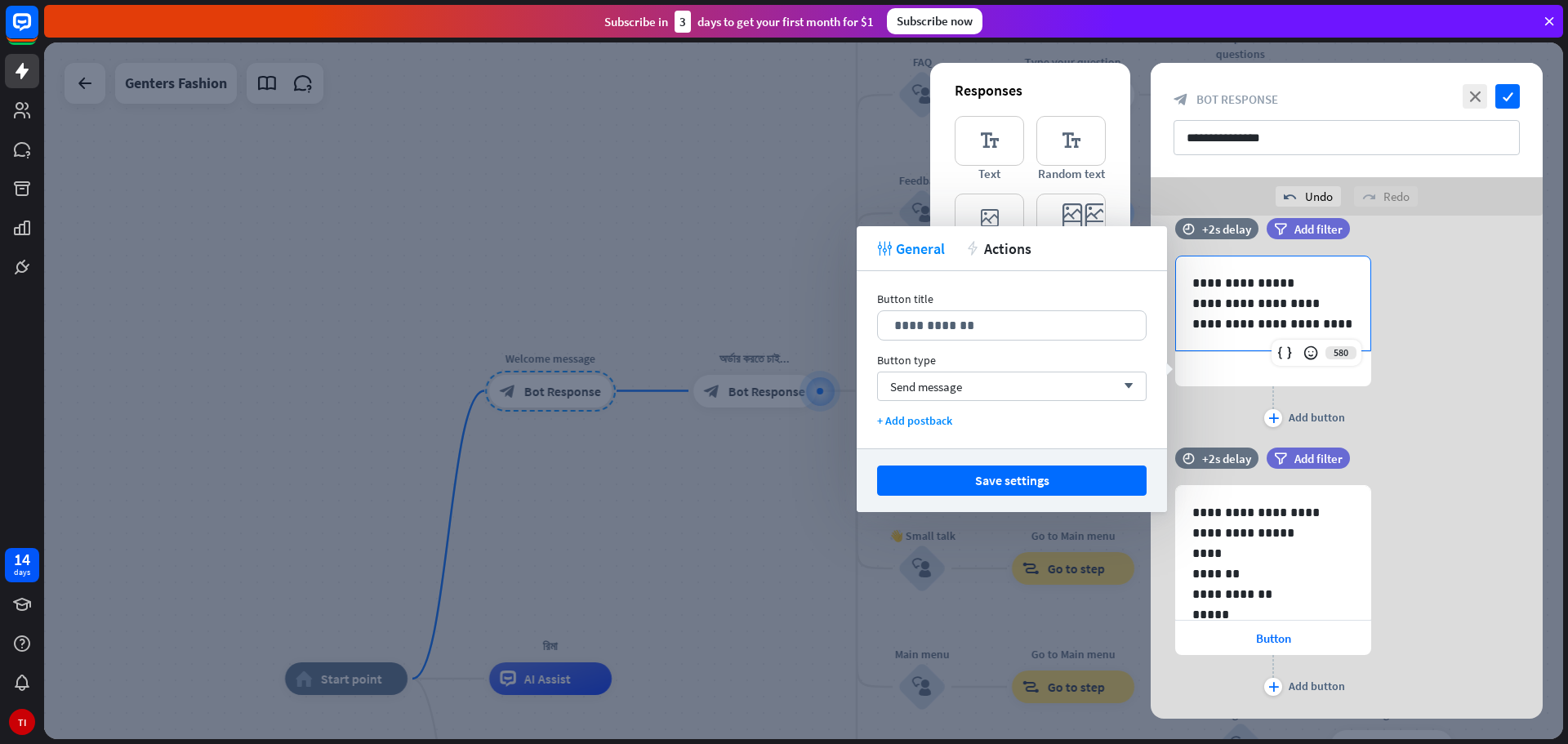
drag, startPoint x: 1293, startPoint y: 283, endPoint x: 1147, endPoint y: 288, distance: 146.1
click at [1147, 288] on body "14 days TI close Product Help First steps Get started with ChatBot Help Center …" at bounding box center [784, 372] width 1568 height 744
click at [973, 323] on p "**********" at bounding box center [1012, 325] width 235 height 20
click at [1296, 638] on div "Button" at bounding box center [1273, 637] width 196 height 34
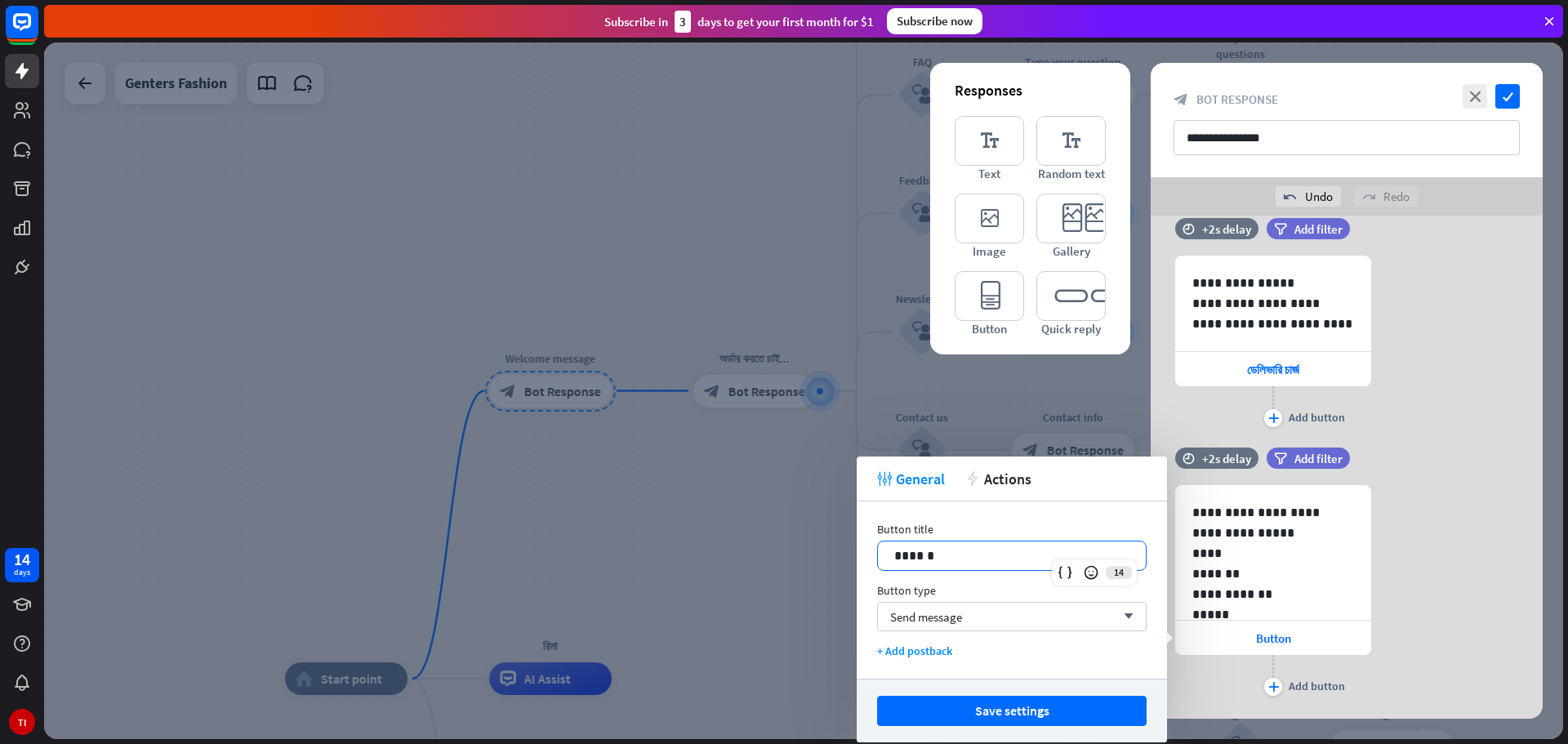
drag, startPoint x: 988, startPoint y: 546, endPoint x: 722, endPoint y: 541, distance: 266.0
click at [722, 541] on body "14 days TI close Product Help First steps Get started with ChatBot Help Center …" at bounding box center [784, 372] width 1568 height 744
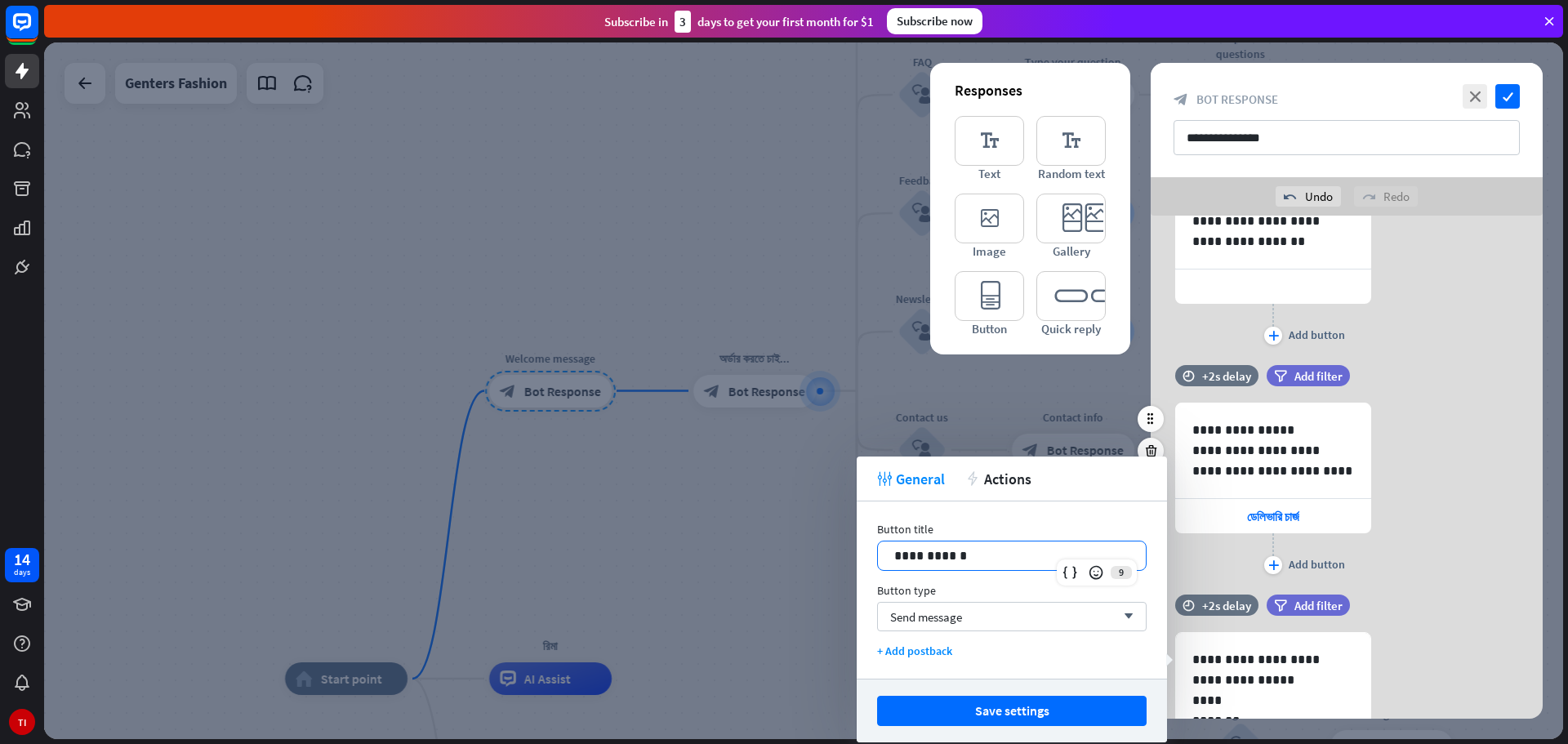
scroll to position [122, 0]
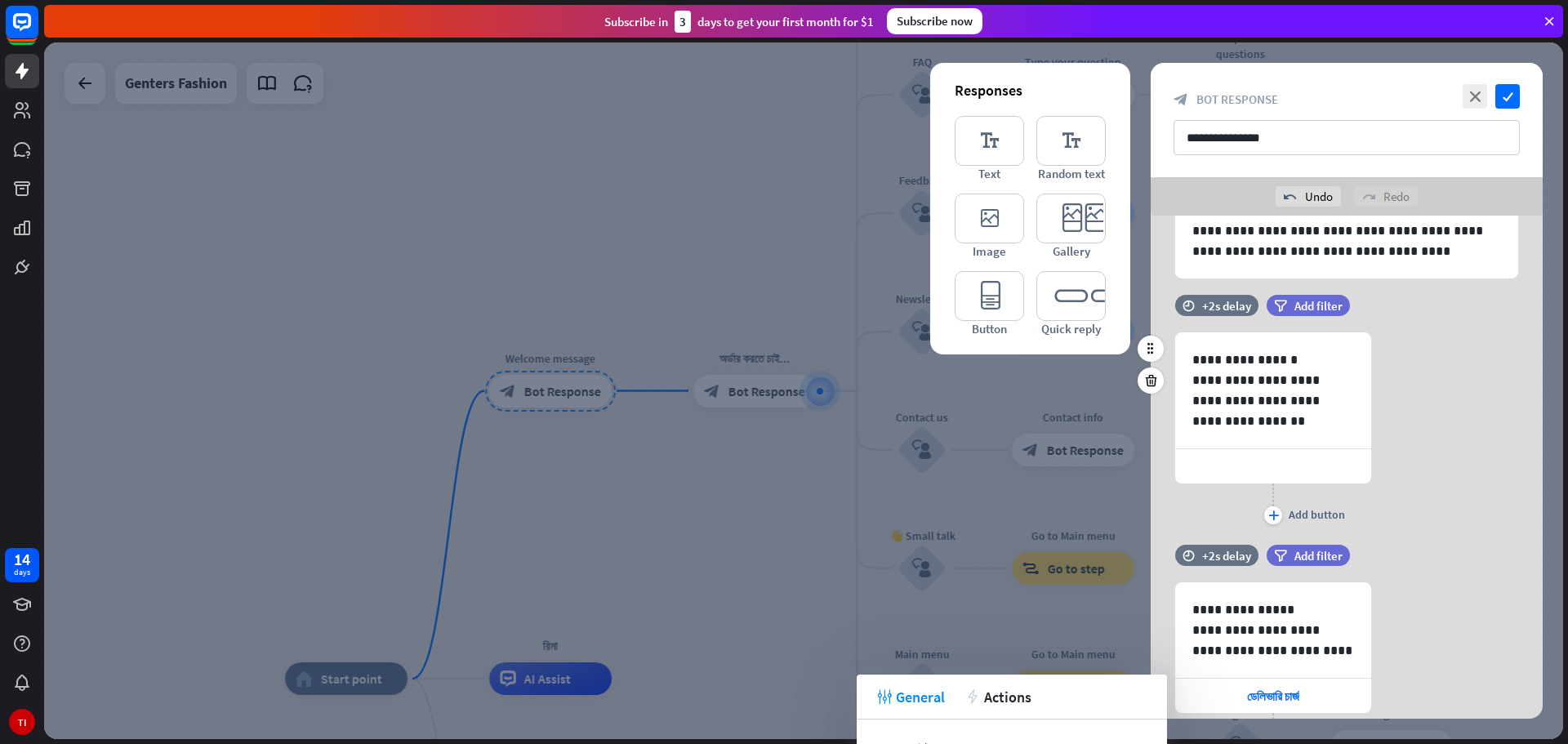
click at [1271, 464] on div at bounding box center [1273, 466] width 196 height 34
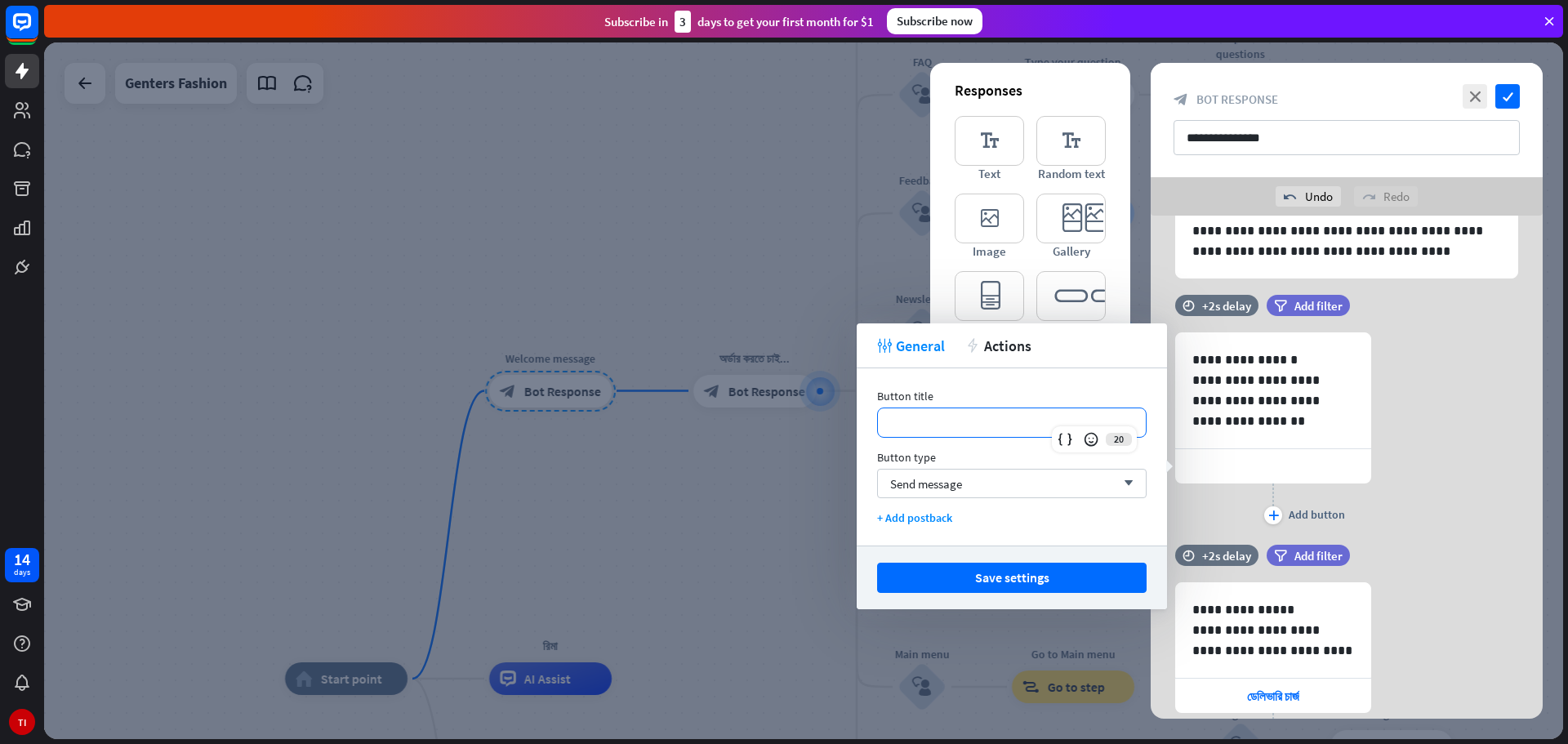
click at [1022, 418] on p "**********" at bounding box center [1012, 422] width 235 height 20
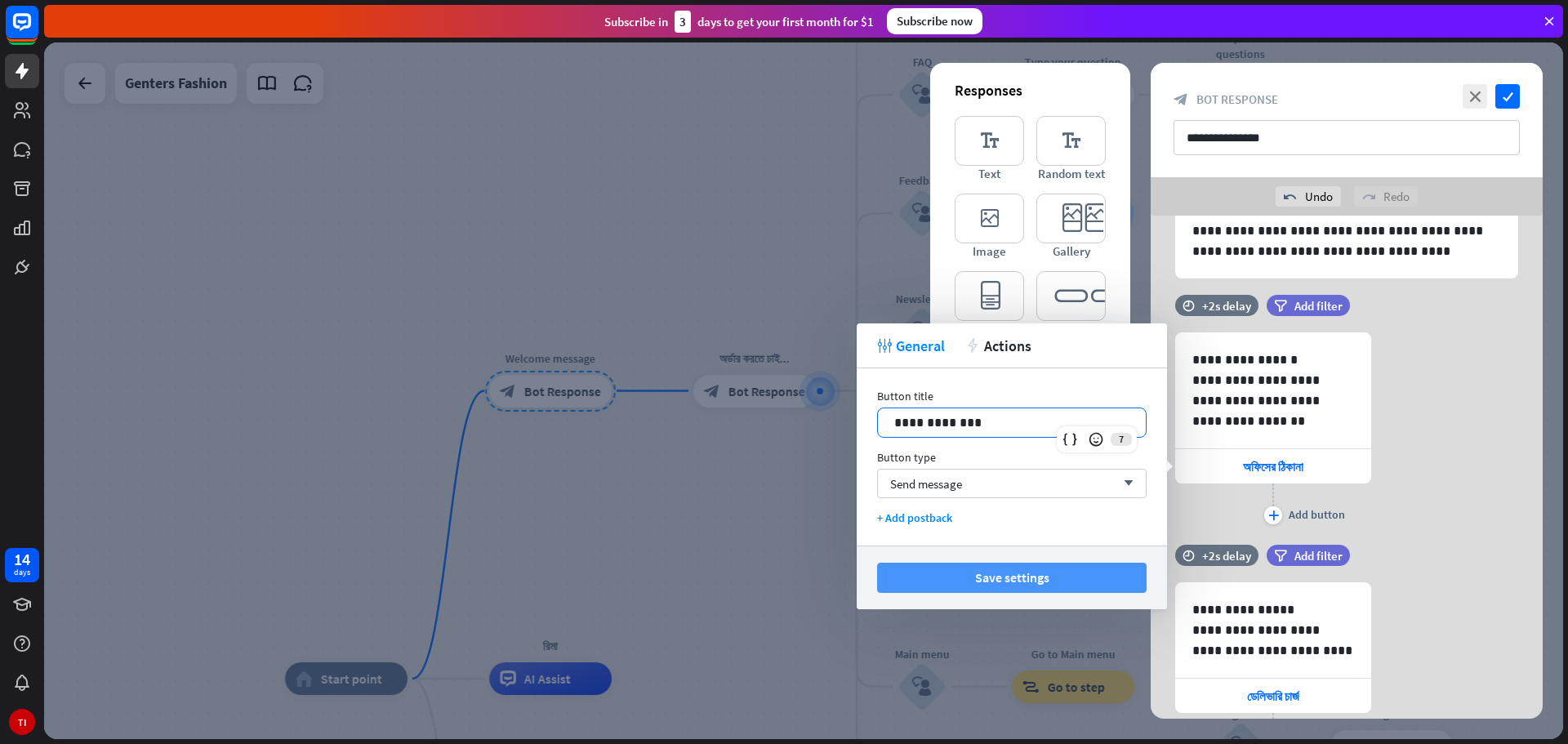
click at [1025, 569] on button "Save settings" at bounding box center [1011, 578] width 270 height 30
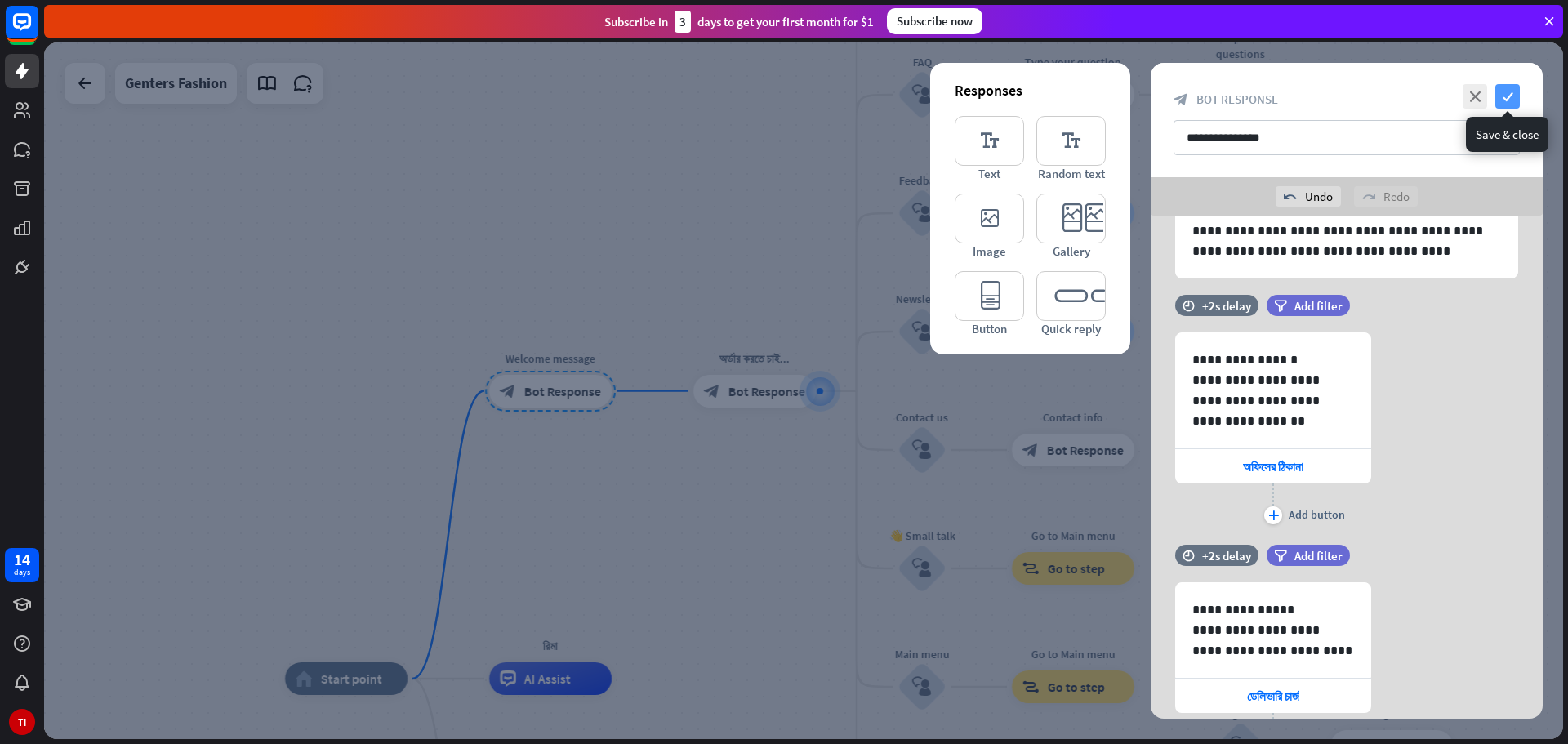
click at [1502, 100] on icon "check" at bounding box center [1507, 96] width 25 height 25
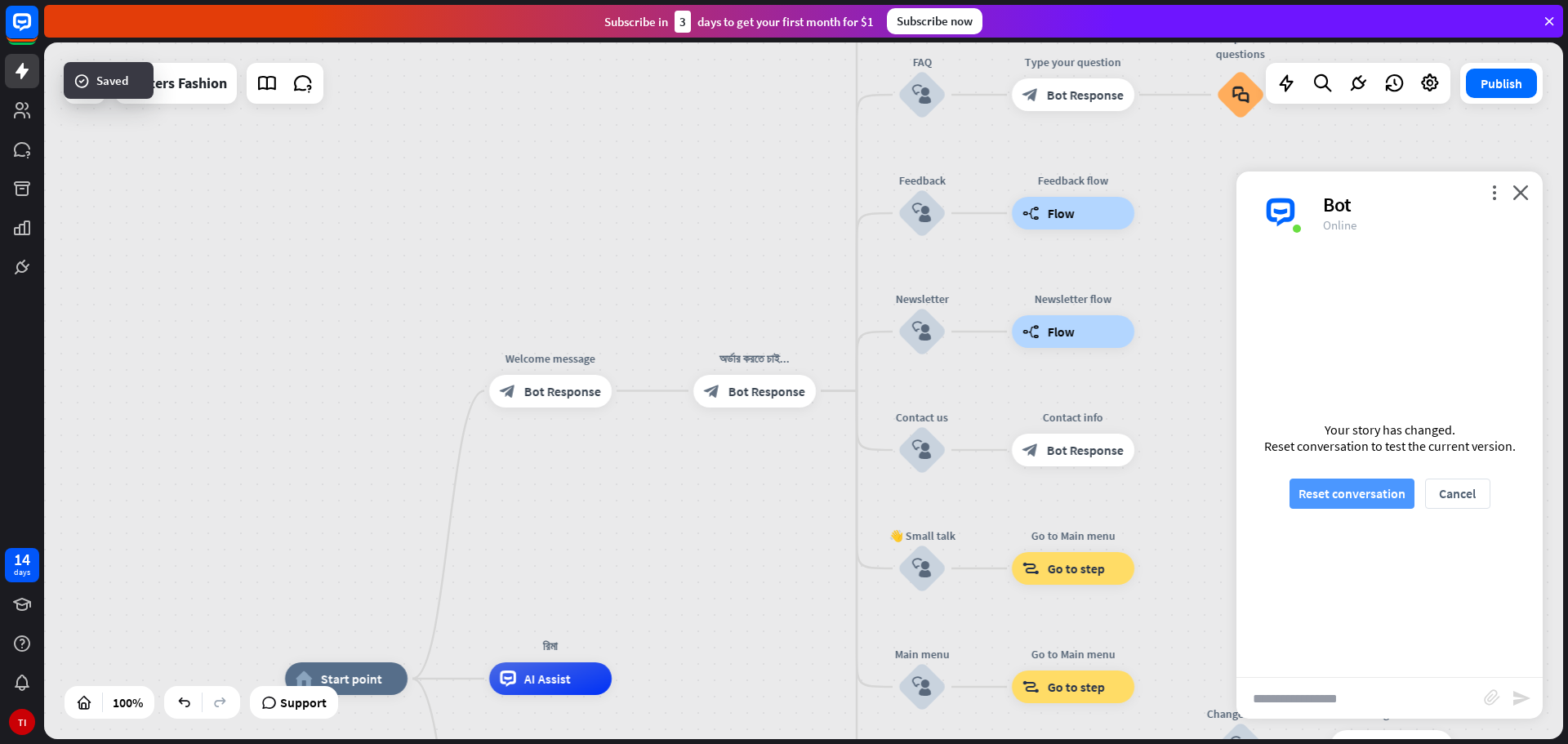
click at [1364, 484] on button "Reset conversation" at bounding box center [1351, 493] width 125 height 30
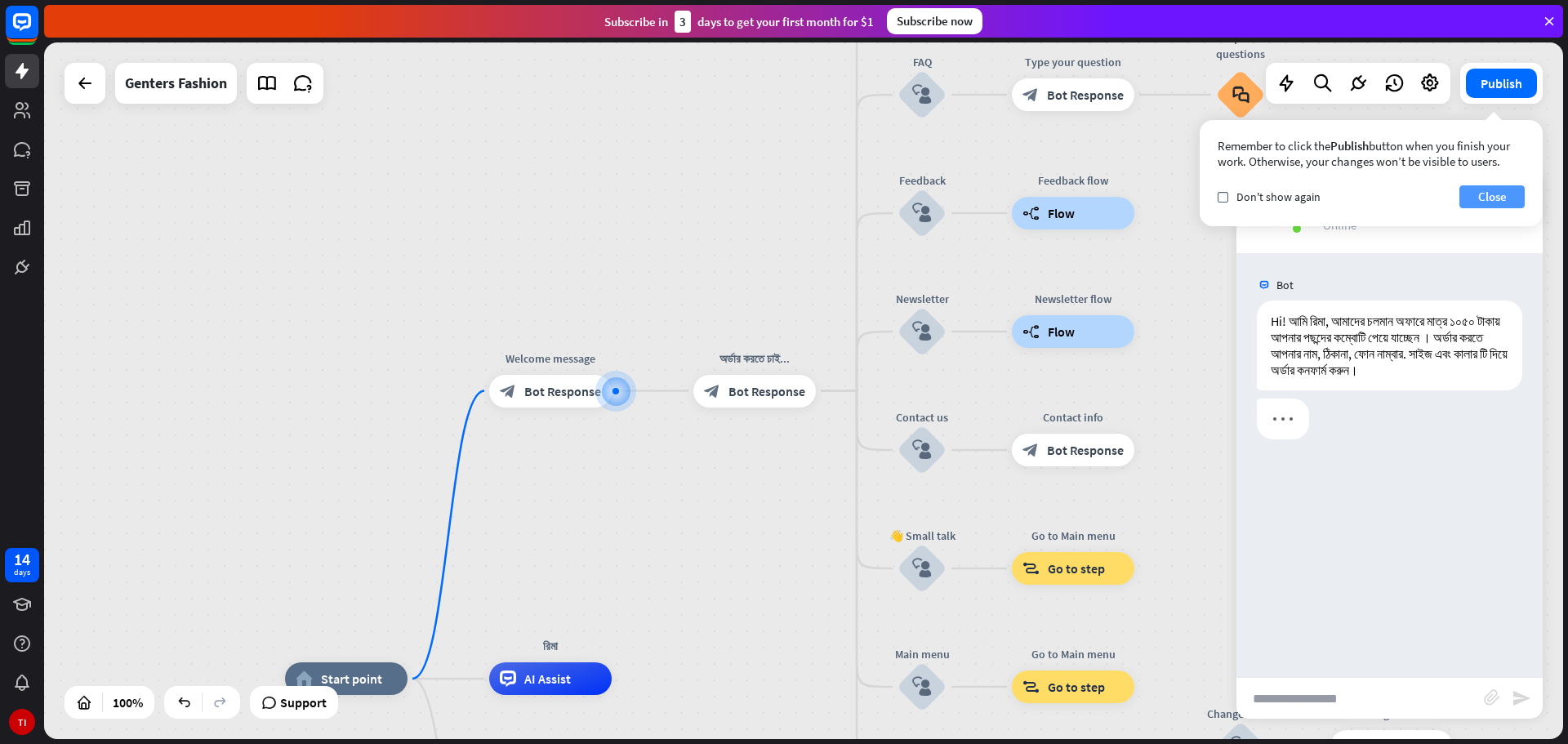
click at [1473, 201] on button "Close" at bounding box center [1492, 196] width 66 height 23
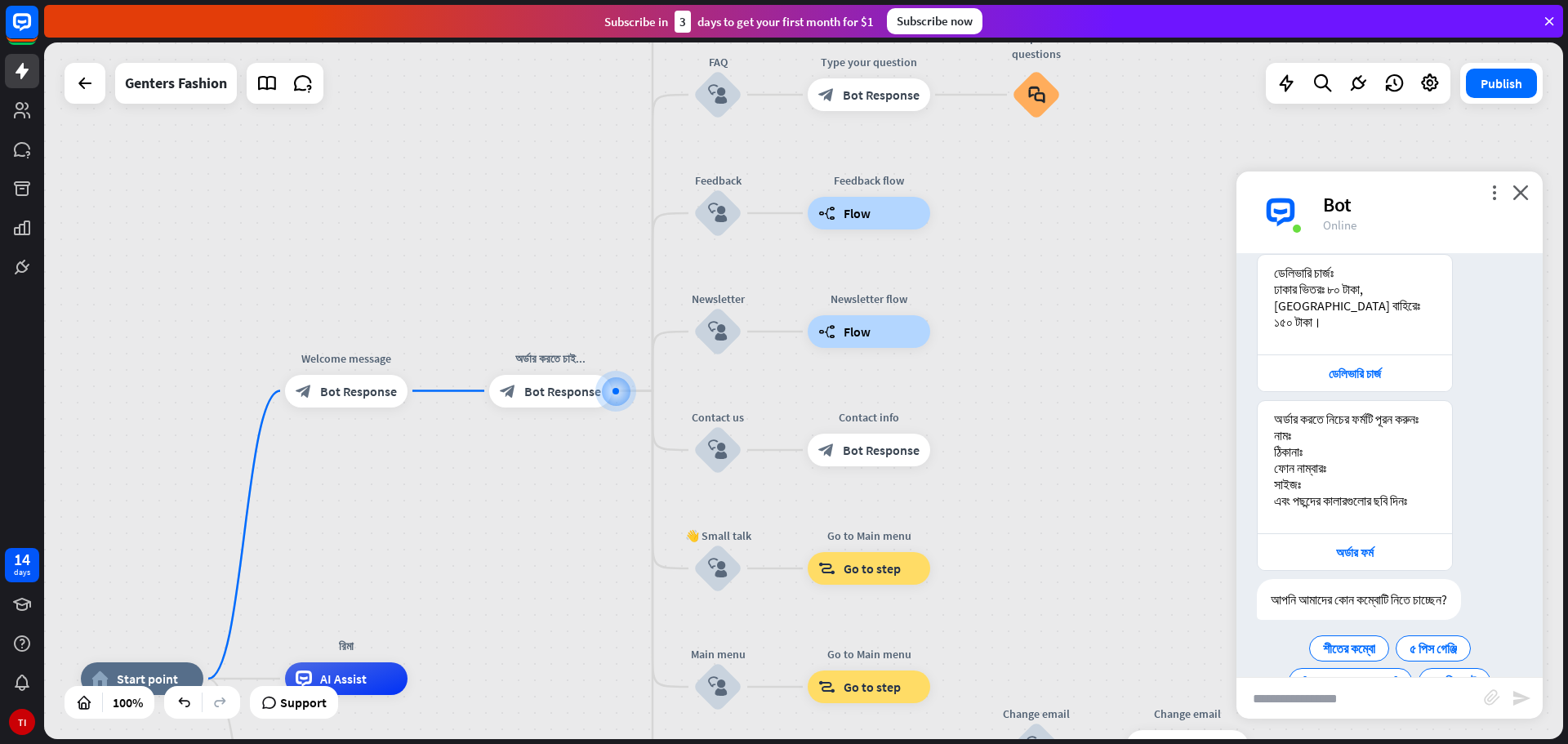
scroll to position [433, 0]
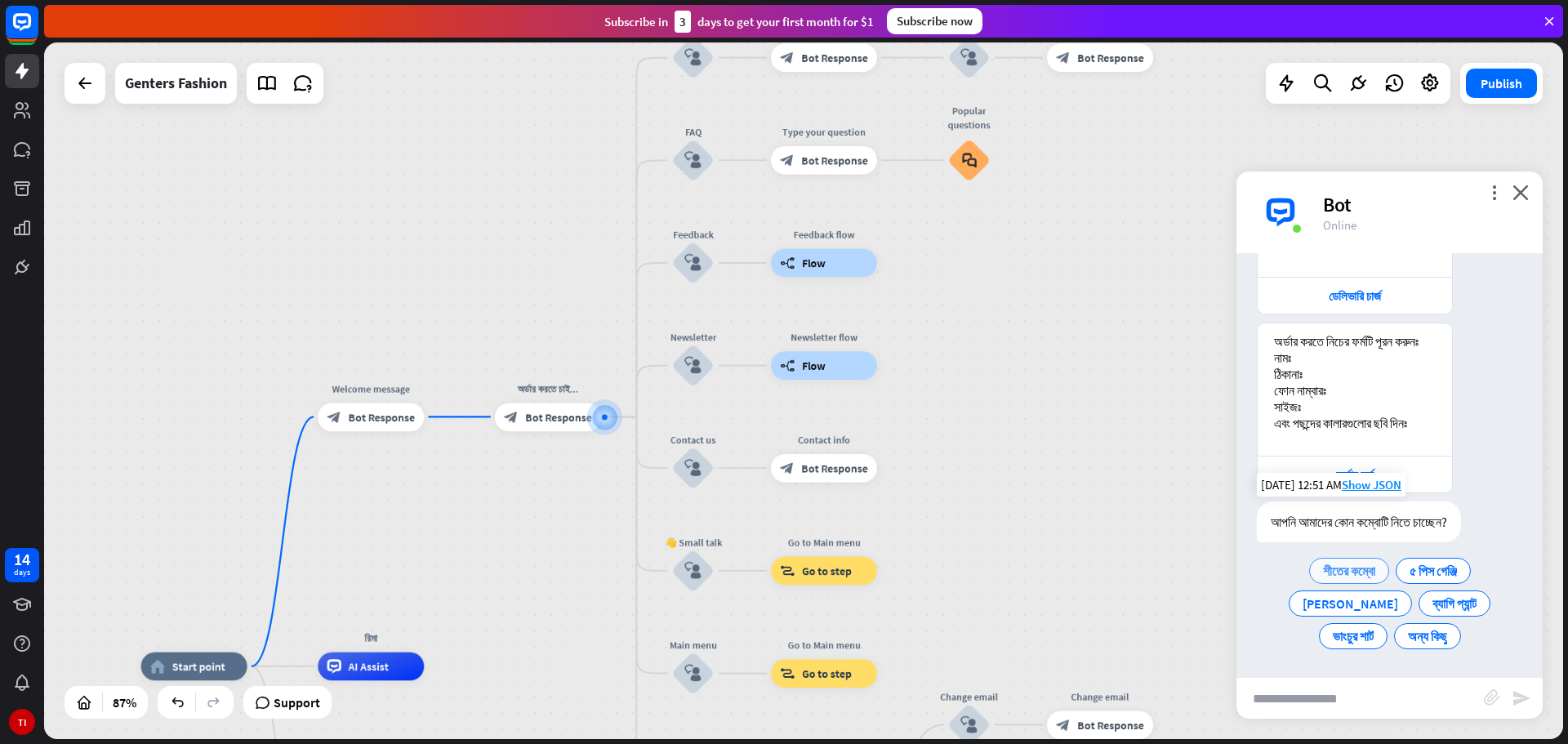
click at [1323, 564] on span "শীতের কম্বো" at bounding box center [1349, 571] width 52 height 16
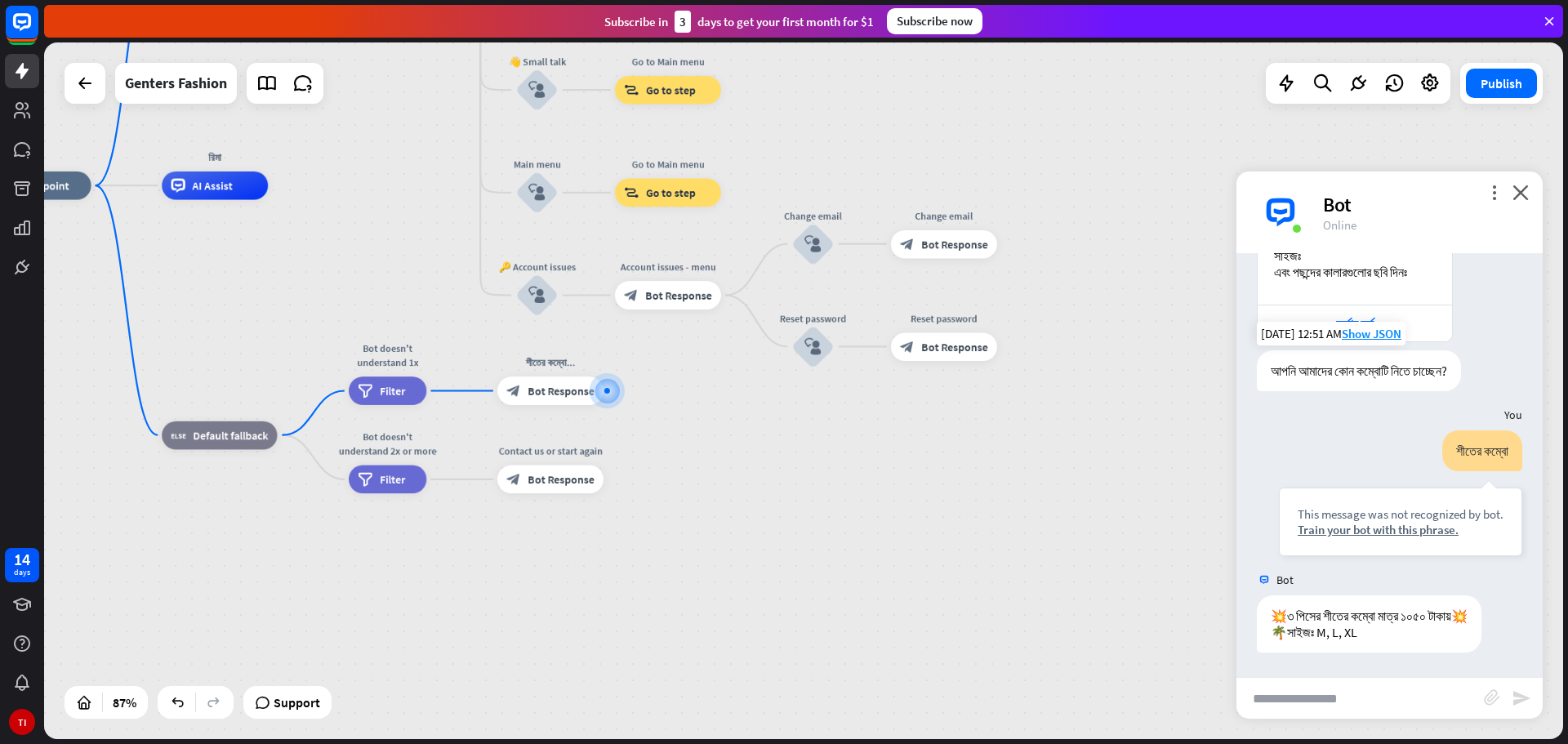
scroll to position [601, 0]
click at [1371, 522] on div "Train your bot with this phrase." at bounding box center [1401, 530] width 206 height 16
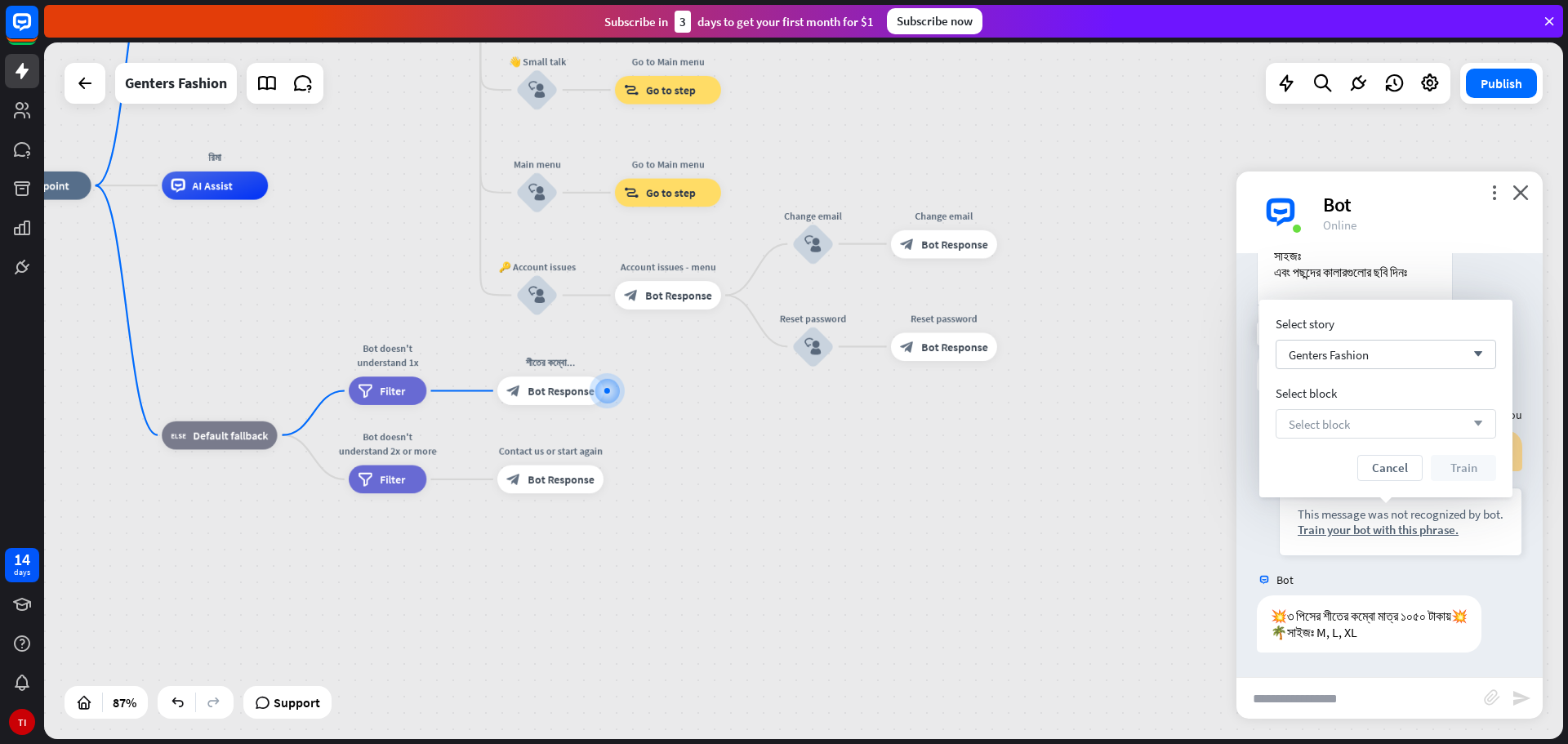
click at [1377, 430] on div "Select block arrow_down" at bounding box center [1385, 424] width 220 height 30
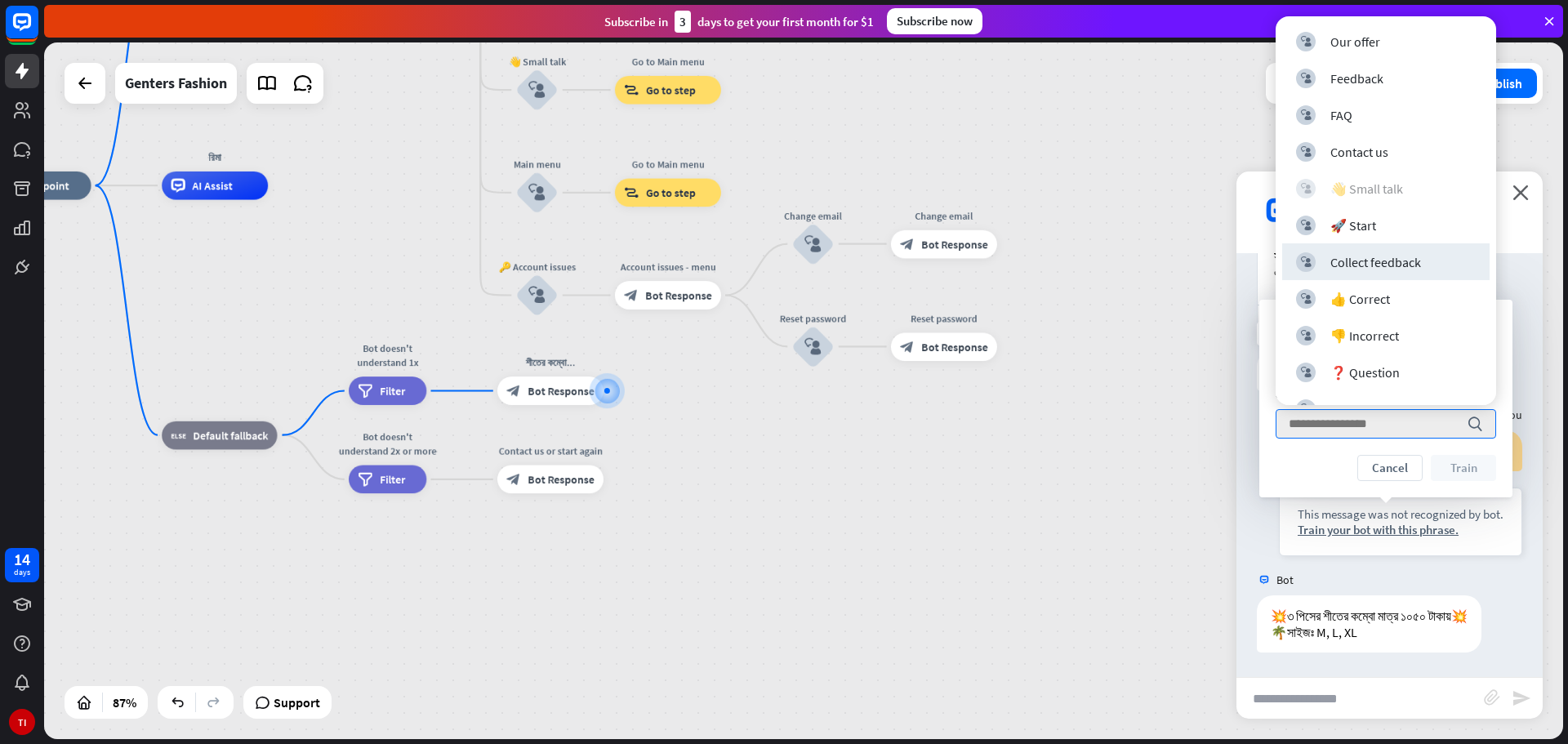
scroll to position [249, 0]
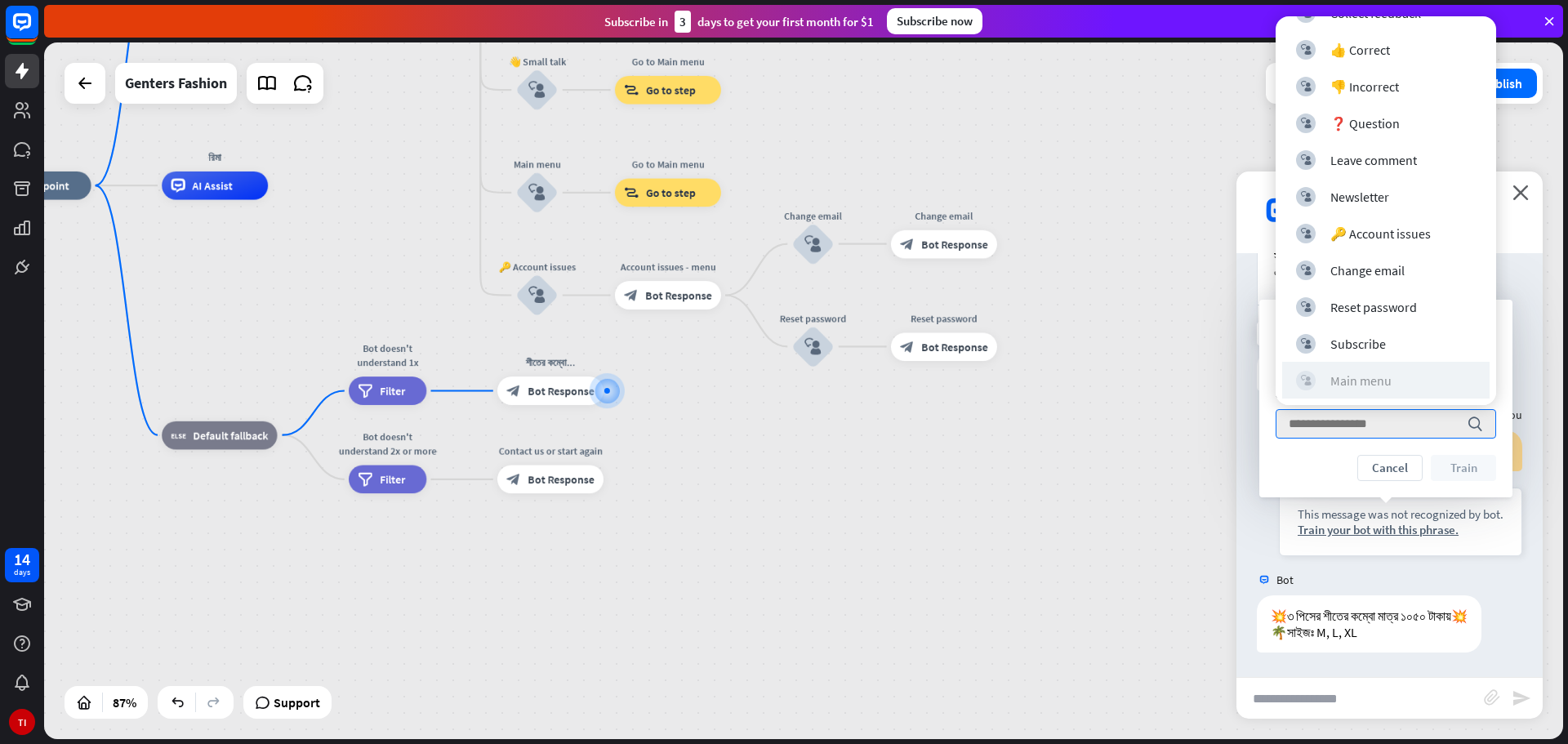
click at [1368, 378] on div "Main menu" at bounding box center [1360, 380] width 61 height 16
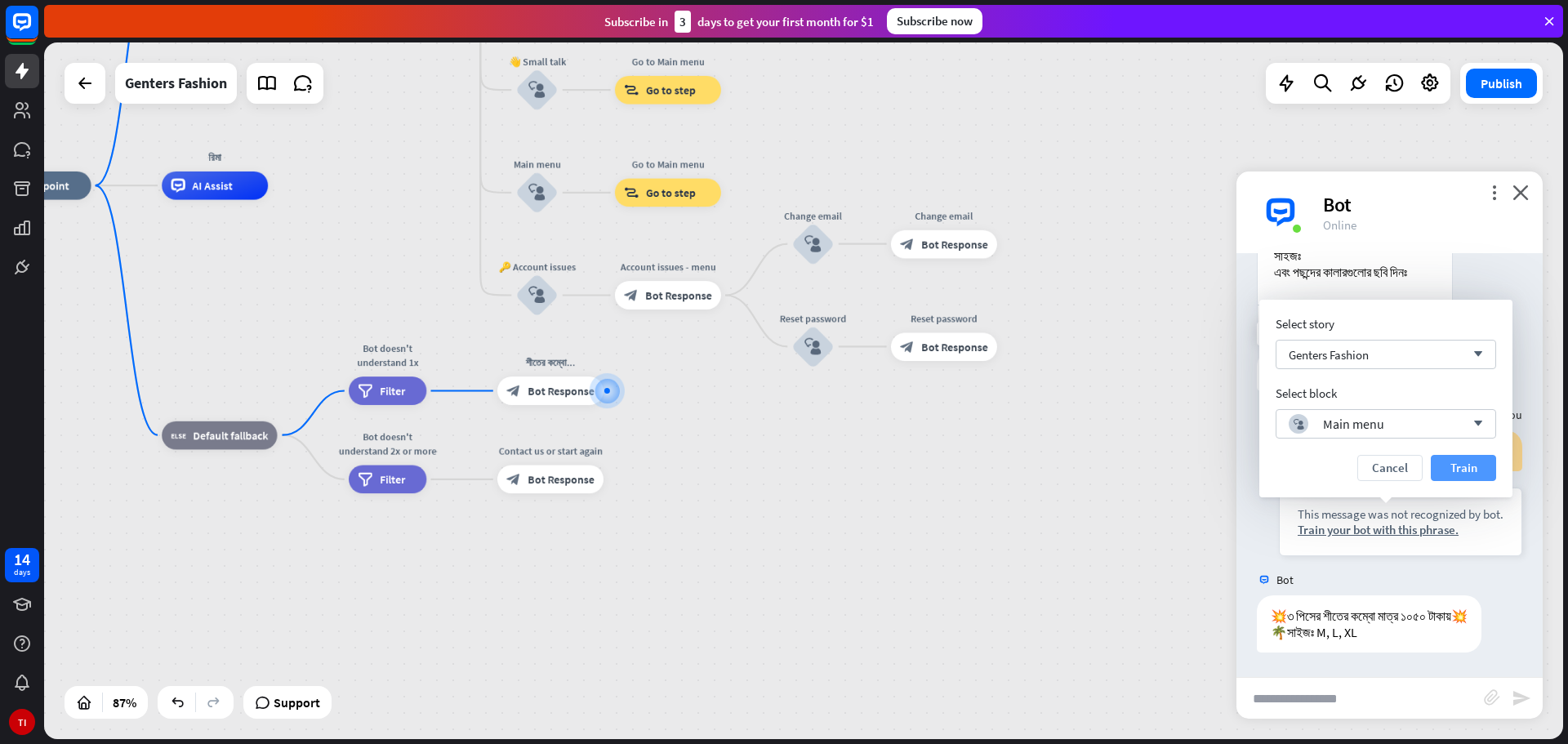
click at [1473, 468] on button "Train" at bounding box center [1463, 468] width 66 height 26
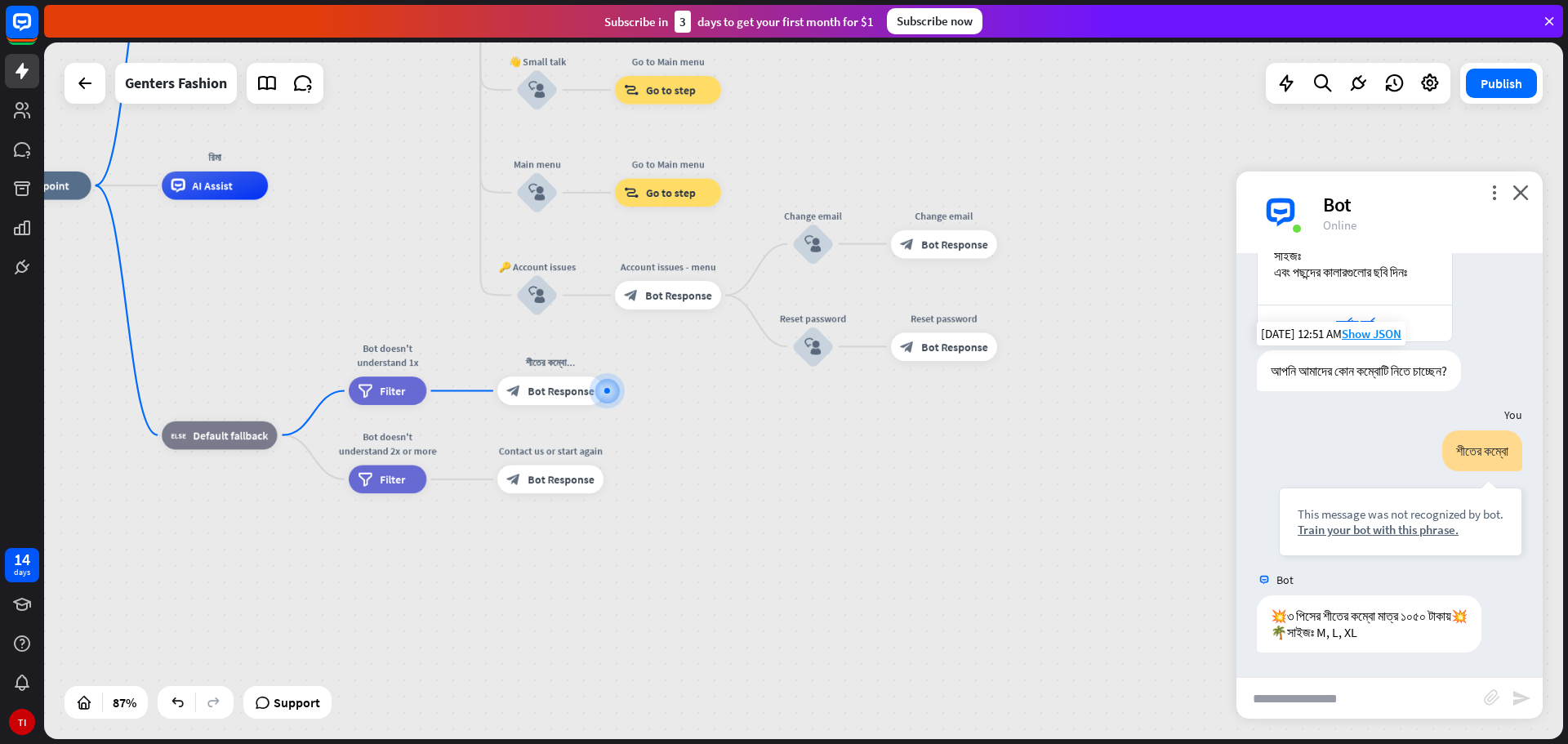
scroll to position [586, 0]
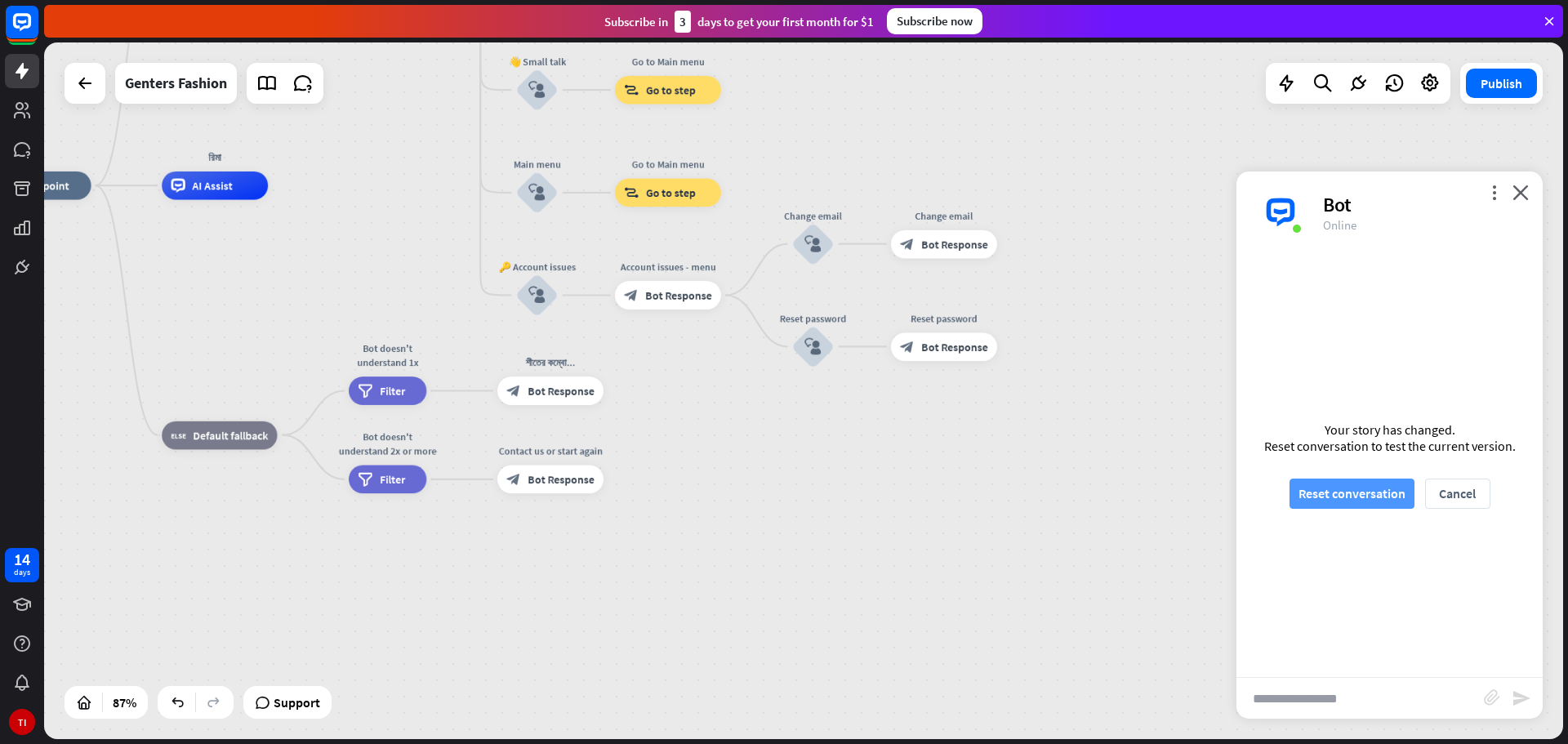
click at [1330, 493] on button "Reset conversation" at bounding box center [1351, 493] width 125 height 30
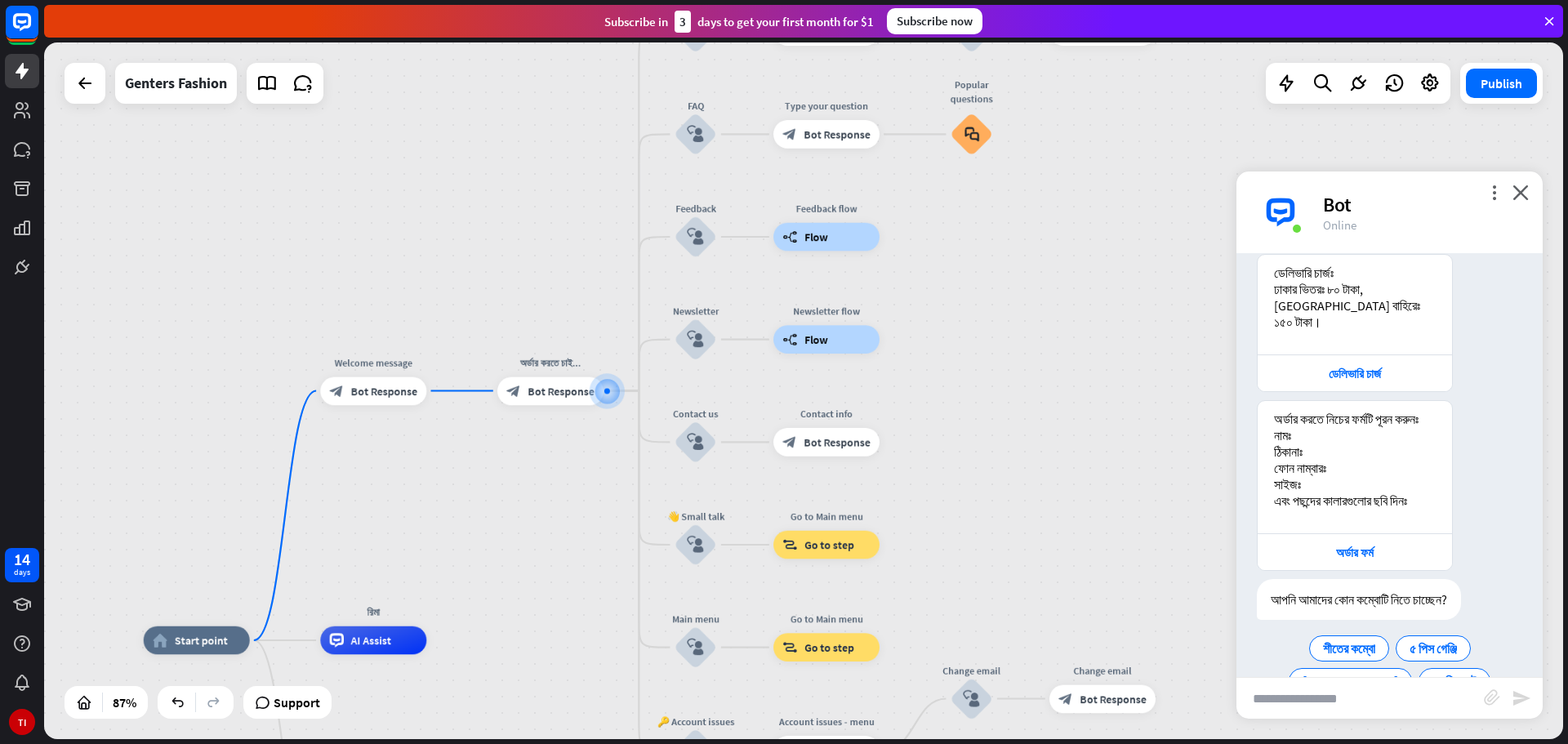
scroll to position [433, 0]
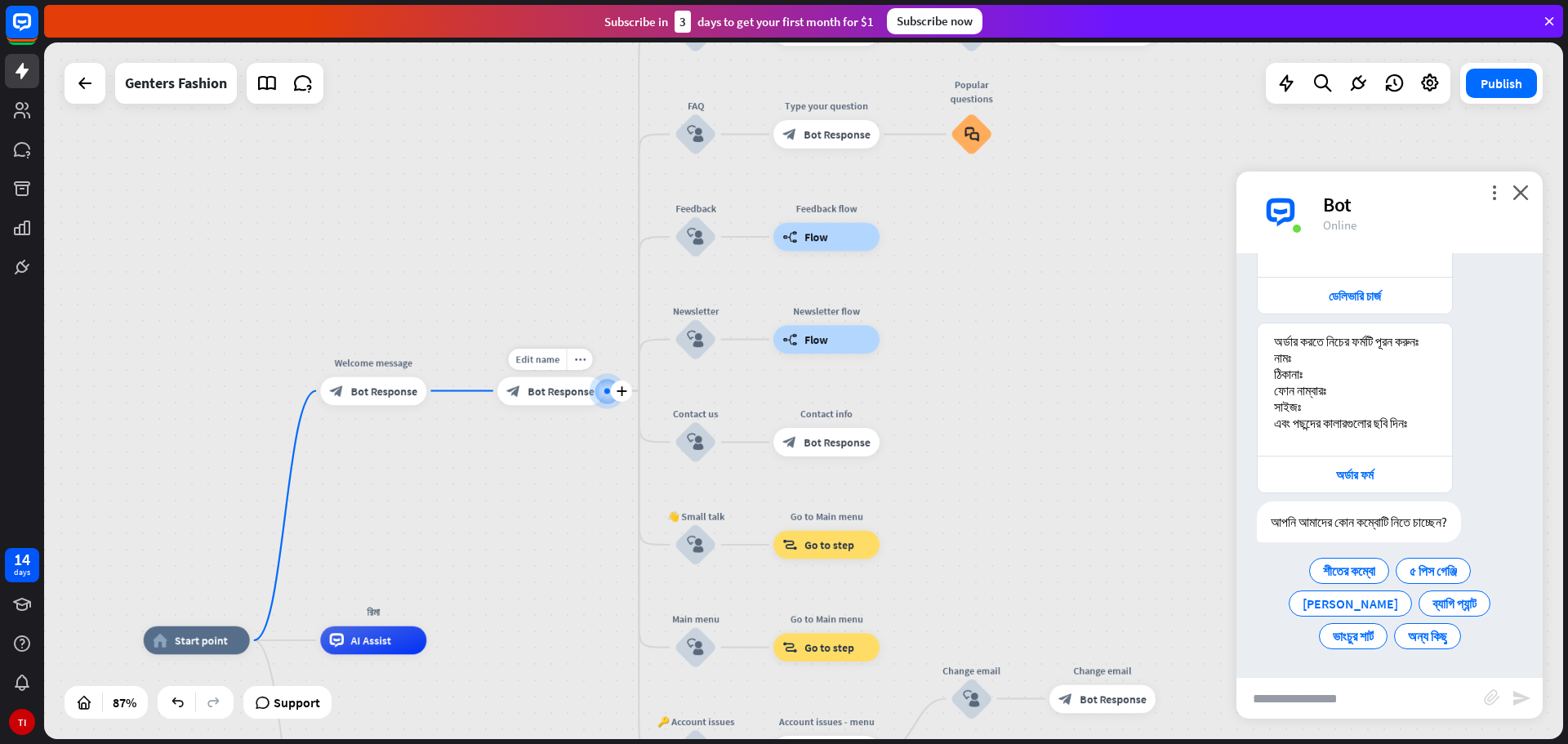
click at [556, 404] on div "block_bot_response Bot Response" at bounding box center [550, 390] width 107 height 29
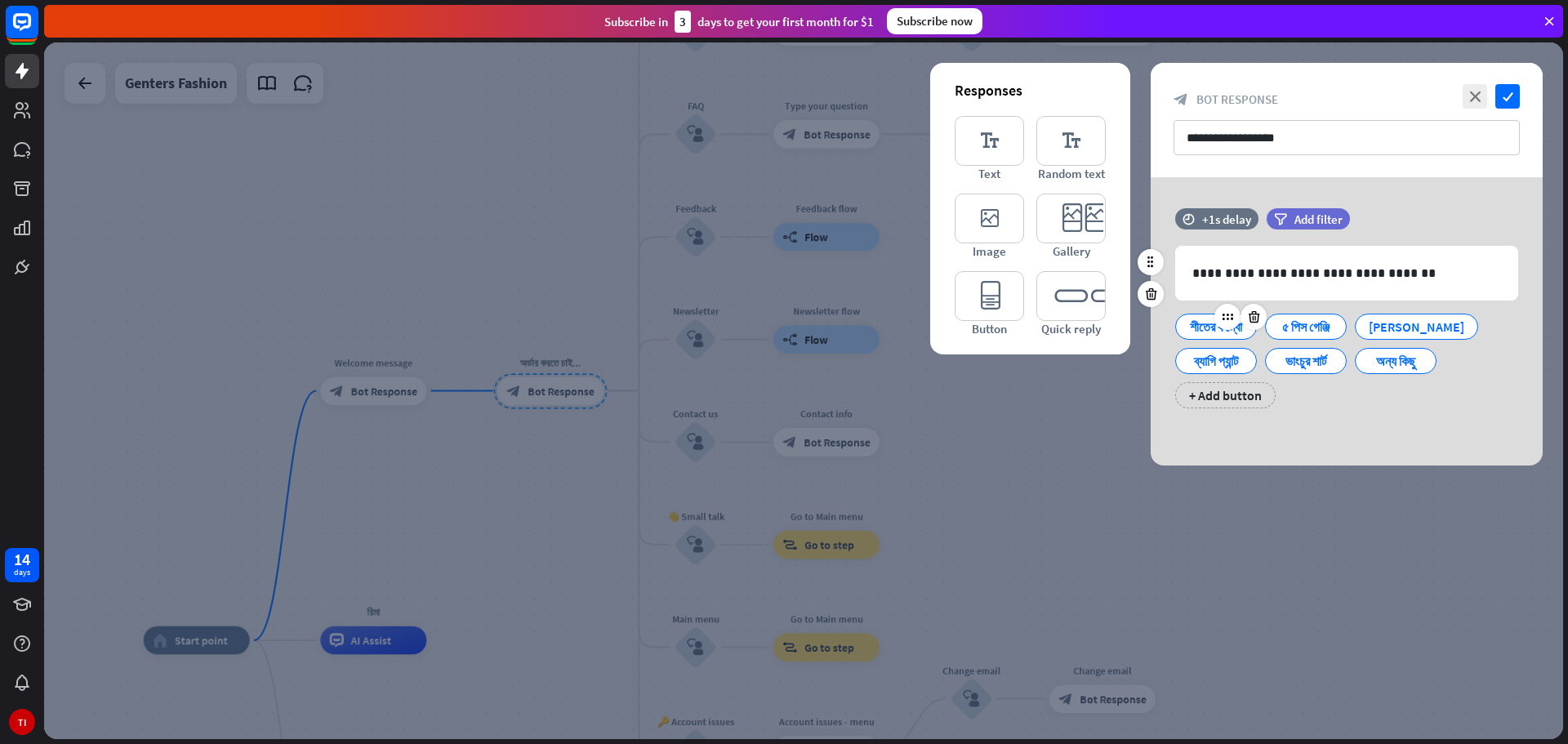
click at [1237, 328] on div at bounding box center [1240, 317] width 52 height 26
click at [1228, 326] on div "শীতের কম্বো" at bounding box center [1216, 327] width 54 height 25
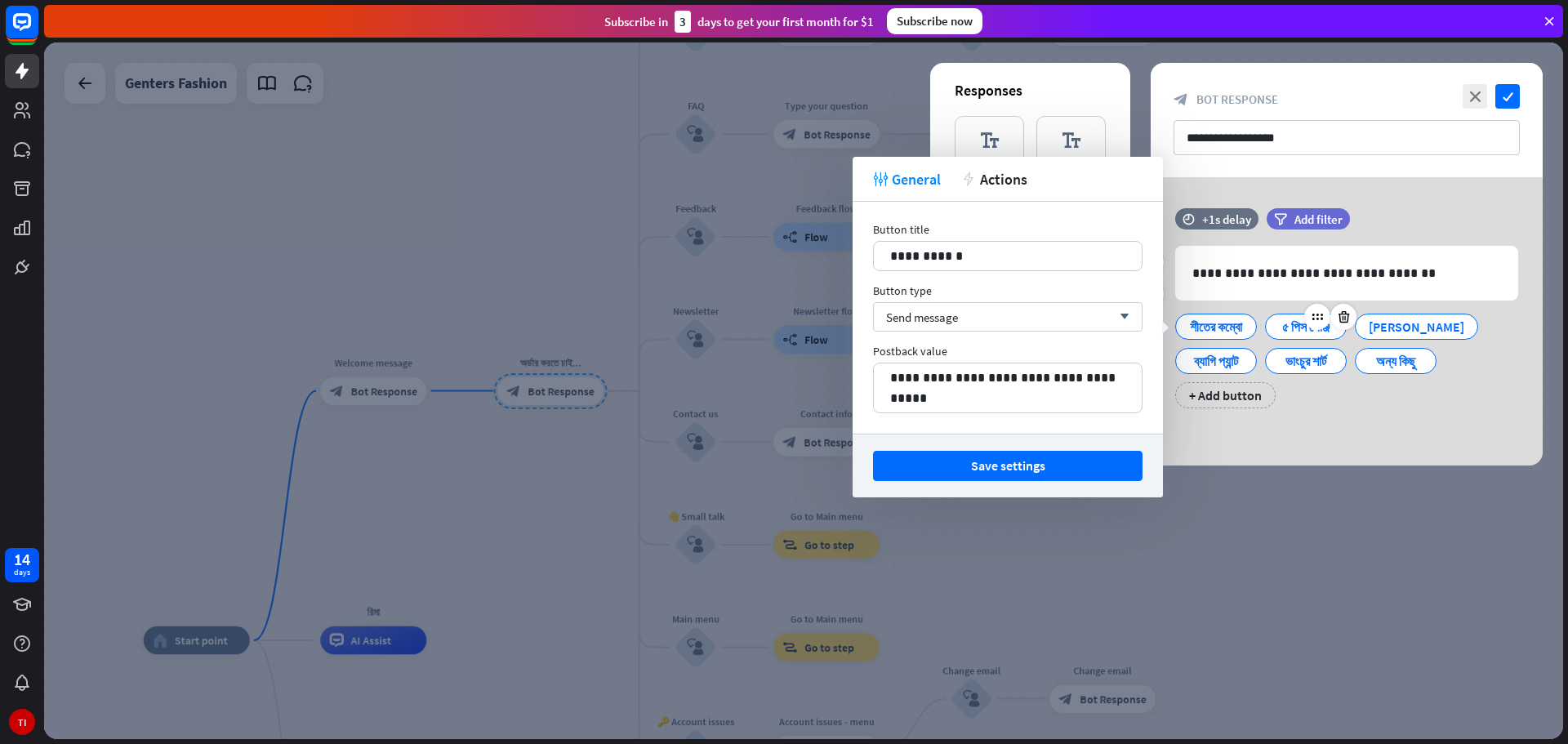
click at [1320, 324] on div "৫ পিস গেঞ্জি" at bounding box center [1306, 327] width 54 height 25
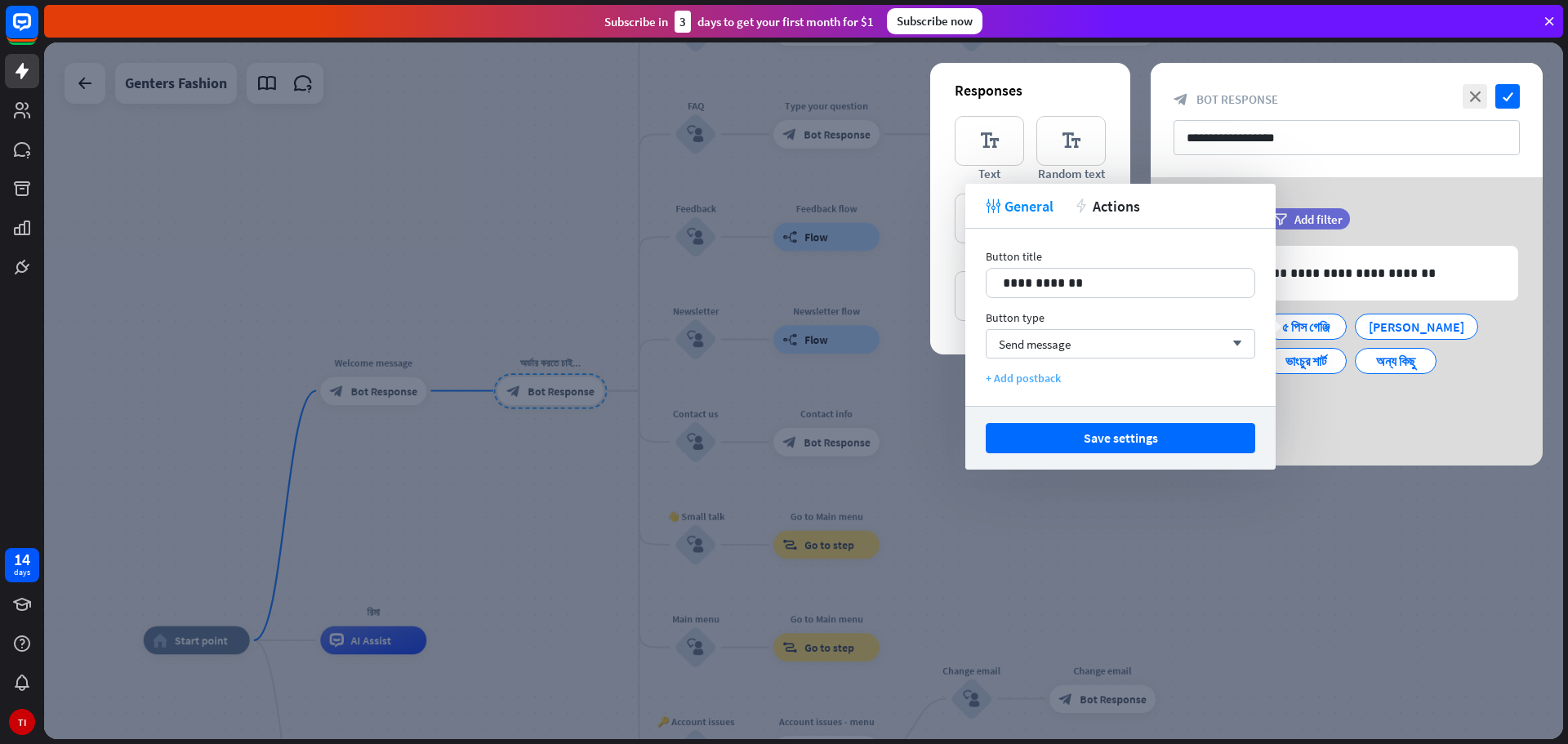
click at [1022, 379] on div "+ Add postback" at bounding box center [1120, 377] width 270 height 15
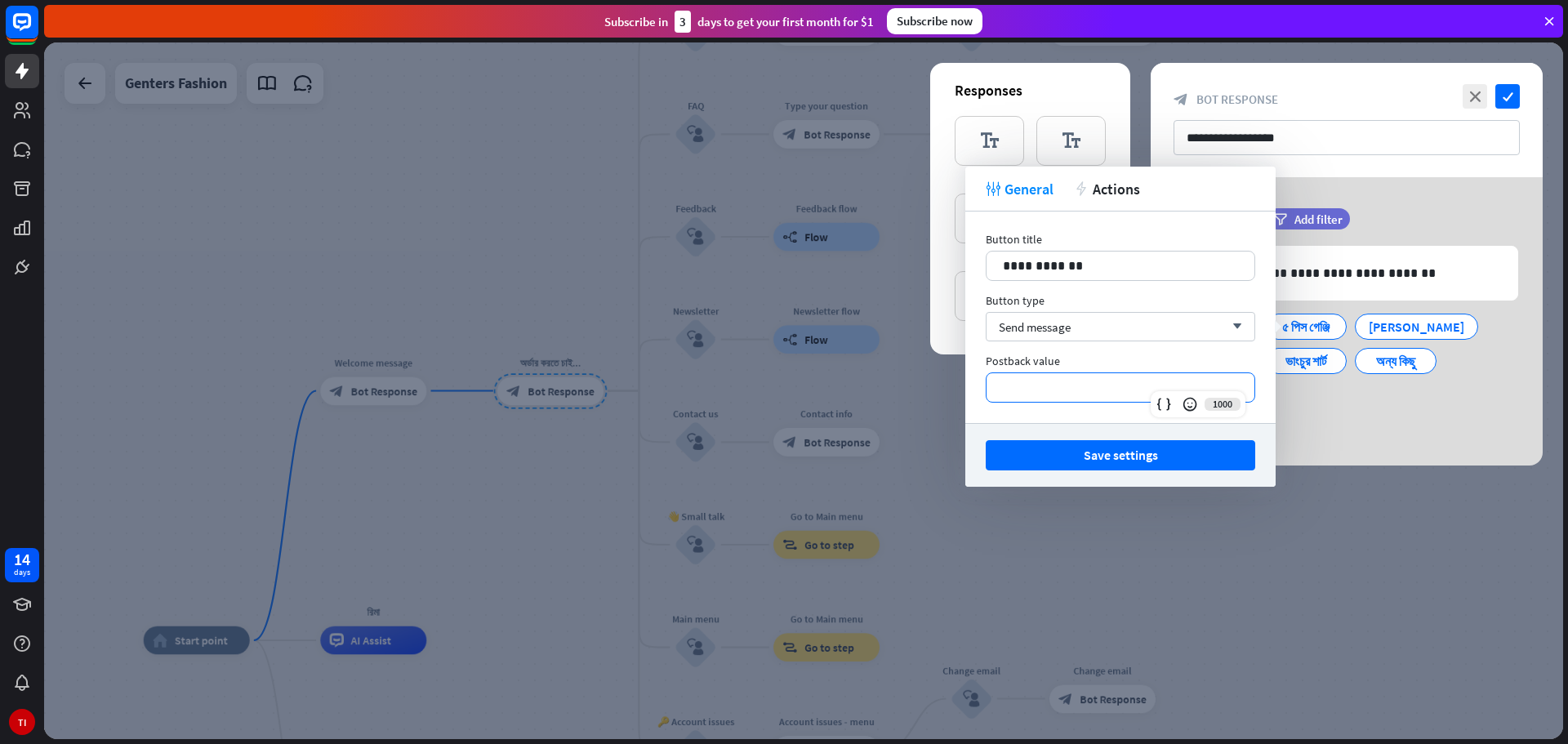
click at [1108, 390] on p "**********" at bounding box center [1121, 387] width 235 height 20
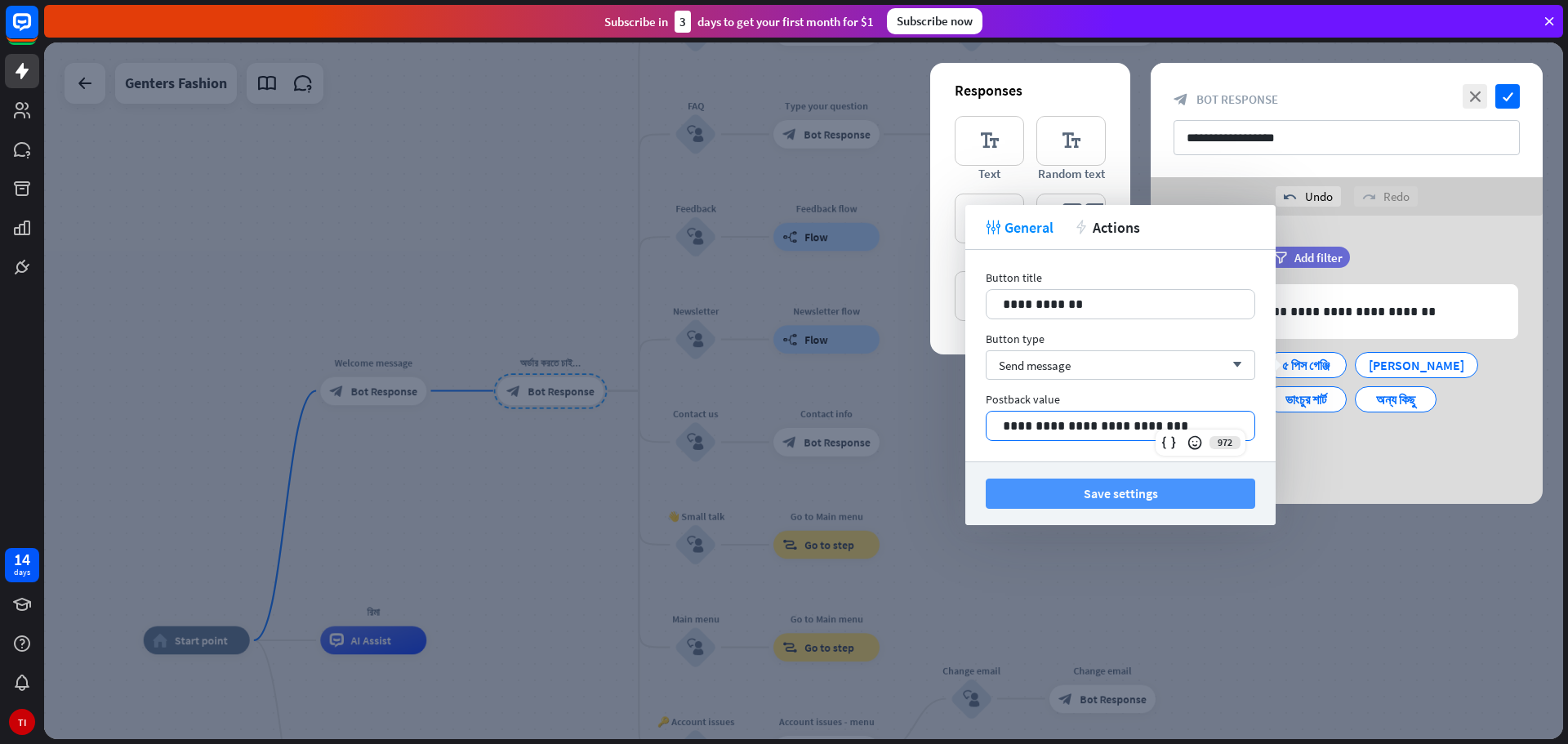
click at [1092, 486] on button "Save settings" at bounding box center [1120, 493] width 270 height 30
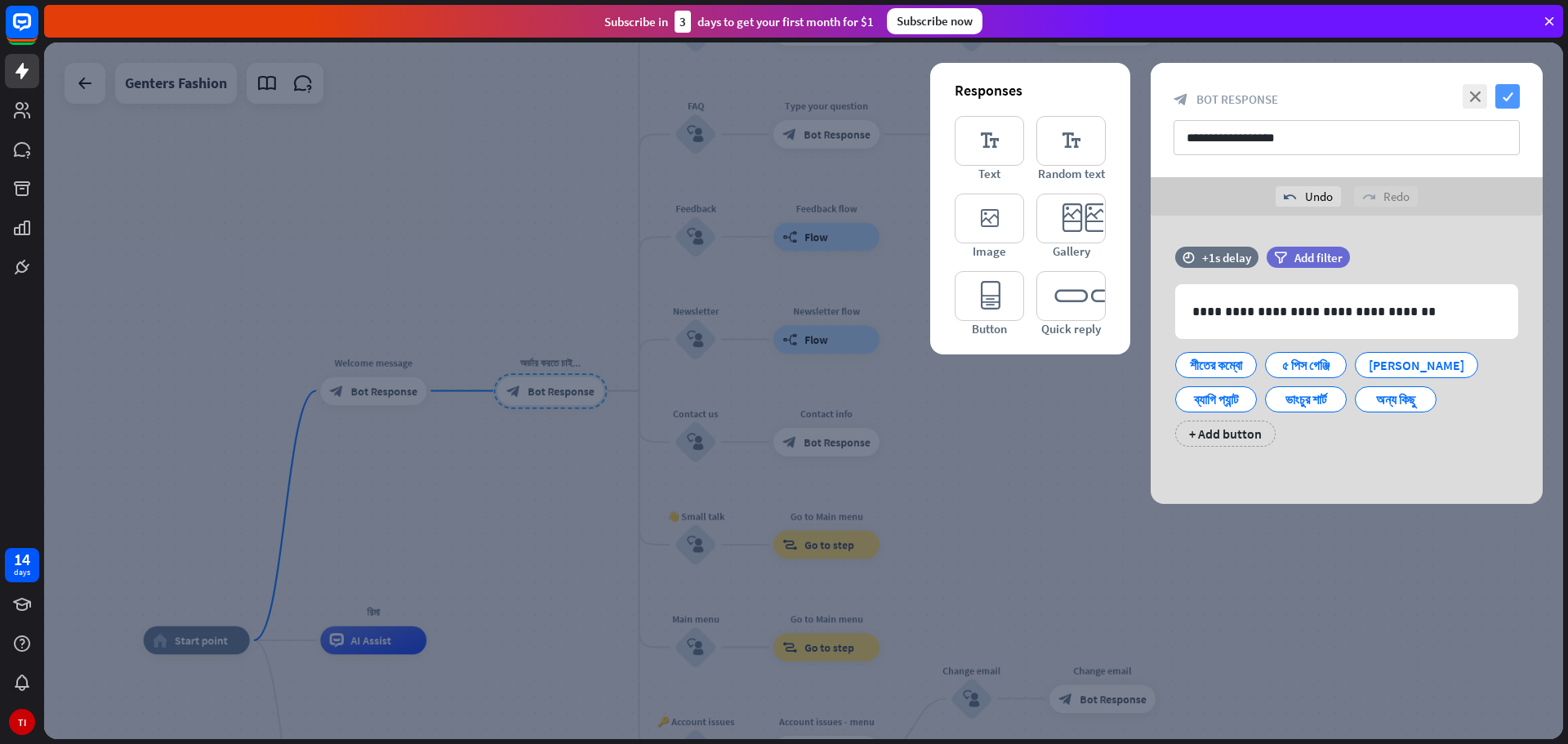
click at [1506, 99] on icon "check" at bounding box center [1507, 96] width 25 height 25
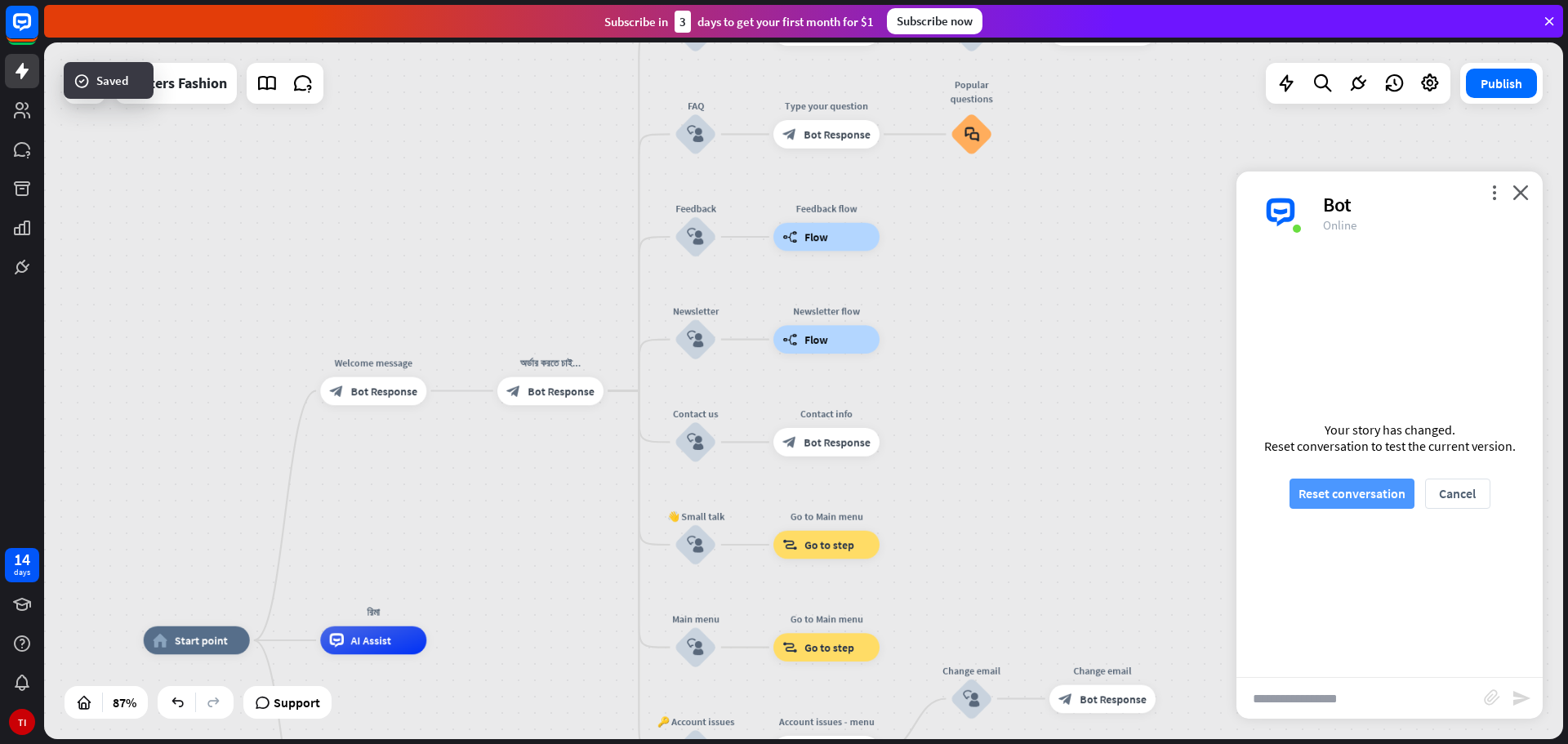
click at [1357, 492] on button "Reset conversation" at bounding box center [1351, 493] width 125 height 30
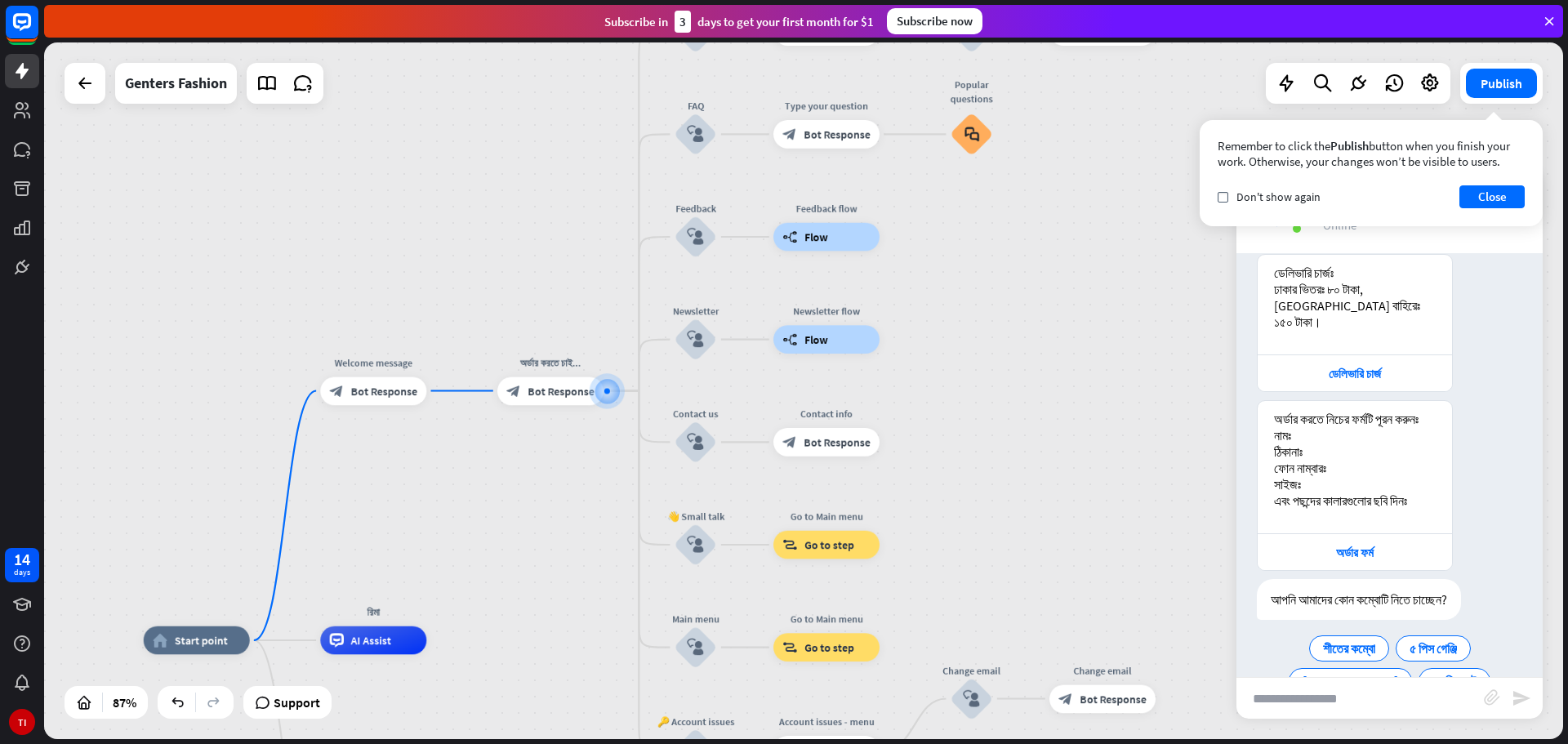
scroll to position [433, 0]
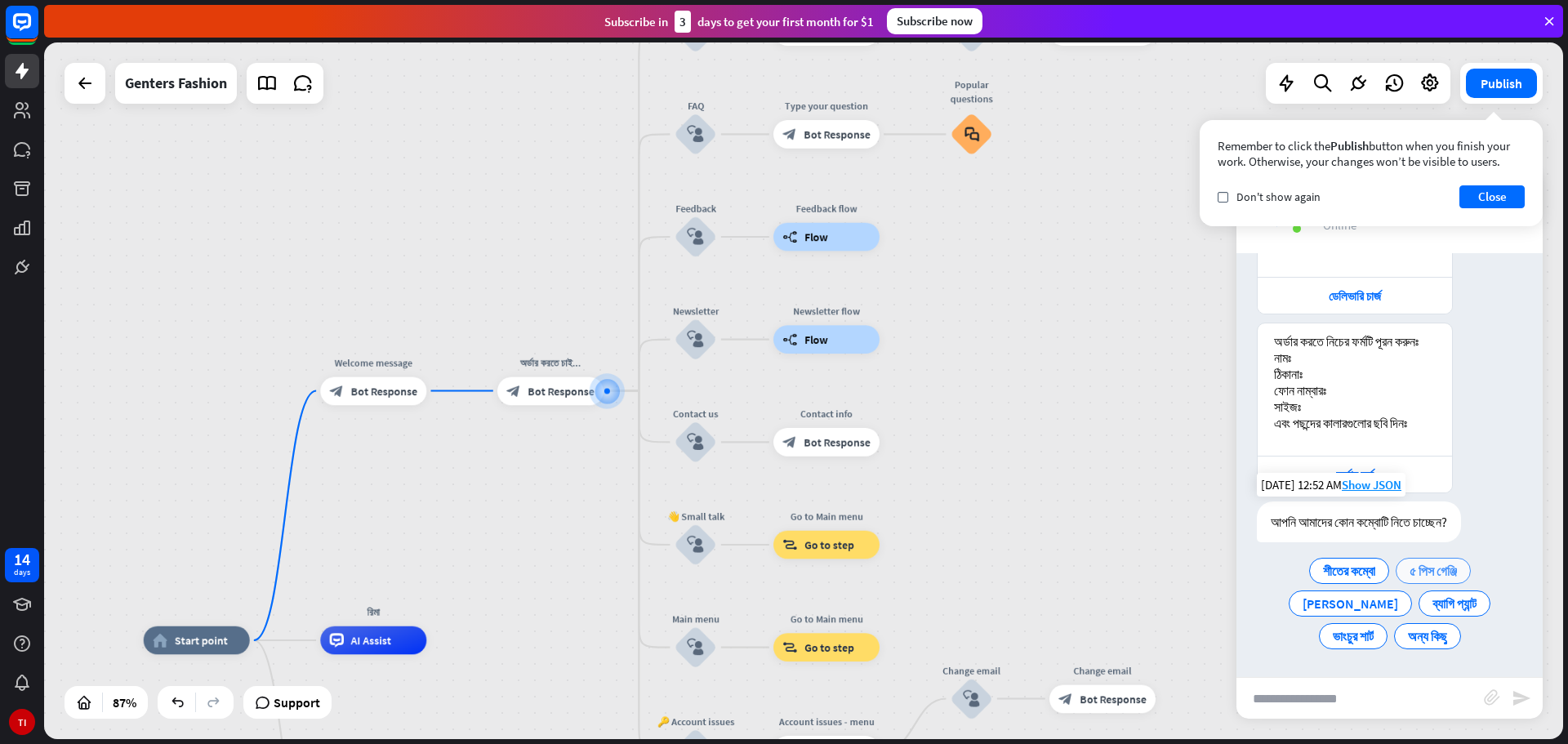
click at [1424, 576] on span "৫ পিস গেঞ্জি" at bounding box center [1434, 571] width 48 height 16
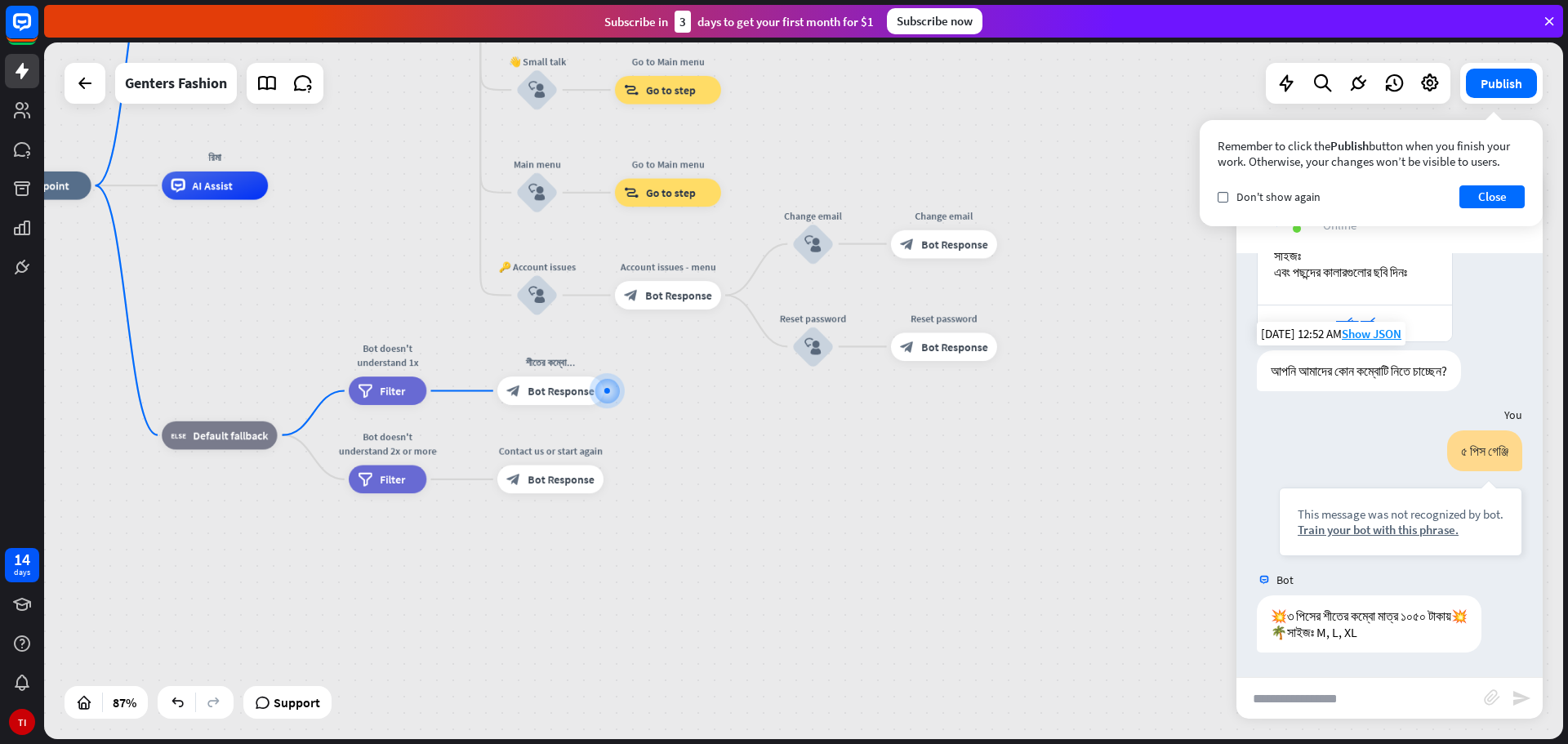
scroll to position [601, 0]
click at [561, 393] on span "Bot Response" at bounding box center [561, 390] width 66 height 14
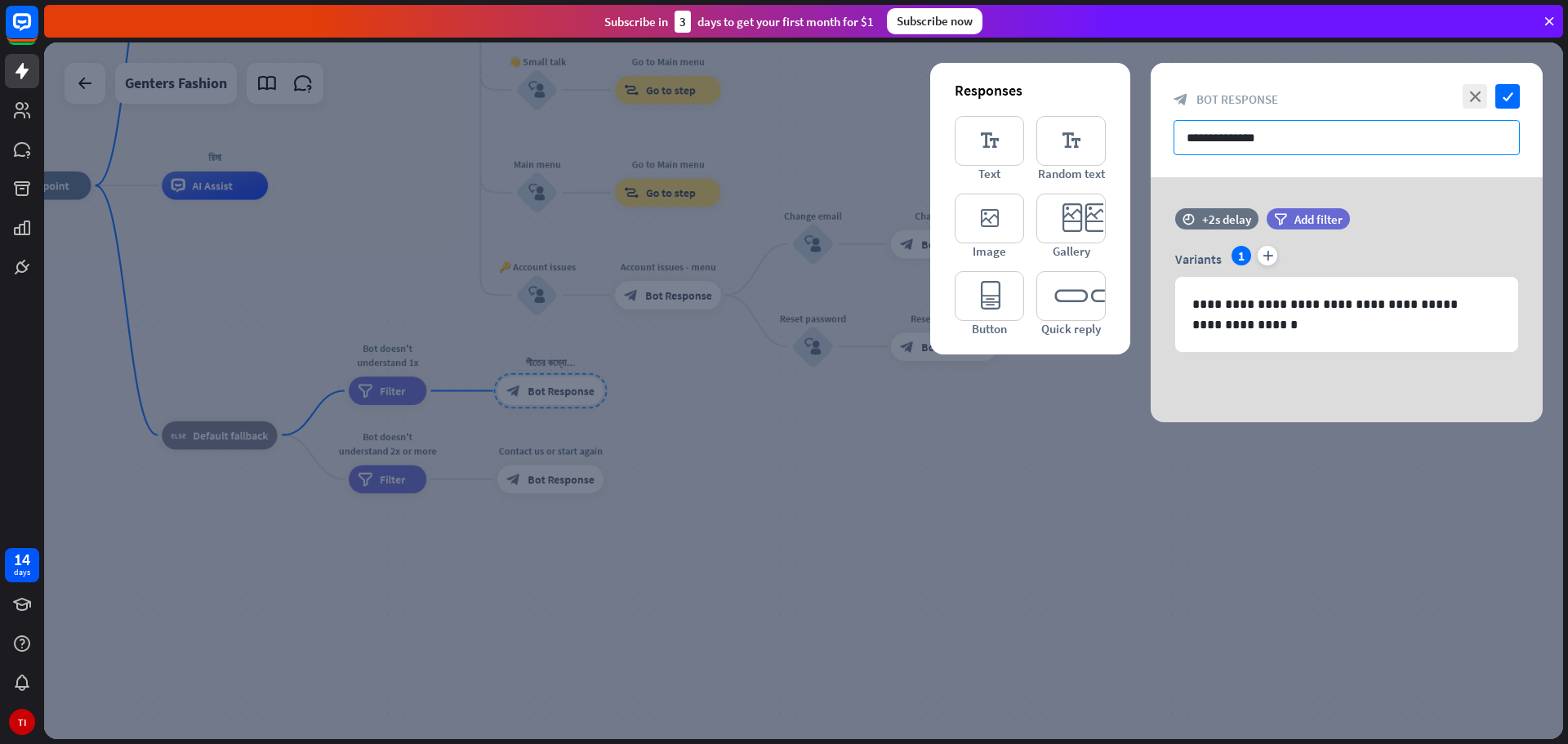
drag, startPoint x: 1311, startPoint y: 135, endPoint x: 1180, endPoint y: 147, distance: 131.5
click at [1180, 147] on input "**********" at bounding box center [1347, 137] width 347 height 35
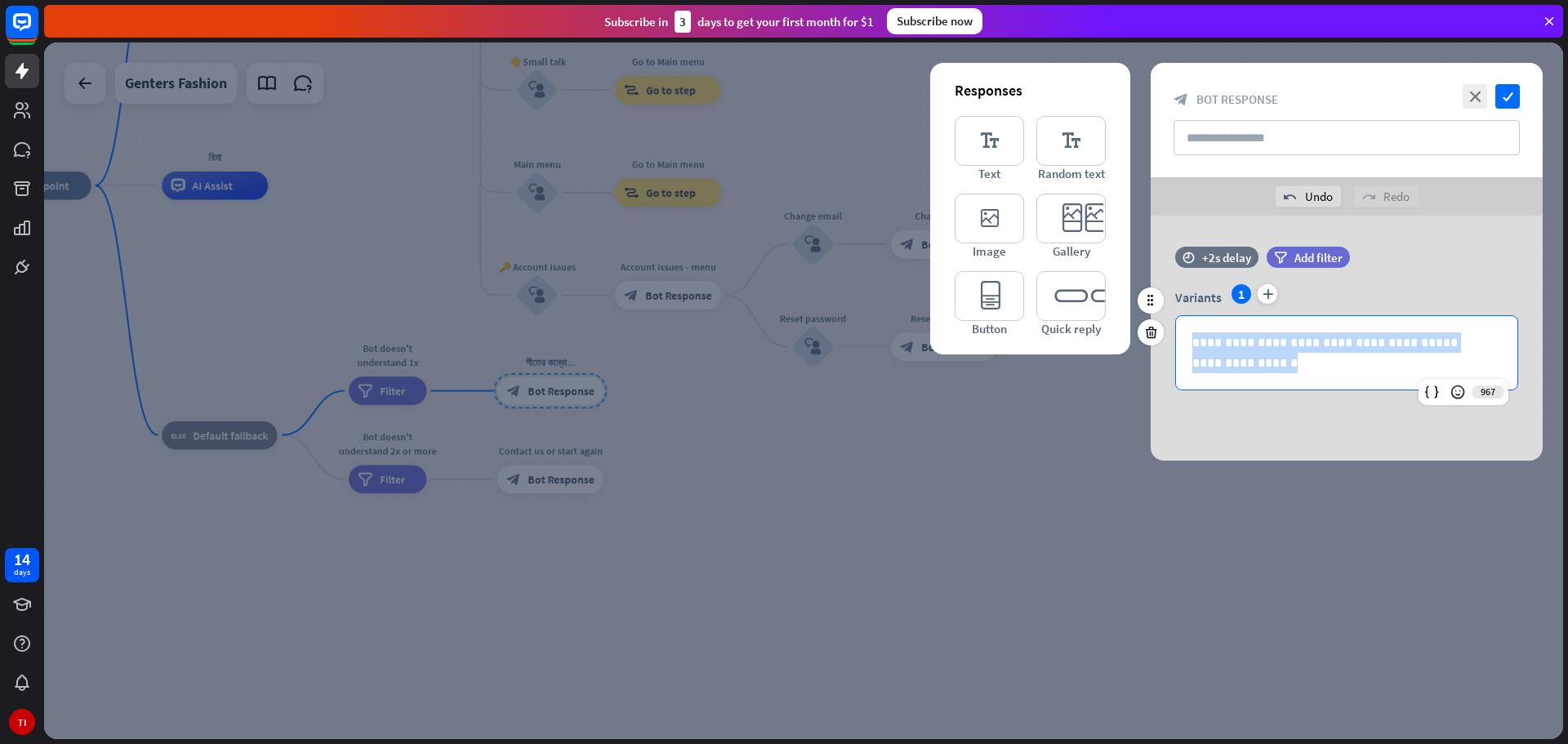
drag, startPoint x: 1304, startPoint y: 361, endPoint x: 1176, endPoint y: 330, distance: 131.7
click at [1176, 330] on div "**********" at bounding box center [1347, 352] width 343 height 75
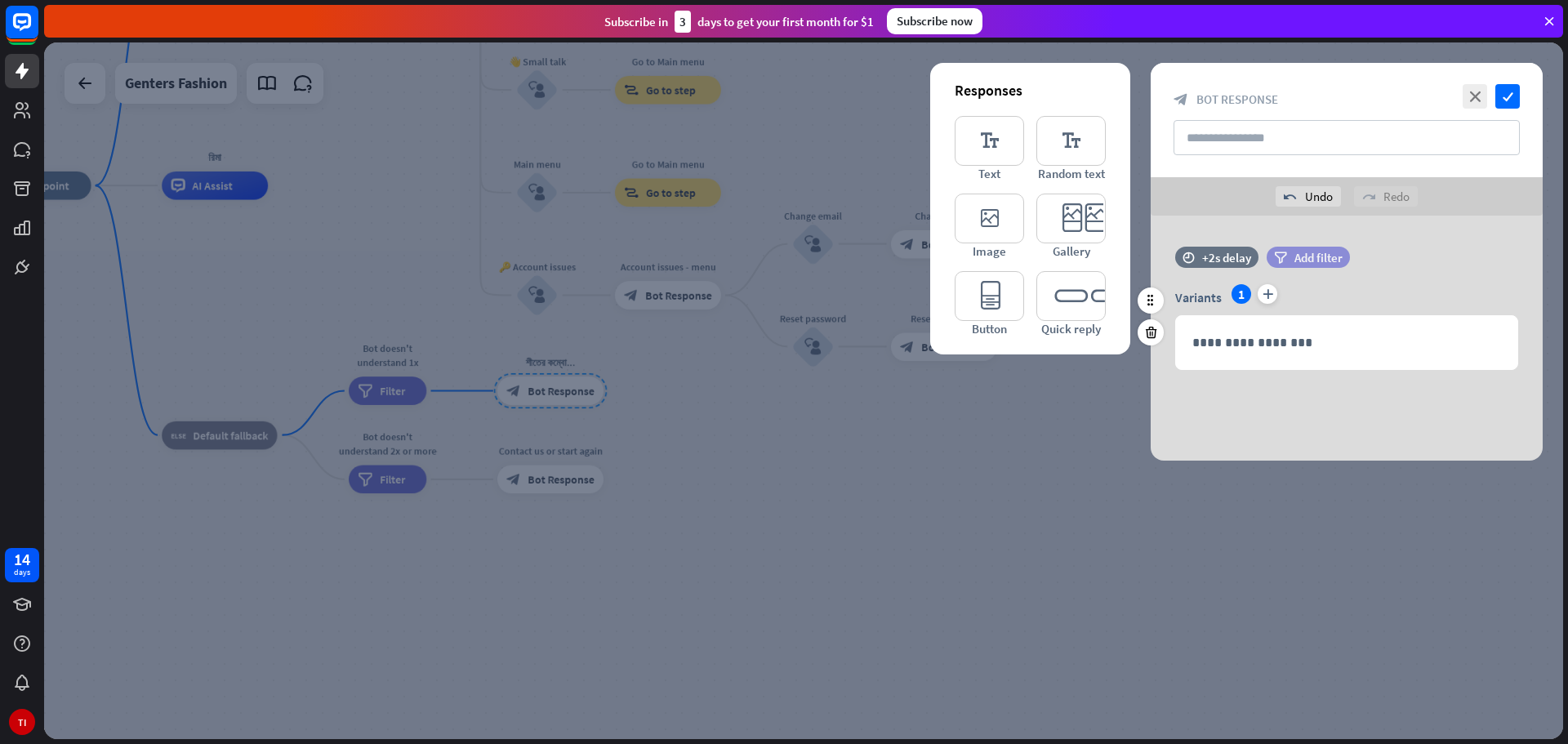
click at [1296, 247] on div "filter Add filter" at bounding box center [1308, 257] width 84 height 21
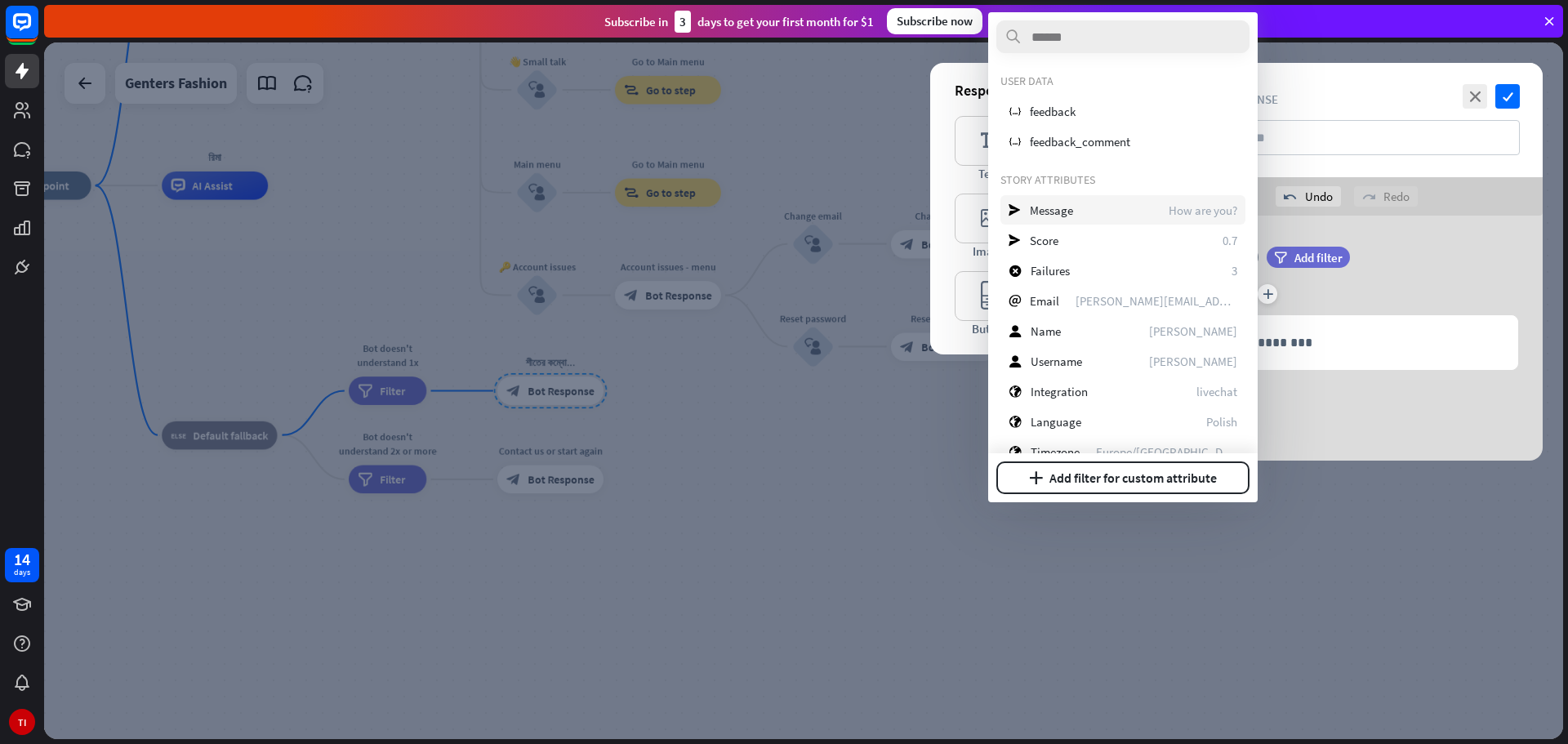
click at [1066, 210] on span "Message" at bounding box center [1051, 210] width 43 height 16
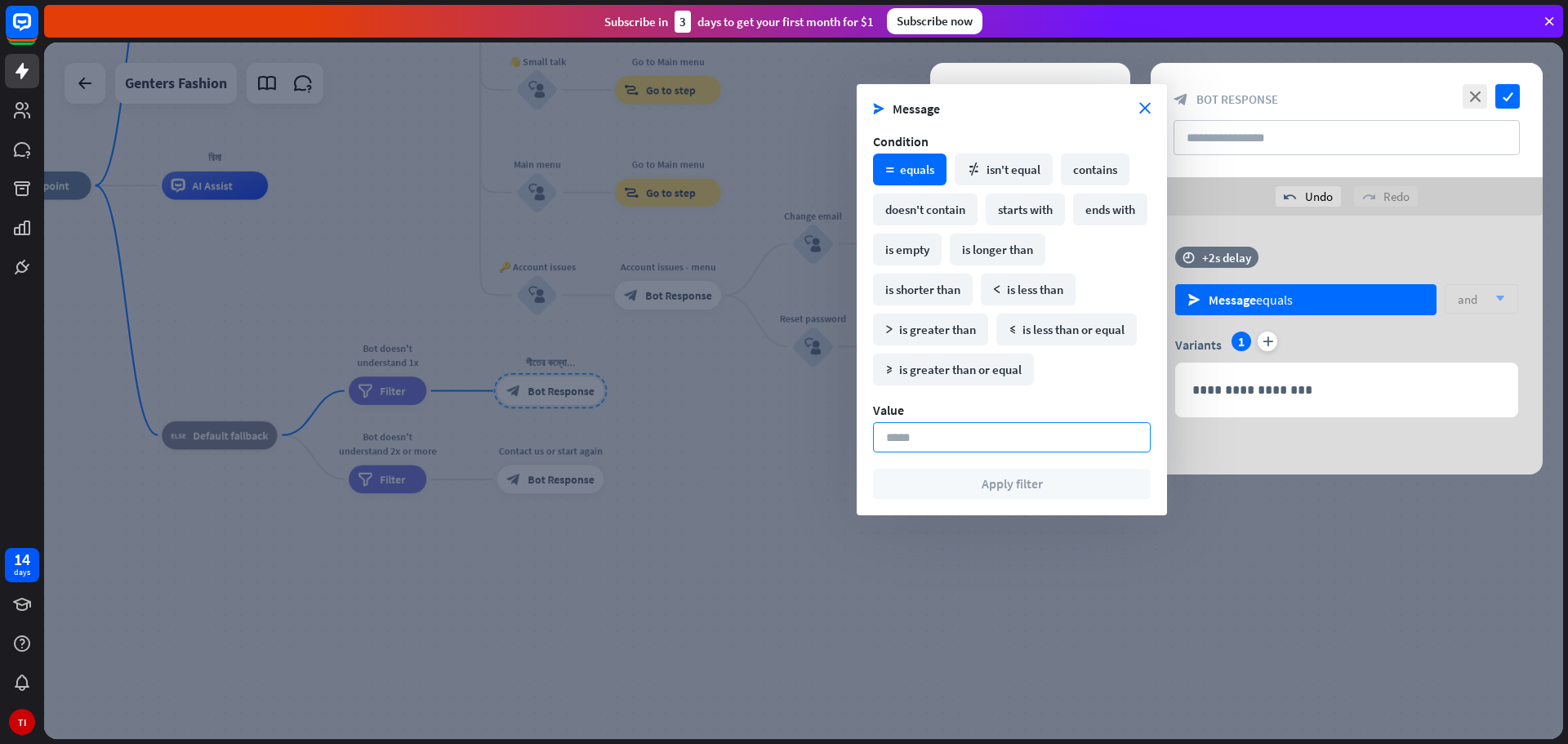
click at [994, 436] on input at bounding box center [1011, 437] width 278 height 30
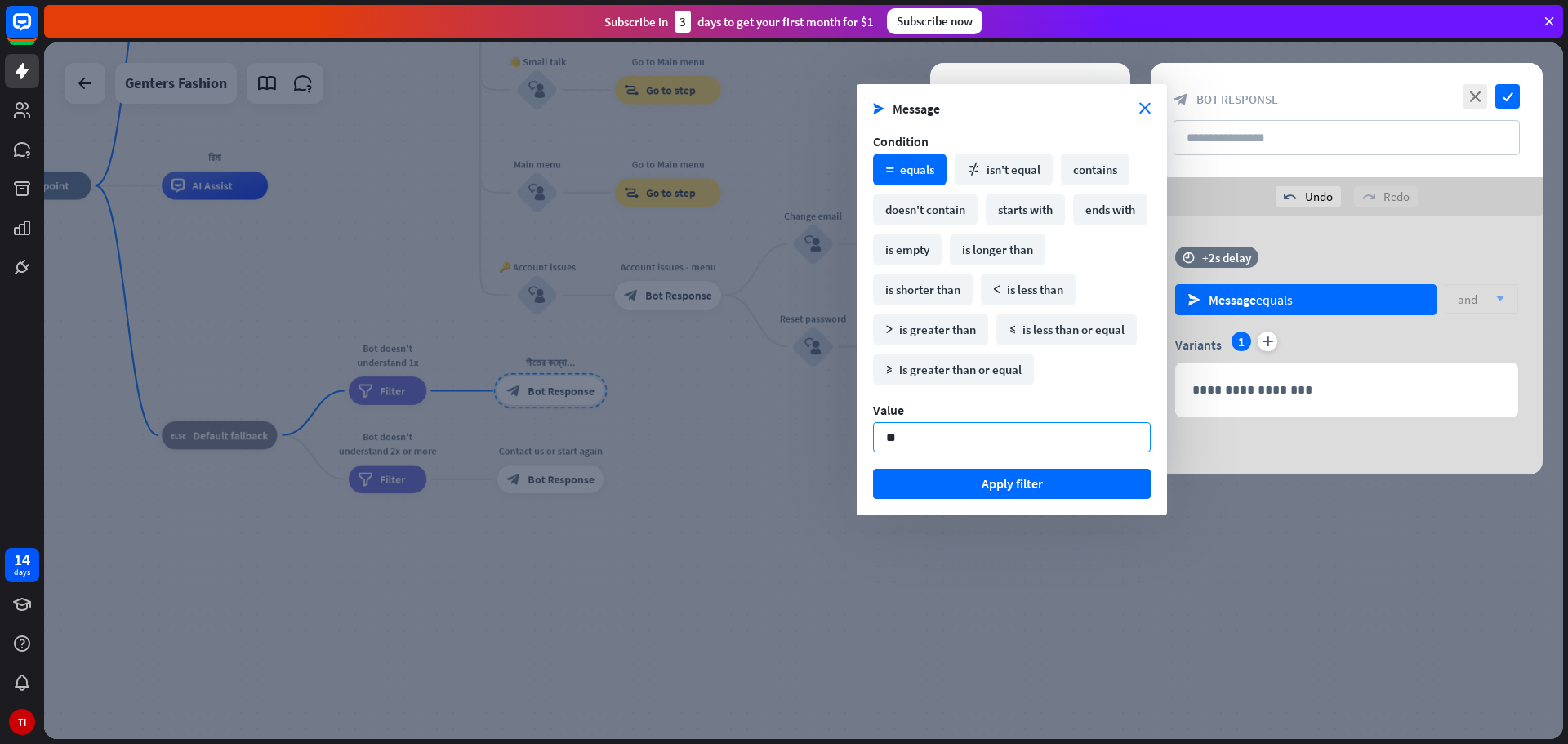
type input "*"
type input "********"
click at [1047, 485] on button "Apply filter" at bounding box center [1011, 484] width 278 height 30
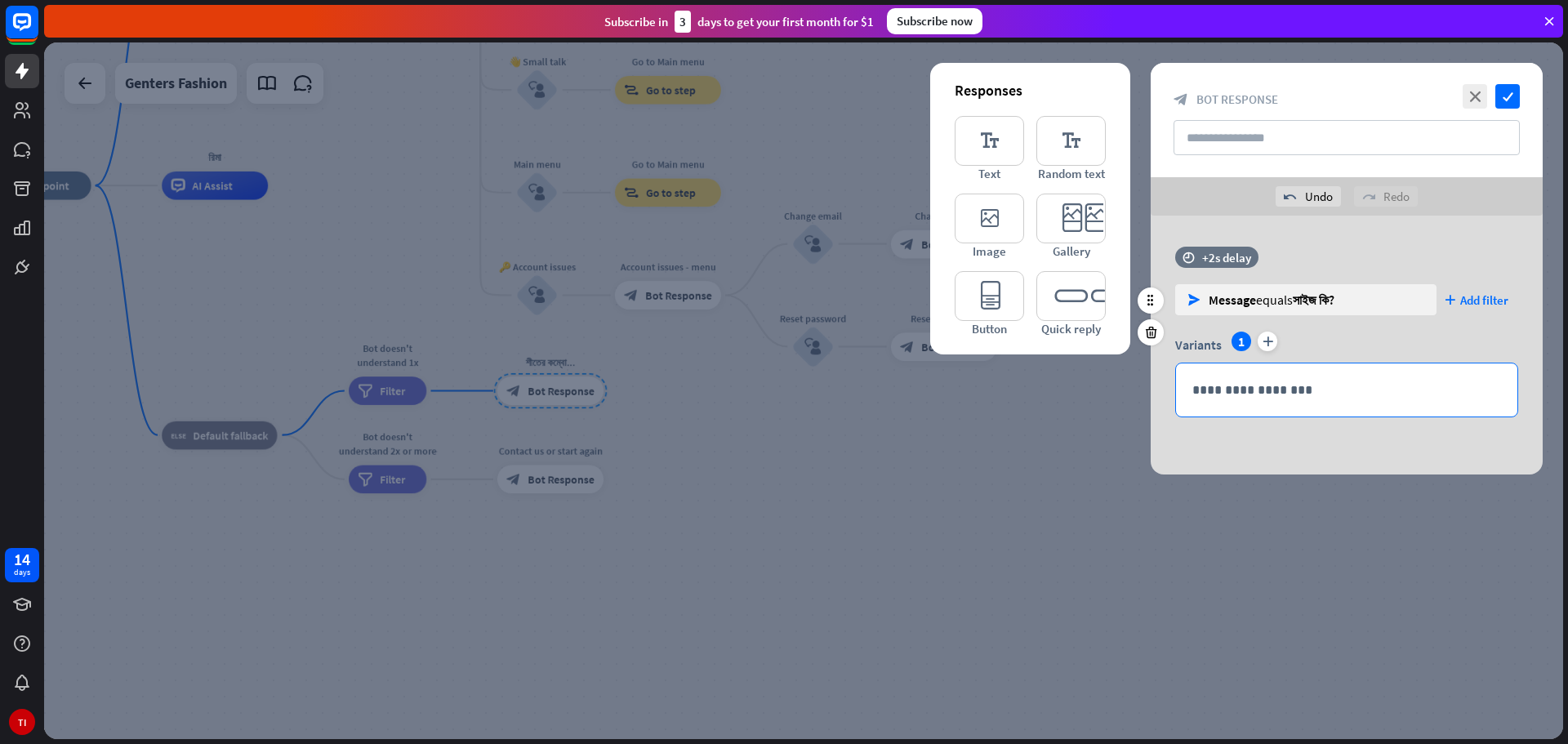
click at [1221, 388] on p "**********" at bounding box center [1347, 389] width 309 height 20
click at [1511, 102] on icon "check" at bounding box center [1507, 96] width 25 height 25
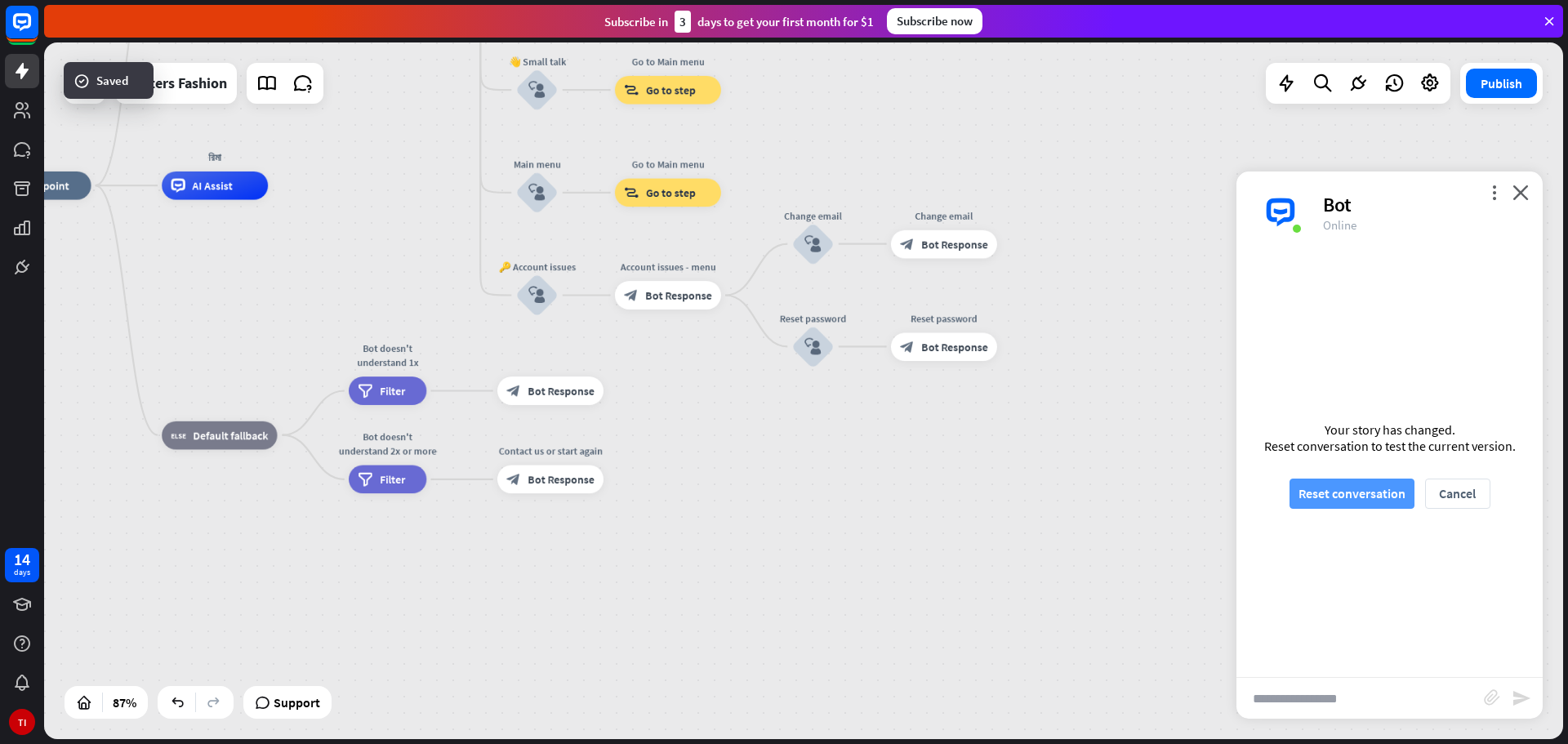
click at [1350, 492] on button "Reset conversation" at bounding box center [1351, 493] width 125 height 30
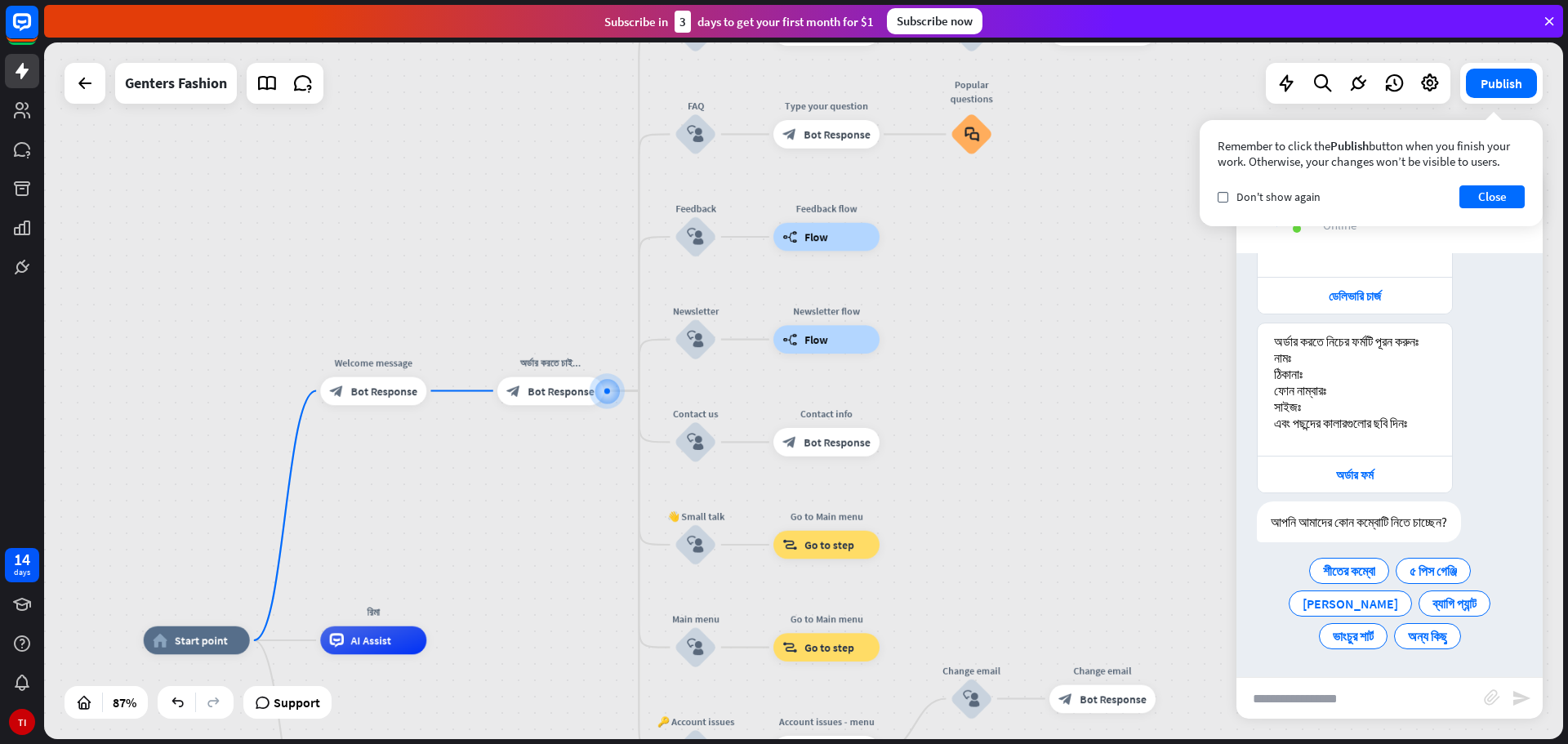
scroll to position [433, 0]
click at [1319, 560] on div "শীতের কম্বো" at bounding box center [1349, 571] width 80 height 26
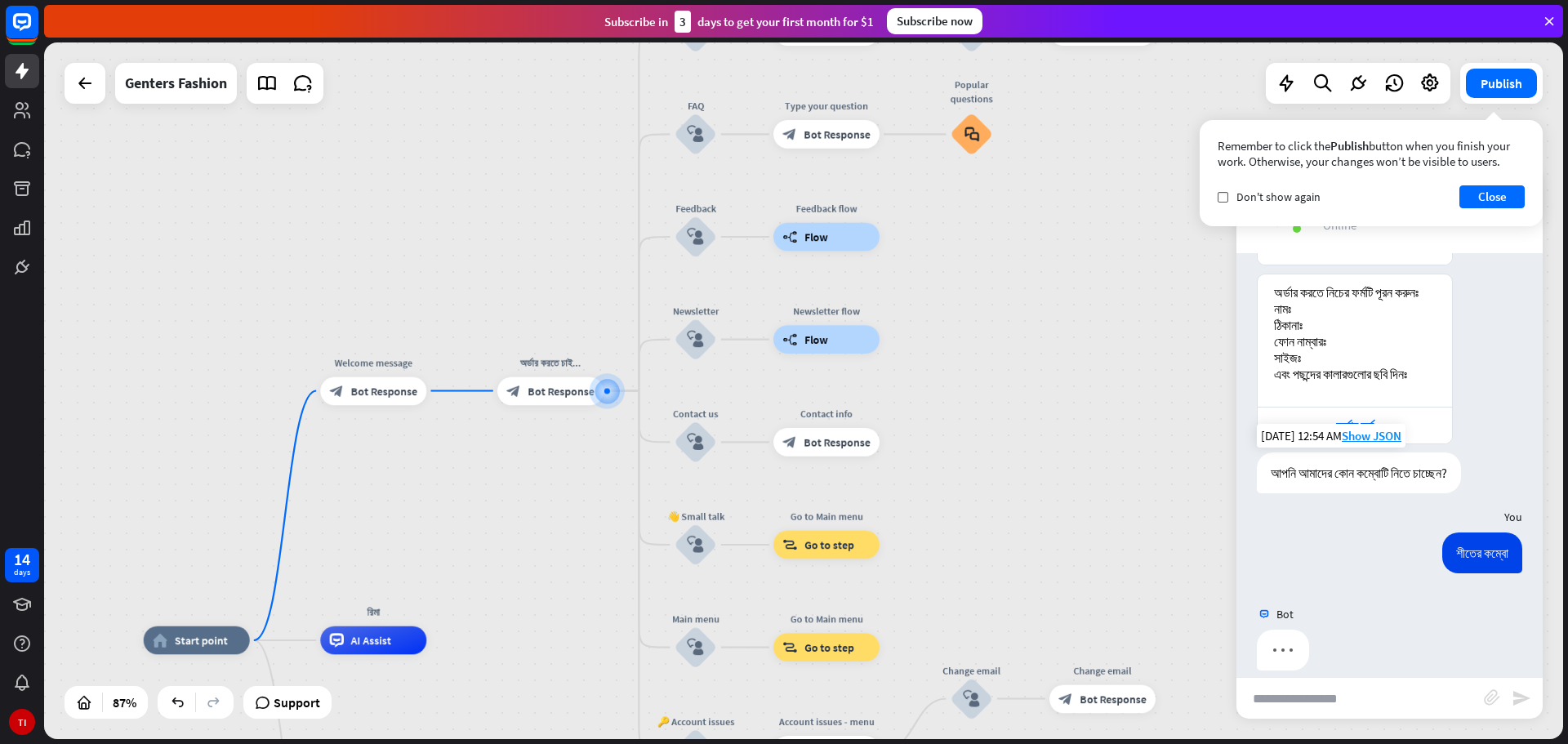
scroll to position [488, 0]
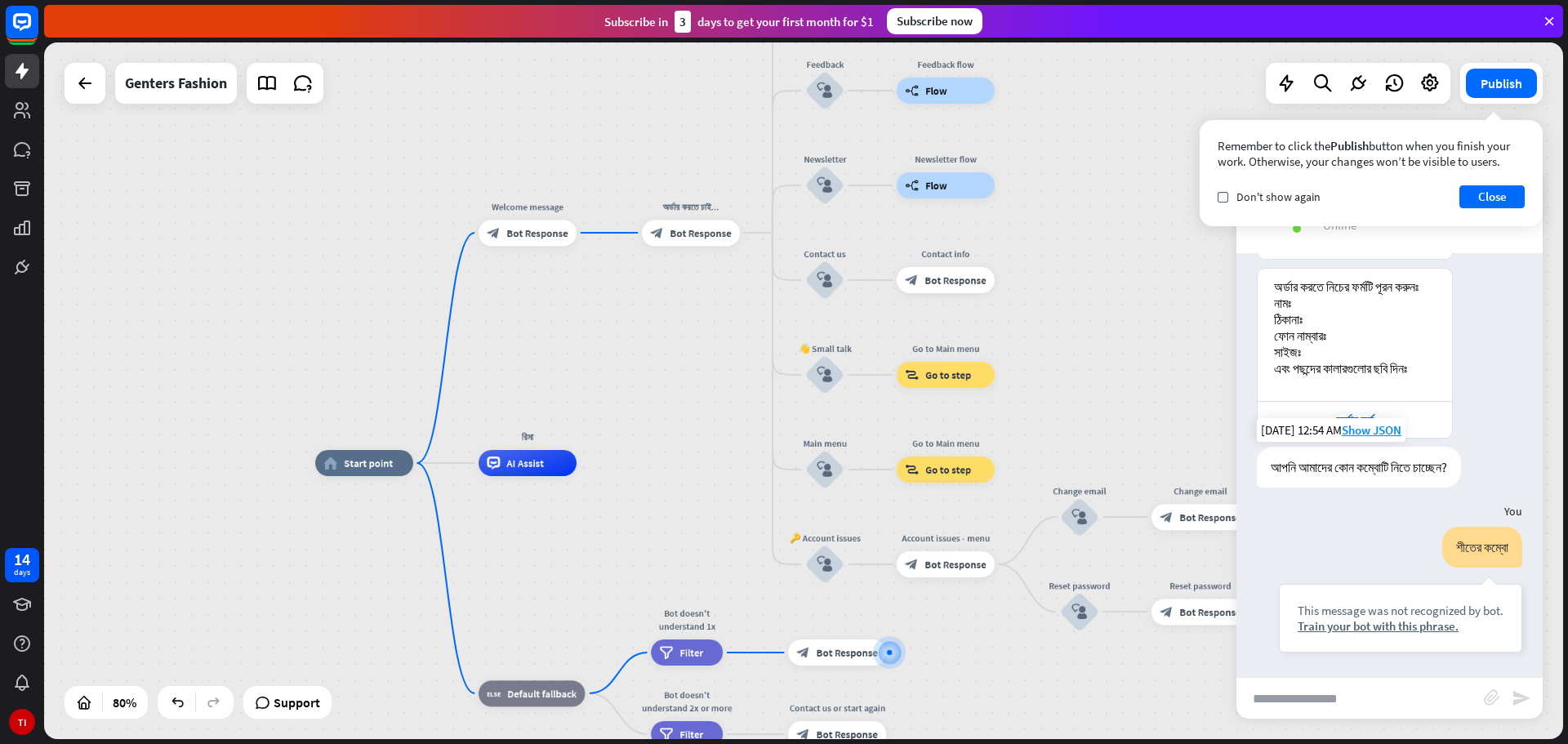
drag, startPoint x: 431, startPoint y: 290, endPoint x: 718, endPoint y: 551, distance: 387.9
click at [718, 551] on div "home_2 Start point Welcome message block_bot_response Bot Response অর্ডার করতে …" at bounding box center [922, 741] width 1215 height 557
click at [681, 223] on div "block_bot_response Bot Response" at bounding box center [690, 233] width 98 height 26
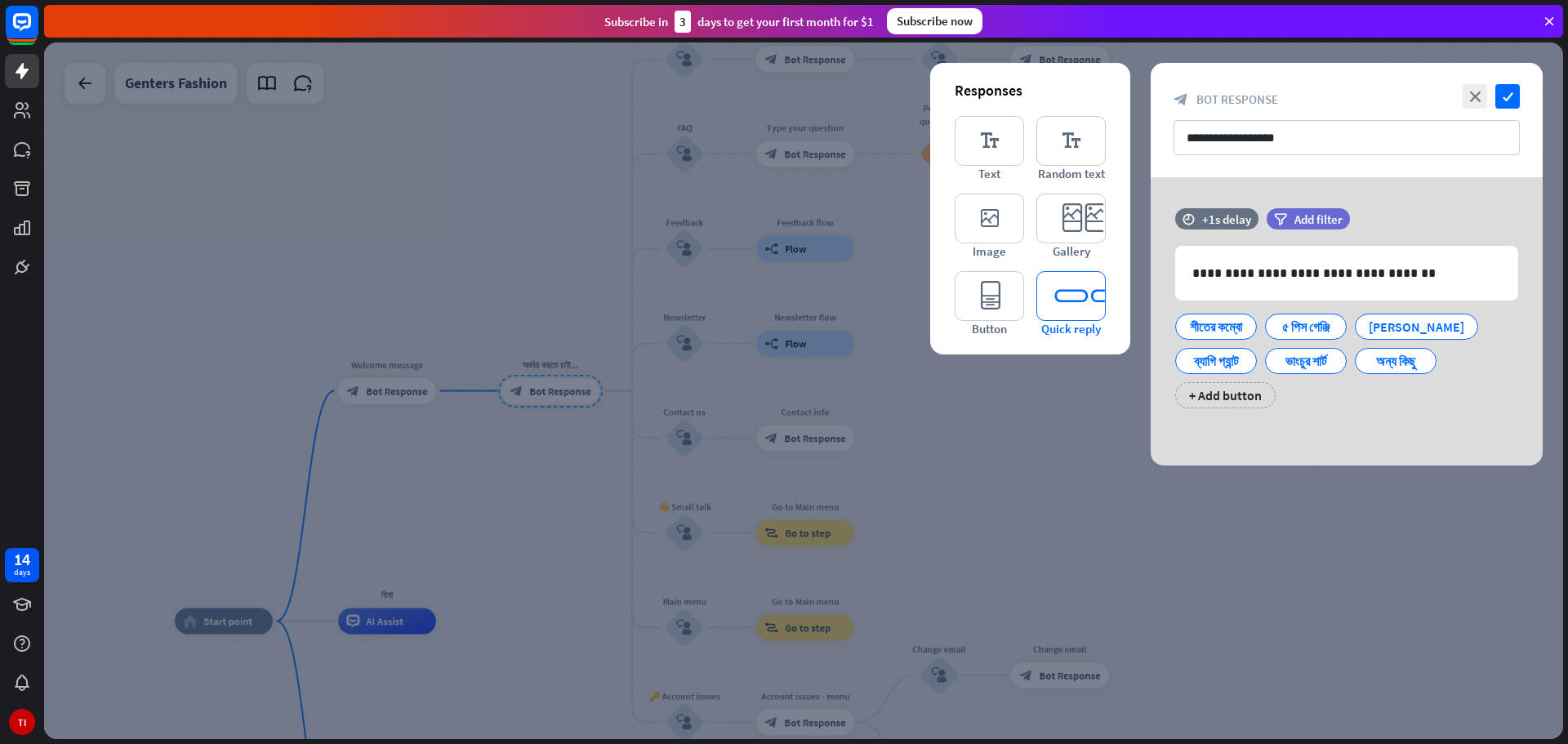
click at [1064, 304] on icon "editor_quick_replies" at bounding box center [1071, 296] width 70 height 50
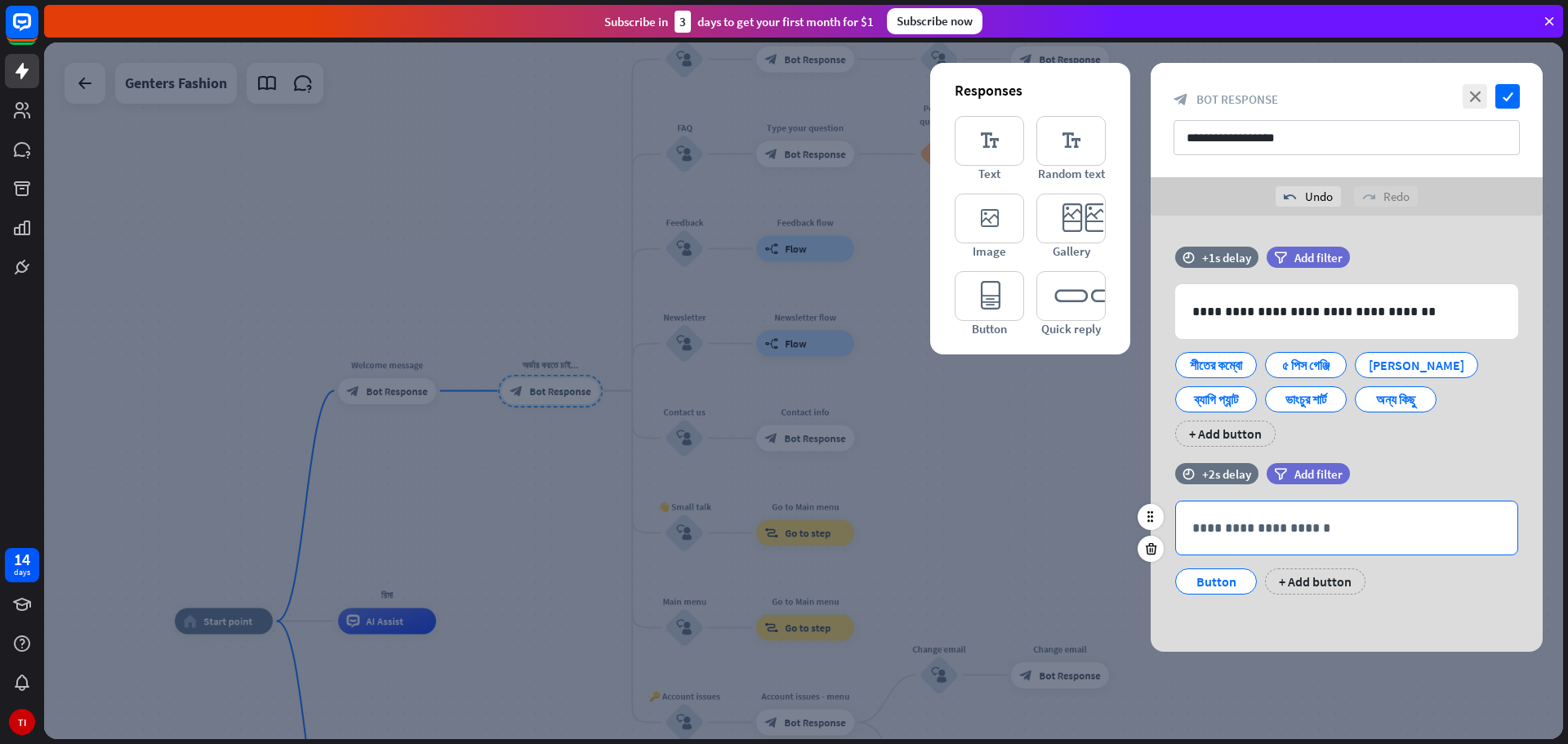
click at [1257, 520] on p "**********" at bounding box center [1347, 528] width 309 height 20
drag, startPoint x: 1226, startPoint y: 583, endPoint x: 1226, endPoint y: 540, distance: 43.0
click at [1226, 540] on div "**********" at bounding box center [1347, 548] width 343 height 94
click at [1220, 586] on div "Button" at bounding box center [1216, 581] width 54 height 25
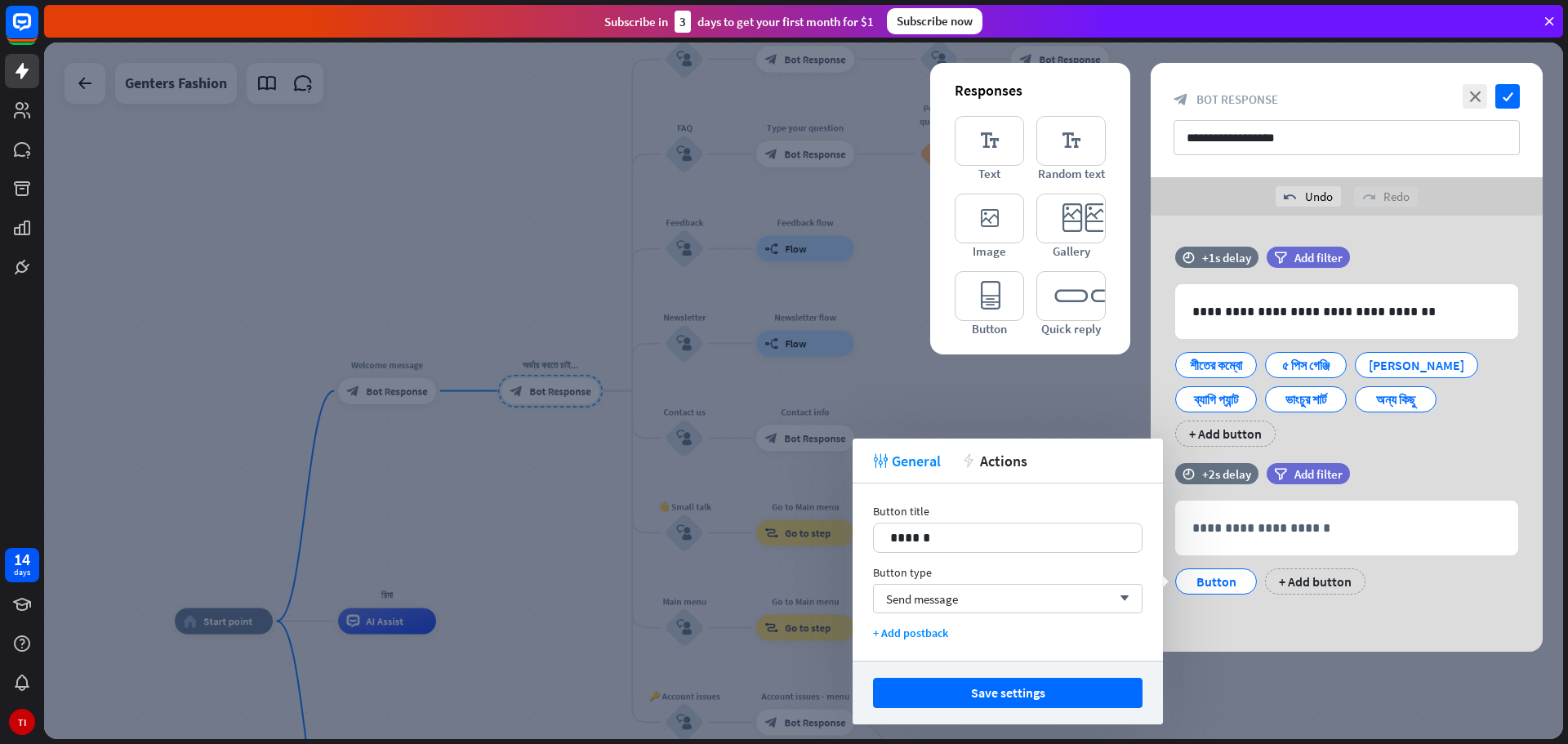
click at [1392, 616] on div "**********" at bounding box center [1346, 433] width 392 height 436
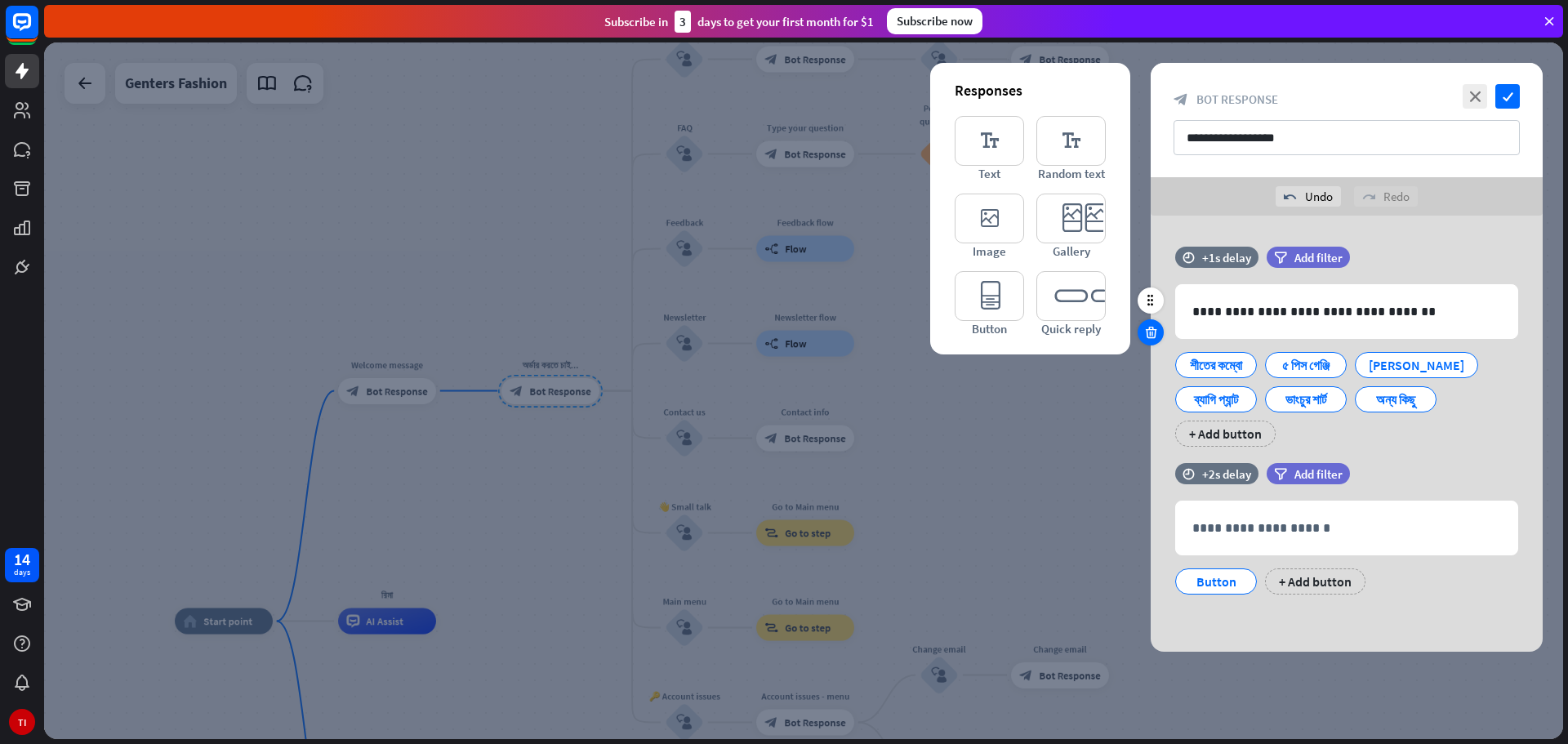
click at [1152, 328] on icon at bounding box center [1152, 332] width 16 height 15
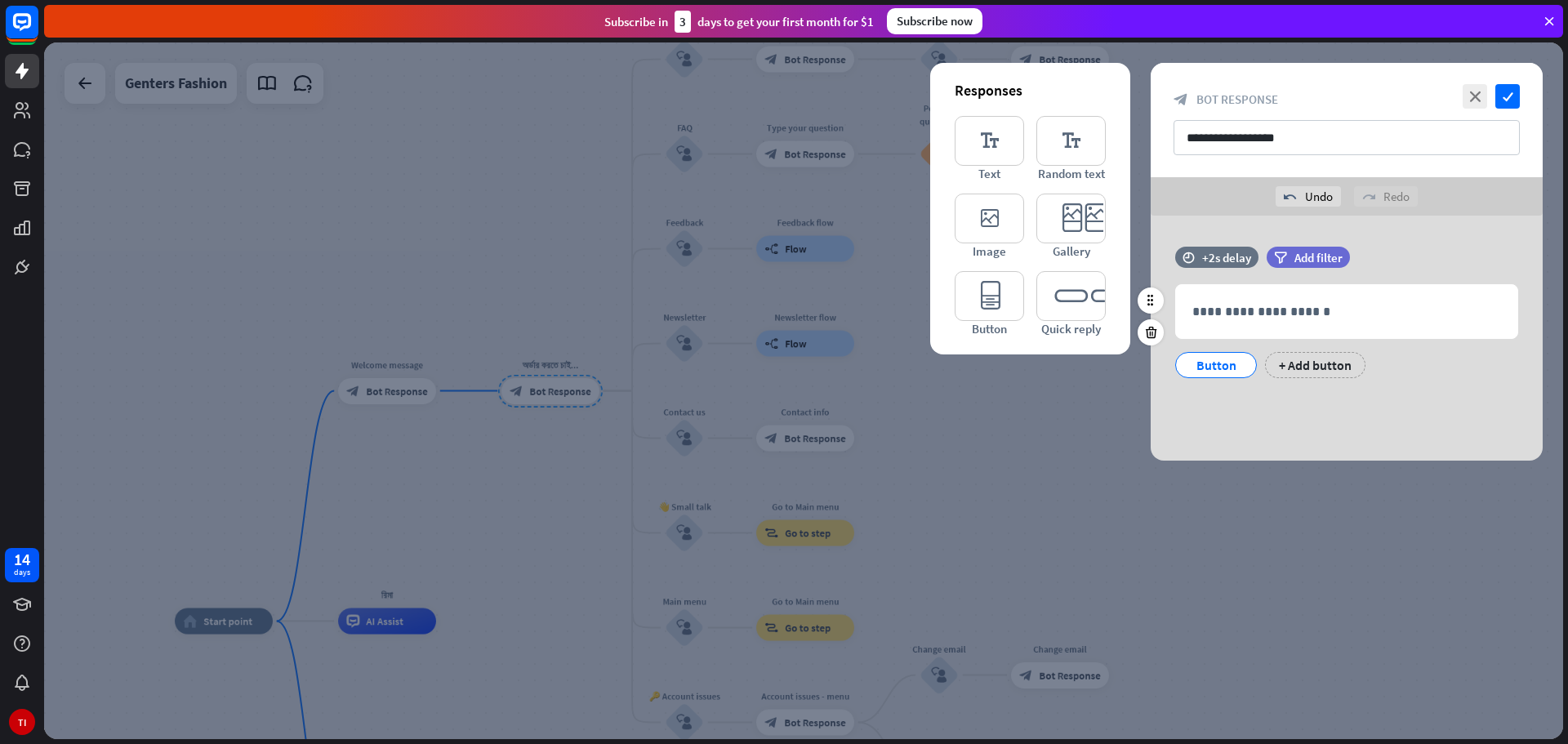
click at [1211, 366] on div "Button" at bounding box center [1216, 365] width 54 height 25
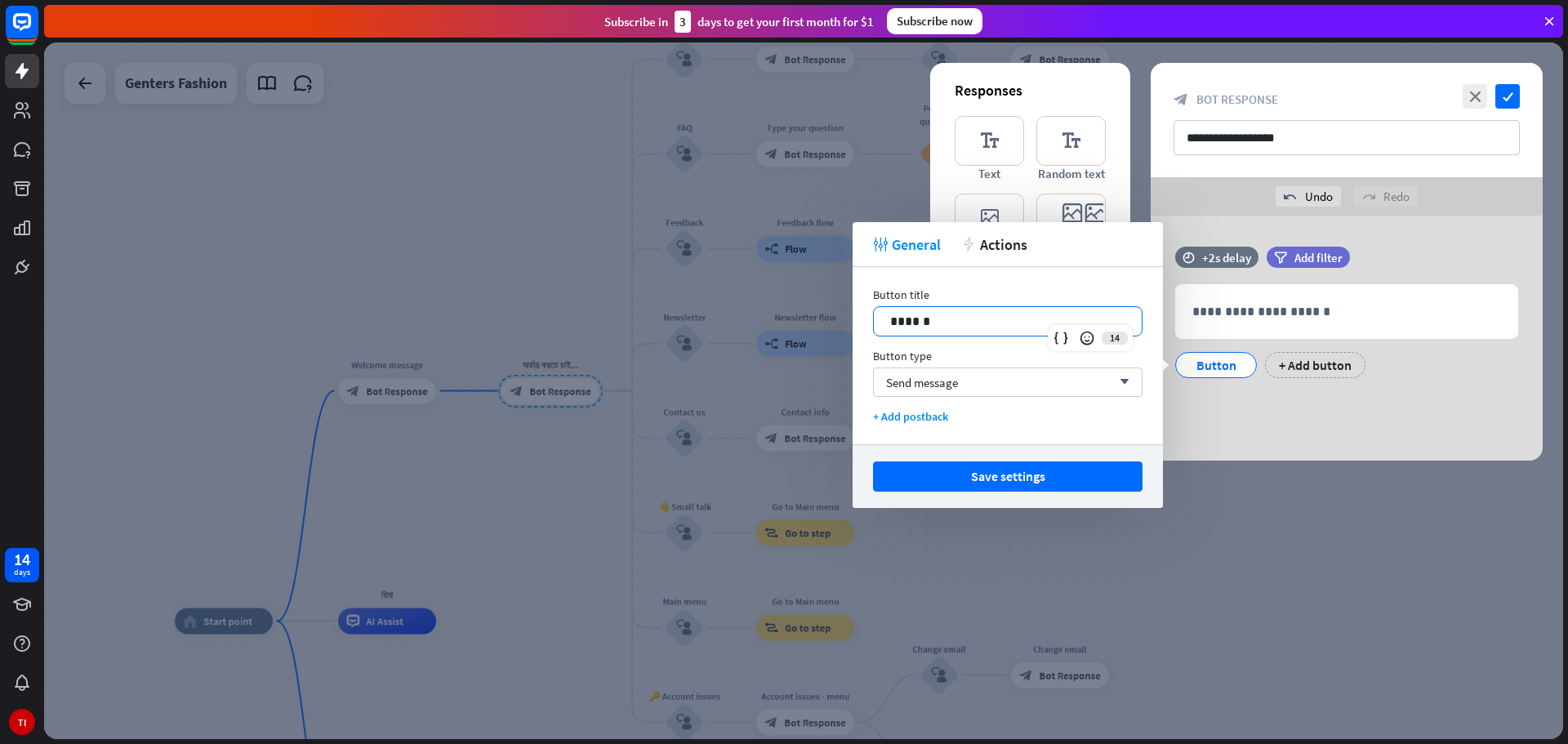
drag, startPoint x: 1003, startPoint y: 324, endPoint x: 838, endPoint y: 329, distance: 165.1
click at [838, 329] on body "14 days TI close Product Help First steps Get started with ChatBot Help Center …" at bounding box center [784, 372] width 1568 height 744
drag, startPoint x: 1036, startPoint y: 312, endPoint x: 833, endPoint y: 344, distance: 205.5
click at [833, 344] on body "14 days TI close Product Help First steps Get started with ChatBot Help Center …" at bounding box center [784, 372] width 1568 height 744
drag, startPoint x: 1312, startPoint y: 138, endPoint x: 1124, endPoint y: 139, distance: 188.0
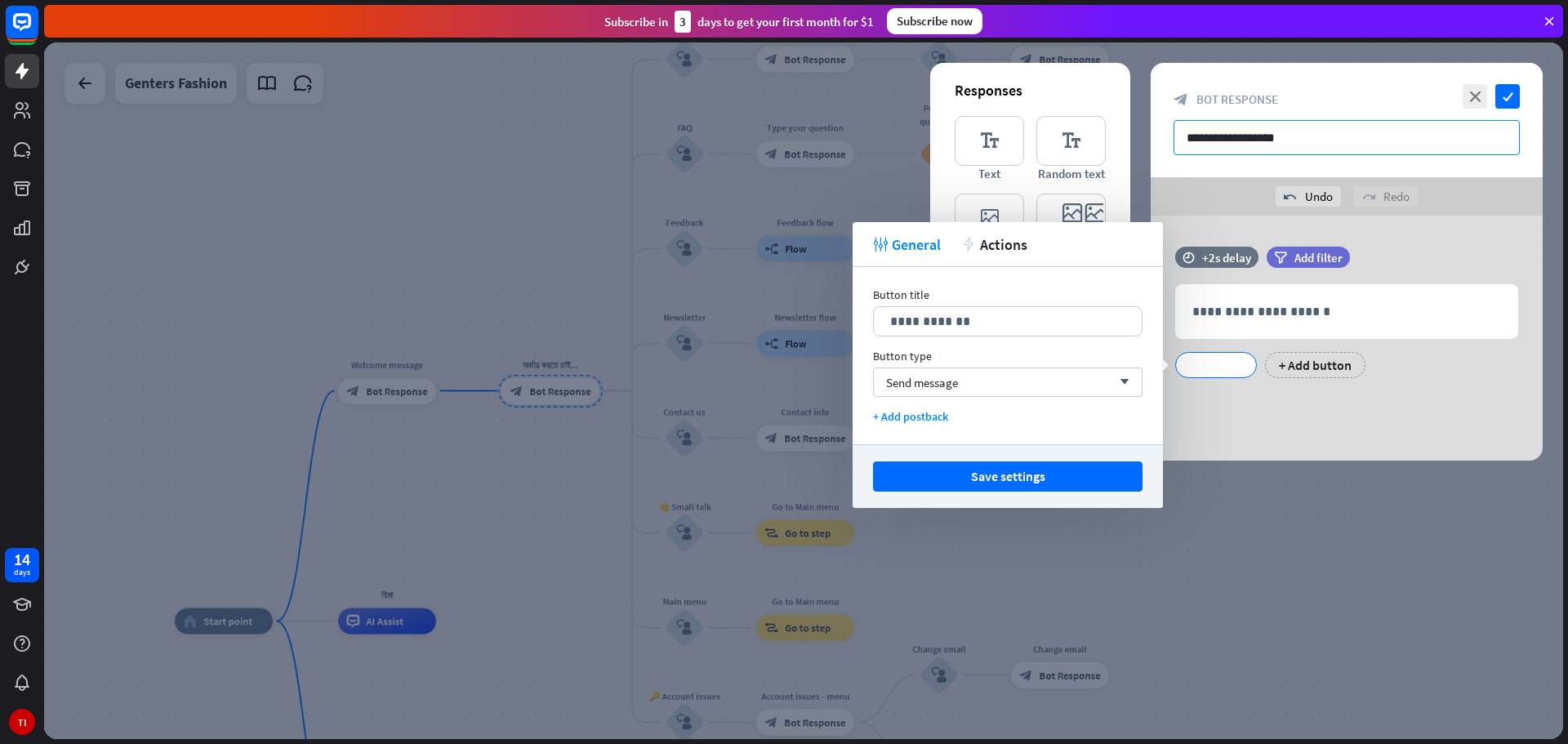
click at [1151, 139] on div "**********" at bounding box center [1346, 261] width 392 height 397
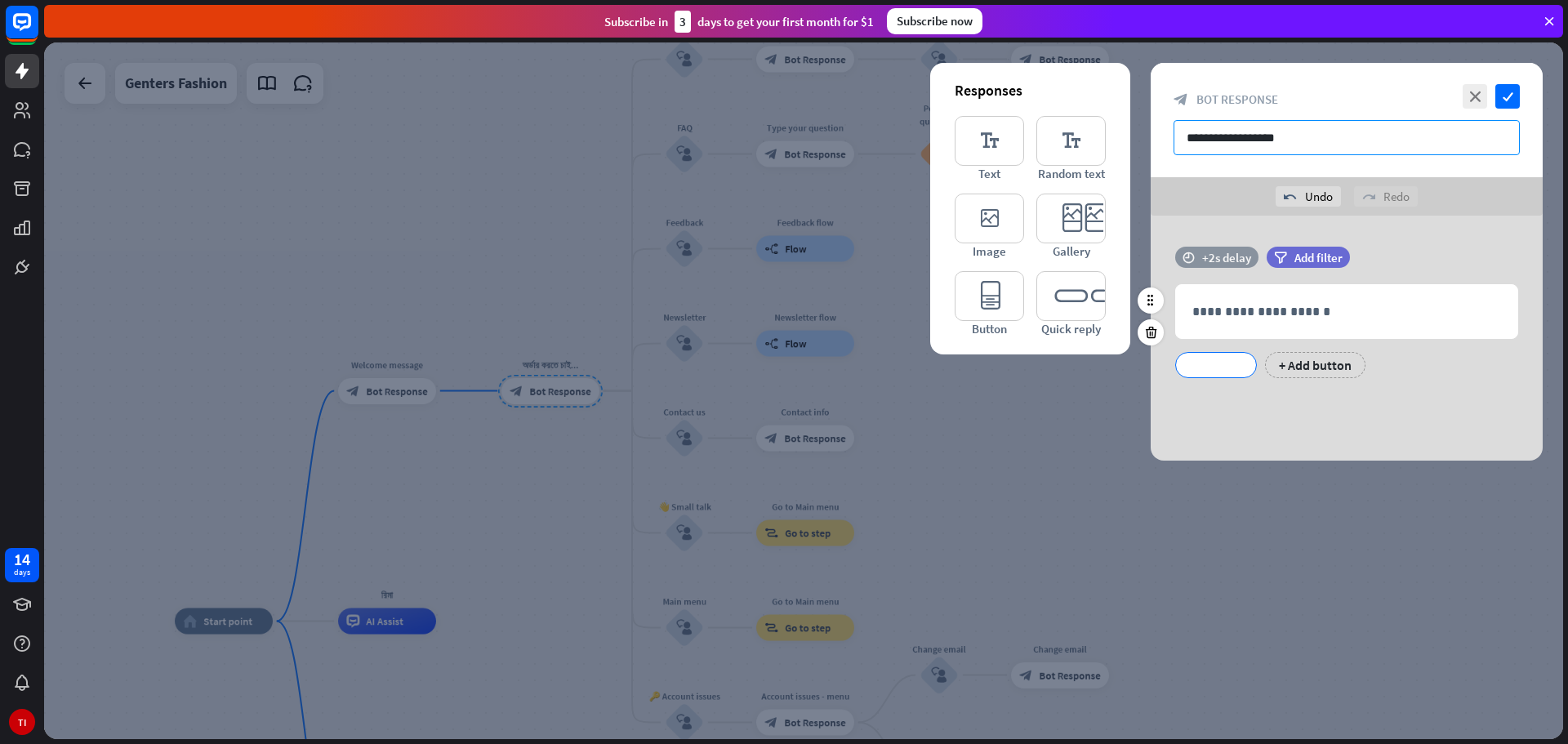
paste input "**"
type input "**********"
click at [1210, 362] on div at bounding box center [1216, 365] width 82 height 26
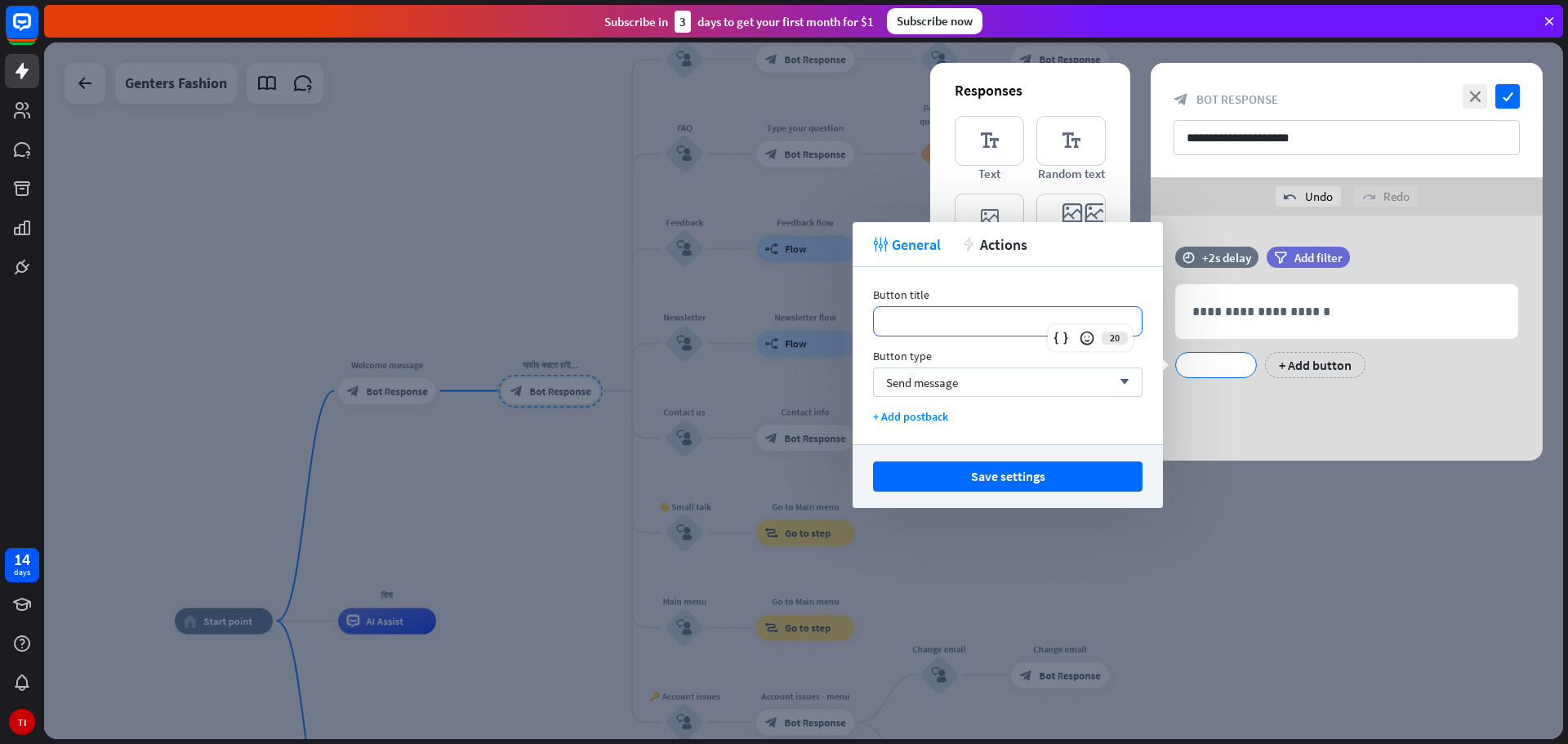
drag, startPoint x: 1006, startPoint y: 324, endPoint x: 868, endPoint y: 333, distance: 138.3
click at [868, 333] on div "**********" at bounding box center [1008, 356] width 311 height 177
click at [1232, 312] on p "**********" at bounding box center [1347, 311] width 309 height 20
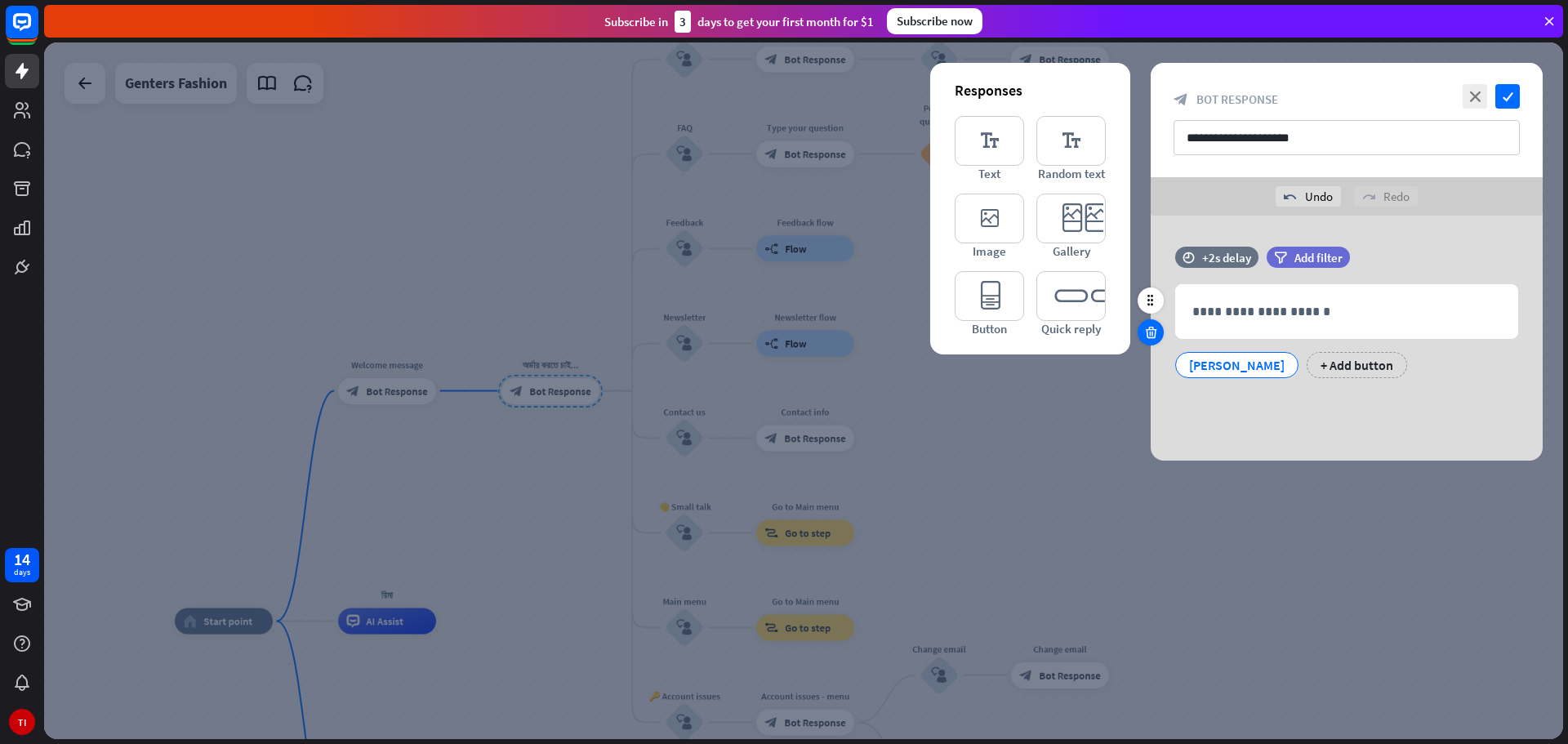
click at [1149, 329] on icon at bounding box center [1152, 332] width 16 height 15
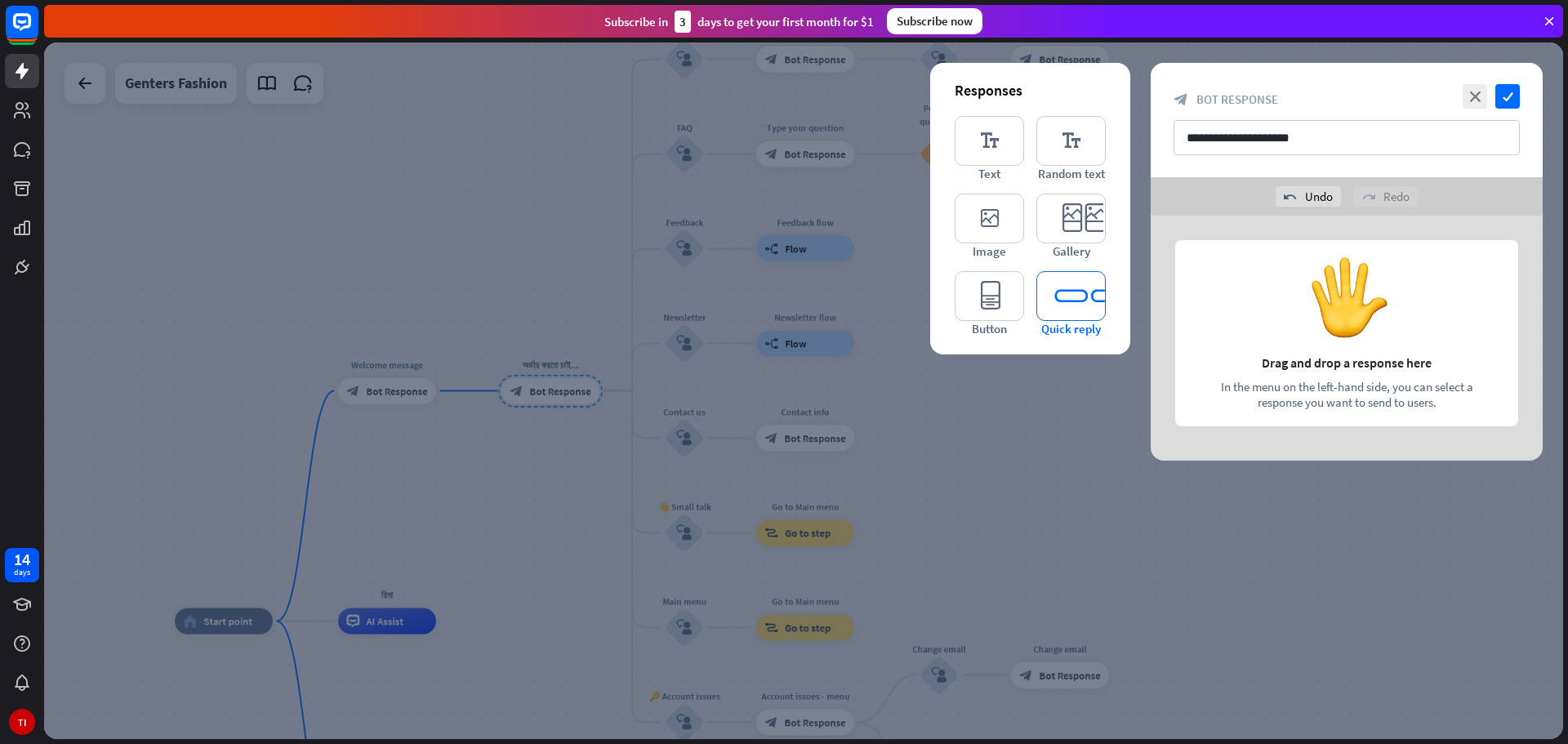
click at [1064, 288] on icon "editor_quick_replies" at bounding box center [1071, 296] width 70 height 50
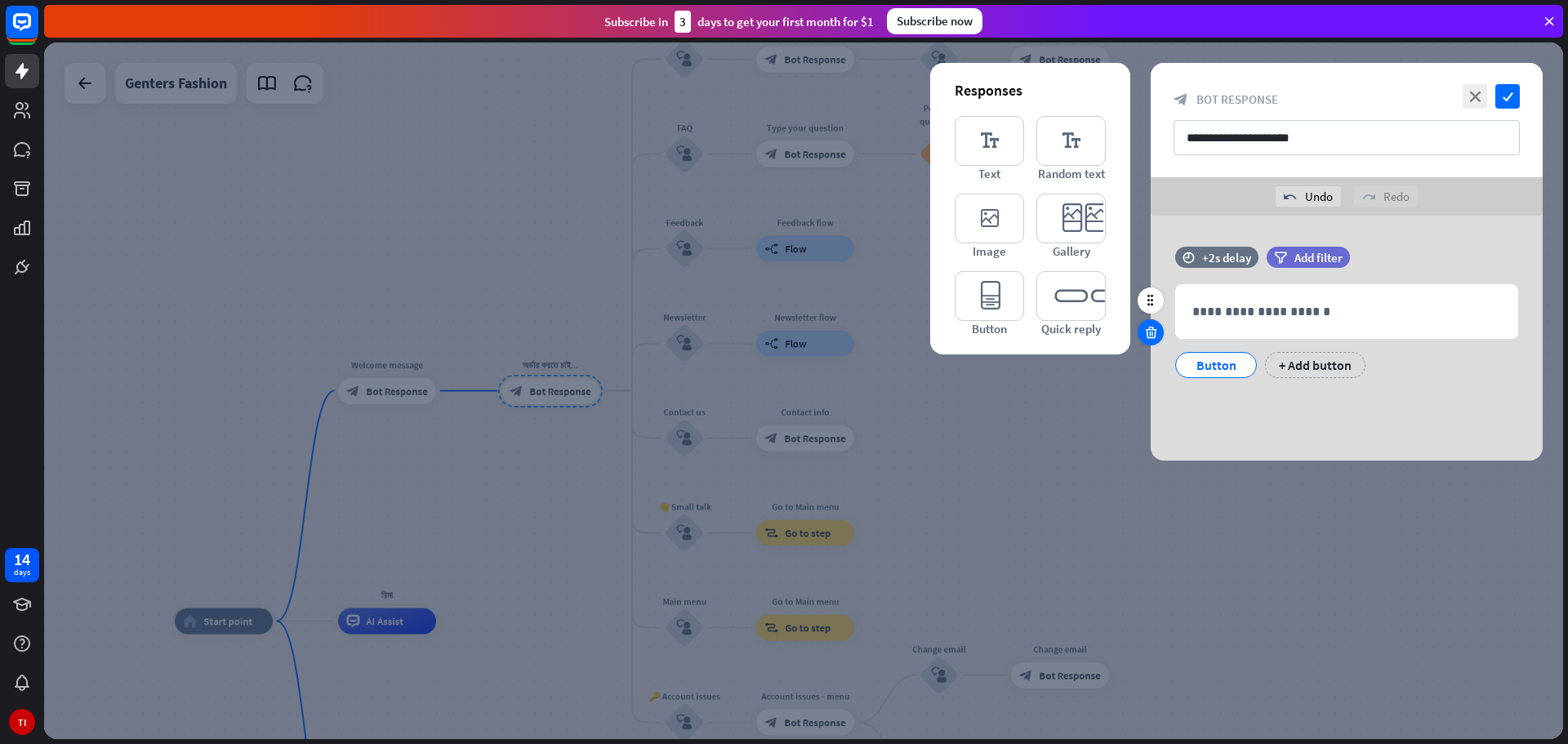
click at [1151, 335] on icon at bounding box center [1152, 332] width 16 height 15
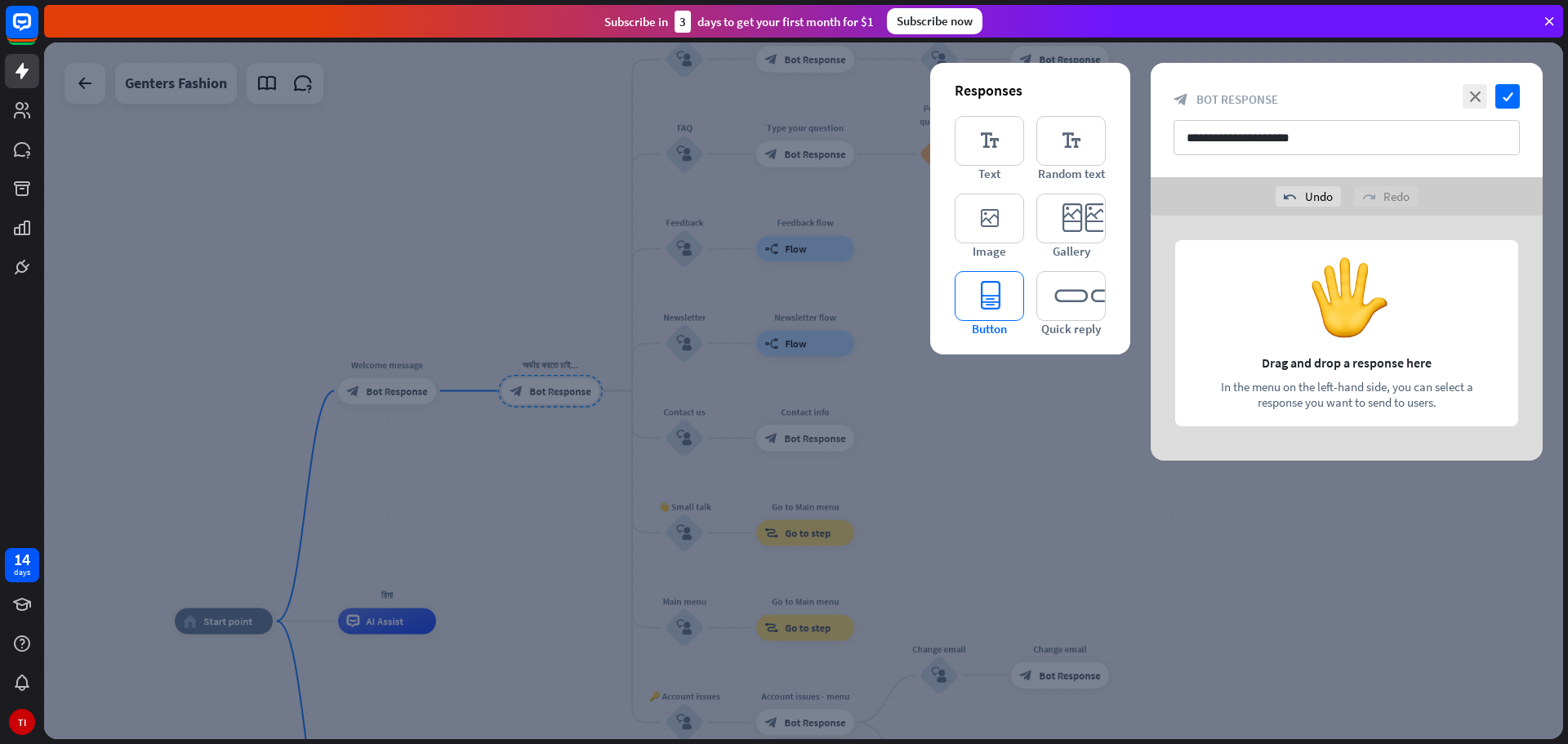
click at [985, 296] on icon "editor_button" at bounding box center [989, 296] width 70 height 50
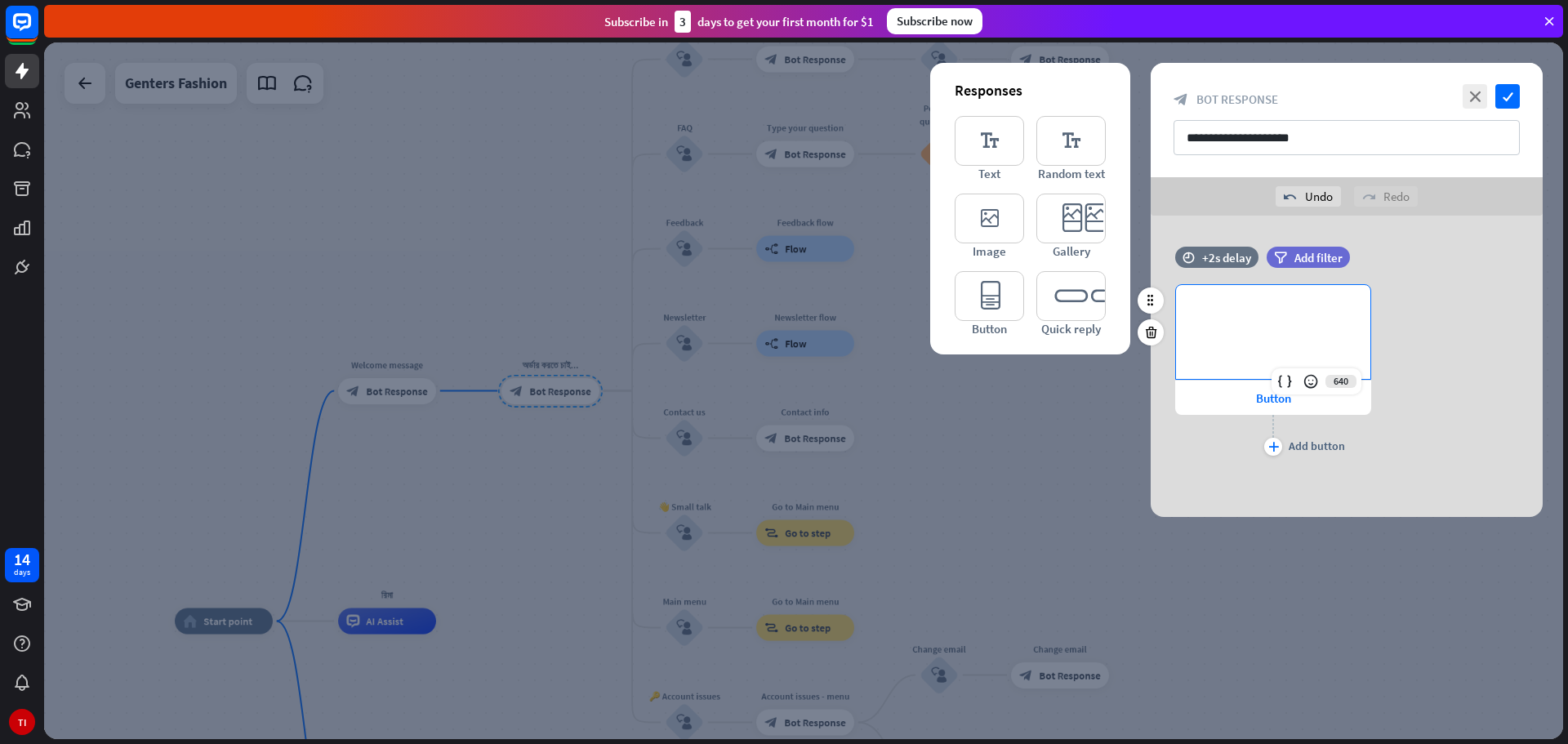
click at [1242, 311] on p "**********" at bounding box center [1273, 311] width 161 height 20
drag, startPoint x: 1295, startPoint y: 306, endPoint x: 1183, endPoint y: 320, distance: 112.9
click at [1183, 320] on div "**********" at bounding box center [1272, 332] width 194 height 94
click at [1154, 337] on icon at bounding box center [1152, 332] width 16 height 15
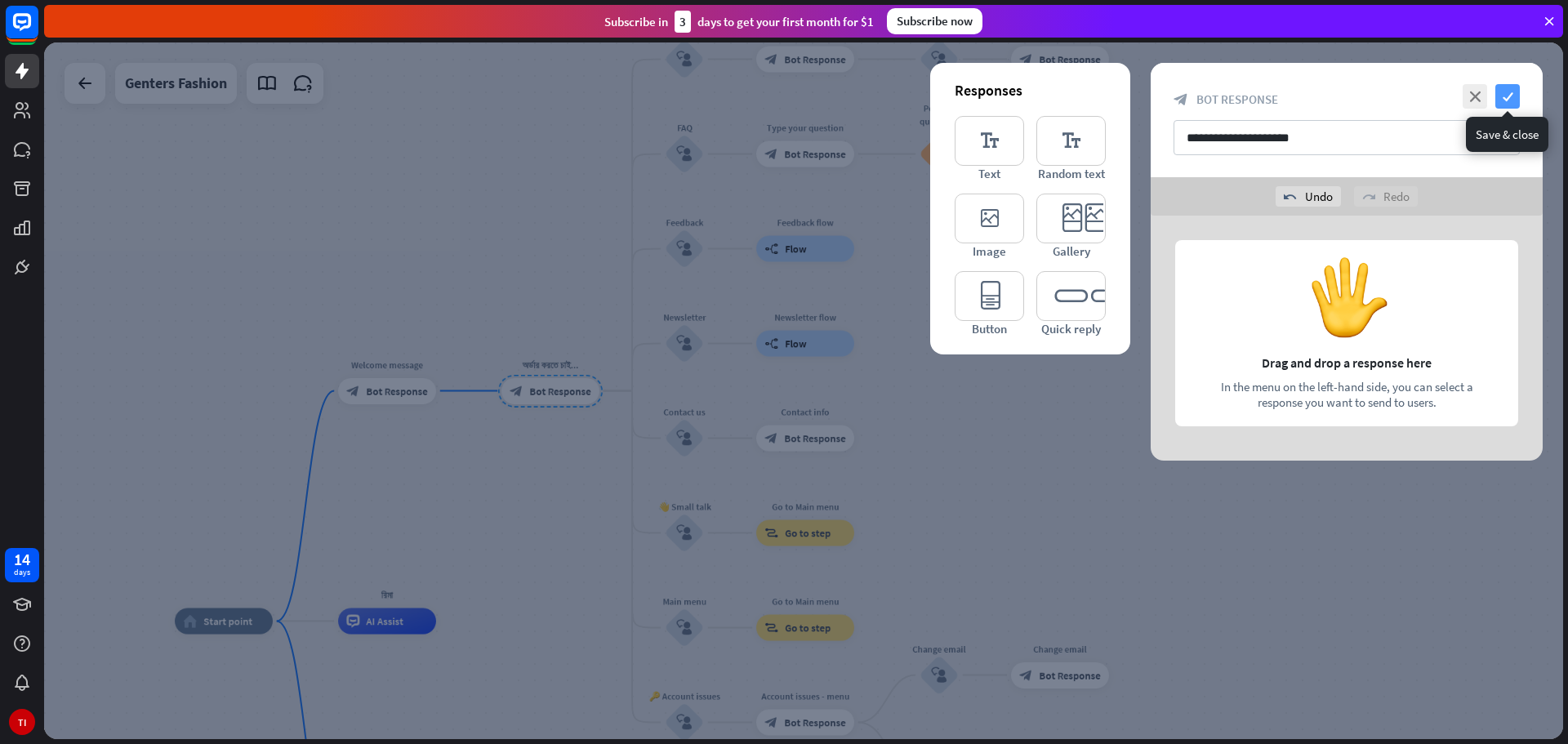
click at [1511, 95] on icon "check" at bounding box center [1507, 96] width 25 height 25
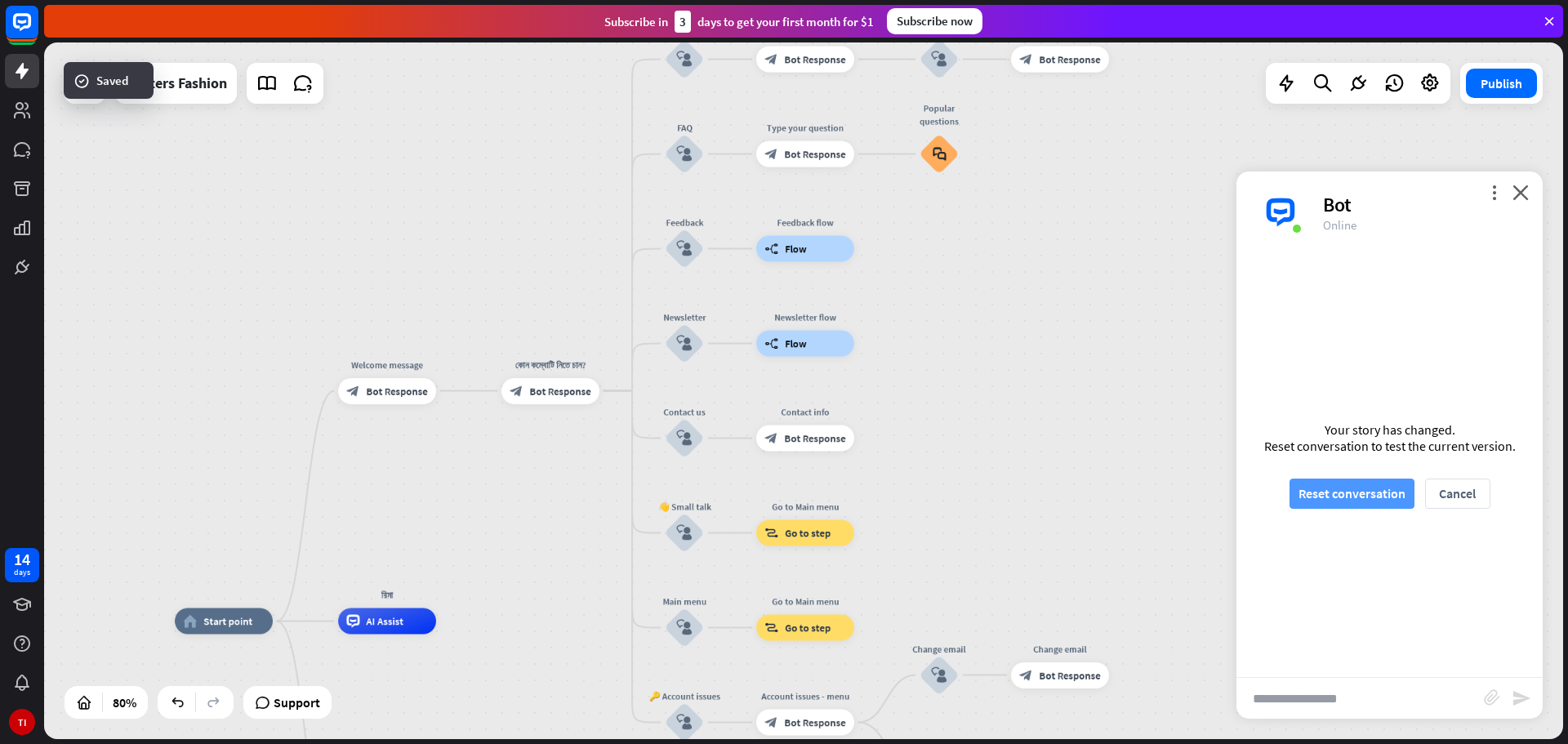
click at [1366, 490] on button "Reset conversation" at bounding box center [1351, 493] width 125 height 30
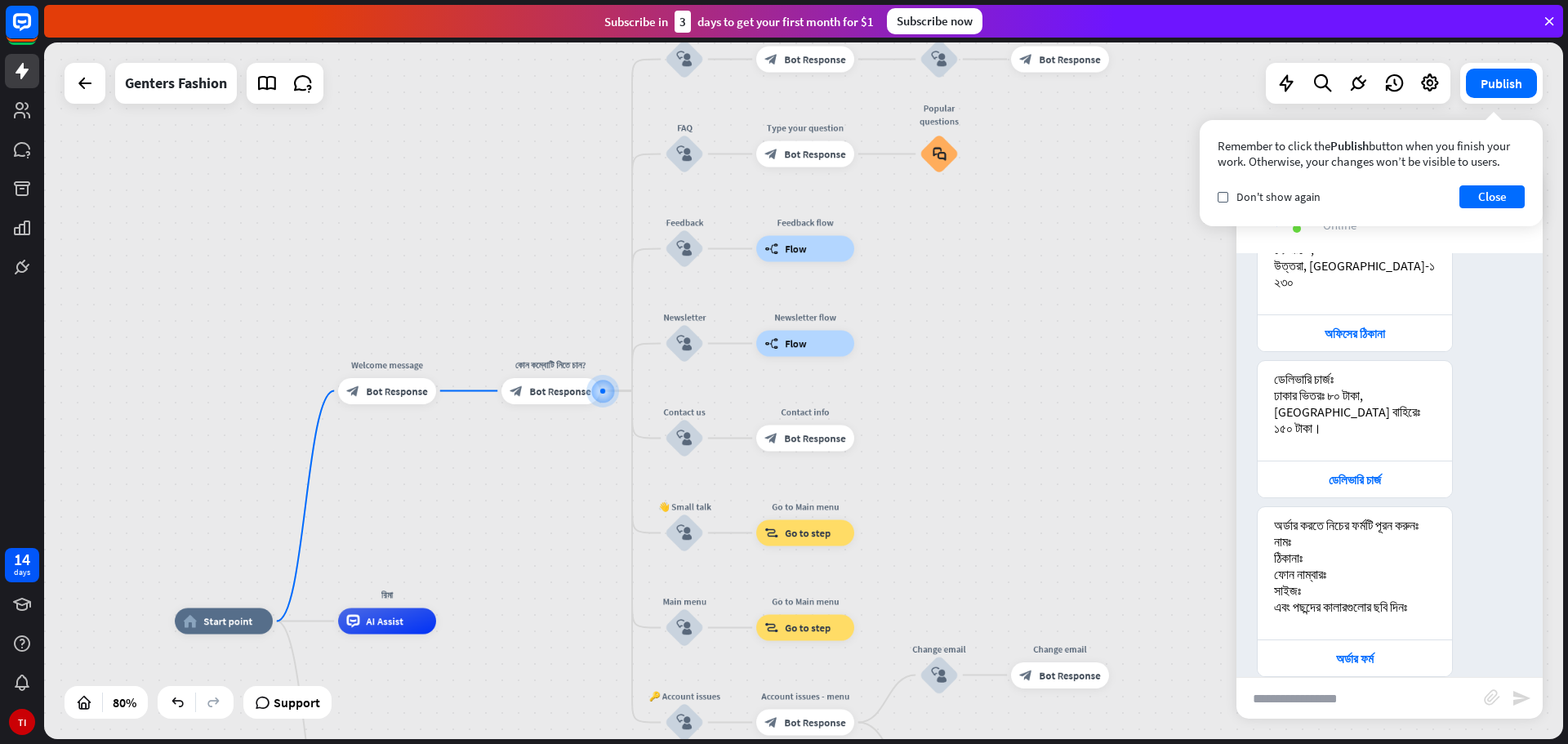
scroll to position [258, 0]
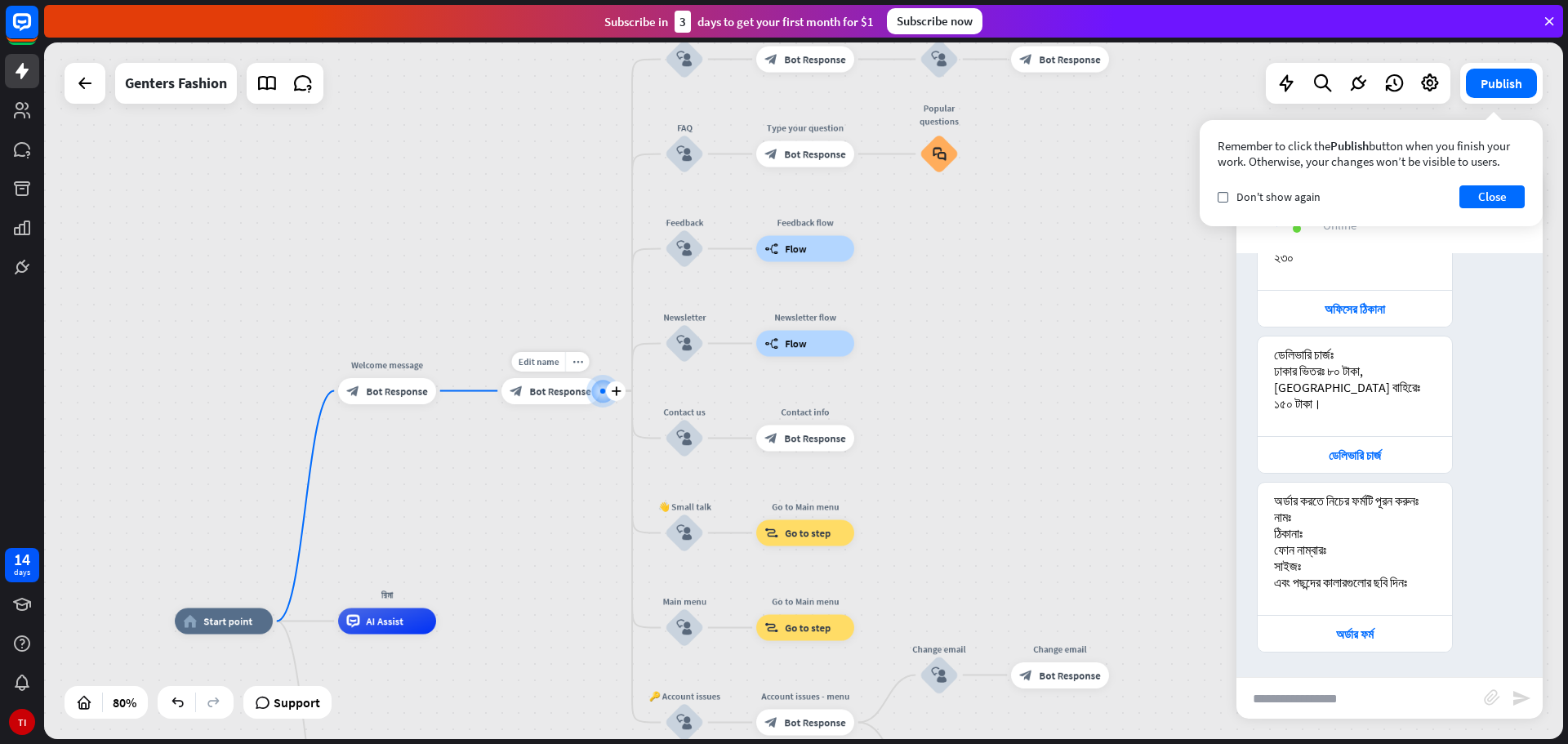
click at [546, 385] on span "Bot Response" at bounding box center [559, 390] width 61 height 13
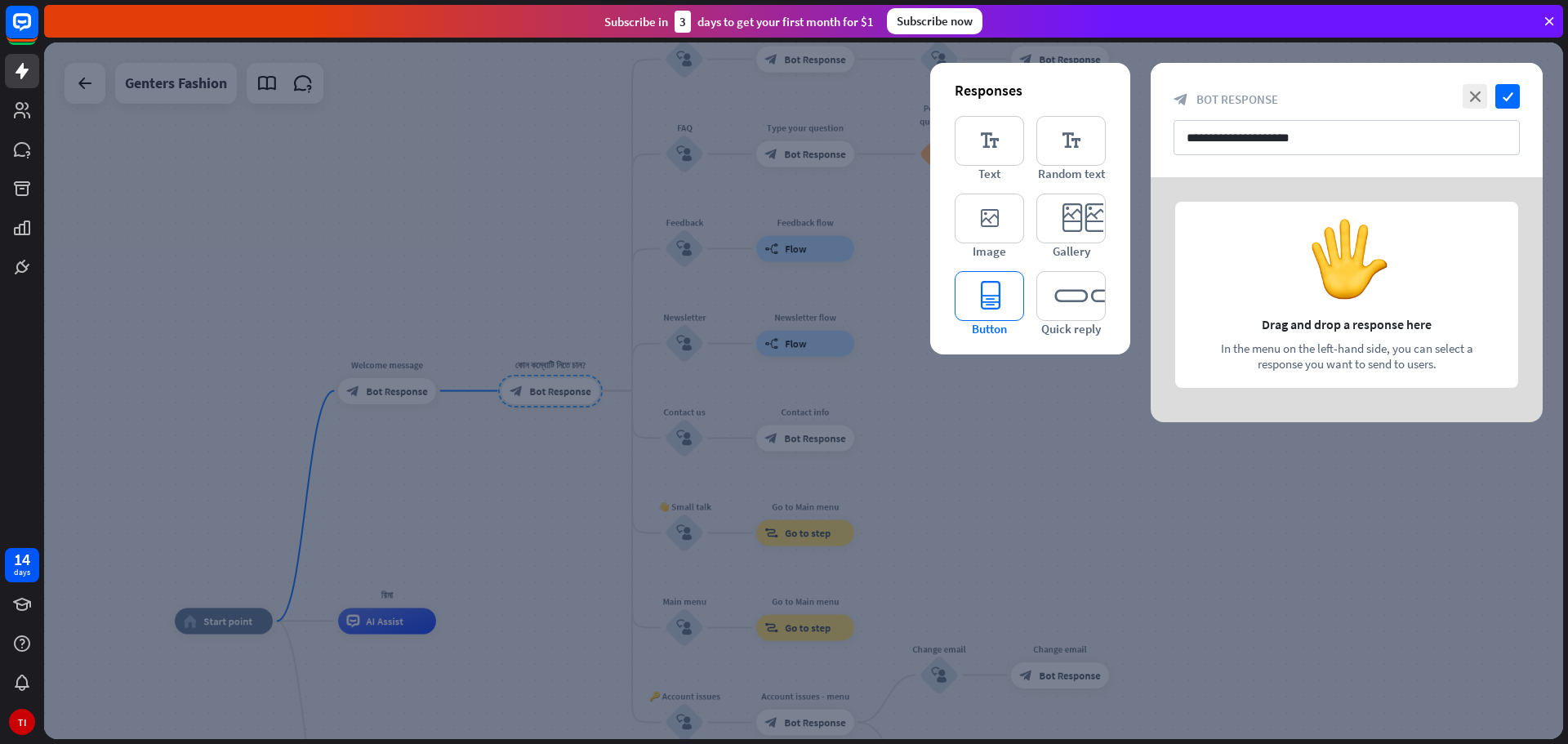
click at [986, 306] on icon "editor_button" at bounding box center [989, 296] width 70 height 50
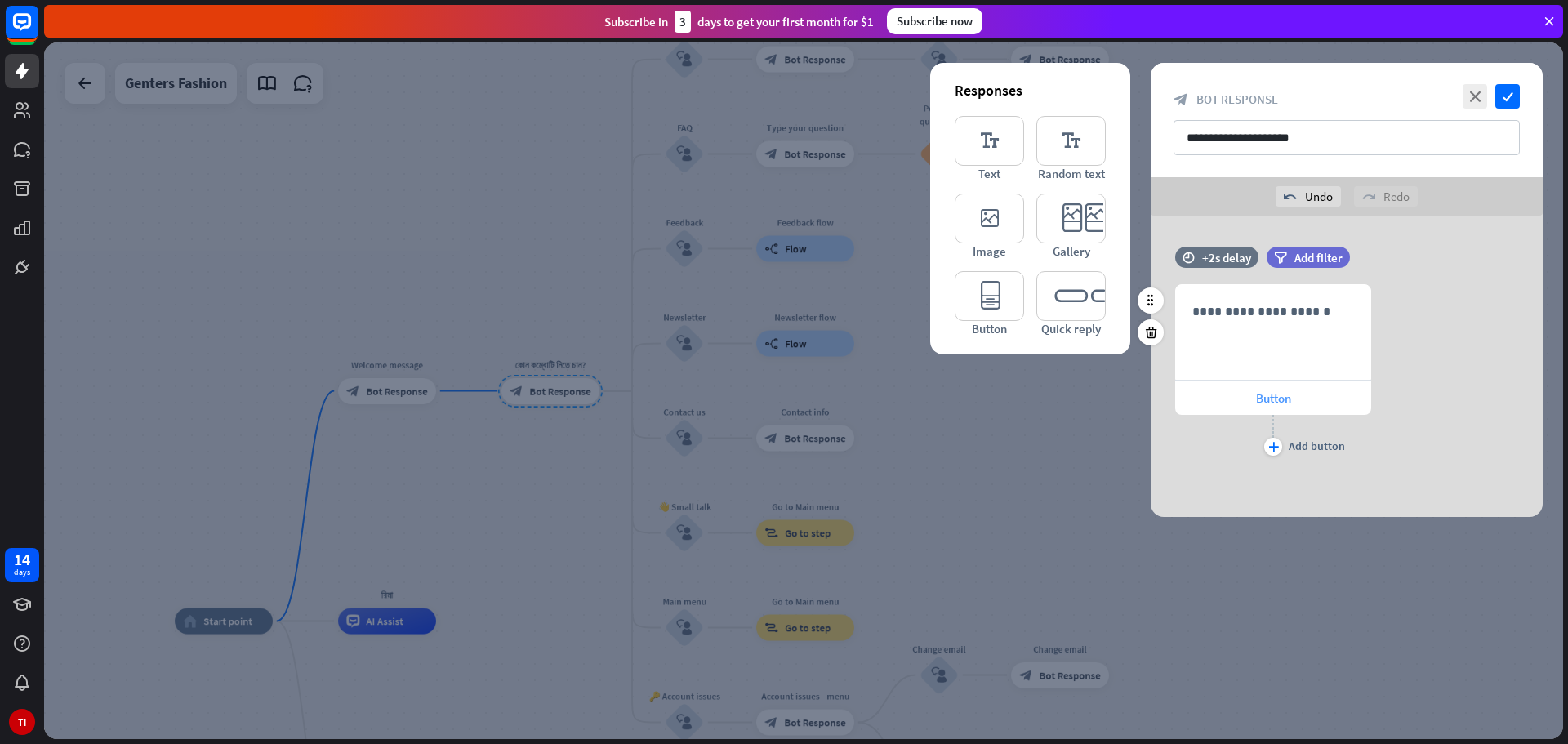
click at [1279, 397] on span "Button" at bounding box center [1273, 398] width 35 height 16
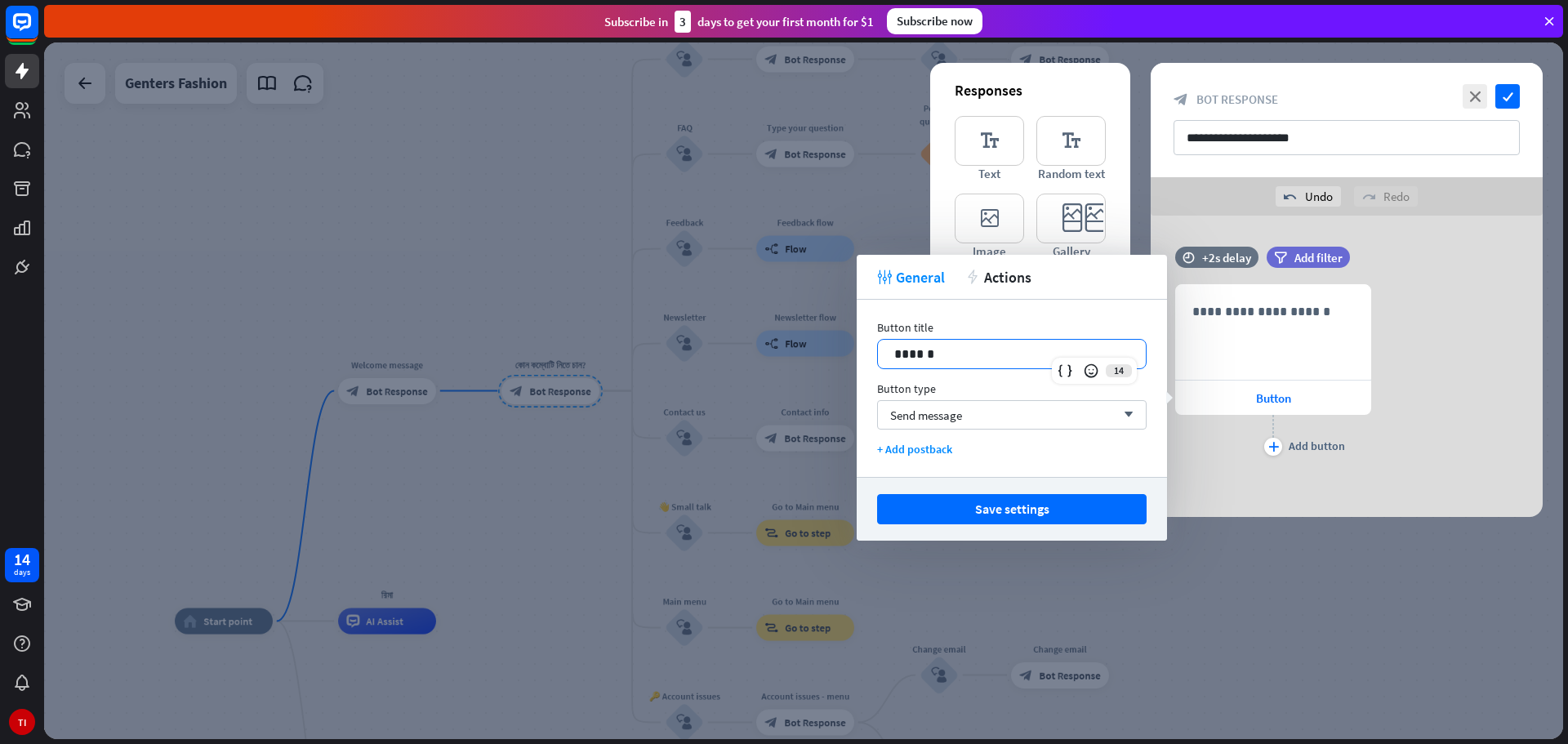
drag, startPoint x: 975, startPoint y: 351, endPoint x: 850, endPoint y: 352, distance: 125.0
click at [850, 352] on body "14 days TI close Product Help First steps Get started with ChatBot Help Center …" at bounding box center [784, 372] width 1568 height 744
click at [1247, 327] on div "**********" at bounding box center [1272, 332] width 194 height 94
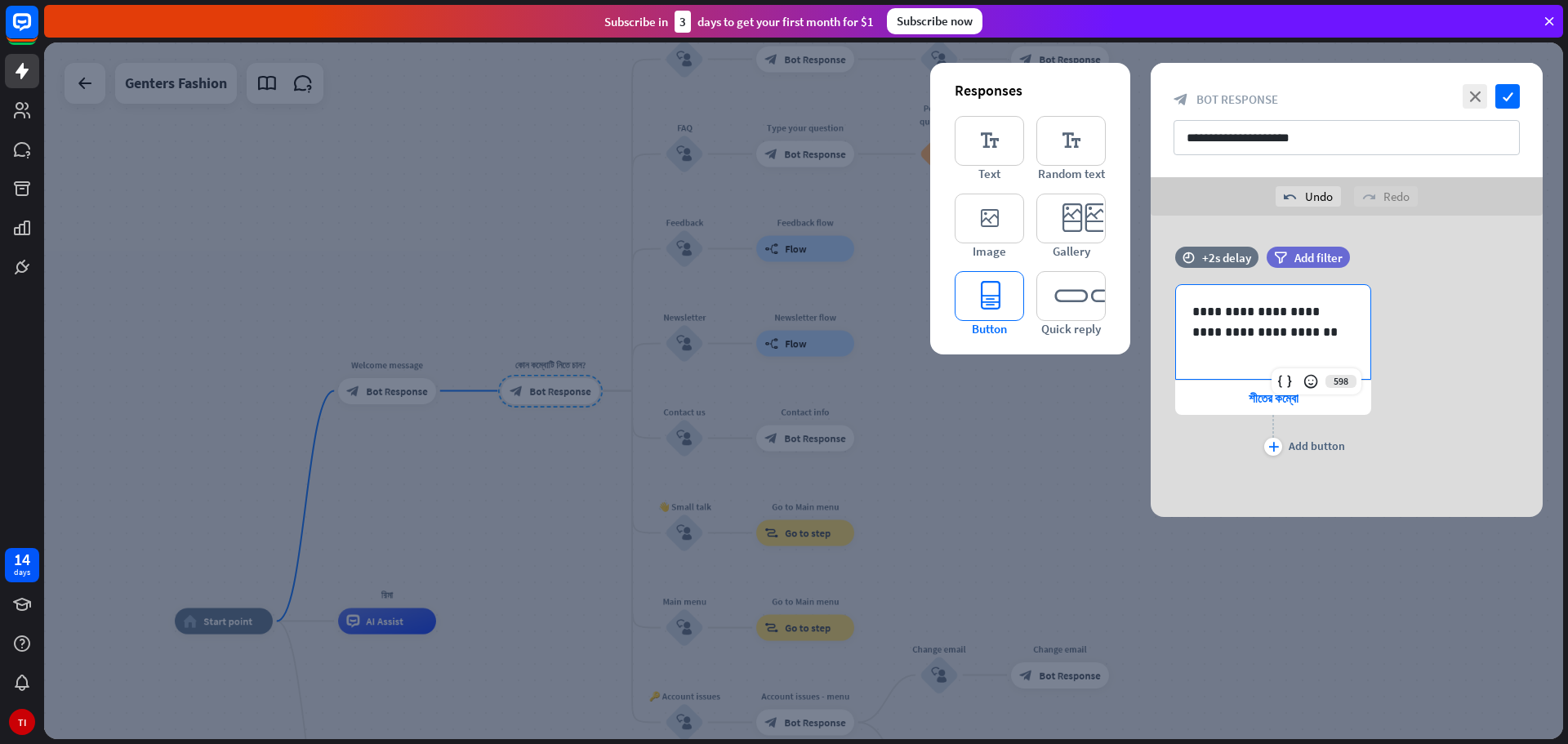
click at [973, 300] on icon "editor_button" at bounding box center [989, 296] width 70 height 50
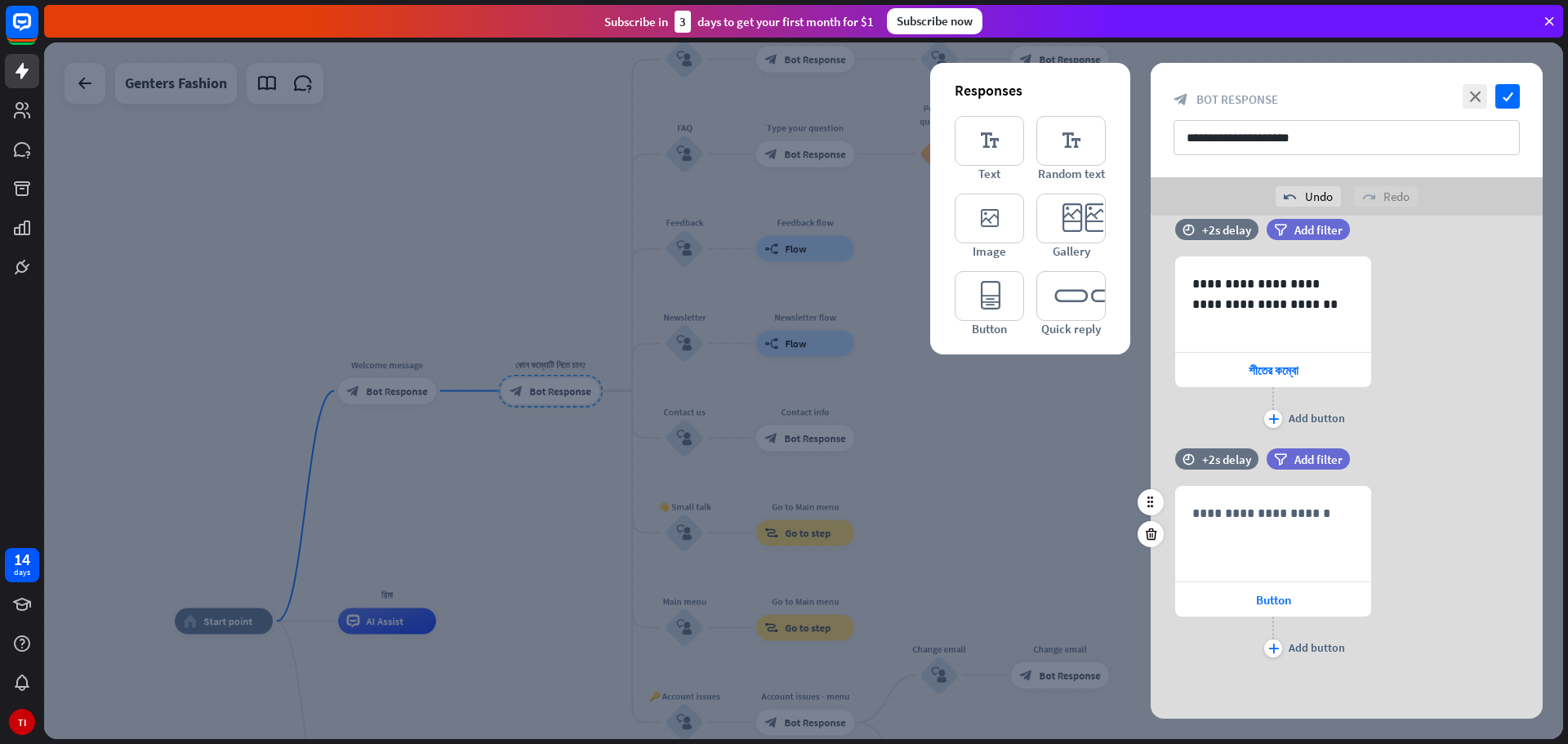
scroll to position [28, 0]
click at [1275, 518] on p "**********" at bounding box center [1273, 513] width 161 height 20
click at [1202, 531] on p "**********" at bounding box center [1273, 523] width 161 height 41
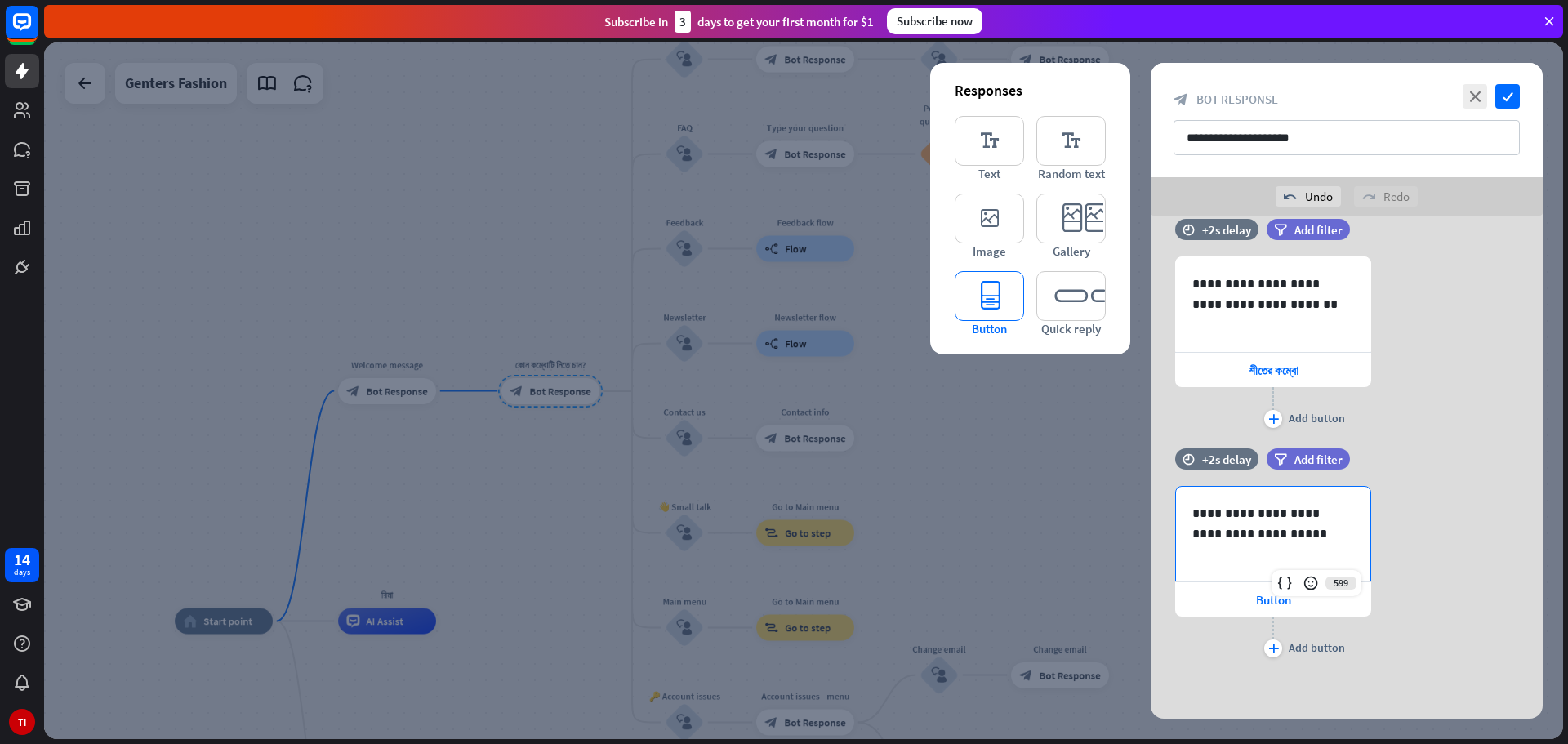
click at [1003, 299] on icon "editor_button" at bounding box center [989, 296] width 70 height 50
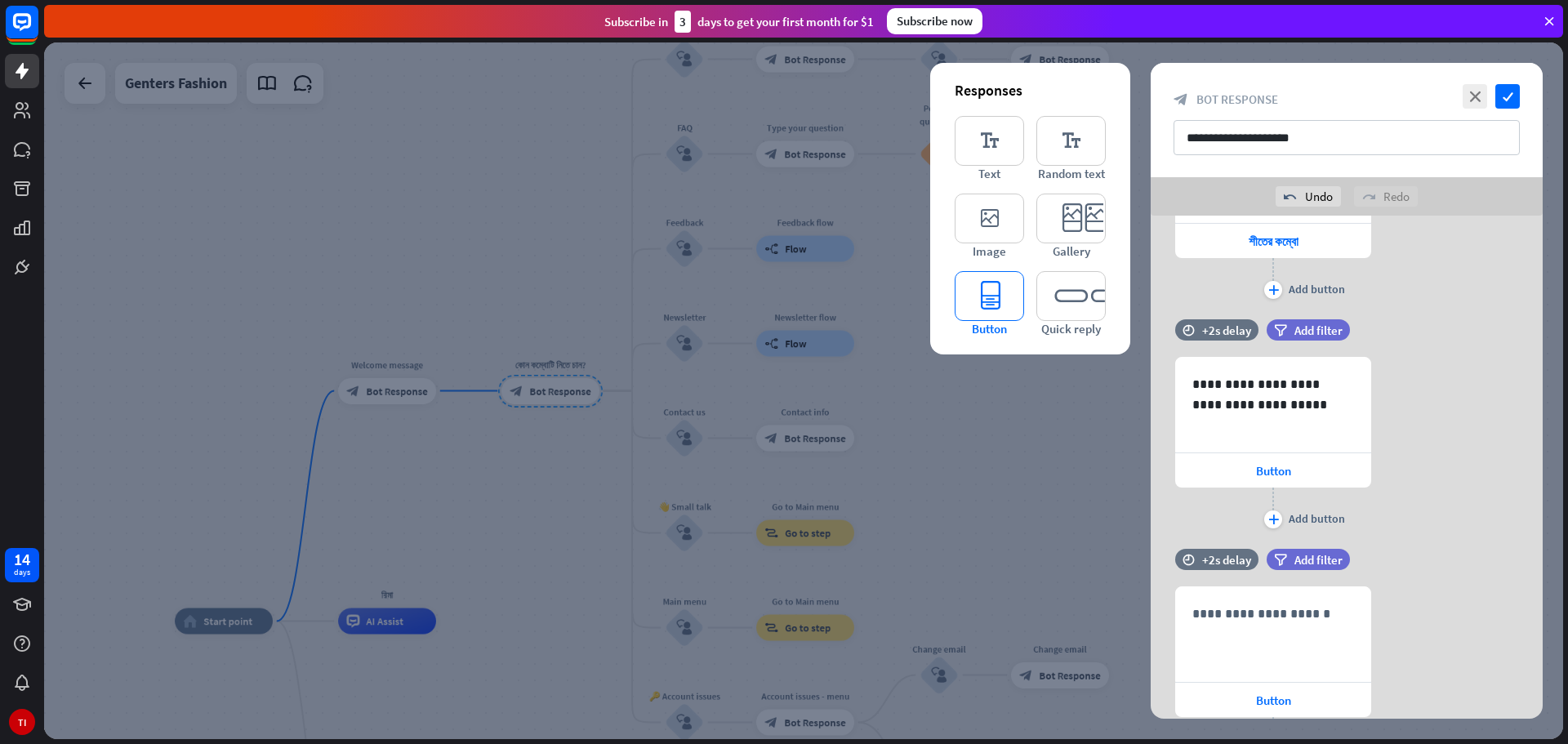
scroll to position [257, 0]
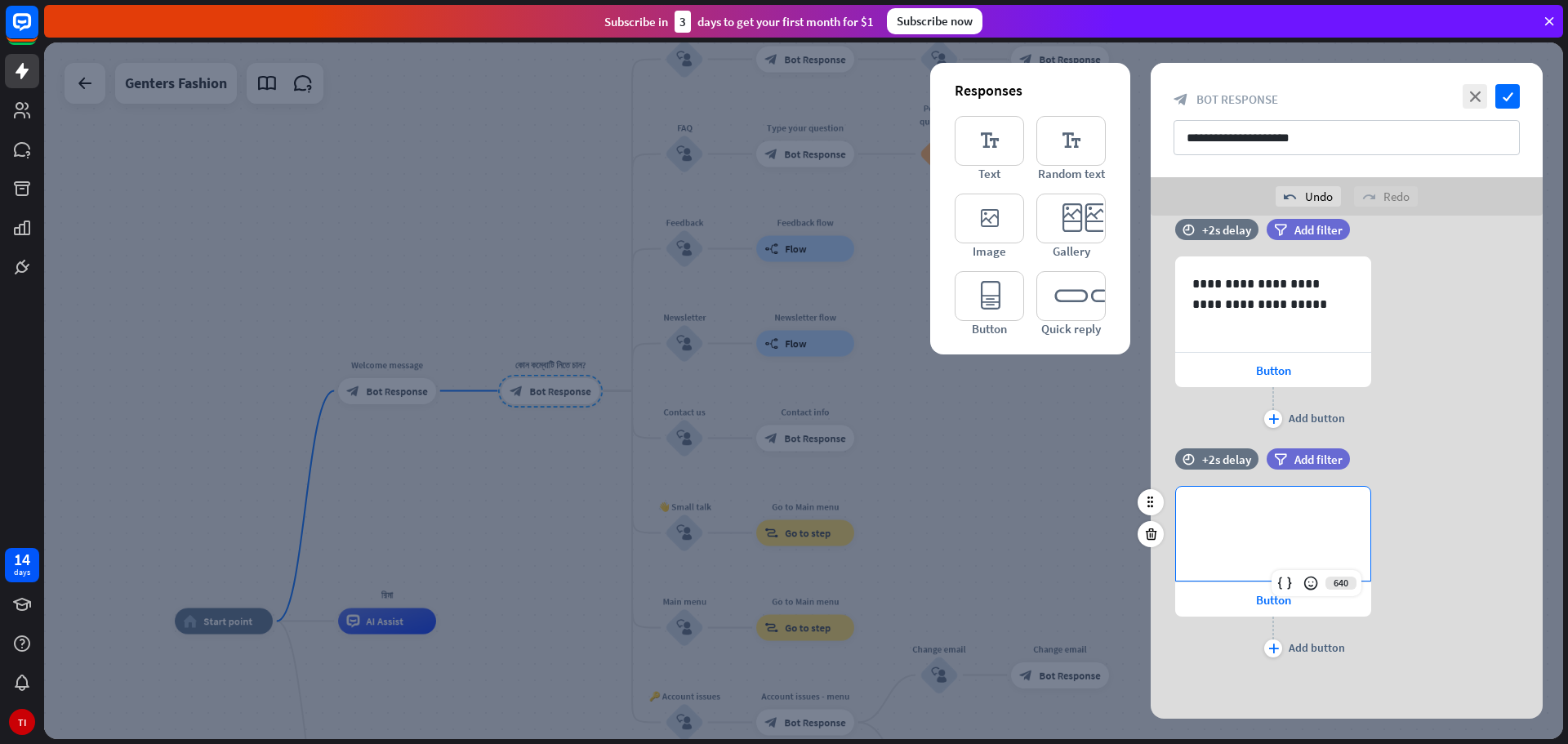
click at [1276, 508] on p "**********" at bounding box center [1273, 513] width 161 height 20
click at [1261, 603] on span "Button" at bounding box center [1273, 600] width 35 height 16
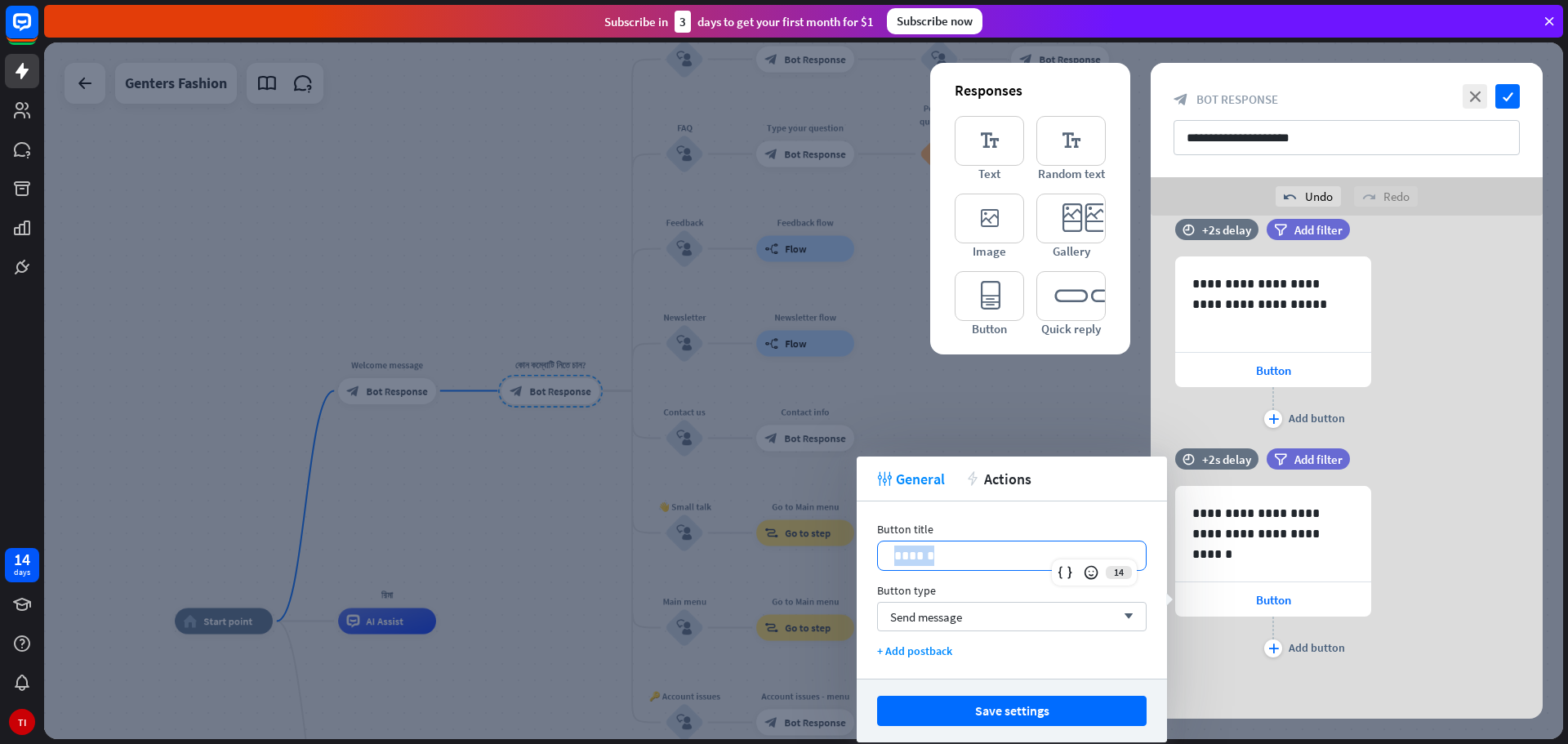
drag, startPoint x: 984, startPoint y: 558, endPoint x: 876, endPoint y: 549, distance: 108.4
click at [876, 549] on div "Button title 14 ****** Button type Send message arrow_down + Add postback" at bounding box center [1012, 590] width 311 height 177
click at [1262, 363] on span "Button" at bounding box center [1273, 371] width 35 height 16
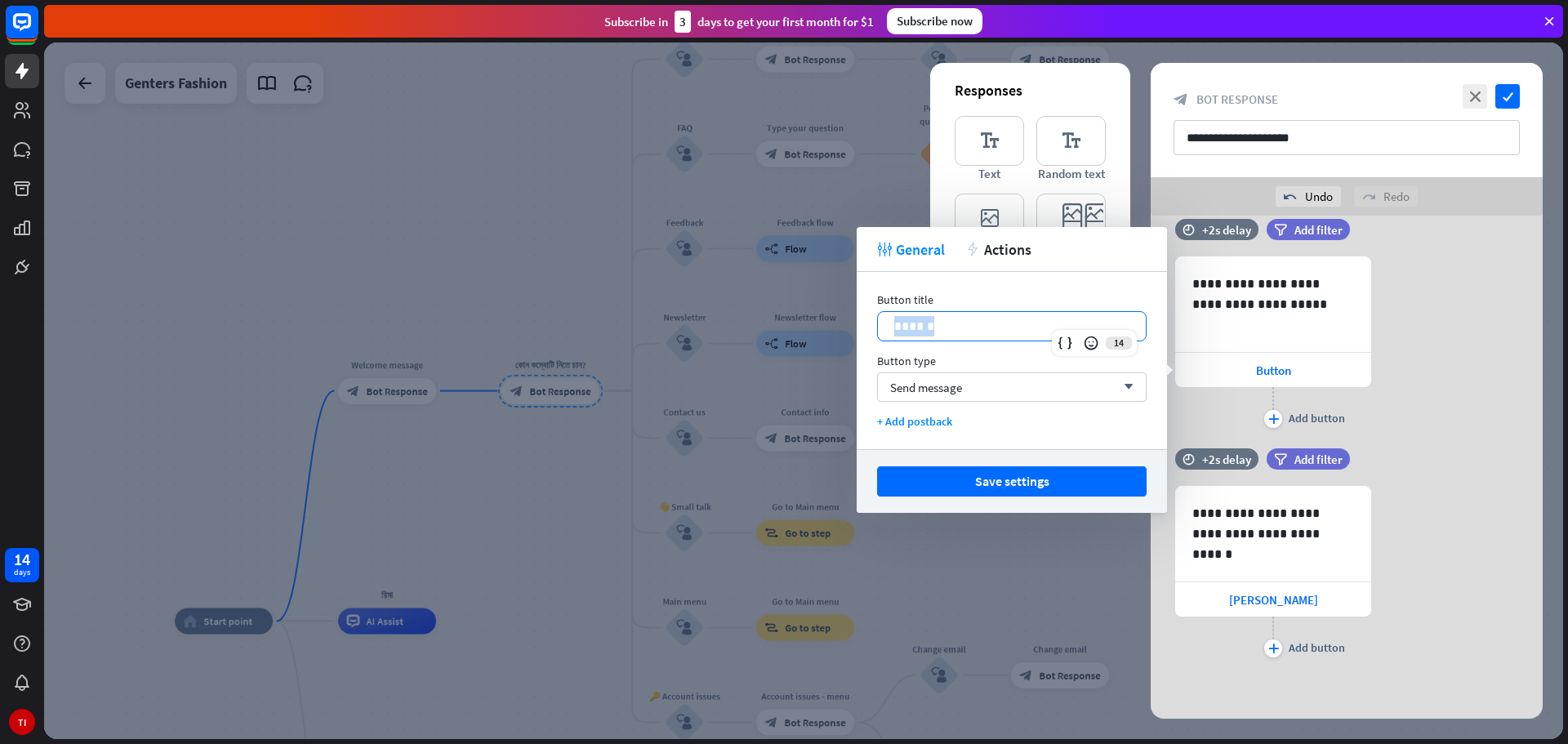
drag, startPoint x: 972, startPoint y: 328, endPoint x: 872, endPoint y: 326, distance: 100.0
click at [872, 326] on div "Button title 14 ****** Button type Send message arrow_down + Add postback" at bounding box center [1012, 361] width 311 height 177
click at [1508, 98] on icon "check" at bounding box center [1507, 96] width 25 height 25
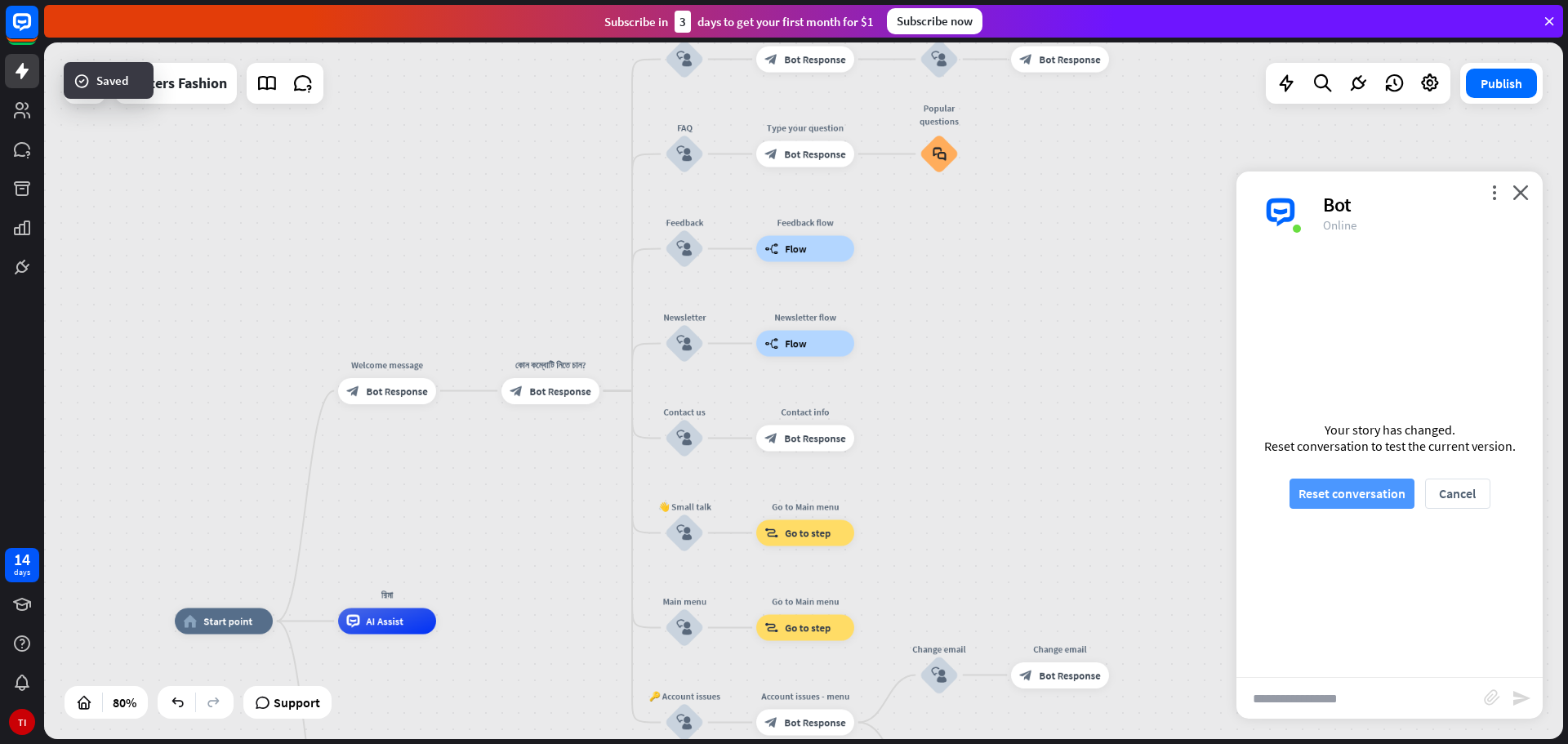
click at [1350, 502] on button "Reset conversation" at bounding box center [1351, 493] width 125 height 30
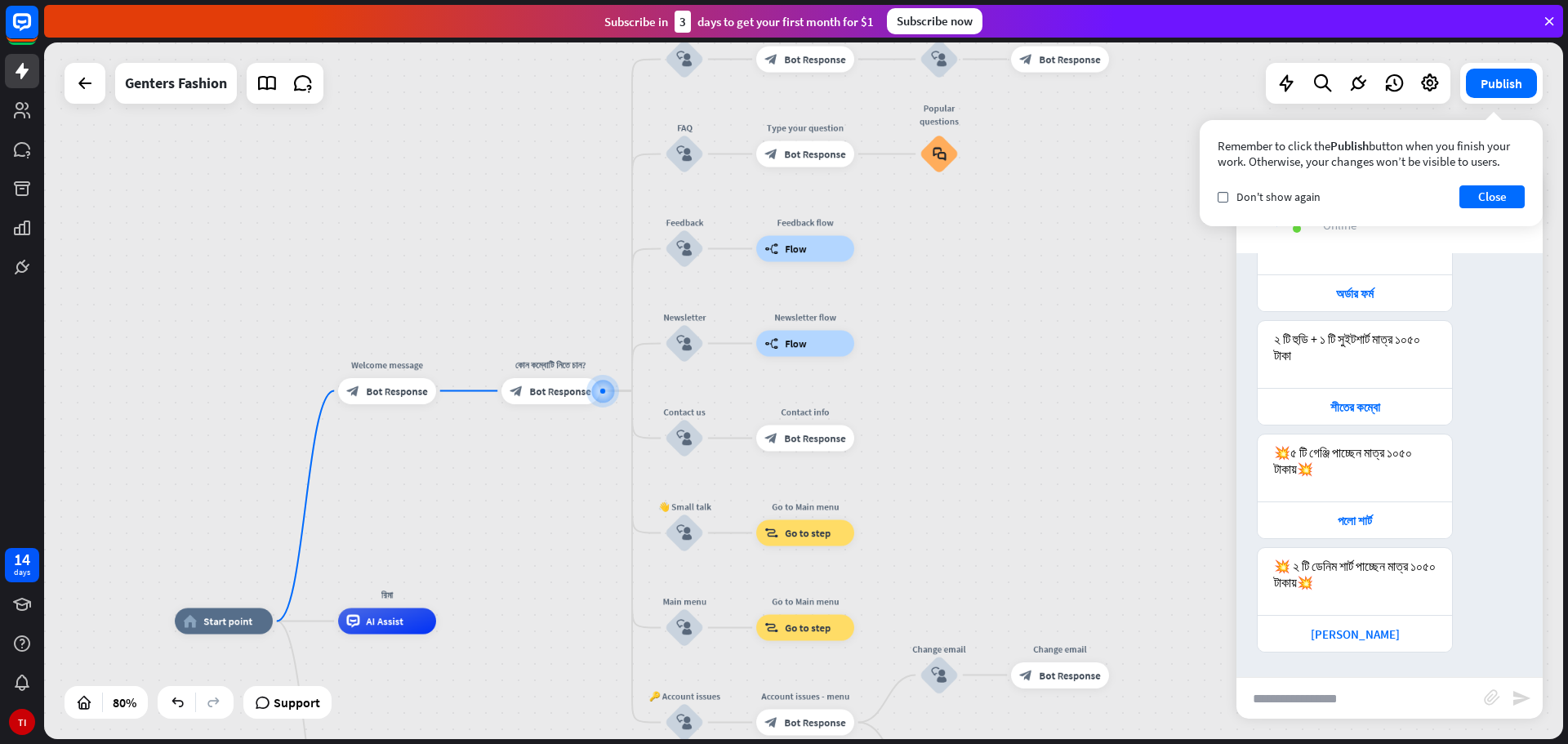
scroll to position [599, 0]
click at [1472, 202] on button "Close" at bounding box center [1492, 196] width 66 height 23
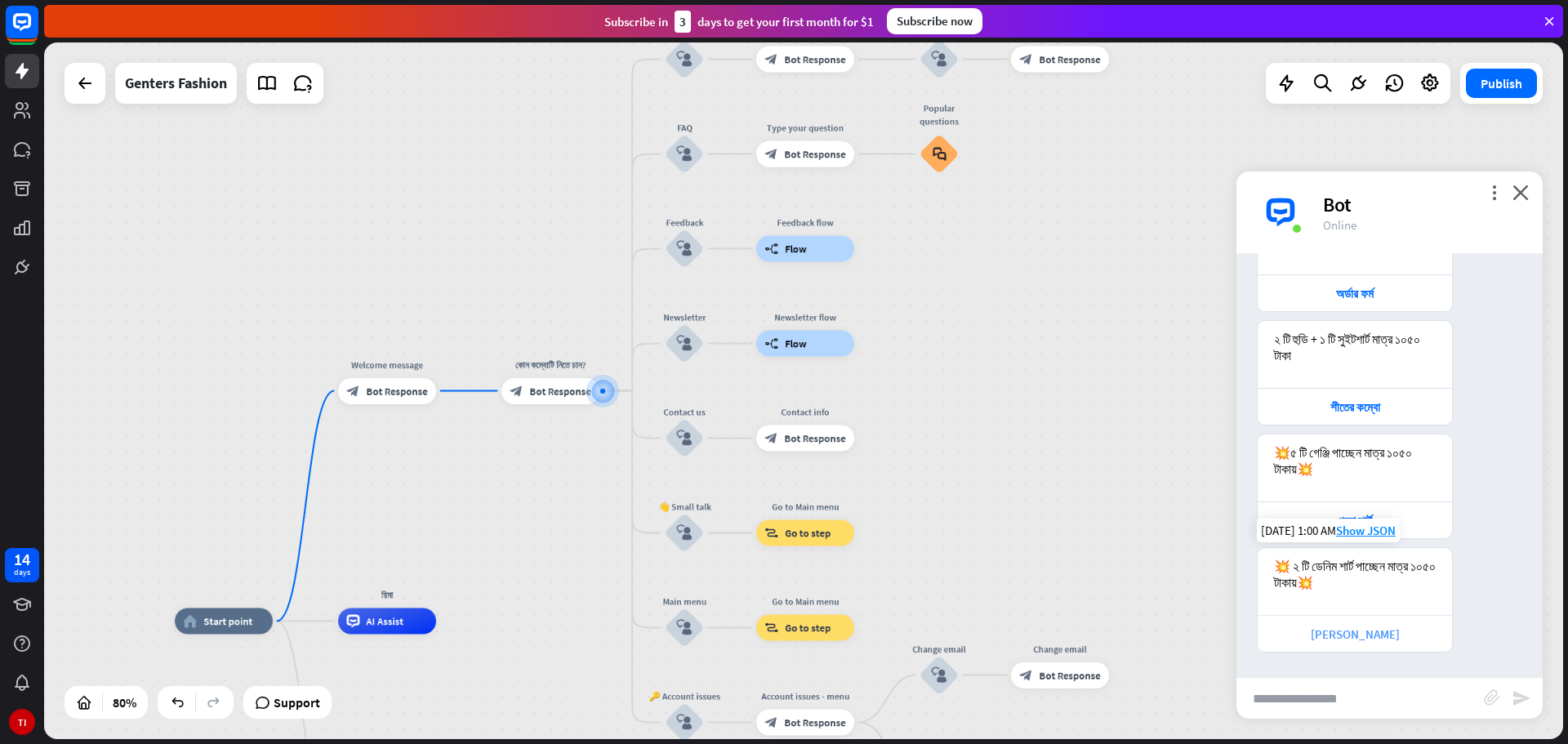
click at [1354, 633] on div "[PERSON_NAME]" at bounding box center [1355, 634] width 178 height 16
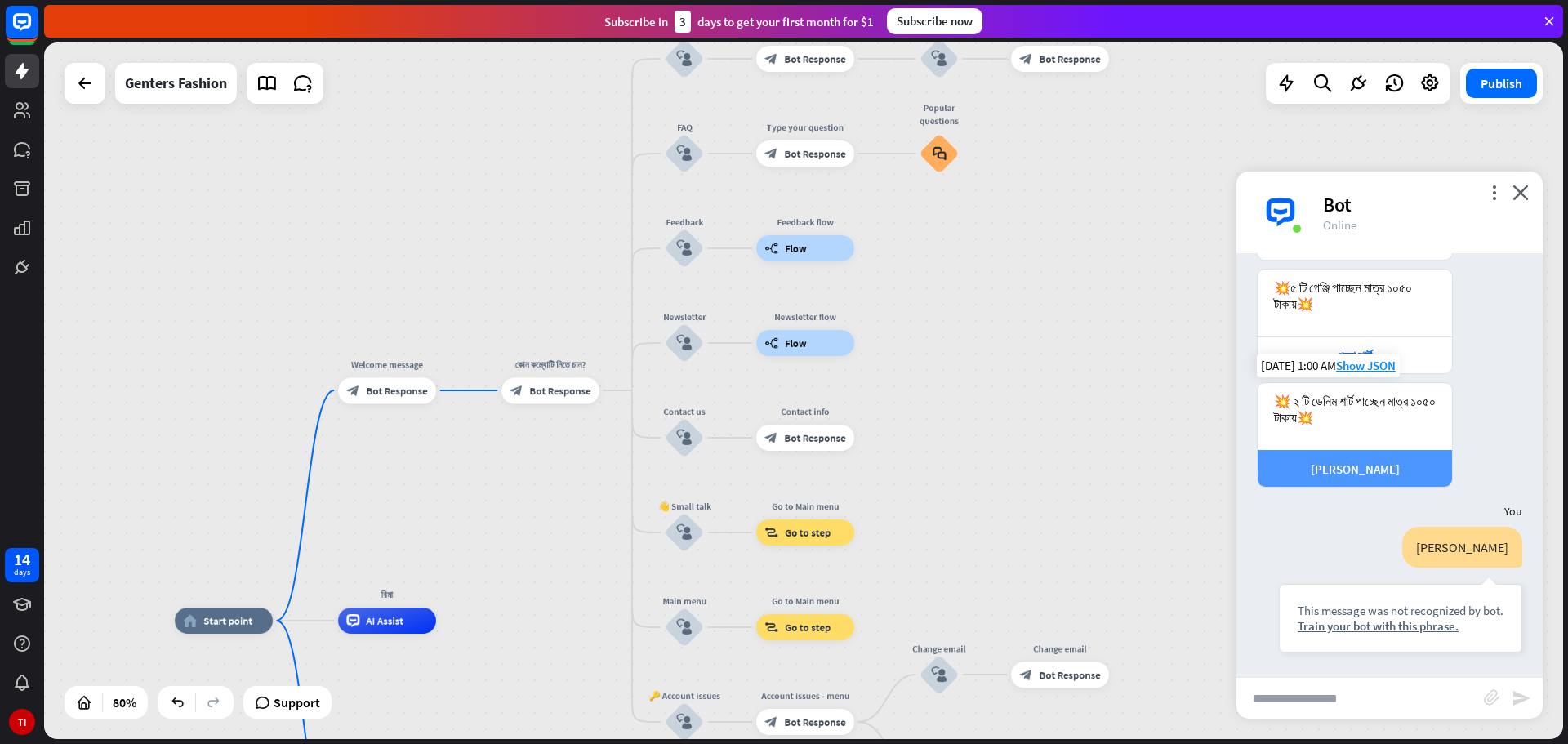
scroll to position [763, 0]
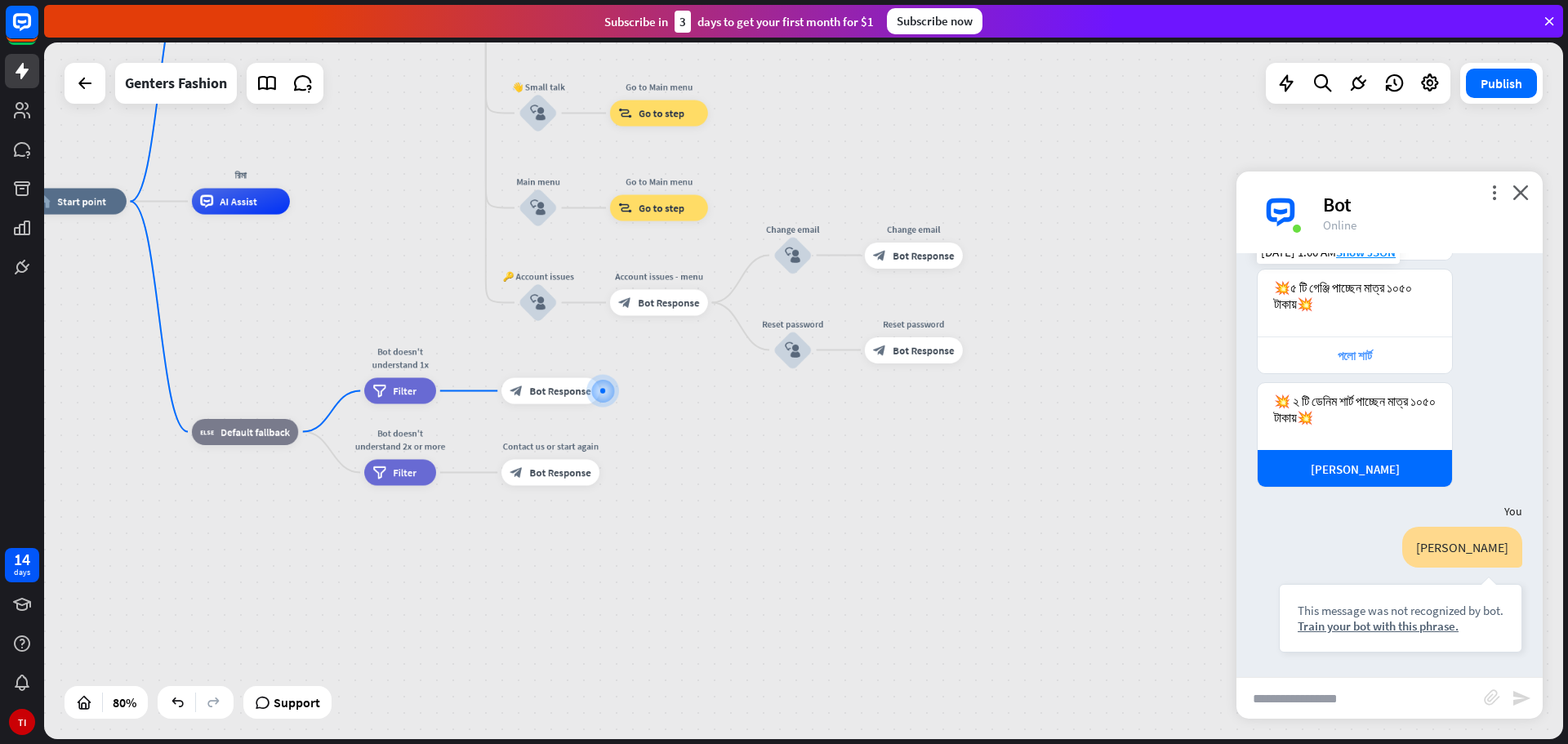
click at [1359, 357] on div "পলো শার্ট" at bounding box center [1355, 356] width 178 height 16
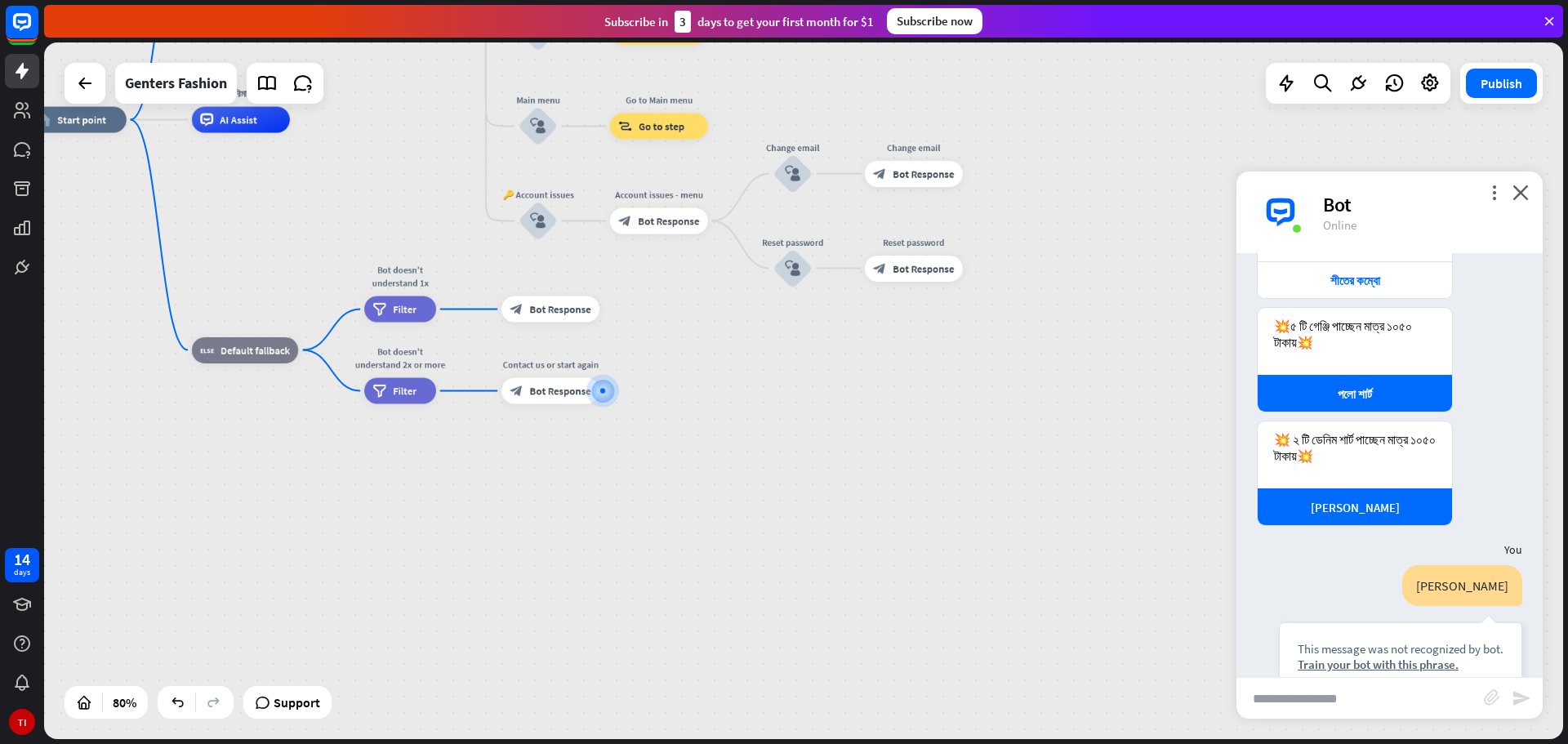
scroll to position [474, 0]
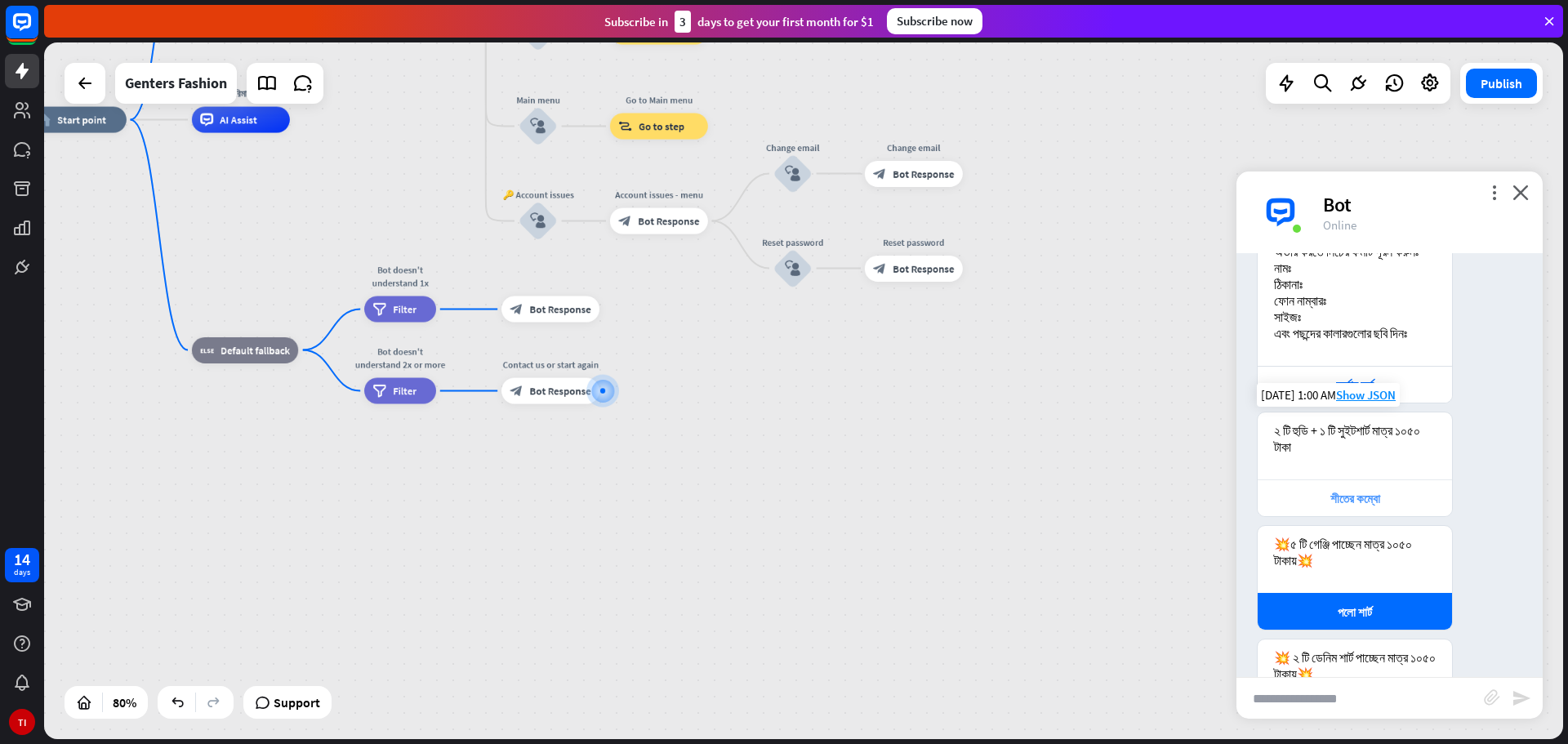
click at [1323, 506] on div "শীতের কম্বো" at bounding box center [1355, 499] width 178 height 16
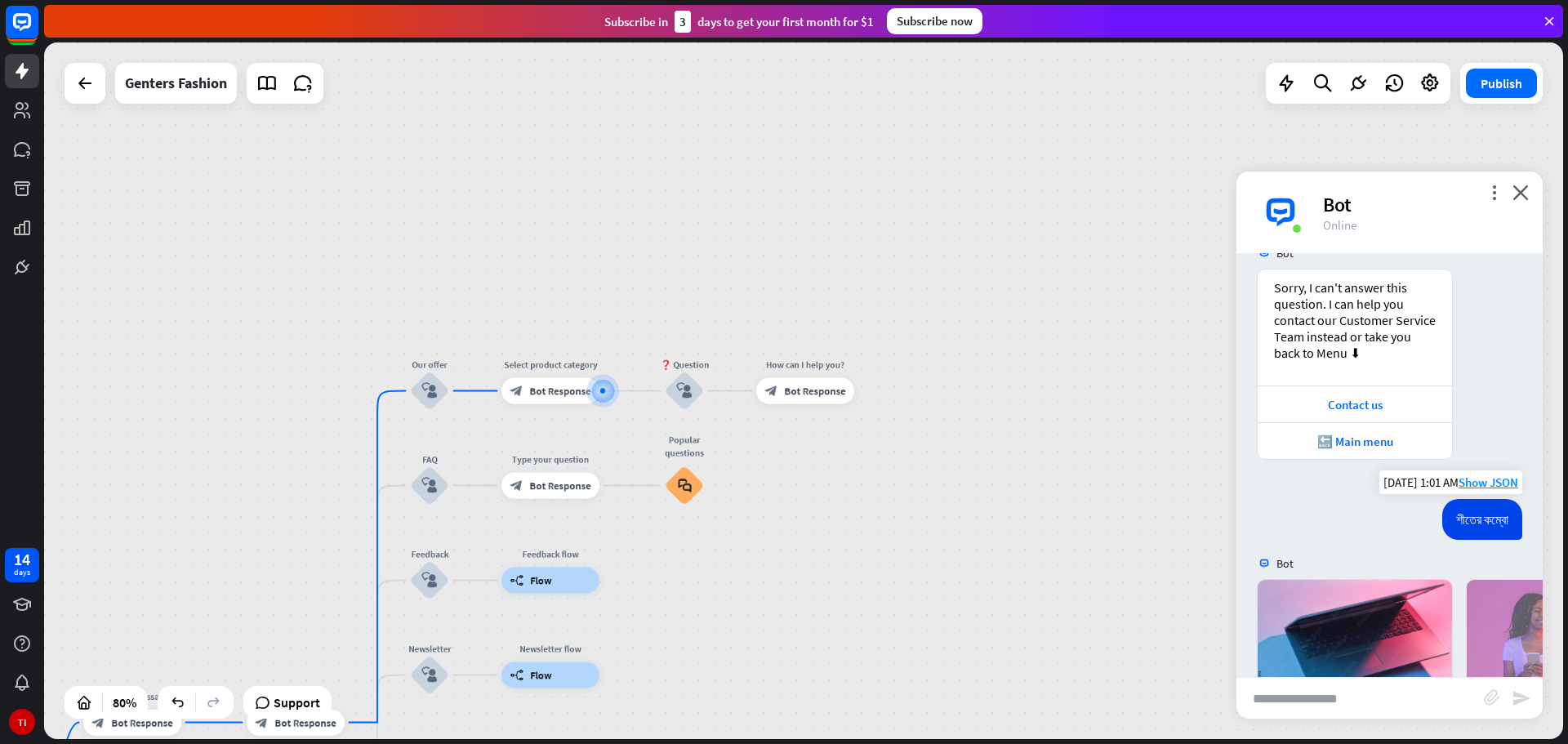
scroll to position [1591, 0]
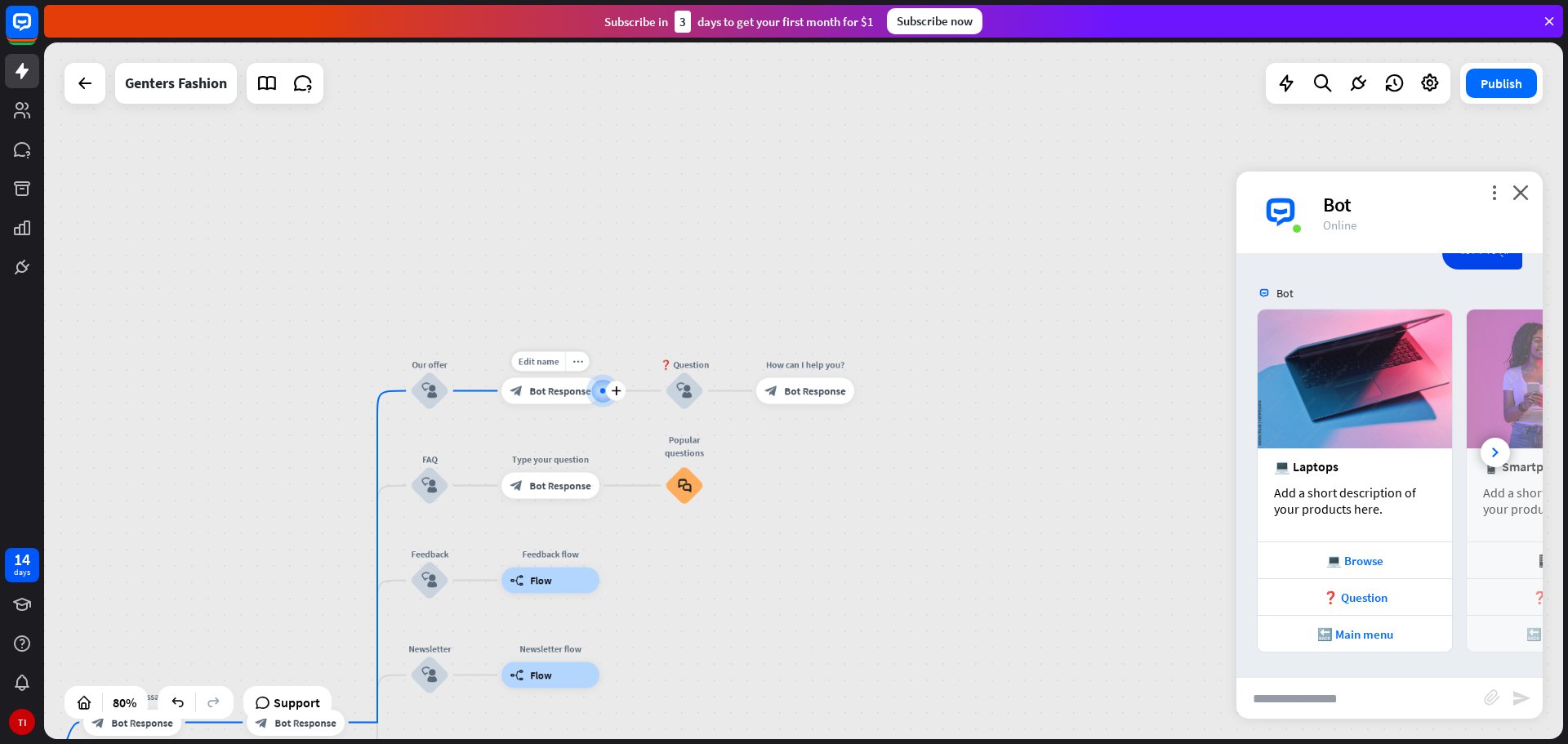
click at [556, 391] on span "Bot Response" at bounding box center [559, 390] width 61 height 13
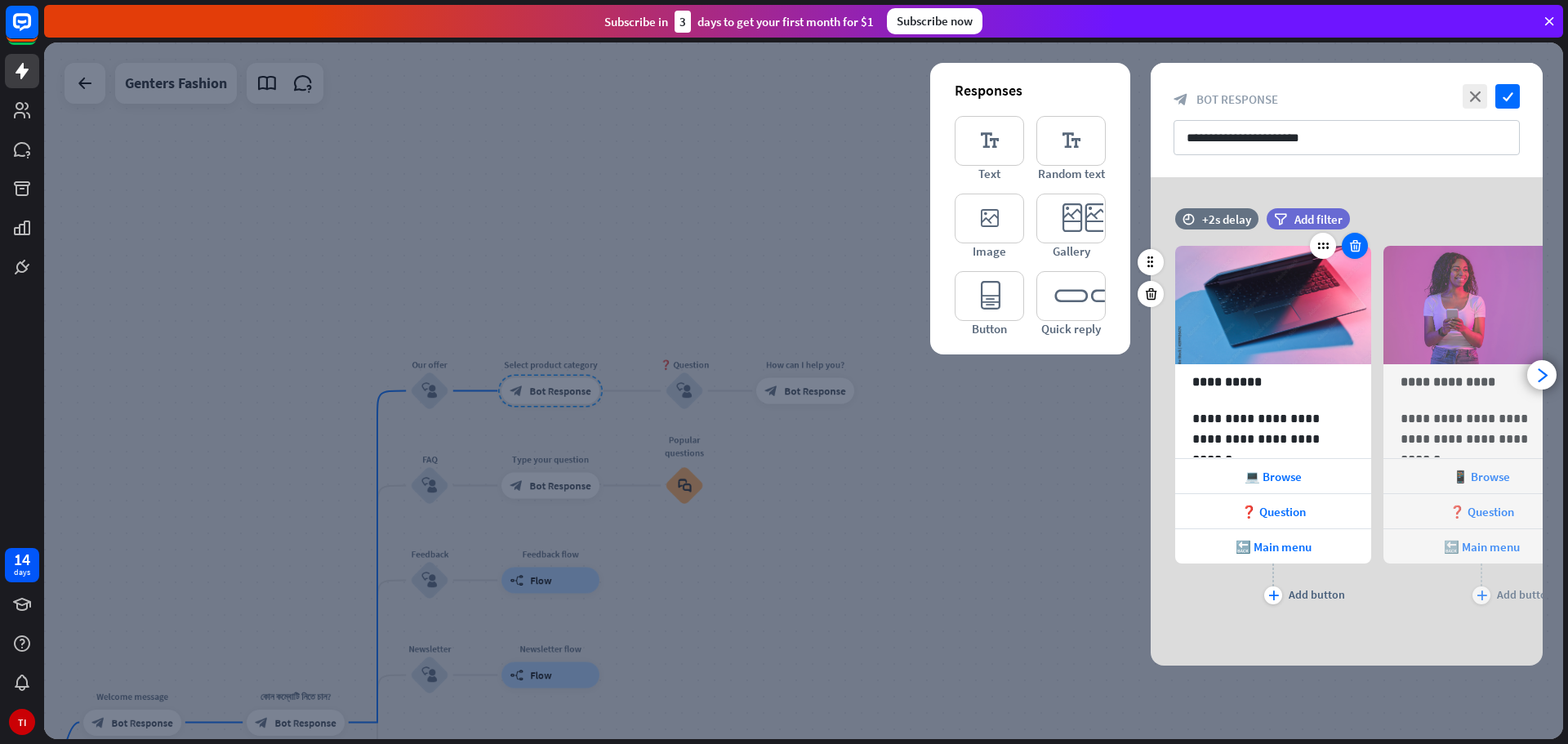
click at [1353, 234] on div at bounding box center [1355, 246] width 26 height 26
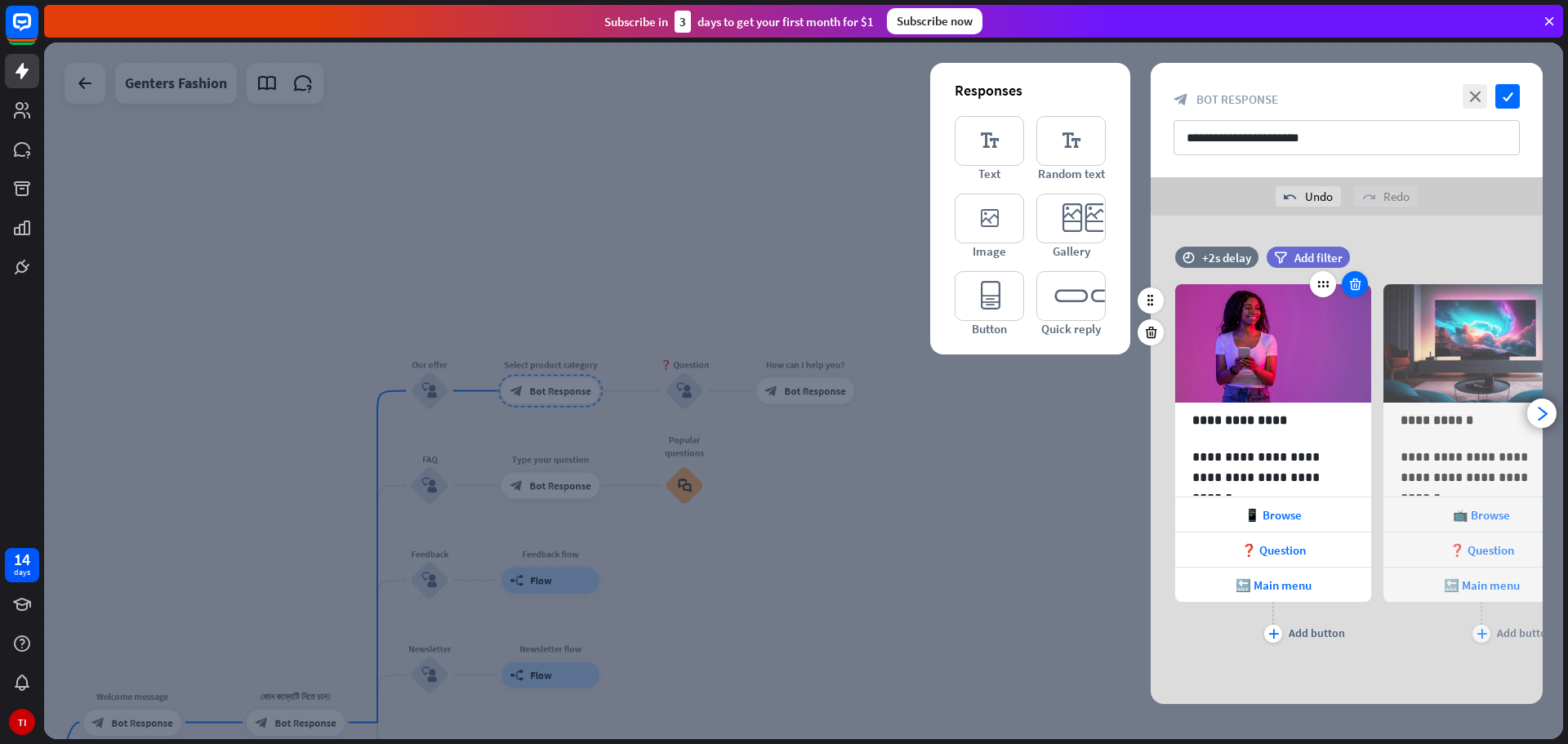
click at [1359, 287] on icon at bounding box center [1356, 284] width 16 height 15
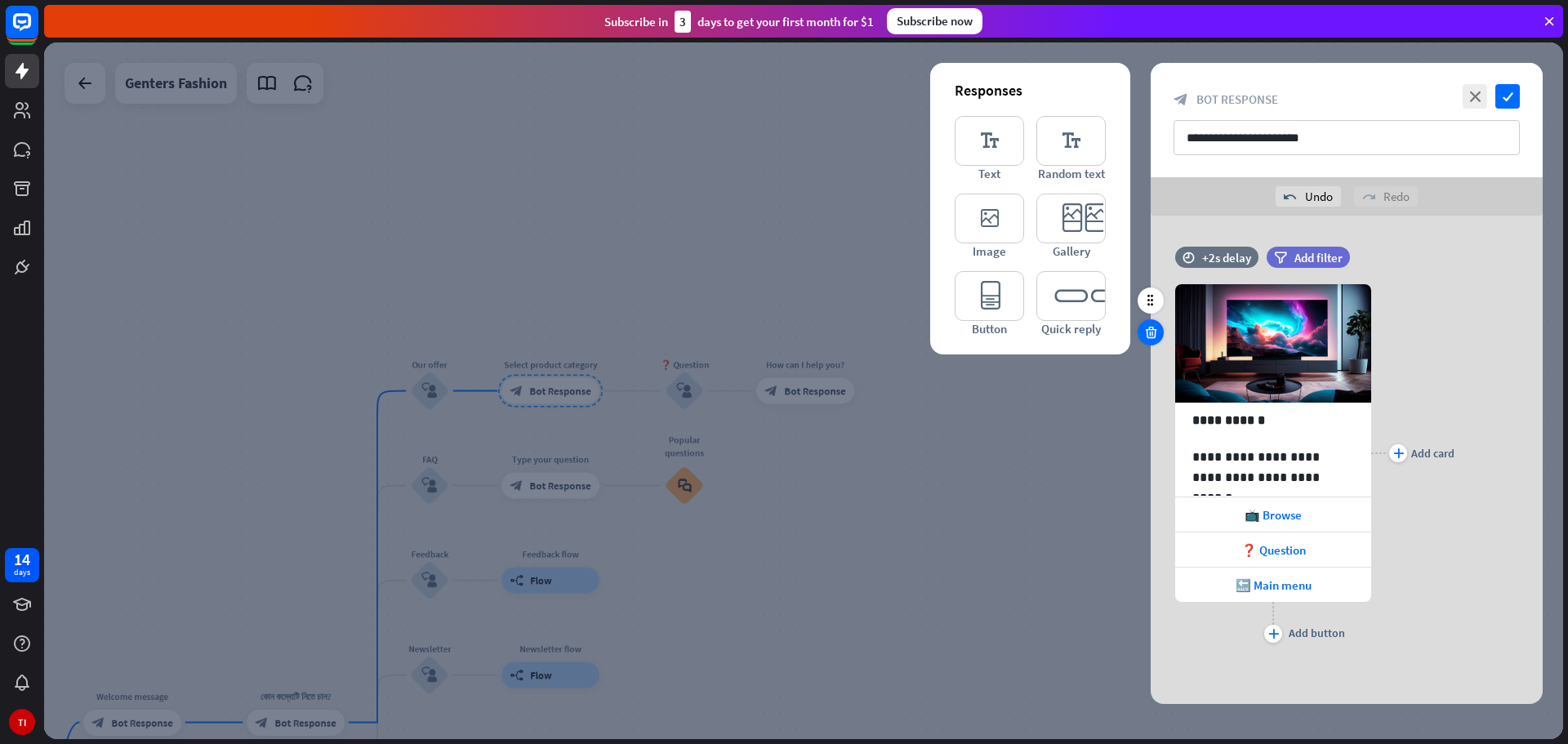
click at [1148, 333] on icon at bounding box center [1152, 332] width 16 height 15
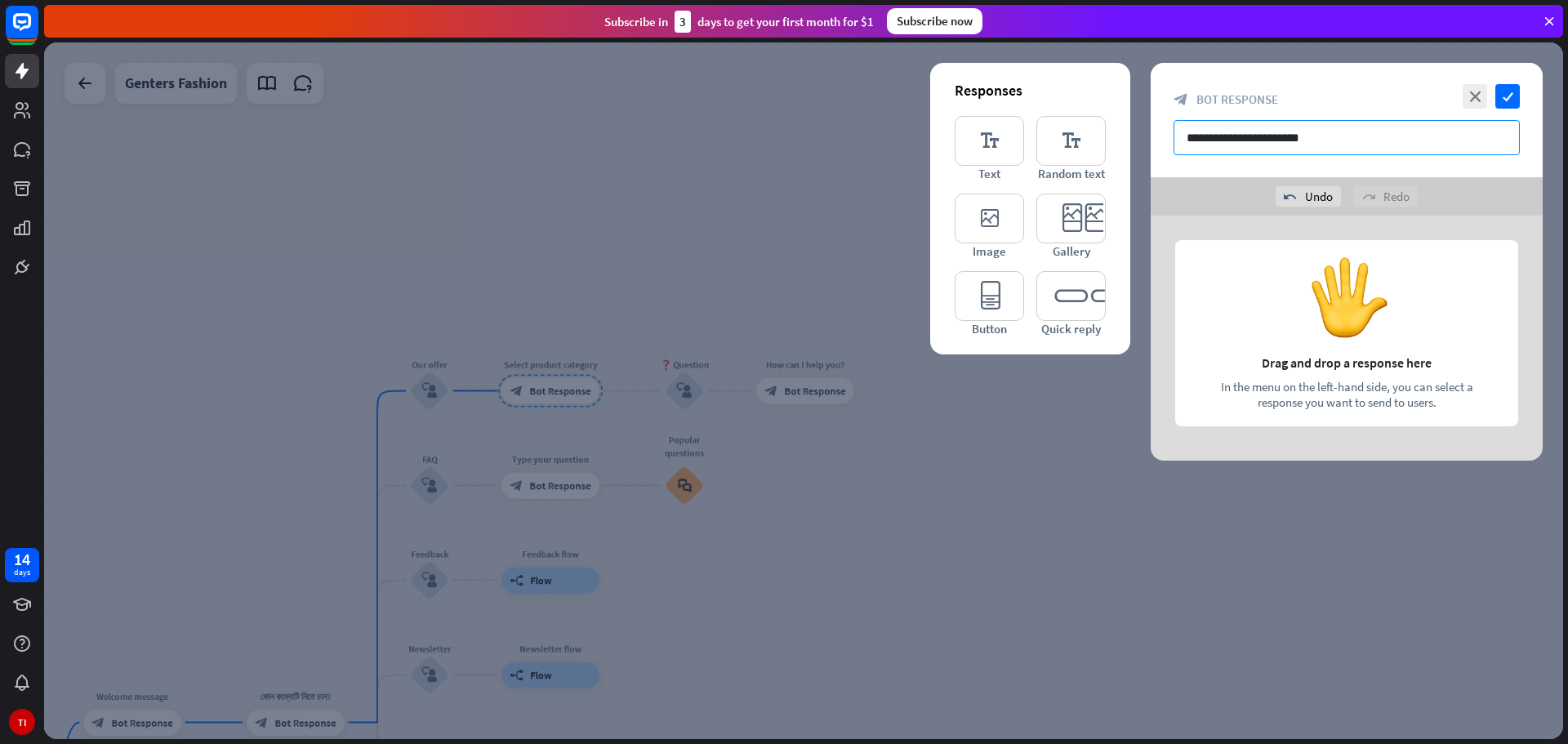
click at [1351, 144] on input "**********" at bounding box center [1347, 137] width 347 height 35
drag, startPoint x: 1376, startPoint y: 142, endPoint x: 1116, endPoint y: 139, distance: 260.0
click at [1151, 139] on div "**********" at bounding box center [1346, 261] width 392 height 397
paste input "**********"
type input "**********"
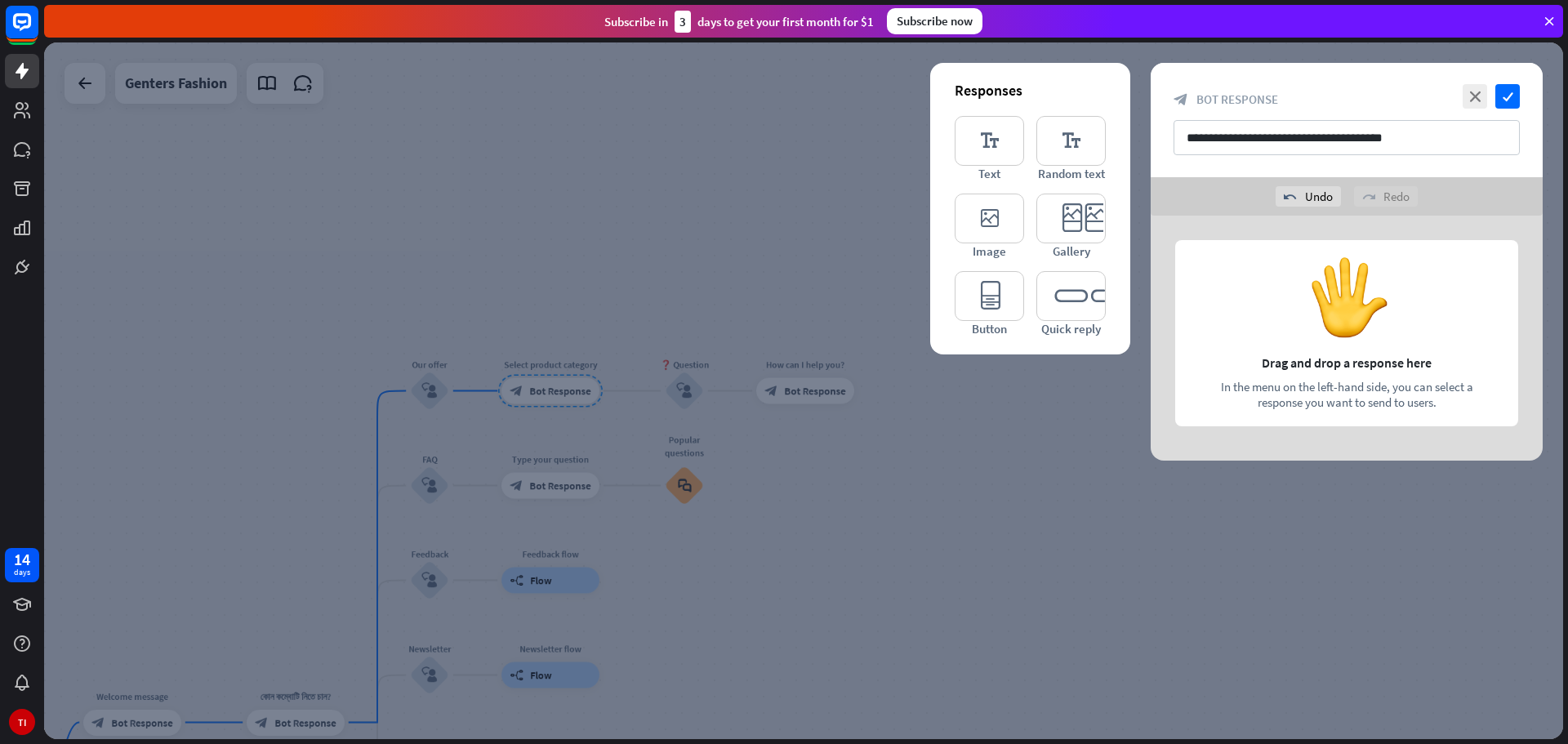
click at [1231, 341] on div at bounding box center [1346, 338] width 392 height 245
click at [1061, 215] on icon "editor_card" at bounding box center [1071, 218] width 70 height 50
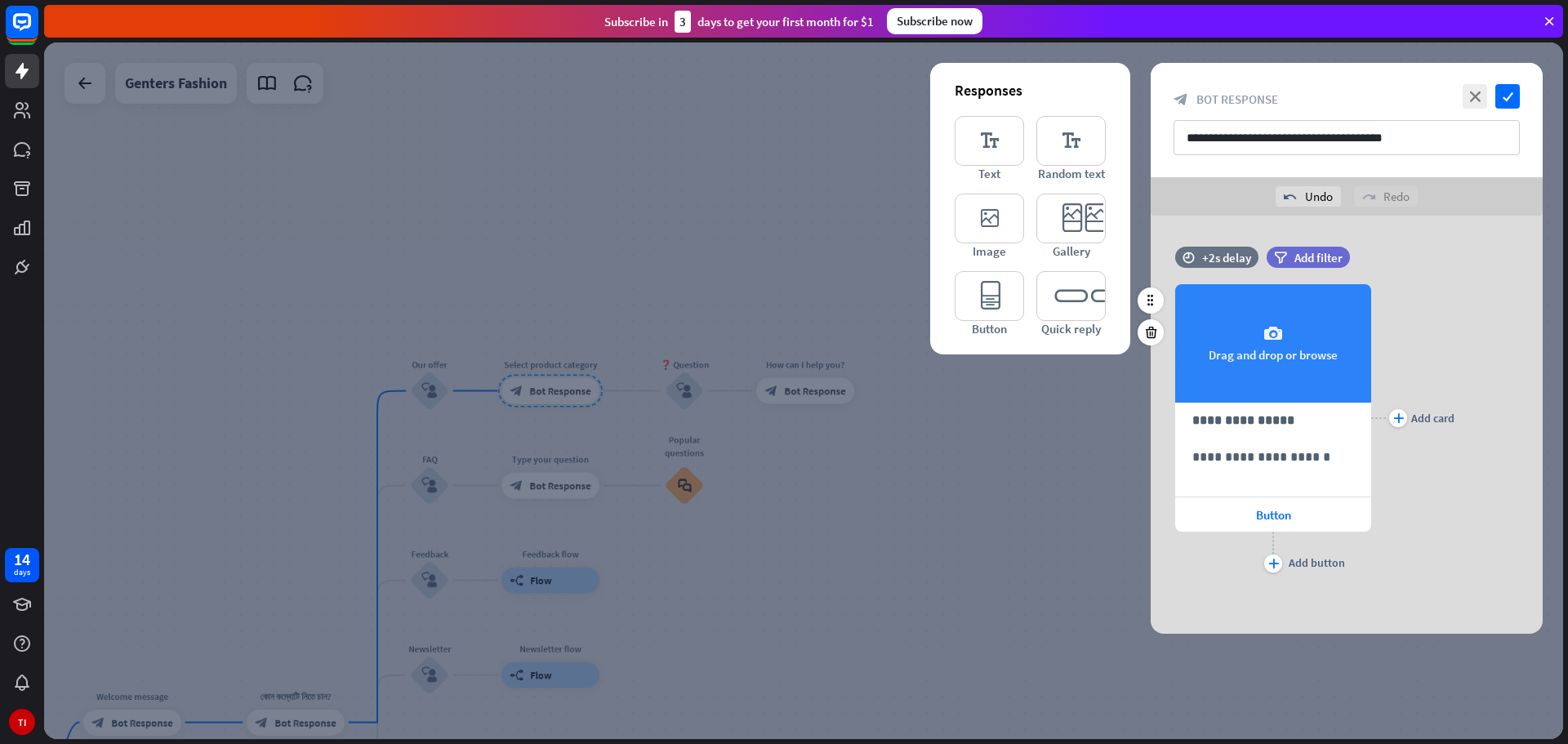
click at [1280, 359] on div "camera Drag and drop or browse" at bounding box center [1273, 343] width 196 height 119
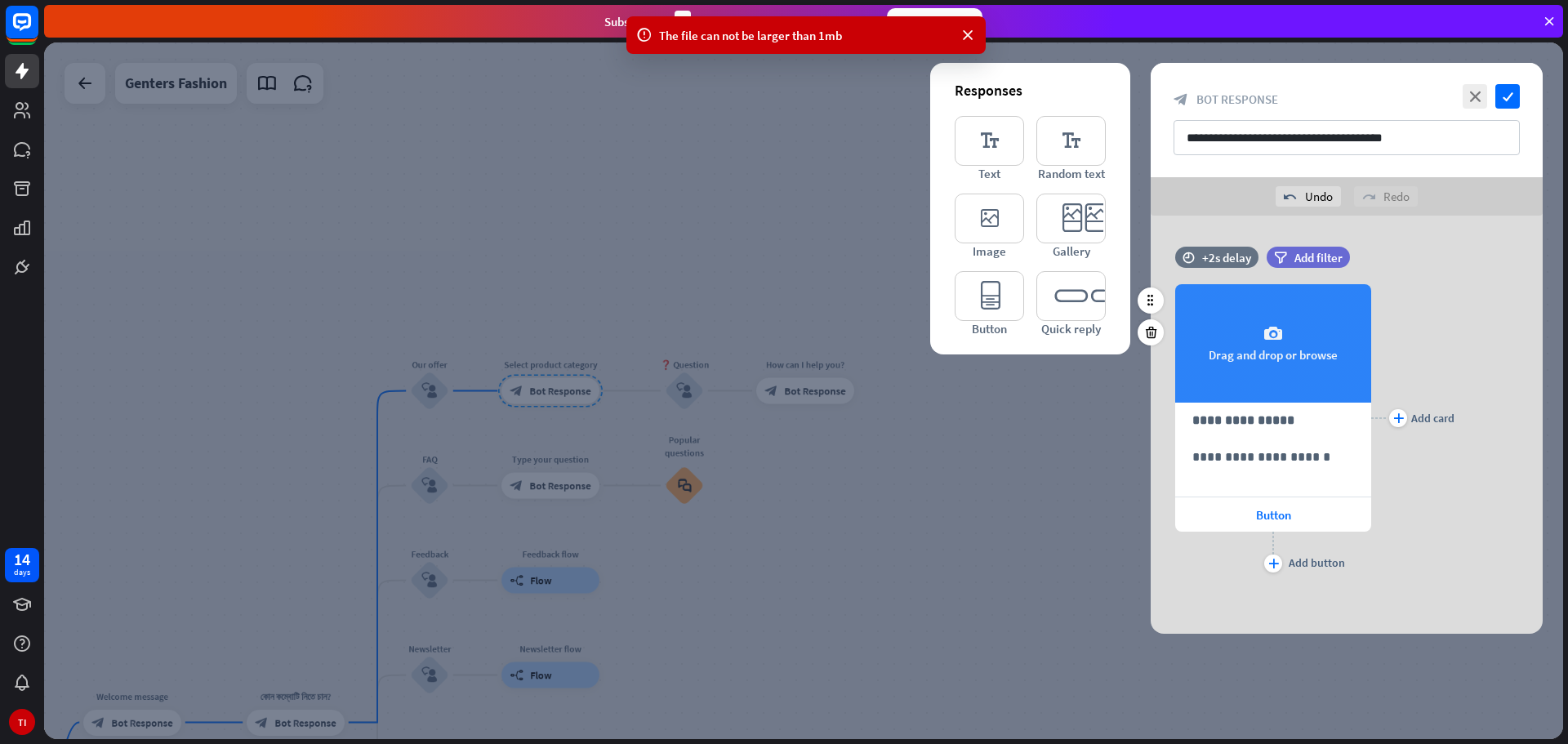
click at [1263, 347] on div "camera Drag and drop or browse" at bounding box center [1273, 343] width 196 height 119
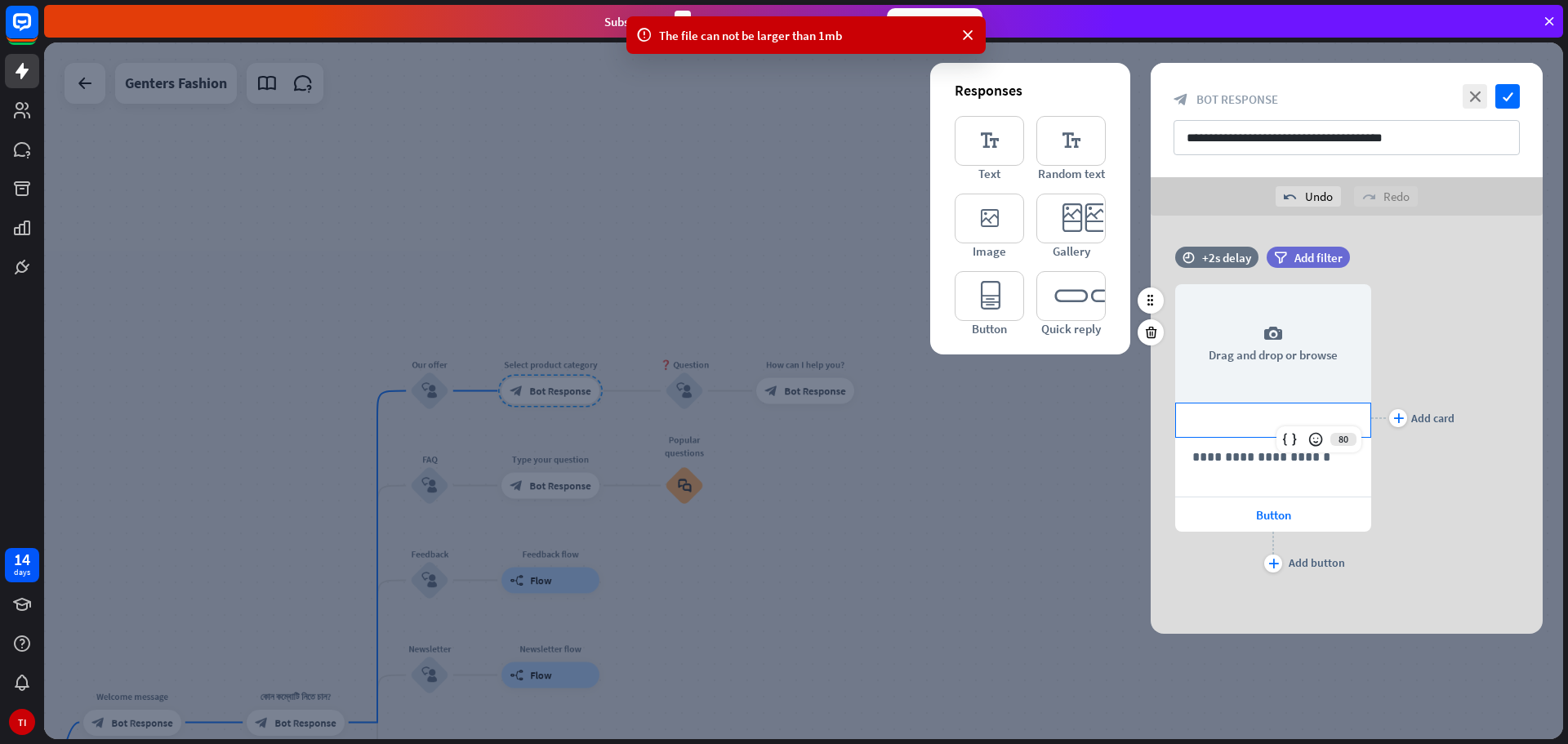
click at [1243, 419] on p "**********" at bounding box center [1273, 420] width 161 height 20
click at [1263, 464] on p "**********" at bounding box center [1273, 456] width 161 height 20
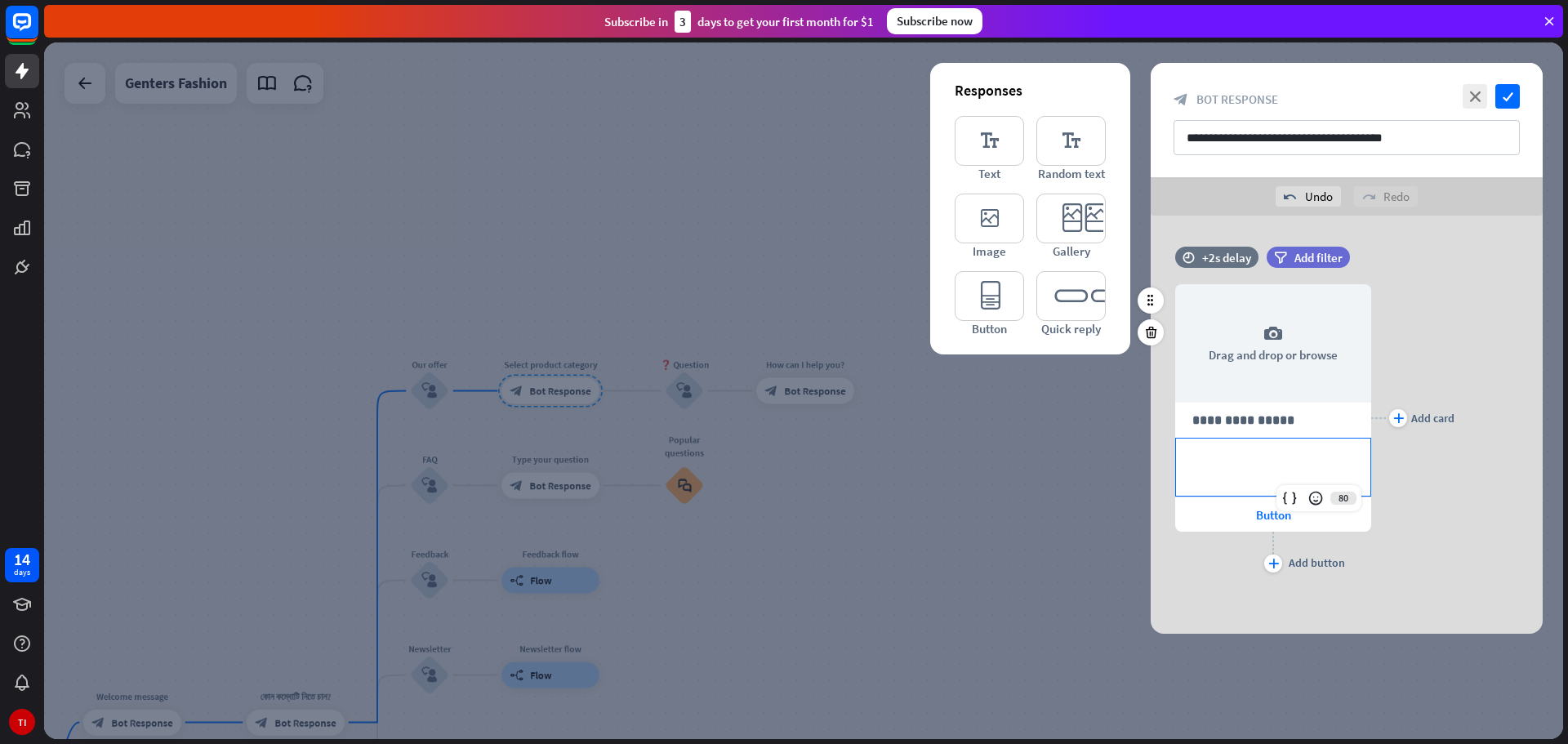
click at [1384, 496] on div "plus Add card" at bounding box center [1413, 418] width 84 height 317
click at [1397, 422] on icon "plus" at bounding box center [1398, 418] width 11 height 10
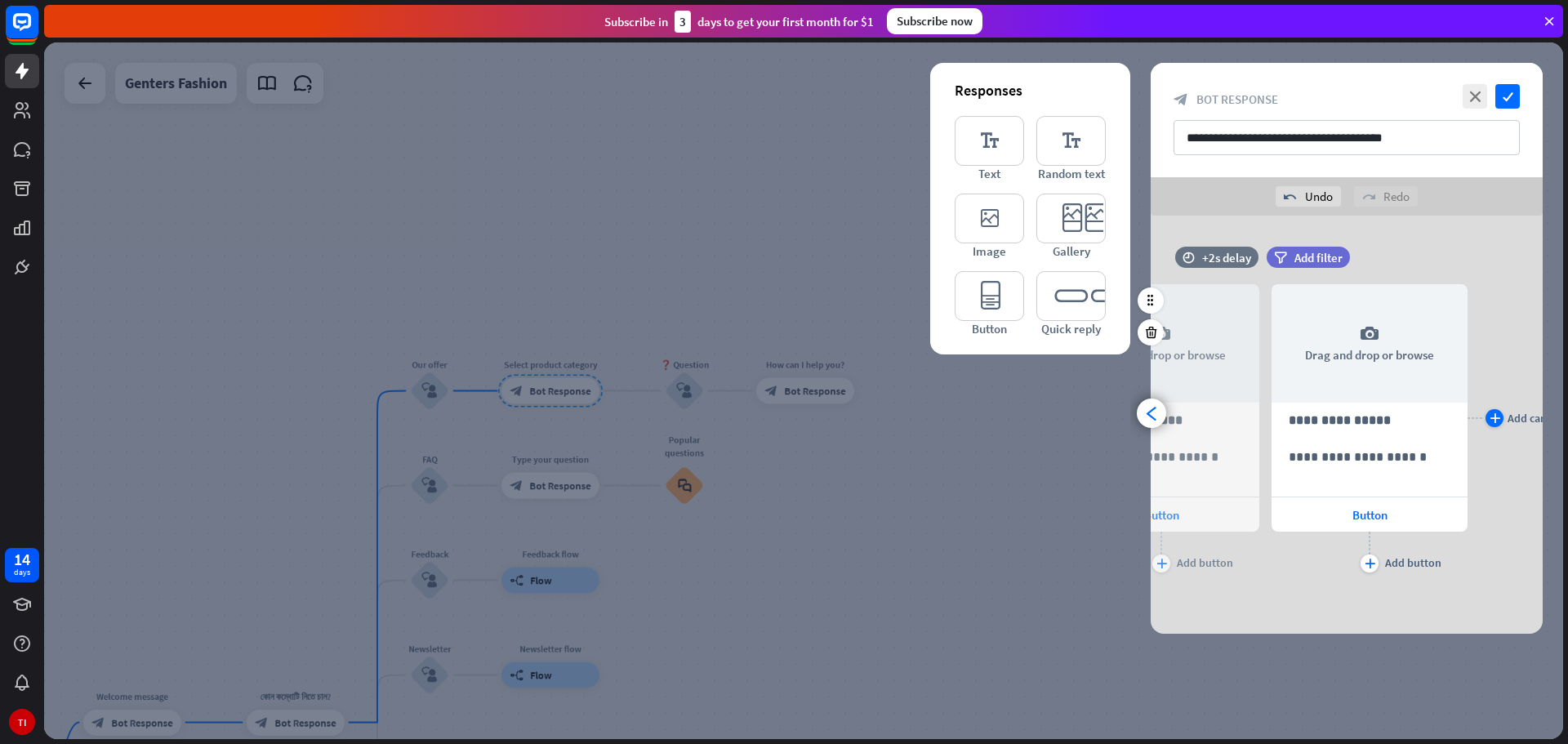
scroll to position [0, 134]
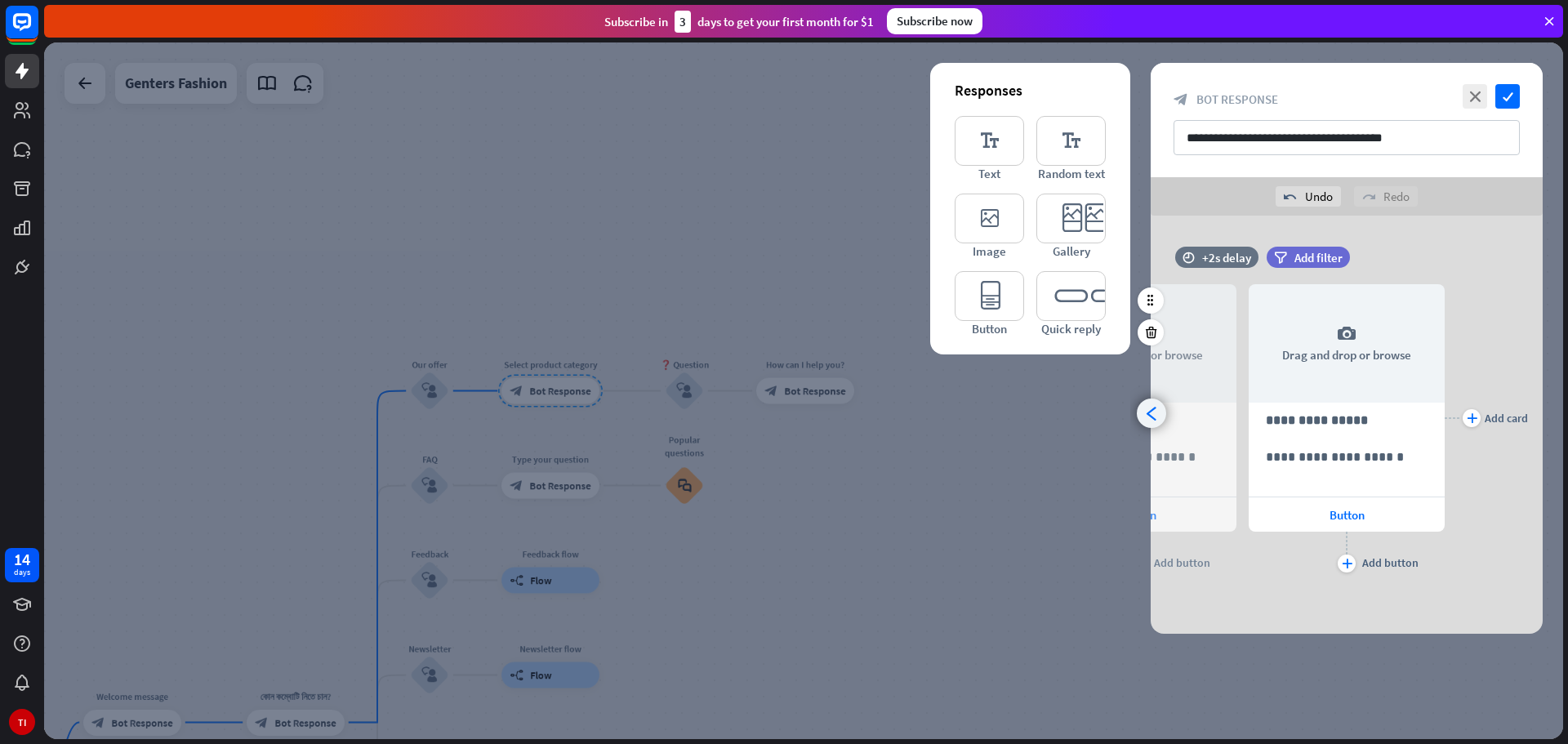
click at [1146, 406] on icon "arrowhead_left" at bounding box center [1152, 413] width 16 height 16
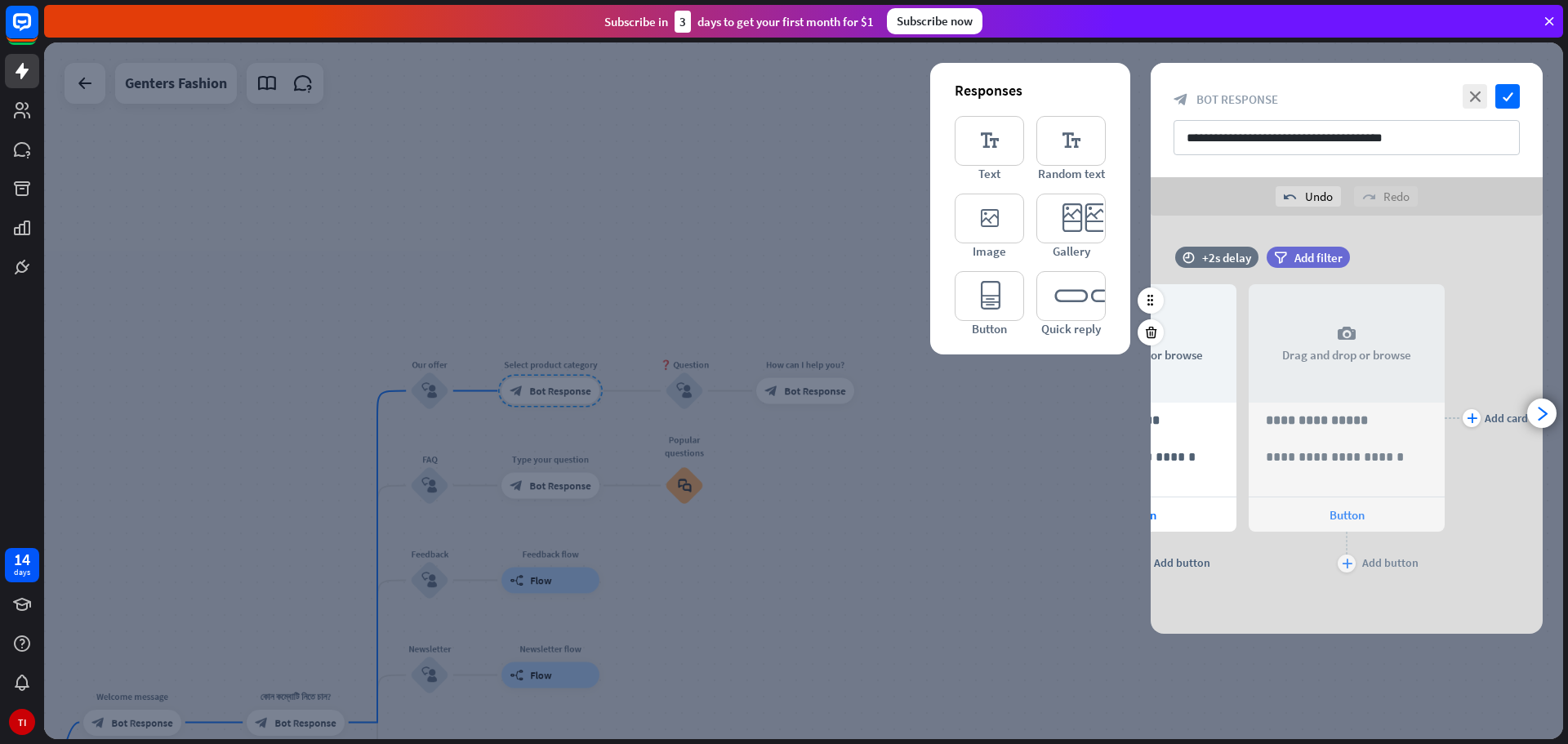
scroll to position [0, 0]
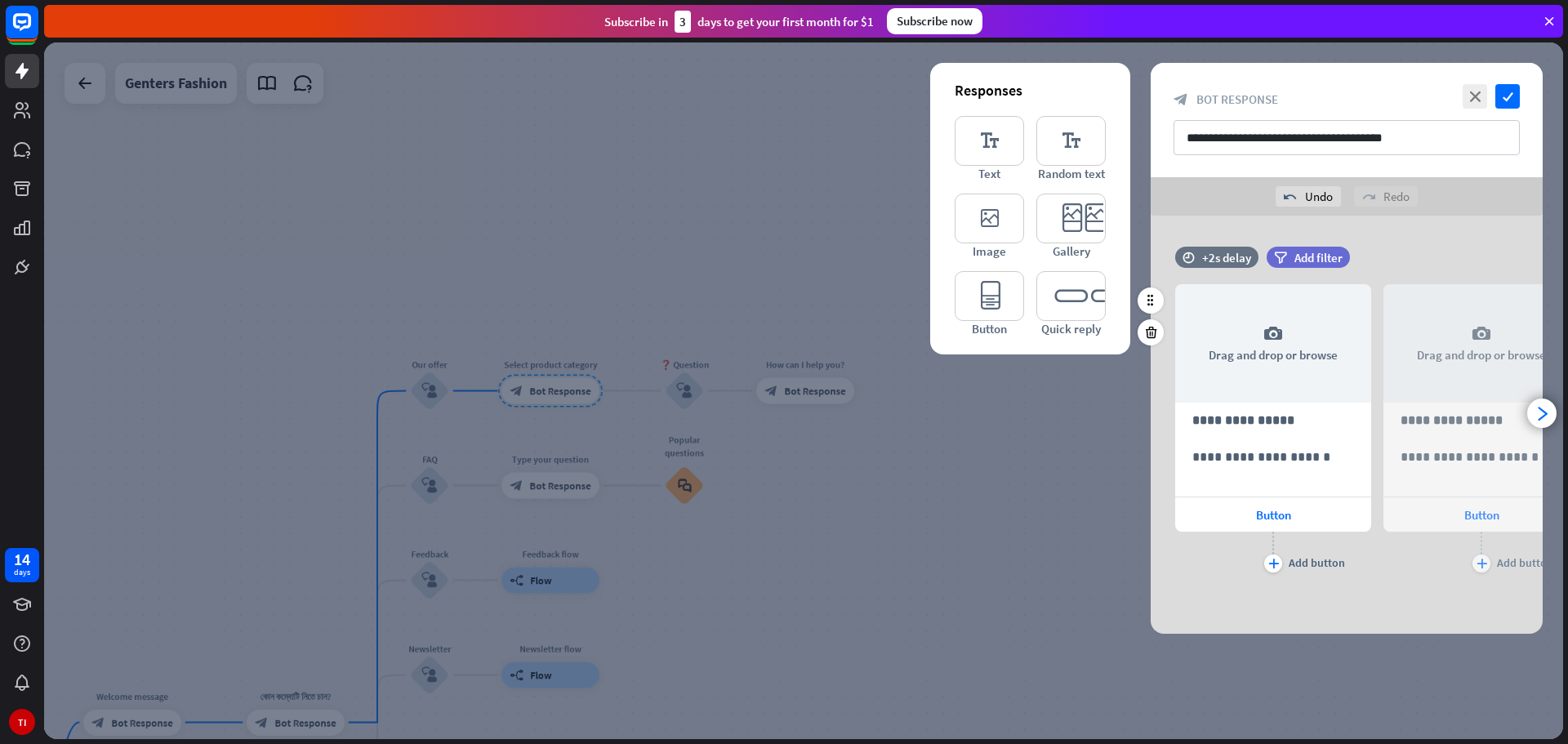
click at [1146, 406] on div "**********" at bounding box center [1347, 424] width 432 height 418
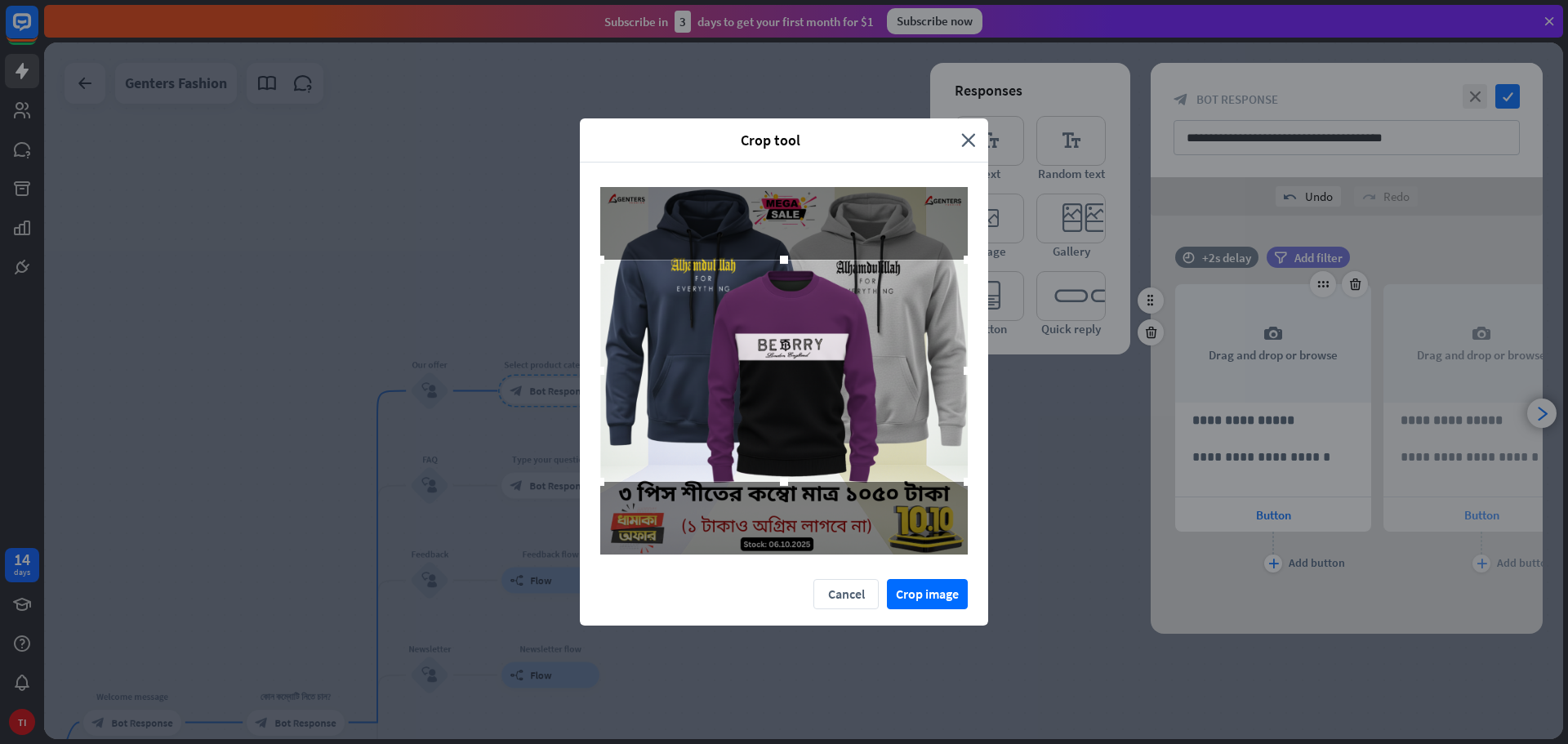
drag, startPoint x: 783, startPoint y: 260, endPoint x: 783, endPoint y: 184, distance: 76.0
click at [783, 184] on div at bounding box center [784, 371] width 408 height 416
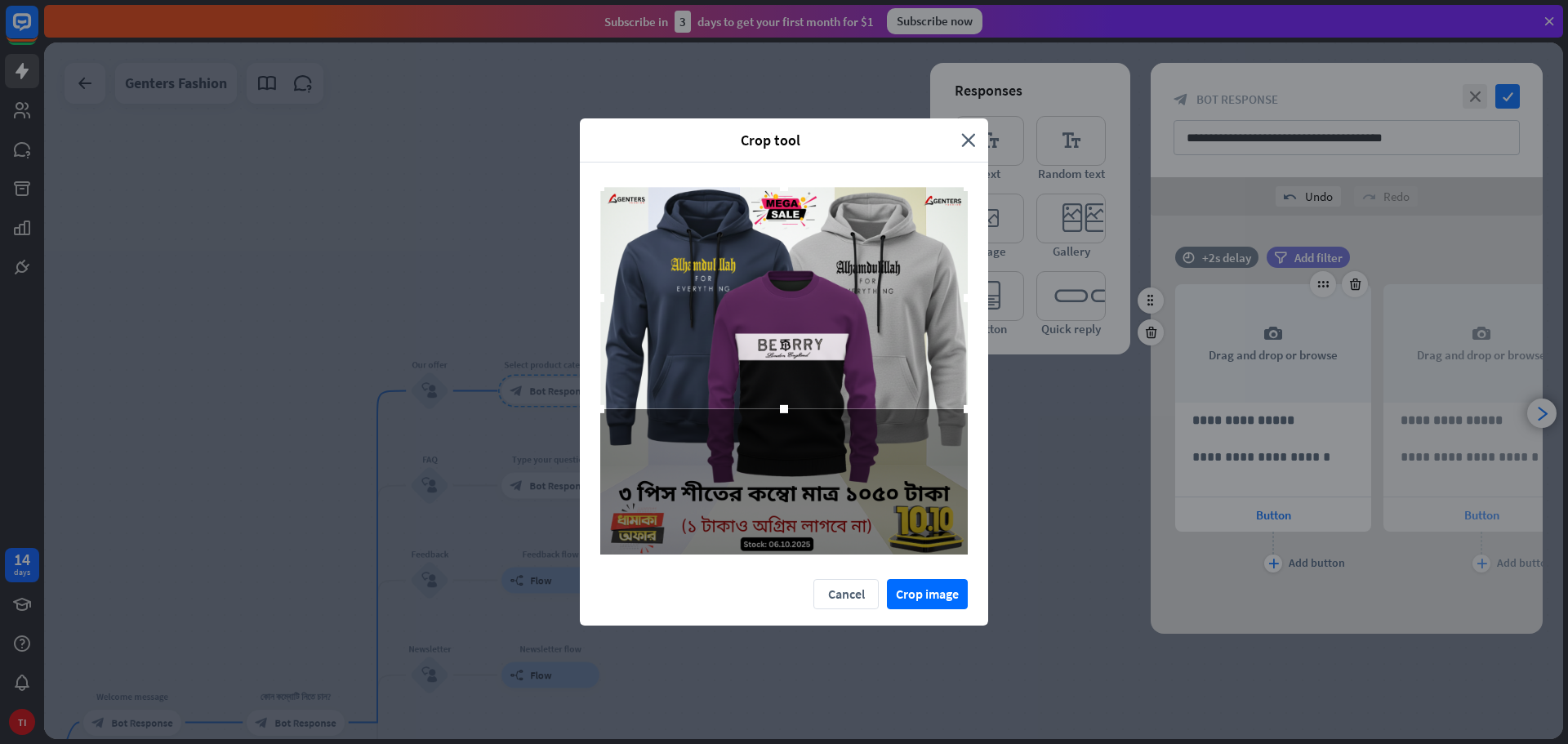
drag, startPoint x: 791, startPoint y: 344, endPoint x: 816, endPoint y: 251, distance: 96.3
click at [816, 251] on div at bounding box center [784, 298] width 368 height 222
drag, startPoint x: 777, startPoint y: 413, endPoint x: 768, endPoint y: 507, distance: 94.4
click at [768, 507] on div at bounding box center [784, 371] width 368 height 368
drag, startPoint x: 962, startPoint y: 412, endPoint x: 1055, endPoint y: 618, distance: 226.0
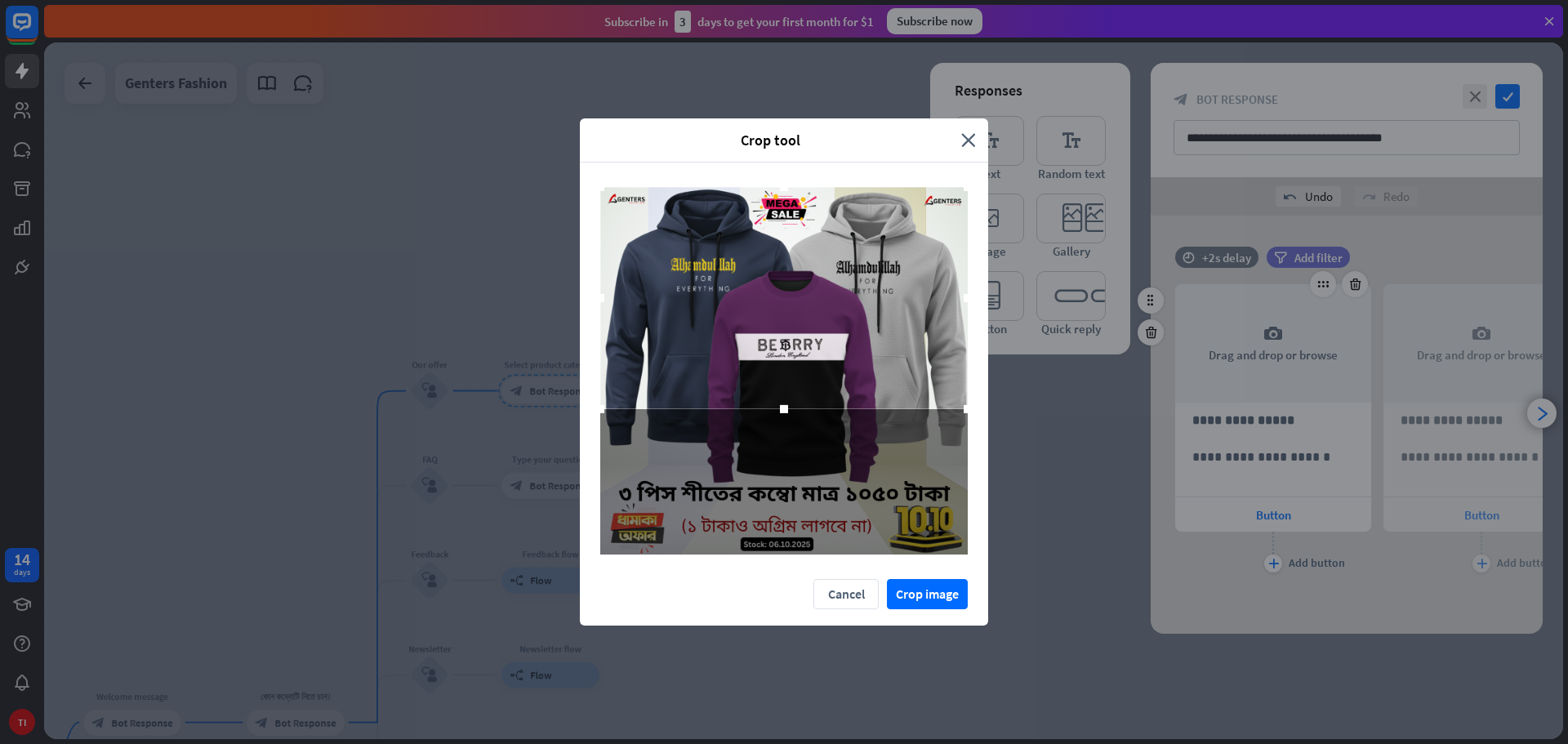
click at [1055, 618] on div "Crop tool close Cancel Crop image" at bounding box center [784, 372] width 1568 height 744
click at [937, 584] on button "Crop image" at bounding box center [926, 594] width 81 height 30
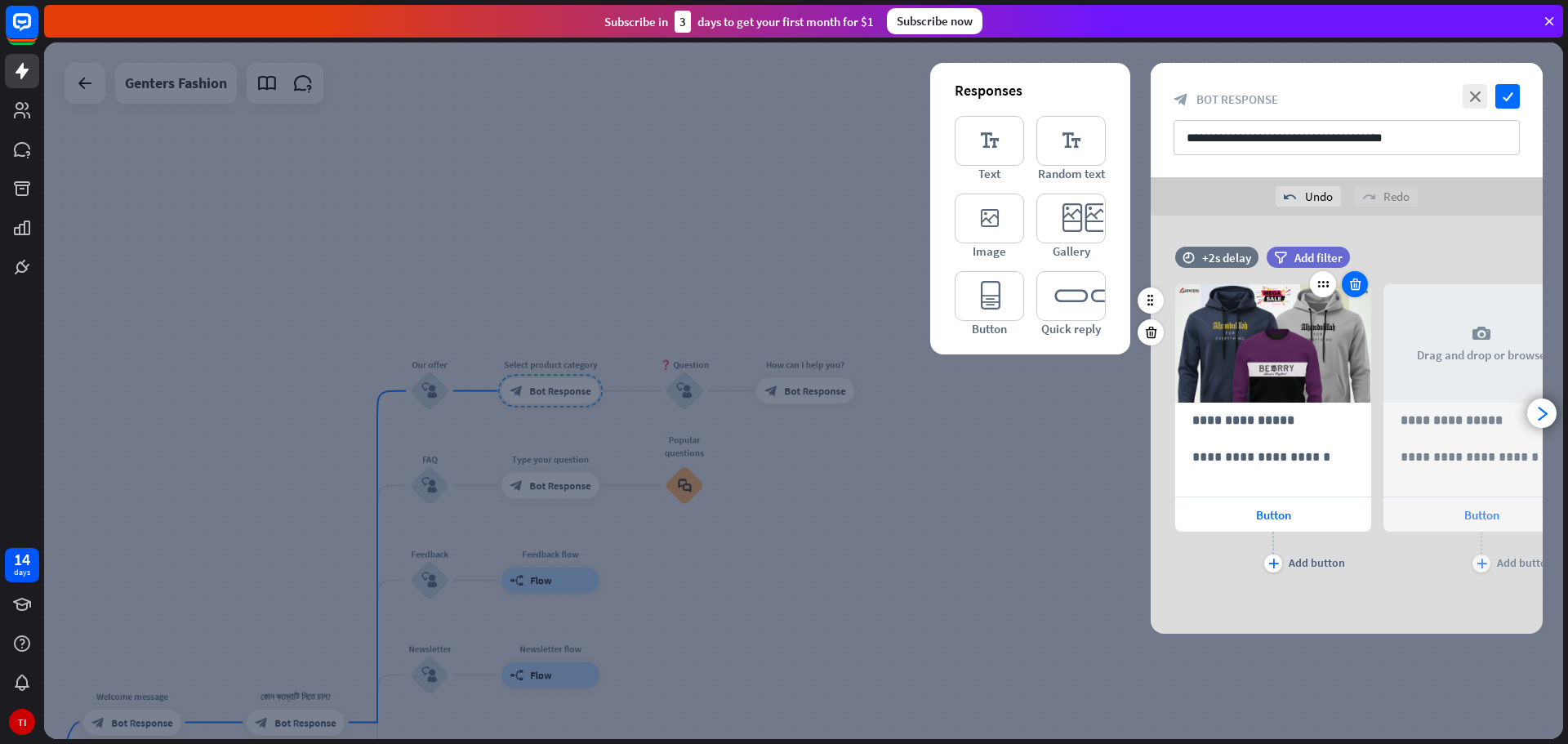
click at [1354, 283] on icon at bounding box center [1356, 284] width 16 height 15
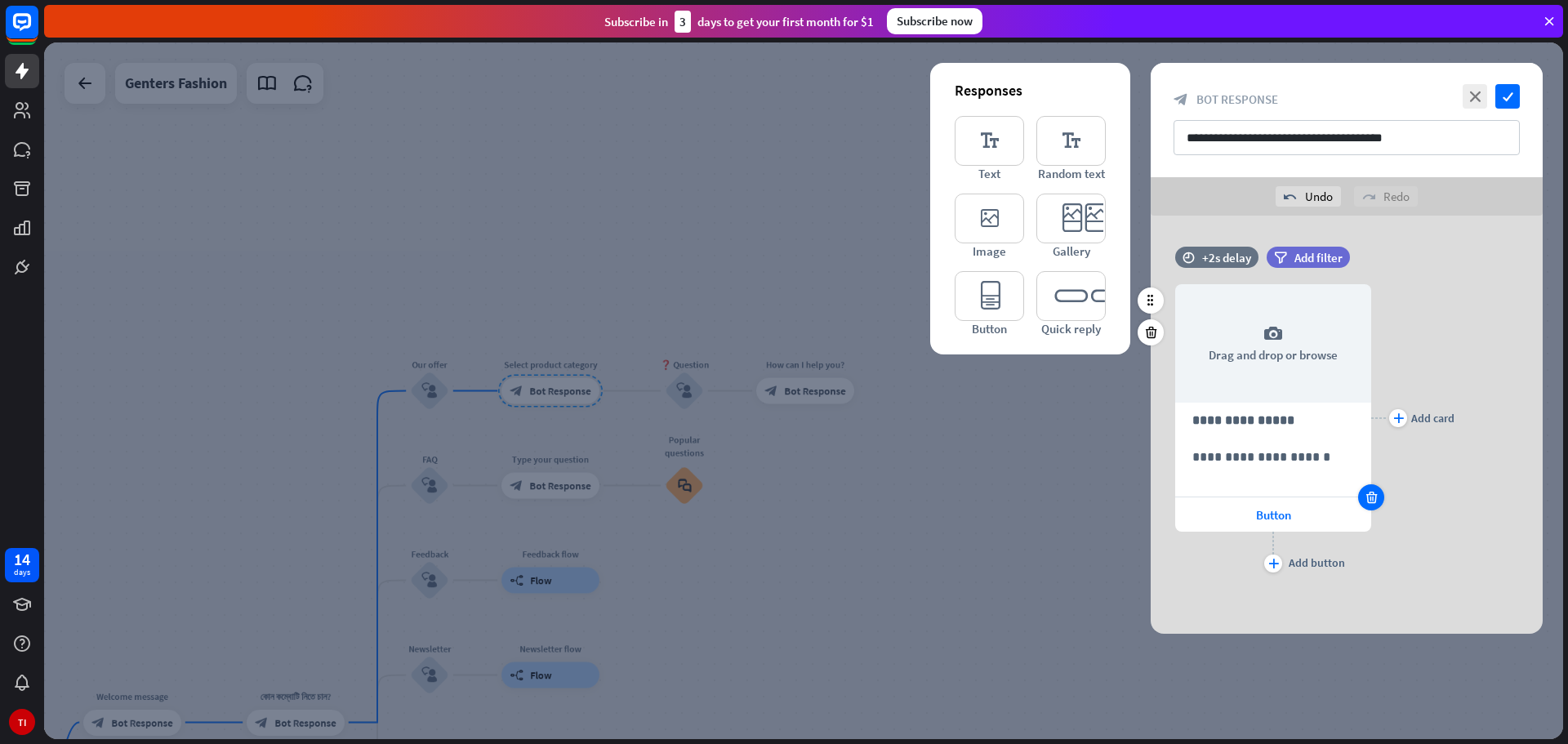
click at [1373, 498] on icon at bounding box center [1372, 497] width 16 height 15
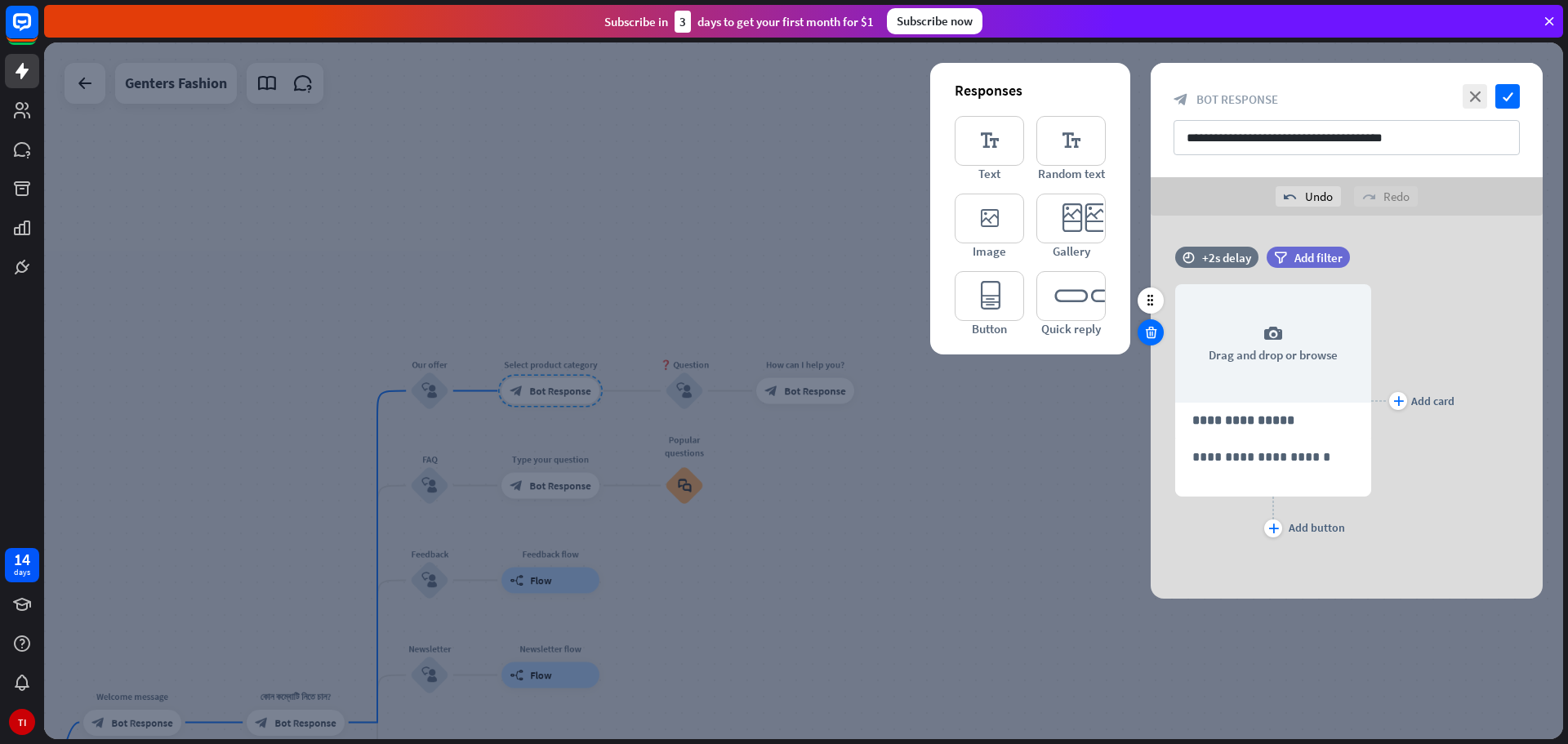
click at [1153, 332] on icon at bounding box center [1152, 332] width 16 height 15
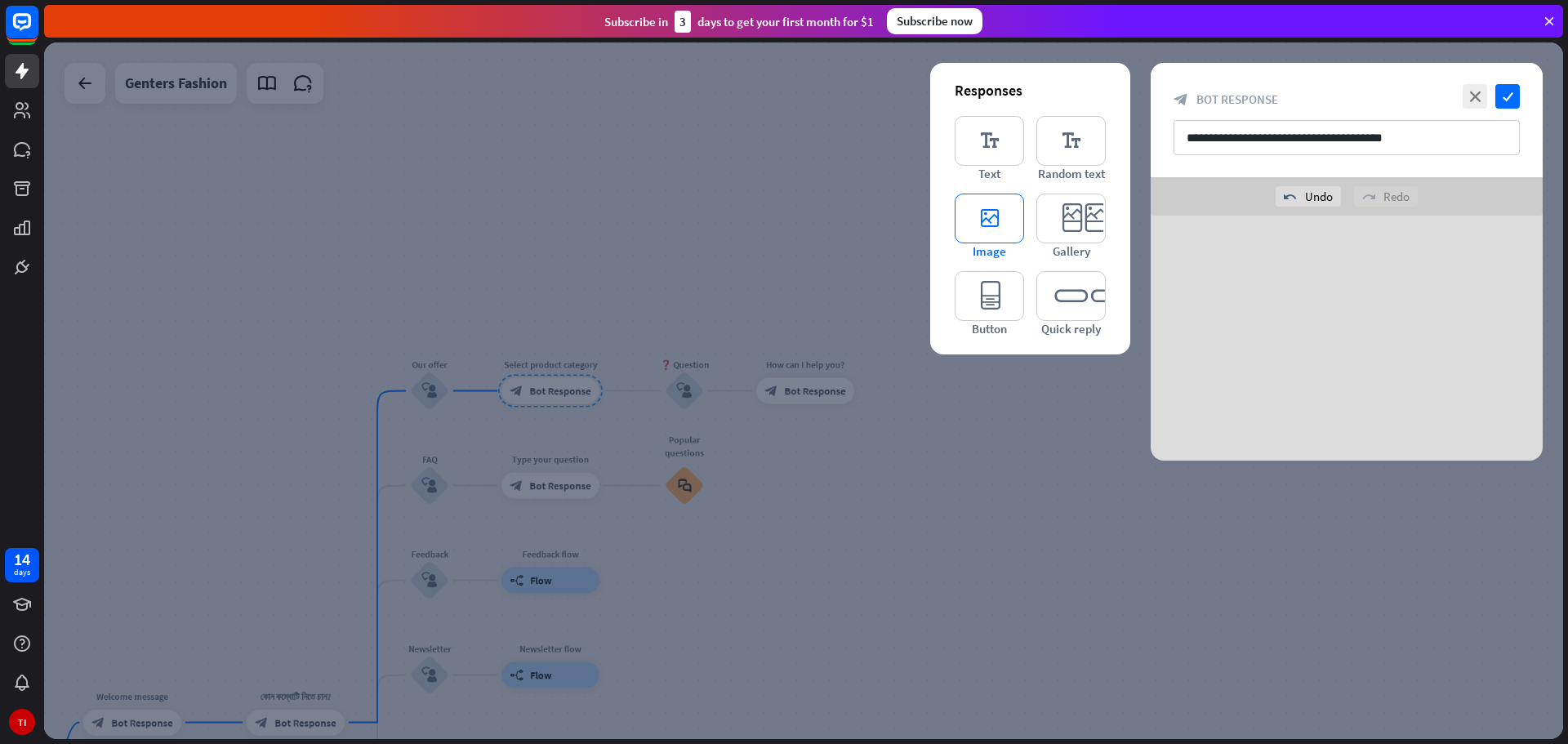
click at [996, 219] on icon "editor_image" at bounding box center [989, 218] width 70 height 50
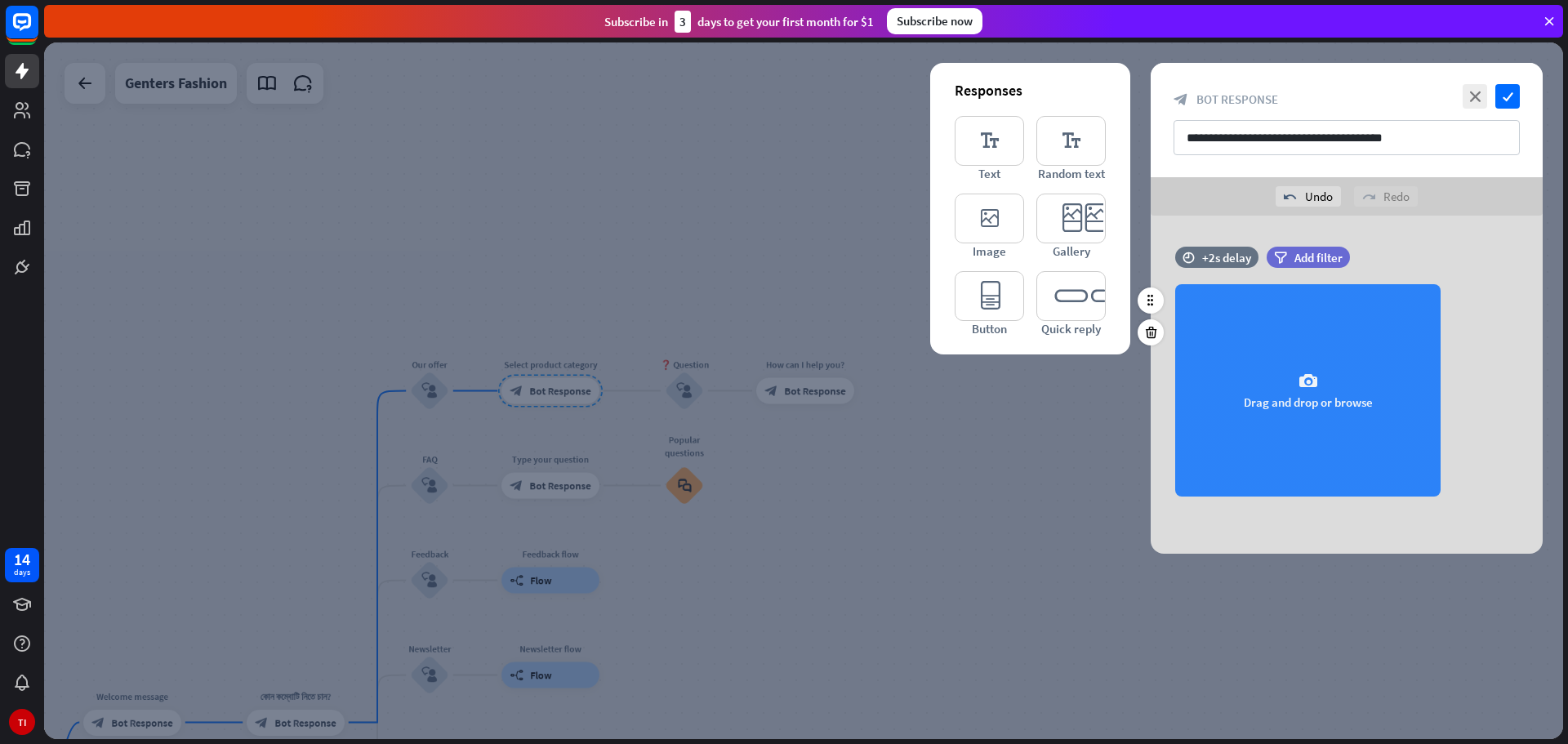
click at [1296, 388] on div "camera Drag and drop or browse" at bounding box center [1308, 389] width 265 height 212
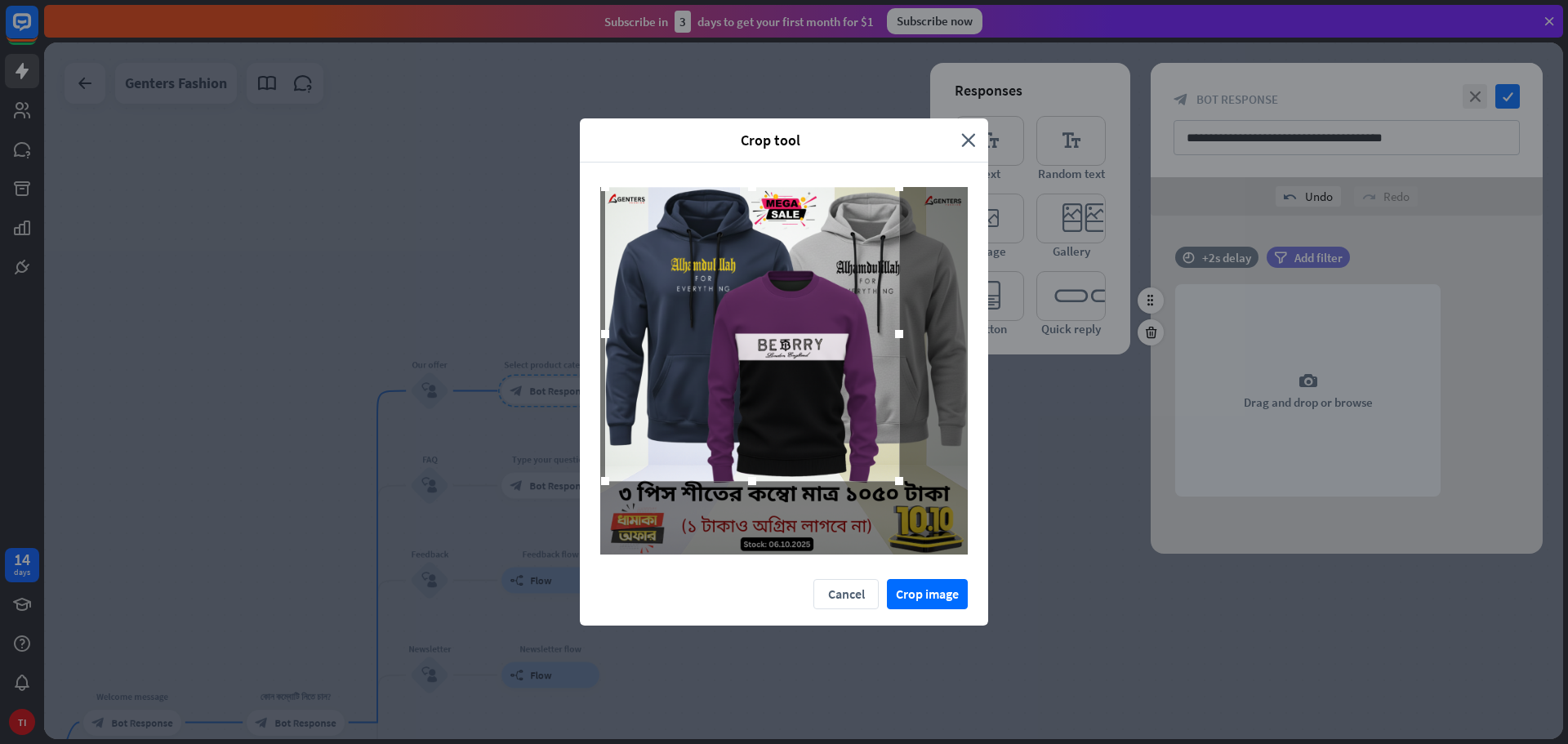
click at [824, 351] on div at bounding box center [751, 334] width 294 height 294
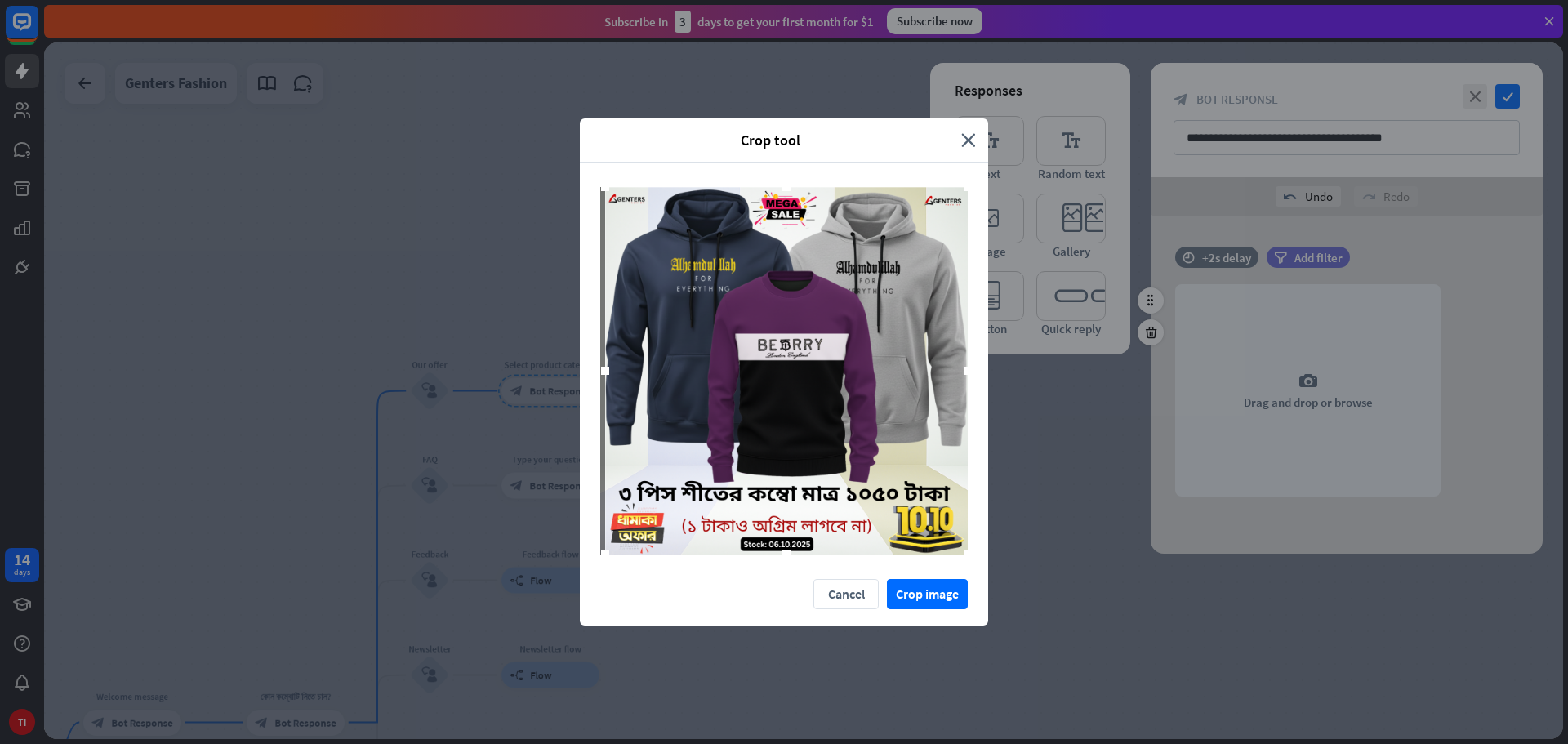
drag, startPoint x: 900, startPoint y: 475, endPoint x: 969, endPoint y: 582, distance: 127.3
click at [969, 582] on div "Crop tool close Cancel Crop image" at bounding box center [784, 372] width 408 height 507
click at [913, 589] on button "Crop image" at bounding box center [926, 594] width 81 height 30
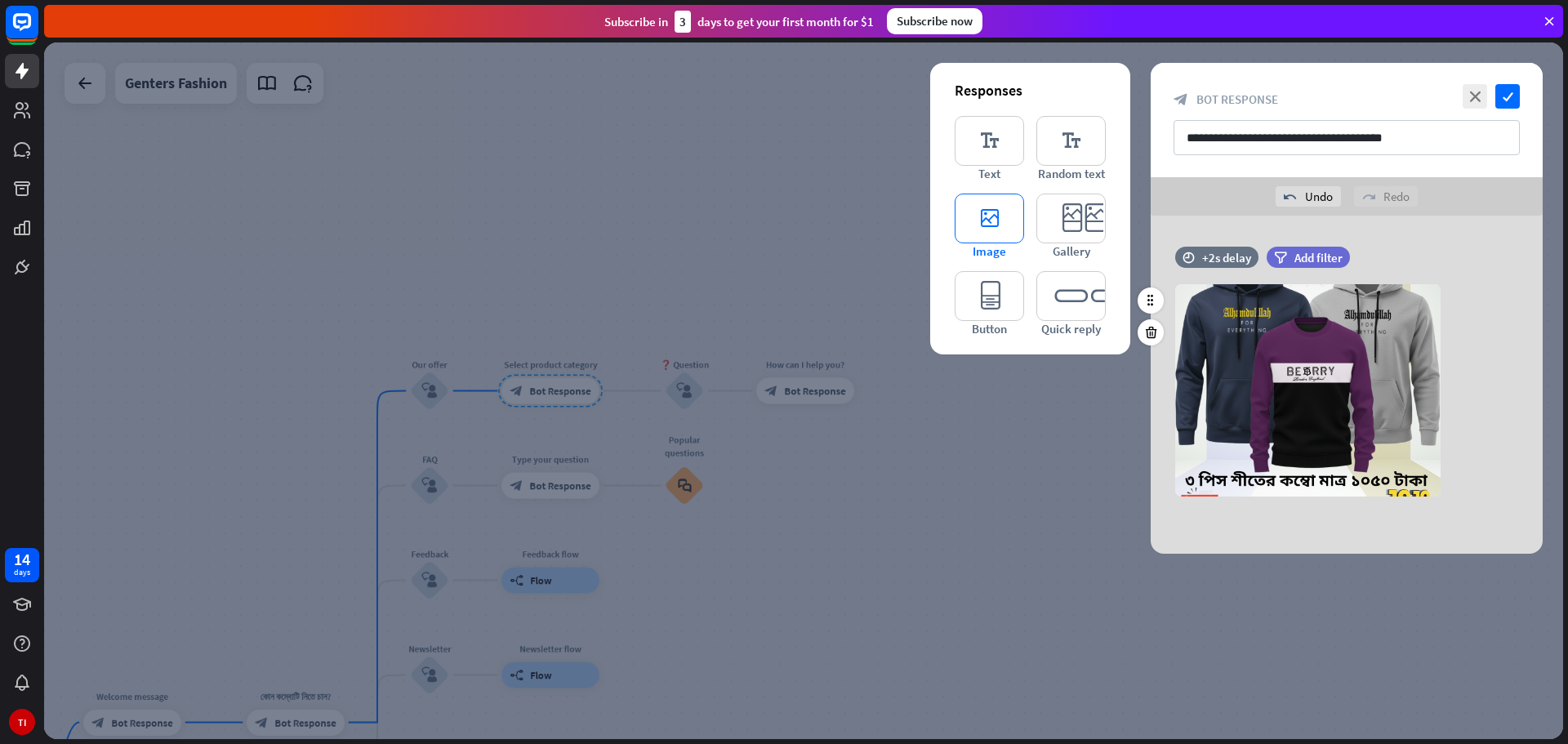
click at [962, 214] on icon "editor_image" at bounding box center [989, 218] width 70 height 50
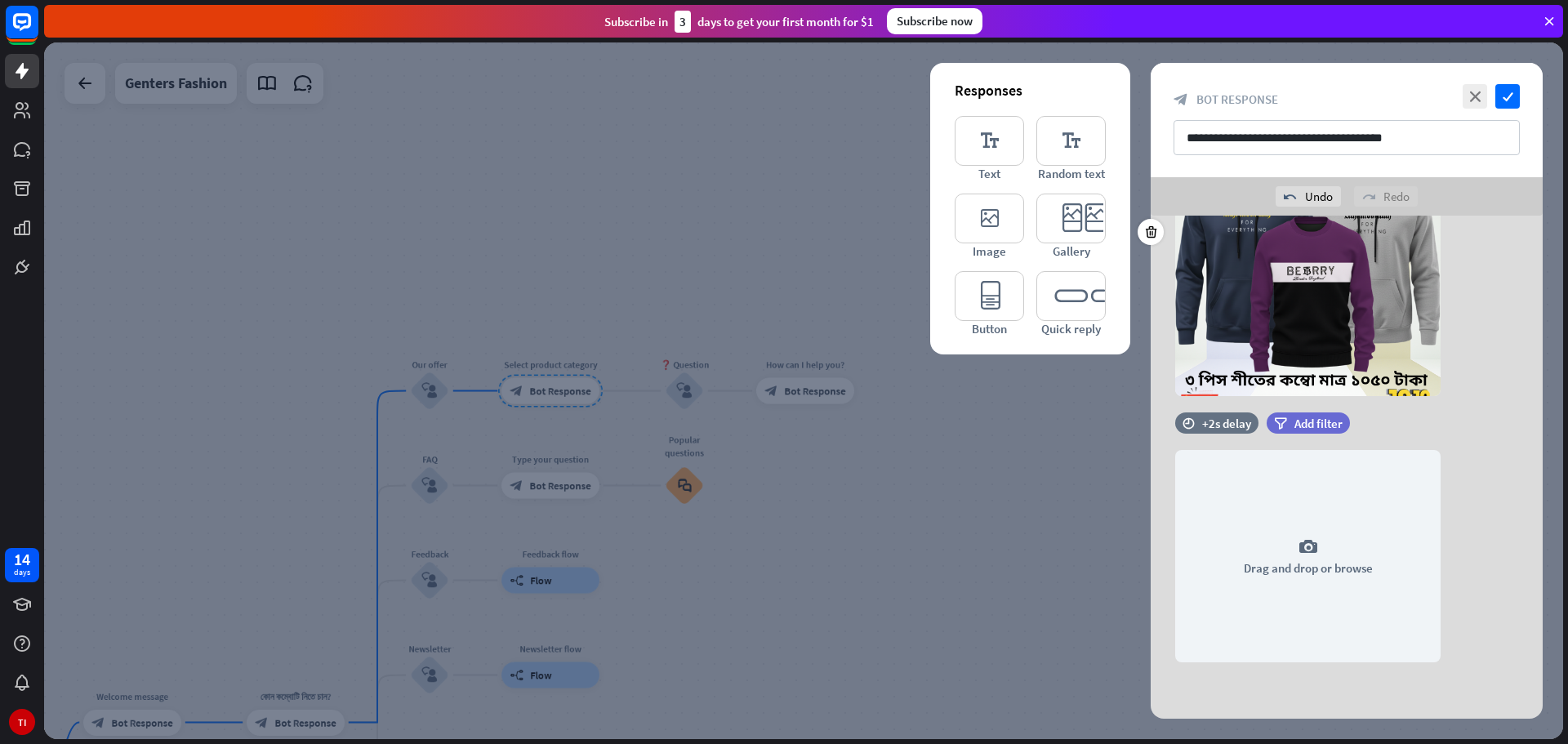
scroll to position [102, 0]
